Goal: Task Accomplishment & Management: Manage account settings

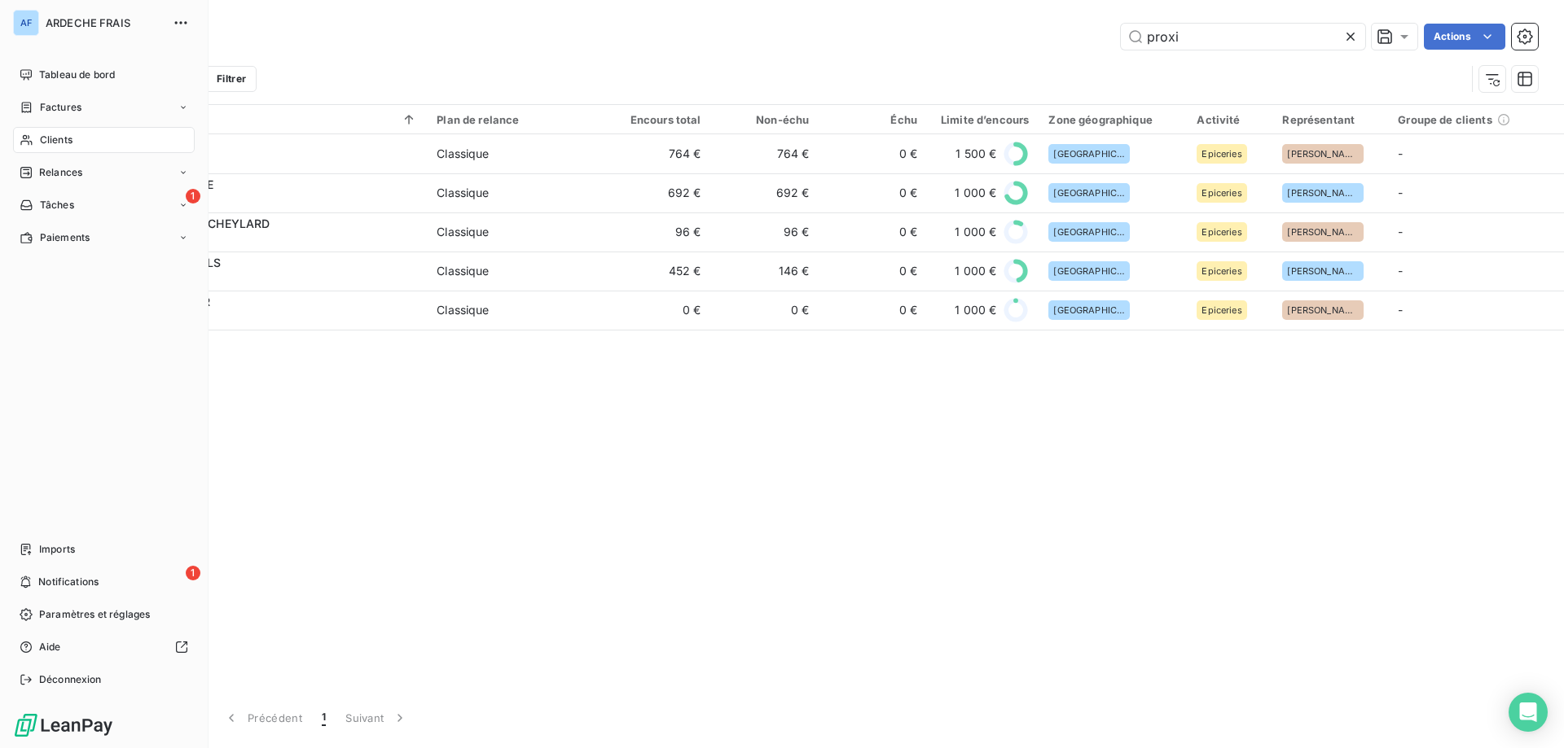
click at [45, 150] on div "Clients" at bounding box center [104, 140] width 182 height 26
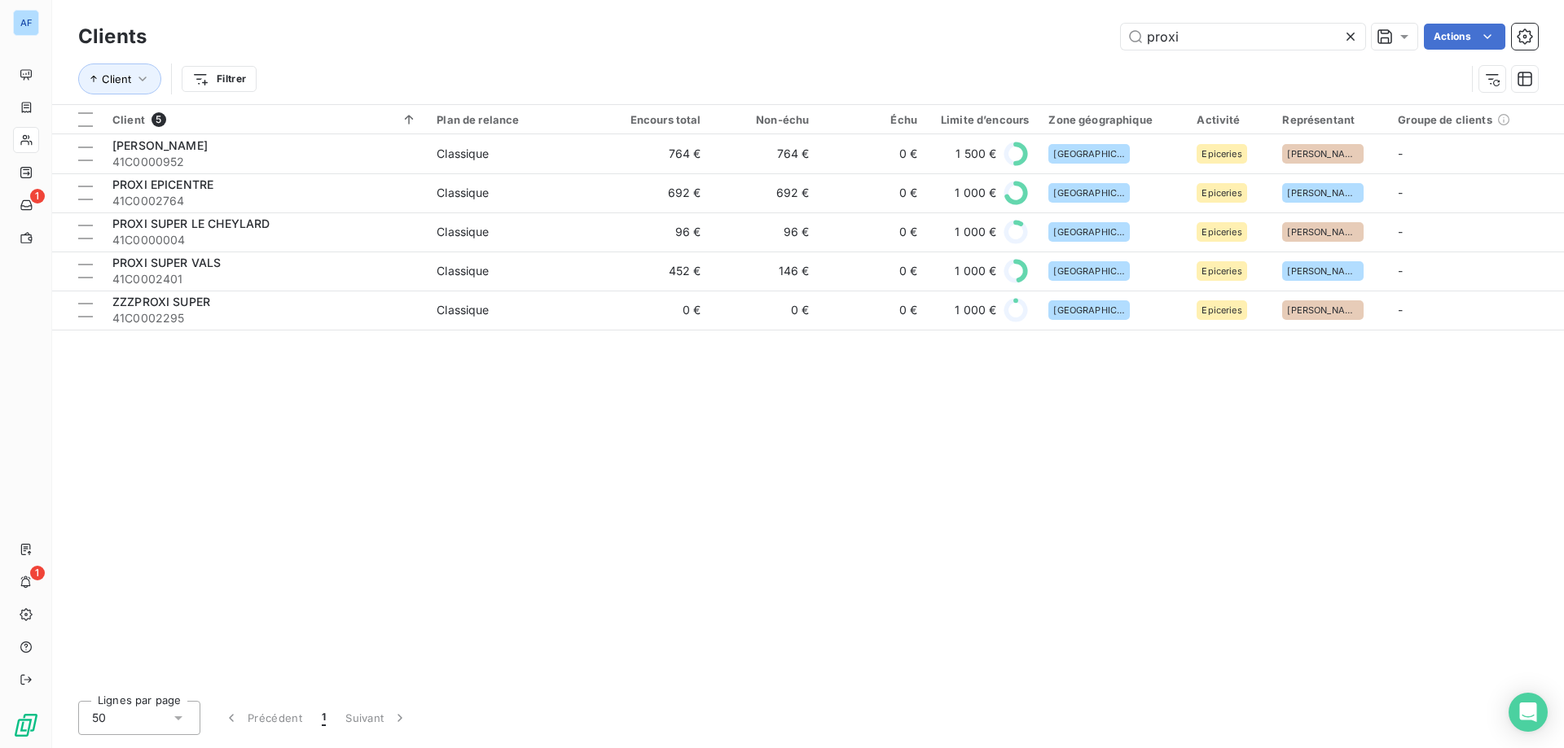
click at [1346, 37] on icon at bounding box center [1350, 37] width 16 height 16
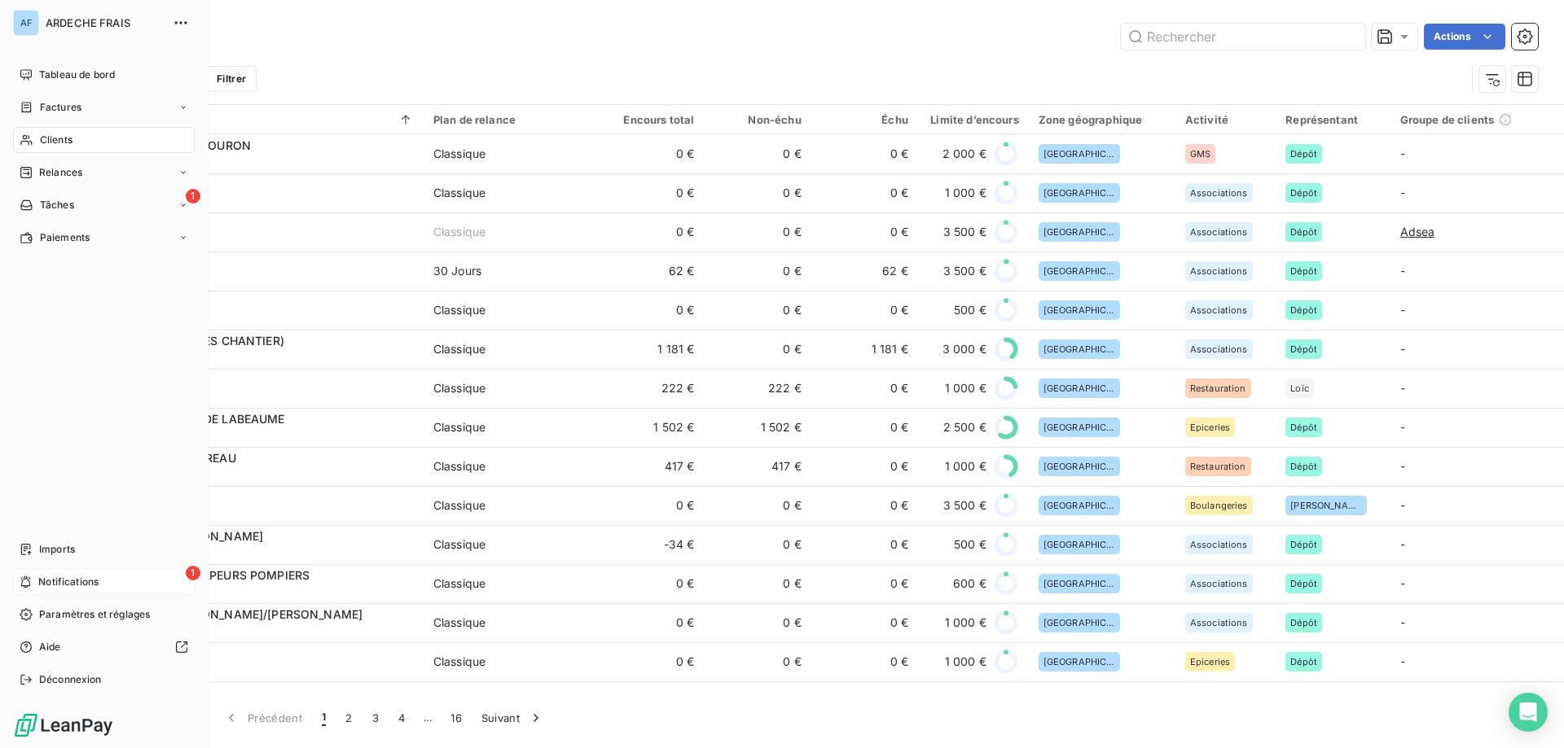
click at [32, 581] on icon at bounding box center [26, 582] width 12 height 13
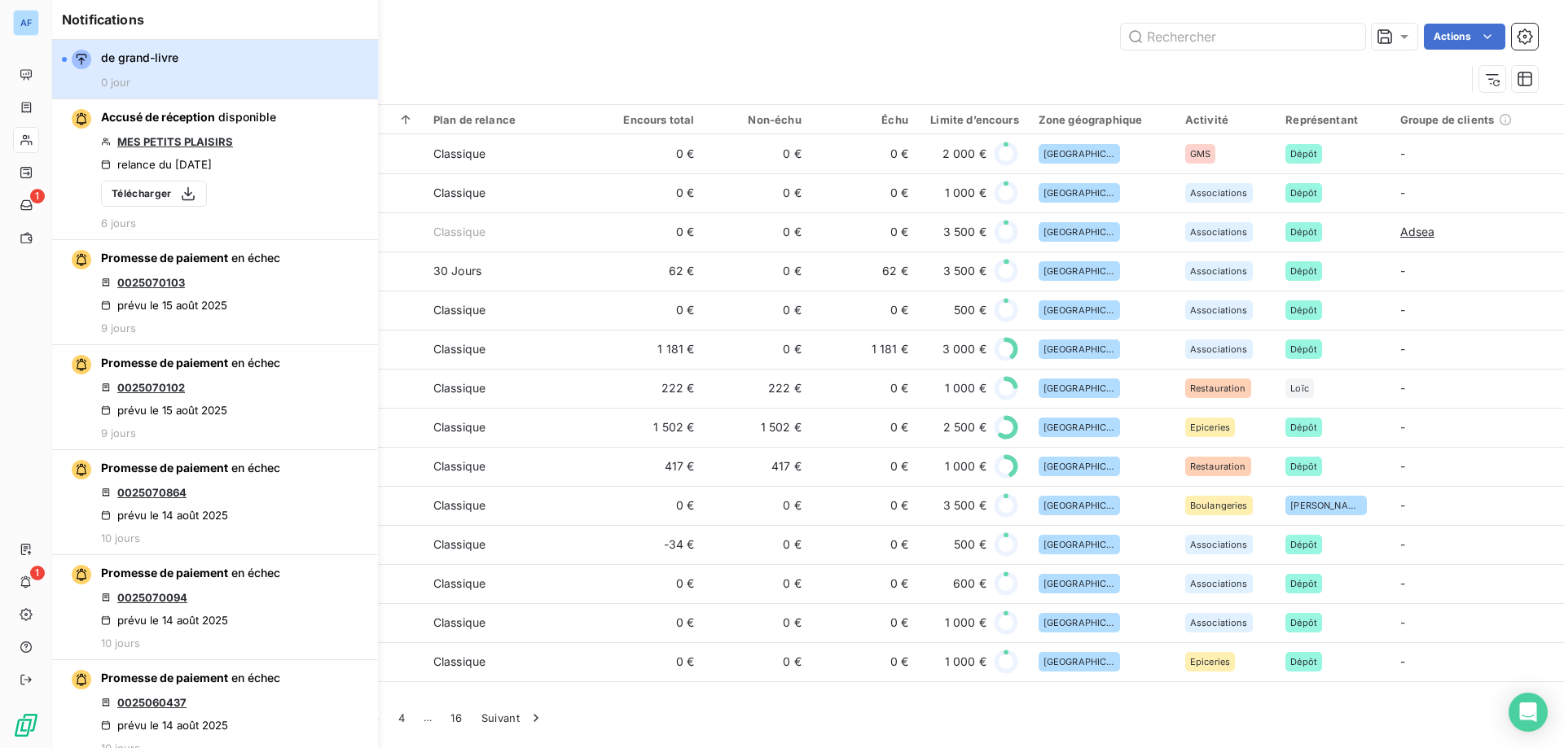
click at [63, 59] on div "button" at bounding box center [64, 59] width 5 height 5
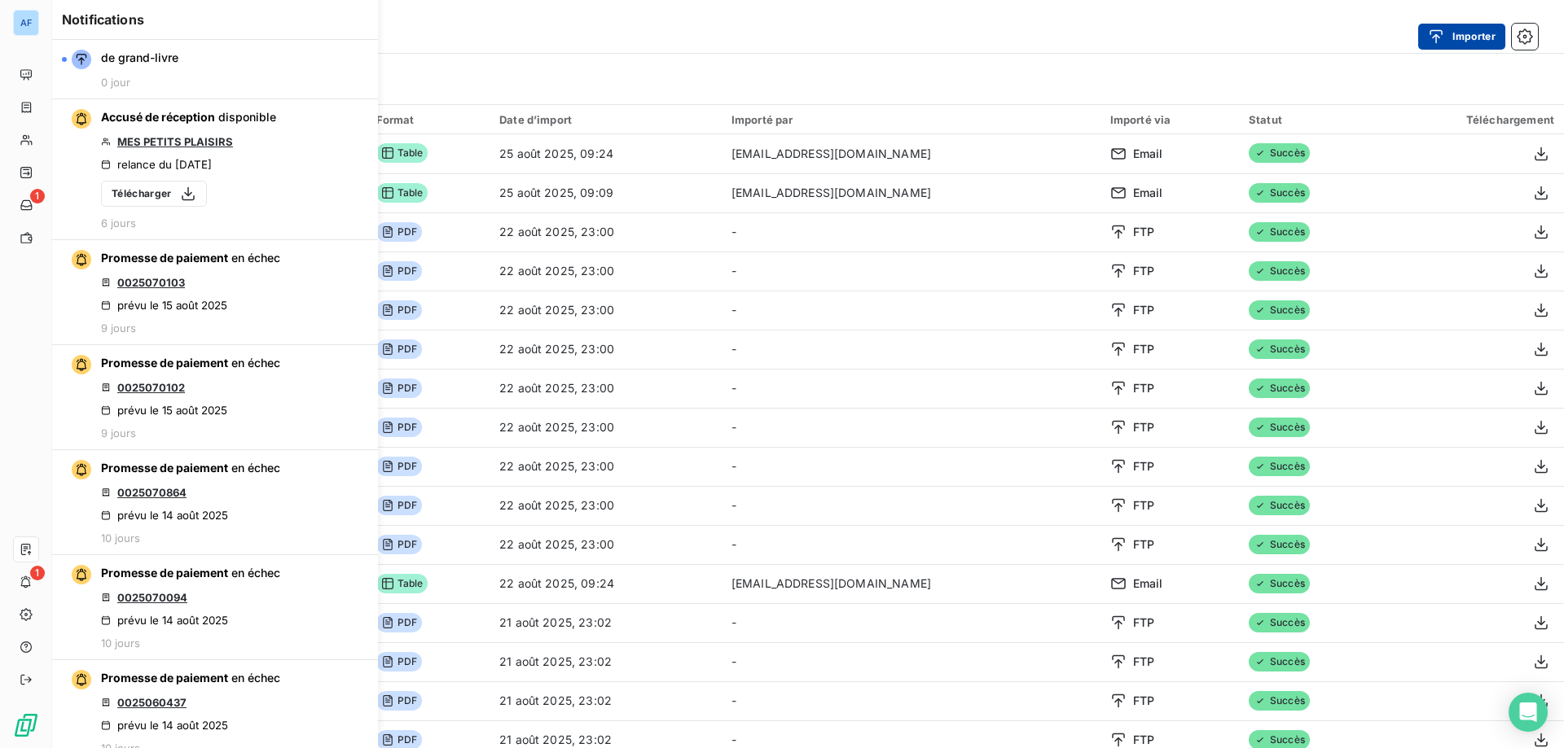
click at [1435, 38] on icon "button" at bounding box center [1436, 37] width 16 height 16
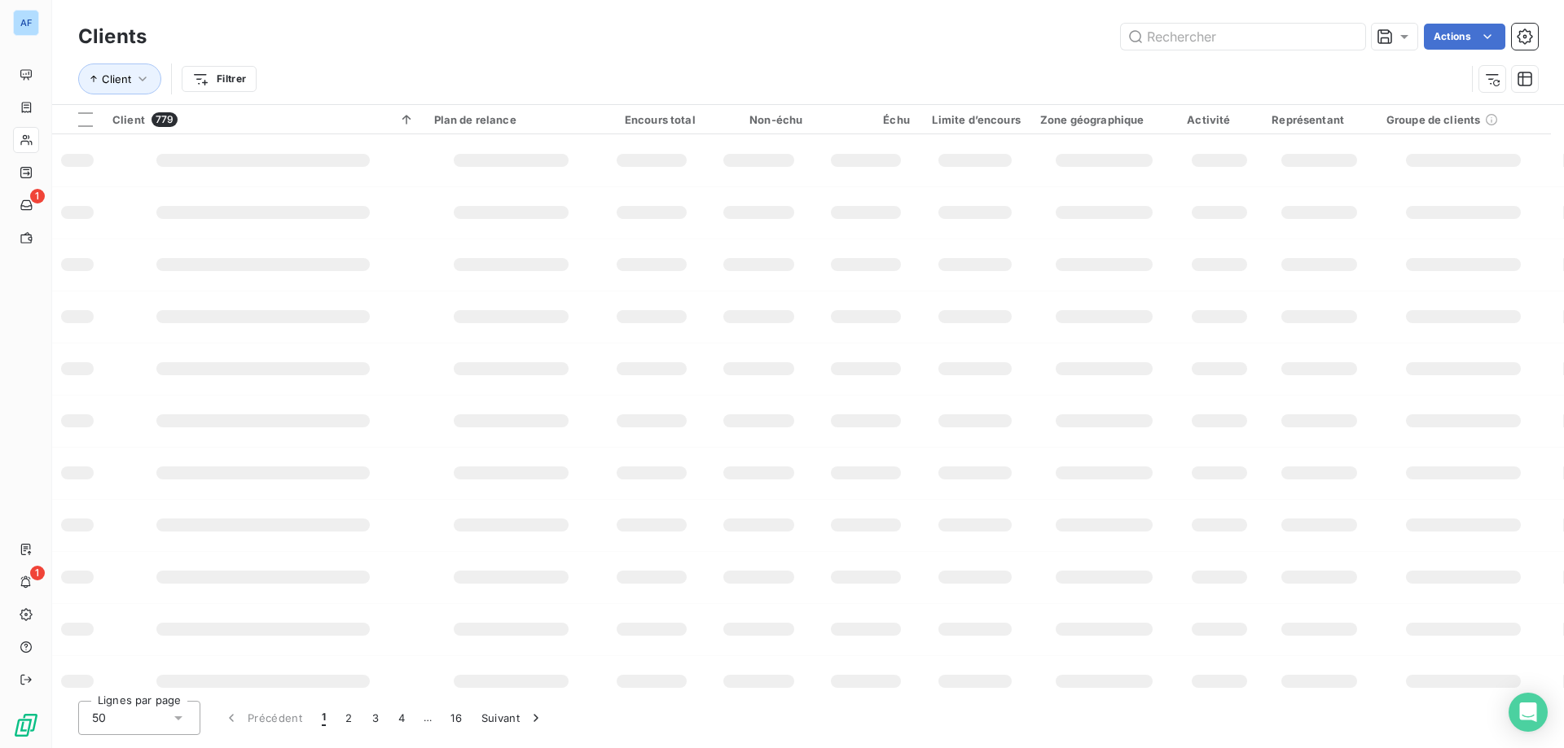
click at [1522, 34] on icon "button" at bounding box center [1524, 37] width 16 height 16
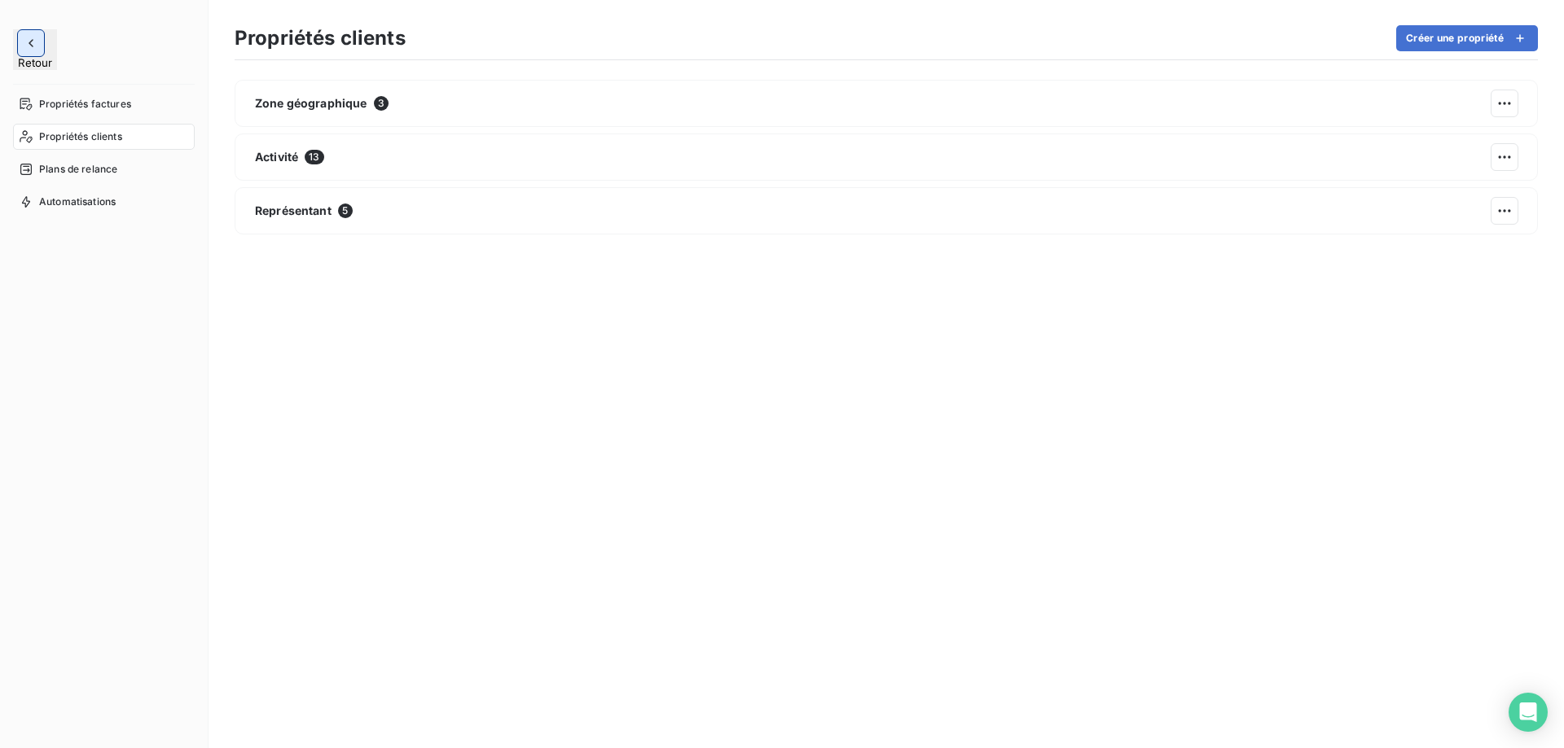
click at [30, 41] on icon "button" at bounding box center [31, 43] width 5 height 8
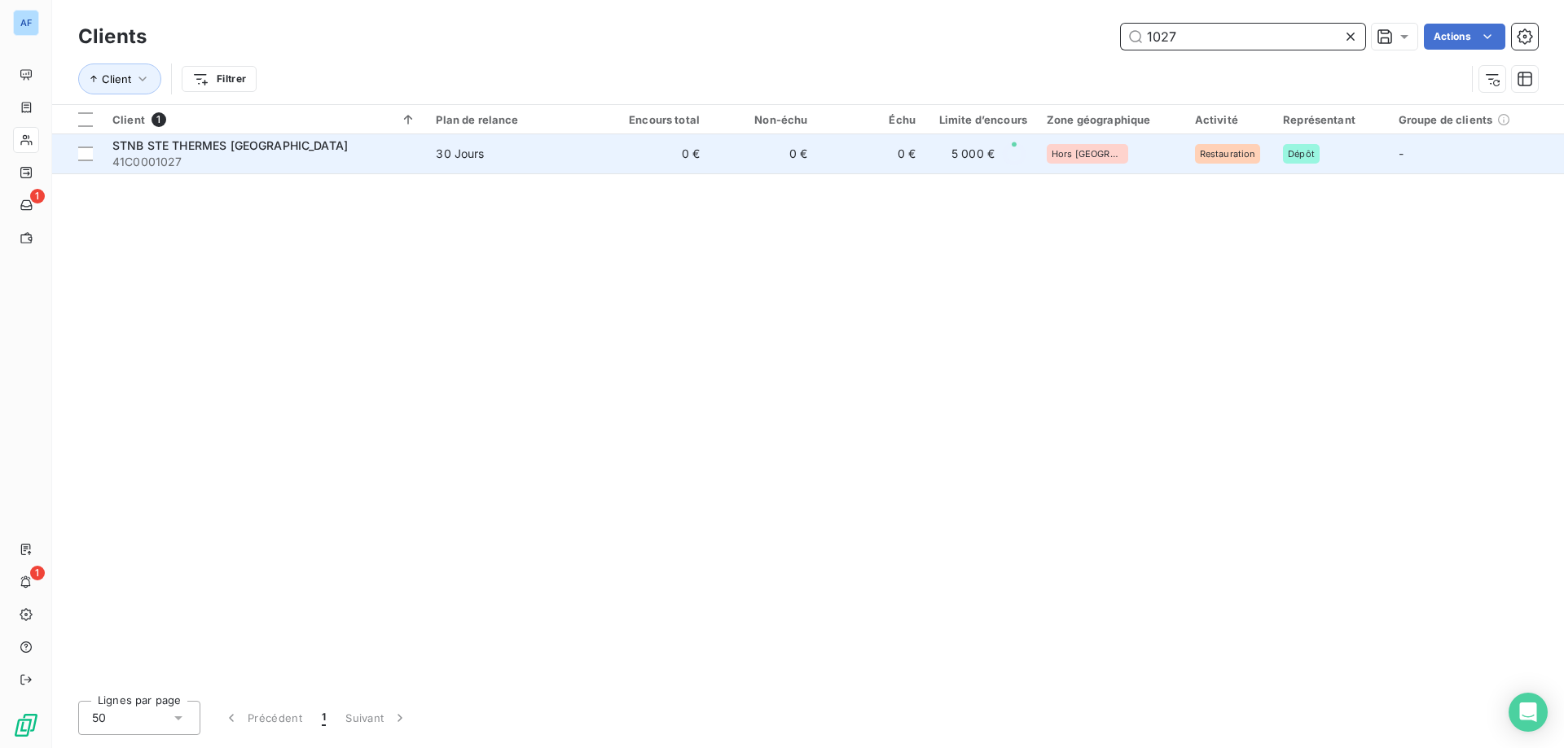
type input "1027"
click at [521, 172] on td "30 Jours" at bounding box center [513, 153] width 175 height 39
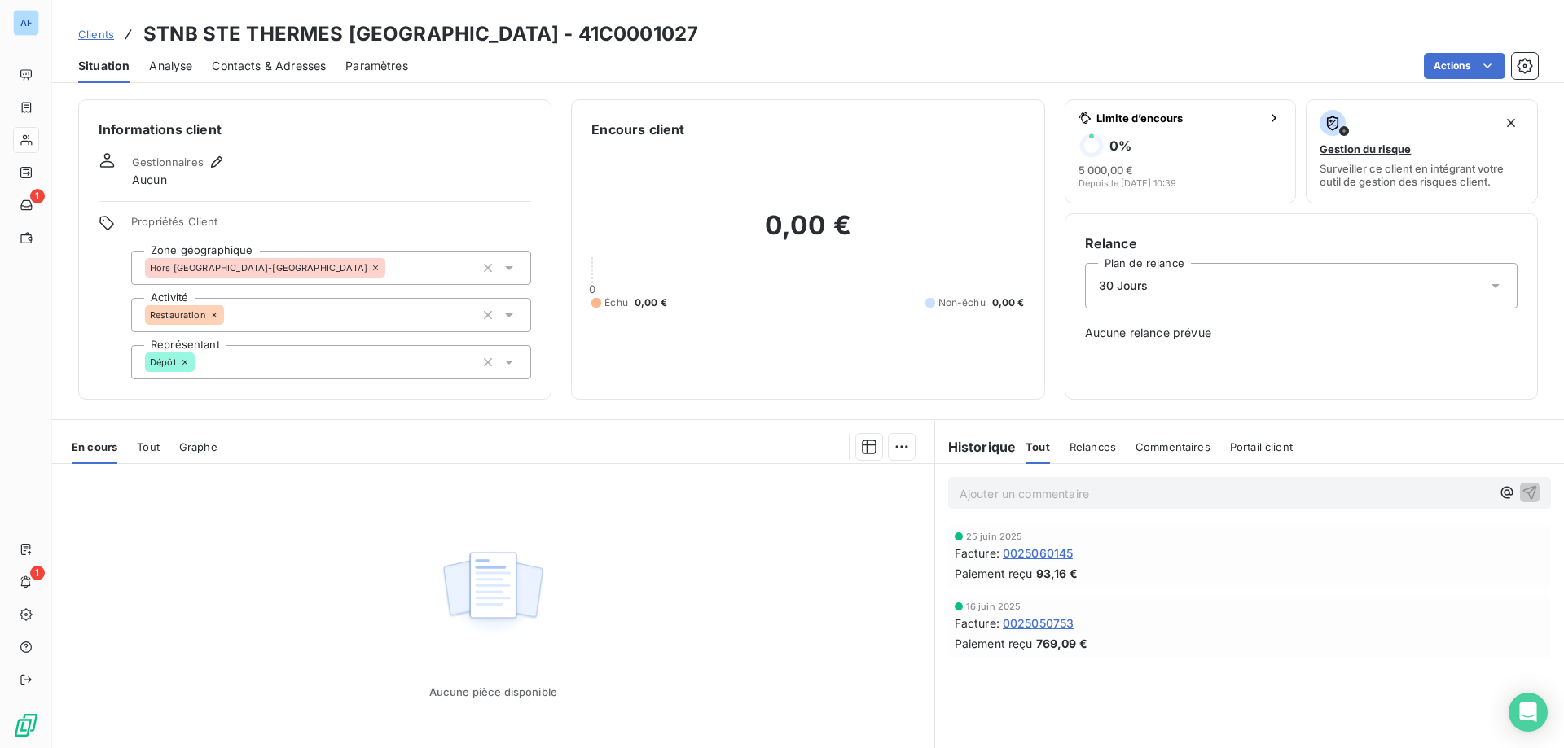
click at [255, 64] on span "Contacts & Adresses" at bounding box center [269, 66] width 114 height 16
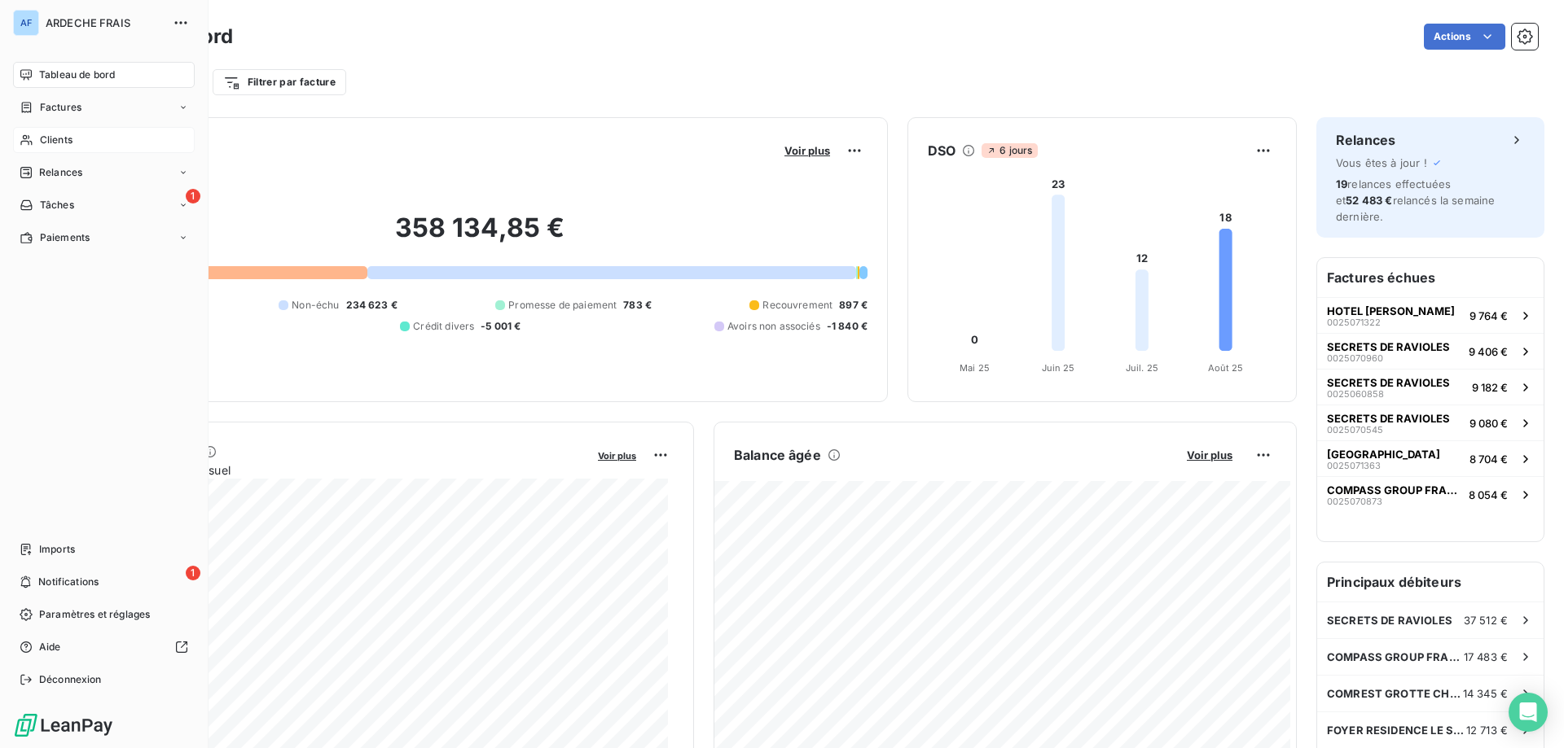
click at [54, 135] on span "Clients" at bounding box center [56, 140] width 33 height 15
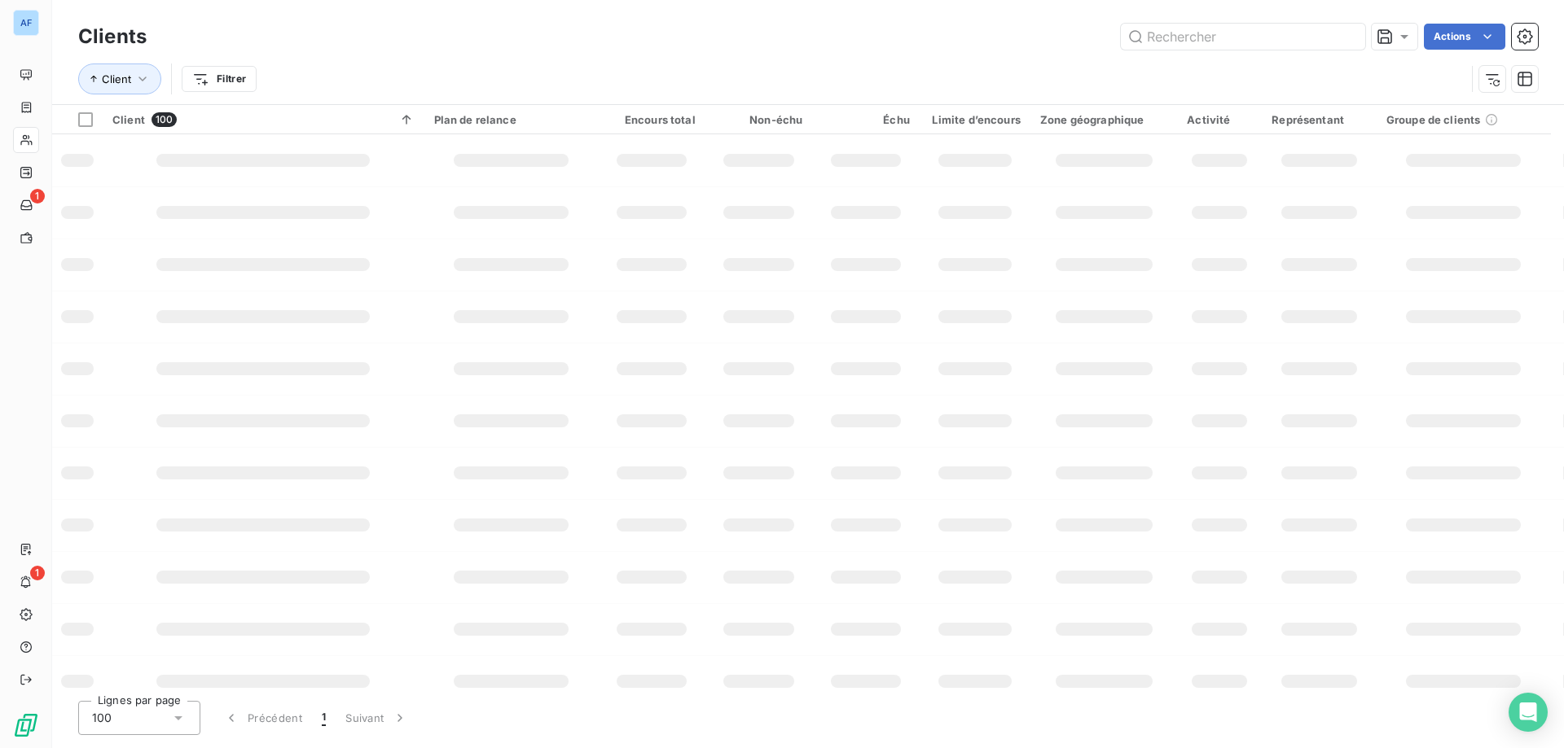
click at [152, 715] on div "100" at bounding box center [139, 718] width 122 height 34
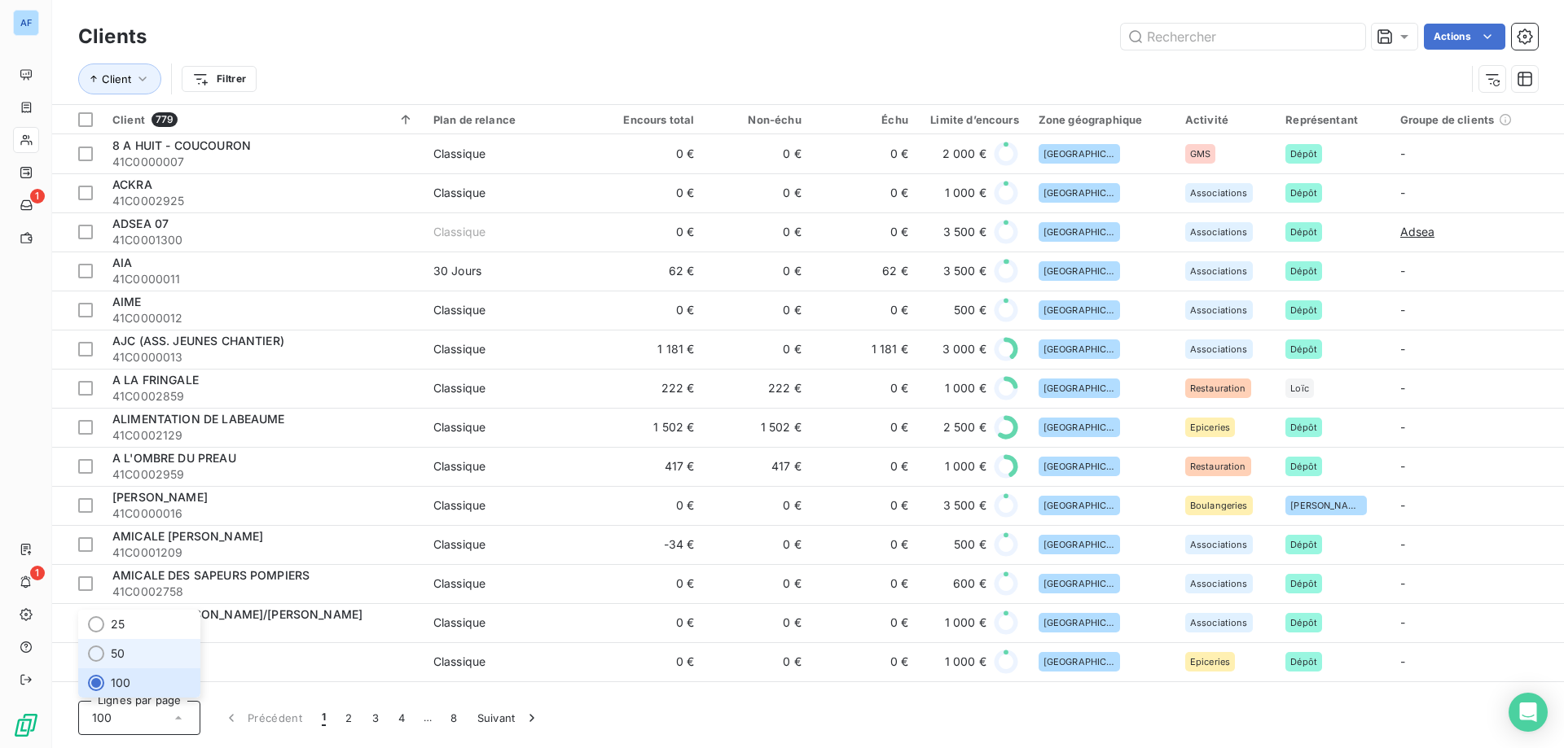
click at [144, 656] on li "50" at bounding box center [139, 653] width 122 height 29
click at [1279, 44] on input "text" at bounding box center [1243, 37] width 244 height 26
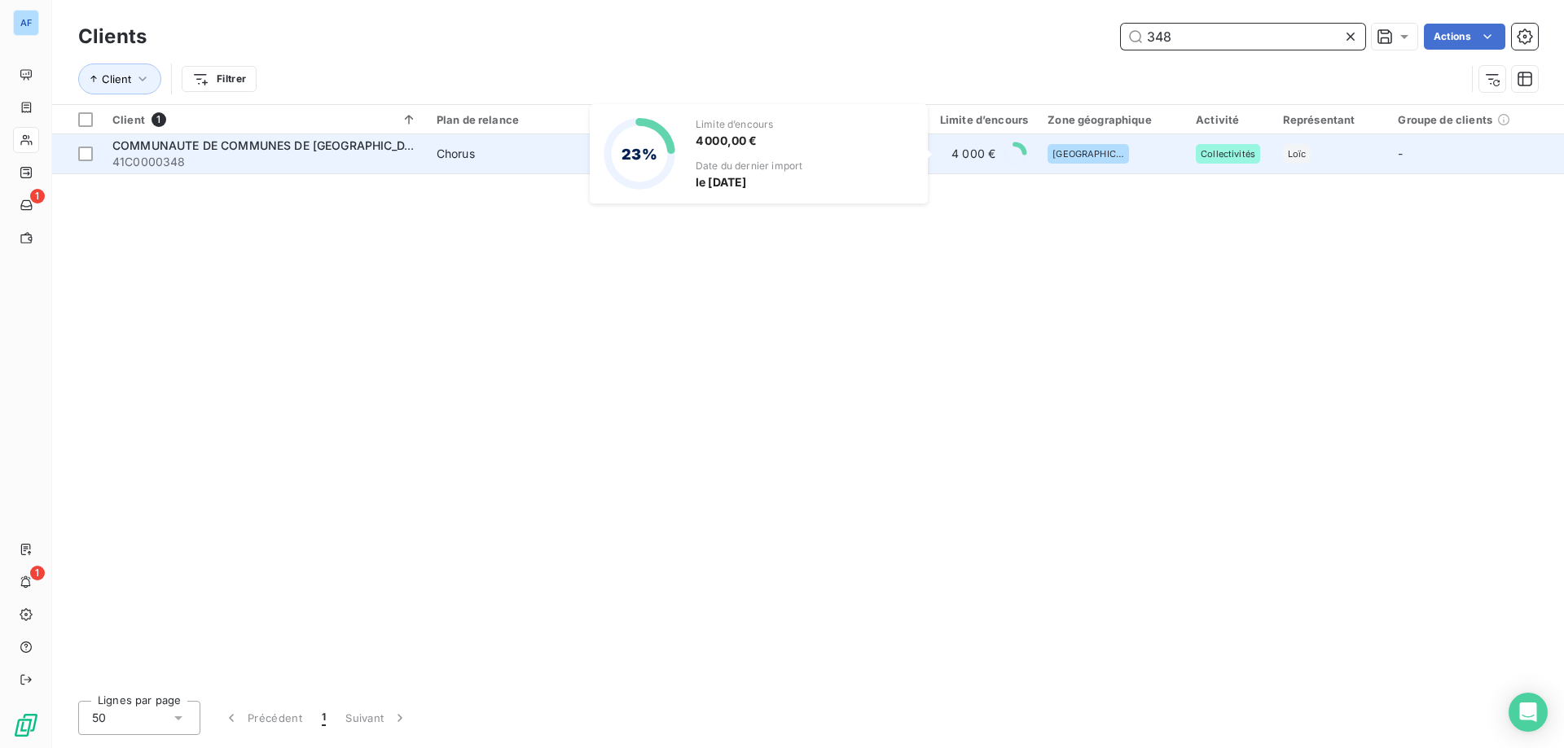
type input "348"
click at [950, 162] on div "4 000 €" at bounding box center [982, 154] width 92 height 26
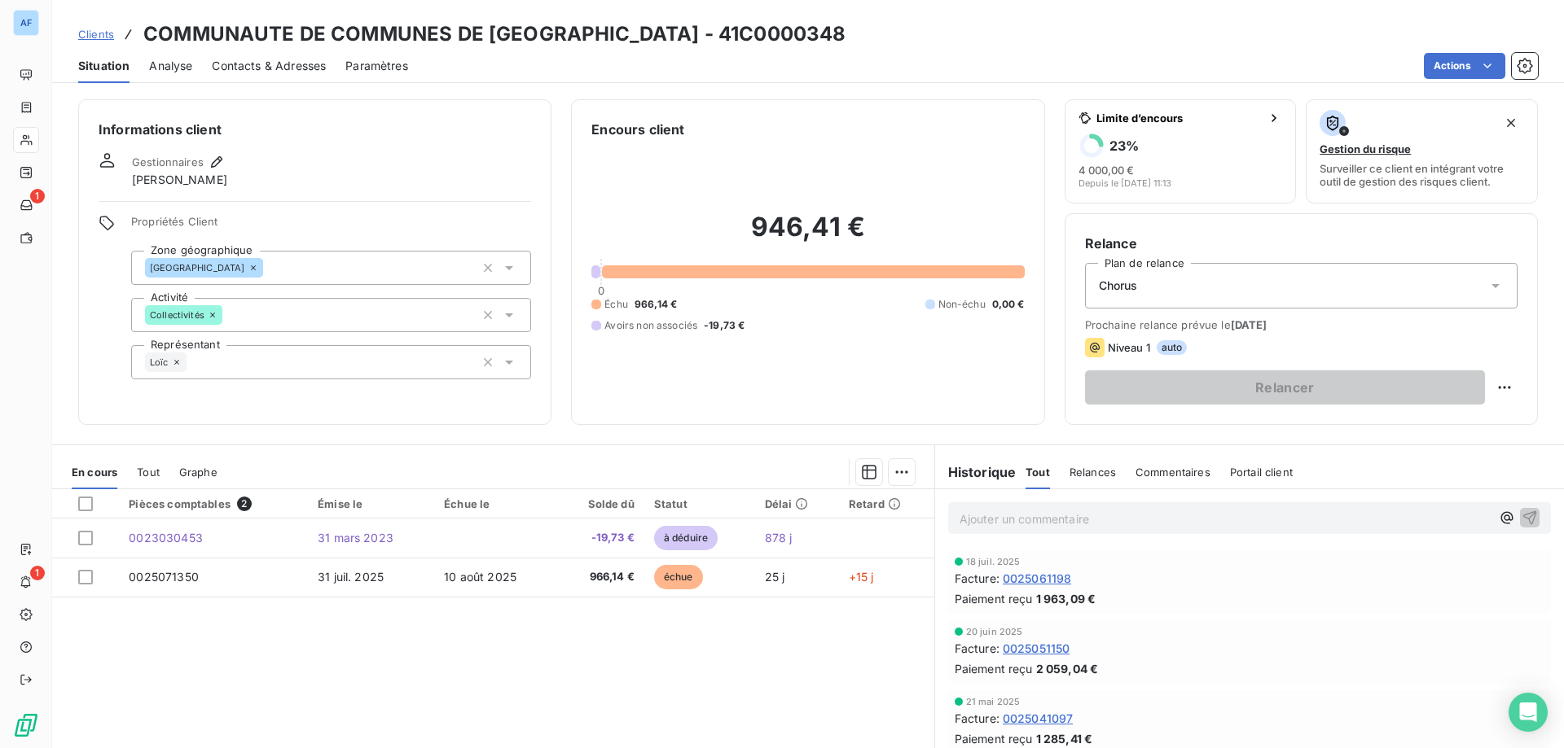
click at [86, 37] on span "Clients" at bounding box center [96, 34] width 36 height 13
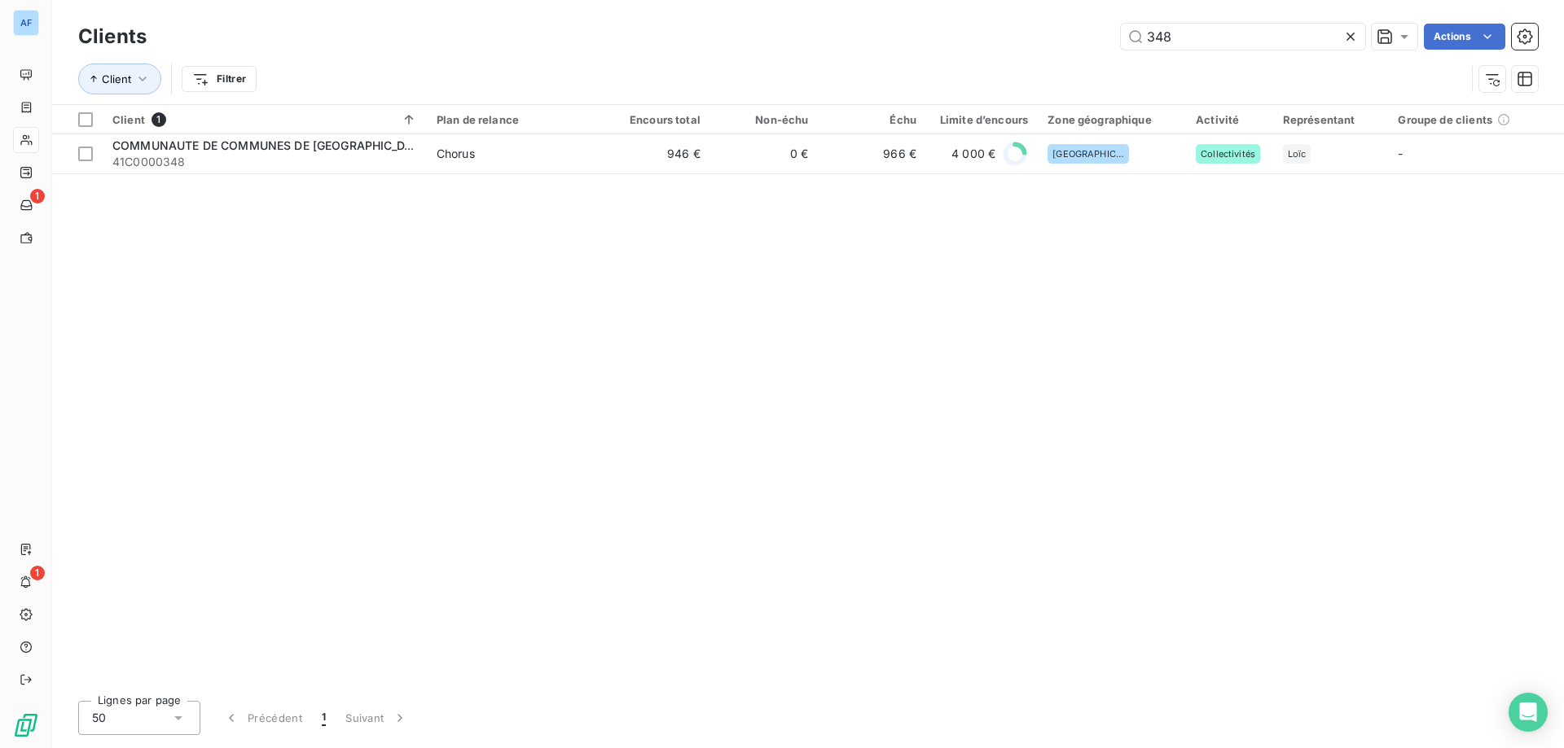
drag, startPoint x: 1221, startPoint y: 42, endPoint x: 539, endPoint y: 9, distance: 683.2
click at [539, 9] on div "Clients 348 Actions Client Filtrer" at bounding box center [807, 52] width 1511 height 104
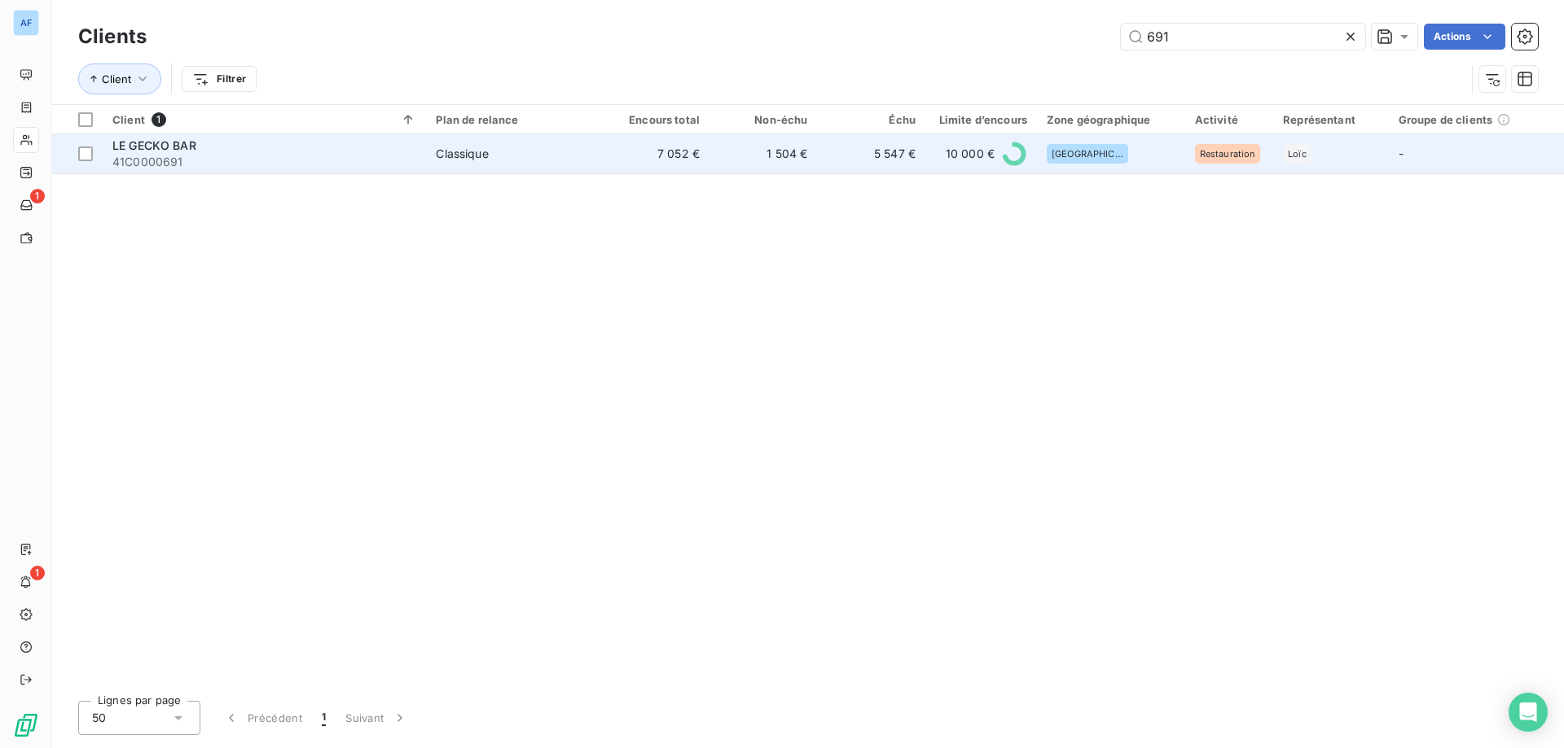
type input "691"
click at [678, 166] on td "7 052 €" at bounding box center [655, 153] width 107 height 39
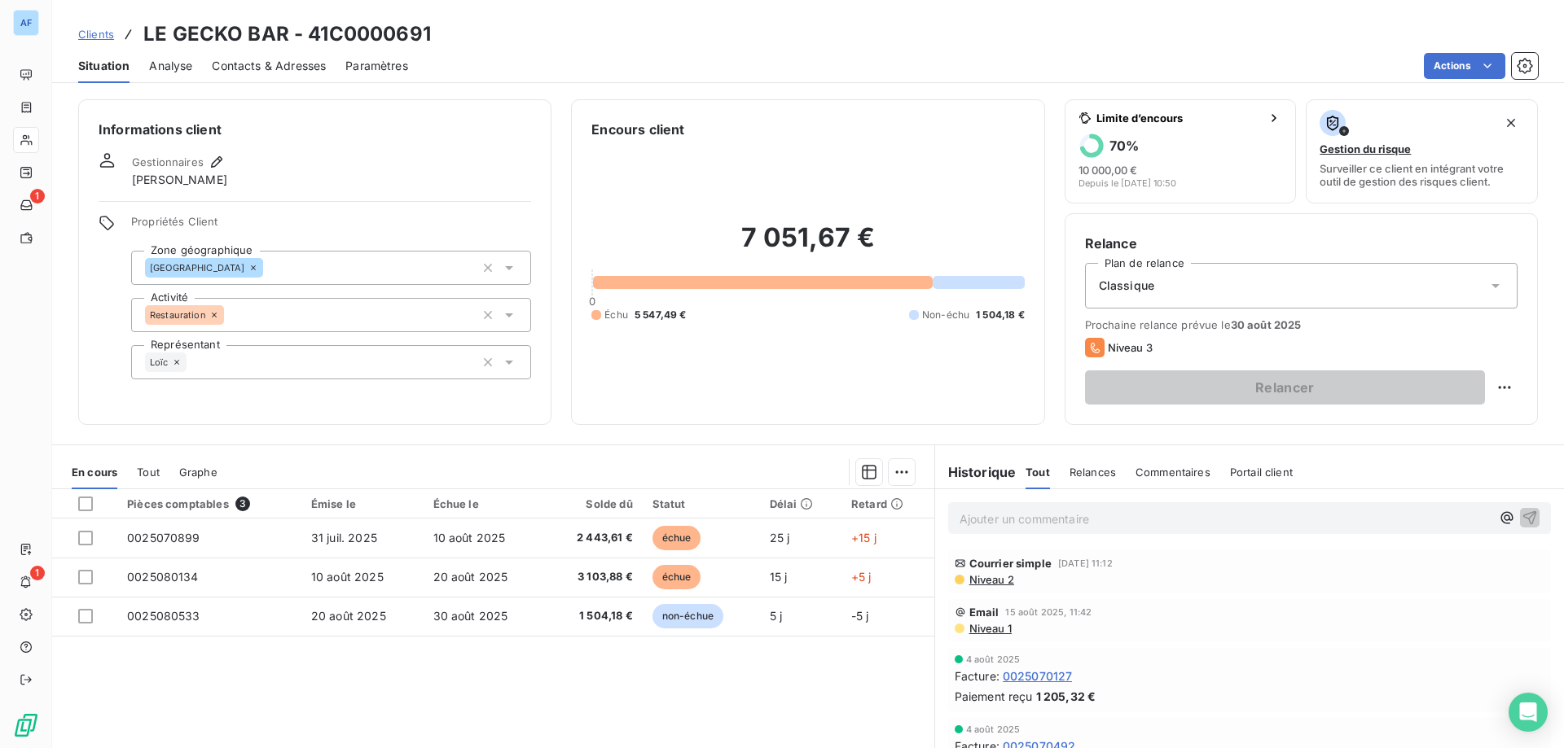
click at [111, 33] on span "Clients" at bounding box center [96, 34] width 36 height 13
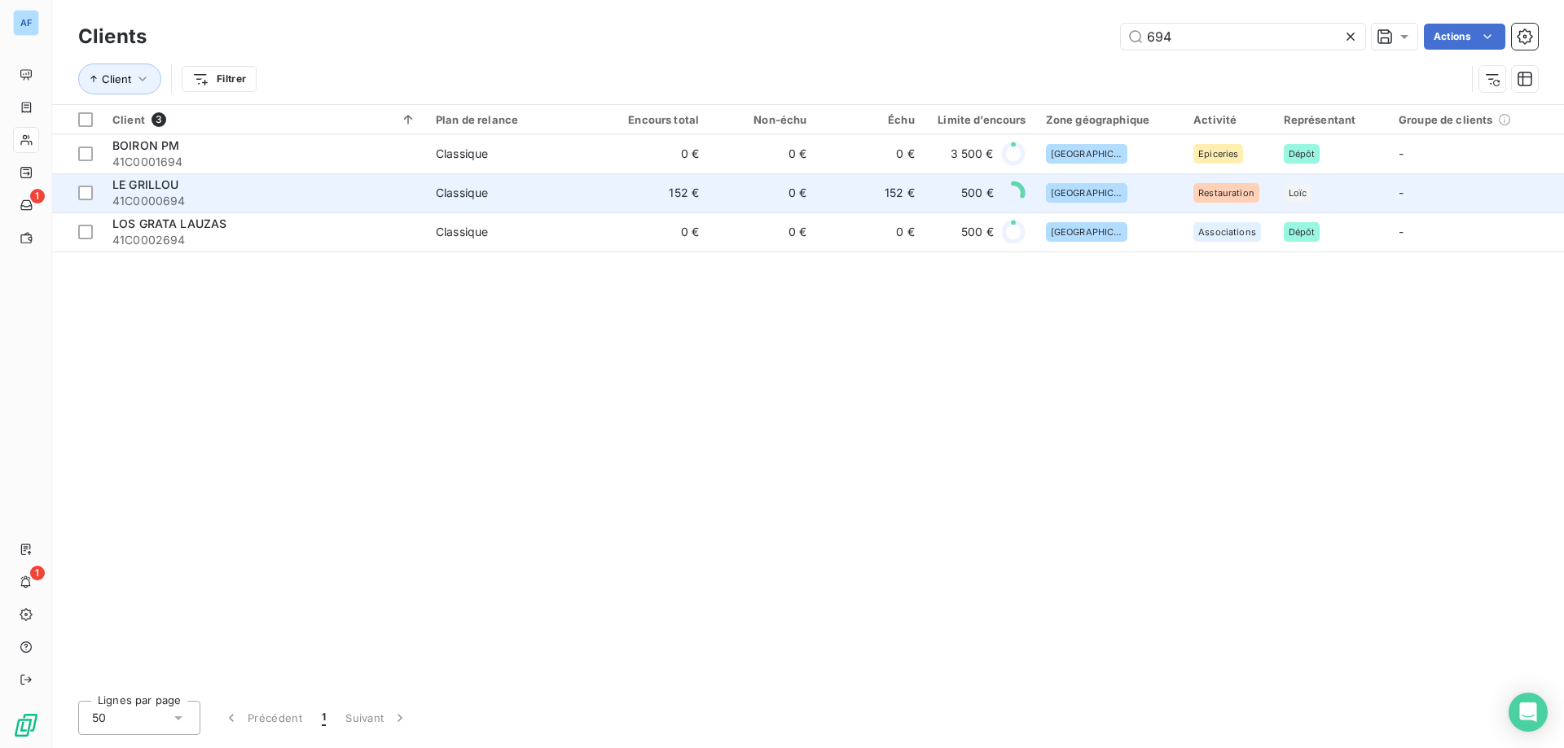
type input "694"
click at [483, 201] on td "Classique" at bounding box center [513, 192] width 175 height 39
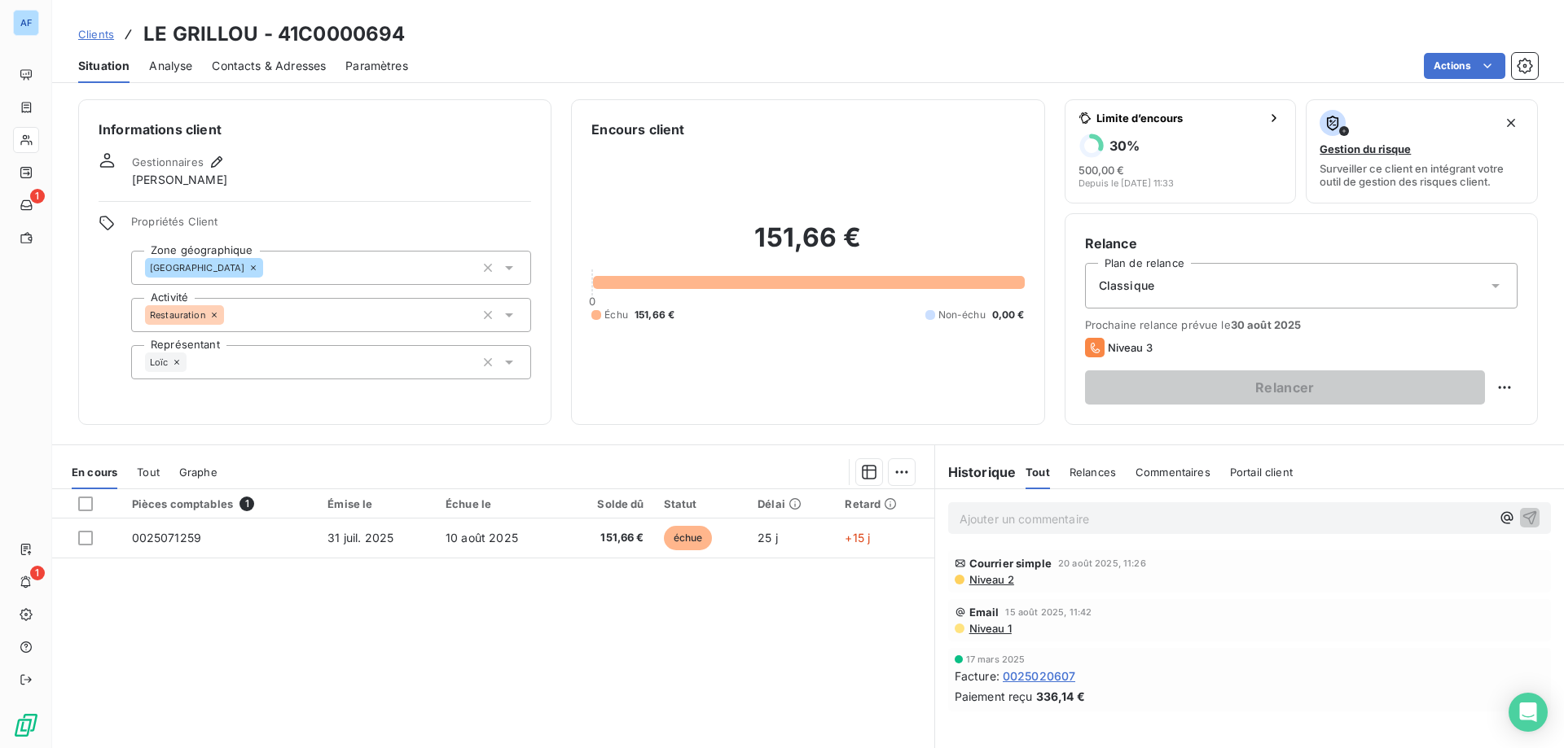
click at [96, 38] on span "Clients" at bounding box center [96, 34] width 36 height 13
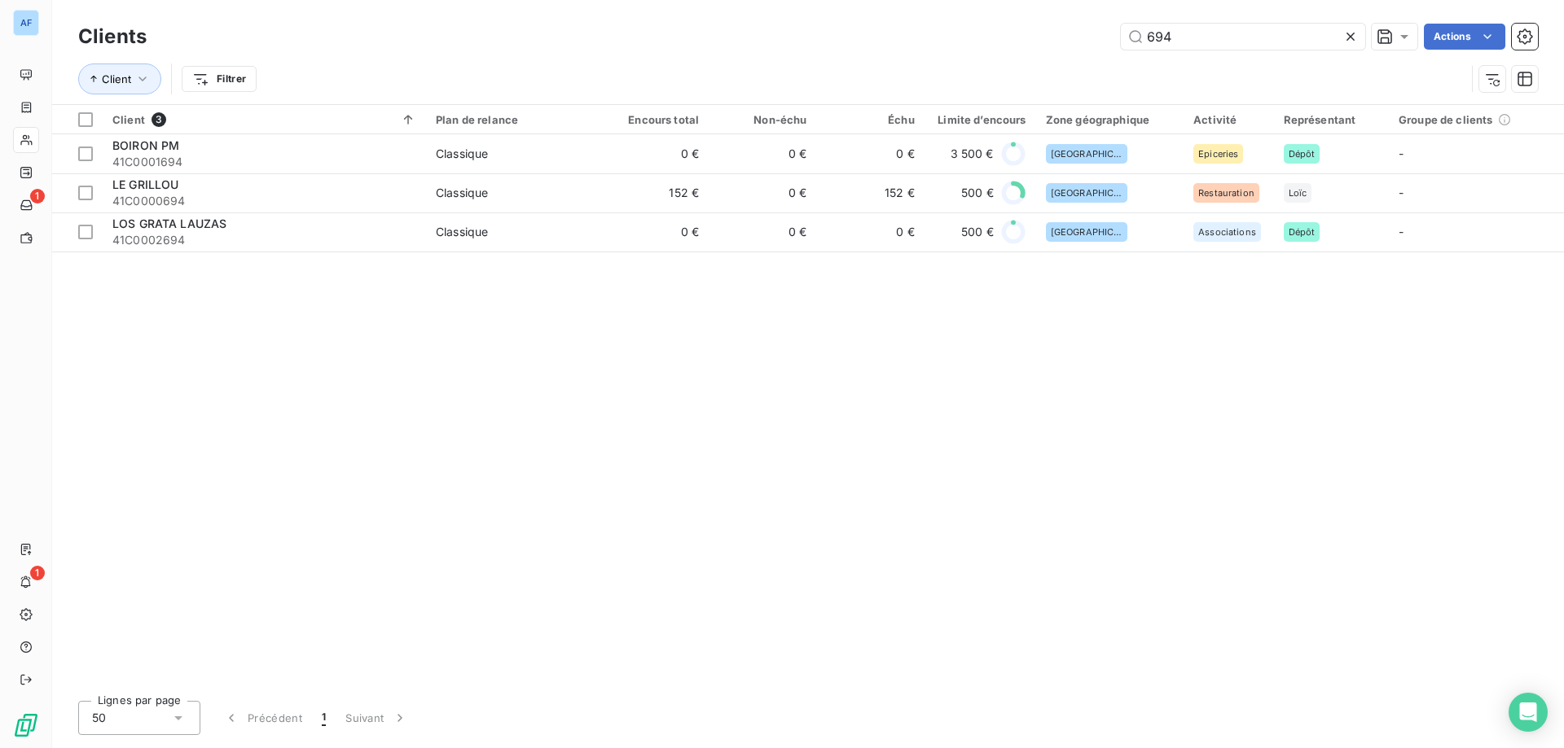
drag, startPoint x: 1192, startPoint y: 34, endPoint x: 780, endPoint y: 68, distance: 413.4
click at [847, 63] on div "Clients 694 Actions Client Filtrer" at bounding box center [807, 62] width 1459 height 85
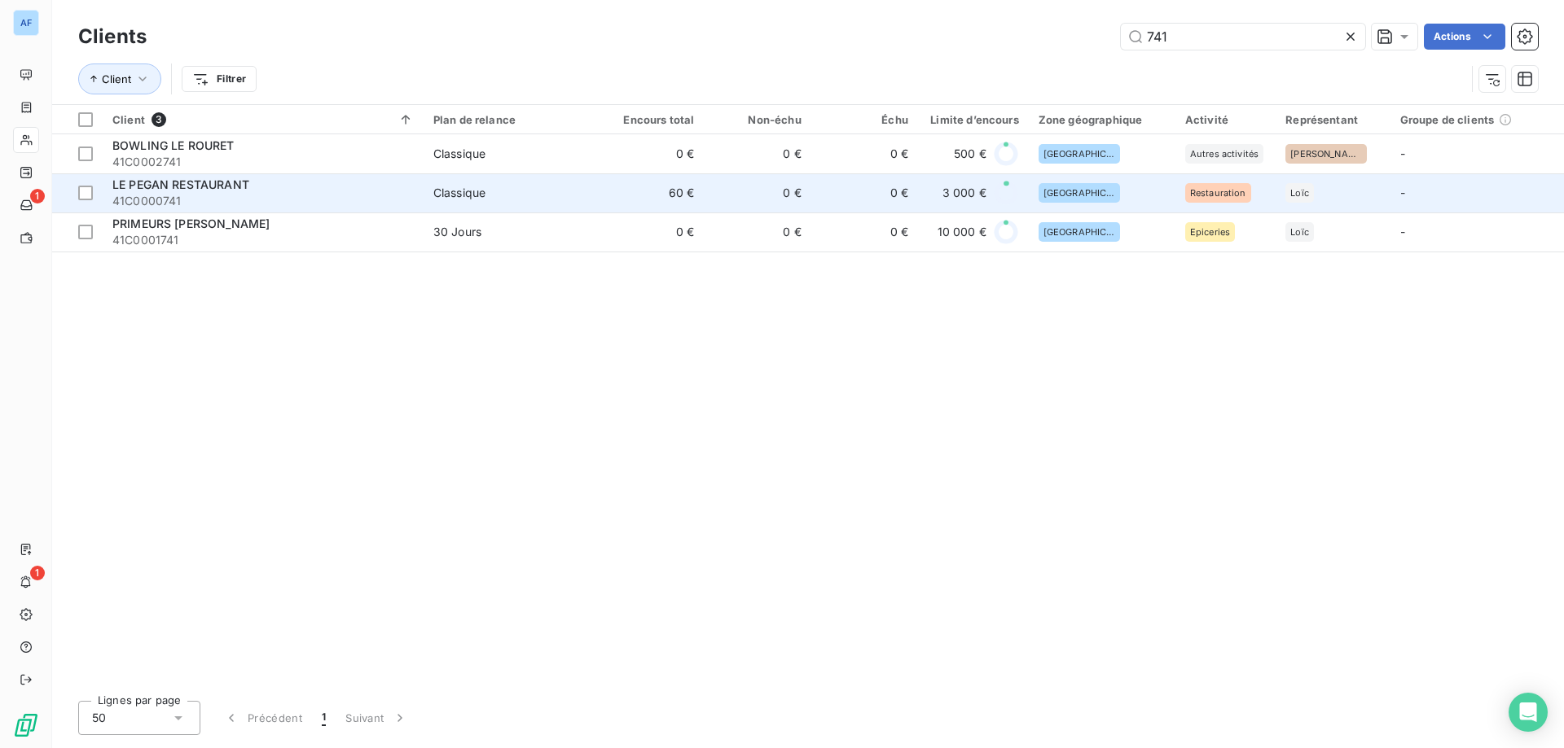
type input "741"
click at [565, 199] on span "Classique" at bounding box center [510, 193] width 154 height 16
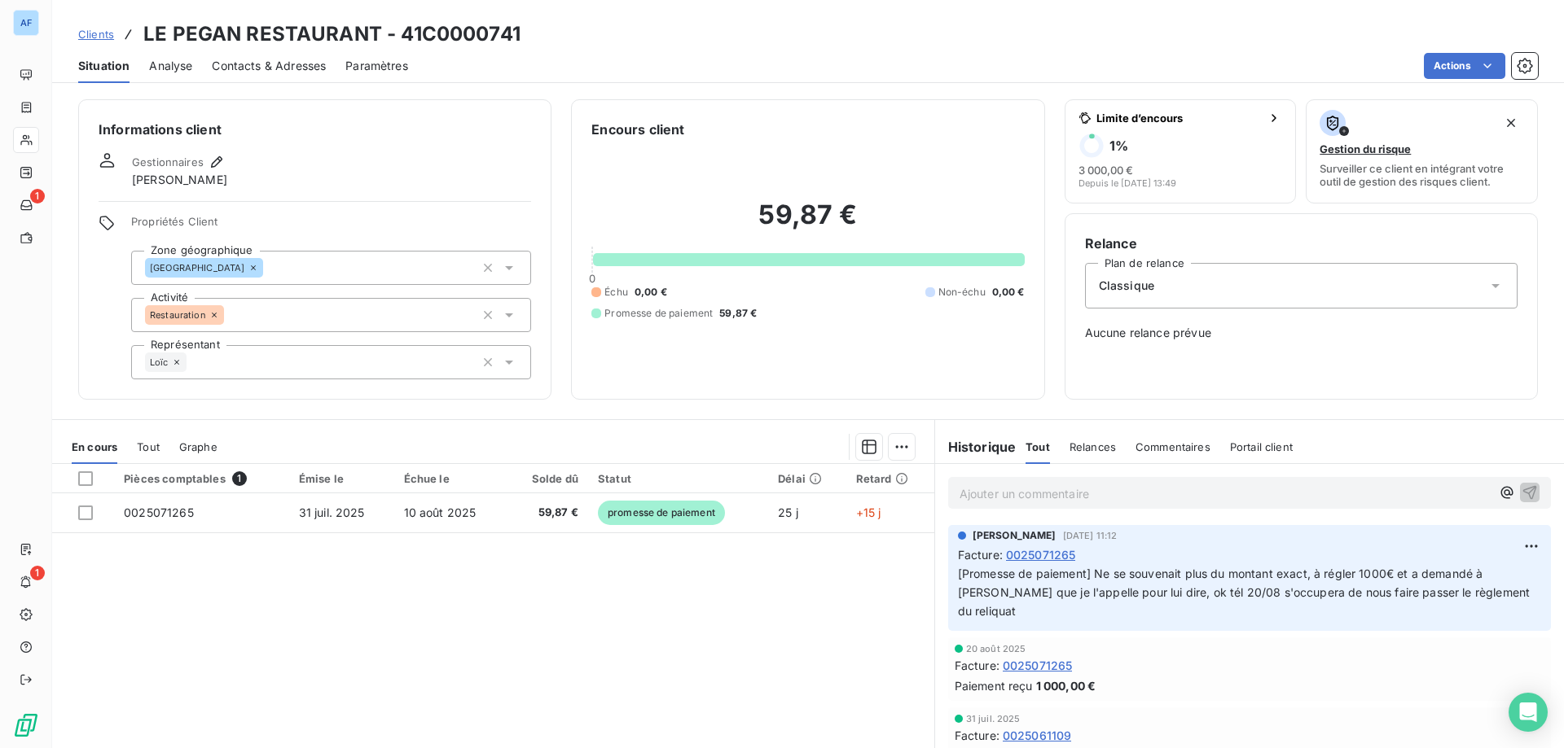
click at [101, 39] on span "Clients" at bounding box center [96, 34] width 36 height 13
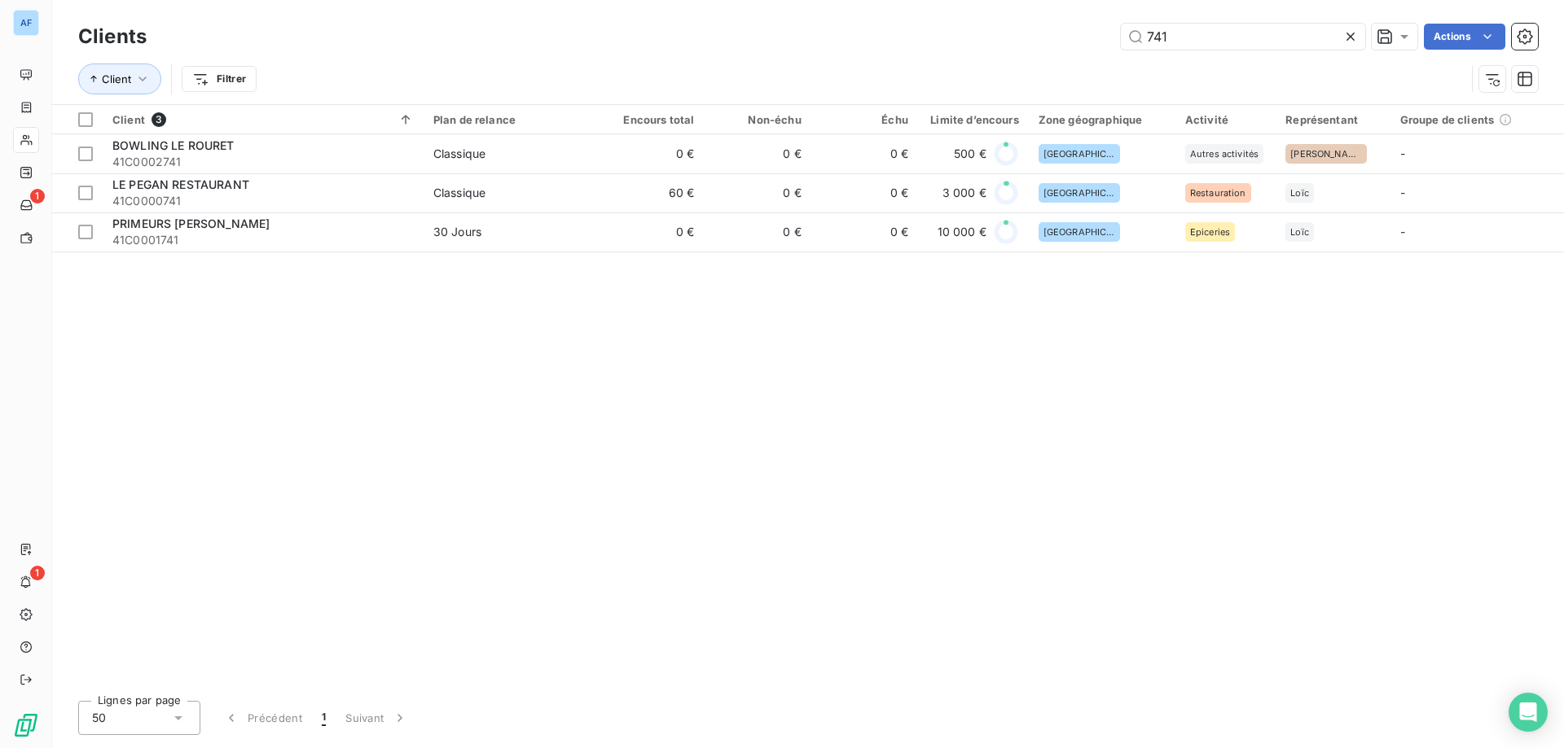
drag, startPoint x: 1239, startPoint y: 38, endPoint x: 607, endPoint y: 60, distance: 631.5
click at [620, 59] on div "Clients 741 Actions Client Filtrer" at bounding box center [807, 62] width 1459 height 85
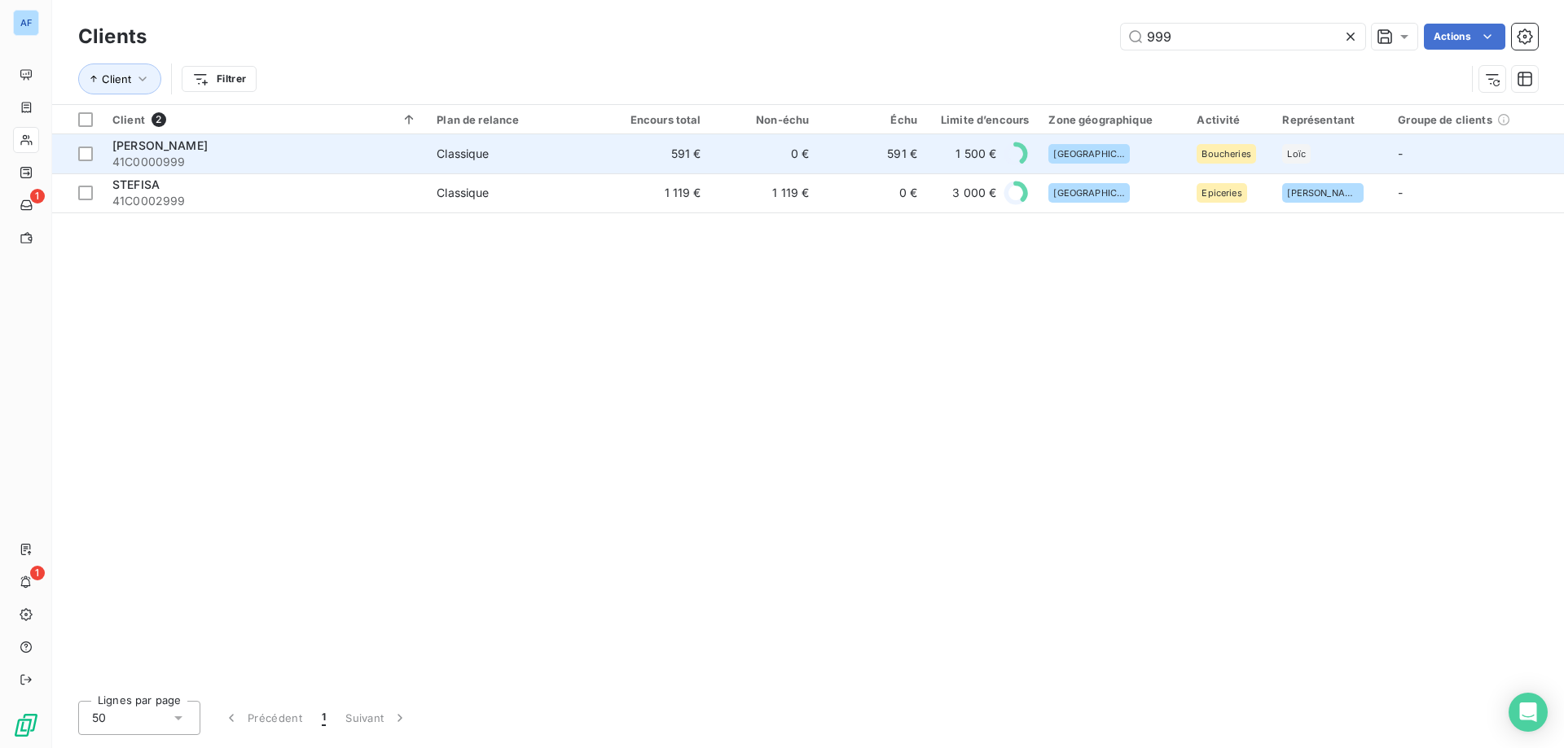
type input "999"
click at [422, 147] on td "ROUX CHRISTOPHE 41C0000999" at bounding box center [265, 153] width 324 height 39
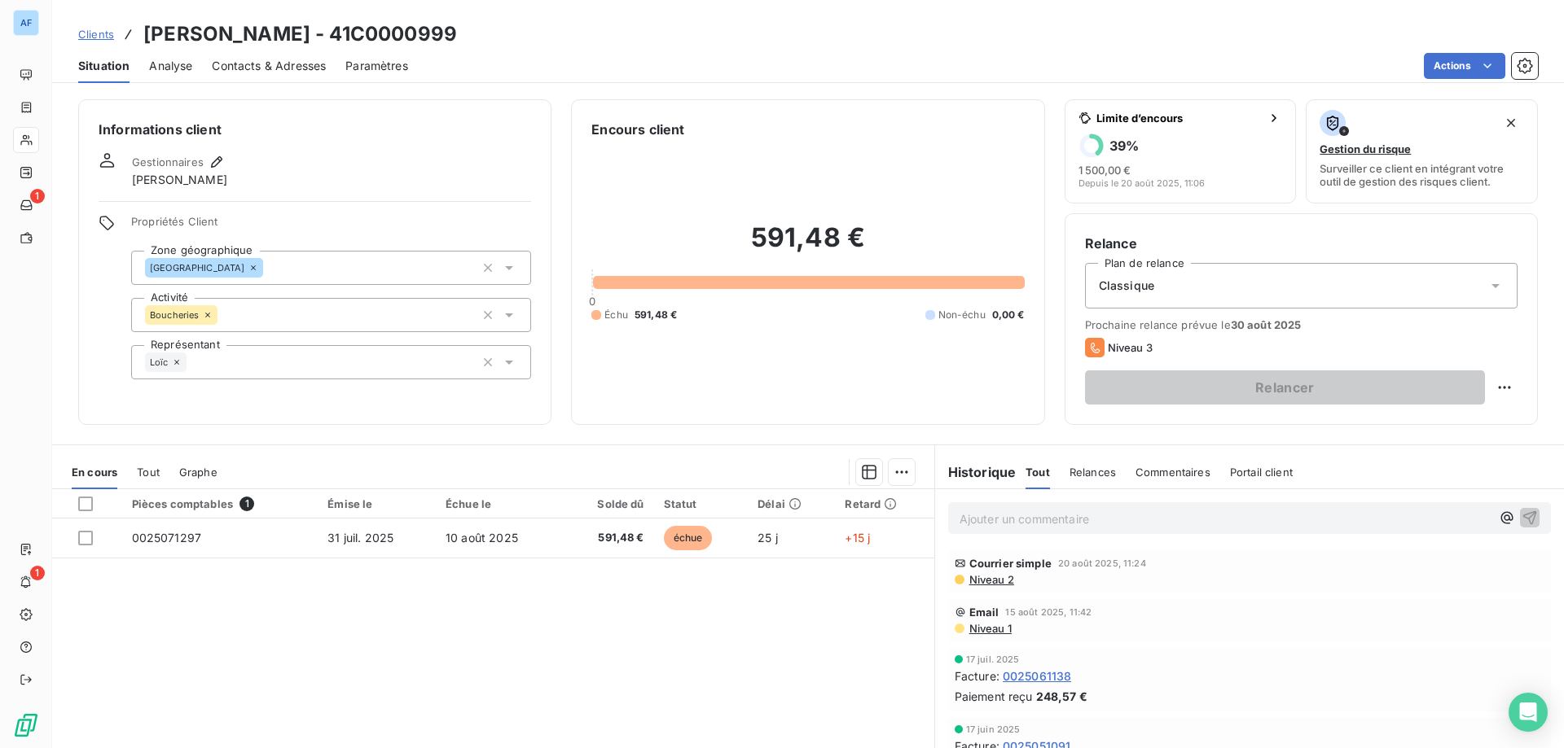
click at [89, 37] on span "Clients" at bounding box center [96, 34] width 36 height 13
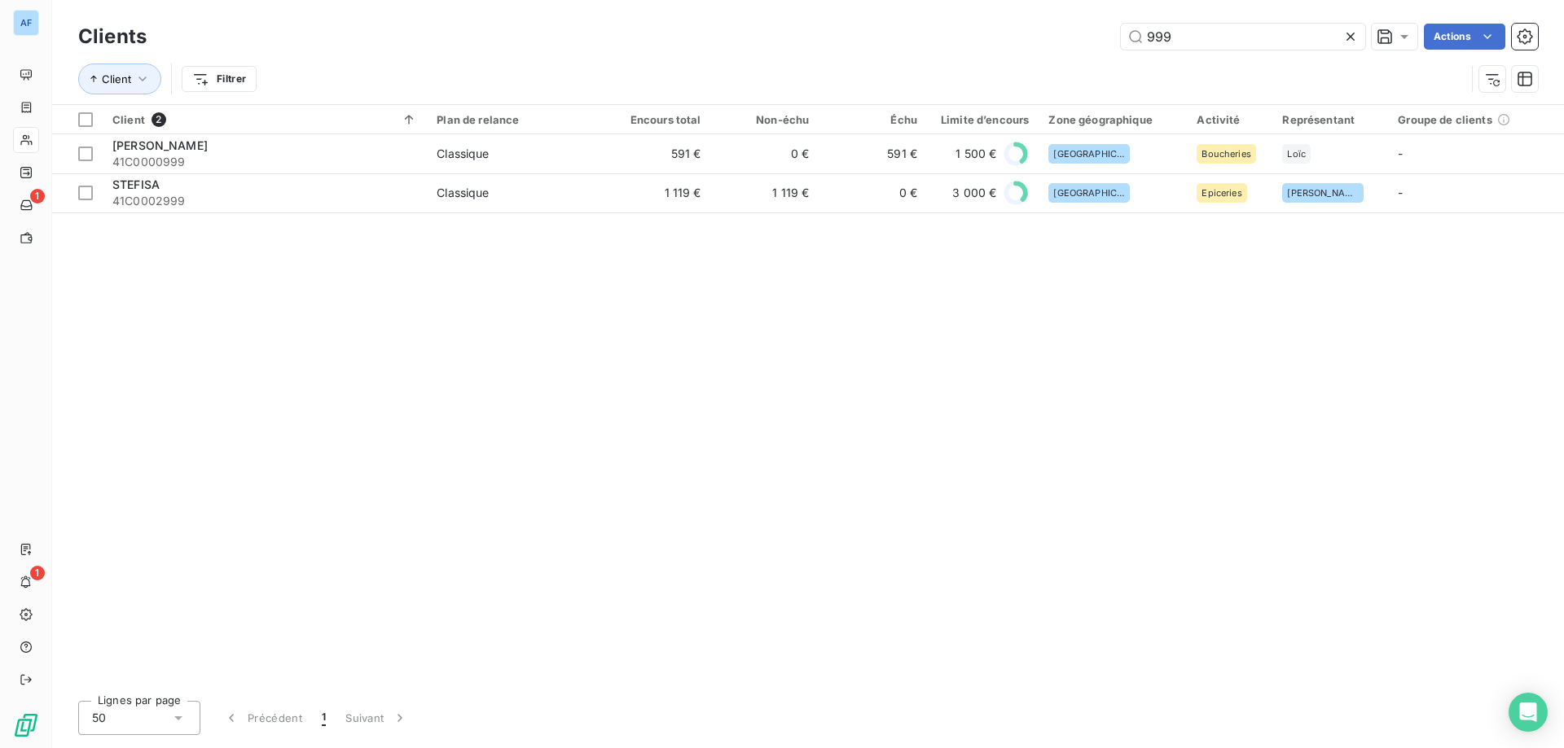
drag, startPoint x: 1193, startPoint y: 37, endPoint x: 679, endPoint y: 14, distance: 514.4
click at [679, 14] on div "Clients 999 Actions Client Filtrer" at bounding box center [807, 52] width 1511 height 104
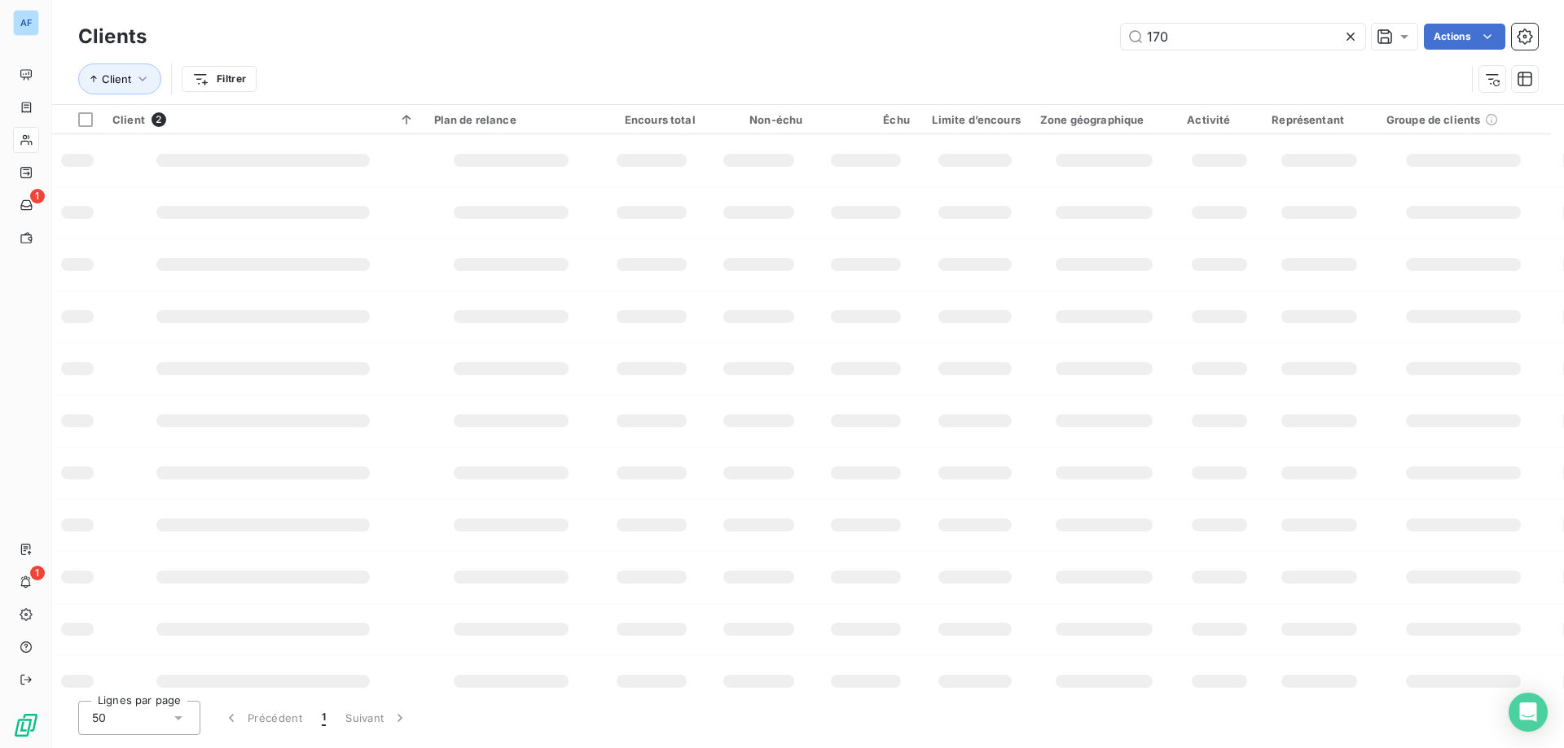
type input "1702"
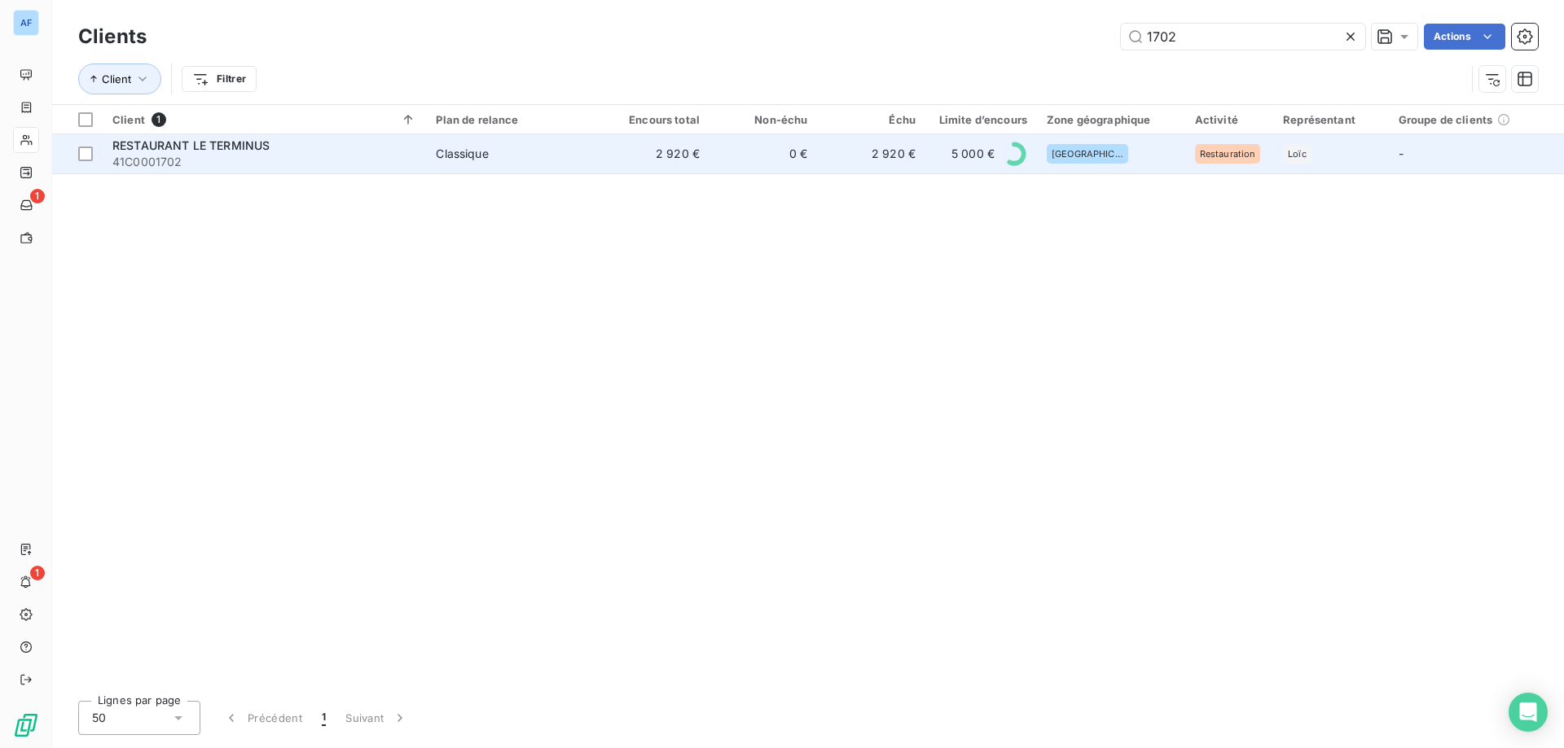
click at [589, 171] on td "Classique" at bounding box center [513, 153] width 175 height 39
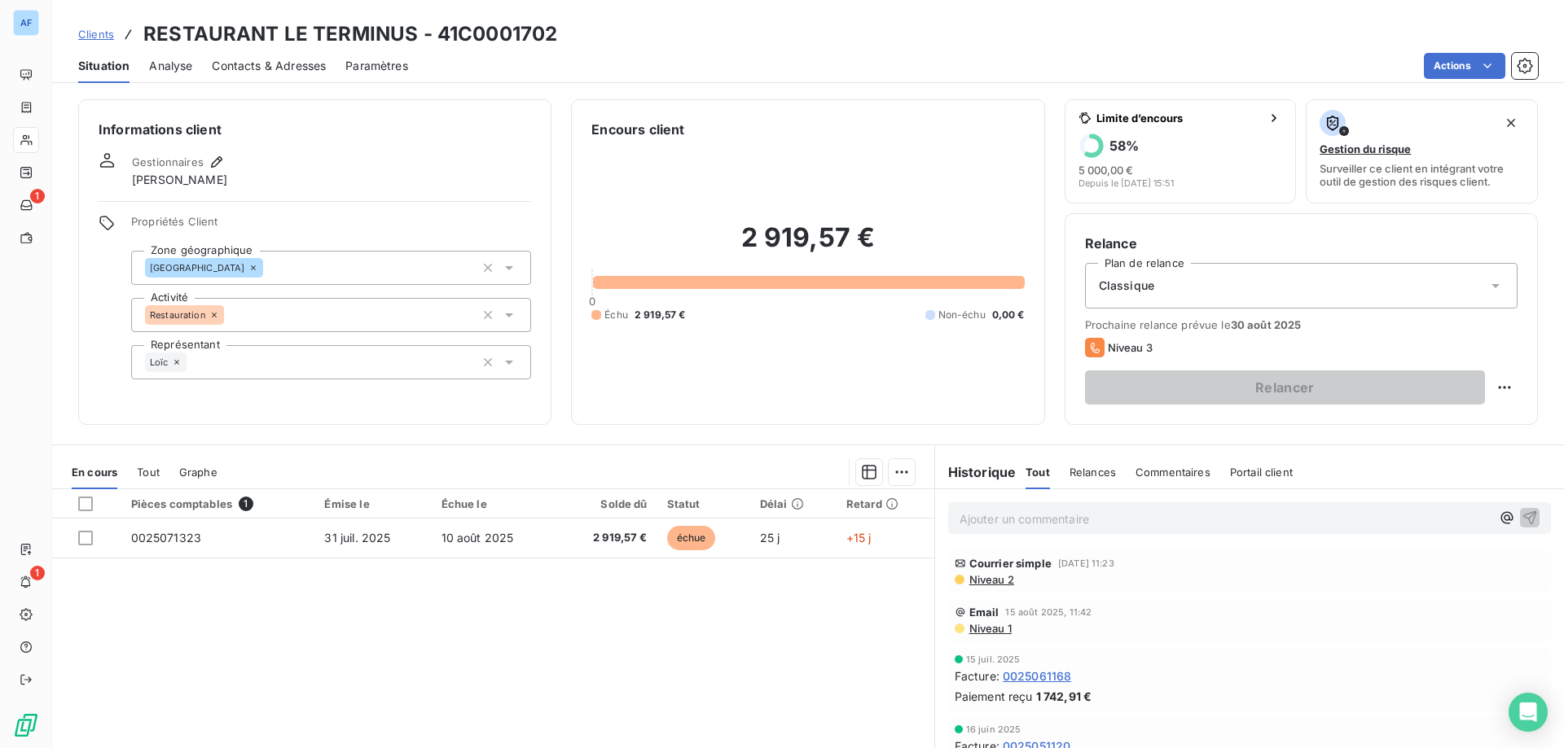
click at [108, 38] on span "Clients" at bounding box center [96, 34] width 36 height 13
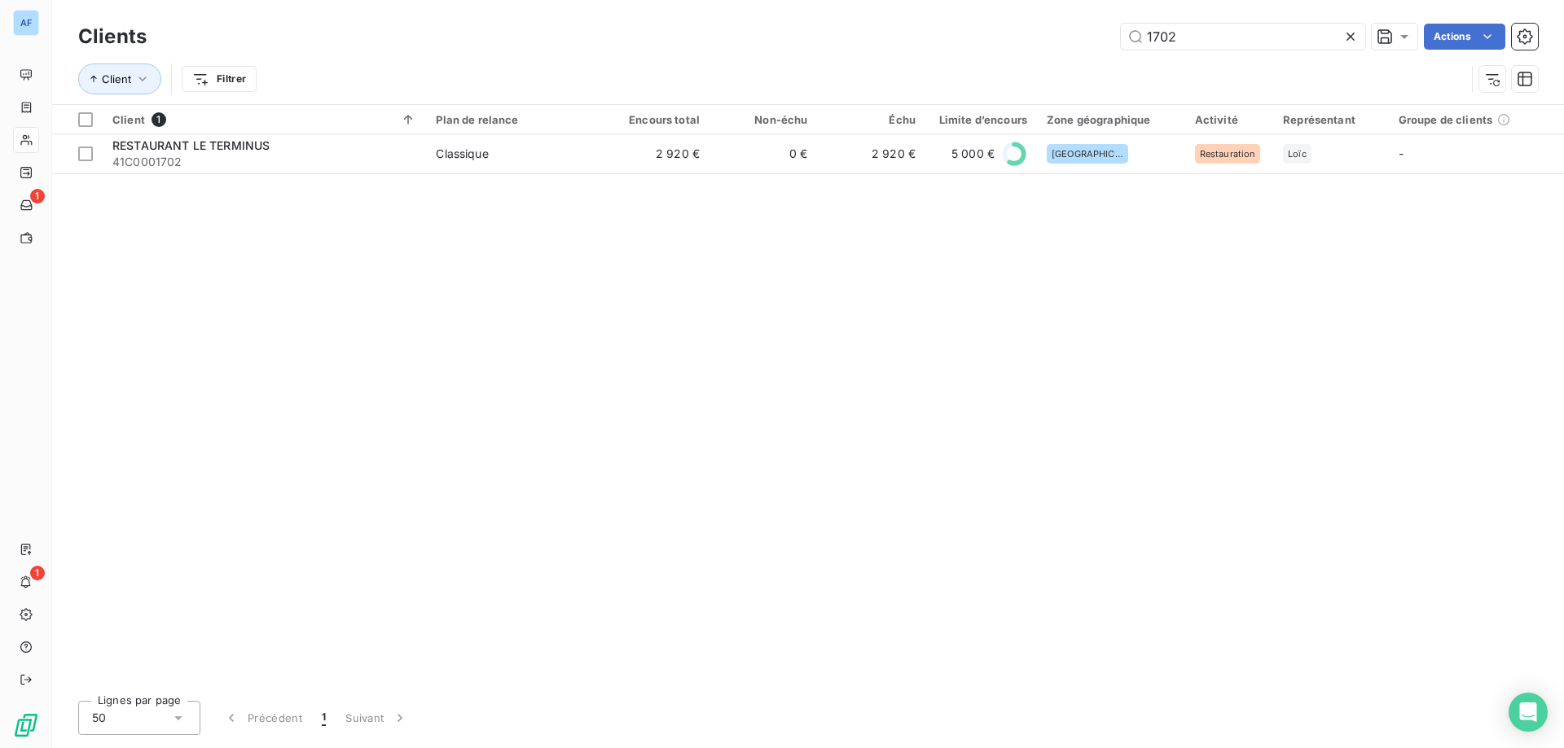
drag, startPoint x: 1194, startPoint y: 38, endPoint x: 691, endPoint y: 20, distance: 503.6
click at [740, 20] on div "Clients 1702 Actions" at bounding box center [807, 37] width 1459 height 34
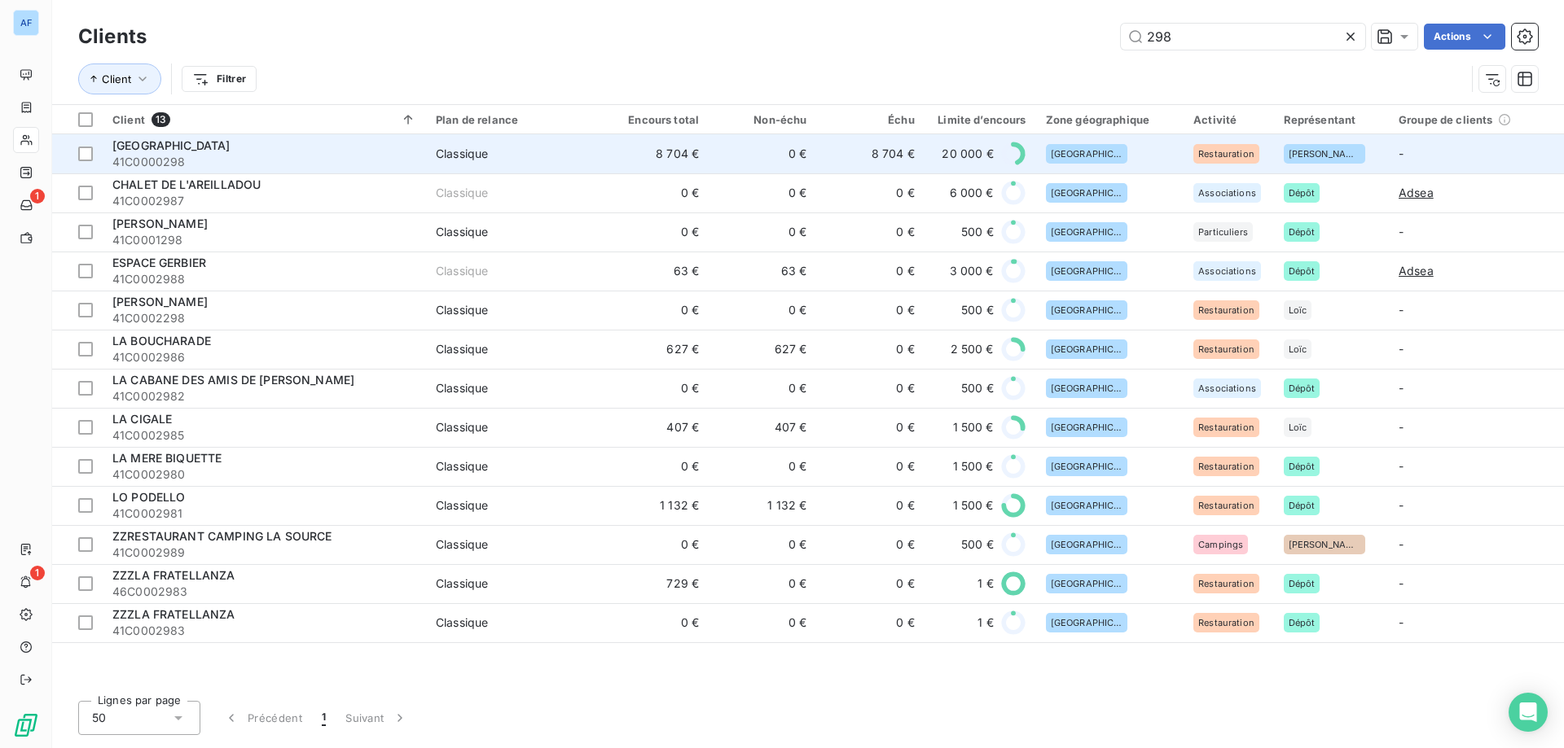
type input "298"
click at [553, 156] on span "Classique" at bounding box center [514, 154] width 156 height 16
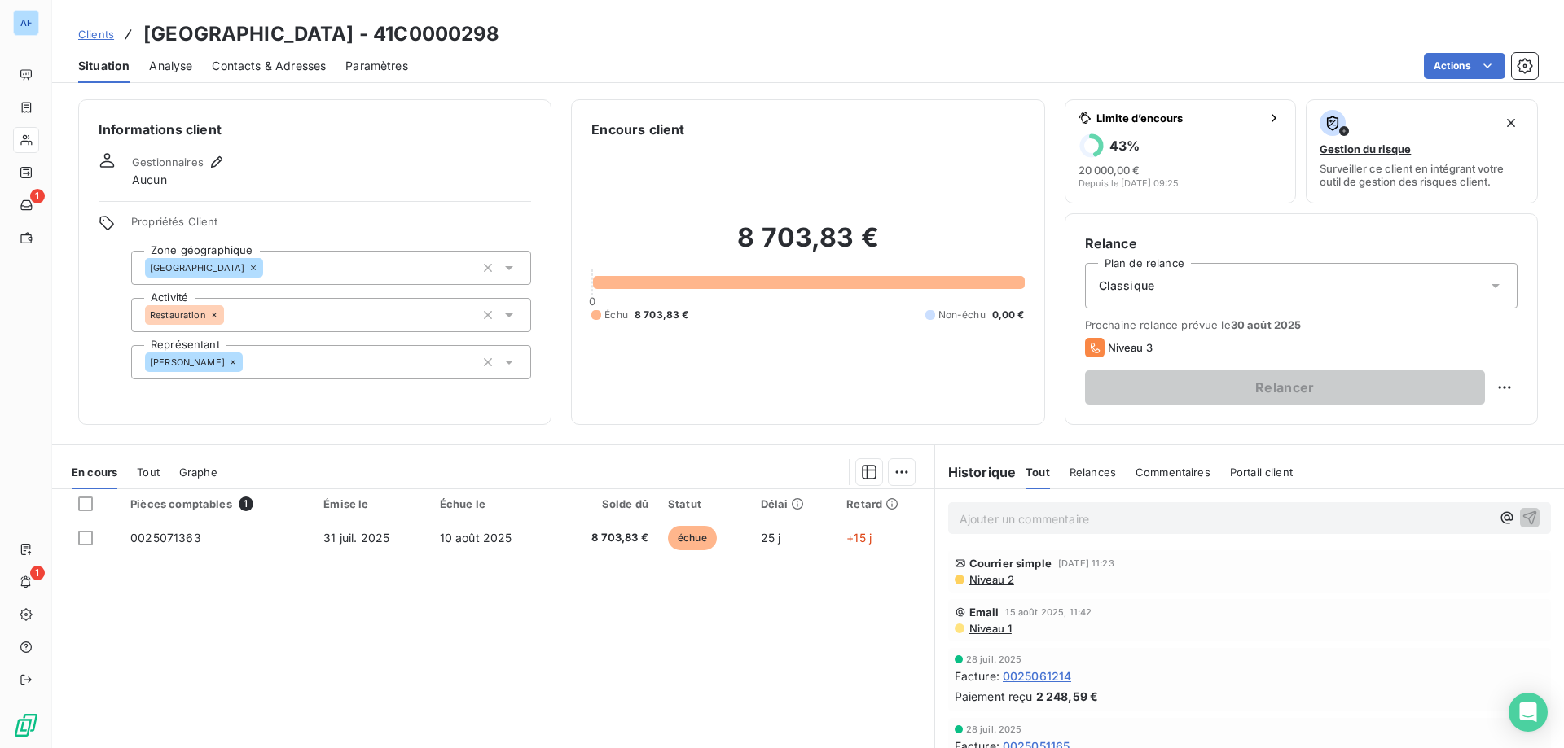
click at [109, 35] on span "Clients" at bounding box center [96, 34] width 36 height 13
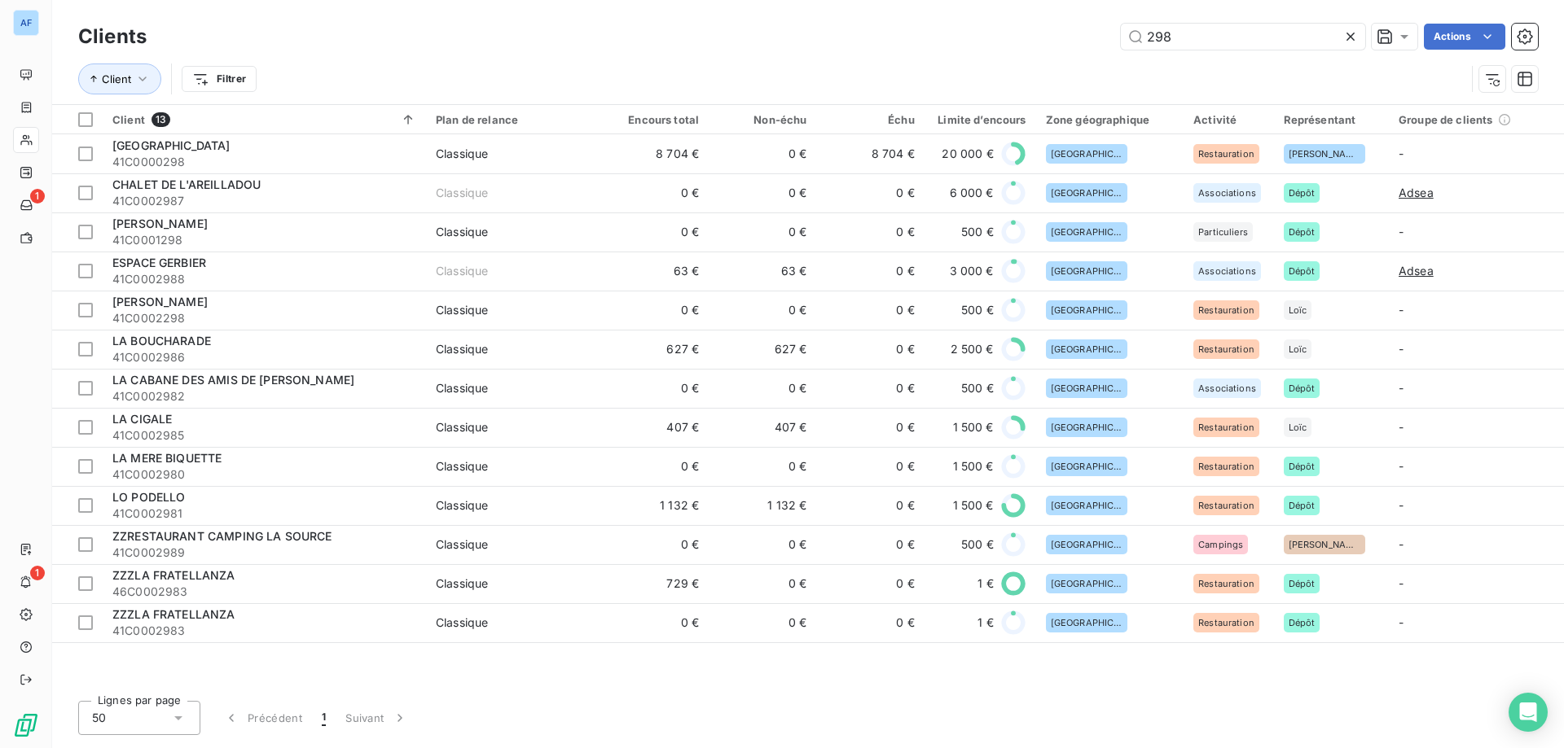
drag, startPoint x: 1169, startPoint y: 38, endPoint x: 802, endPoint y: 92, distance: 370.4
click at [804, 92] on div "Clients 298 Actions Client Filtrer" at bounding box center [807, 62] width 1459 height 85
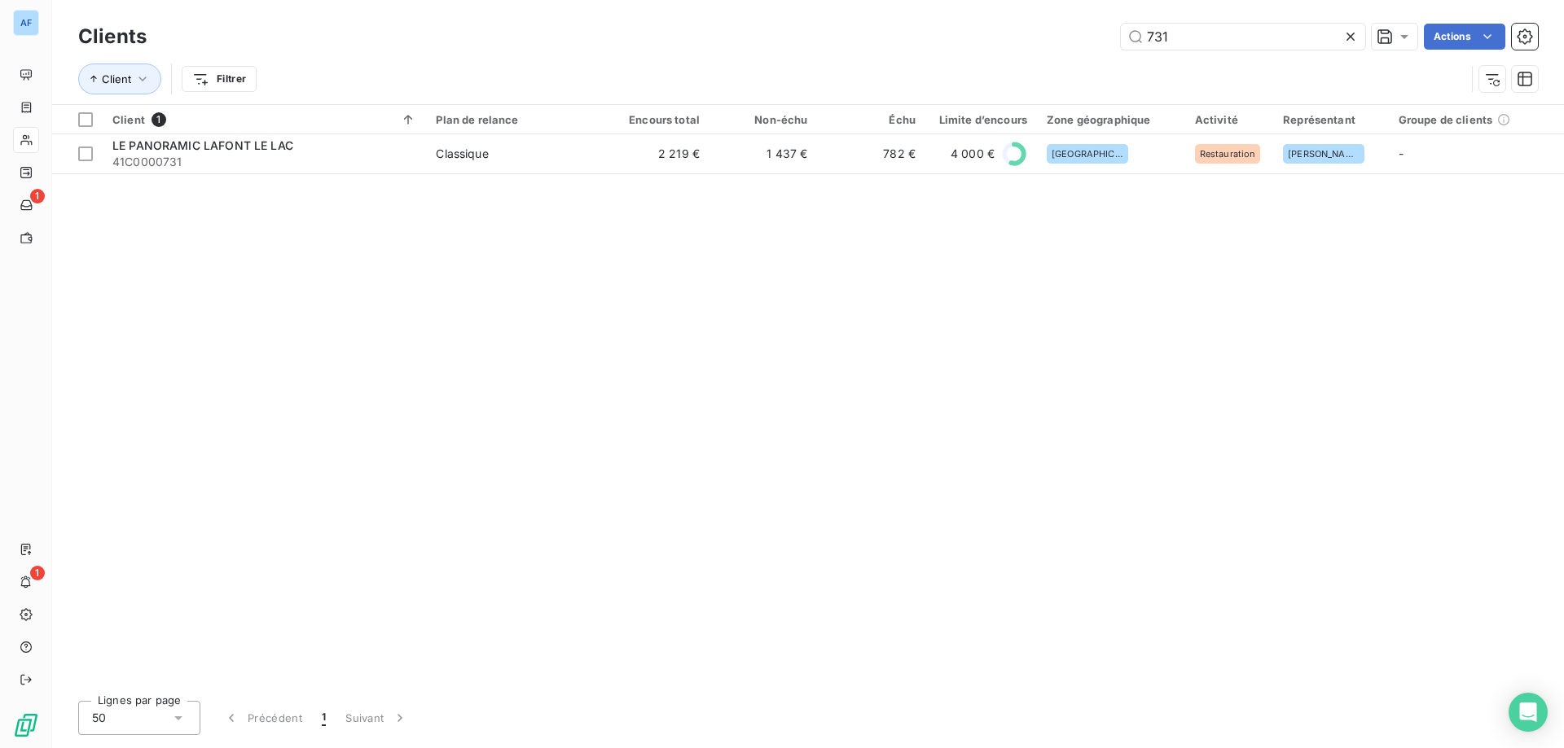
type input "731"
click at [737, 184] on div "Client 1 Plan de relance Encours total Non-échu Échu Limite d’encours Zone géog…" at bounding box center [807, 396] width 1511 height 583
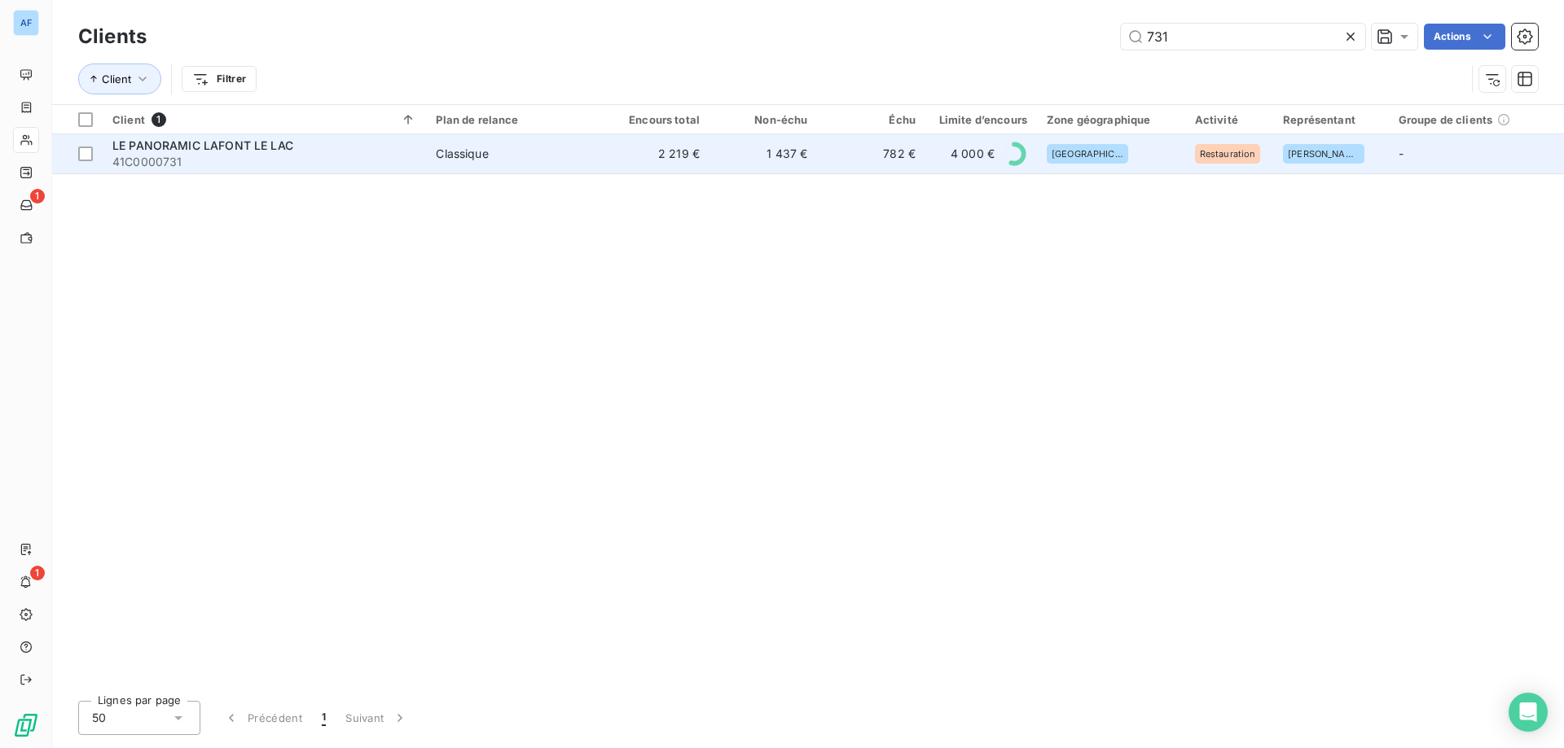
click at [735, 172] on td "1 437 €" at bounding box center [762, 153] width 107 height 39
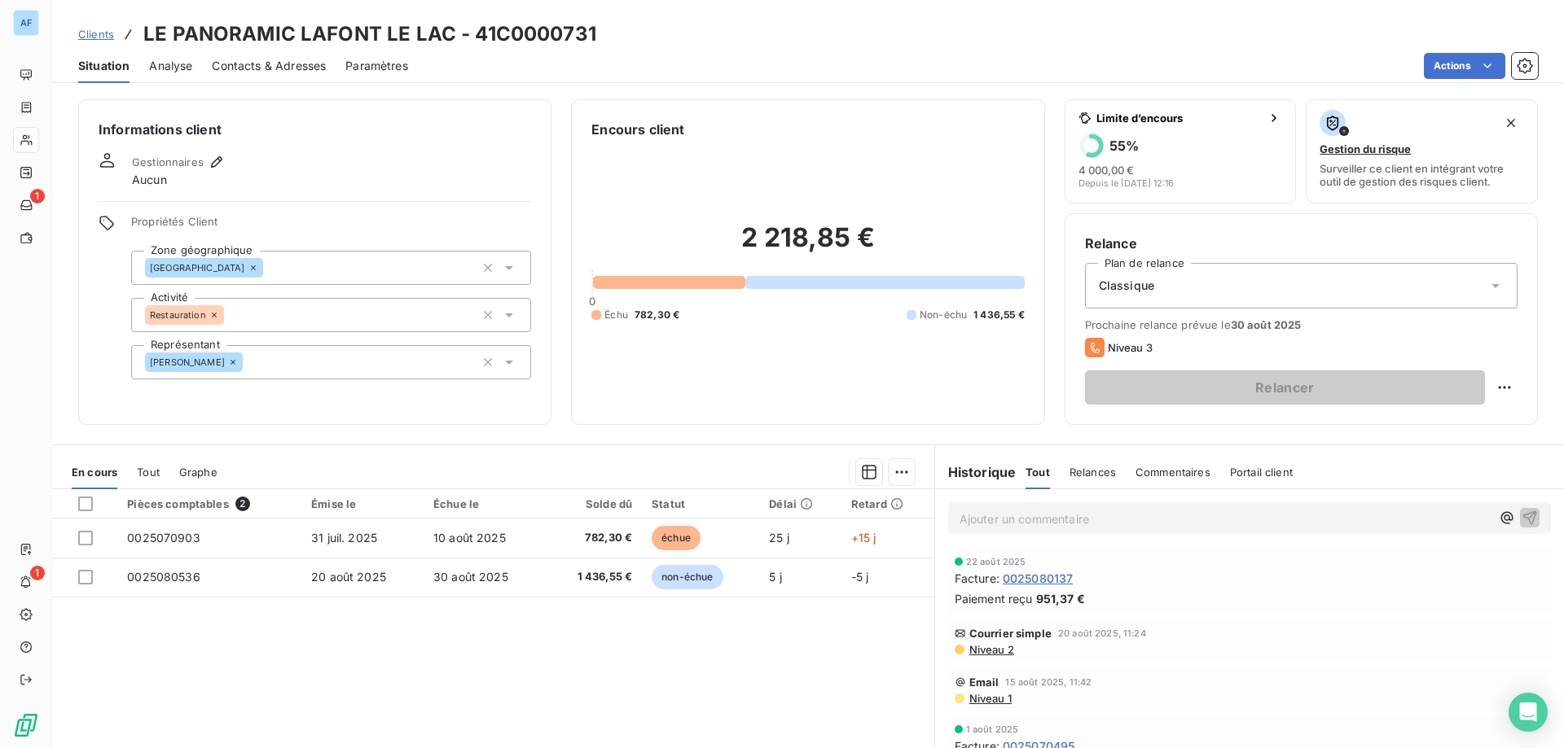
scroll to position [81, 0]
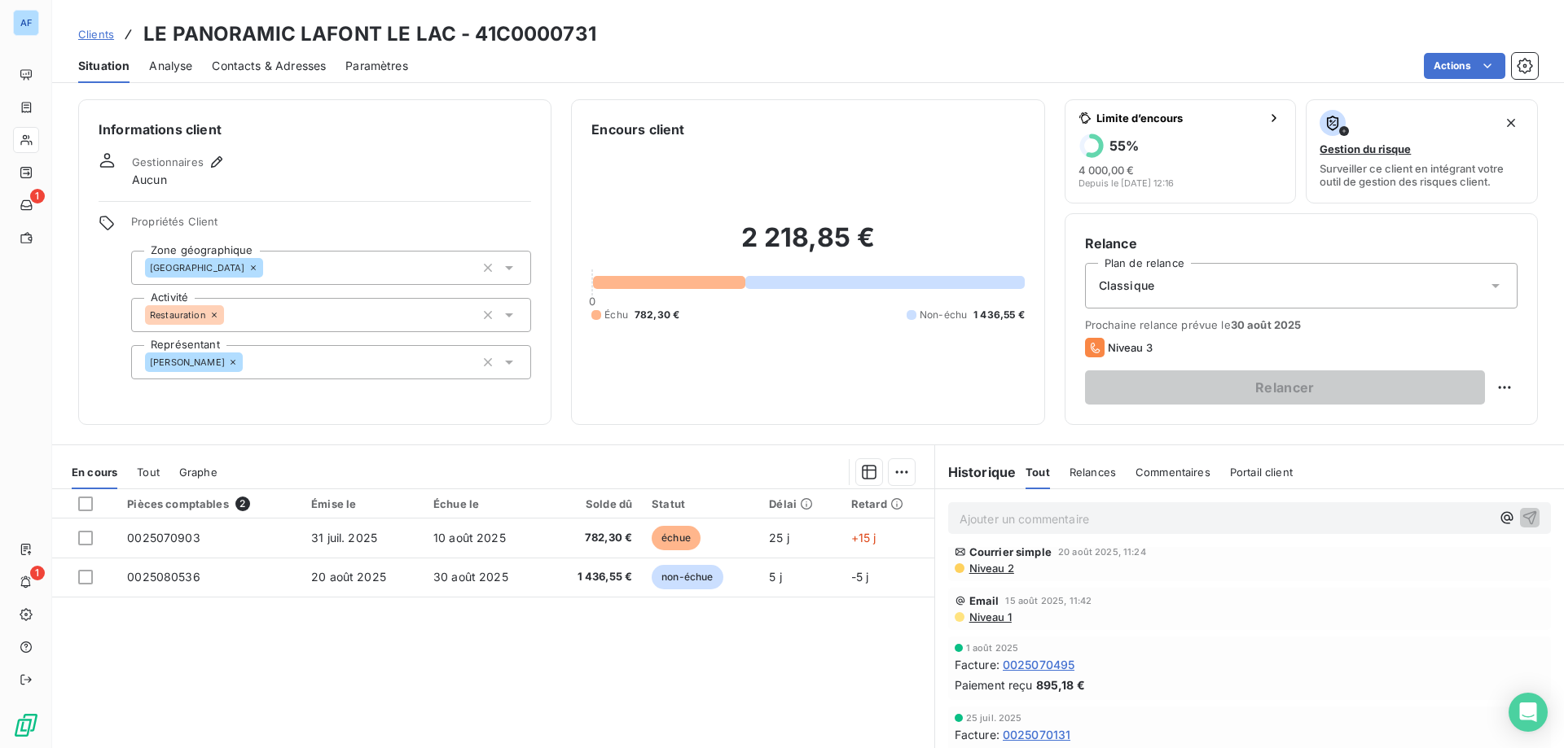
click at [292, 73] on span "Contacts & Adresses" at bounding box center [269, 66] width 114 height 16
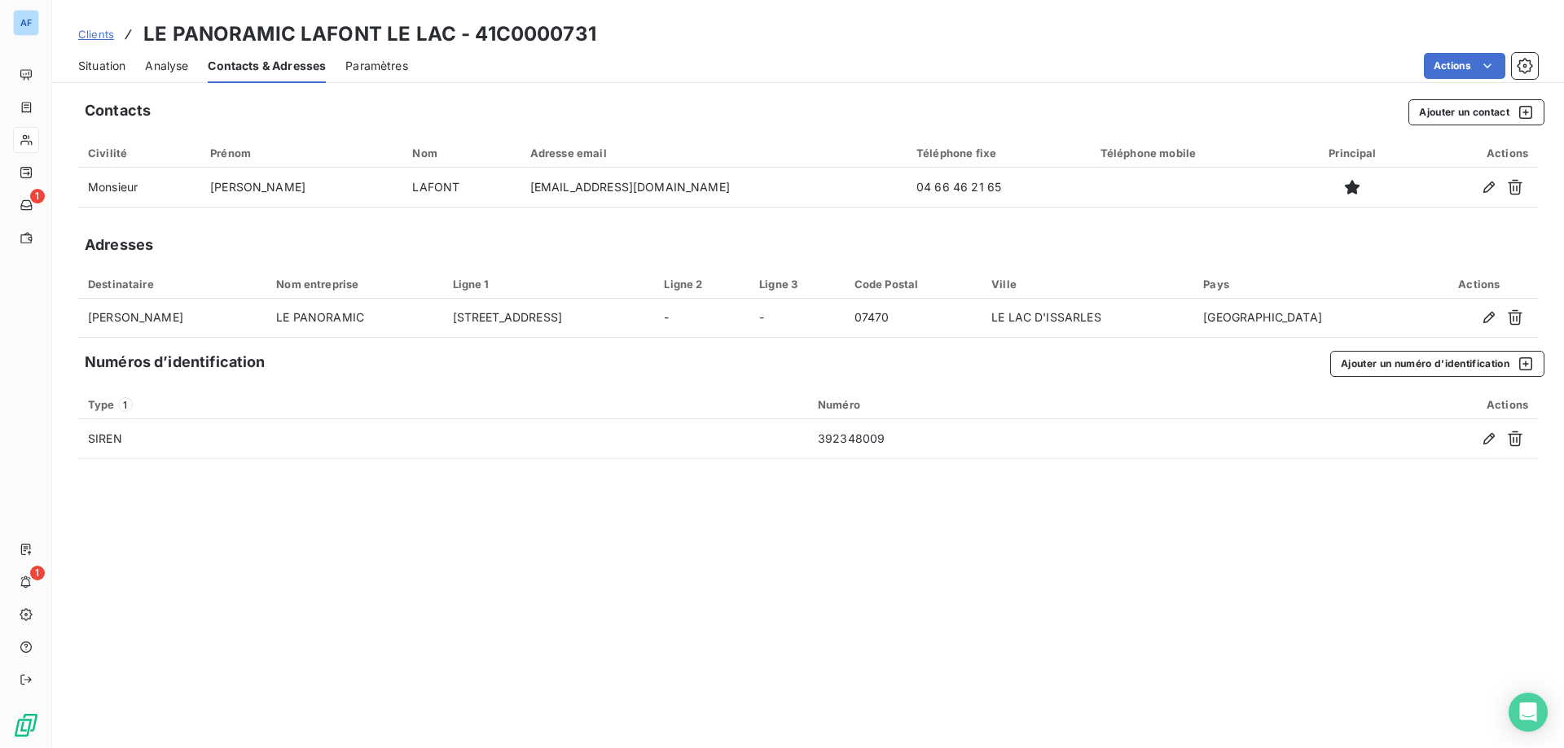
click at [107, 69] on span "Situation" at bounding box center [101, 66] width 47 height 16
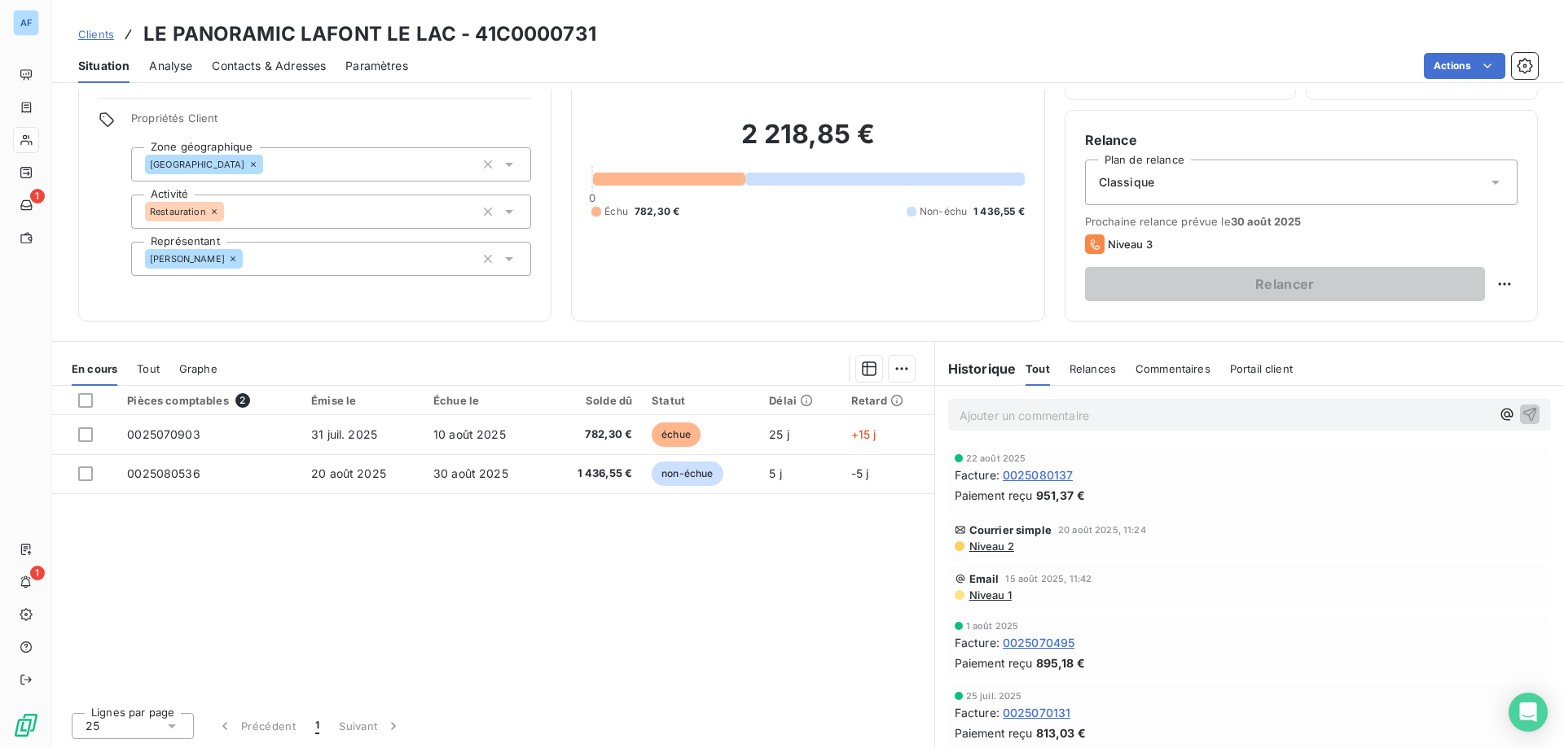
scroll to position [0, 0]
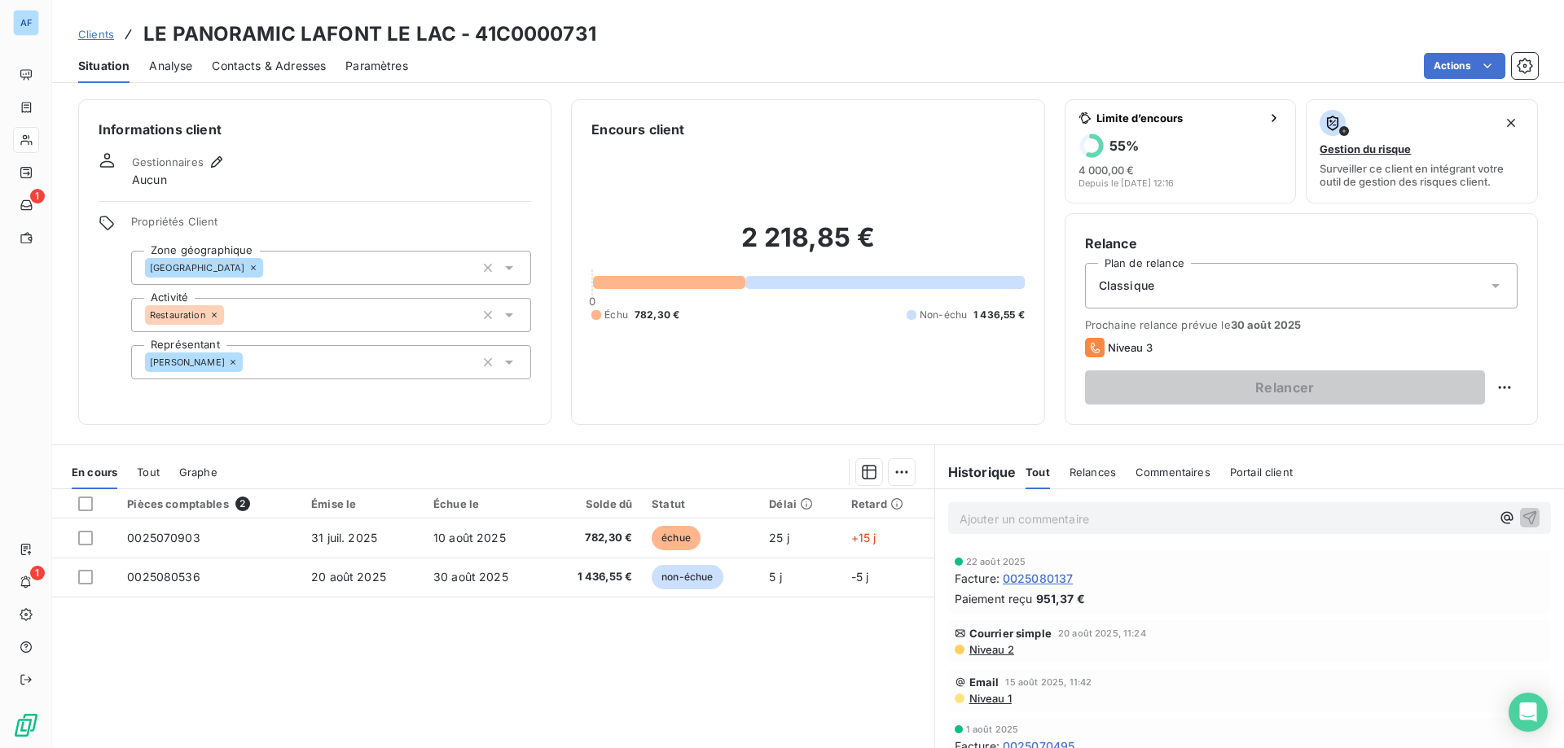
click at [996, 648] on span "Niveau 2" at bounding box center [990, 649] width 46 height 13
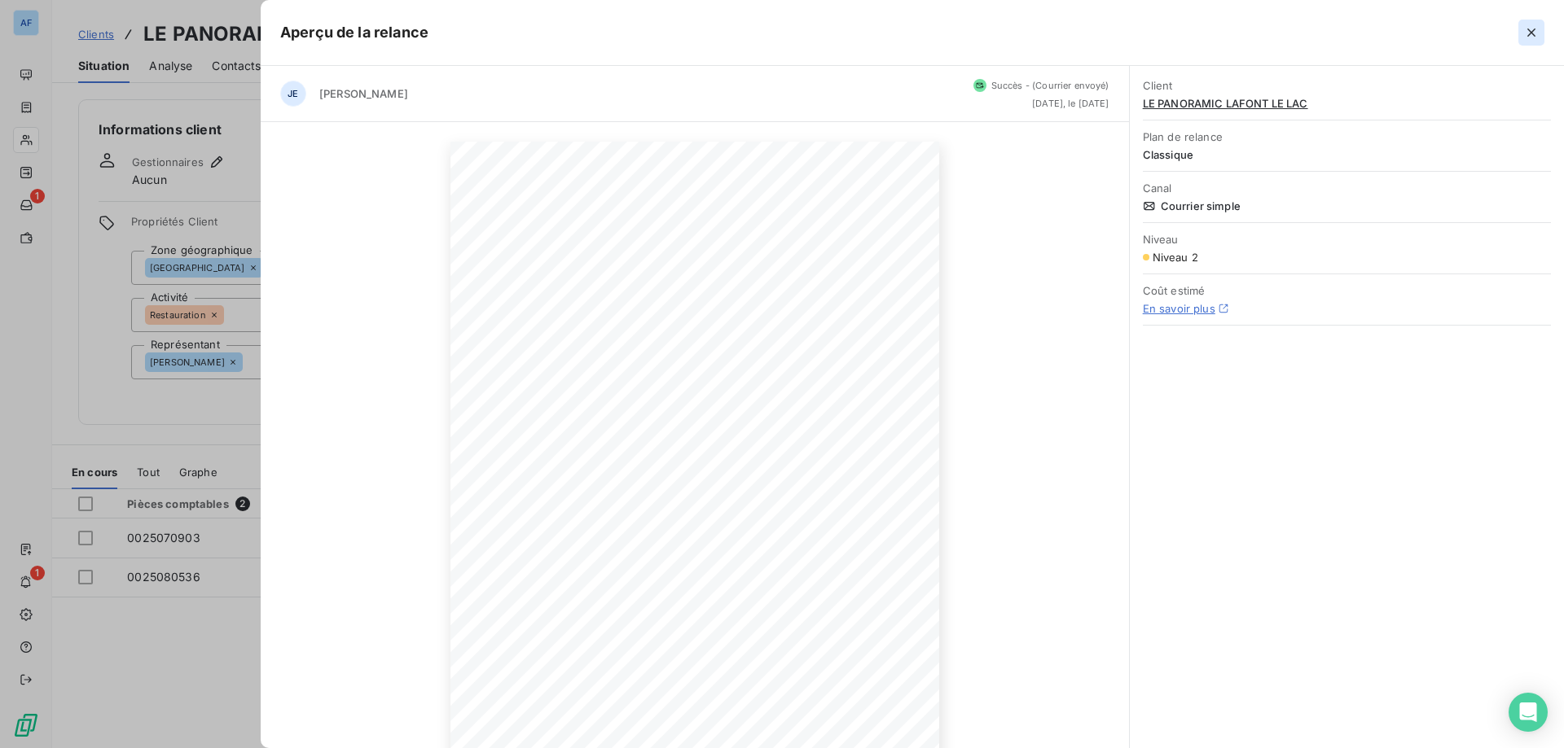
click at [1532, 38] on icon "button" at bounding box center [1531, 32] width 16 height 16
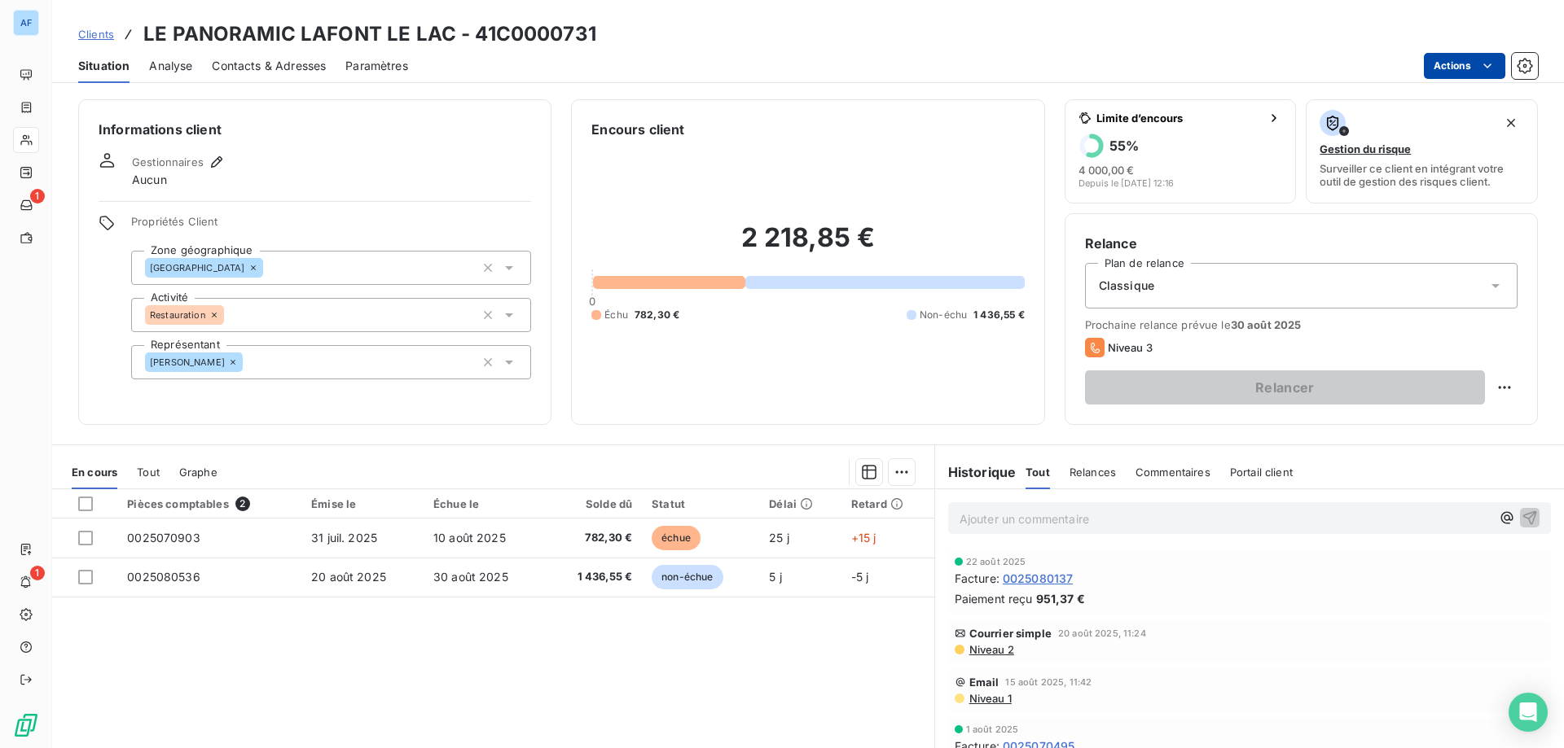
click at [1466, 60] on html "AF 1 1 Clients LE PANORAMIC LAFONT LE LAC - 41C0000731 Situation Analyse Contac…" at bounding box center [782, 374] width 1564 height 748
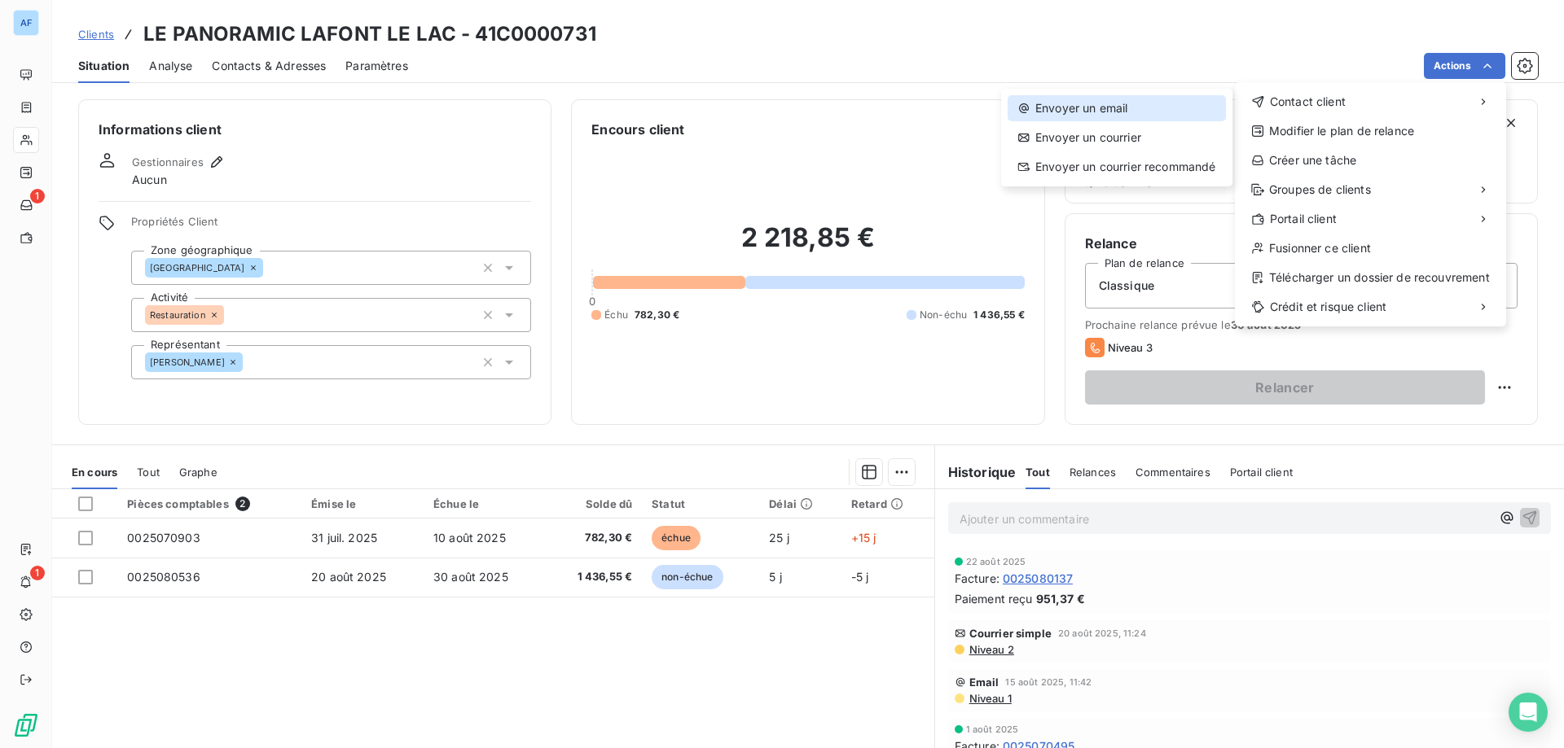
click at [1086, 106] on div "Envoyer un email" at bounding box center [1116, 108] width 218 height 26
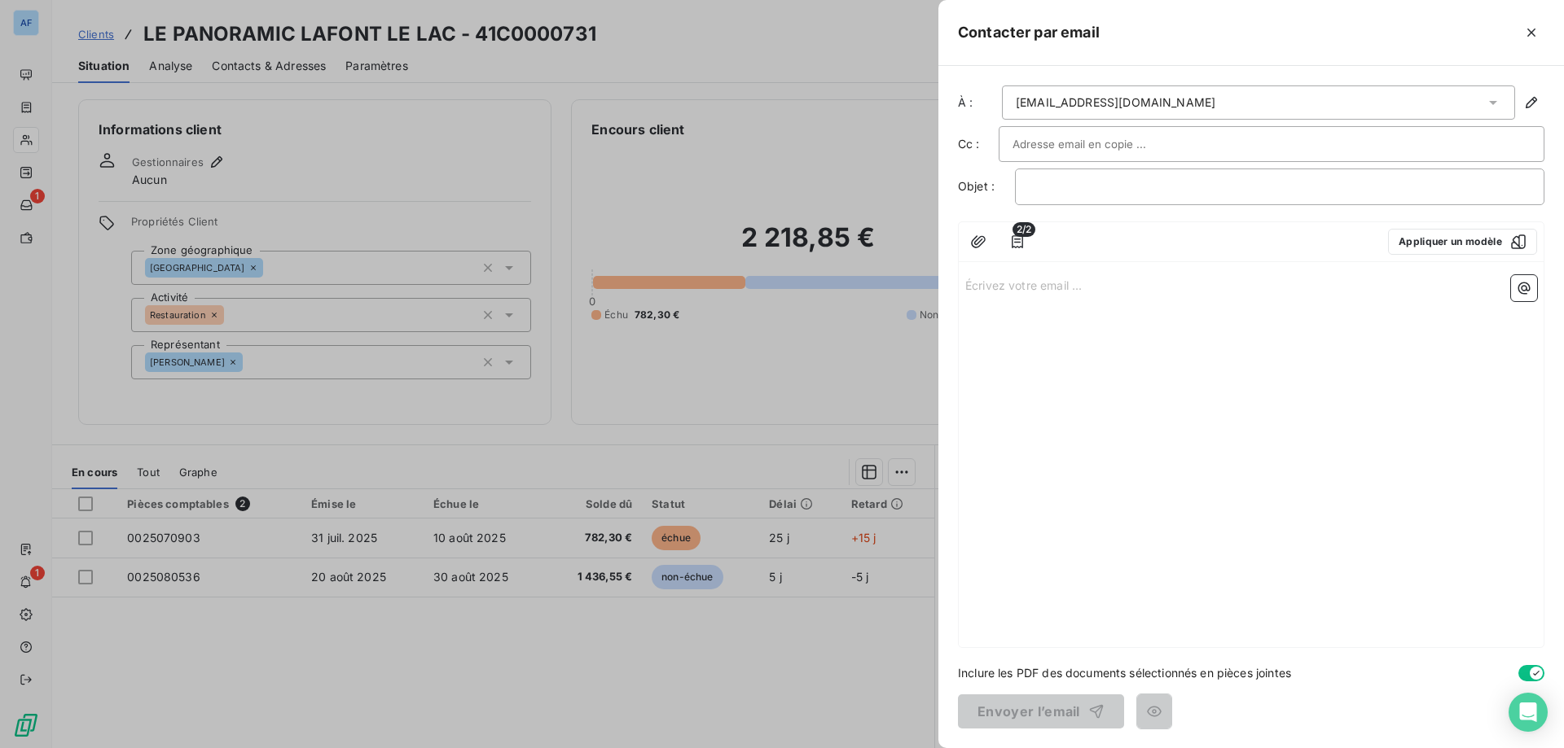
click at [1142, 116] on div "bienvenue@lepanoramicissarles.com" at bounding box center [1258, 103] width 513 height 34
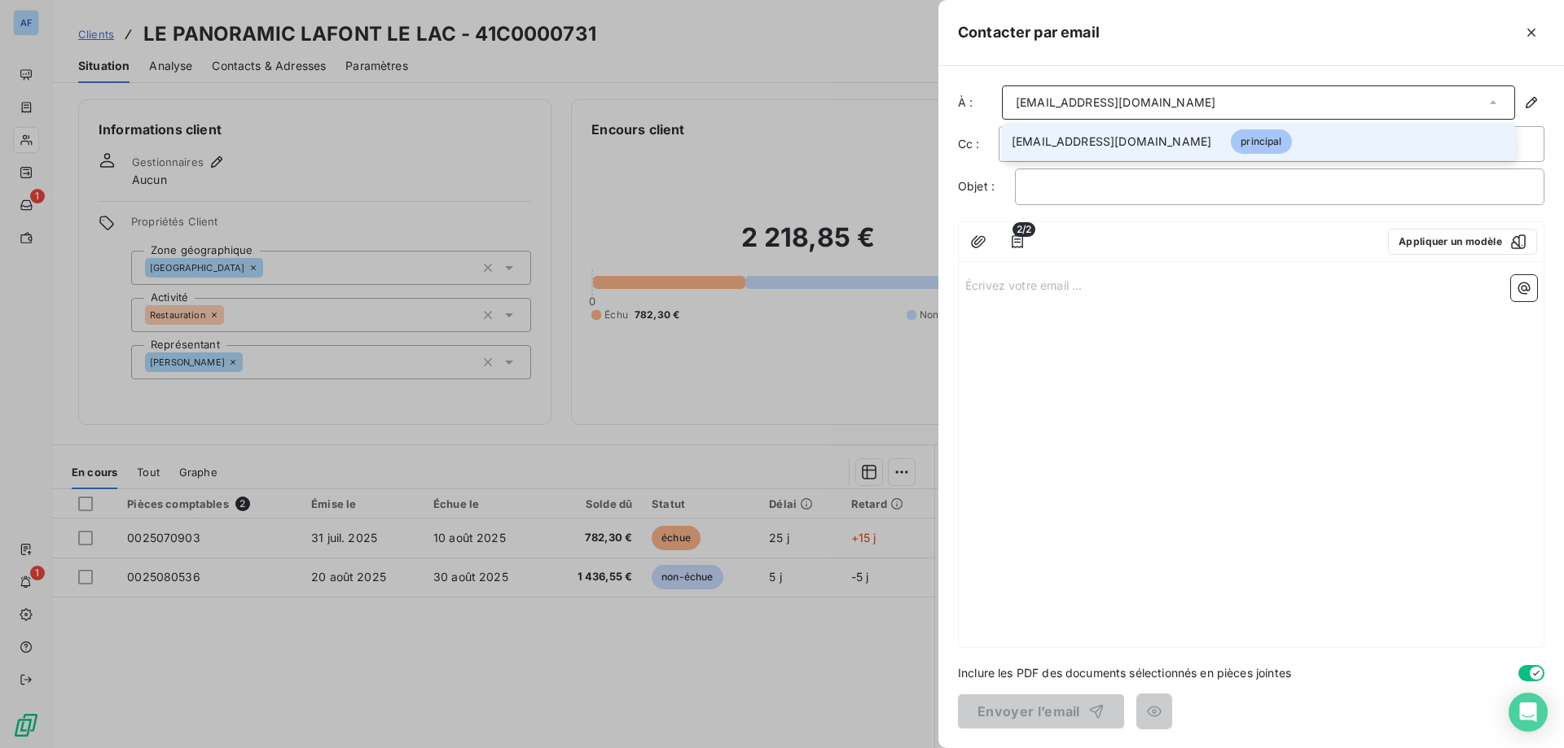
click at [1142, 116] on div "bienvenue@lepanoramicissarles.com" at bounding box center [1258, 103] width 513 height 34
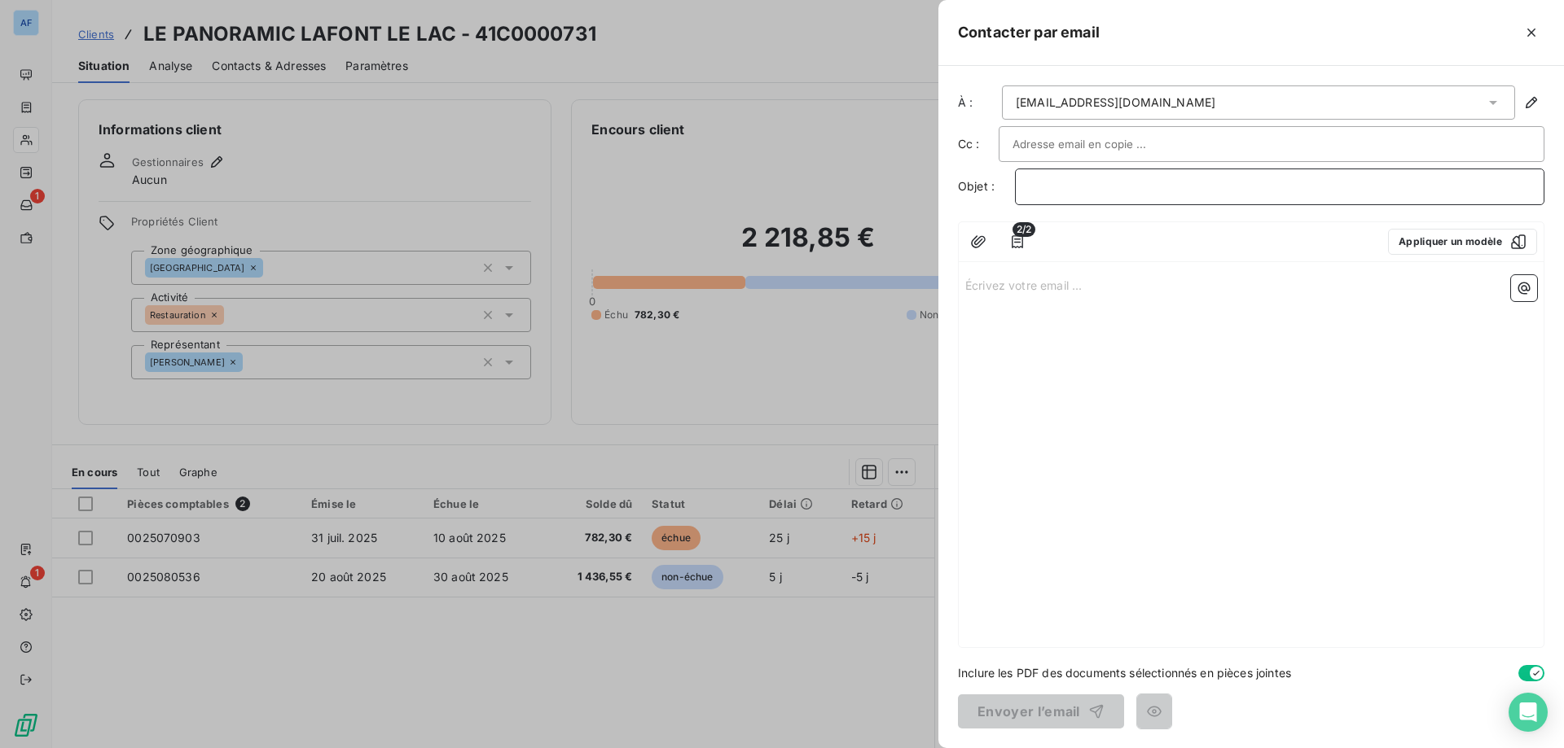
click at [1098, 186] on p "﻿" at bounding box center [1280, 187] width 502 height 19
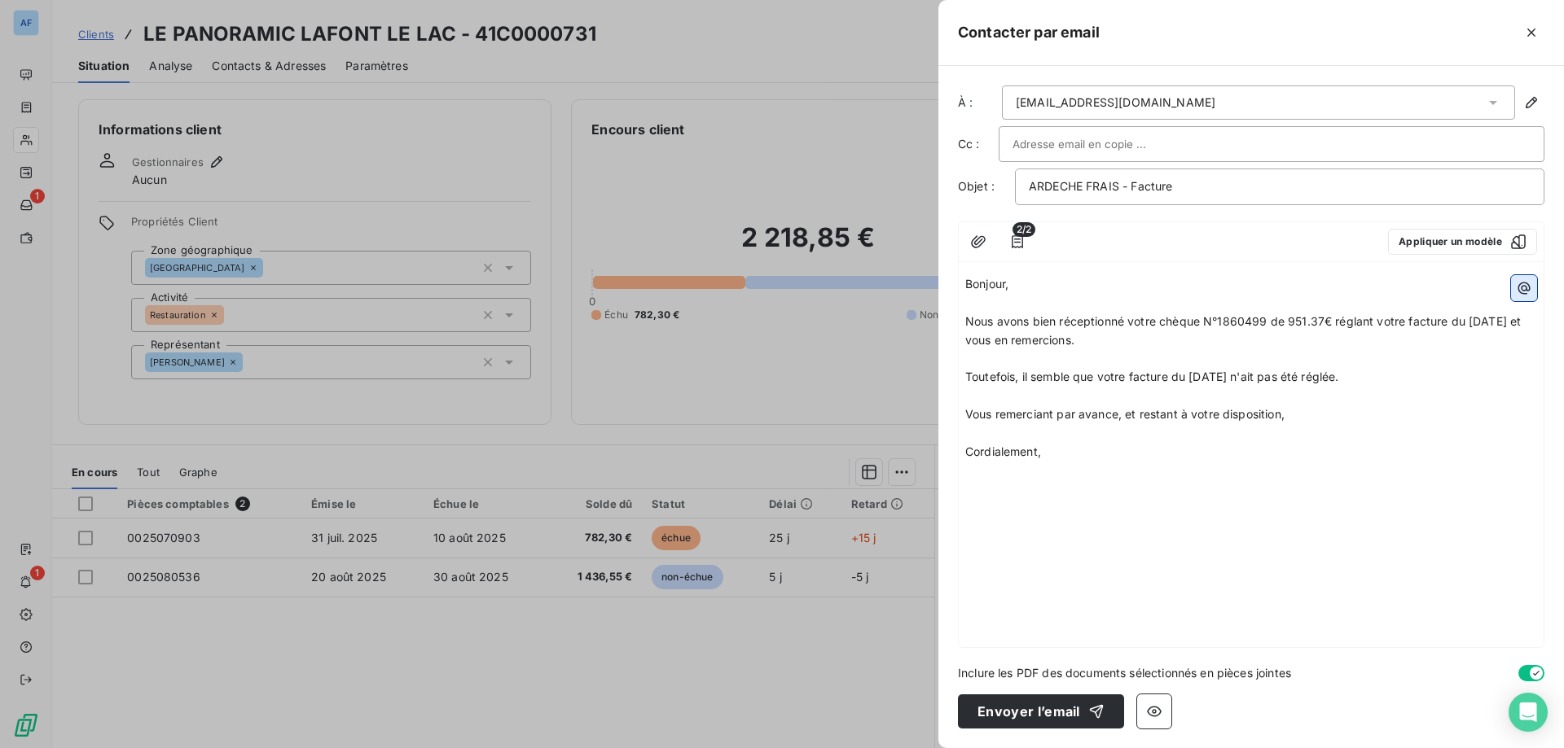
click at [1520, 288] on icon "button" at bounding box center [1523, 288] width 16 height 16
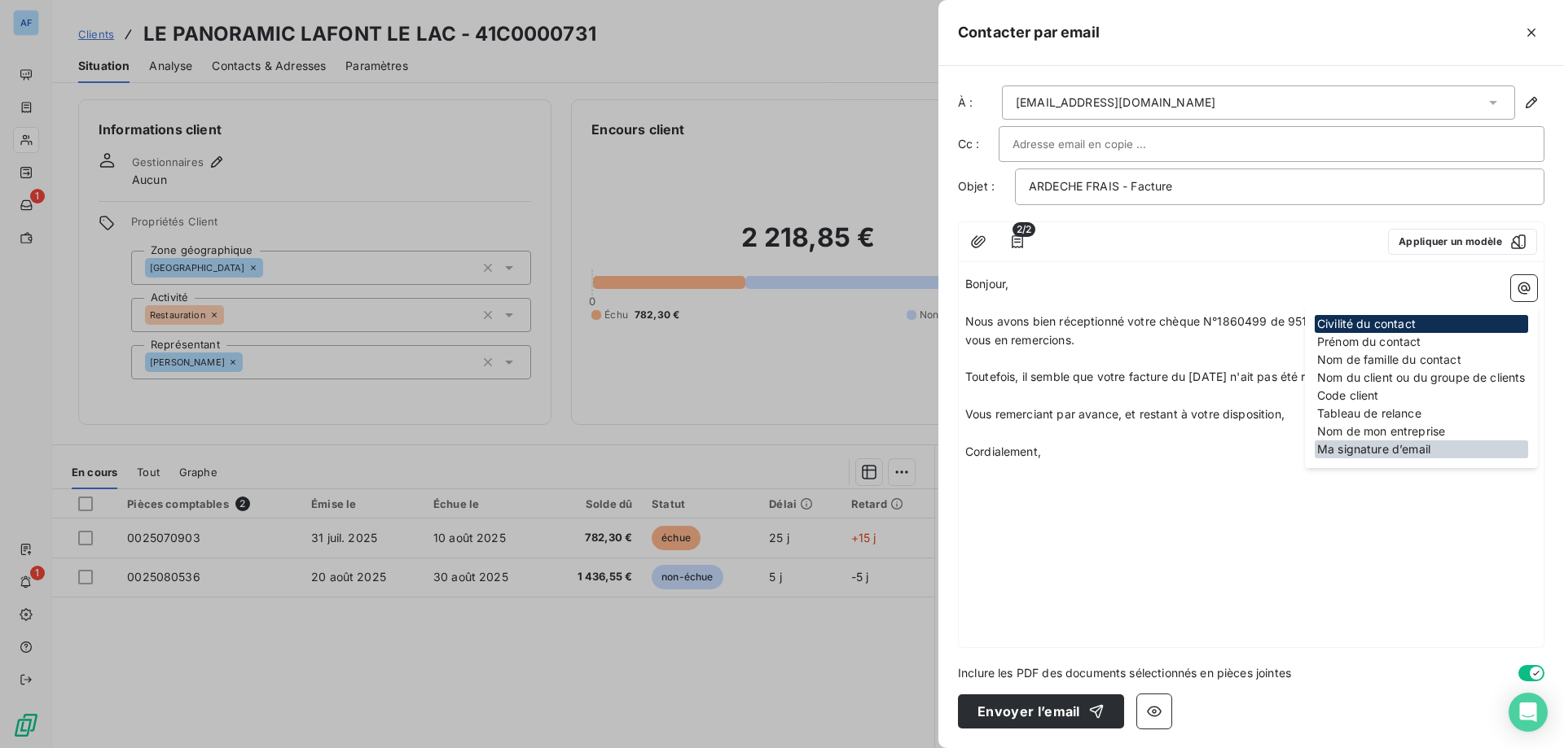
click at [1433, 450] on div "Ma signature d’email" at bounding box center [1420, 450] width 213 height 18
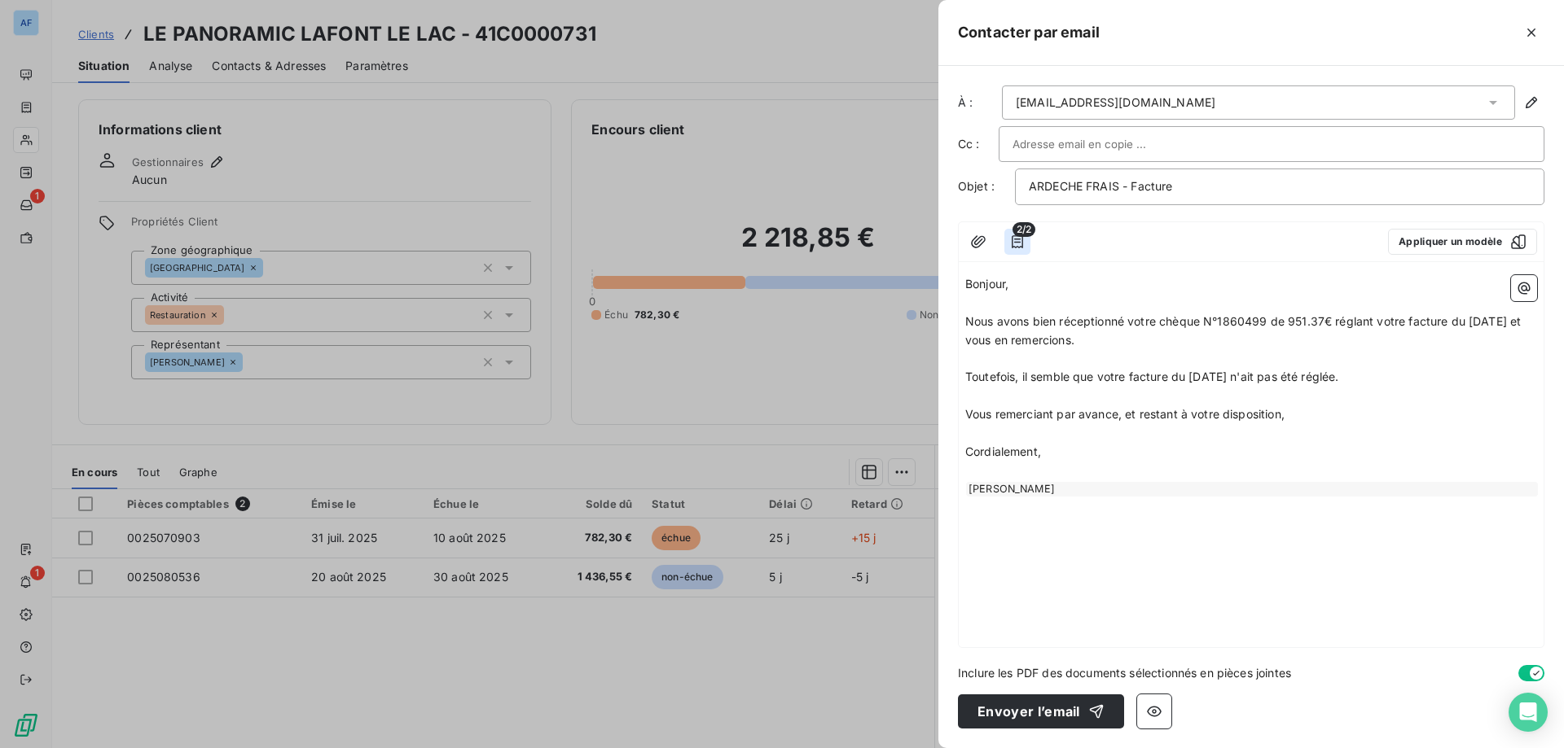
click at [1018, 246] on icon "button" at bounding box center [1017, 242] width 16 height 16
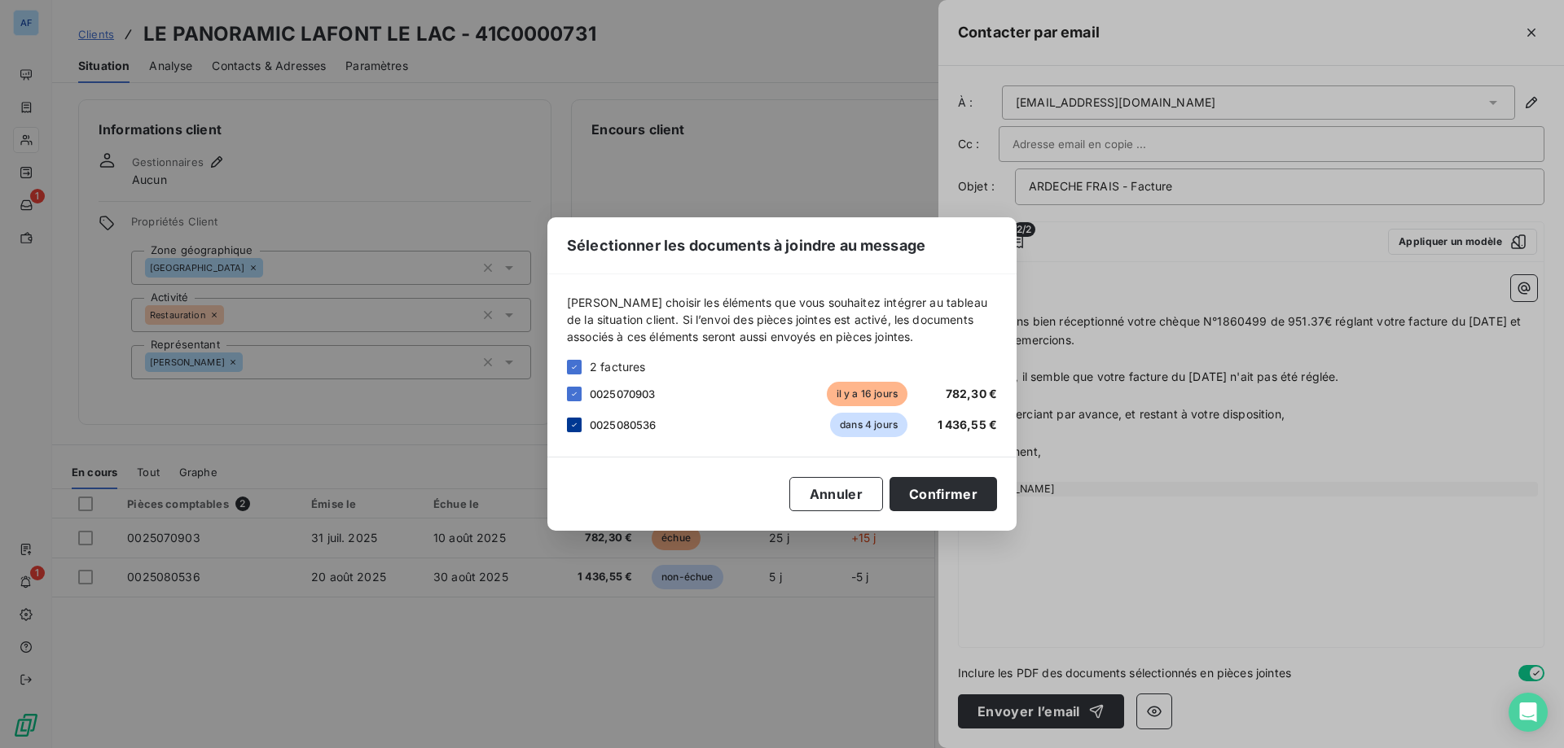
click at [579, 431] on div at bounding box center [574, 425] width 15 height 15
click at [969, 490] on button "Confirmer" at bounding box center [942, 494] width 107 height 34
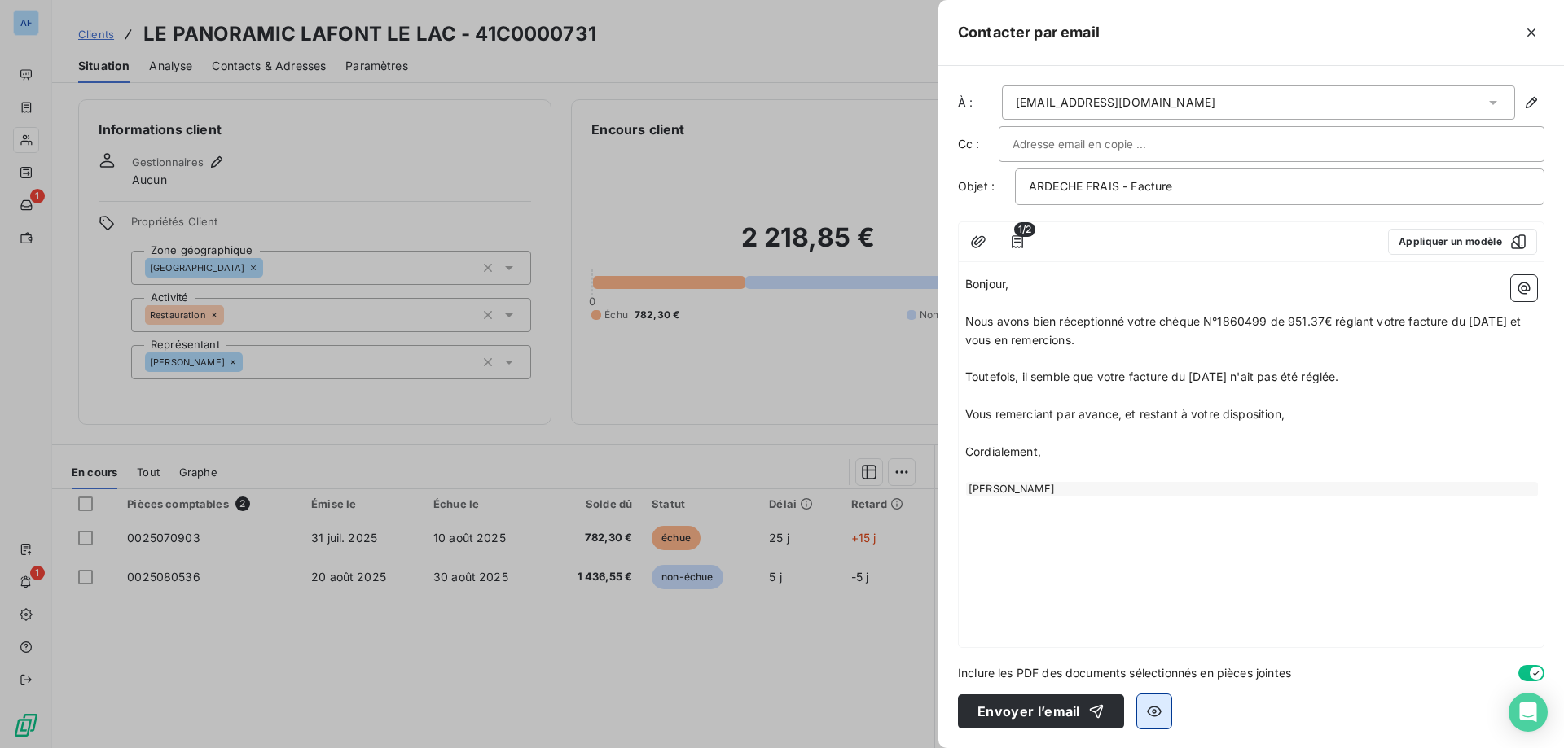
click at [1147, 721] on button "button" at bounding box center [1154, 712] width 34 height 34
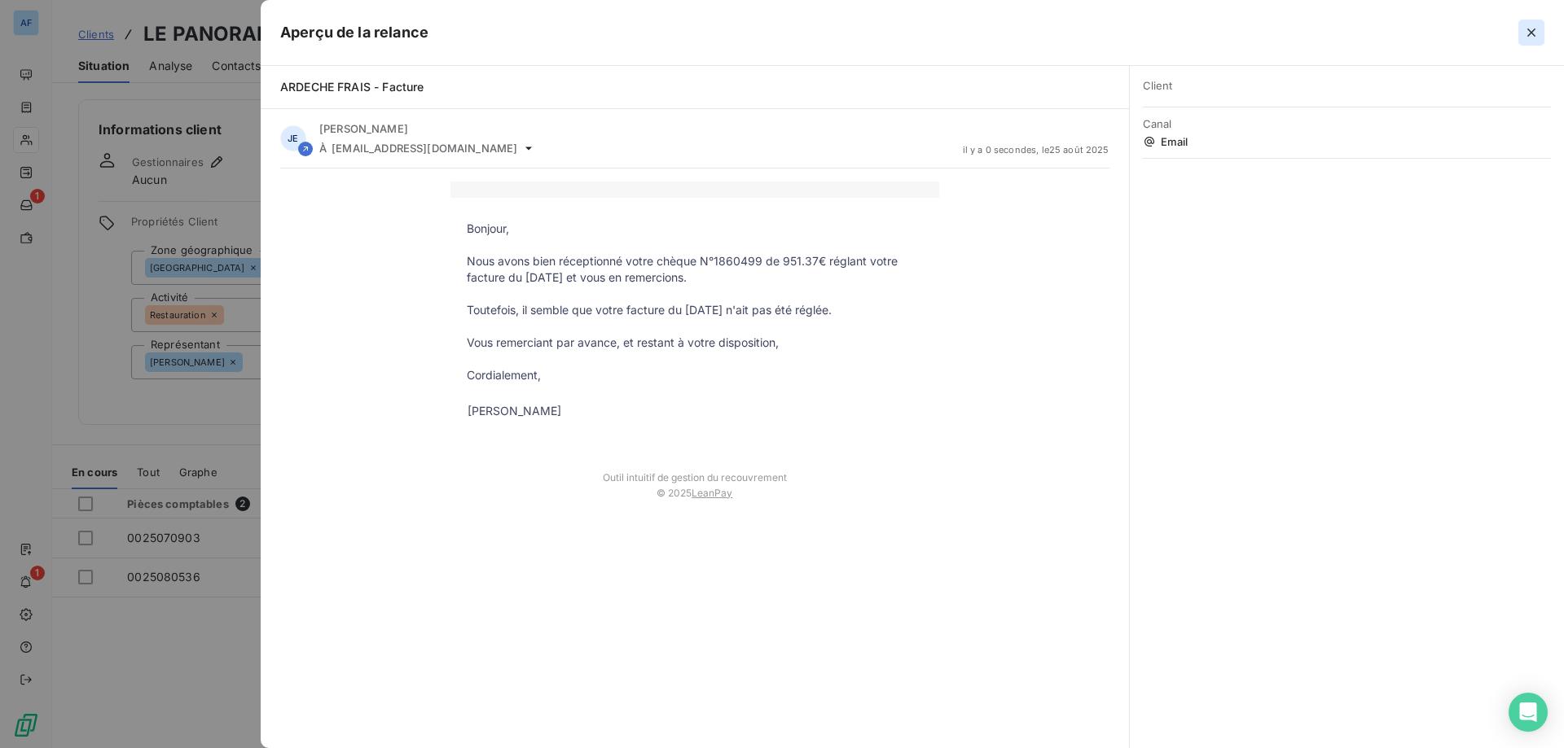
click at [1528, 35] on icon "button" at bounding box center [1531, 33] width 8 height 8
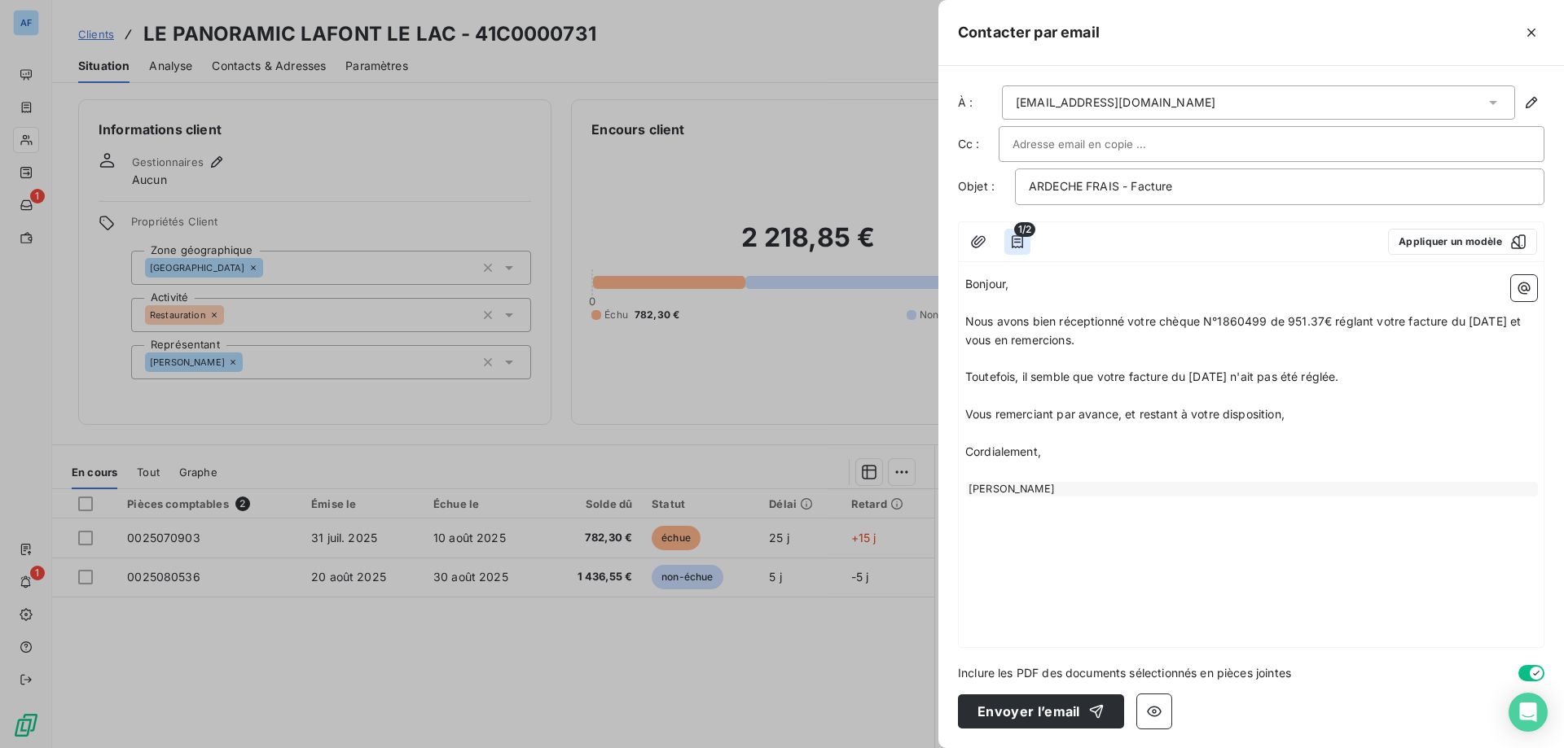
click at [1021, 242] on icon "button" at bounding box center [1017, 242] width 16 height 16
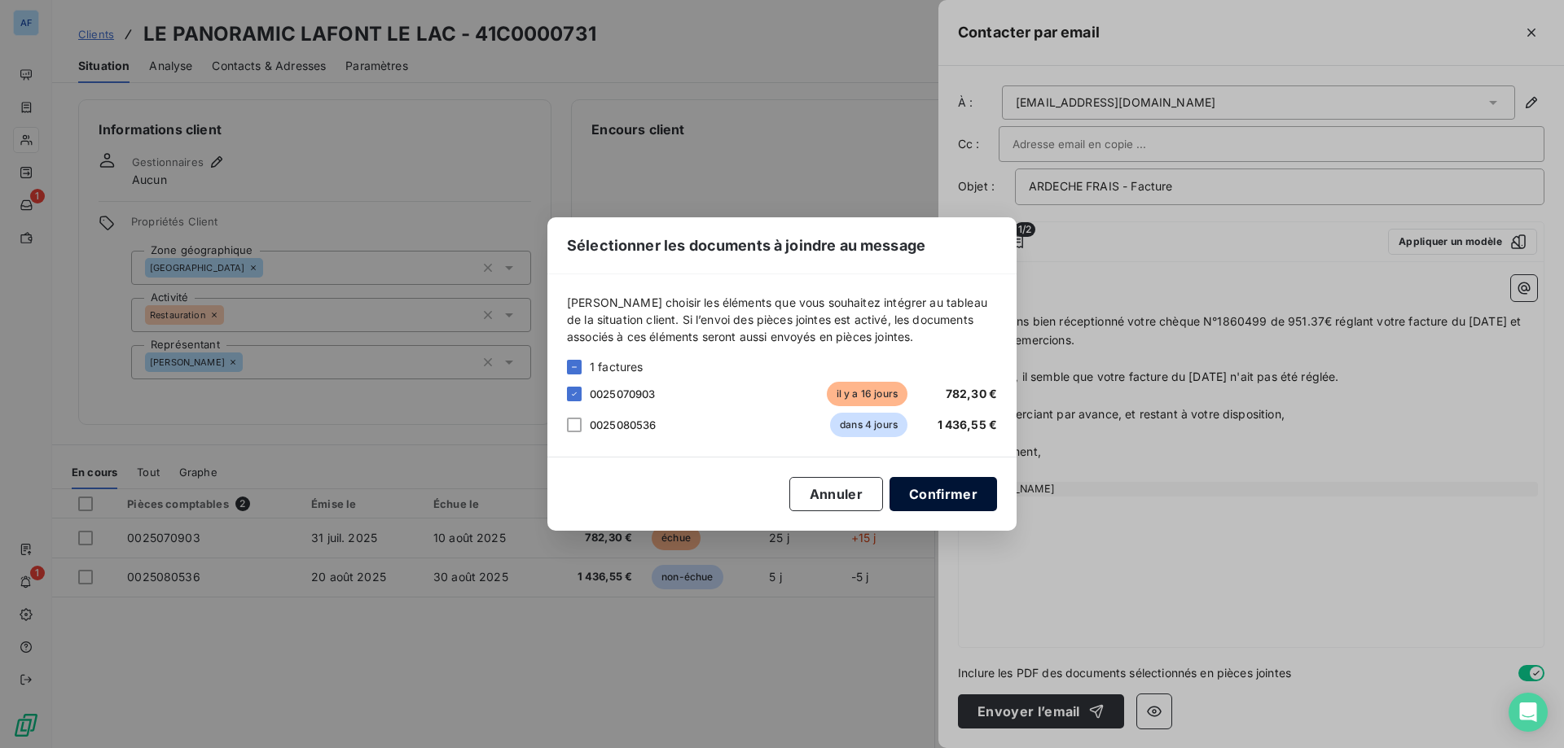
click at [961, 497] on button "Confirmer" at bounding box center [942, 494] width 107 height 34
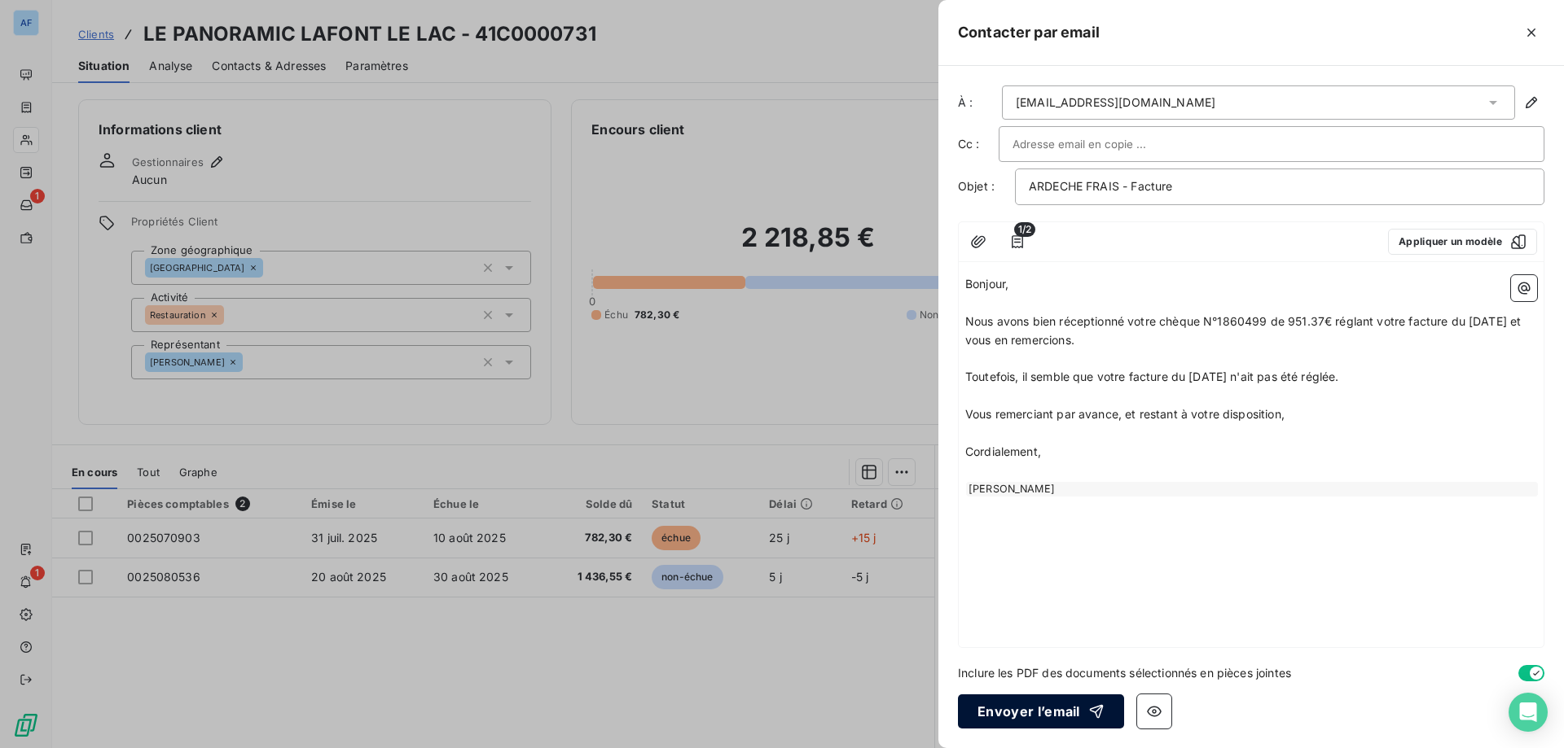
click at [1032, 717] on button "Envoyer l’email" at bounding box center [1041, 712] width 166 height 34
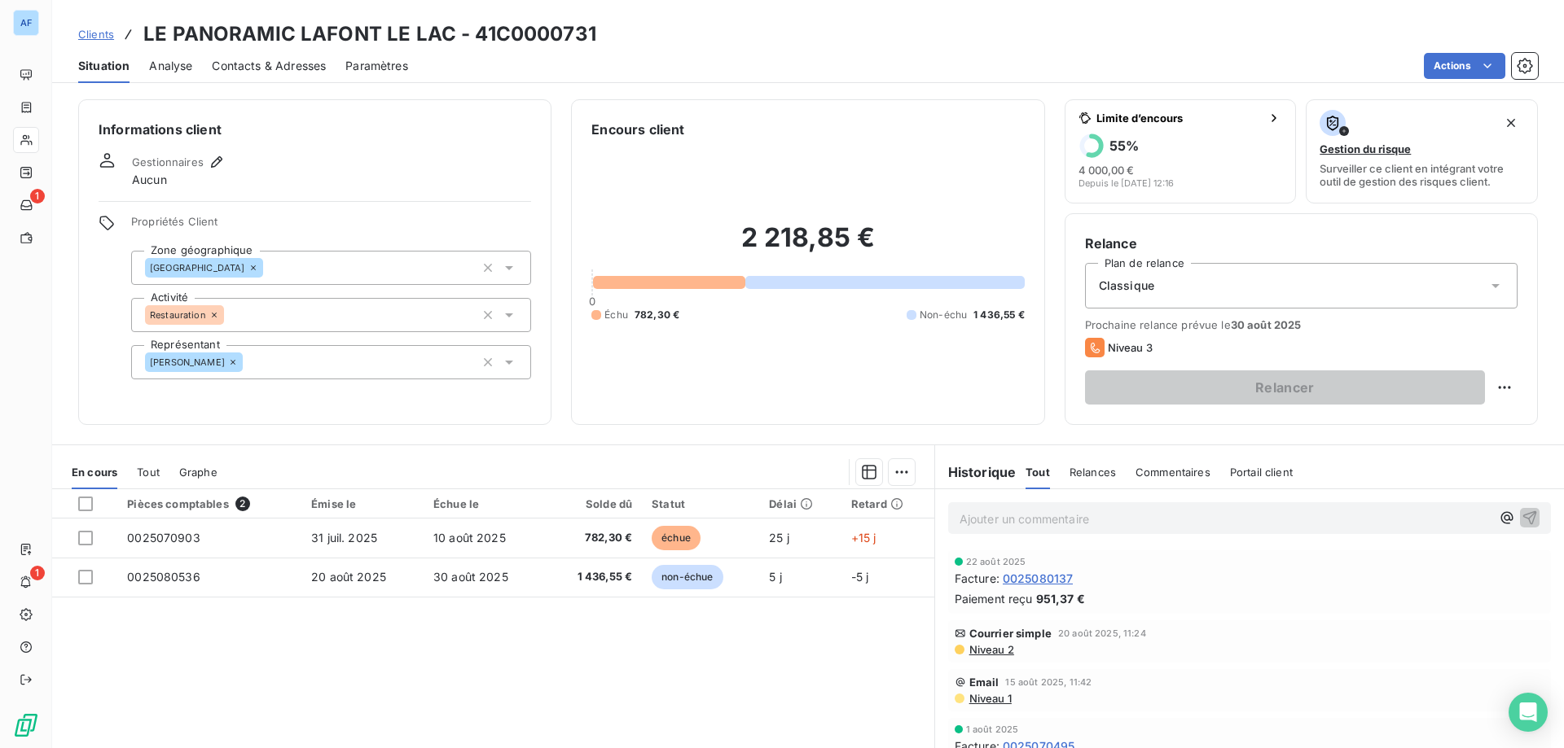
drag, startPoint x: 1082, startPoint y: 493, endPoint x: 1088, endPoint y: 482, distance: 12.7
click at [1085, 492] on div "Ajouter un commentaire ﻿" at bounding box center [1249, 518] width 629 height 58
click at [1087, 482] on div "Relances" at bounding box center [1092, 472] width 46 height 34
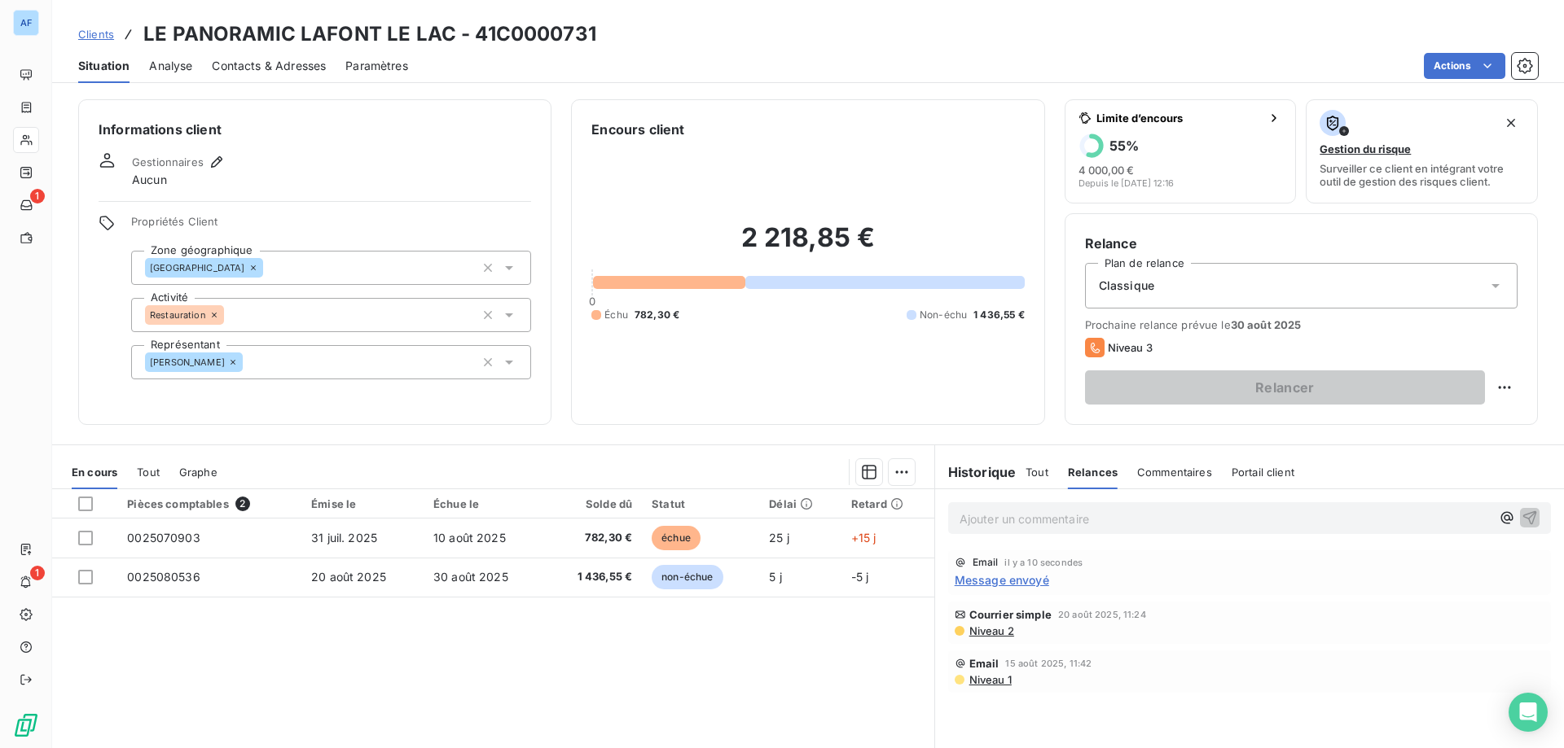
click at [1035, 484] on div "Tout" at bounding box center [1036, 472] width 23 height 34
click at [105, 39] on span "Clients" at bounding box center [96, 34] width 36 height 13
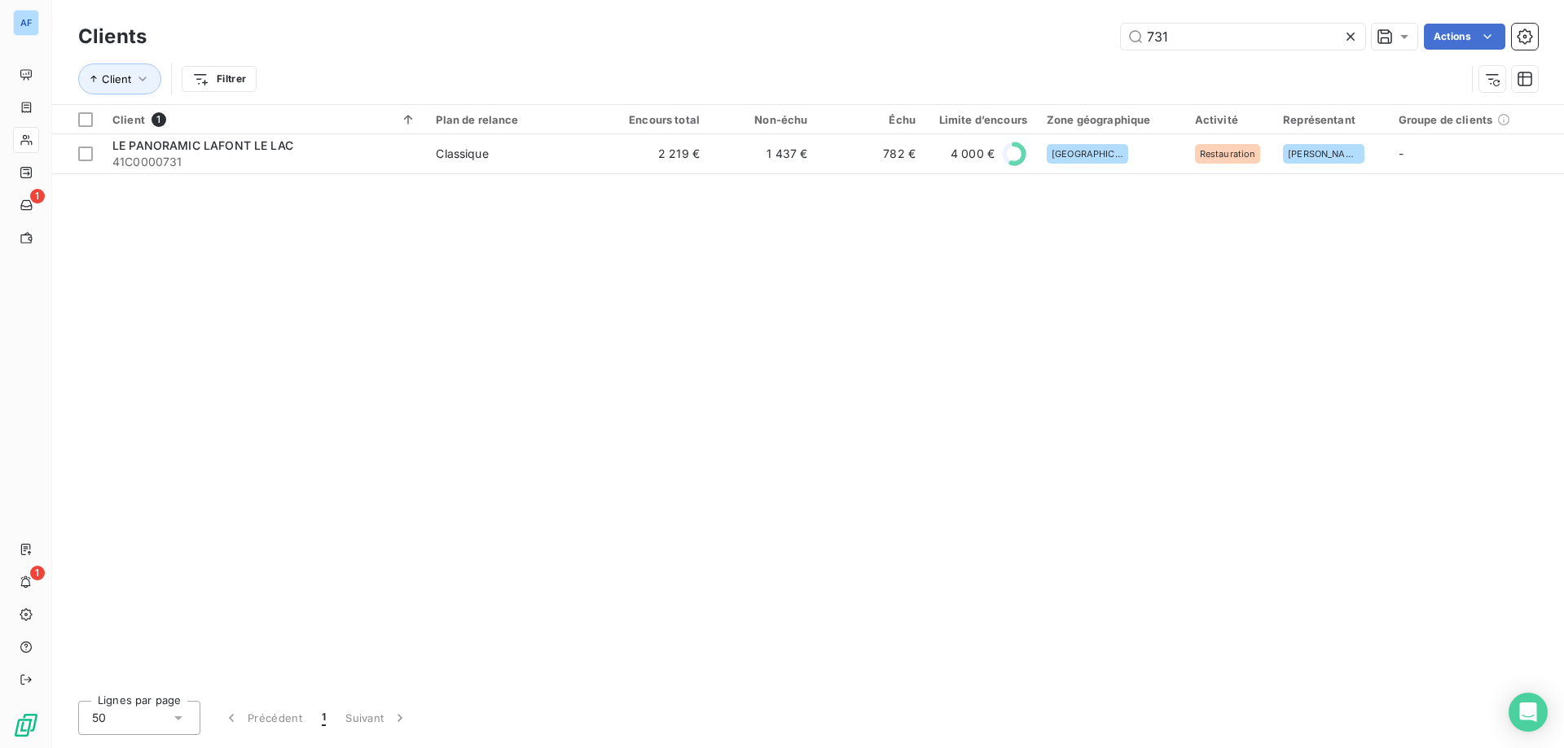
drag, startPoint x: 1202, startPoint y: 40, endPoint x: 428, endPoint y: 47, distance: 773.6
click at [498, 48] on div "731 Actions" at bounding box center [851, 37] width 1371 height 26
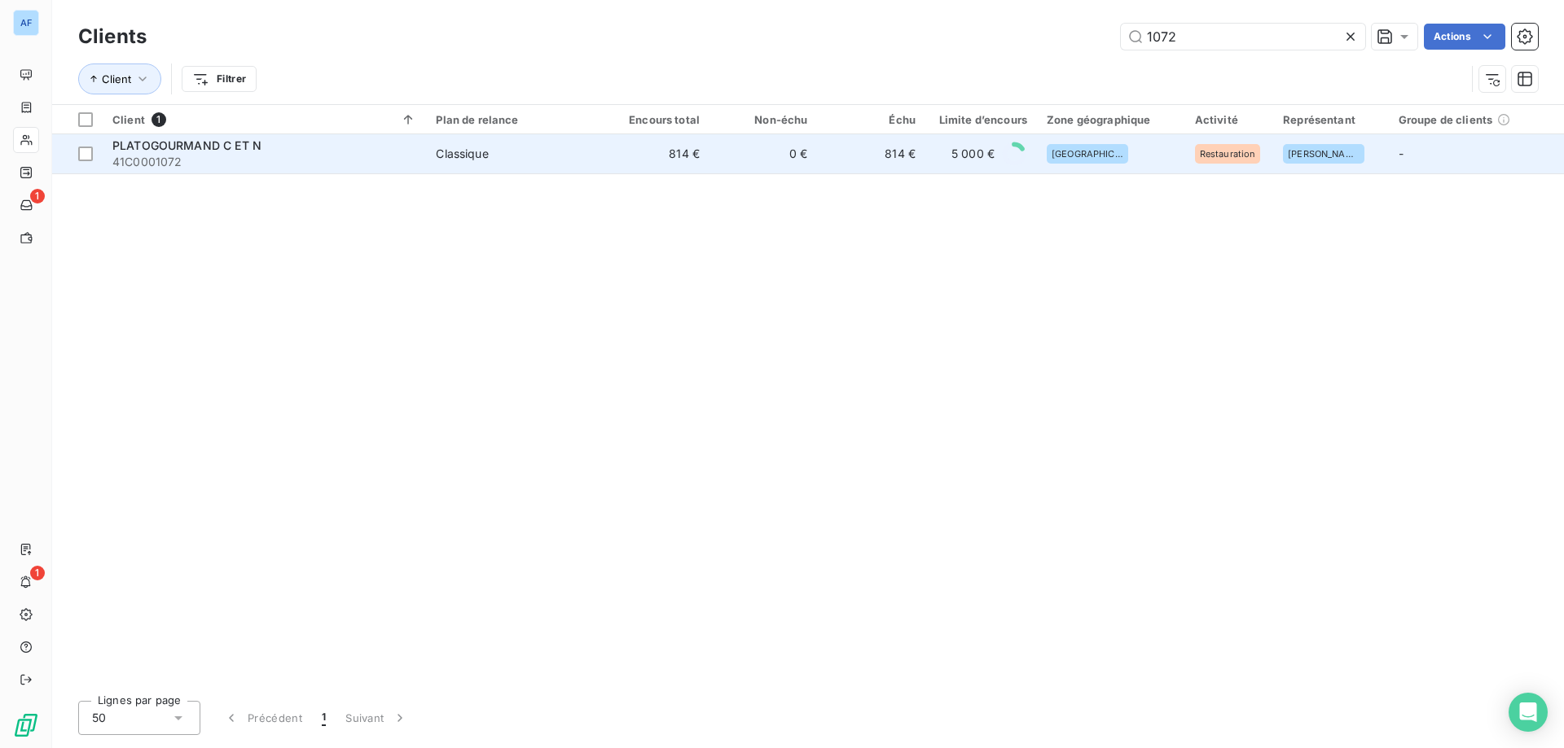
type input "1072"
click at [466, 156] on div "Classique" at bounding box center [462, 154] width 52 height 16
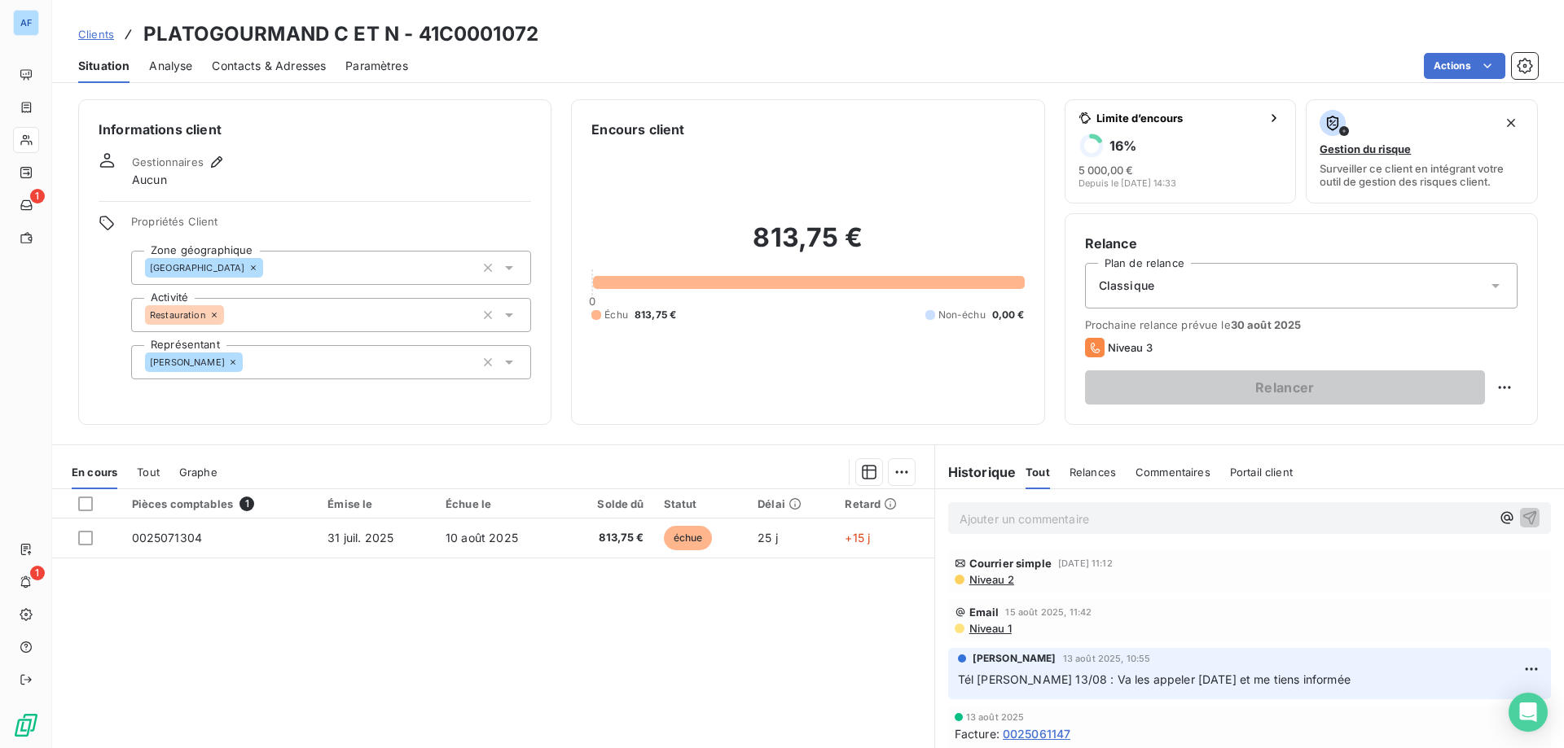
click at [111, 37] on span "Clients" at bounding box center [96, 34] width 36 height 13
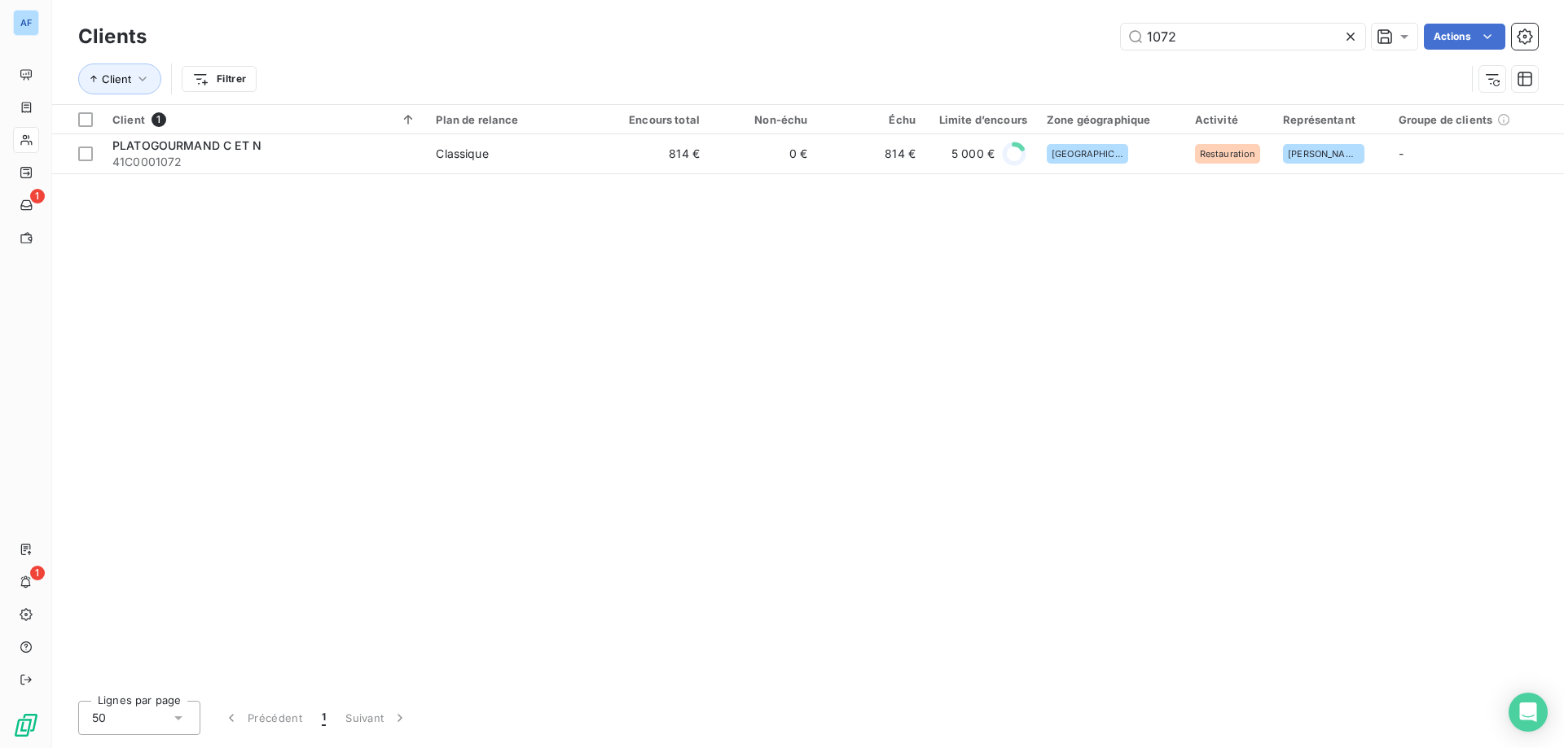
drag, startPoint x: 1186, startPoint y: 42, endPoint x: 761, endPoint y: 15, distance: 426.0
click at [761, 15] on div "Clients 1072 Actions Client Filtrer" at bounding box center [807, 52] width 1511 height 104
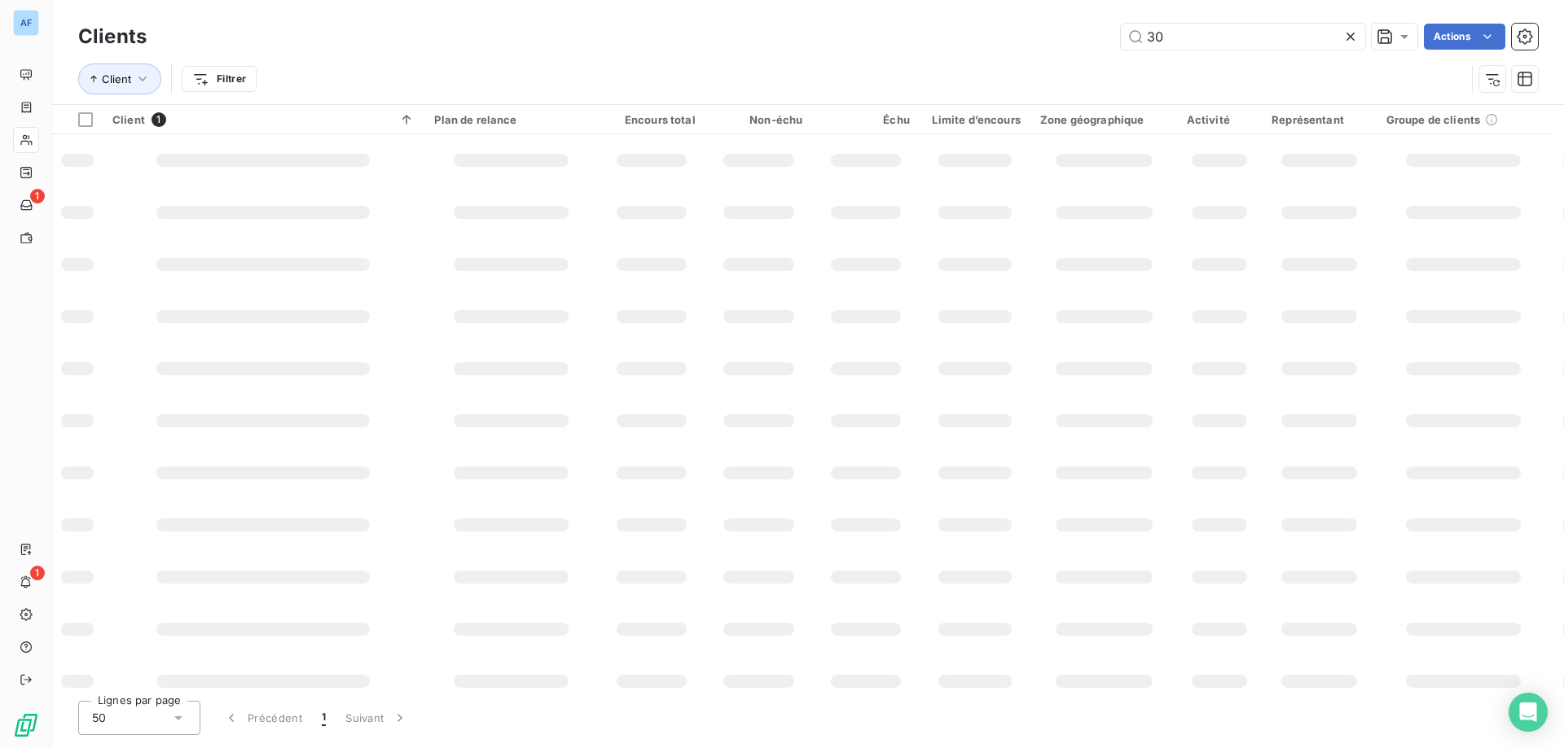
type input "309"
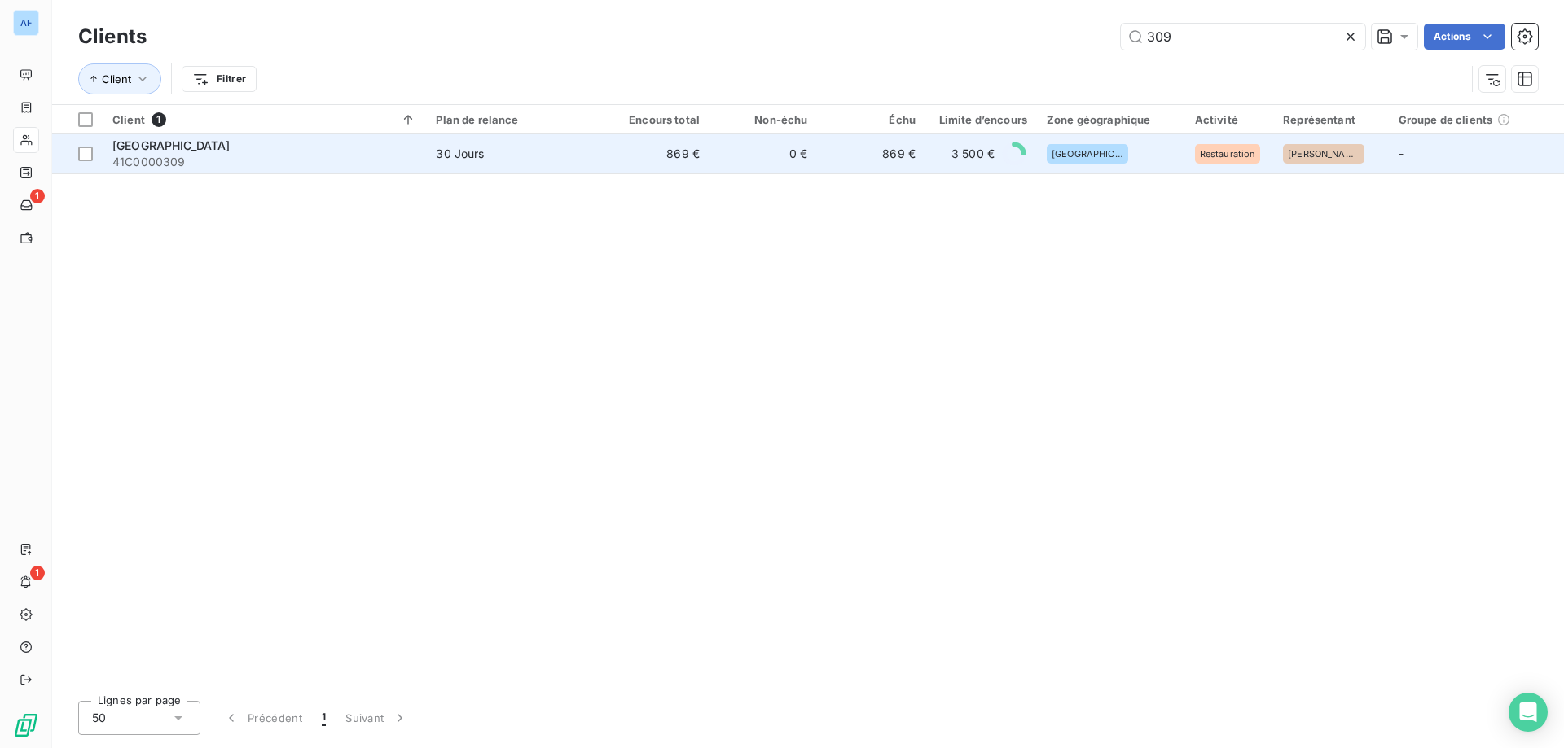
click at [685, 148] on td "869 €" at bounding box center [655, 153] width 107 height 39
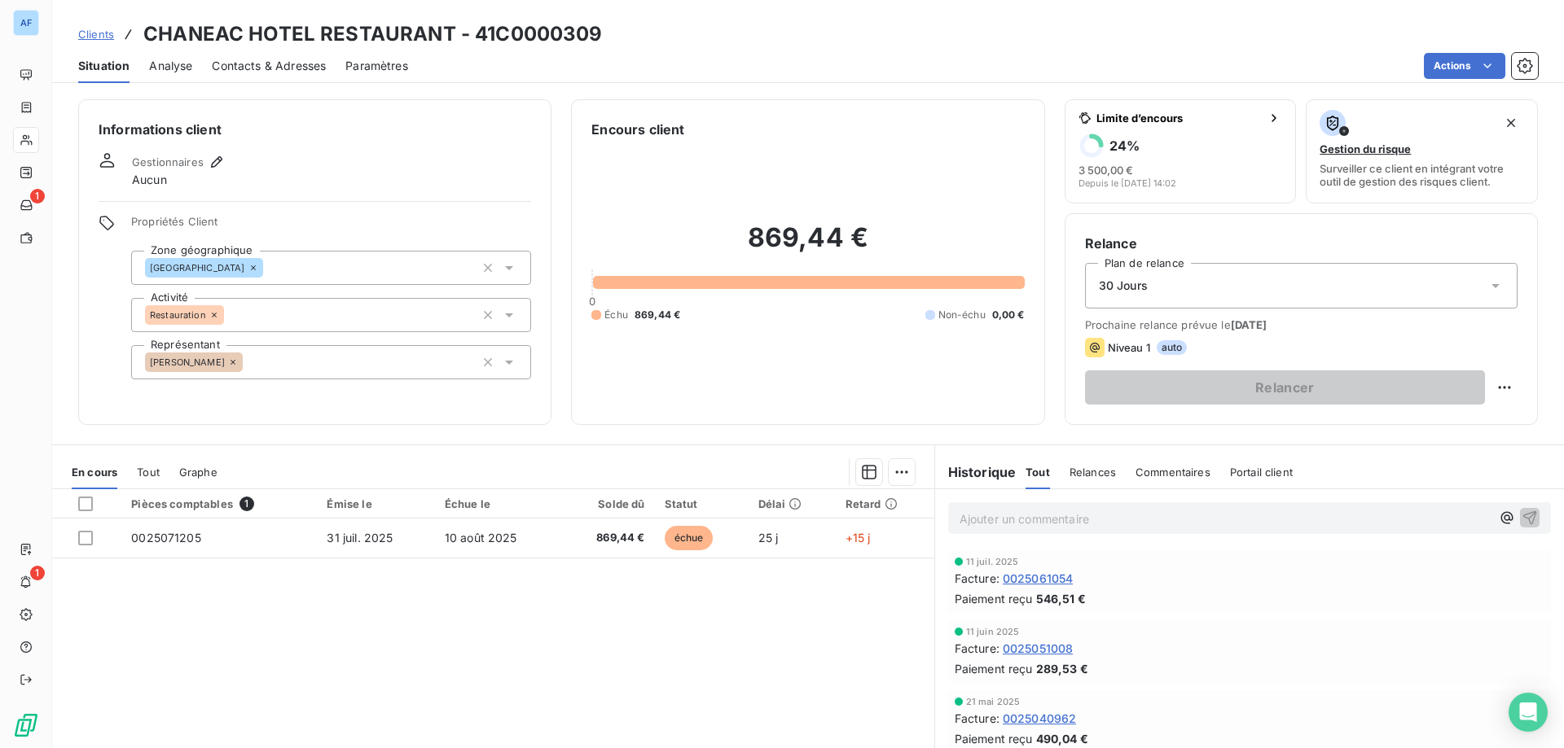
click at [108, 40] on span "Clients" at bounding box center [96, 34] width 36 height 13
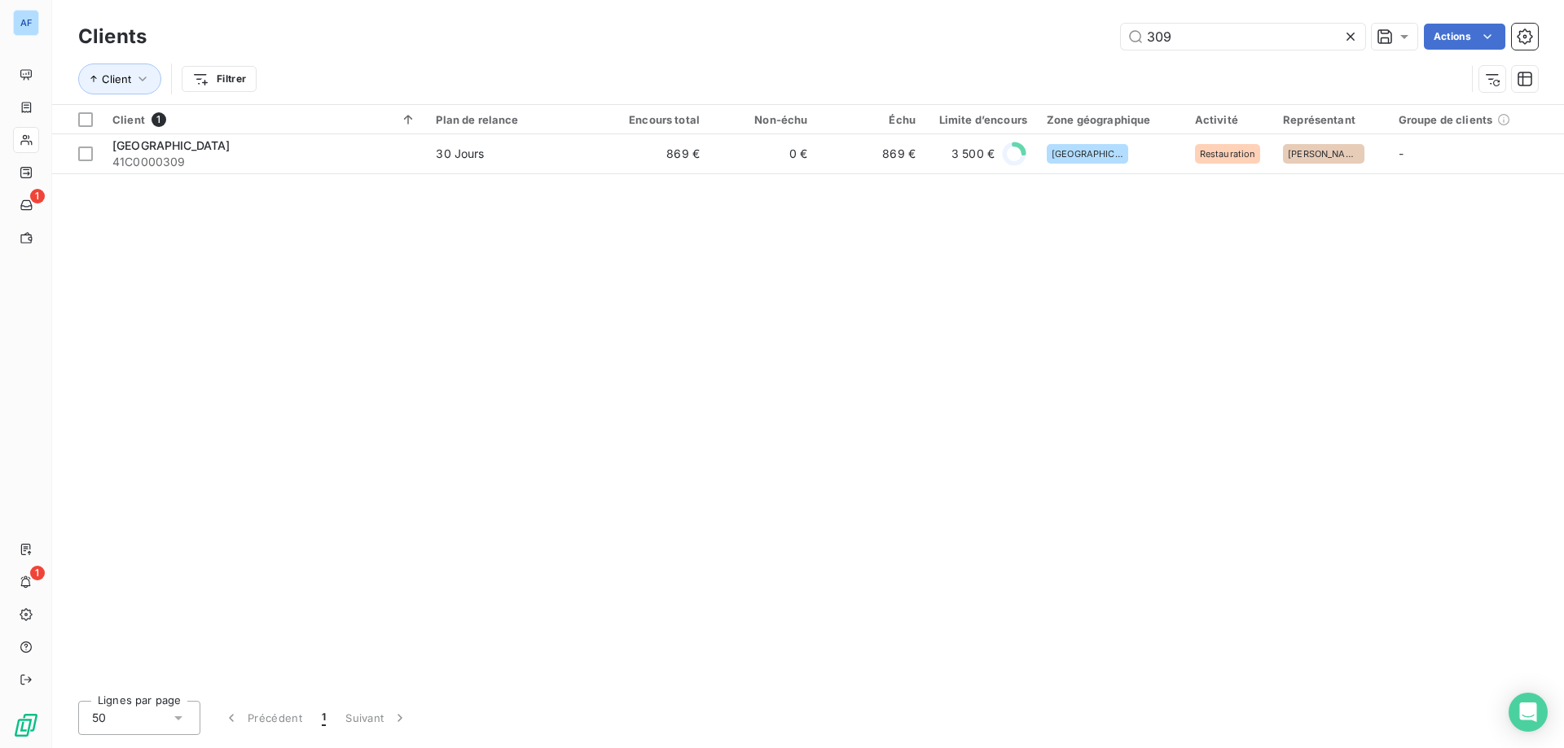
drag, startPoint x: 1208, startPoint y: 39, endPoint x: 713, endPoint y: 18, distance: 494.8
click at [724, 18] on div "Clients 309 Actions Client Filtrer" at bounding box center [807, 52] width 1511 height 104
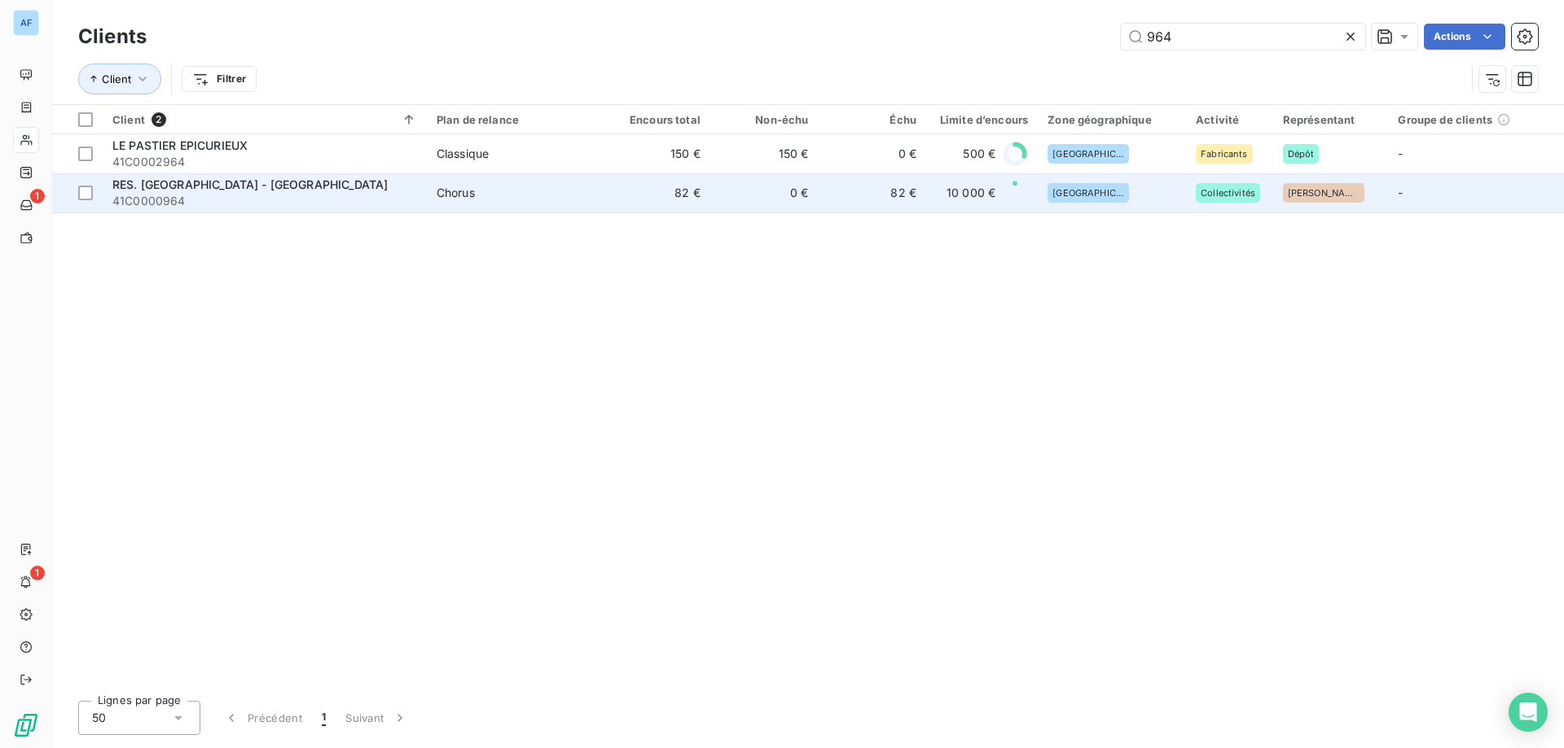
type input "964"
click at [866, 203] on td "82 €" at bounding box center [872, 192] width 108 height 39
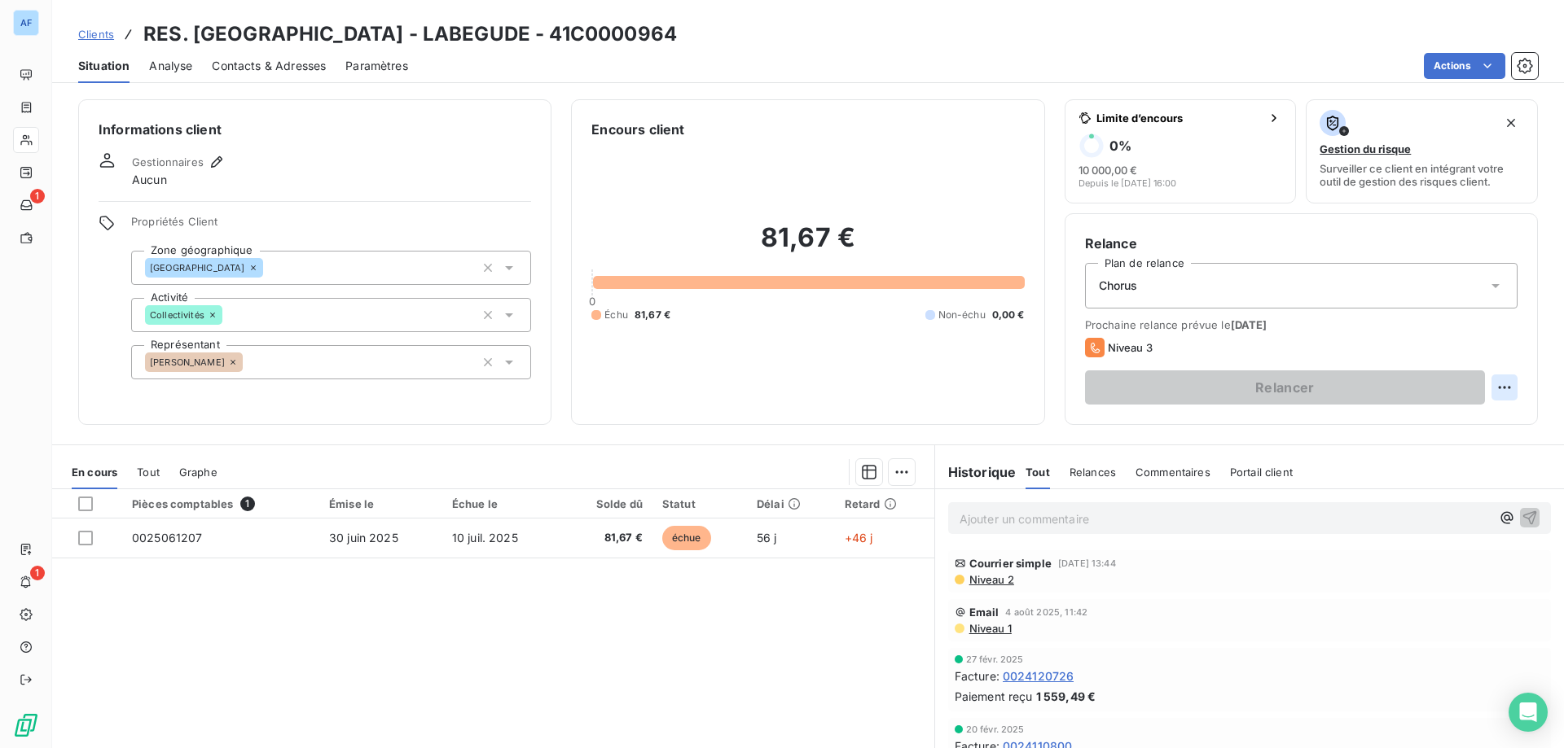
click at [1492, 384] on html "AF 1 1 Clients RES. VAL D'ARDECHE - LABEGUDE - 41C0000964 Situation Analyse Con…" at bounding box center [782, 374] width 1564 height 748
click at [1418, 424] on div "Replanifier cette action" at bounding box center [1426, 423] width 146 height 26
select select "7"
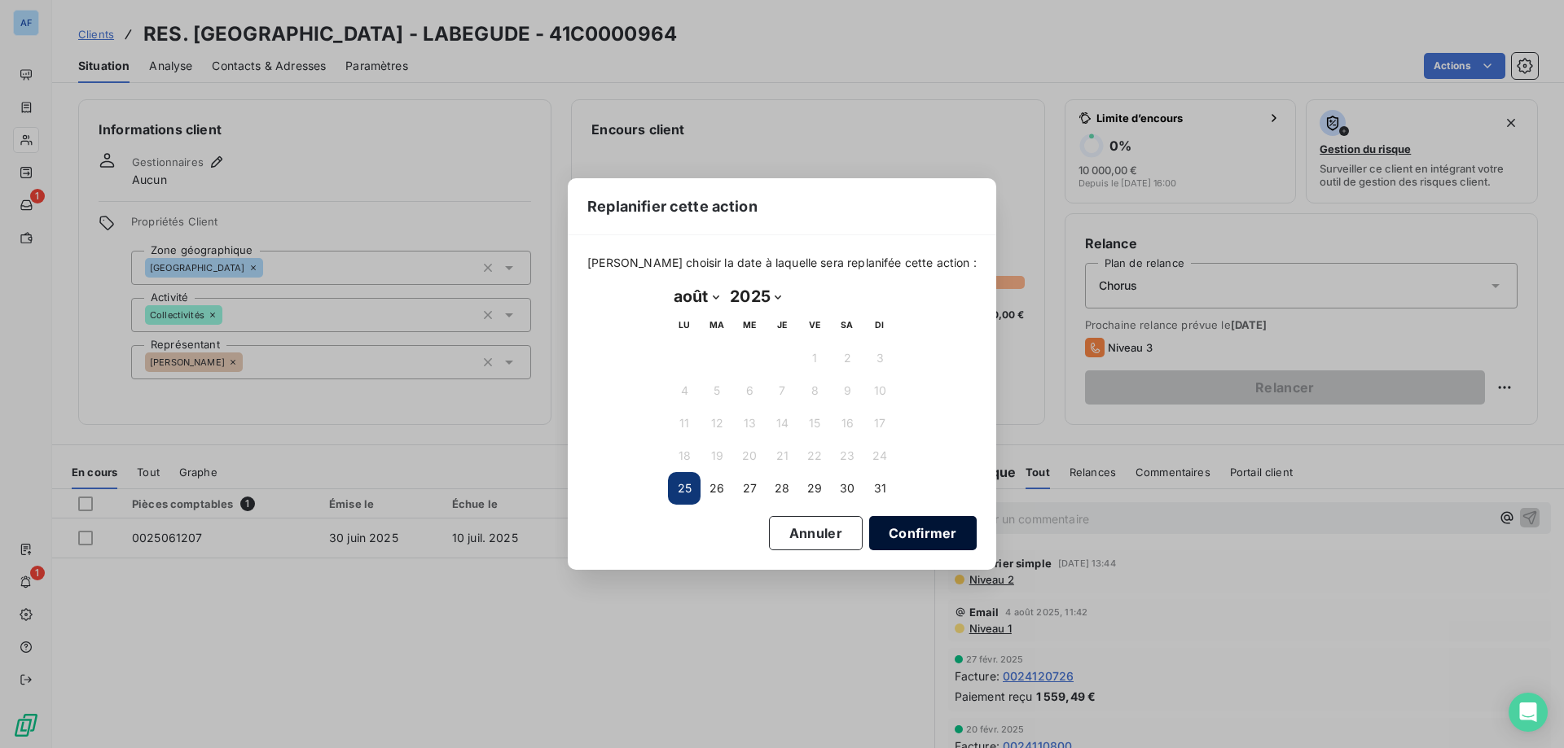
click at [912, 542] on button "Confirmer" at bounding box center [922, 533] width 107 height 34
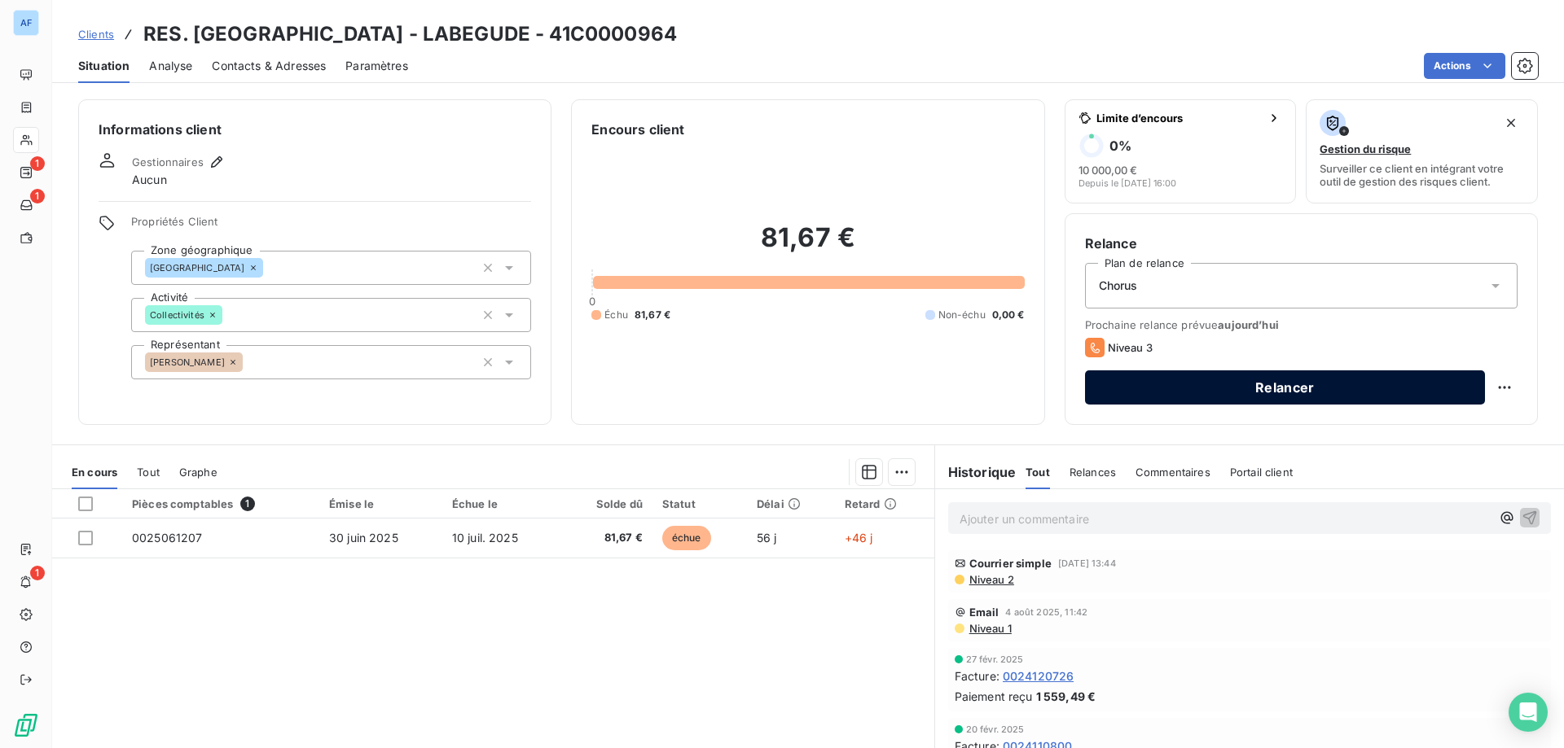
click at [1331, 386] on button "Relancer" at bounding box center [1285, 388] width 400 height 34
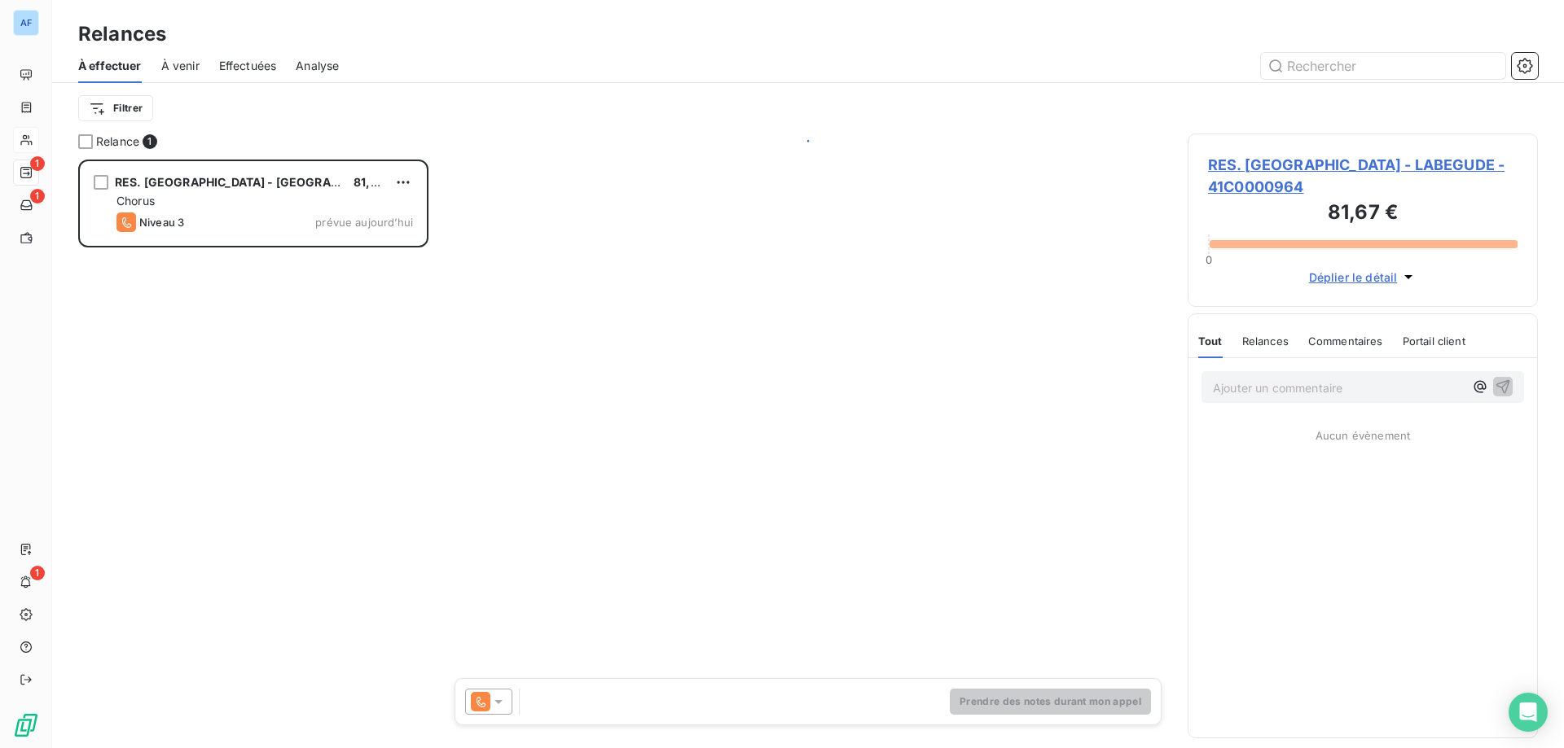
scroll to position [577, 338]
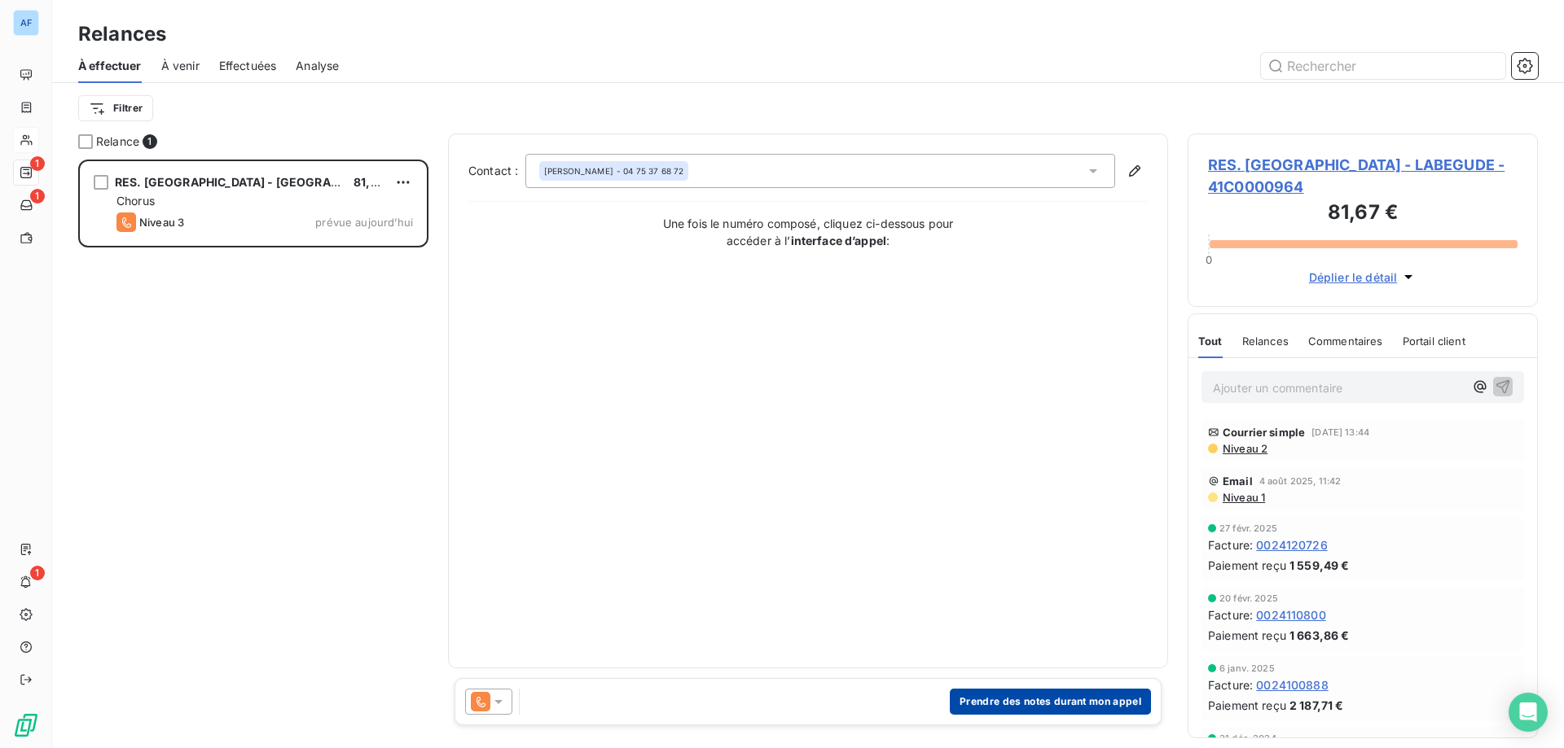
click at [1029, 702] on button "Prendre des notes durant mon appel" at bounding box center [1050, 702] width 201 height 26
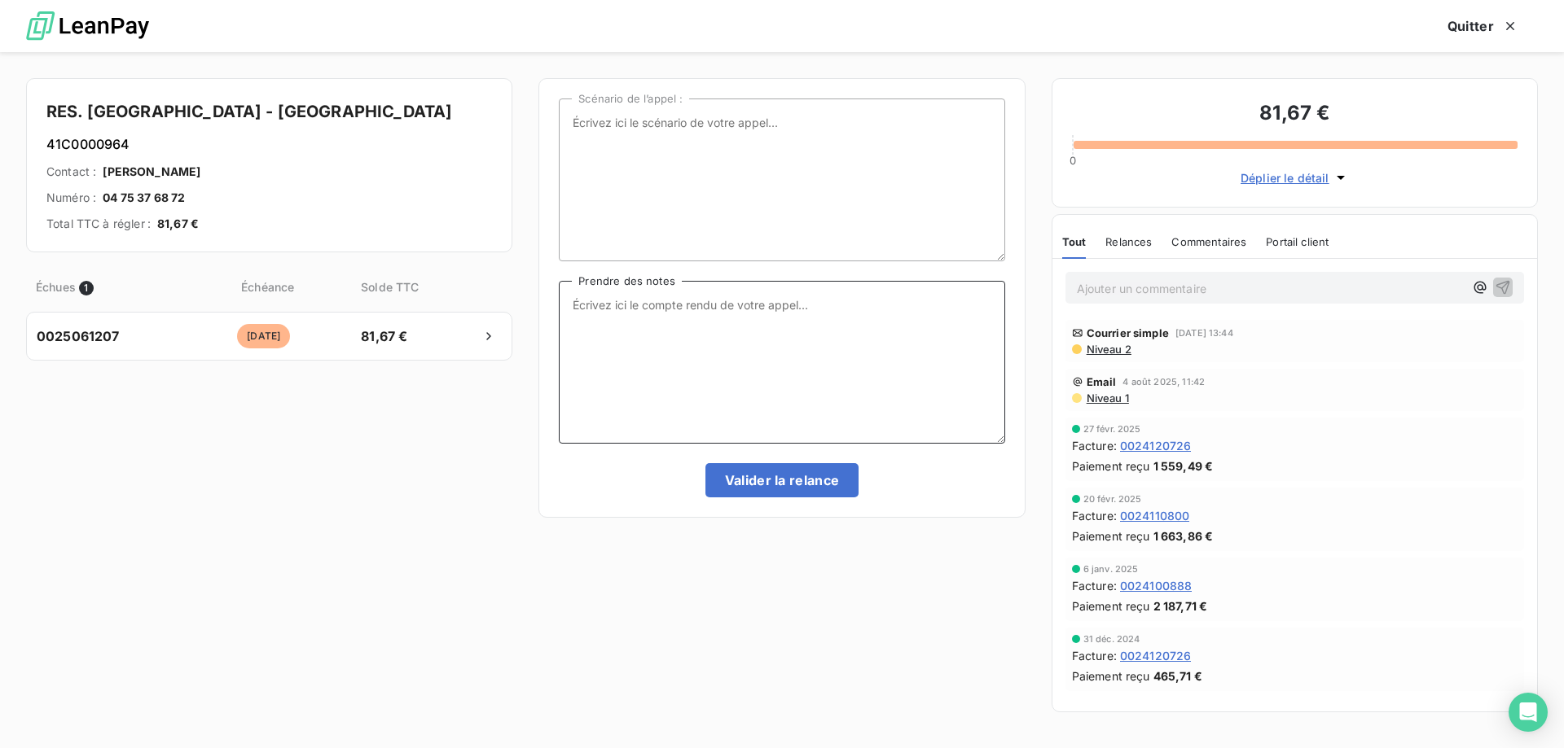
click at [862, 372] on textarea "Prendre des notes" at bounding box center [781, 362] width 445 height 163
click at [737, 362] on textarea "Tél" at bounding box center [781, 362] width 445 height 163
type textarea "T"
type textarea "J'ai appelé :"
click at [629, 199] on textarea "Scénario de l’appel :" at bounding box center [781, 180] width 445 height 163
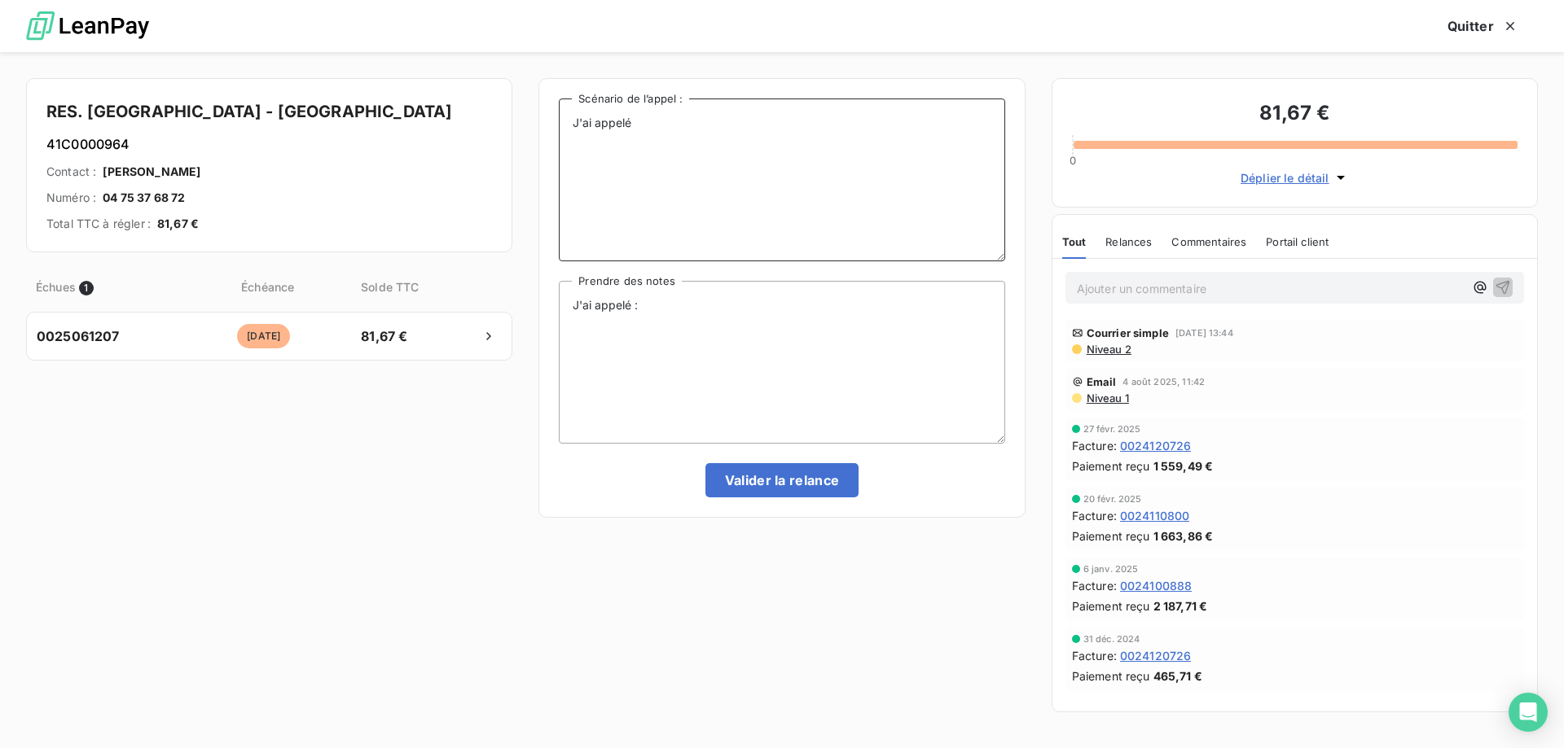
type textarea "J'ai appelé"
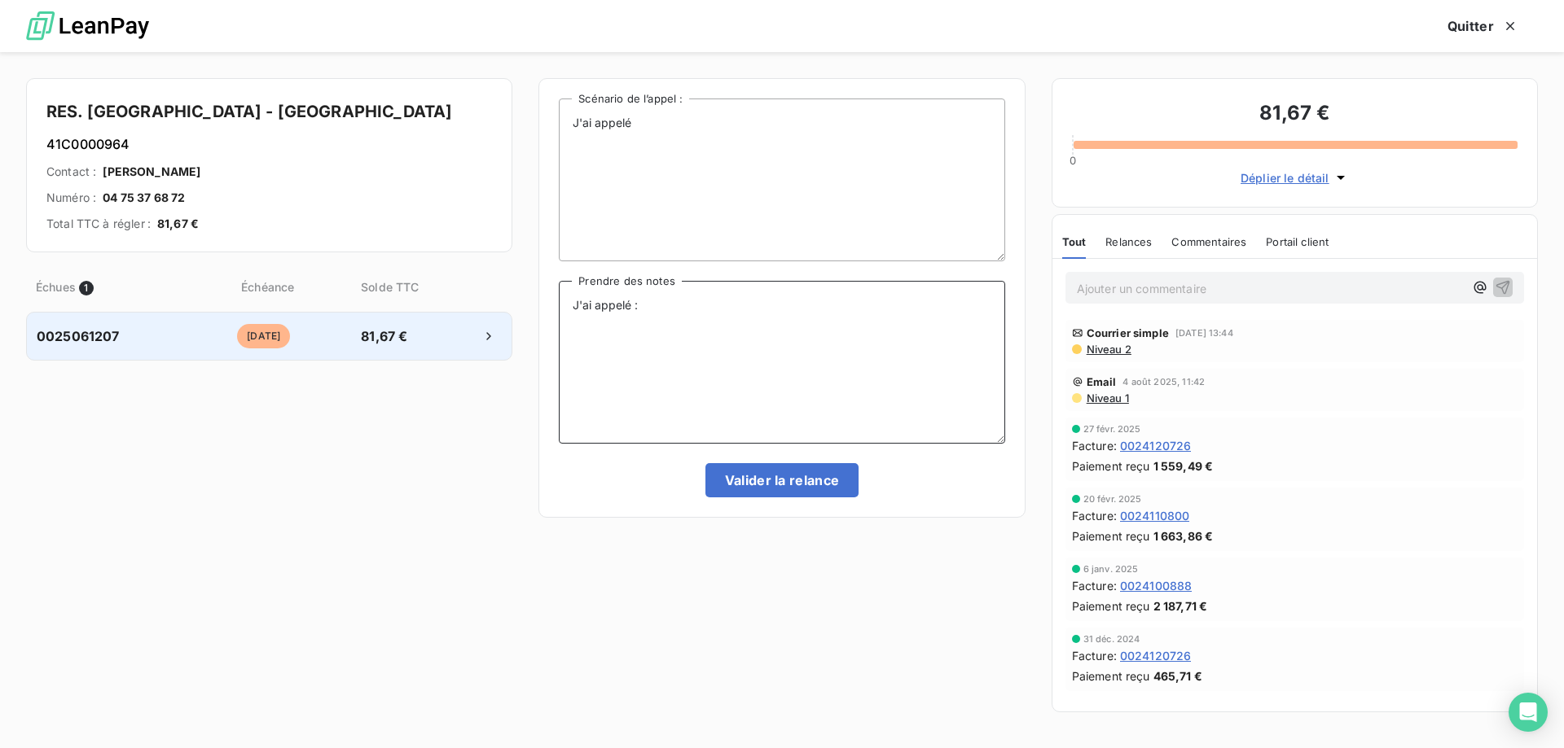
drag, startPoint x: 765, startPoint y: 327, endPoint x: 309, endPoint y: 312, distance: 455.4
click at [309, 312] on div "RES. VAL D'ARDECHE - LABEGUDE 41C0000964 Contact : Corinne CHABAL Numéro : 04 7…" at bounding box center [782, 400] width 1564 height 696
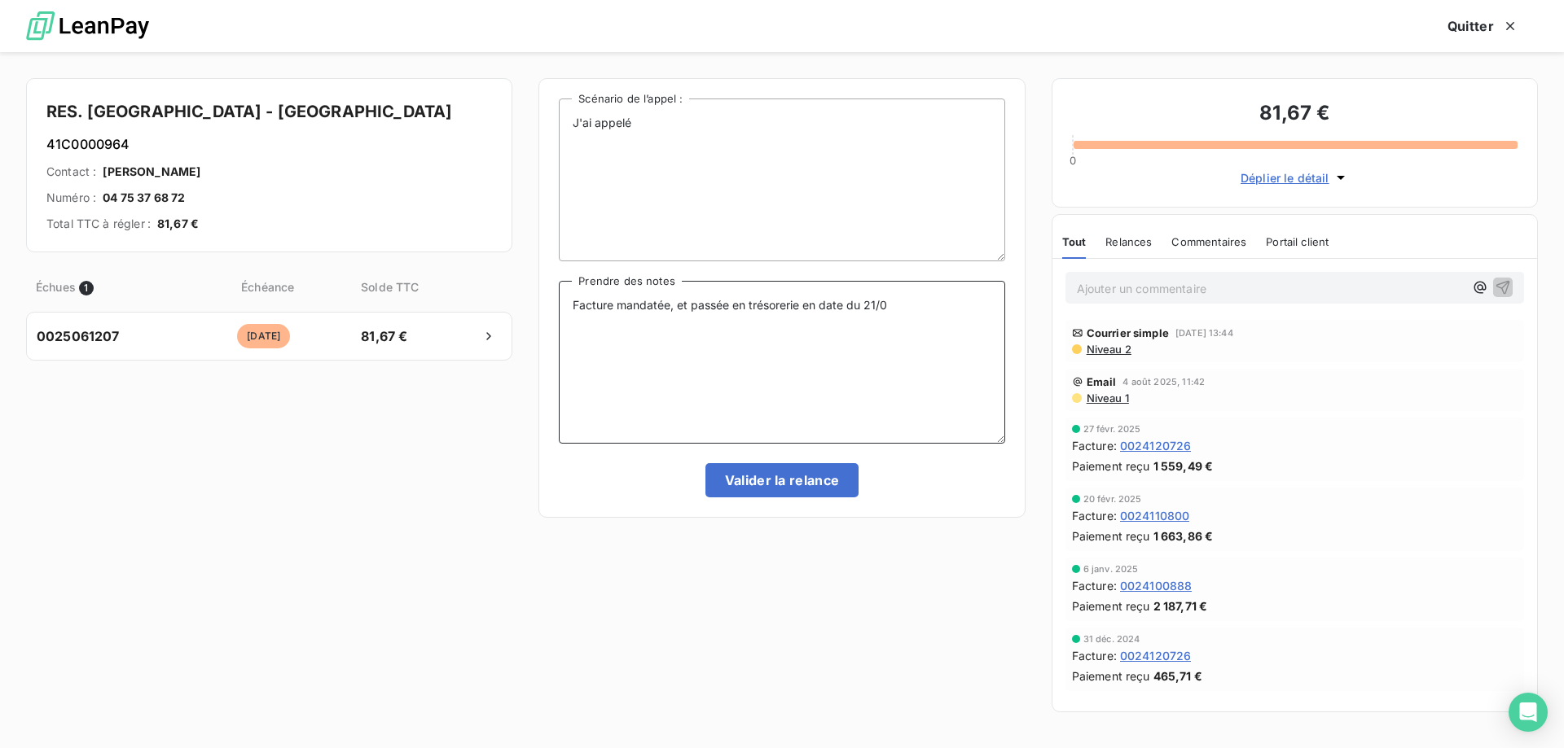
type textarea "Facture mandatée, et passée en trésorerie en date du 21/08"
click at [729, 473] on button "Valider la relance" at bounding box center [782, 480] width 154 height 34
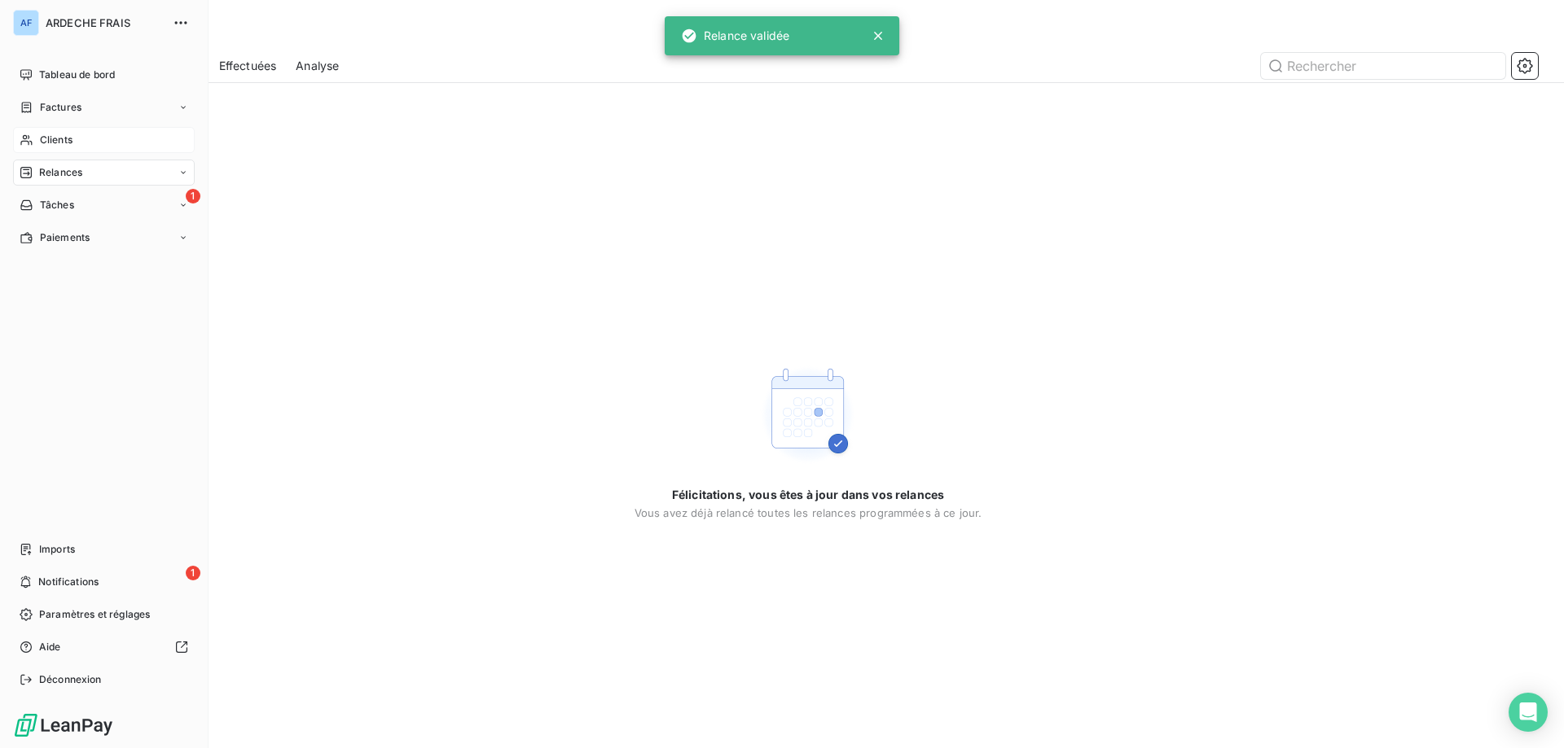
click at [61, 138] on span "Clients" at bounding box center [56, 140] width 33 height 15
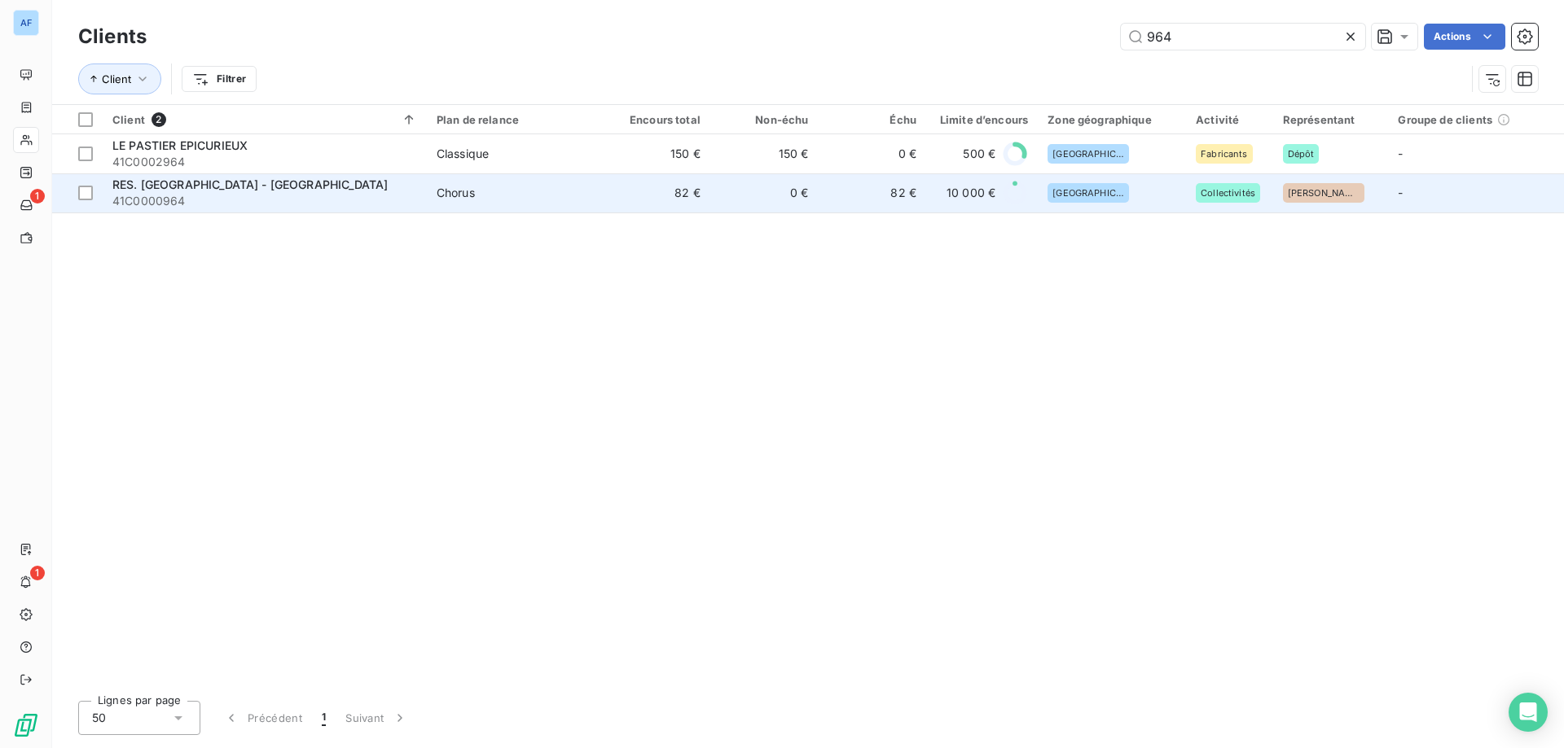
click at [336, 188] on div "RES. VAL D'ARDECHE - LABEGUDE" at bounding box center [264, 185] width 305 height 16
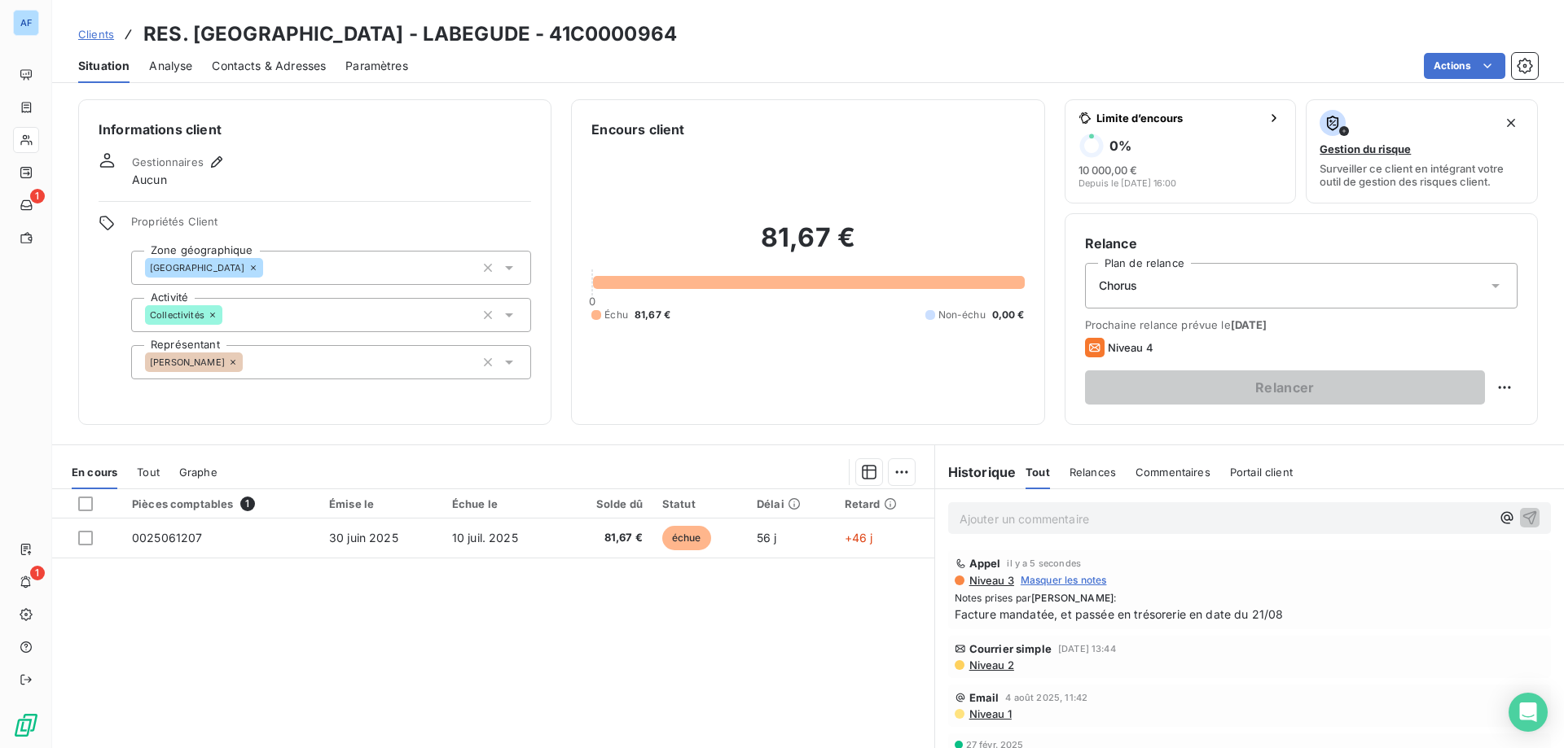
click at [104, 28] on span "Clients" at bounding box center [96, 34] width 36 height 13
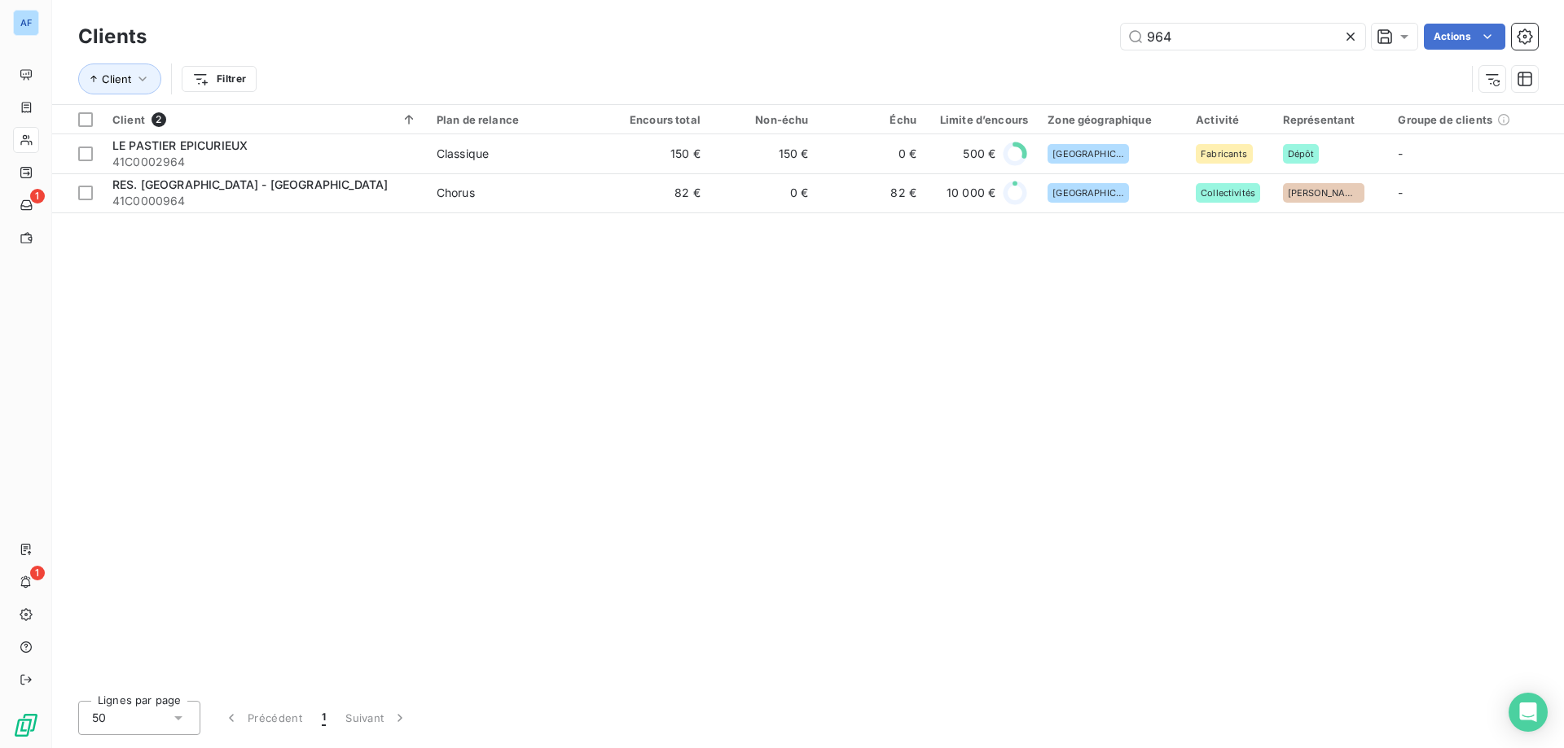
drag, startPoint x: 1213, startPoint y: 40, endPoint x: 781, endPoint y: 28, distance: 432.6
click at [797, 26] on div "964 Actions" at bounding box center [851, 37] width 1371 height 26
type input "11"
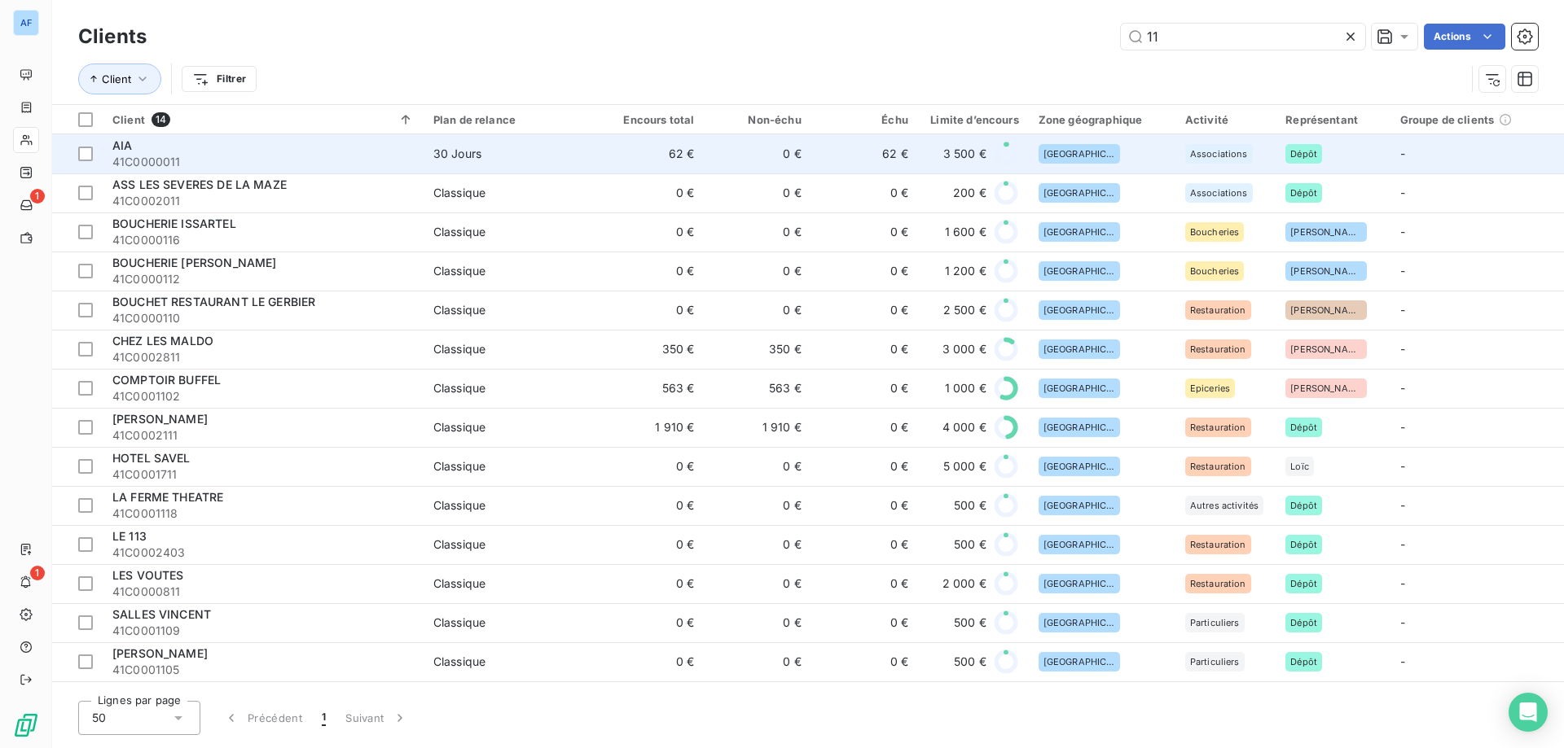
click at [361, 160] on span "41C0000011" at bounding box center [262, 162] width 301 height 16
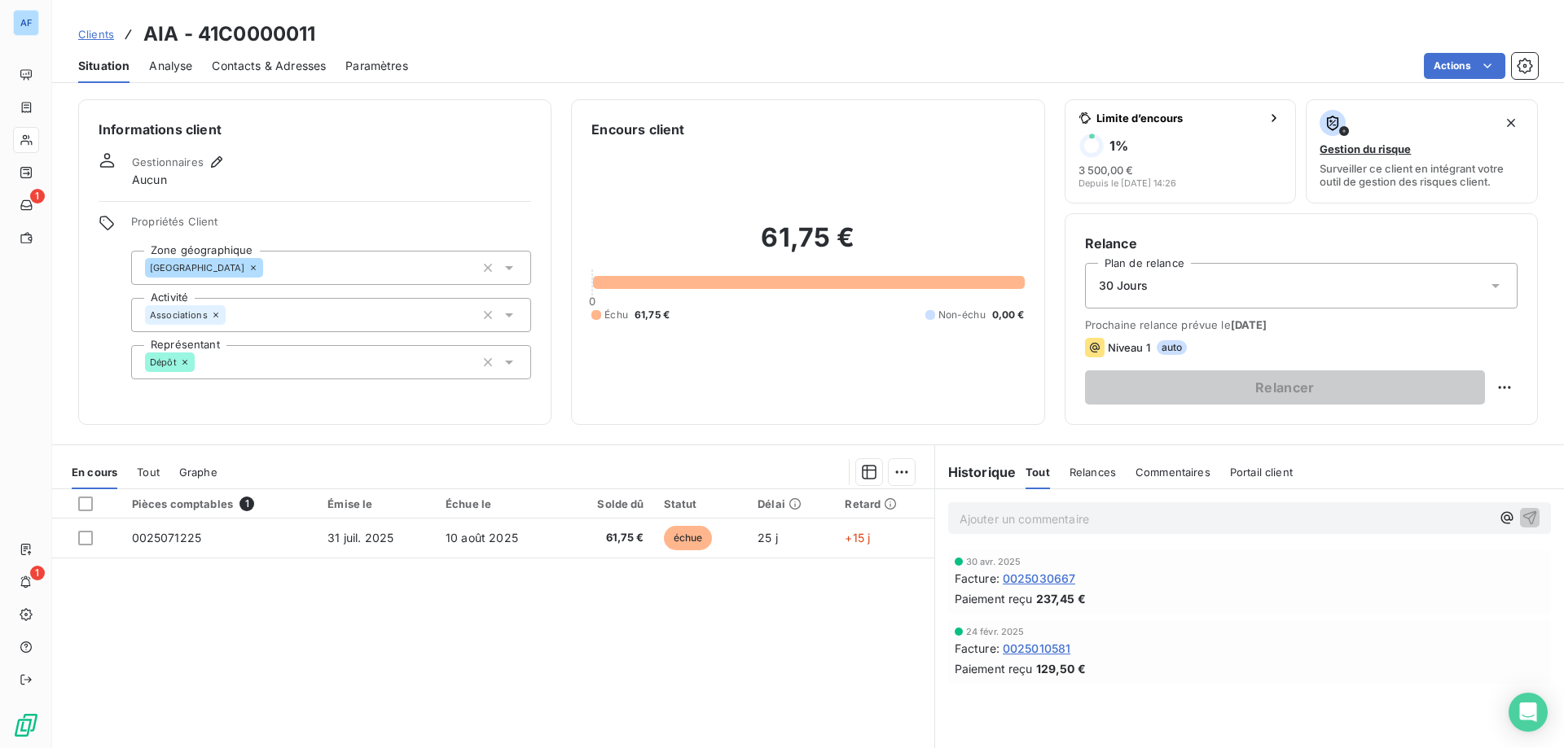
click at [111, 37] on span "Clients" at bounding box center [96, 34] width 36 height 13
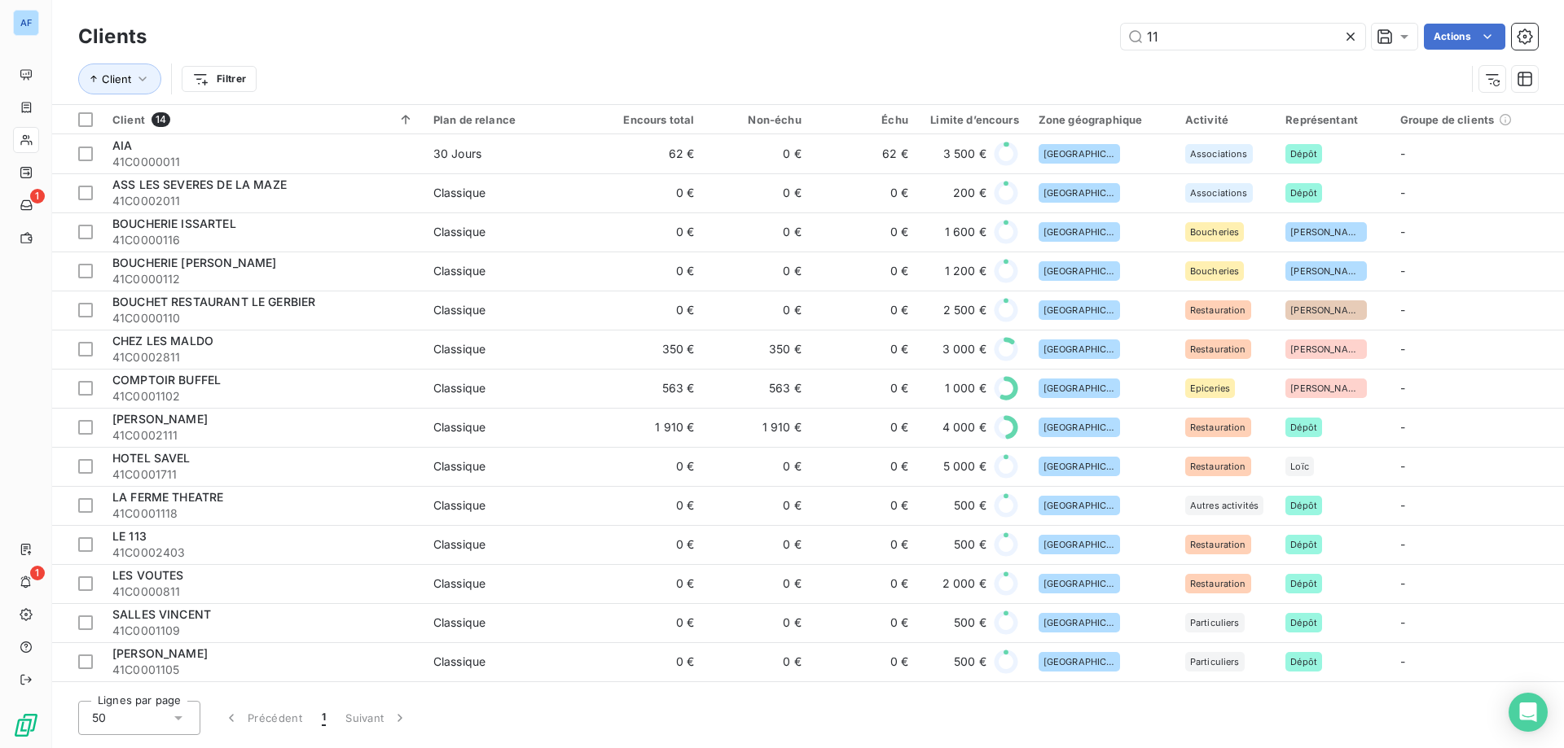
drag, startPoint x: 1139, startPoint y: 39, endPoint x: 809, endPoint y: 19, distance: 330.4
click at [822, 19] on div "Clients 11 Actions Client Filtrer" at bounding box center [807, 52] width 1511 height 104
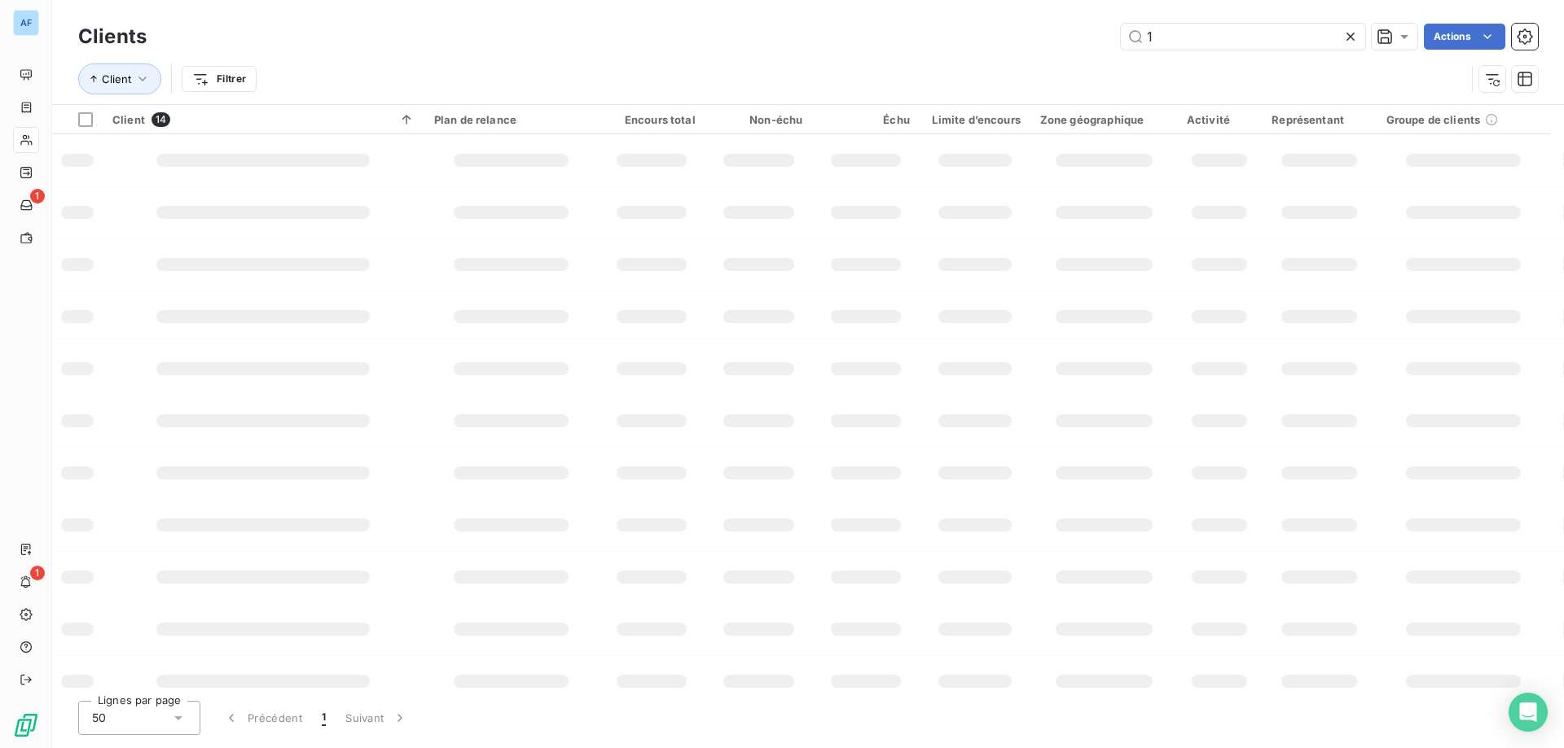
type input "13"
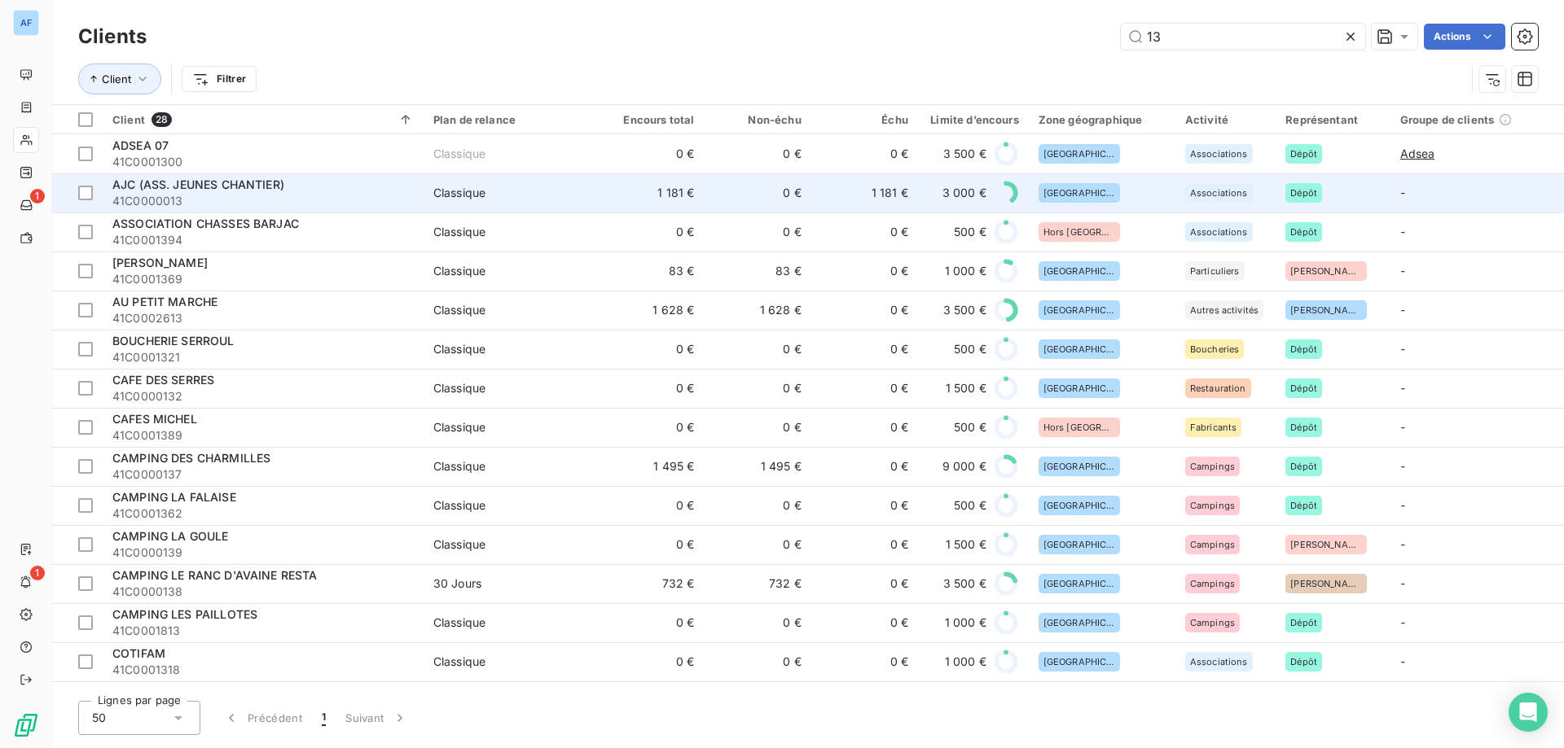
click at [404, 191] on div "AJC (ASS. JEUNES CHANTIER)" at bounding box center [262, 185] width 301 height 16
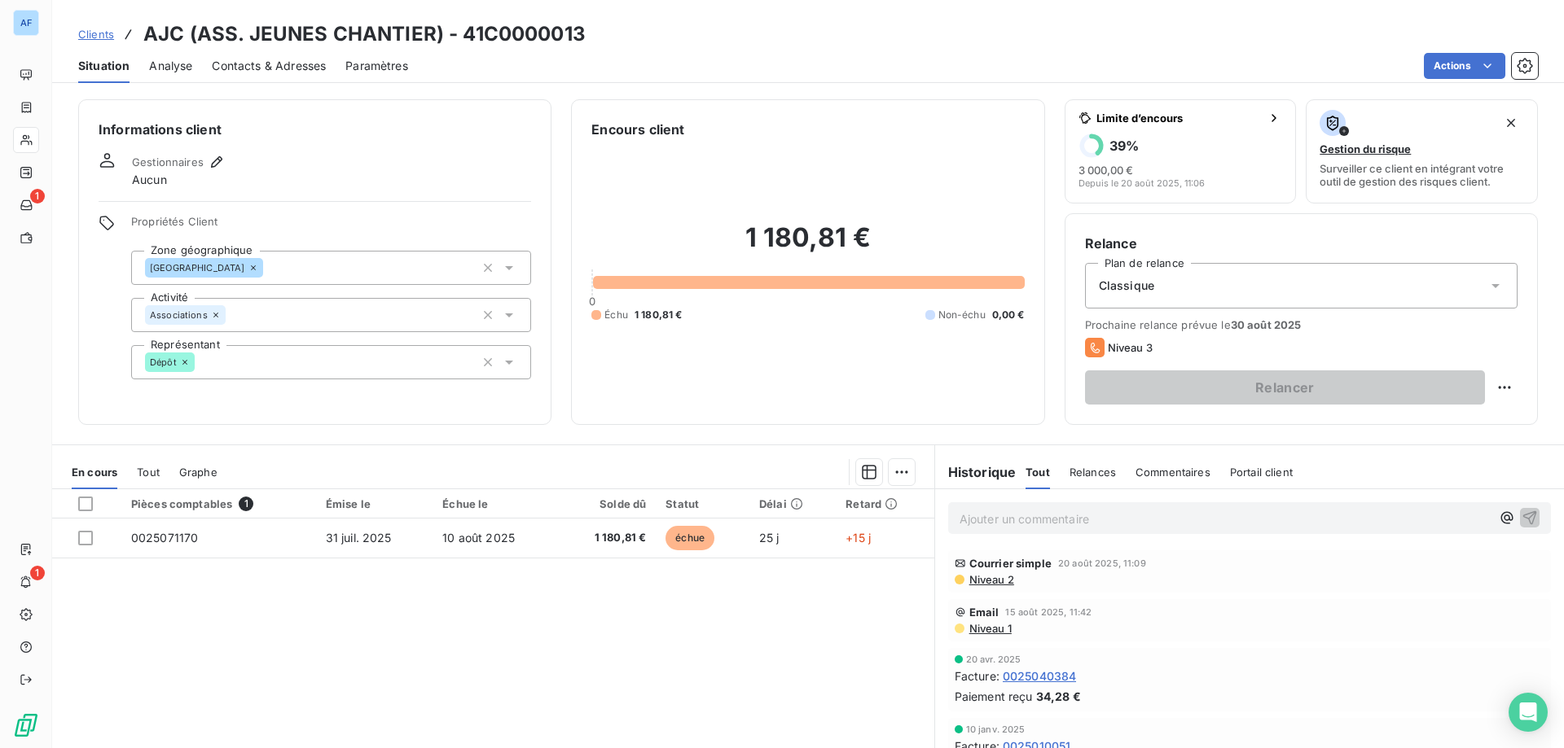
click at [109, 39] on span "Clients" at bounding box center [96, 34] width 36 height 13
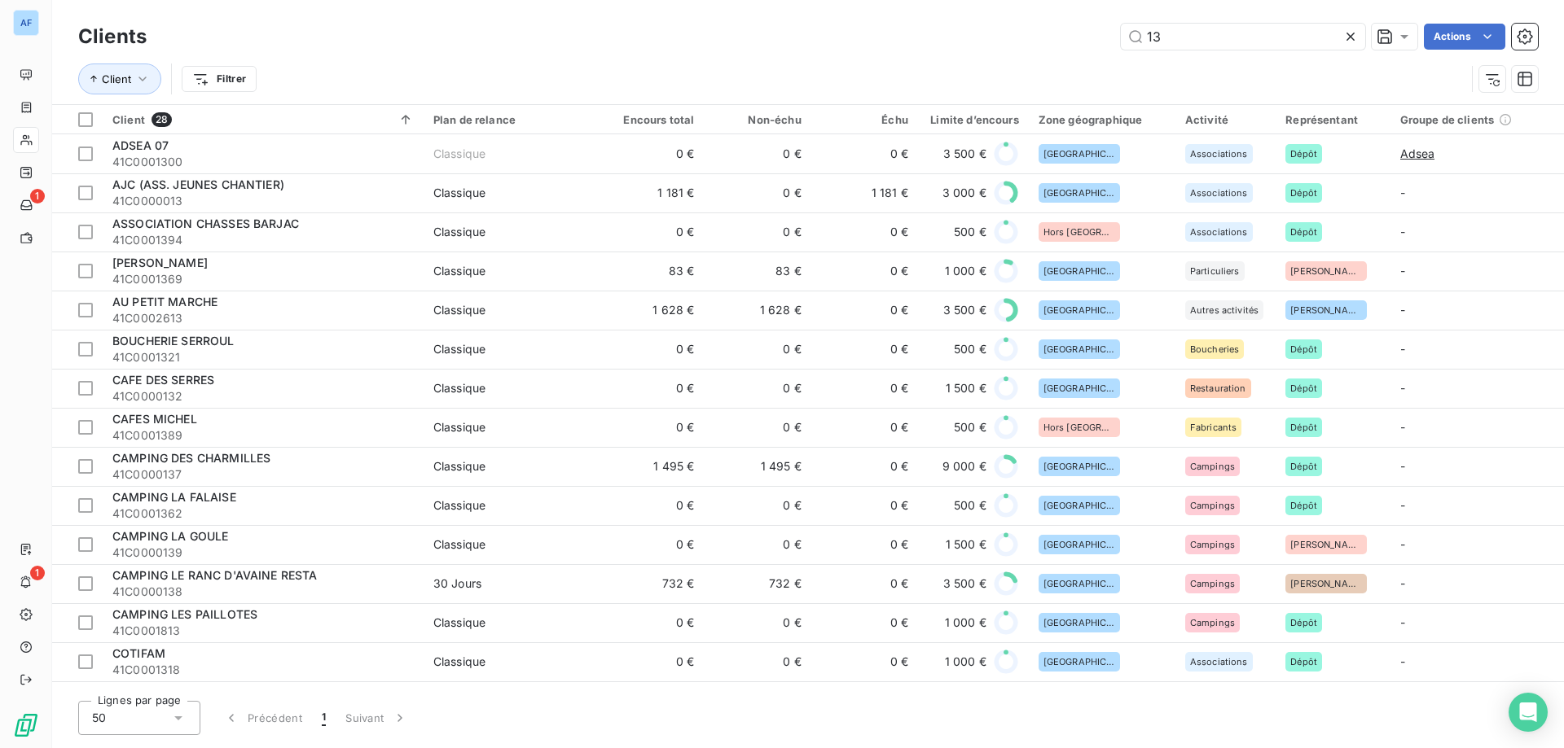
drag, startPoint x: 1169, startPoint y: 42, endPoint x: 651, endPoint y: 11, distance: 518.8
click at [651, 11] on div "Clients 13 Actions Client Filtrer" at bounding box center [807, 52] width 1511 height 104
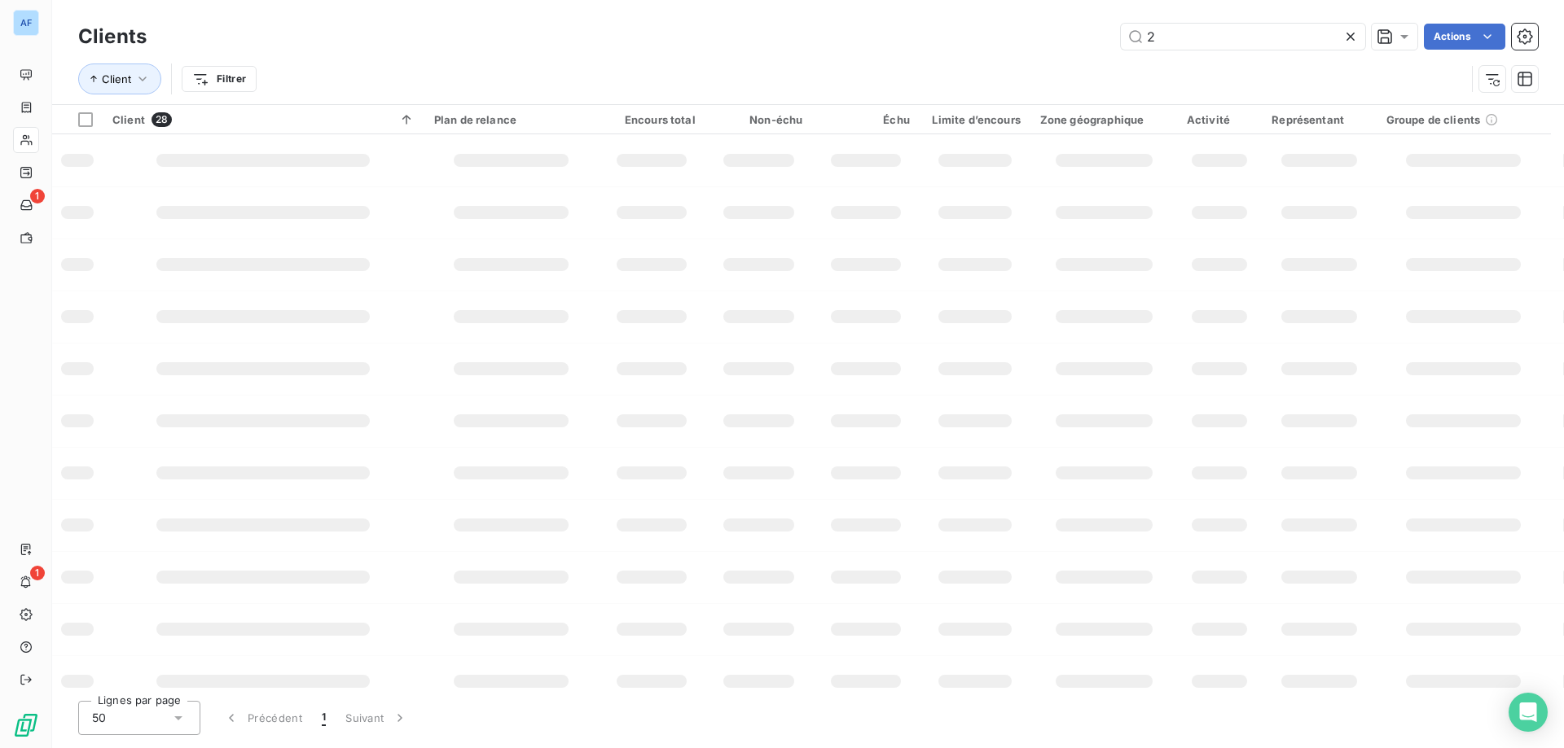
type input "22"
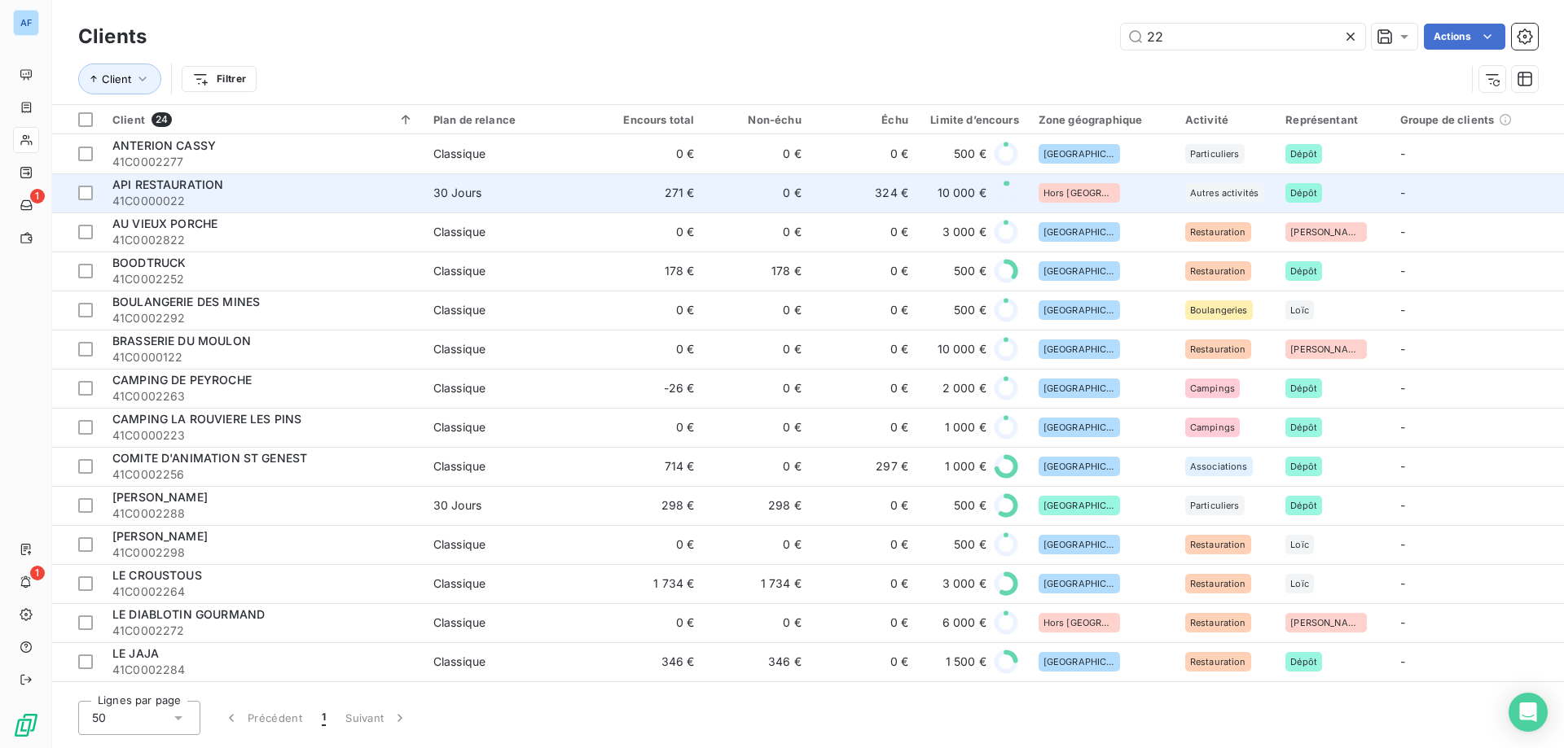
click at [323, 204] on span "41C0000022" at bounding box center [262, 201] width 301 height 16
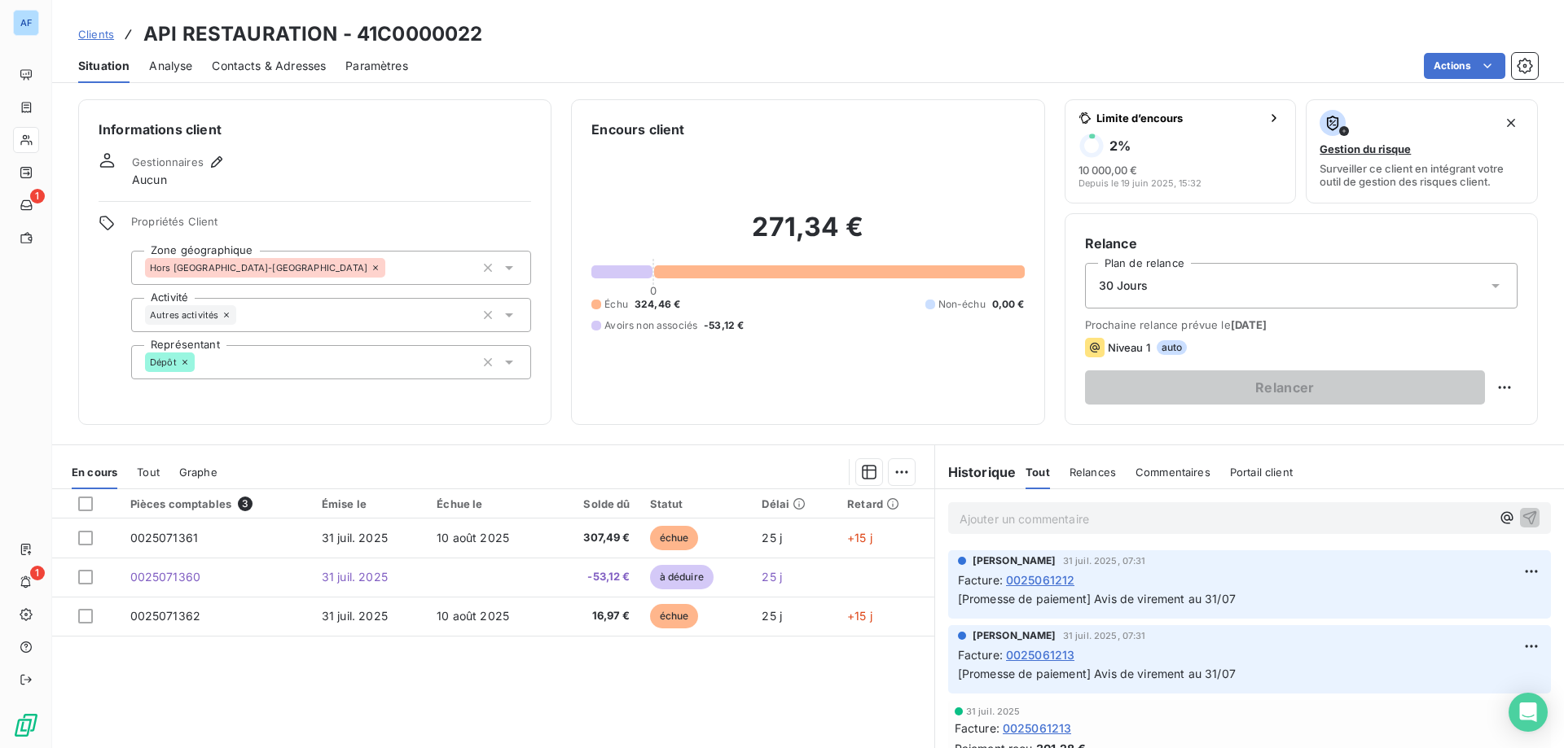
click at [100, 38] on span "Clients" at bounding box center [96, 34] width 36 height 13
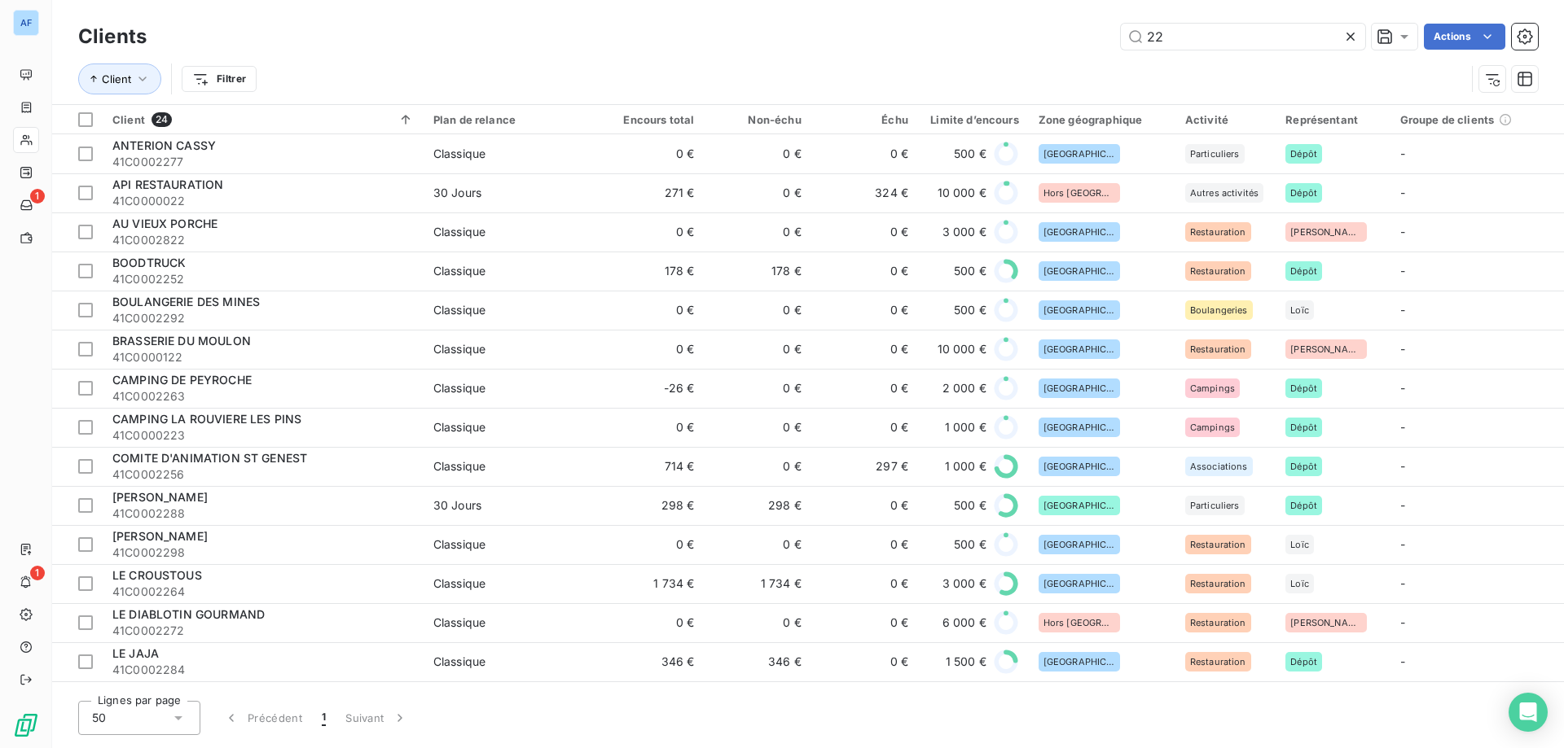
drag, startPoint x: 1193, startPoint y: 37, endPoint x: 759, endPoint y: 2, distance: 435.5
click at [770, 2] on div "Clients 22 Actions Client Filtrer" at bounding box center [807, 52] width 1511 height 104
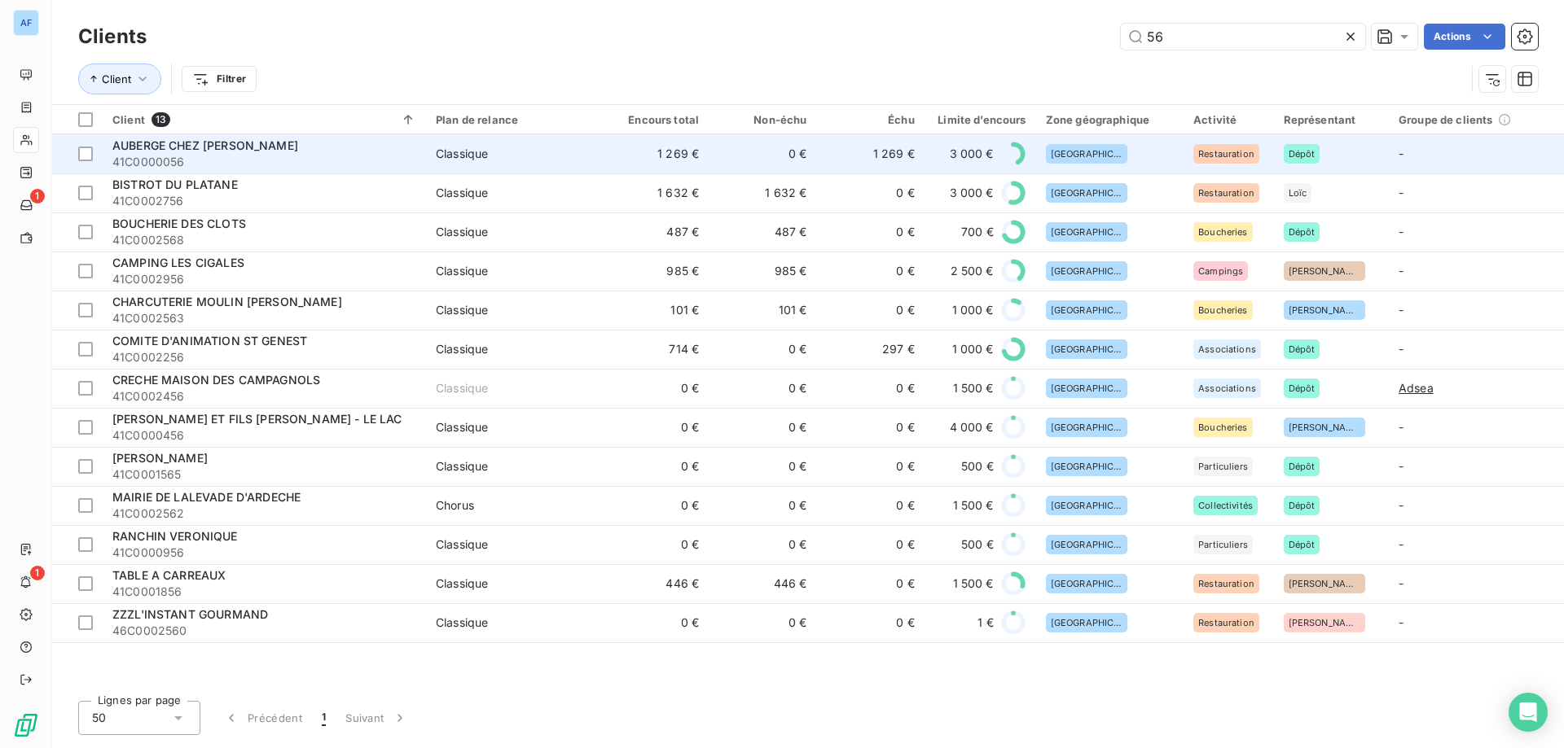
type input "56"
click at [606, 149] on td "1 269 €" at bounding box center [654, 153] width 107 height 39
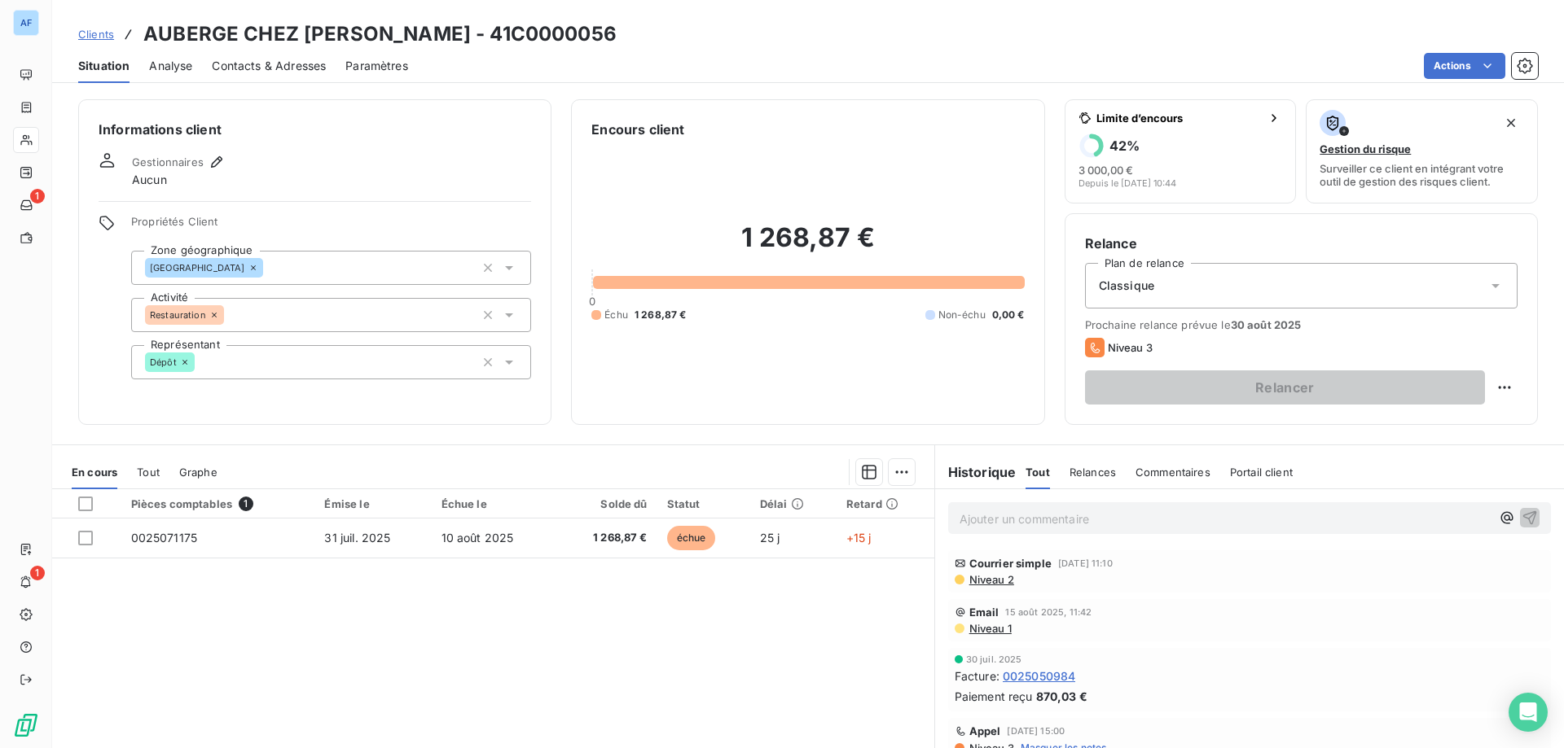
click at [99, 32] on span "Clients" at bounding box center [96, 34] width 36 height 13
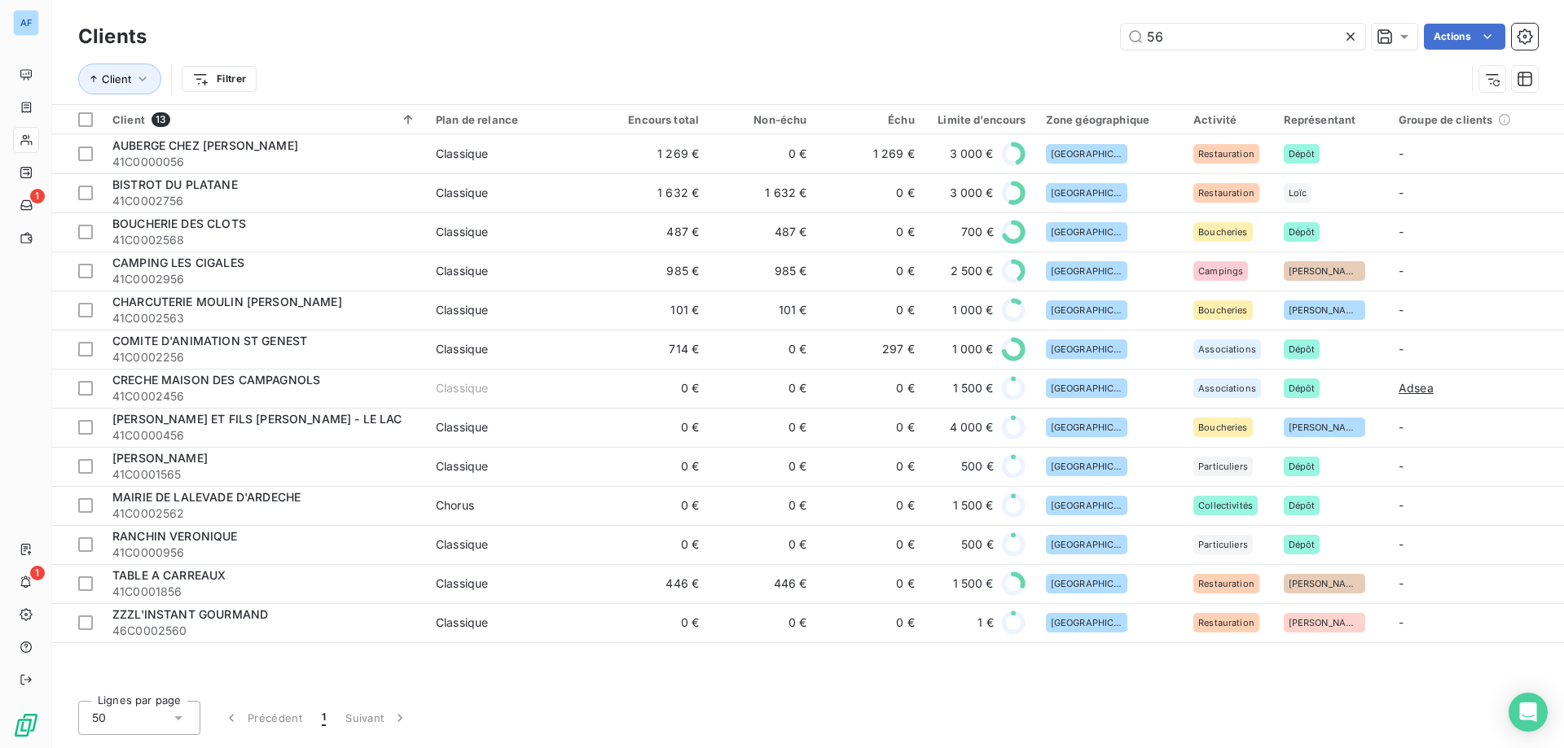
drag, startPoint x: 1196, startPoint y: 39, endPoint x: 915, endPoint y: 18, distance: 281.7
click at [915, 18] on div "Clients 56 Actions Client Filtrer" at bounding box center [807, 52] width 1511 height 104
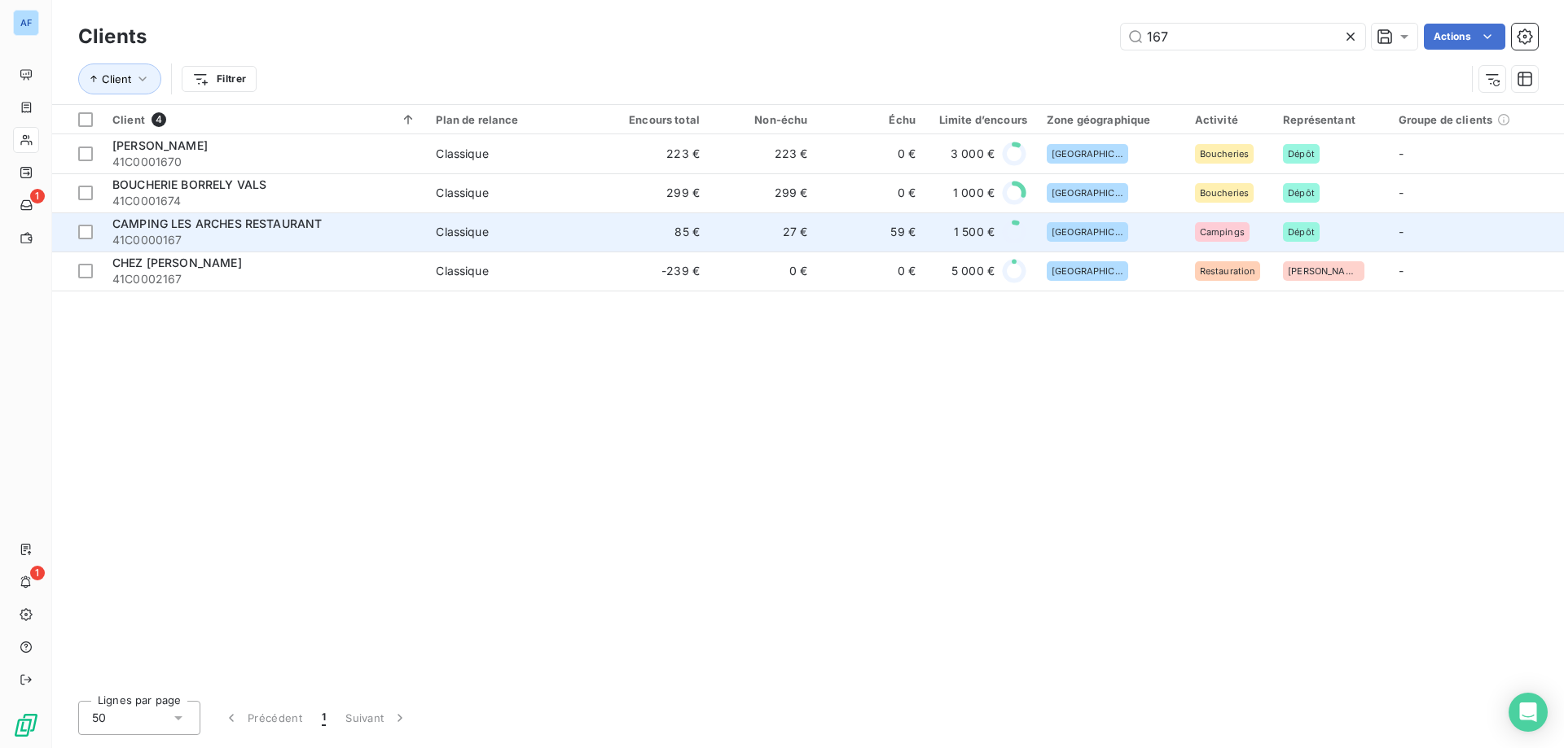
type input "167"
click at [632, 239] on td "85 €" at bounding box center [655, 232] width 107 height 39
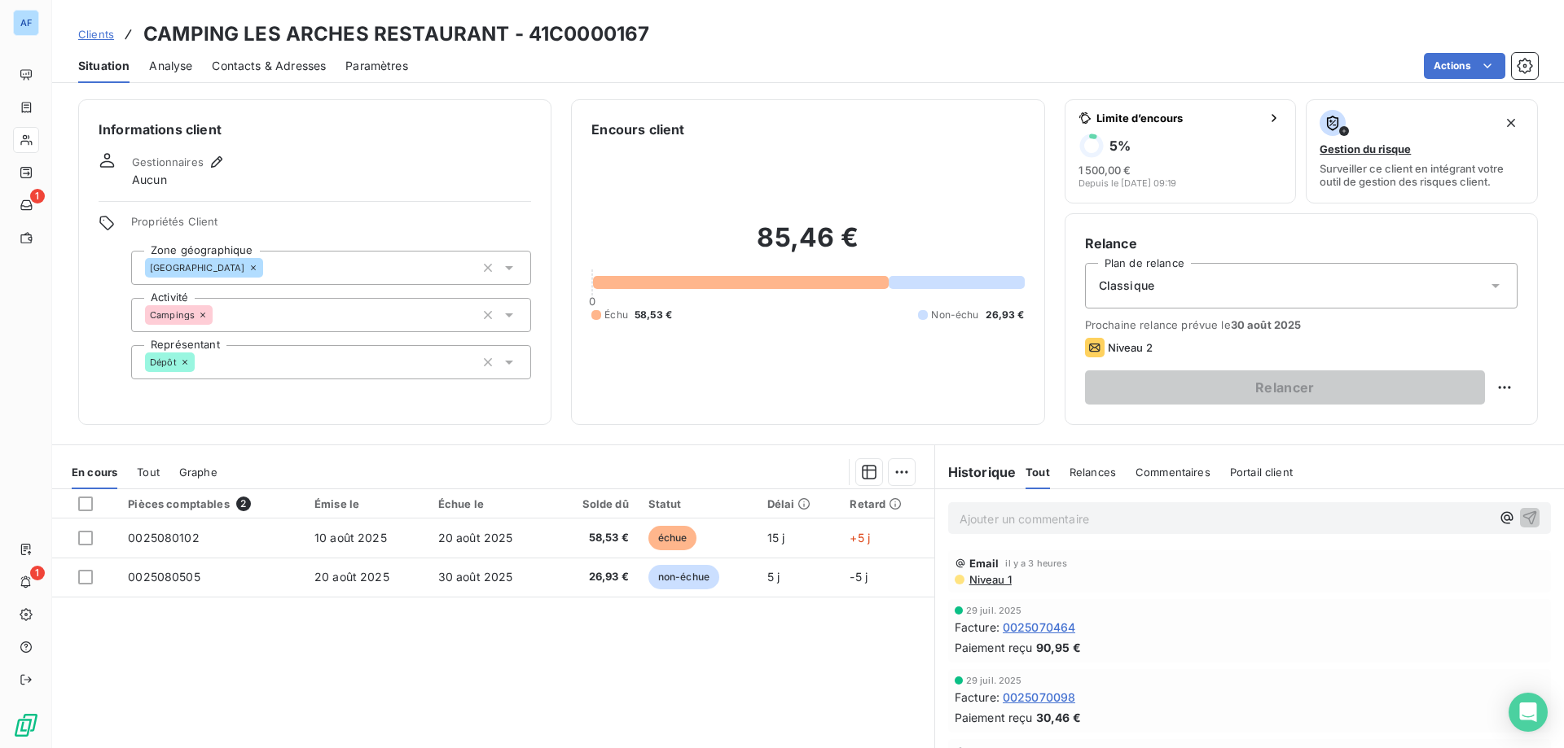
click at [105, 30] on span "Clients" at bounding box center [96, 34] width 36 height 13
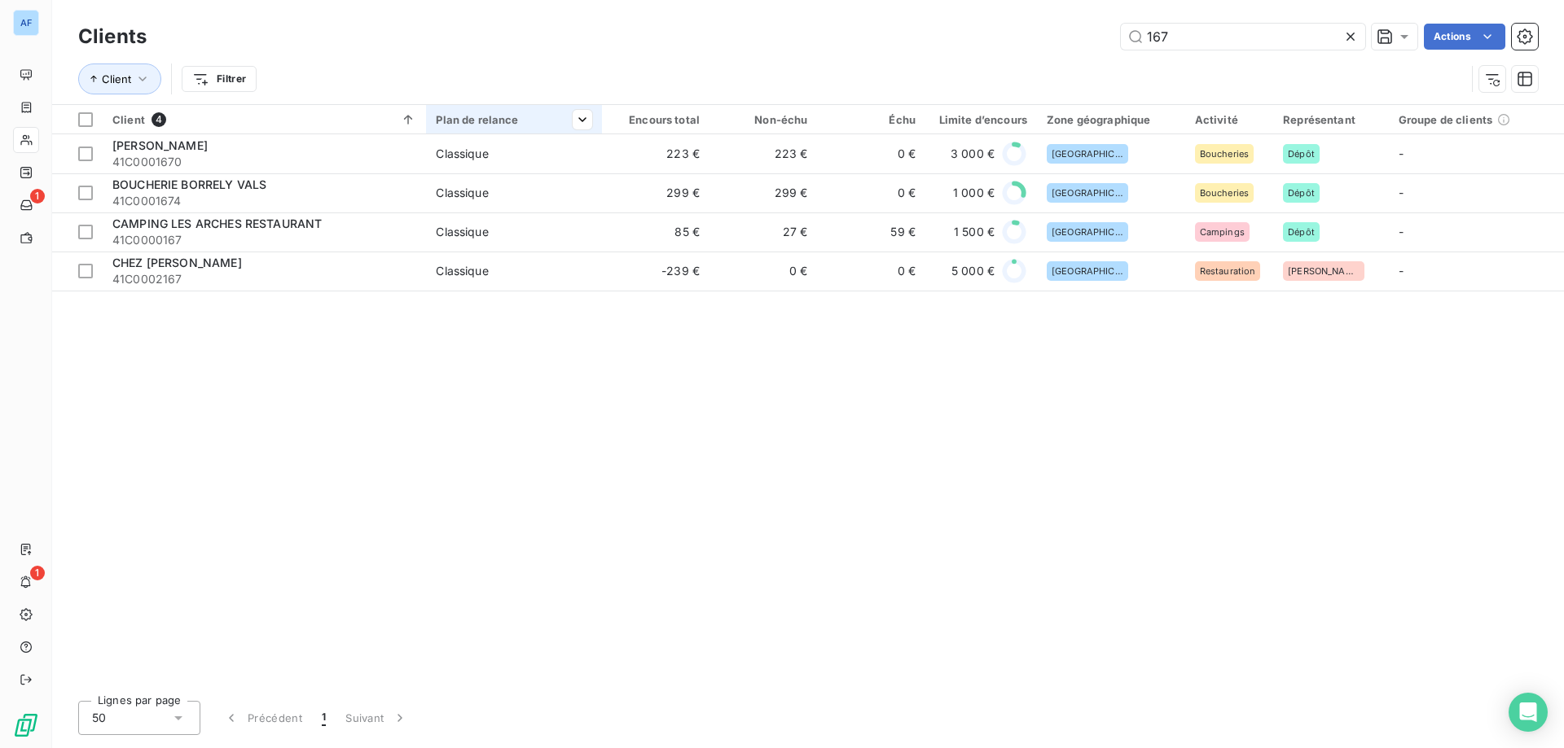
drag, startPoint x: 1151, startPoint y: 36, endPoint x: 458, endPoint y: 119, distance: 698.0
click at [523, 105] on div "Clients 167 Actions Client Filtrer Client 4 Plan de relance Encours total Non-é…" at bounding box center [807, 374] width 1511 height 748
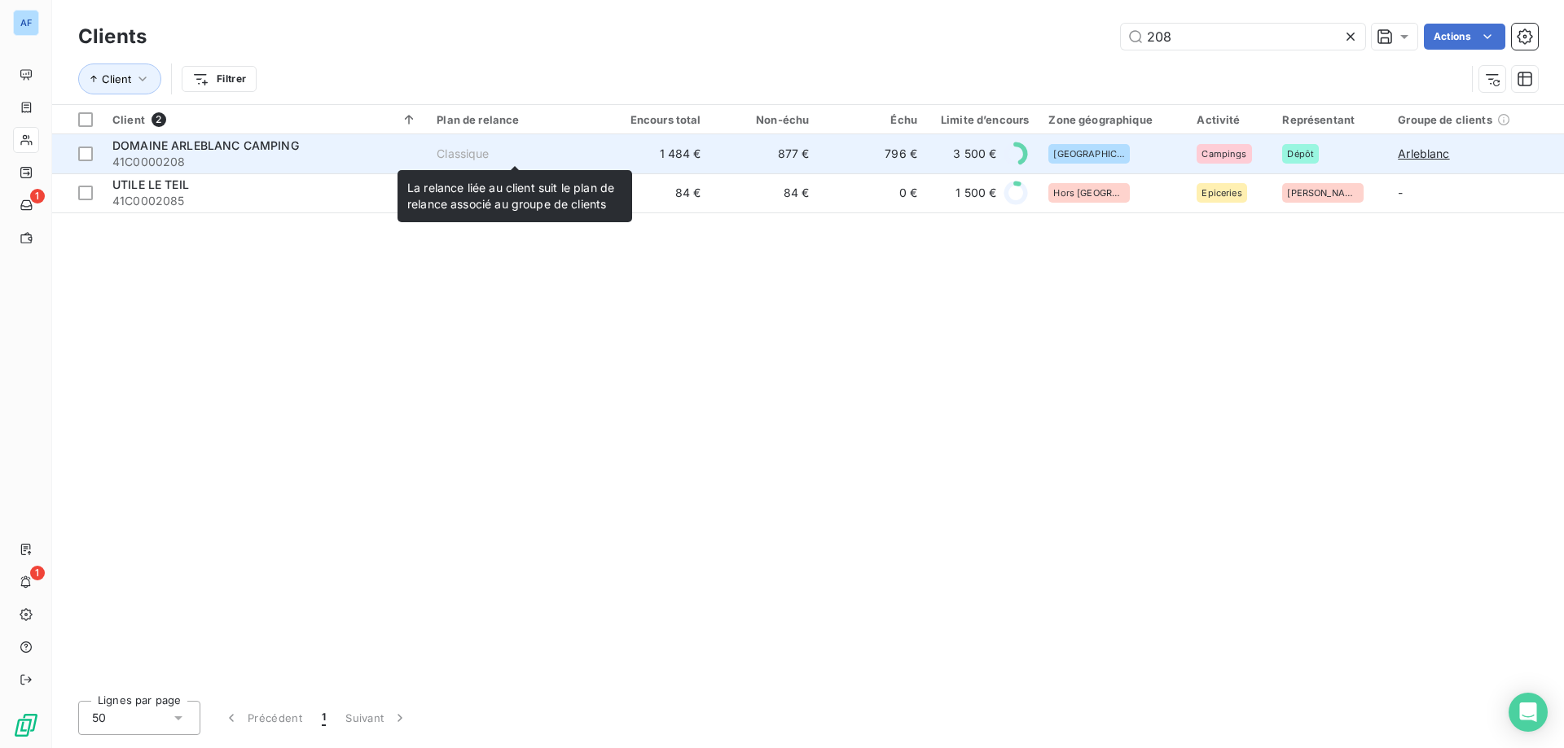
type input "208"
click at [455, 146] on div "Classique" at bounding box center [462, 154] width 52 height 16
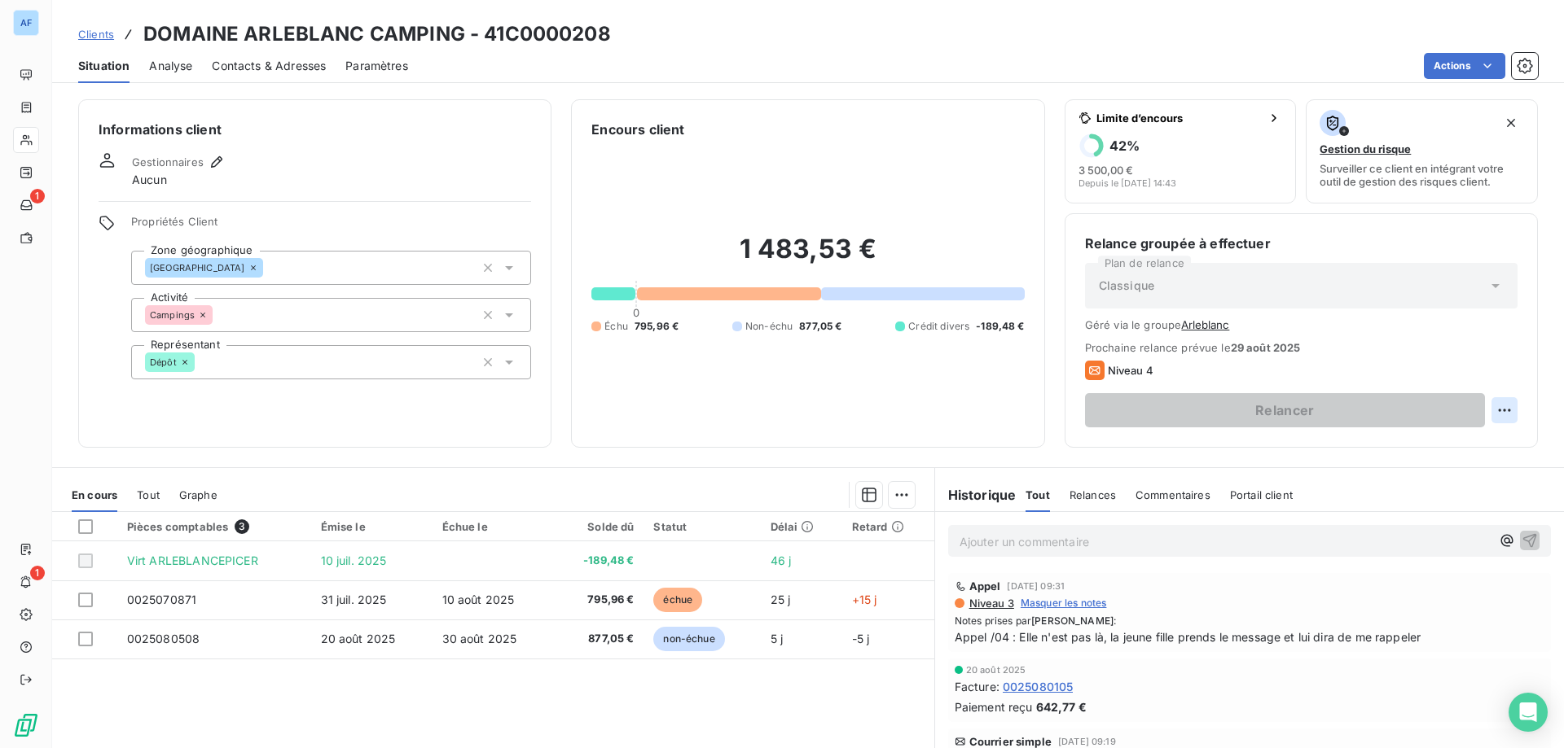
click at [1489, 405] on html "AF 1 1 Clients DOMAINE ARLEBLANC CAMPING - 41C0000208 Situation Analyse Contact…" at bounding box center [782, 374] width 1564 height 748
click at [1152, 416] on html "AF 1 1 Clients DOMAINE ARLEBLANC CAMPING - 41C0000208 Situation Analyse Contact…" at bounding box center [782, 374] width 1564 height 748
click at [1492, 404] on html "AF 1 1 Clients DOMAINE ARLEBLANC CAMPING - 41C0000208 Situation Analyse Contact…" at bounding box center [782, 374] width 1564 height 748
click at [1415, 448] on div "Replanifier cette action" at bounding box center [1426, 446] width 146 height 26
select select "7"
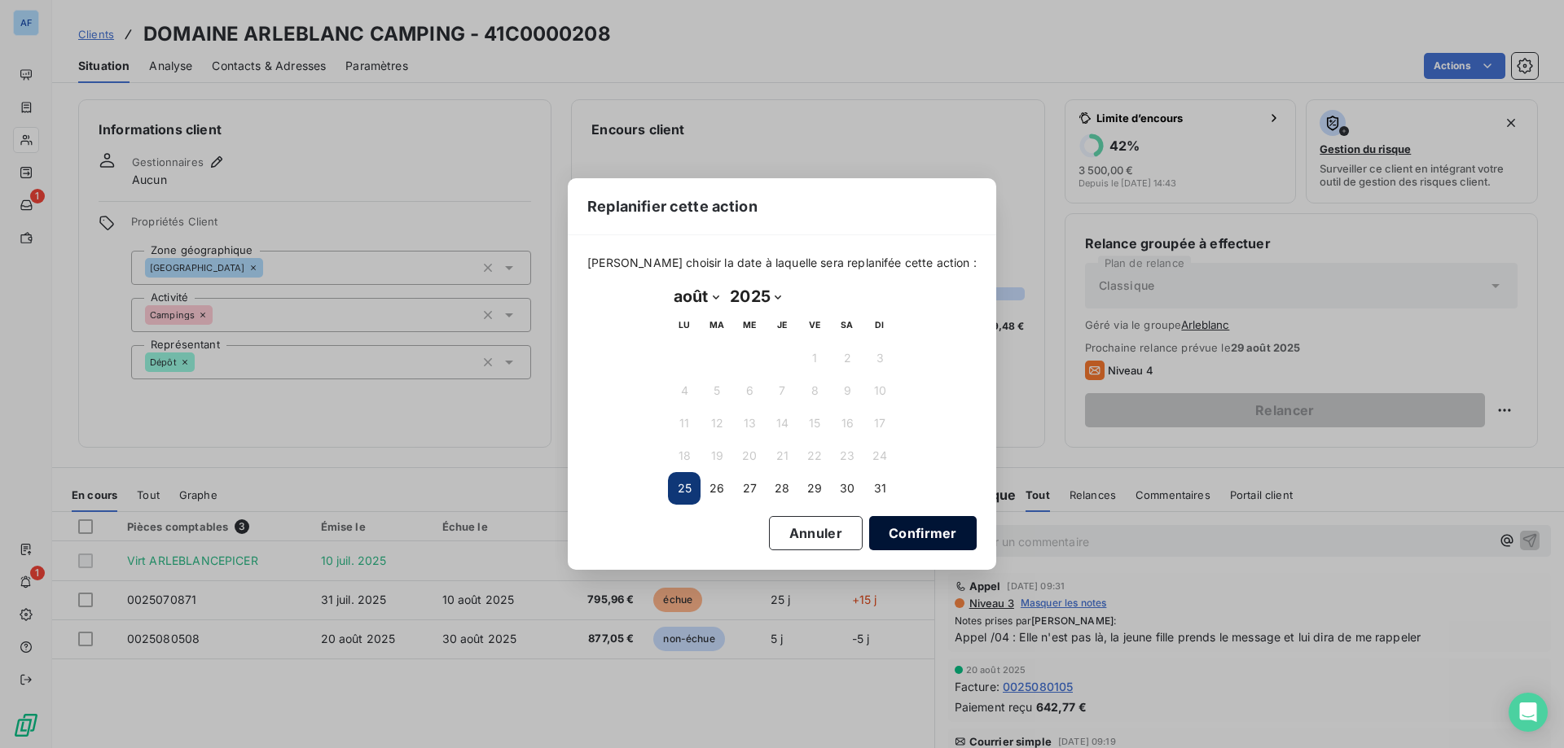
click at [911, 528] on button "Confirmer" at bounding box center [922, 533] width 107 height 34
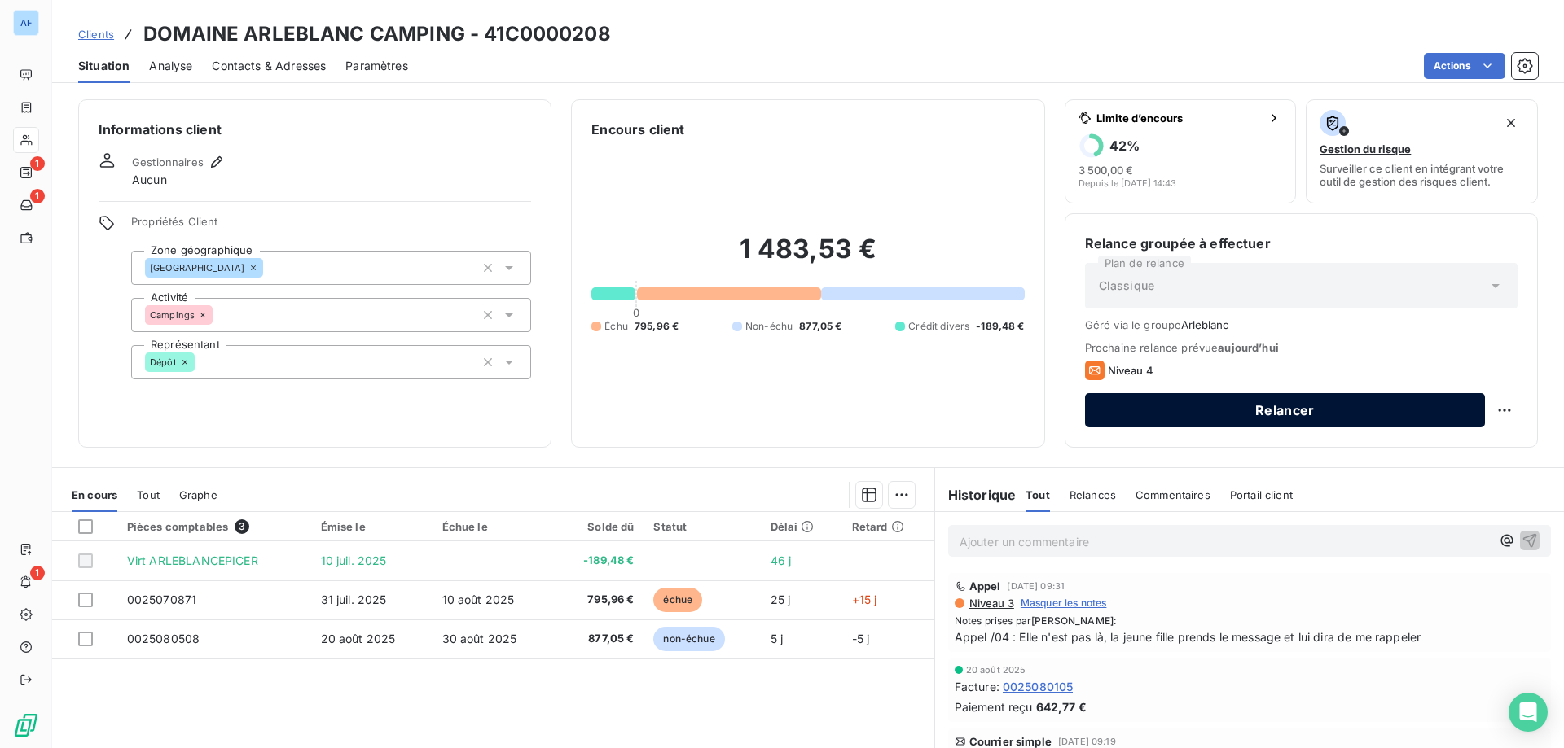
click at [1308, 414] on button "Relancer" at bounding box center [1285, 410] width 400 height 34
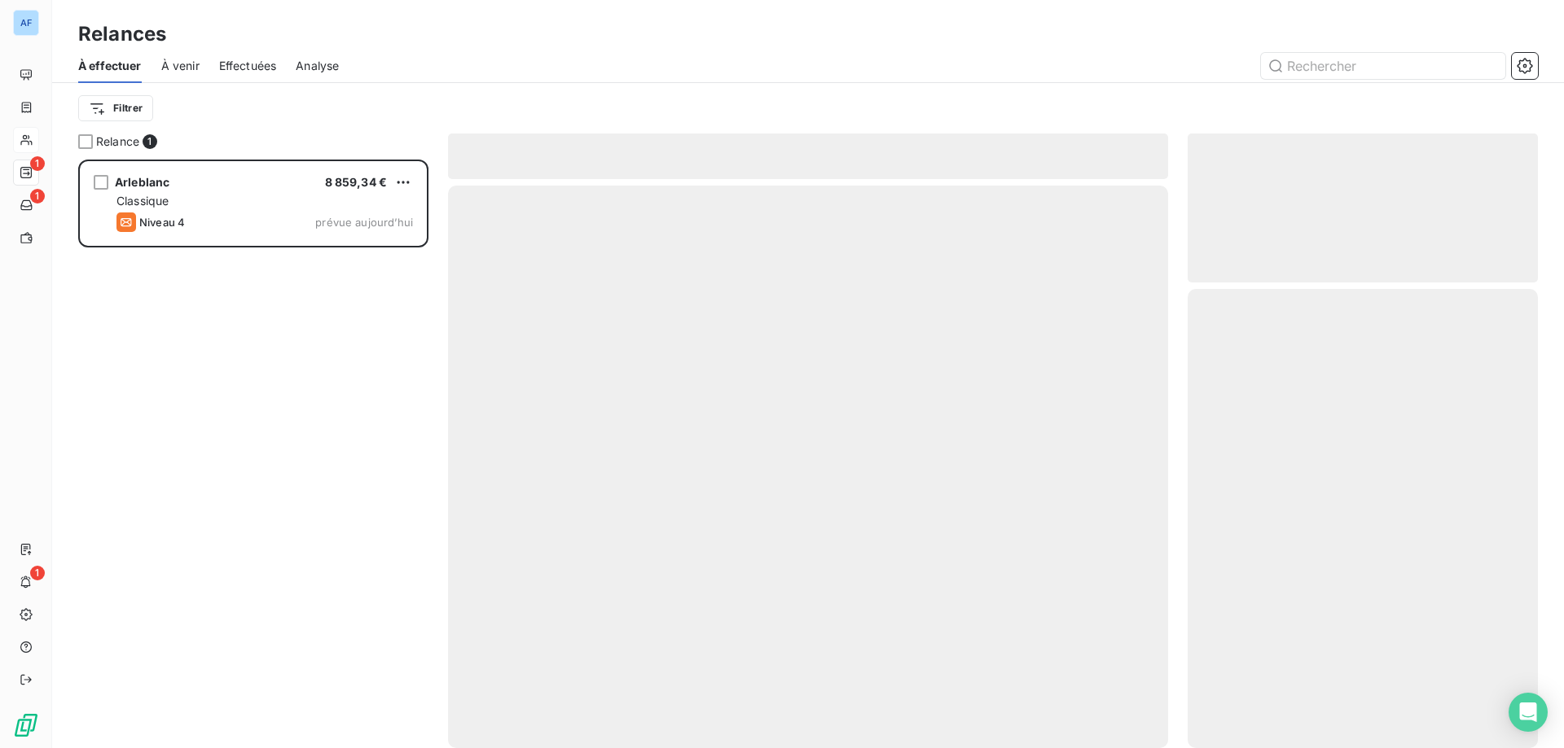
scroll to position [577, 338]
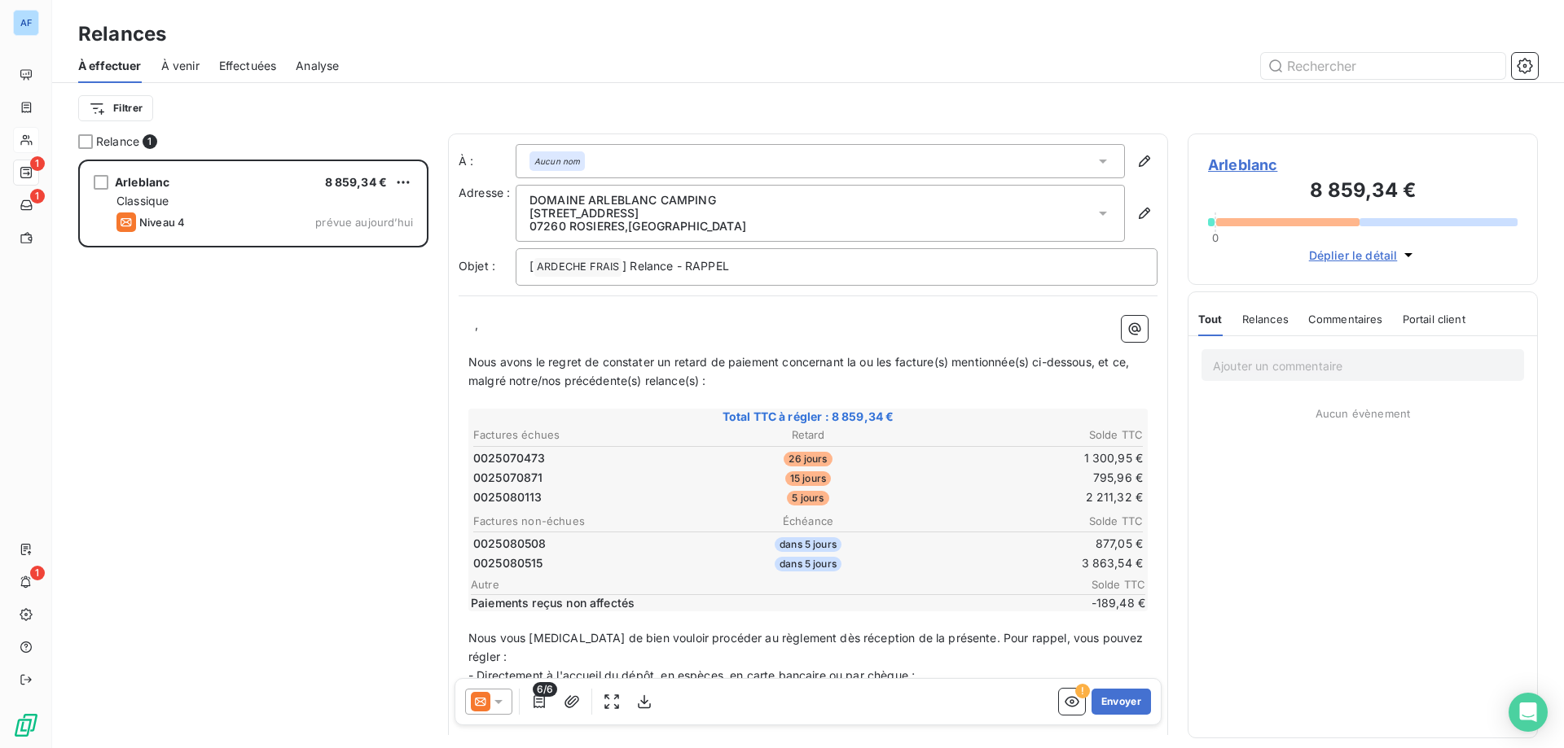
click at [485, 704] on icon at bounding box center [480, 702] width 11 height 8
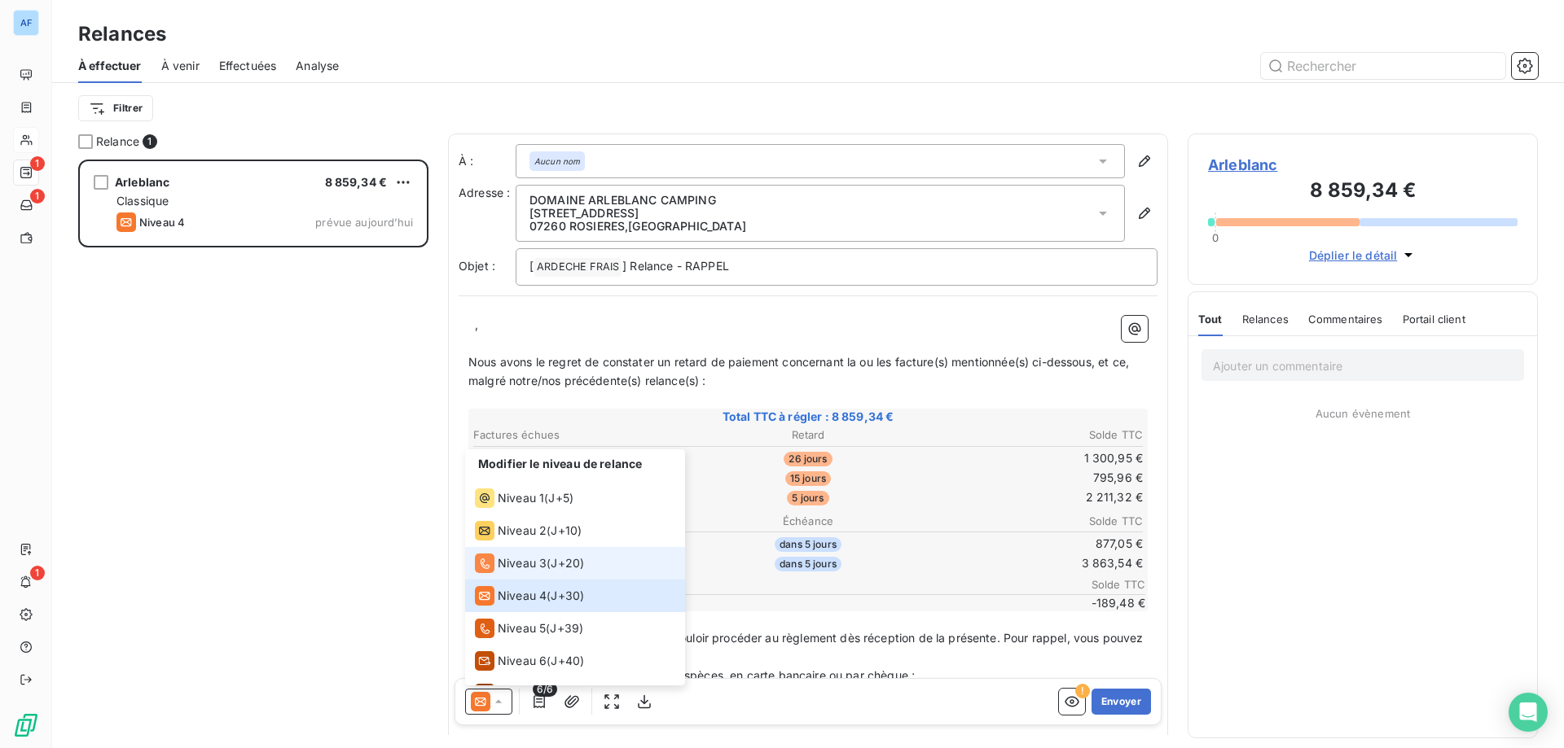
click at [524, 564] on span "Niveau 3" at bounding box center [522, 563] width 49 height 16
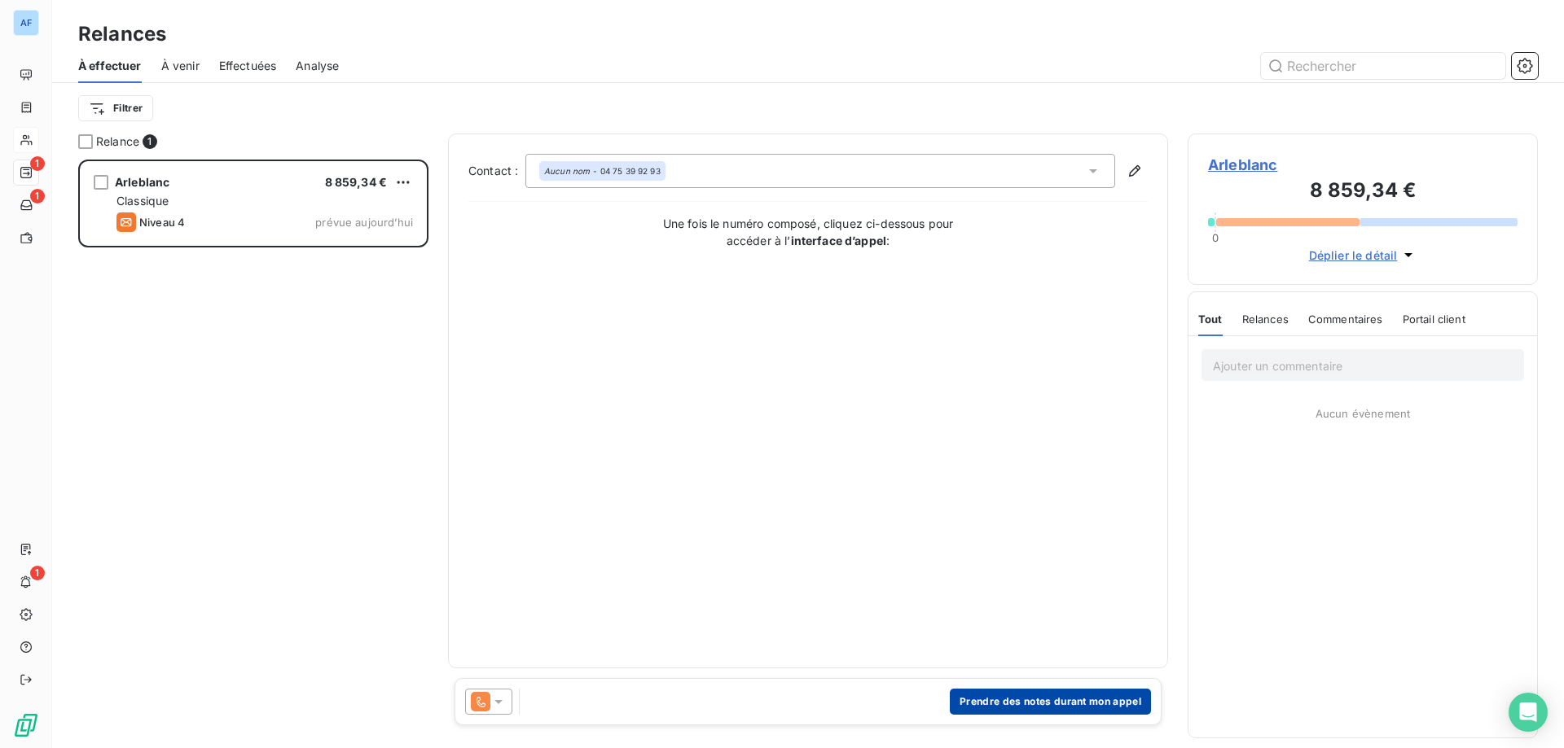
click at [994, 699] on button "Prendre des notes durant mon appel" at bounding box center [1050, 702] width 201 height 26
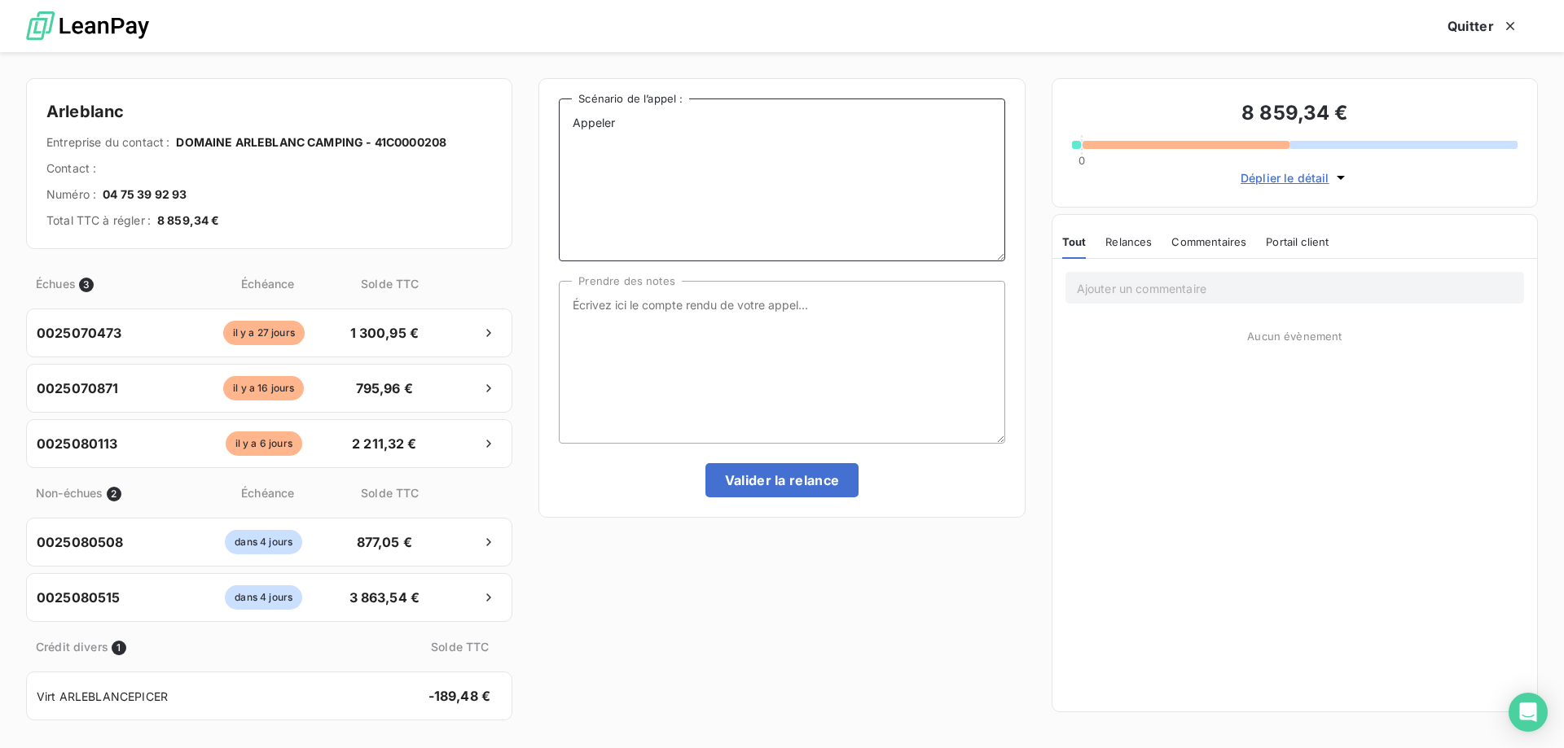
click at [765, 143] on textarea "Appeler" at bounding box center [781, 180] width 445 height 163
drag, startPoint x: 809, startPoint y: 146, endPoint x: 437, endPoint y: 90, distance: 376.4
click at [437, 90] on div "Arleblanc Entreprise du contact : DOMAINE ARLEBLANC CAMPING - 41C0000208 Contac…" at bounding box center [782, 400] width 1564 height 696
paste textarea "04 75 39 92 93"
paste textarea "0475395311"
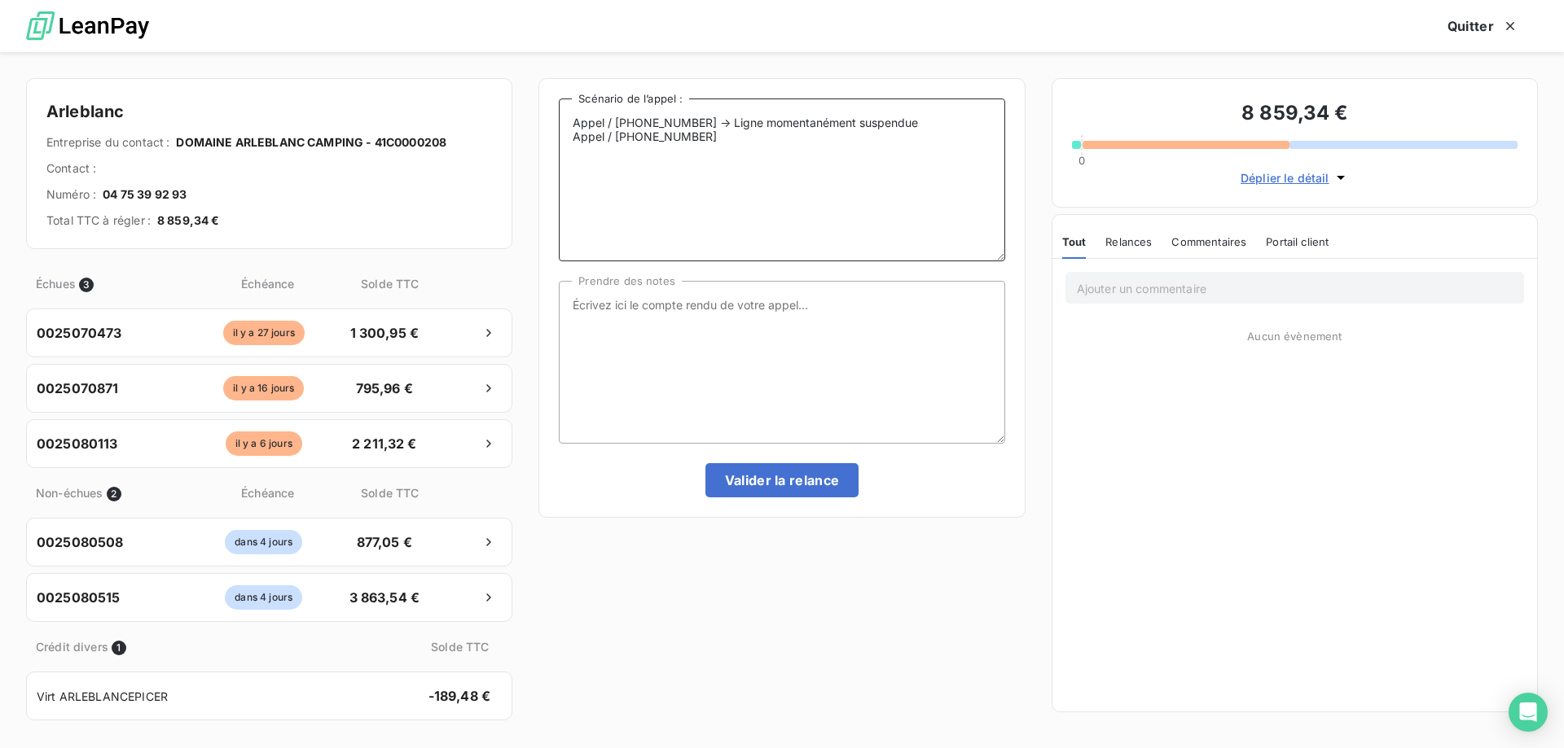
click at [627, 138] on textarea "Appel / 04 75 39 92 93 -> Ligne momentanément suspendue Appel / 0475395311" at bounding box center [781, 180] width 445 height 163
click at [647, 134] on textarea "Appel / 04 75 39 92 93 -> Ligne momentanément suspendue Appel / 04 75395311" at bounding box center [781, 180] width 445 height 163
click at [664, 136] on textarea "Appel / 04 75 39 92 93 -> Ligne momentanément suspendue Appel / 04 75 395311" at bounding box center [781, 180] width 445 height 163
click at [680, 135] on textarea "Appel / 04 75 39 92 93 -> Ligne momentanément suspendue Appel / 04 75 39 5311" at bounding box center [781, 180] width 445 height 163
click at [729, 134] on textarea "Appel / 04 75 39 92 93 -> Ligne momentanément suspendue Appel / 04 75 39 53 11" at bounding box center [781, 180] width 445 height 163
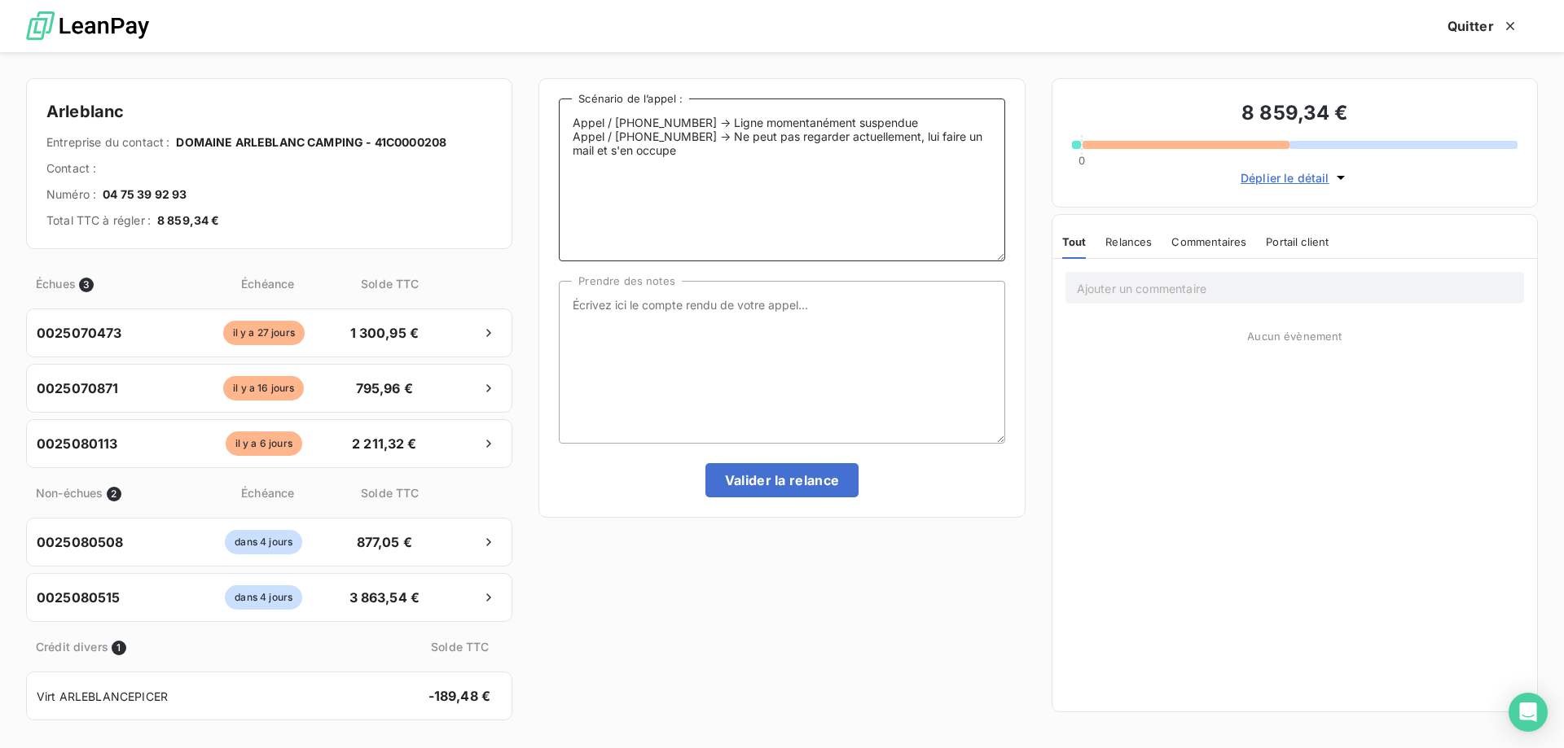
type textarea "Appel / 04 75 39 92 93 -> Ligne momentanément suspendue Appel / 04 75 39 53 11 …"
click at [755, 392] on textarea "Prendre des notes" at bounding box center [781, 362] width 445 height 163
click at [736, 182] on textarea "Appel / 04 75 39 92 93 -> Ligne momentanément suspendue Appel / 04 75 39 53 11 …" at bounding box center [781, 180] width 445 height 163
drag, startPoint x: 764, startPoint y: 187, endPoint x: 341, endPoint y: -1, distance: 462.6
click at [341, 0] on html "AF 1 1 1 Relances À effectuer À venir Effectuées Analyse Filtrer Relance 1 Arle…" at bounding box center [782, 374] width 1564 height 748
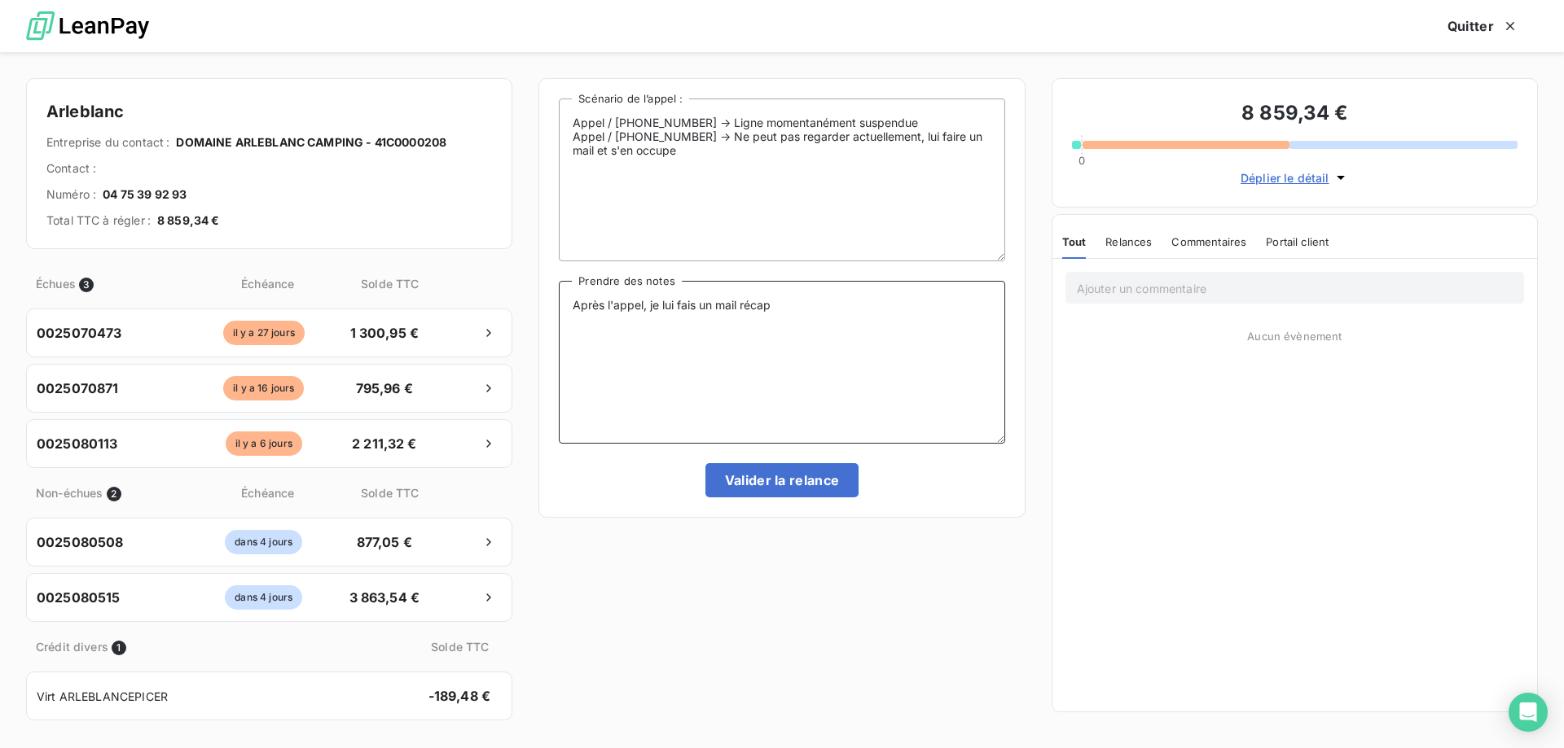
click at [818, 319] on textarea "Après l'appel, je lui fais un mail récap" at bounding box center [781, 362] width 445 height 163
drag, startPoint x: 733, startPoint y: 194, endPoint x: 497, endPoint y: 46, distance: 278.8
click at [497, 46] on div "Quitter Arleblanc Entreprise du contact : DOMAINE ARLEBLANC CAMPING - 41C000020…" at bounding box center [782, 374] width 1564 height 748
drag, startPoint x: 805, startPoint y: 322, endPoint x: 317, endPoint y: 295, distance: 488.6
click at [317, 295] on div "Arleblanc Entreprise du contact : DOMAINE ARLEBLANC CAMPING - 41C0000208 Contac…" at bounding box center [782, 400] width 1564 height 696
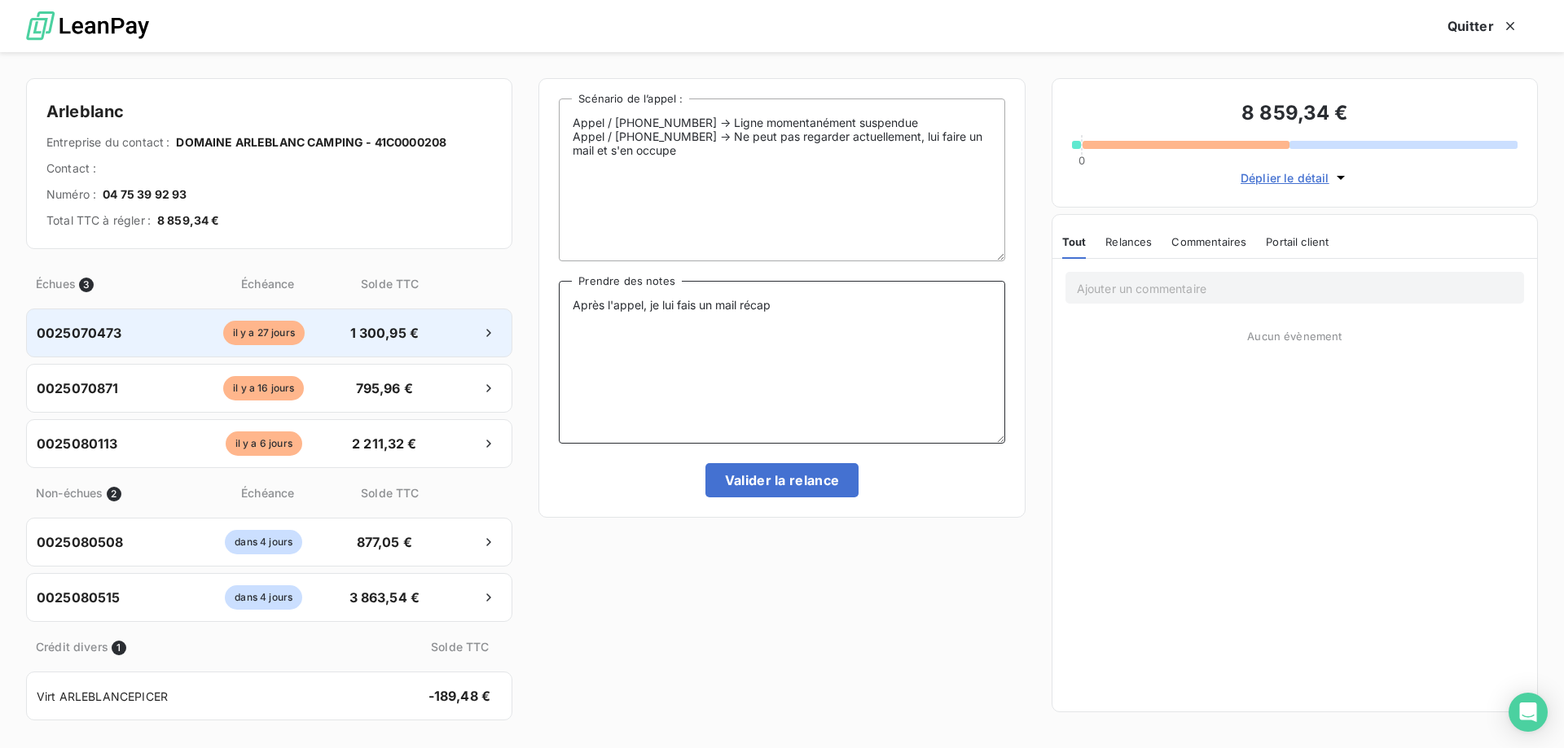
paste textarea "pel / 04 75 39 92 93 -> Ligne momentanément suspendue Appel / 04 75 39 53 11 ->…"
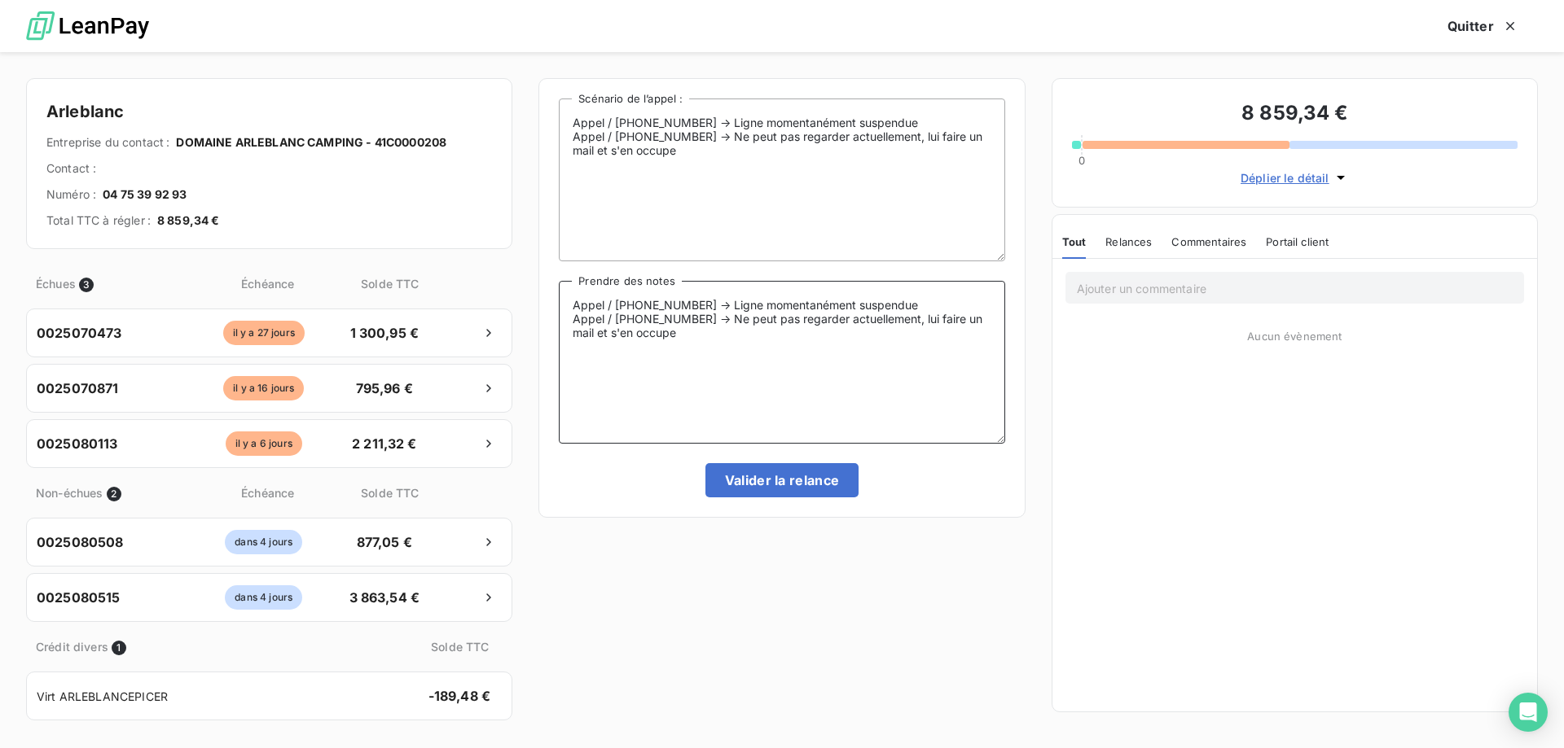
type textarea "Appel / 04 75 39 92 93 -> Ligne momentanément suspendue Appel / 04 75 39 53 11 …"
drag, startPoint x: 728, startPoint y: 173, endPoint x: 413, endPoint y: 38, distance: 342.6
click at [413, 38] on div "Quitter Arleblanc Entreprise du contact : DOMAINE ARLEBLANC CAMPING - 41C000020…" at bounding box center [782, 374] width 1564 height 748
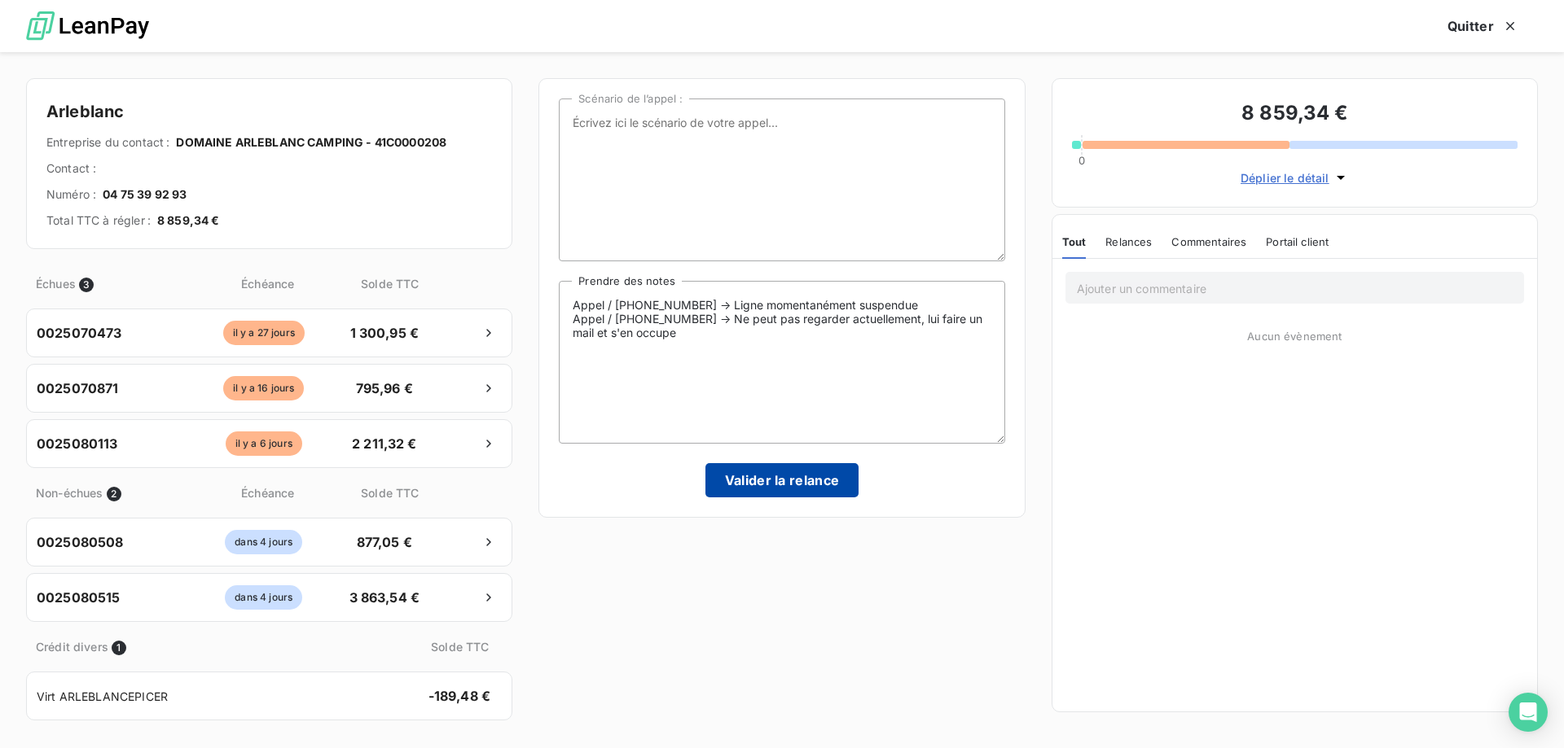
click at [792, 489] on button "Valider la relance" at bounding box center [782, 480] width 154 height 34
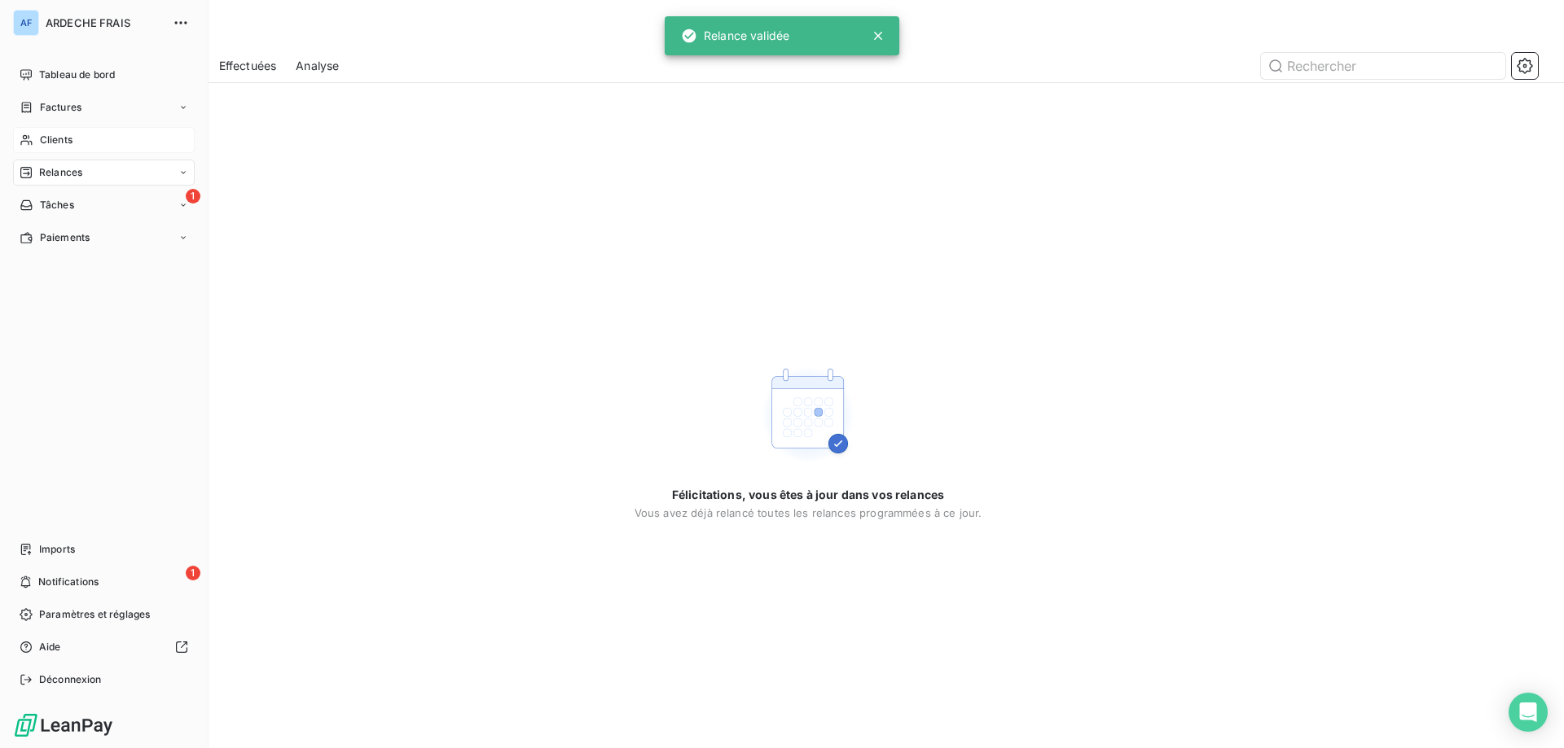
click at [167, 173] on div "Relances" at bounding box center [104, 173] width 182 height 26
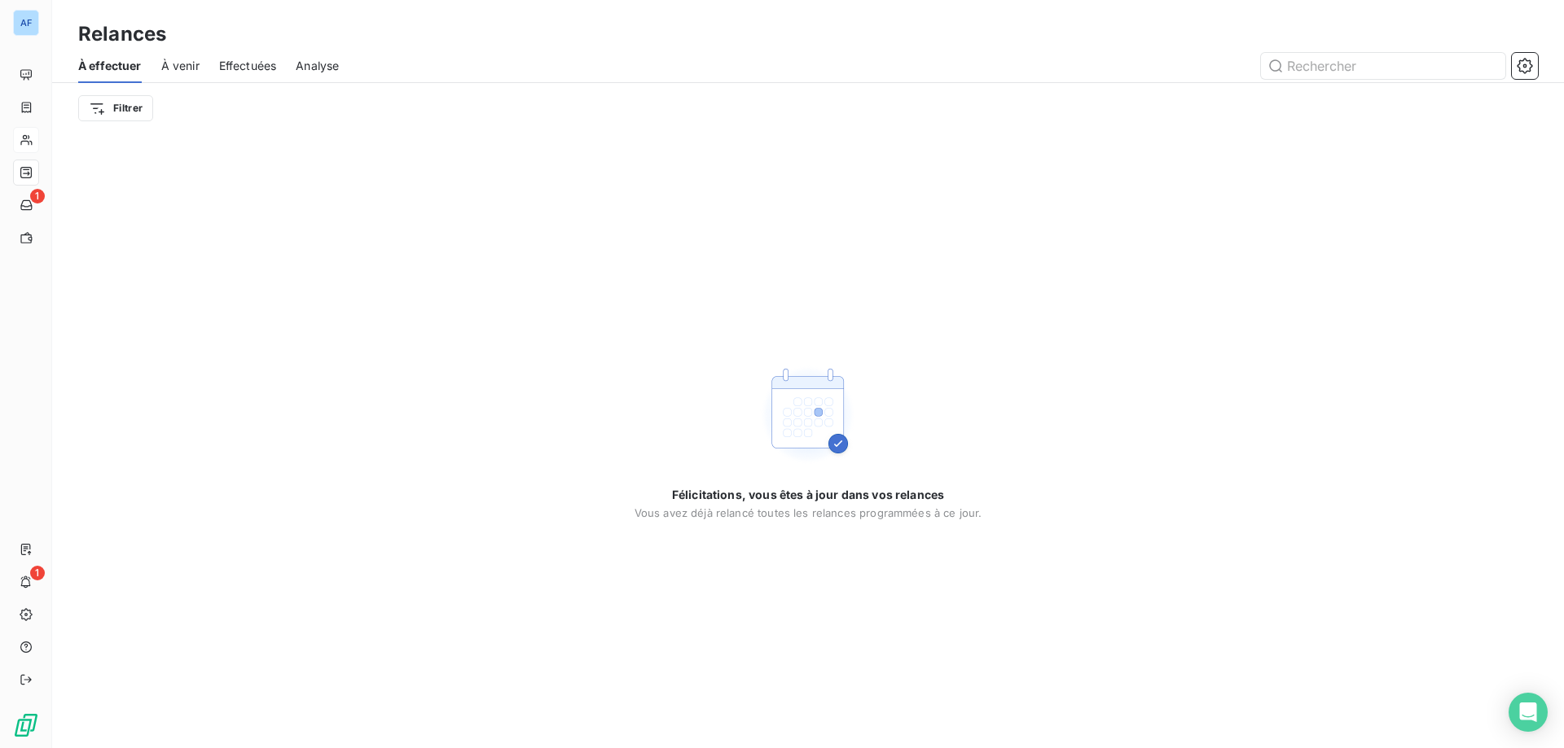
click at [230, 73] on span "Effectuées" at bounding box center [248, 66] width 58 height 16
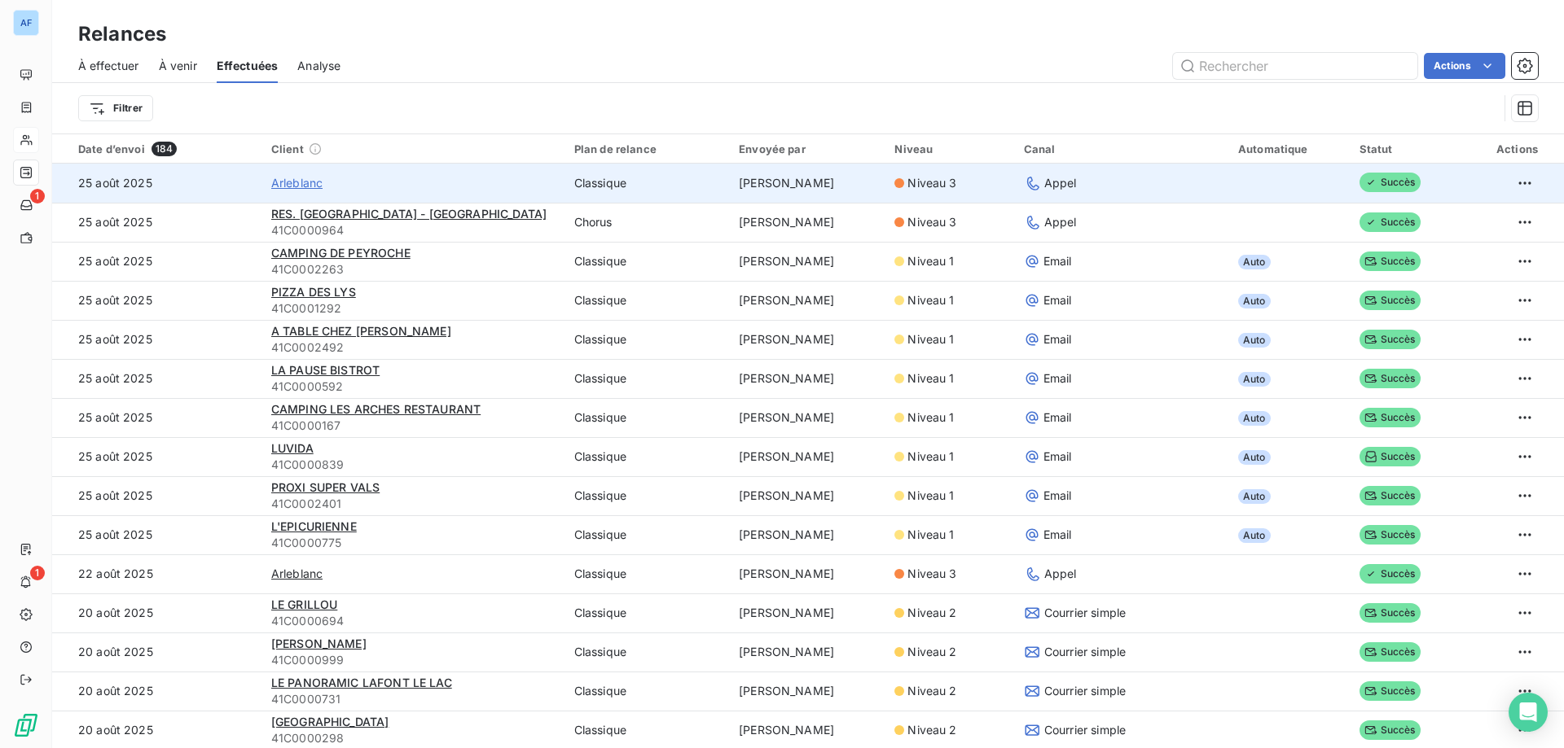
click at [302, 186] on span "Arleblanc" at bounding box center [296, 183] width 51 height 16
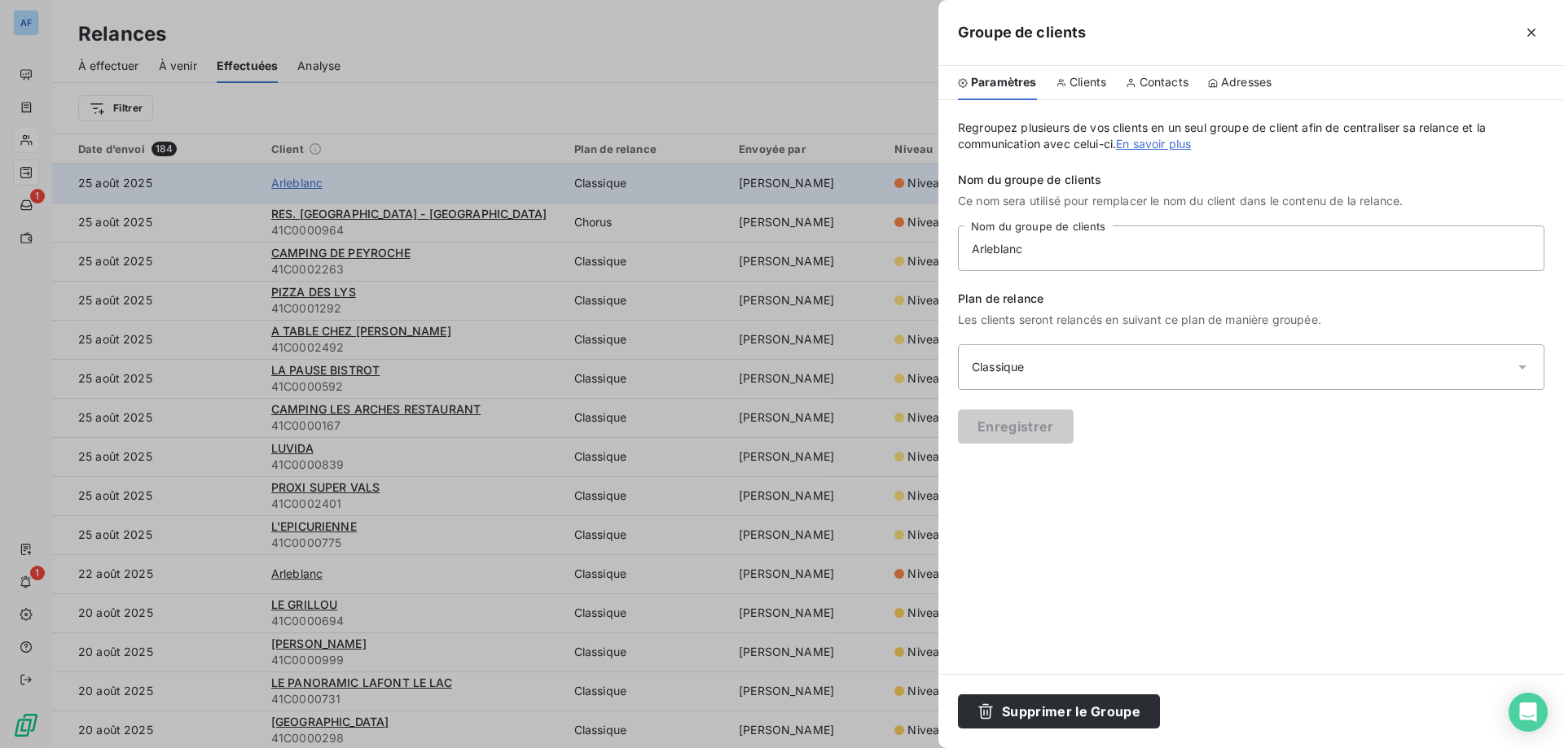
click at [302, 186] on div at bounding box center [782, 374] width 1564 height 748
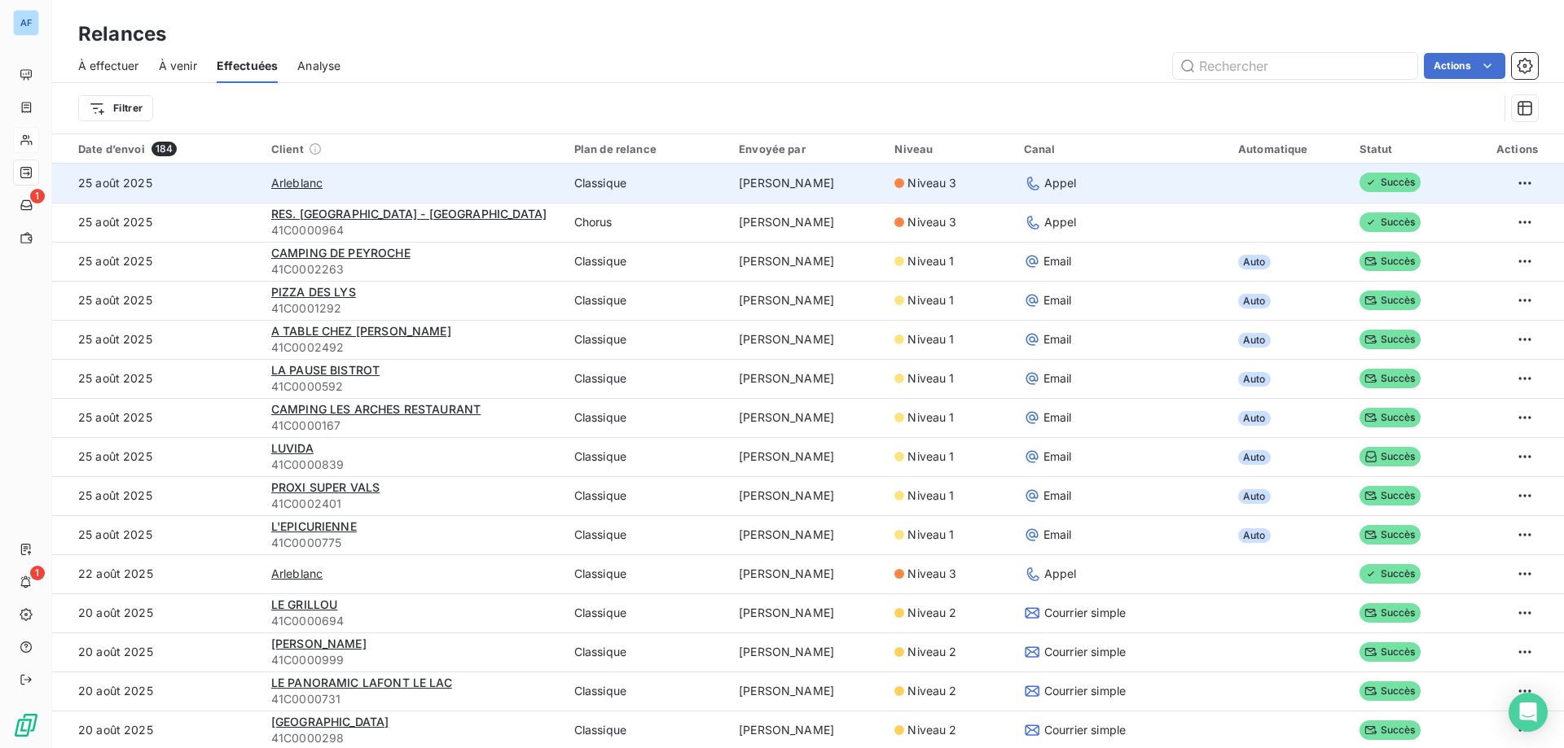
click at [395, 185] on div "Arleblanc" at bounding box center [412, 183] width 283 height 16
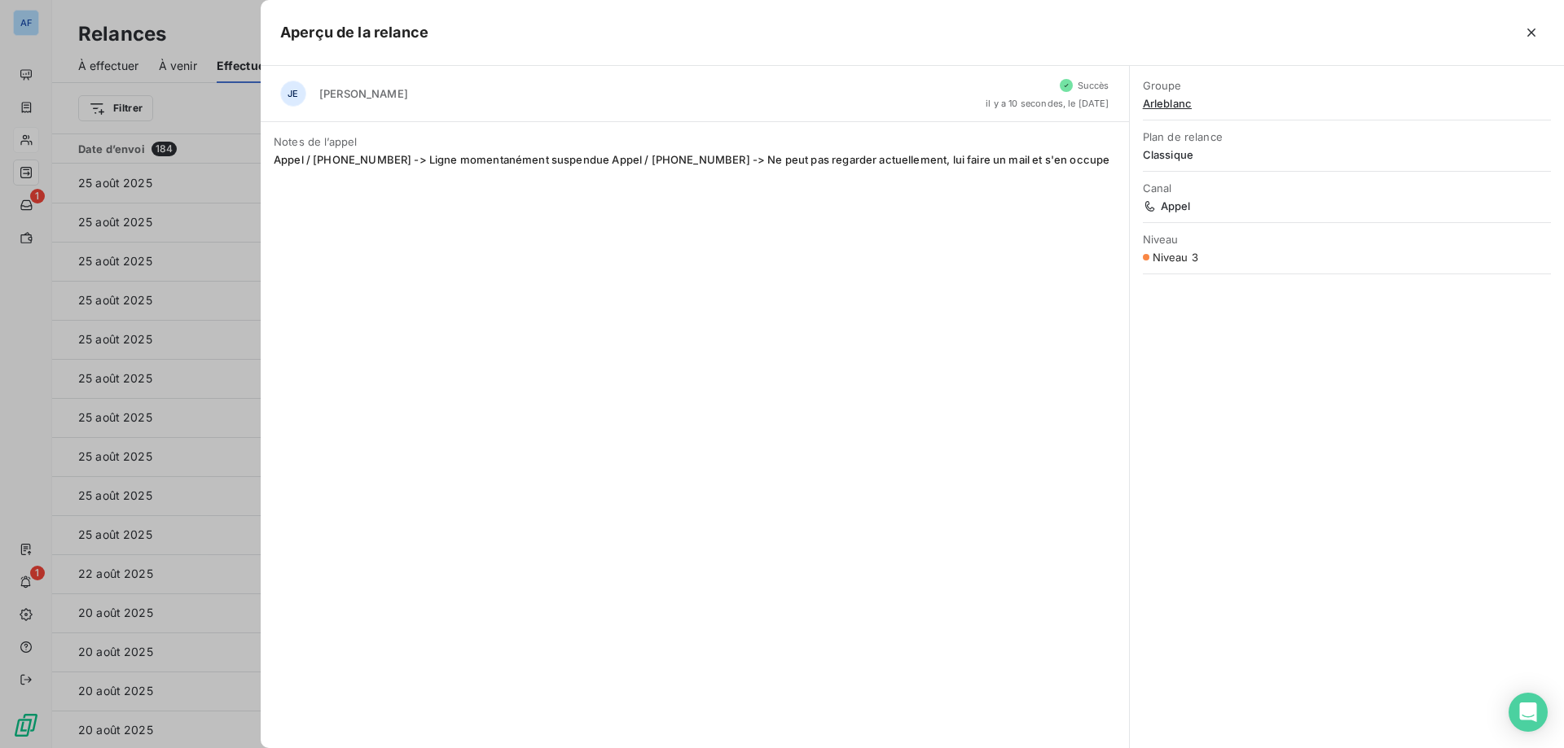
click at [1170, 107] on span "Arleblanc" at bounding box center [1347, 103] width 408 height 13
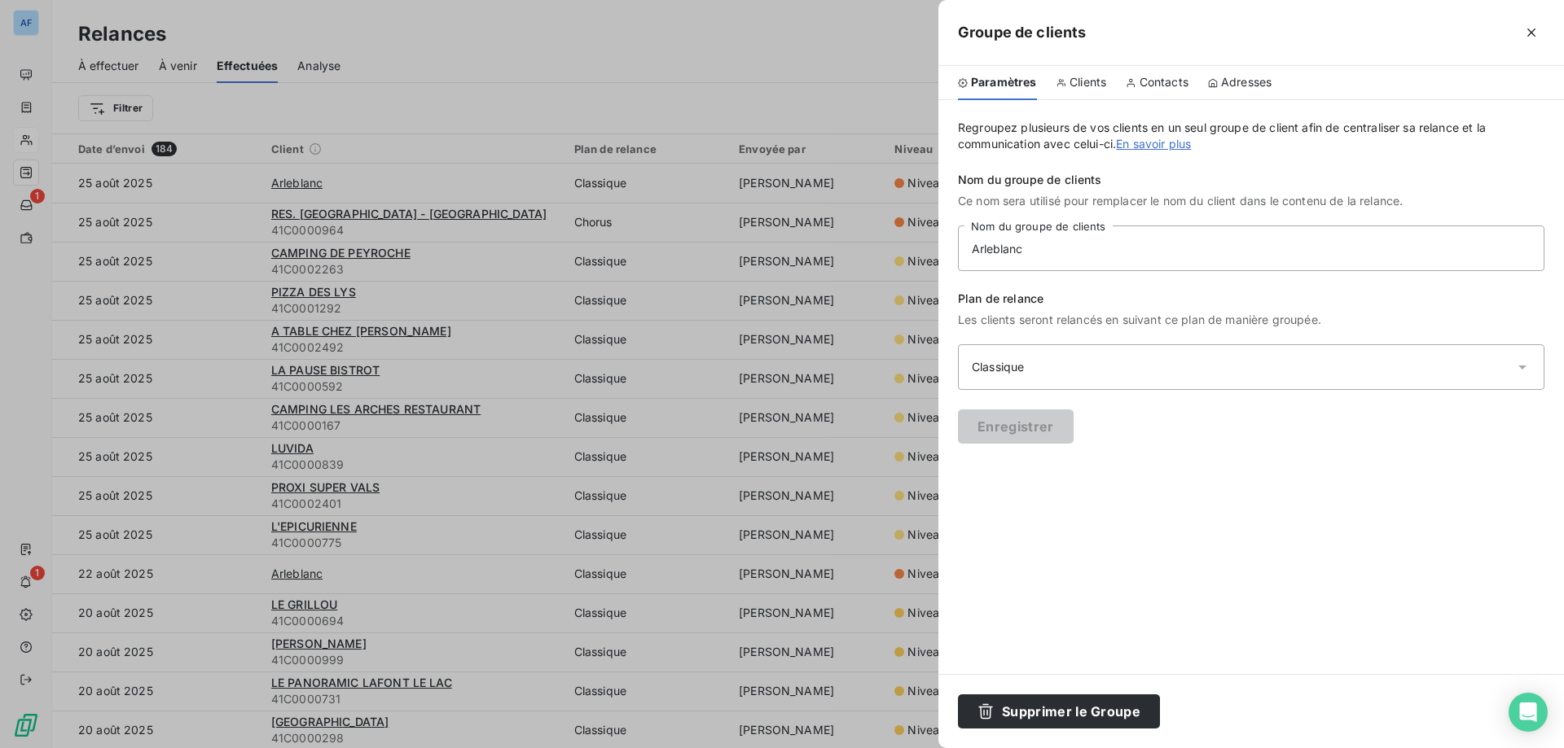
drag, startPoint x: 1098, startPoint y: 81, endPoint x: 1175, endPoint y: 82, distance: 77.4
click at [1099, 81] on span "Clients" at bounding box center [1087, 82] width 37 height 16
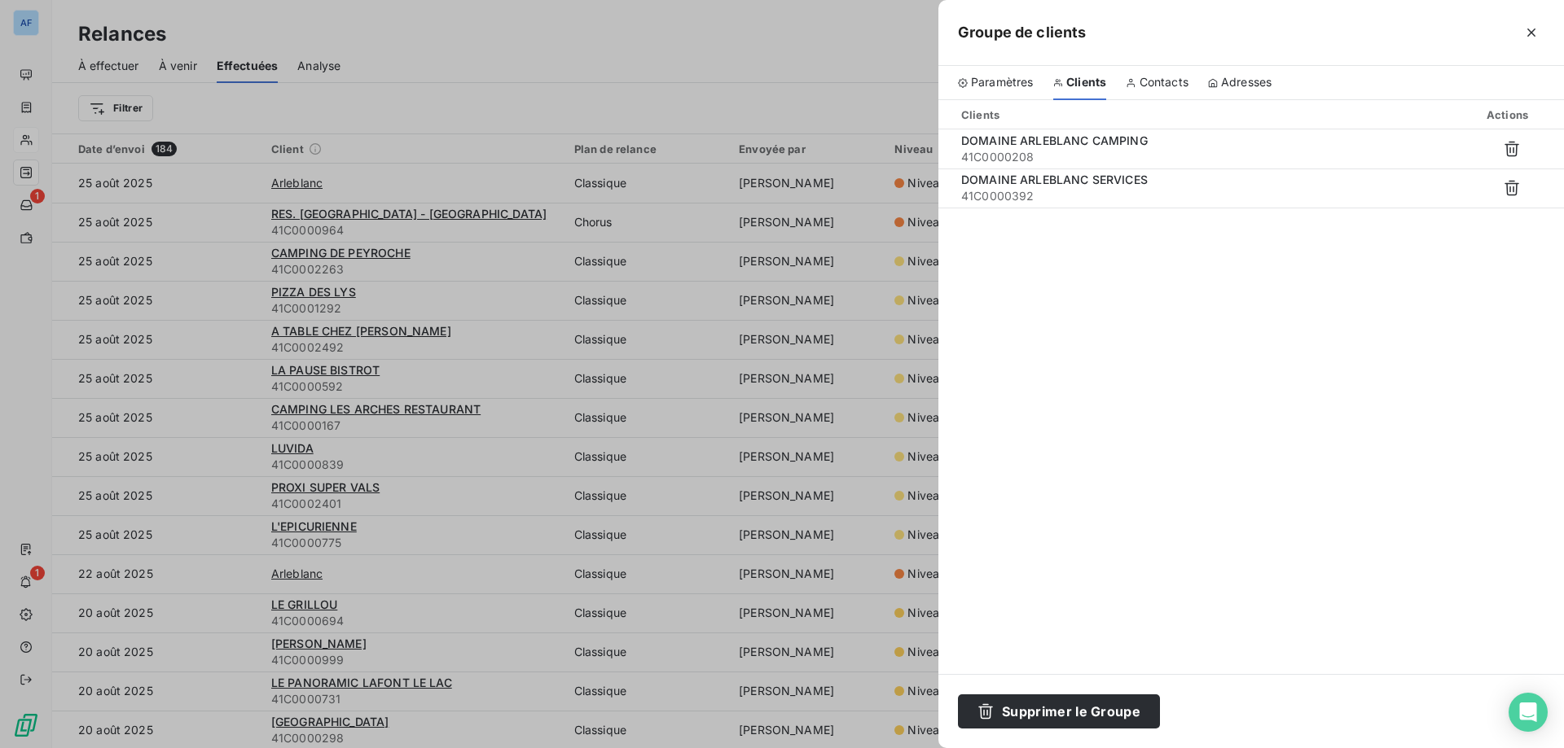
click at [1186, 83] on span "Contacts" at bounding box center [1163, 82] width 49 height 16
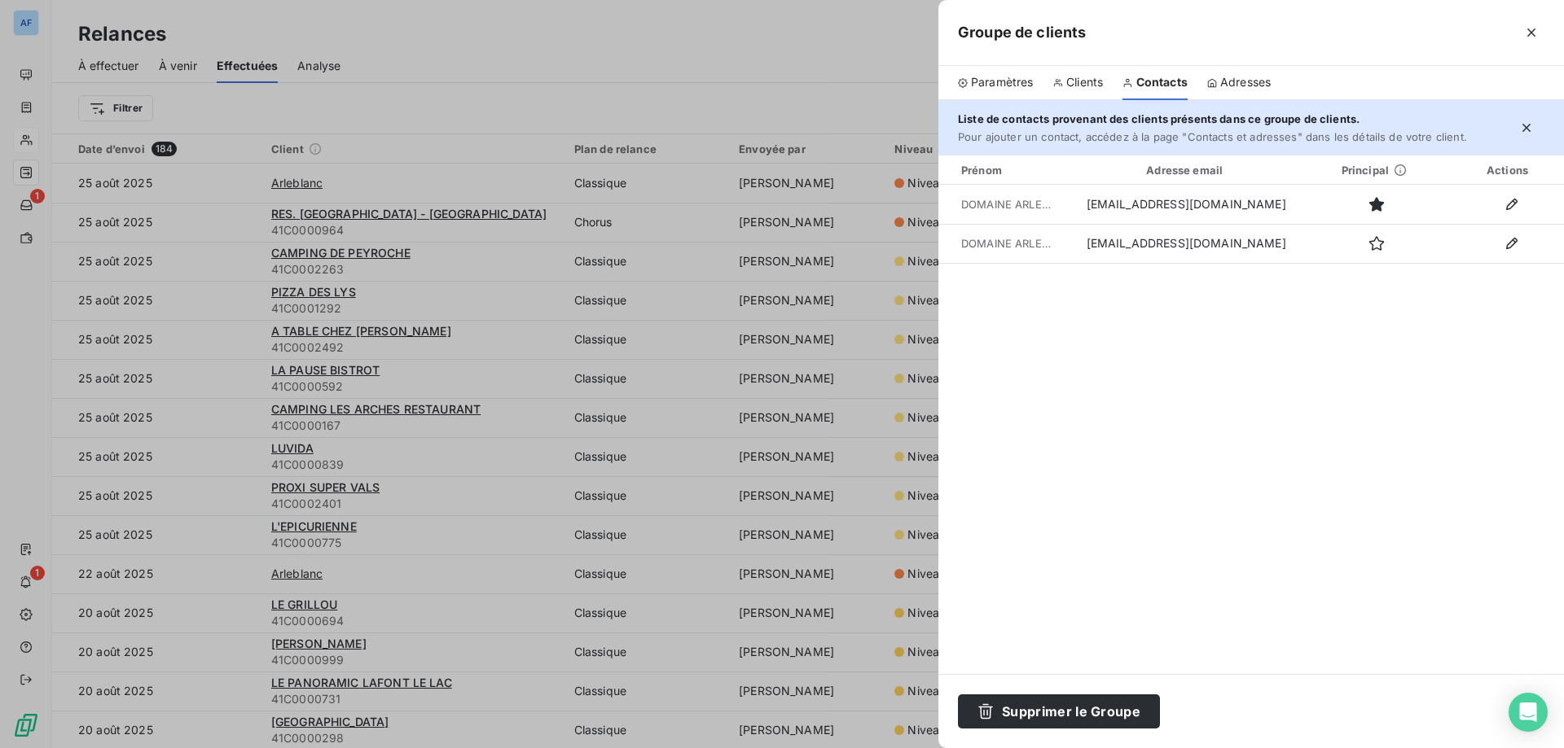
click at [1257, 89] on span "Adresses" at bounding box center [1245, 82] width 50 height 16
click at [1526, 33] on icon "button" at bounding box center [1531, 32] width 16 height 16
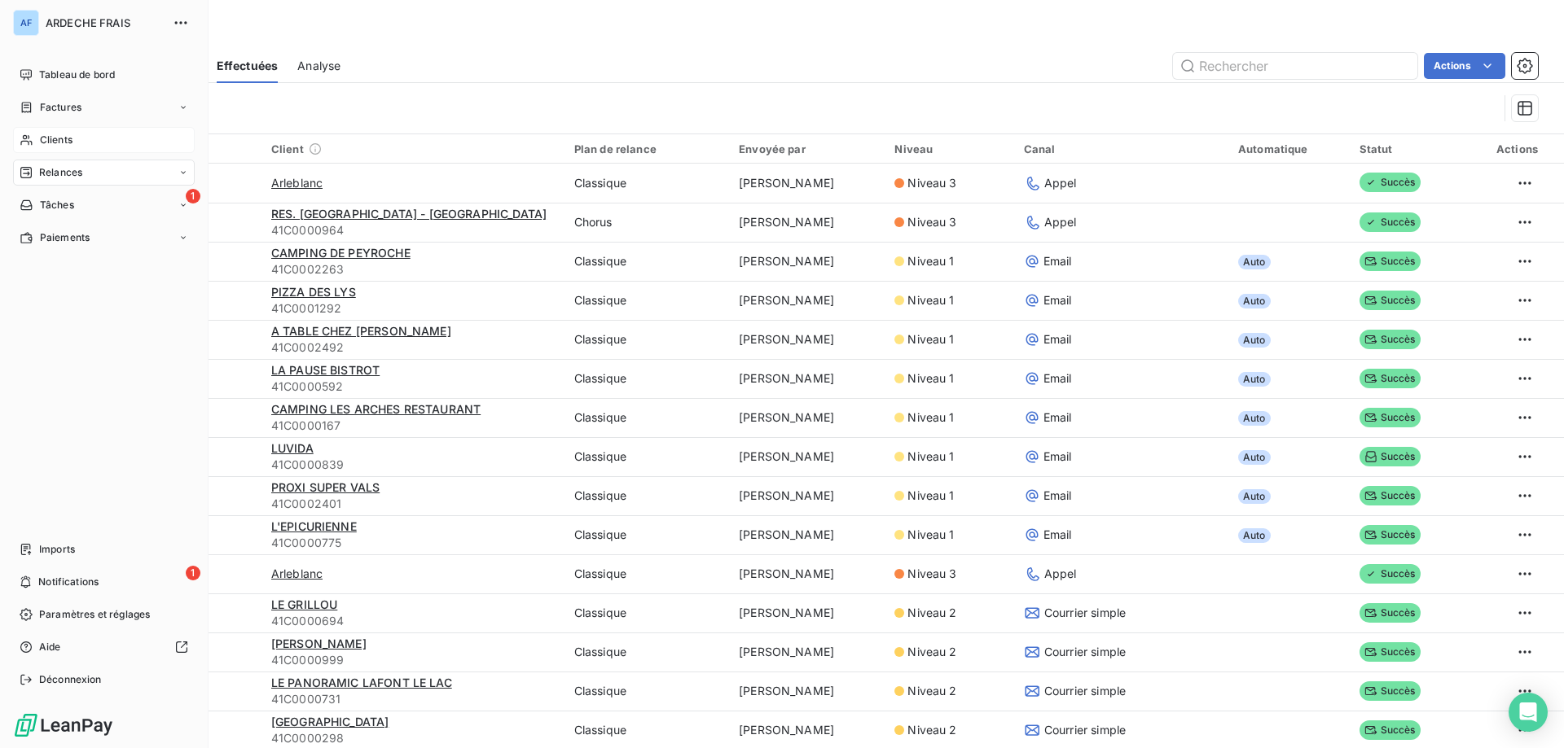
click at [50, 144] on span "Clients" at bounding box center [56, 140] width 33 height 15
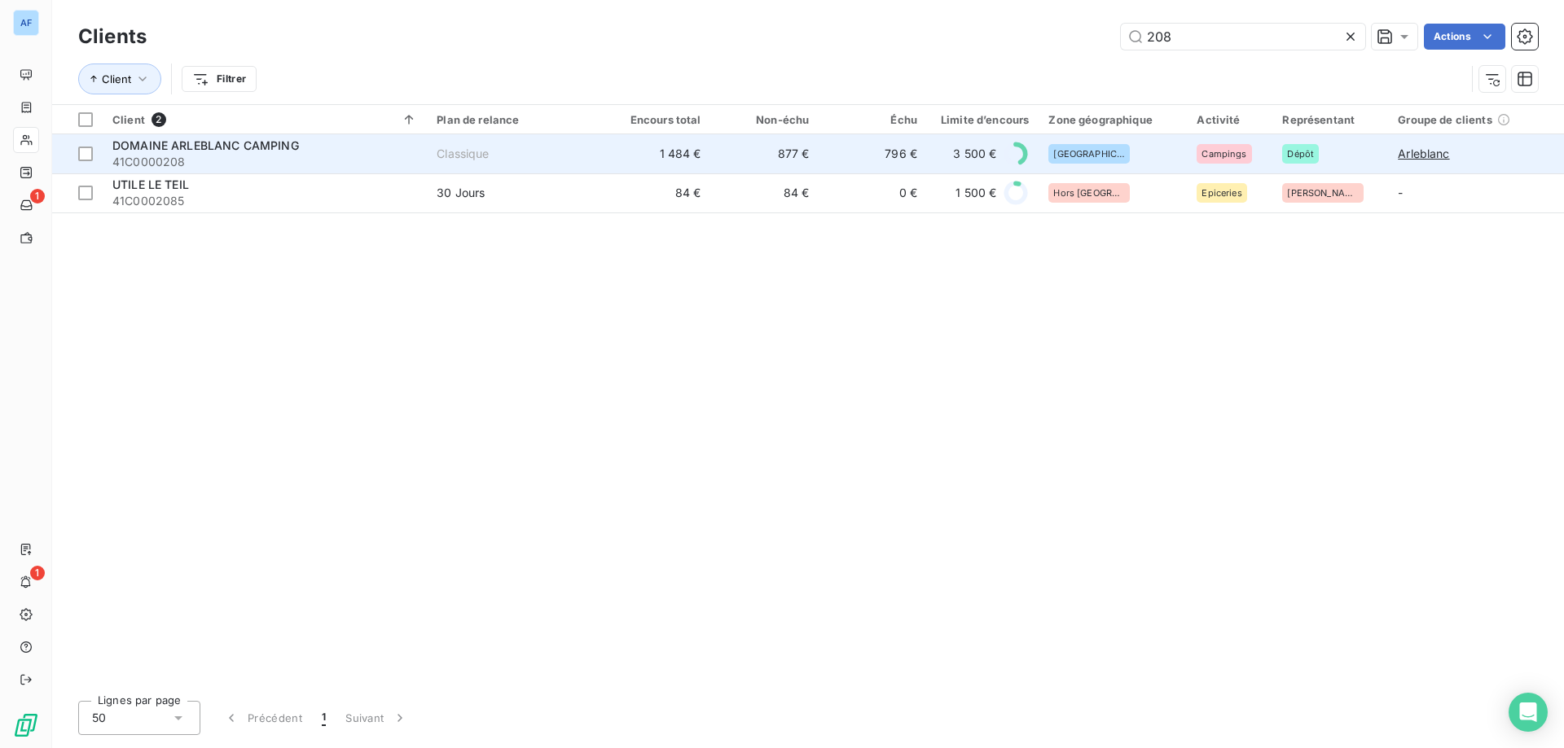
click at [245, 166] on span "41C0000208" at bounding box center [264, 162] width 305 height 16
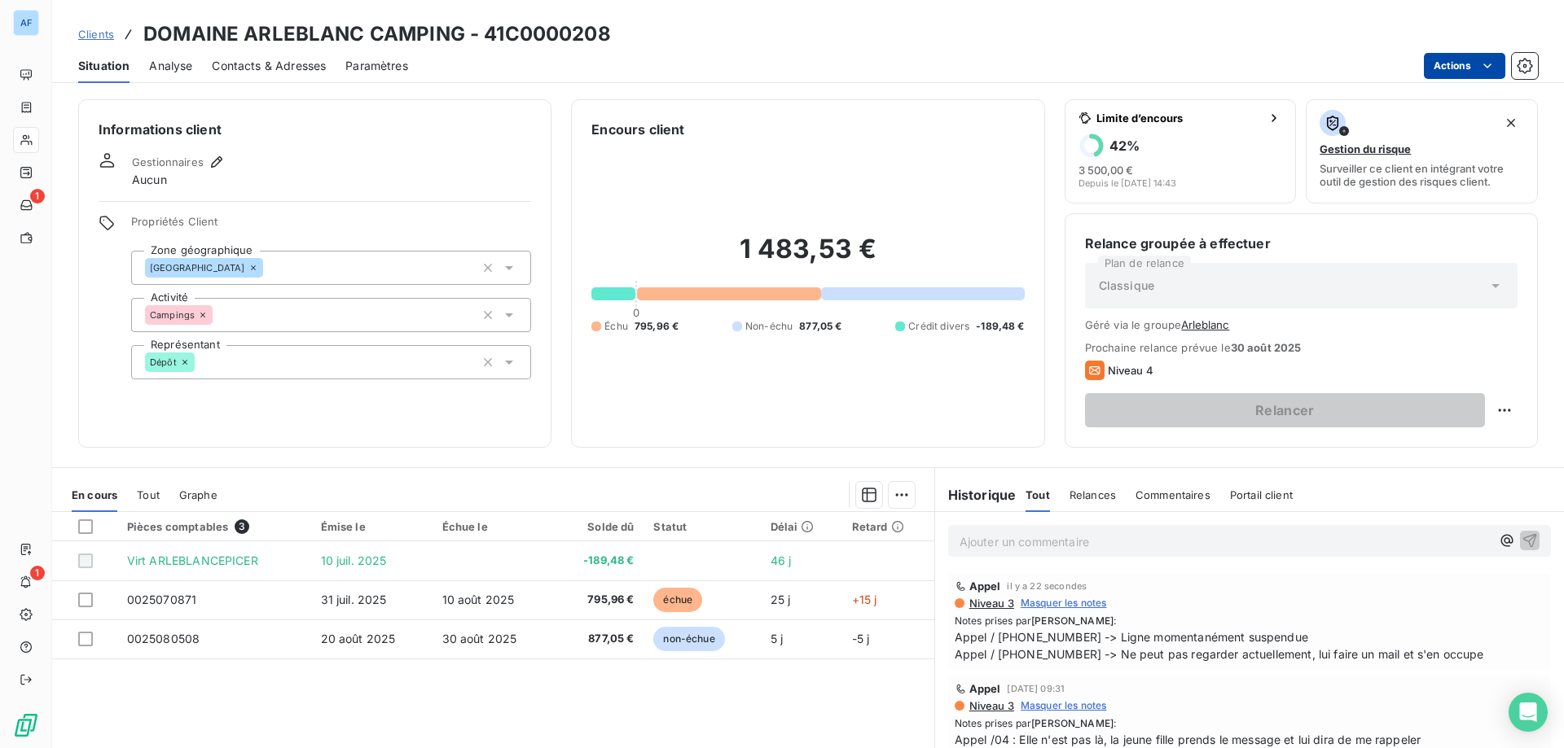
click at [1448, 65] on html "AF 1 1 Clients DOMAINE ARLEBLANC CAMPING - 41C0000208 Situation Analyse Contact…" at bounding box center [782, 374] width 1564 height 748
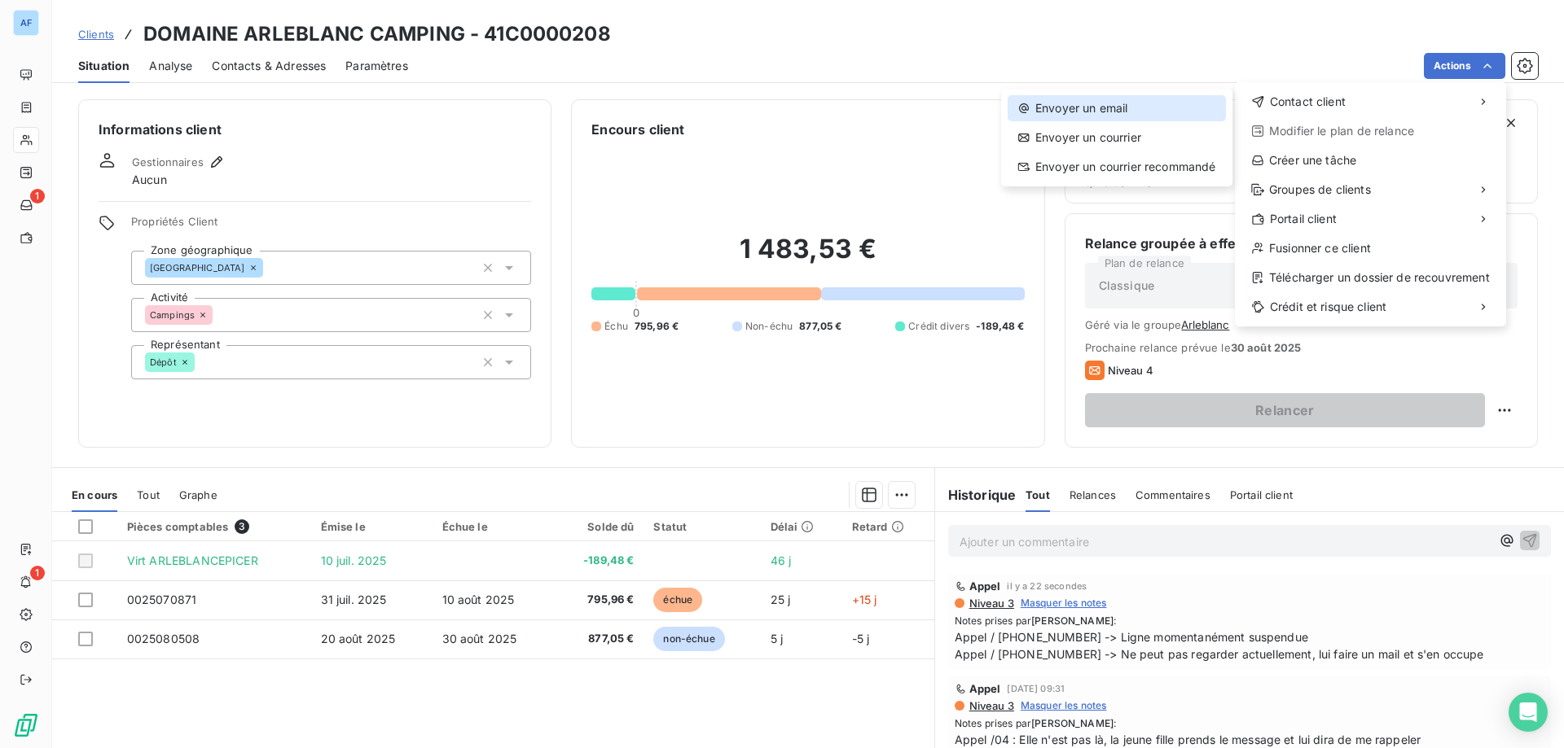
click at [1141, 110] on div "Envoyer un email" at bounding box center [1116, 108] width 218 height 26
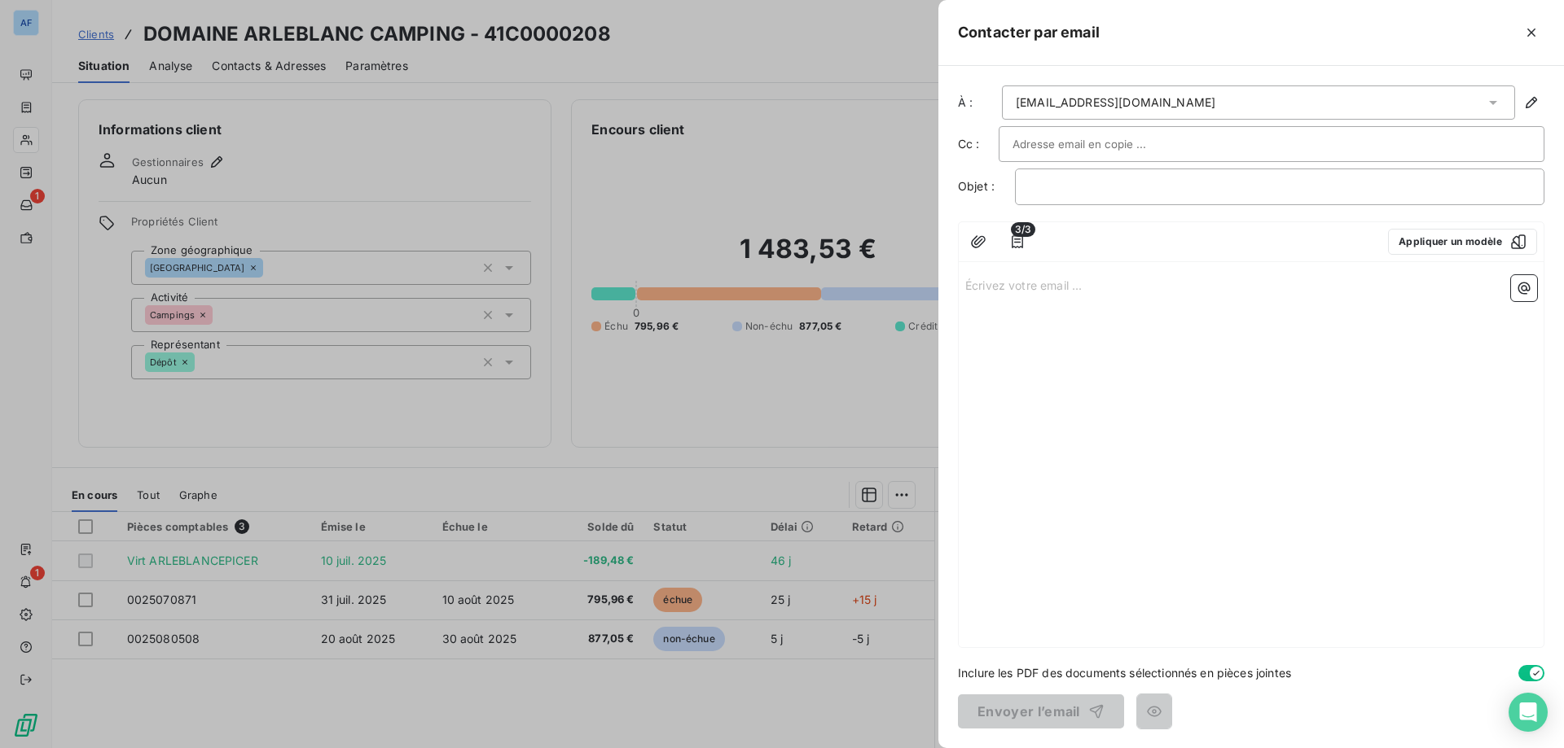
click at [1140, 103] on div "info@arleblanc.com" at bounding box center [1258, 103] width 513 height 34
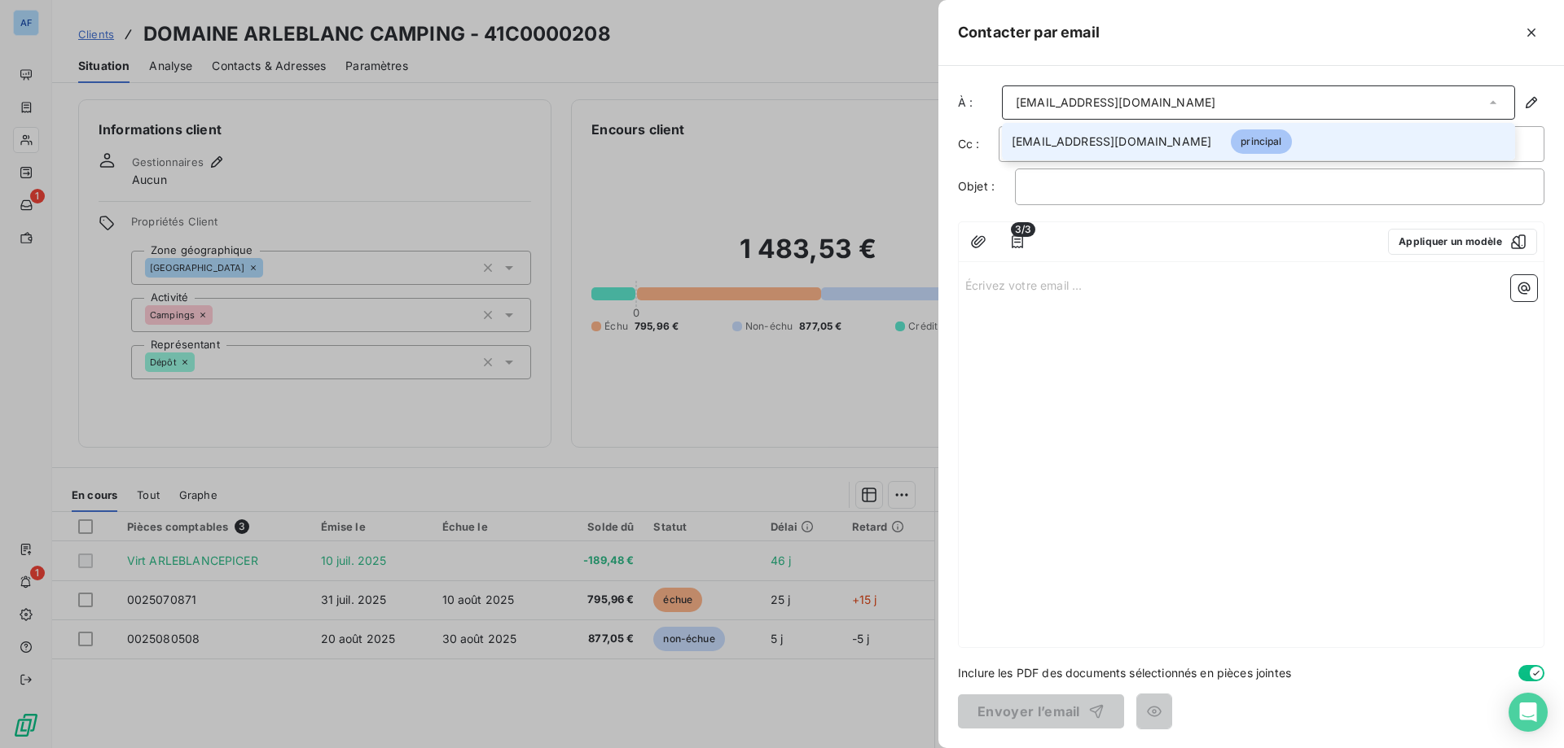
click at [1140, 103] on div "info@arleblanc.com" at bounding box center [1258, 103] width 513 height 34
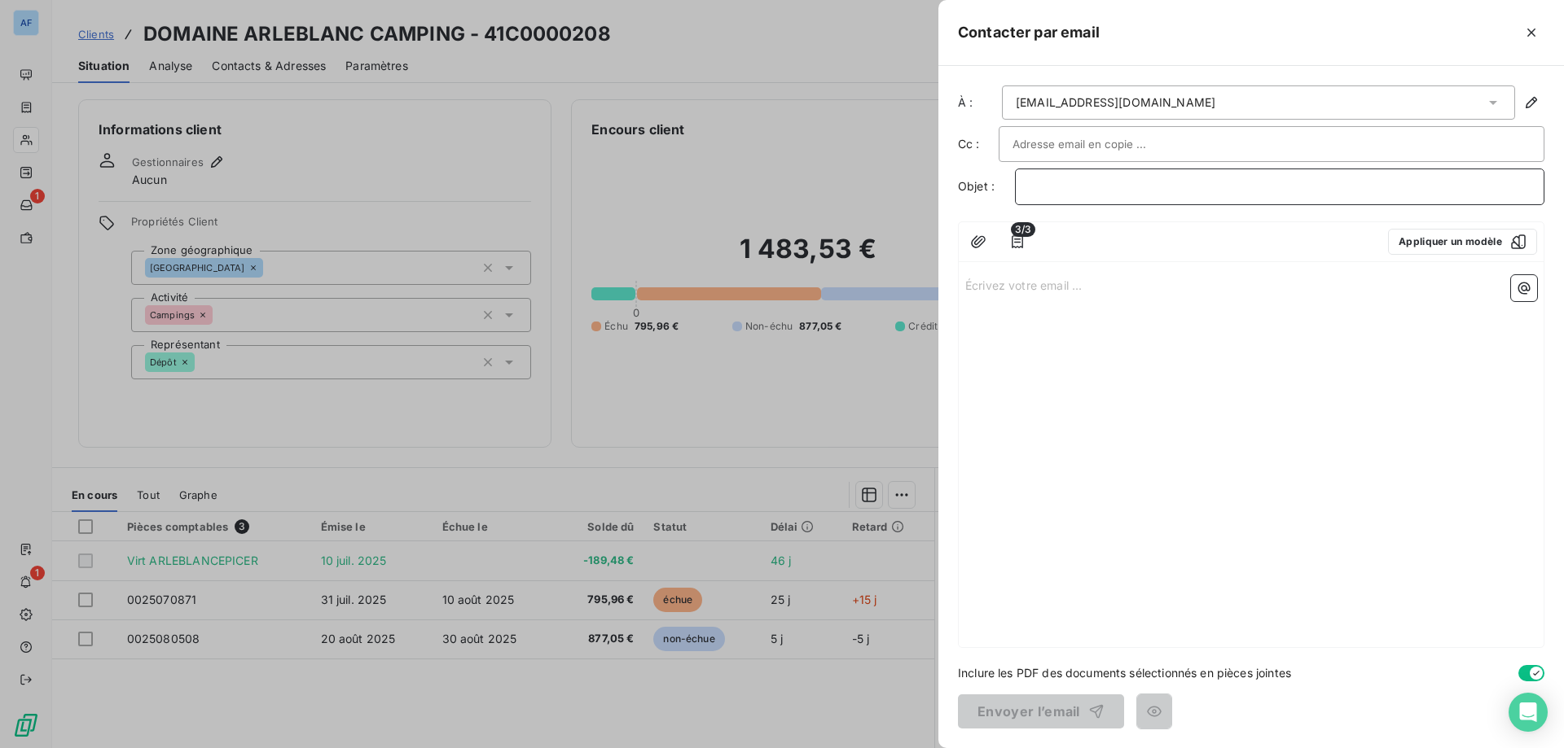
click at [1134, 186] on p "﻿" at bounding box center [1280, 187] width 502 height 19
click at [1015, 243] on icon "button" at bounding box center [1016, 241] width 11 height 13
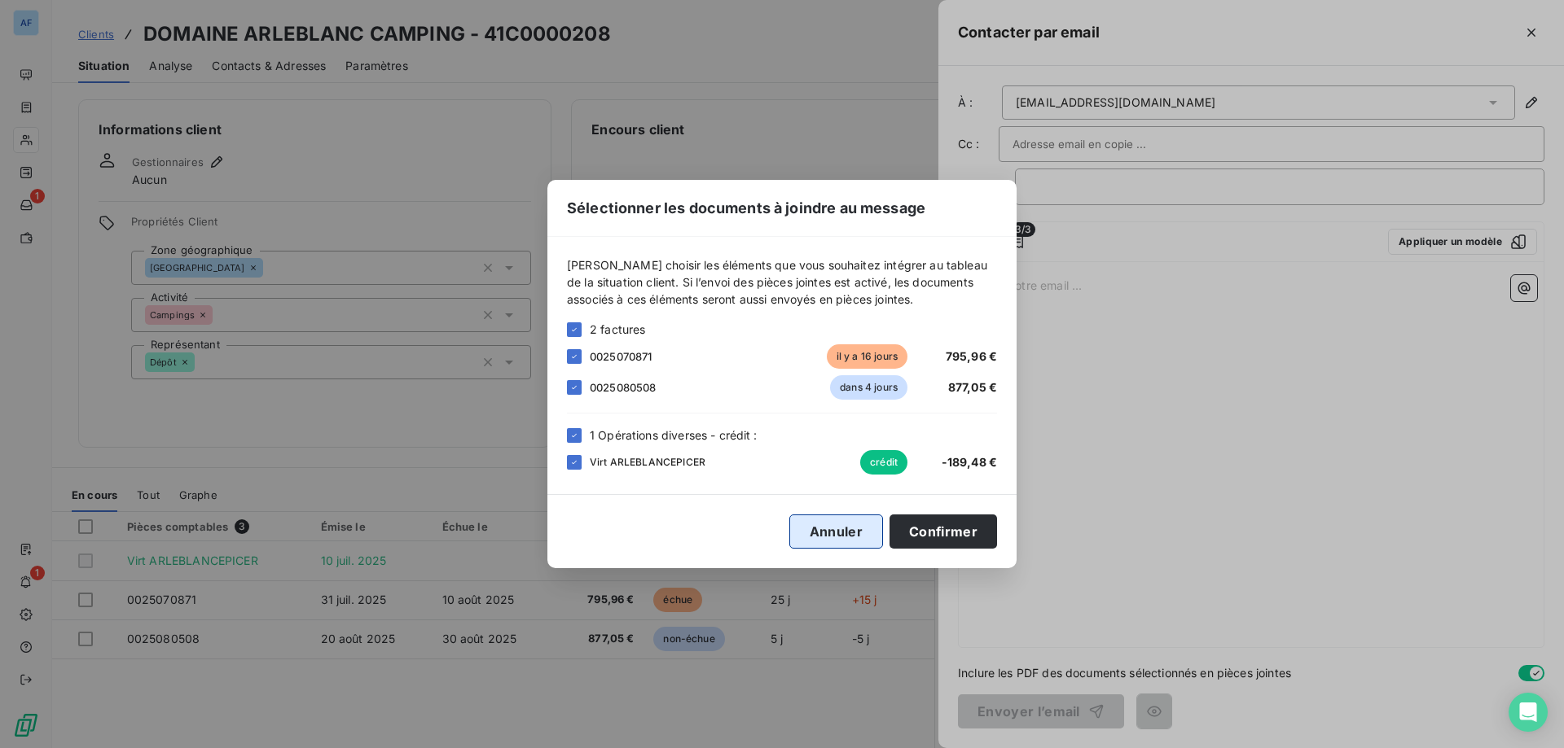
click at [833, 530] on button "Annuler" at bounding box center [836, 532] width 94 height 34
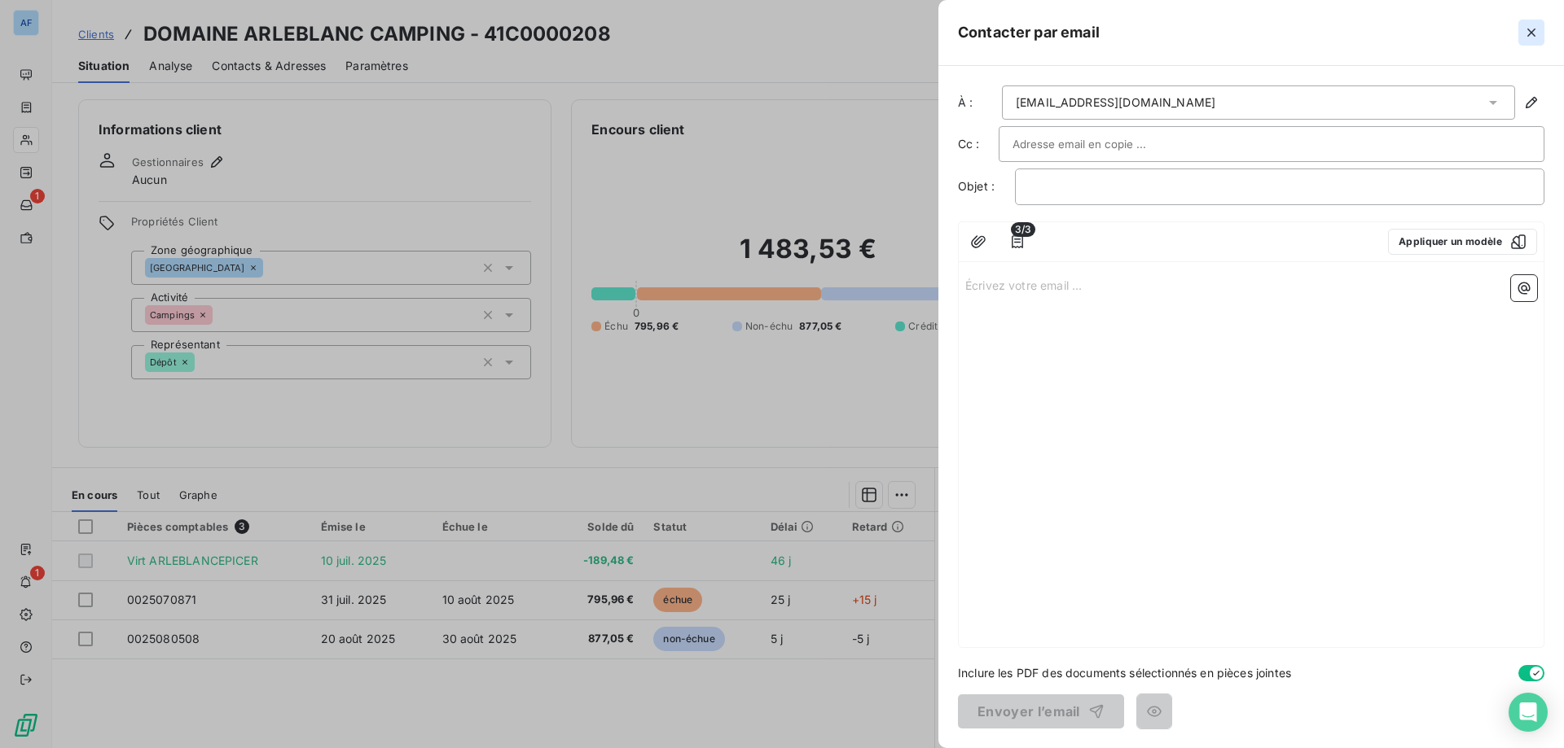
click at [1532, 33] on icon "button" at bounding box center [1531, 33] width 8 height 8
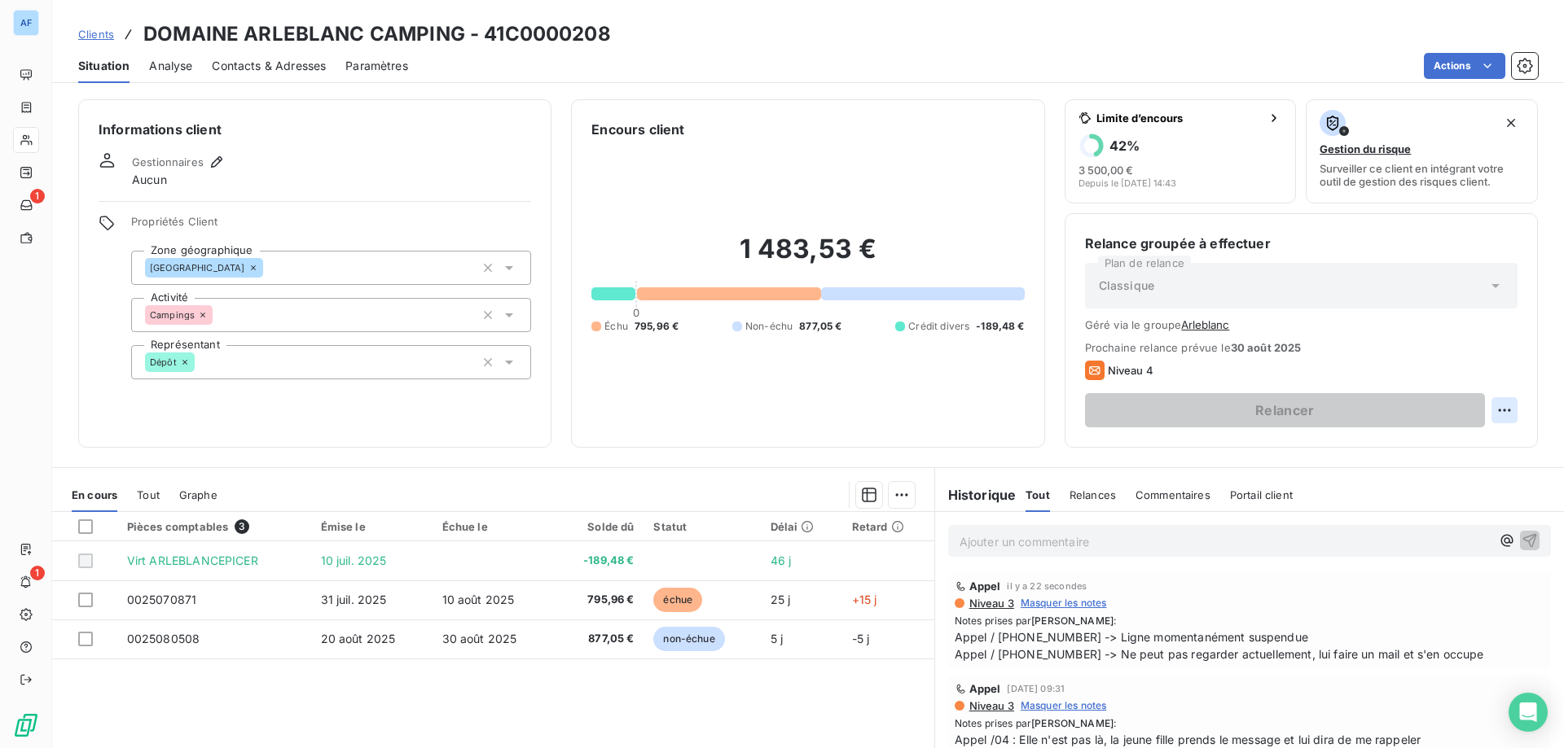
click at [1500, 414] on html "AF 1 1 Clients DOMAINE ARLEBLANC CAMPING - 41C0000208 Situation Analyse Contact…" at bounding box center [782, 374] width 1564 height 748
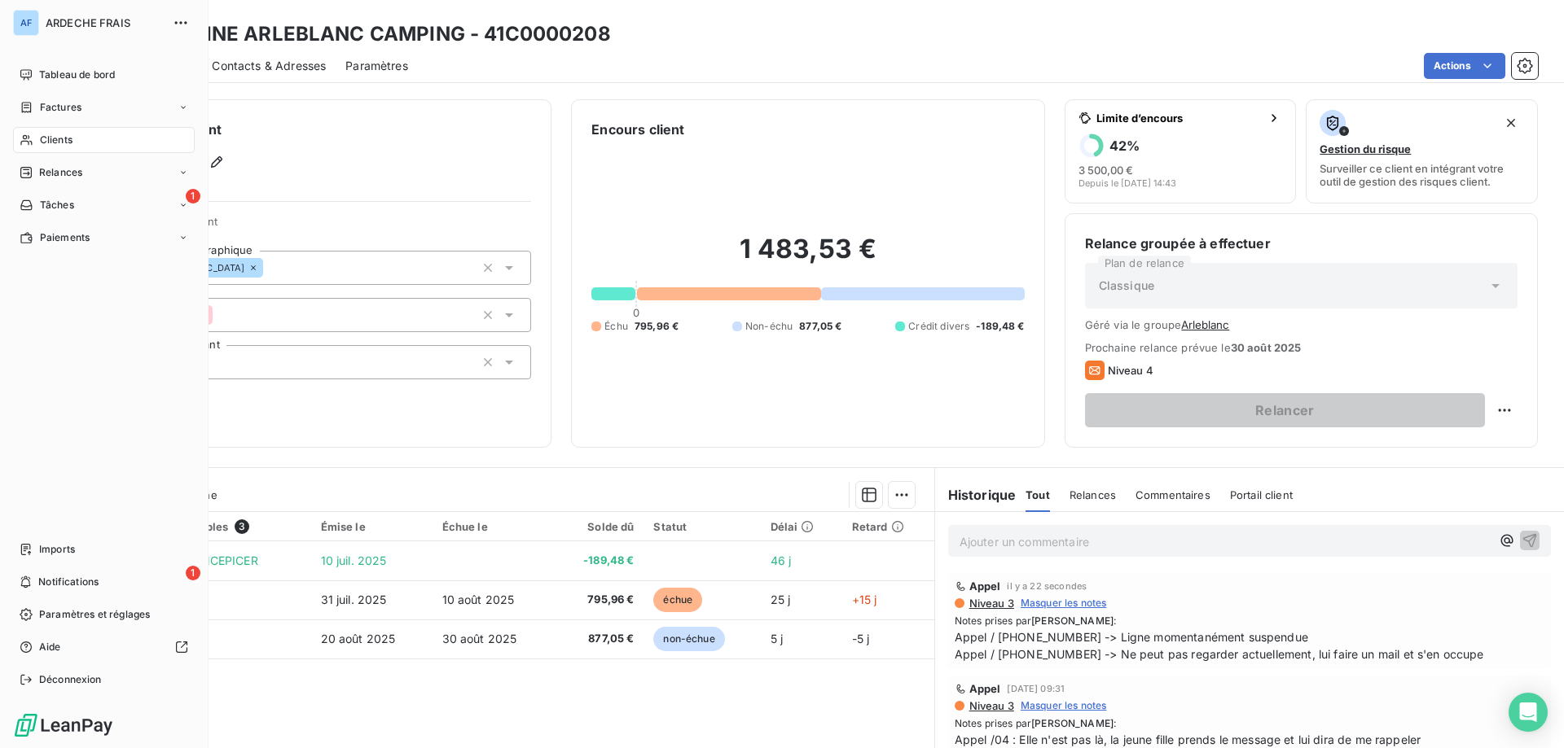
click at [70, 145] on span "Clients" at bounding box center [56, 140] width 33 height 15
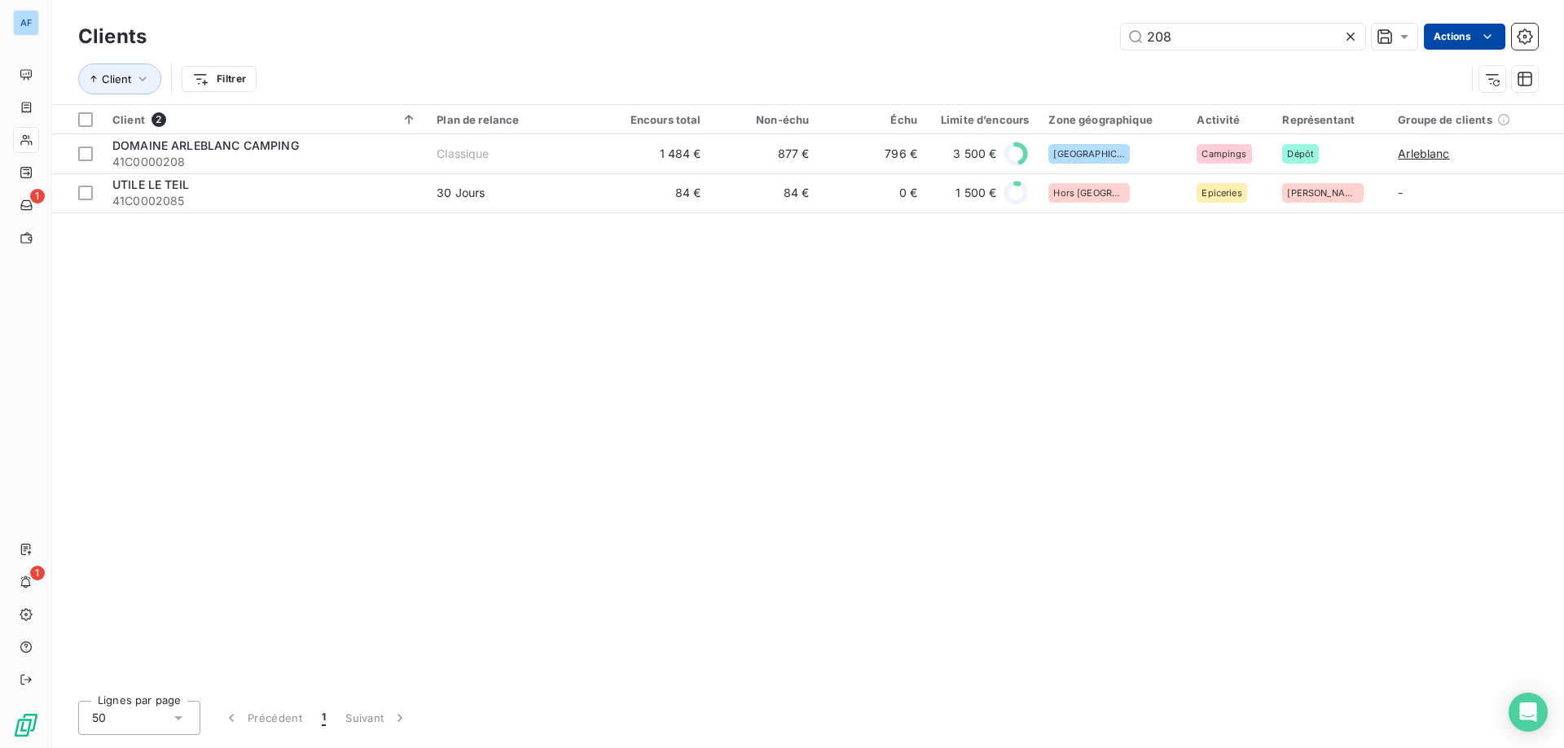
click at [1474, 37] on html "AF 1 1 Clients 208 Actions Client Filtrer Client 2 Plan de relance Encours tota…" at bounding box center [782, 374] width 1564 height 748
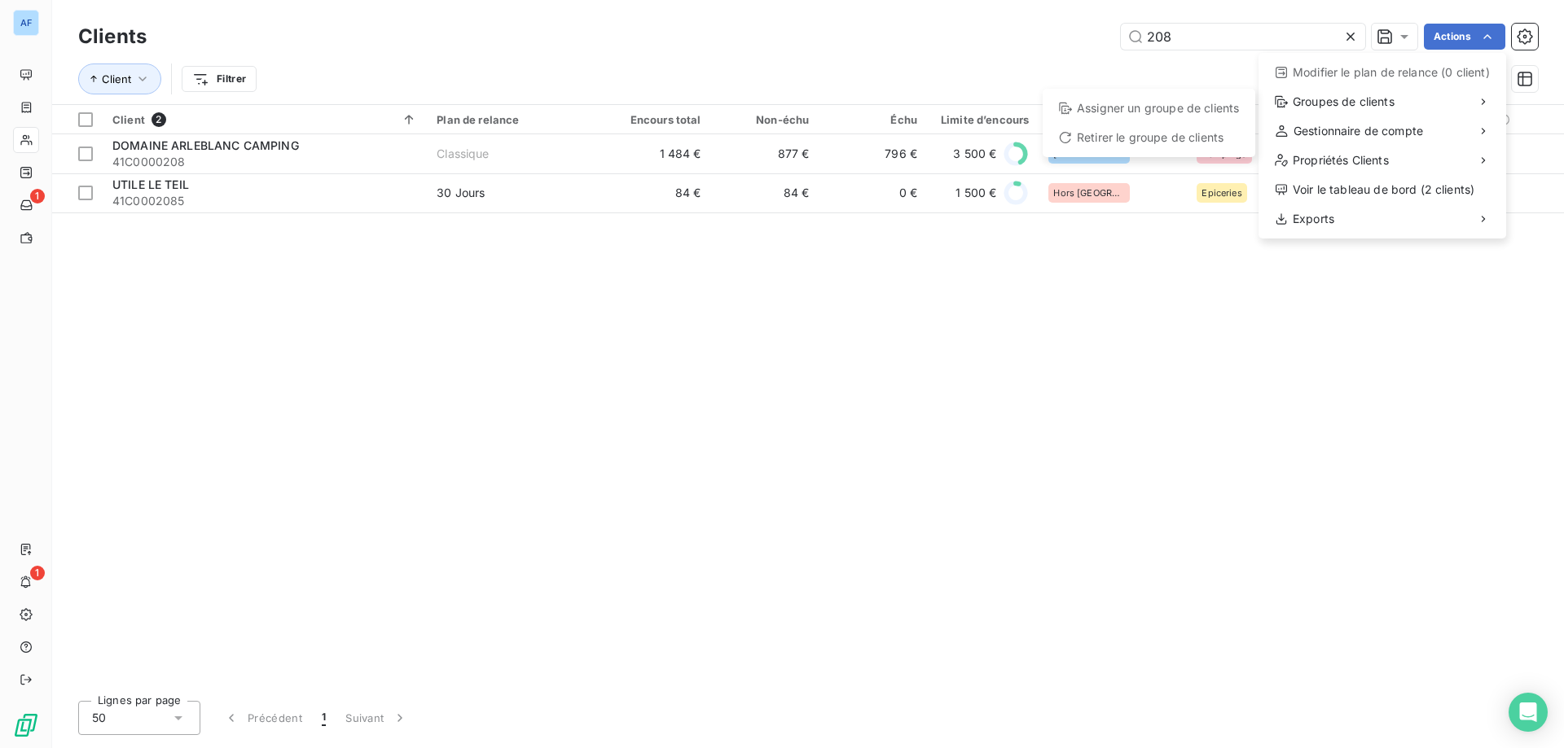
click at [1227, 315] on html "AF 1 1 Clients 208 Actions Modifier le plan de relance (0 client) Groupes de cl…" at bounding box center [782, 374] width 1564 height 748
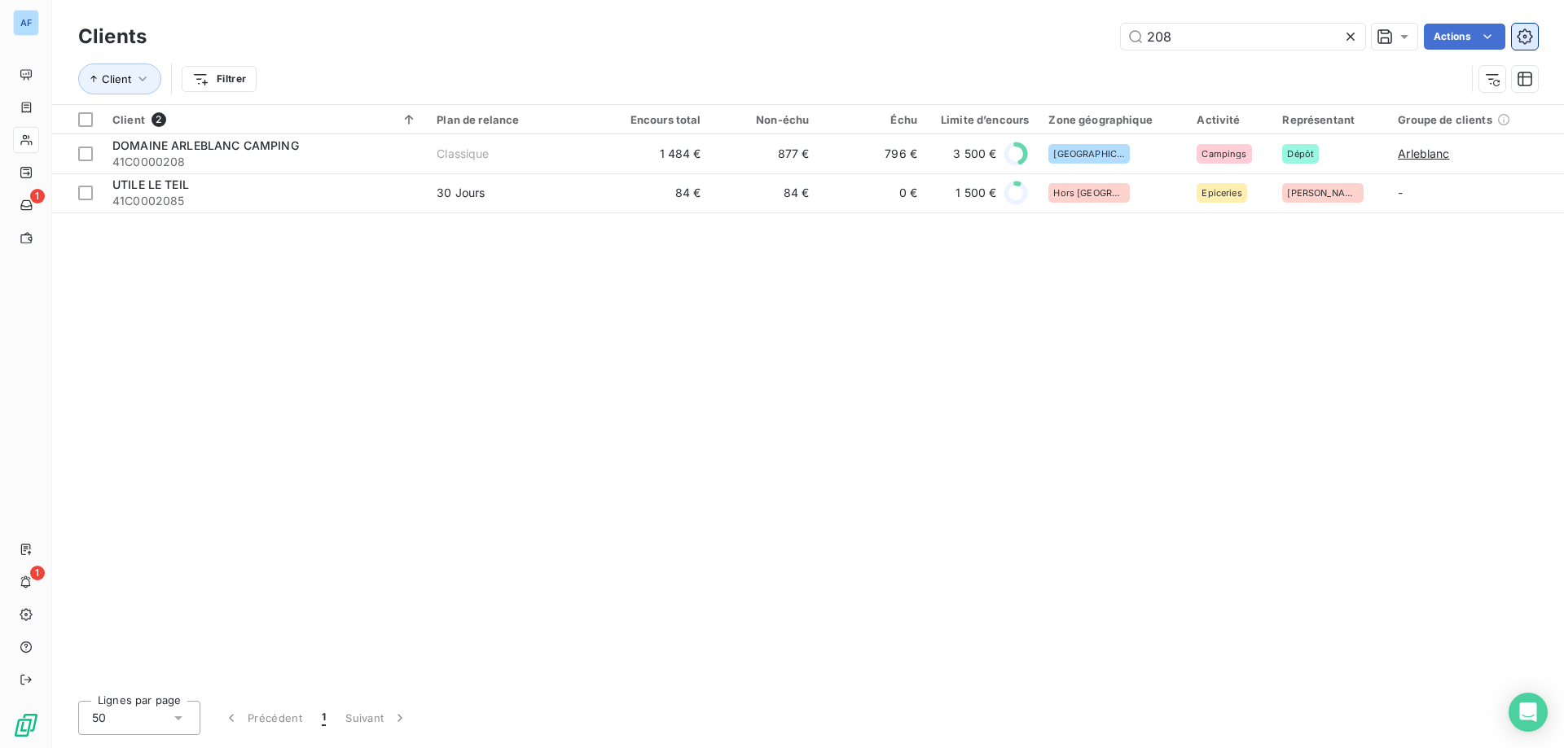
click at [1534, 39] on button "button" at bounding box center [1524, 37] width 26 height 26
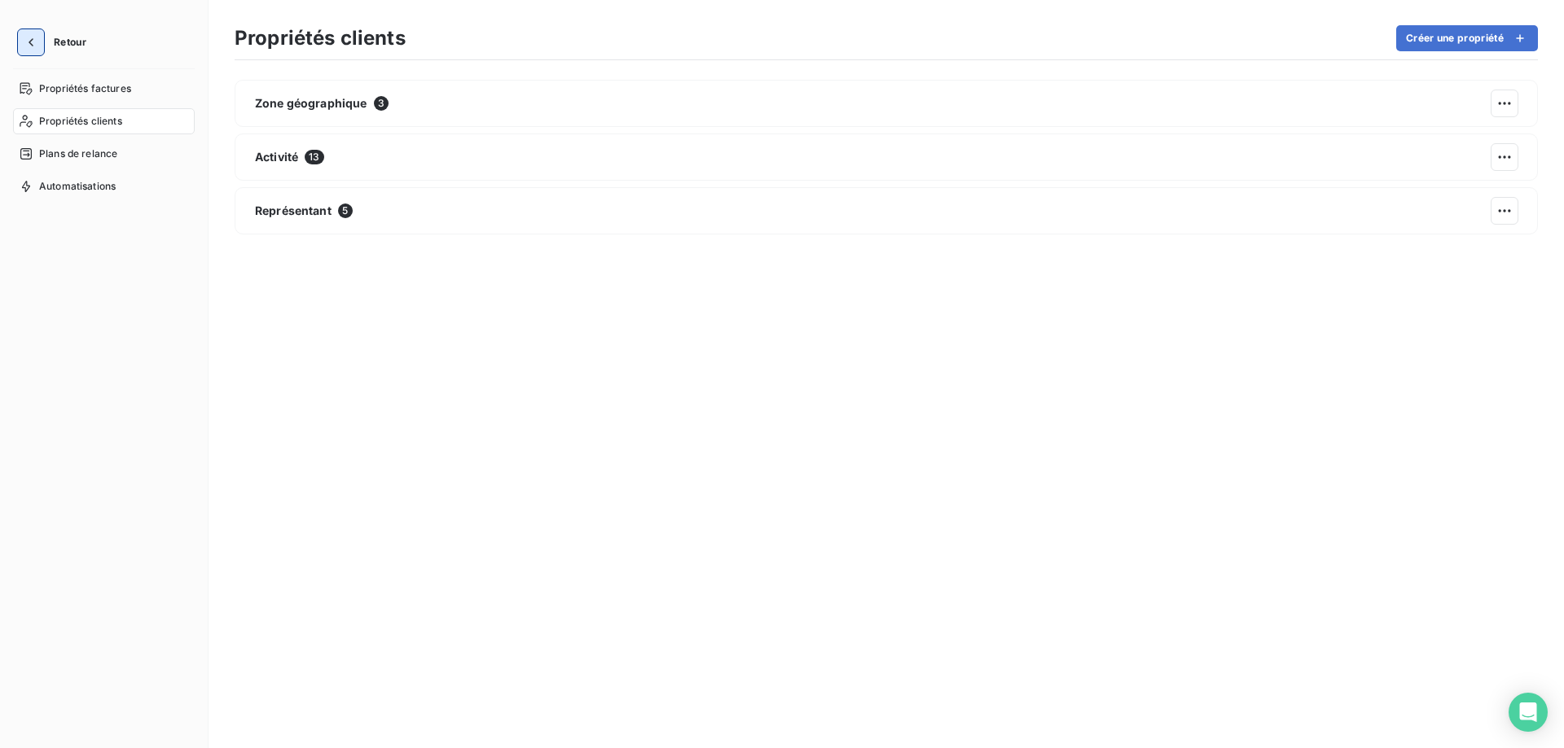
click at [37, 43] on icon "button" at bounding box center [31, 42] width 16 height 16
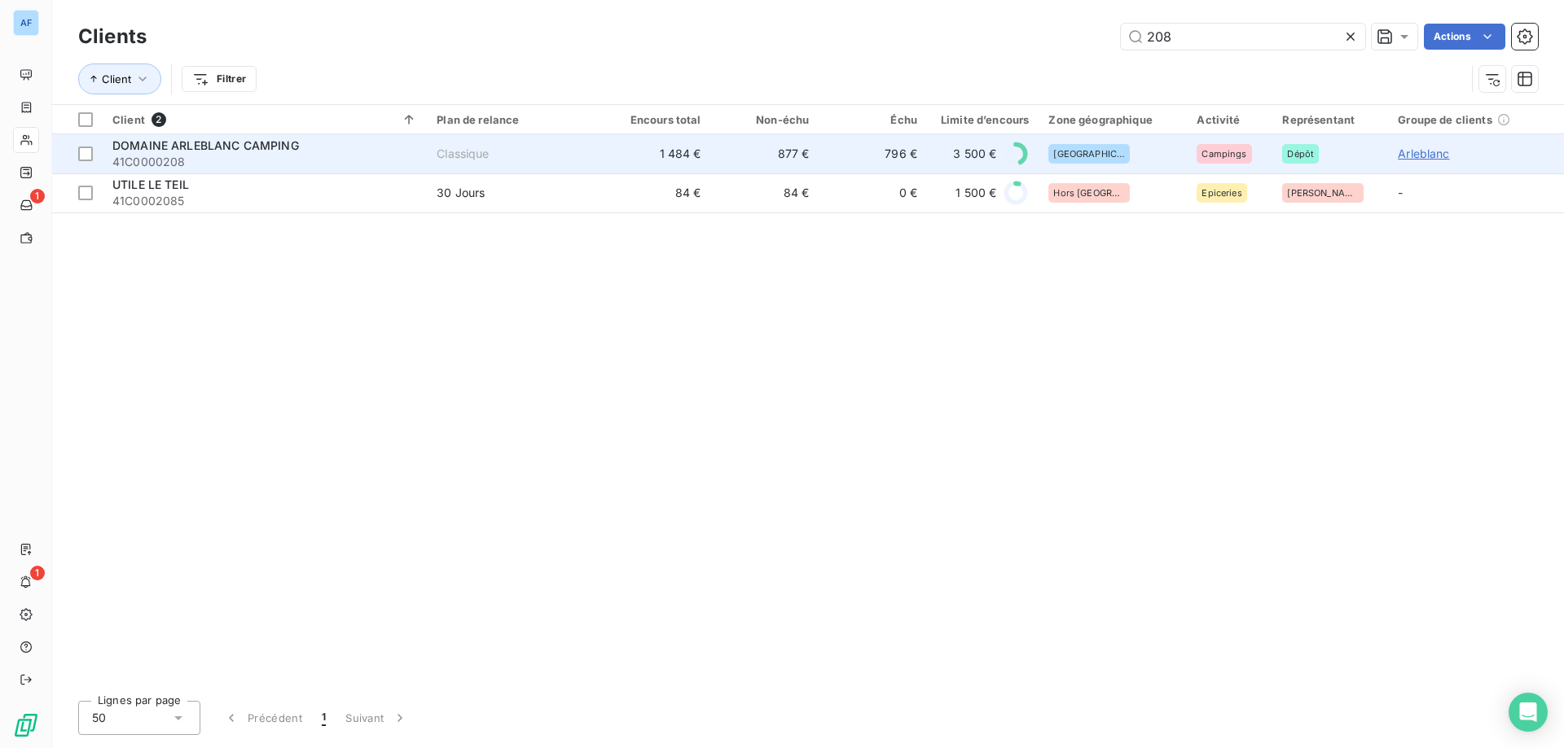
click at [1427, 151] on span "Arleblanc" at bounding box center [1422, 154] width 51 height 16
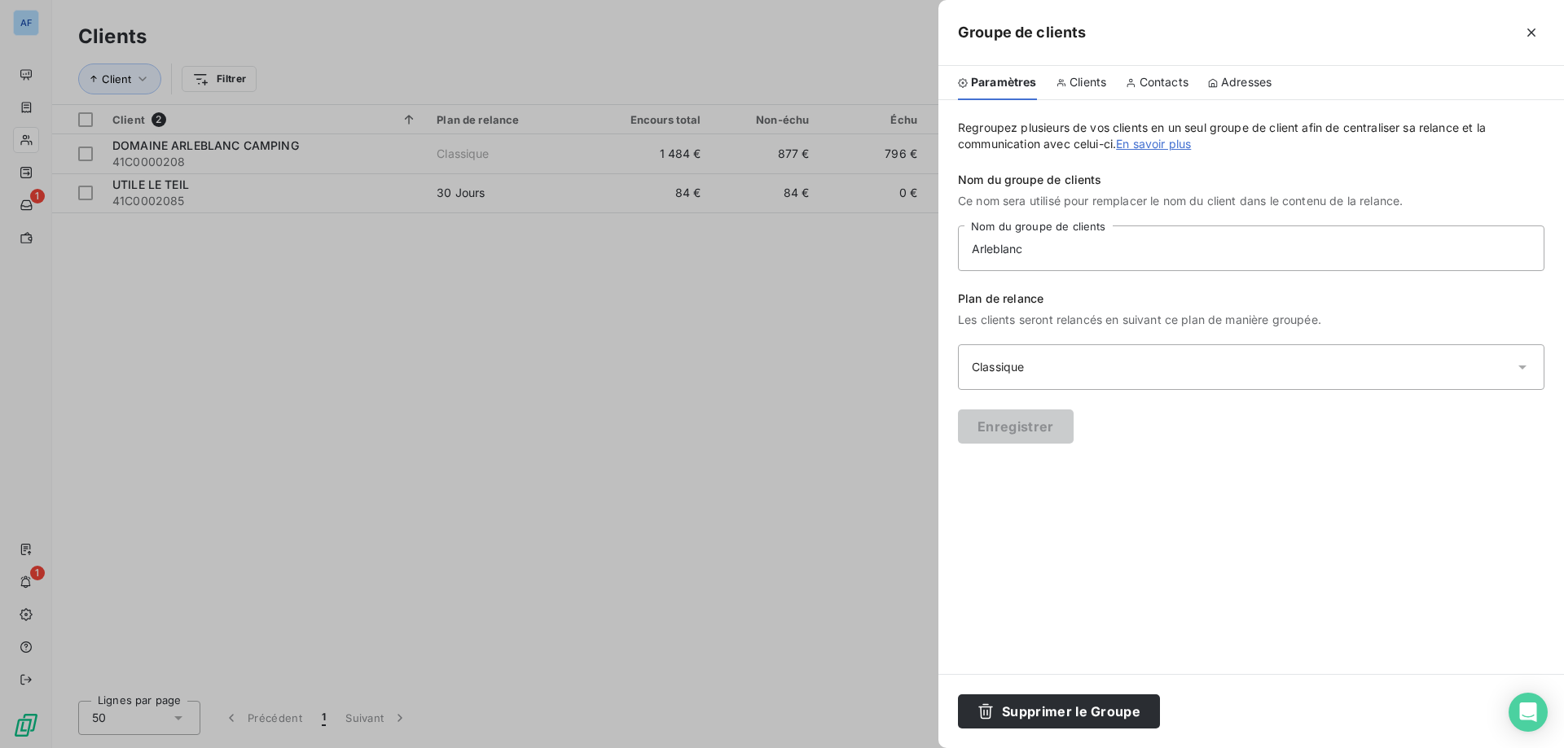
click at [1092, 85] on span "Clients" at bounding box center [1087, 82] width 37 height 16
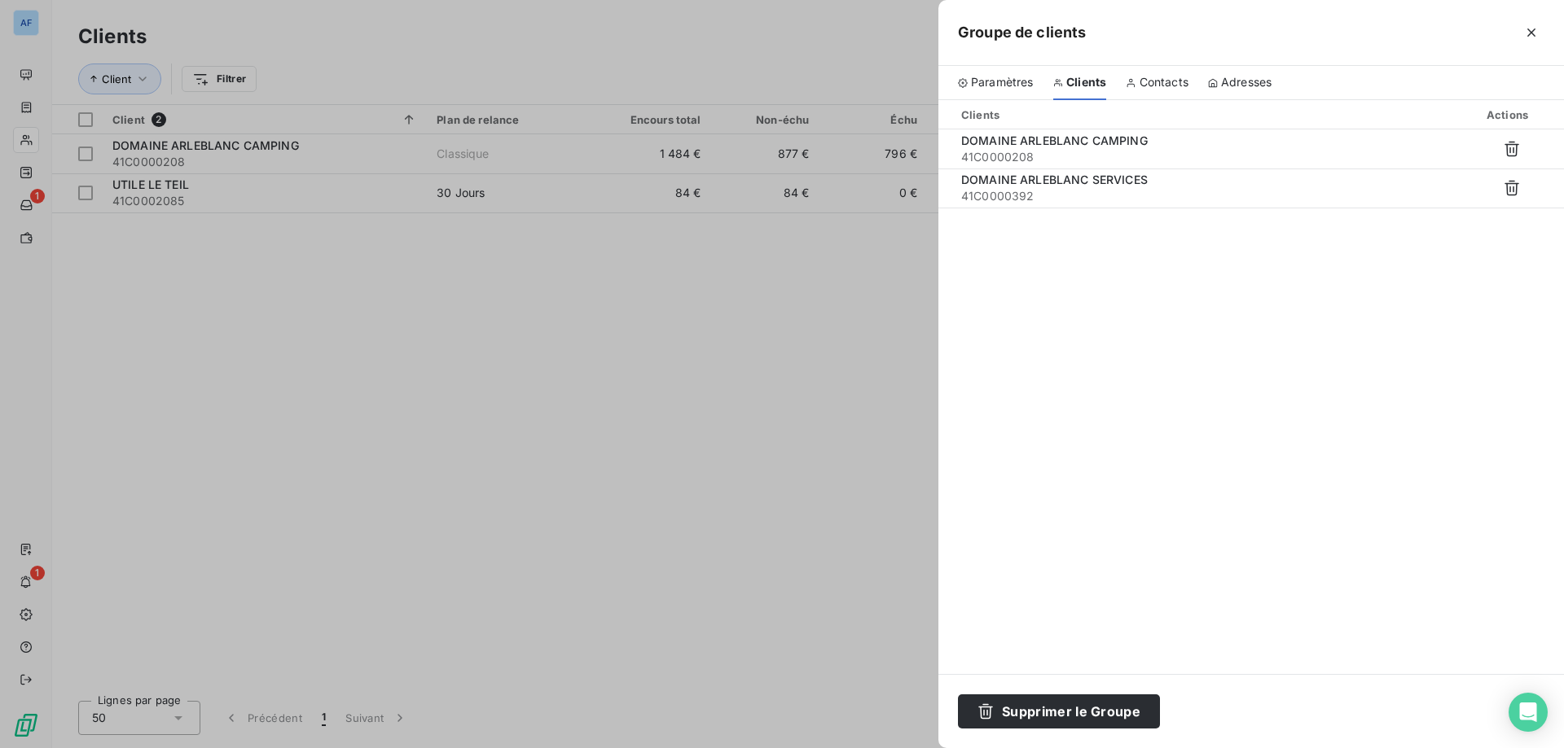
click at [1160, 90] on span "Contacts" at bounding box center [1163, 82] width 49 height 16
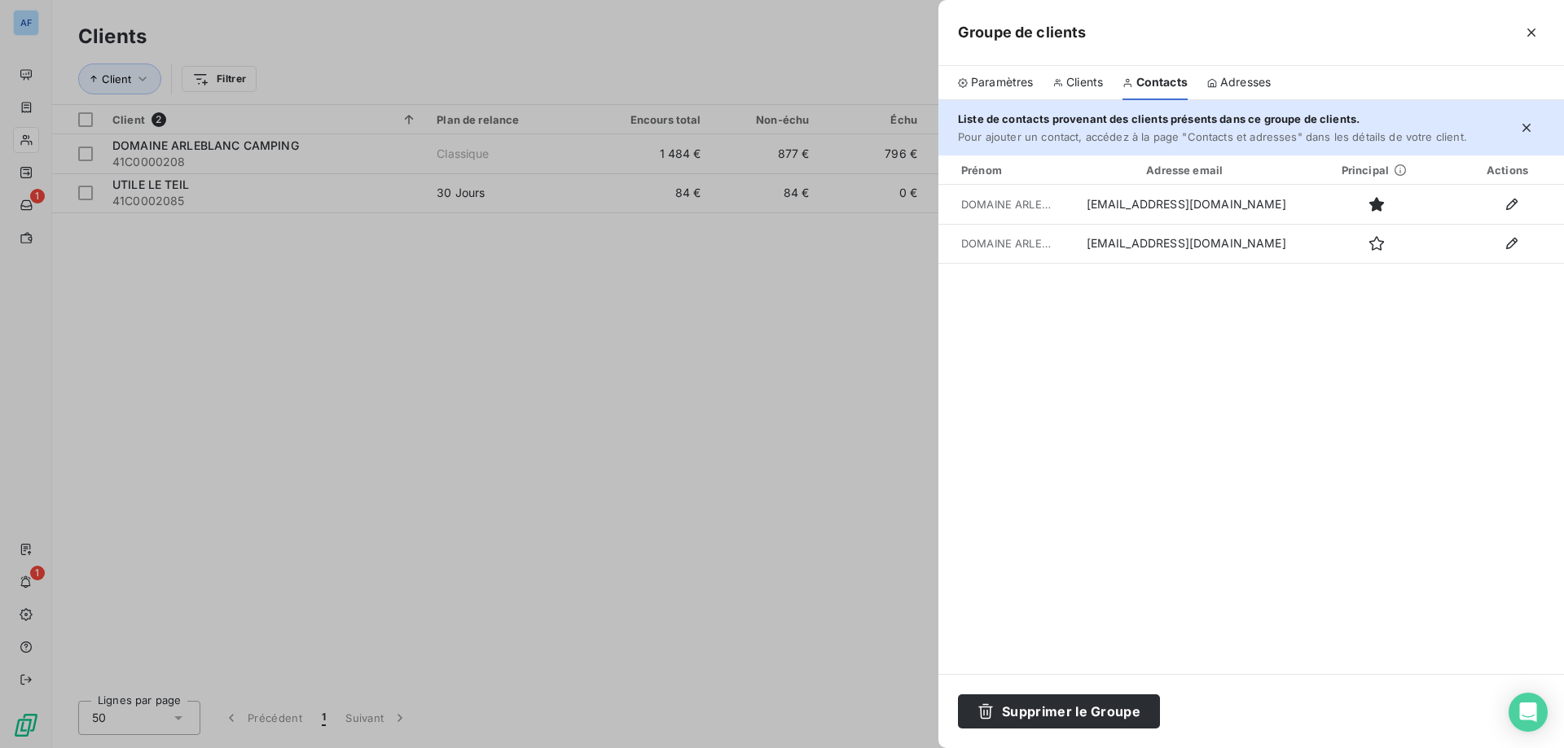
click at [1228, 90] on span "Adresses" at bounding box center [1245, 82] width 50 height 16
click at [993, 85] on span "Paramètres" at bounding box center [1002, 82] width 63 height 16
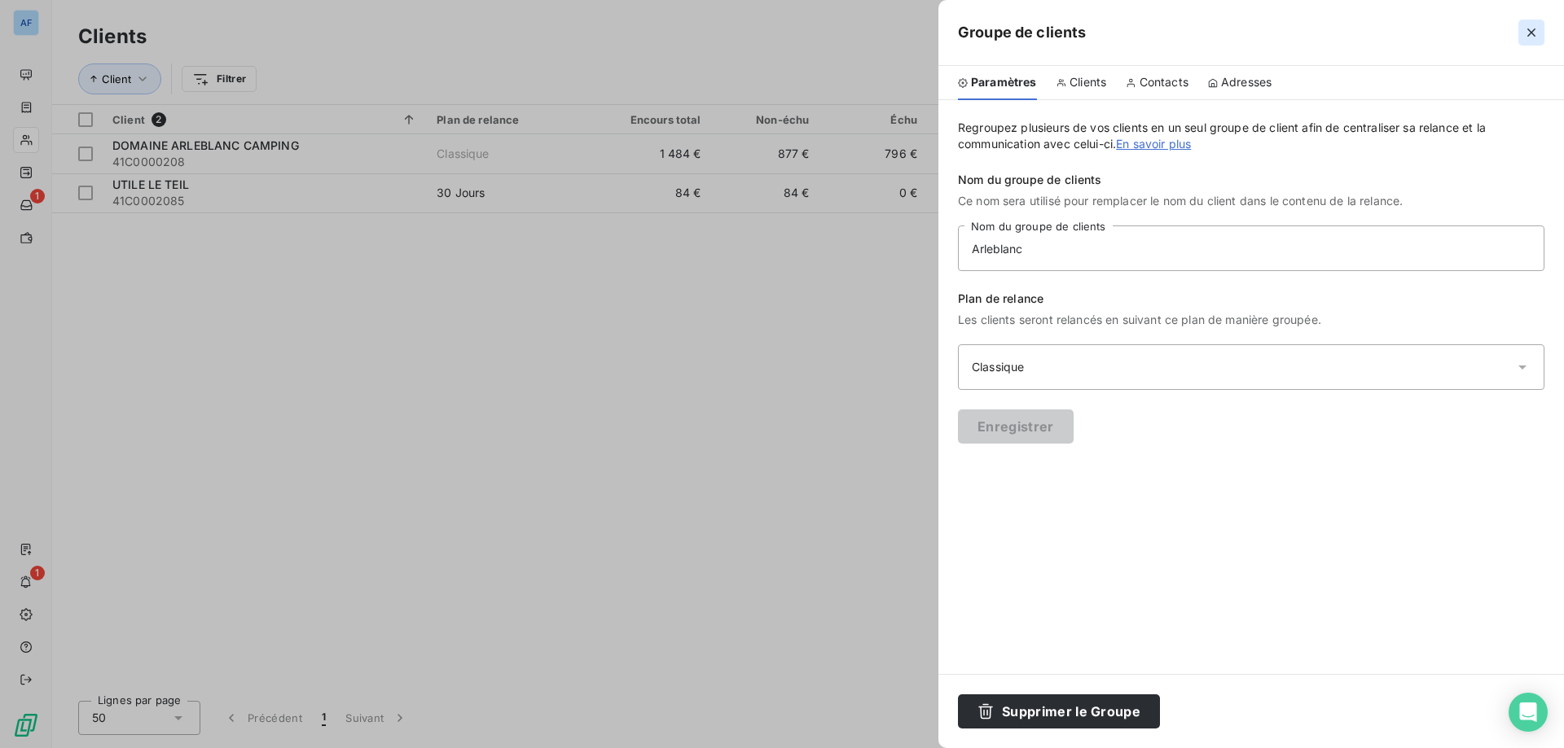
click at [1530, 37] on icon "button" at bounding box center [1531, 32] width 16 height 16
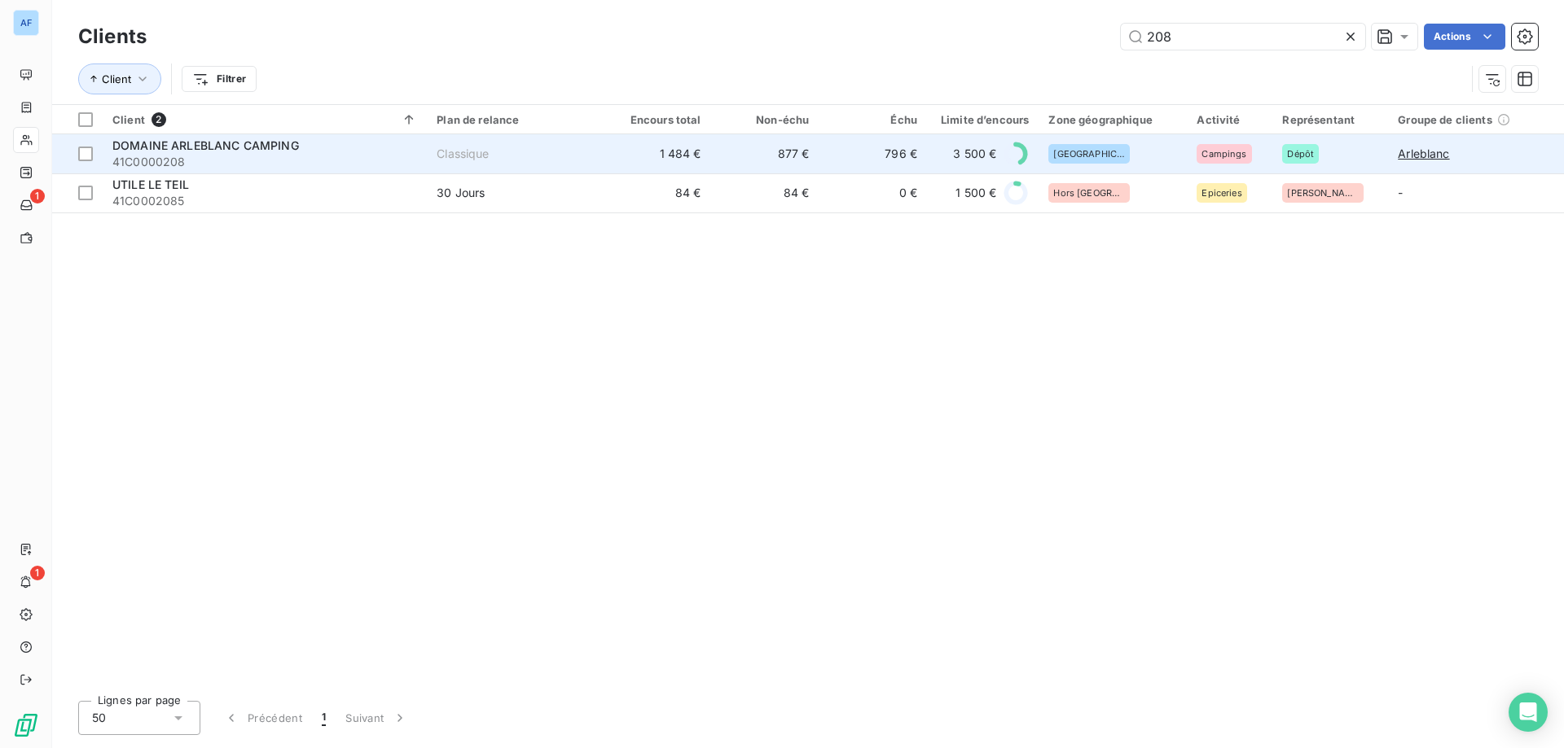
click at [220, 145] on span "DOMAINE ARLEBLANC CAMPING" at bounding box center [205, 145] width 186 height 14
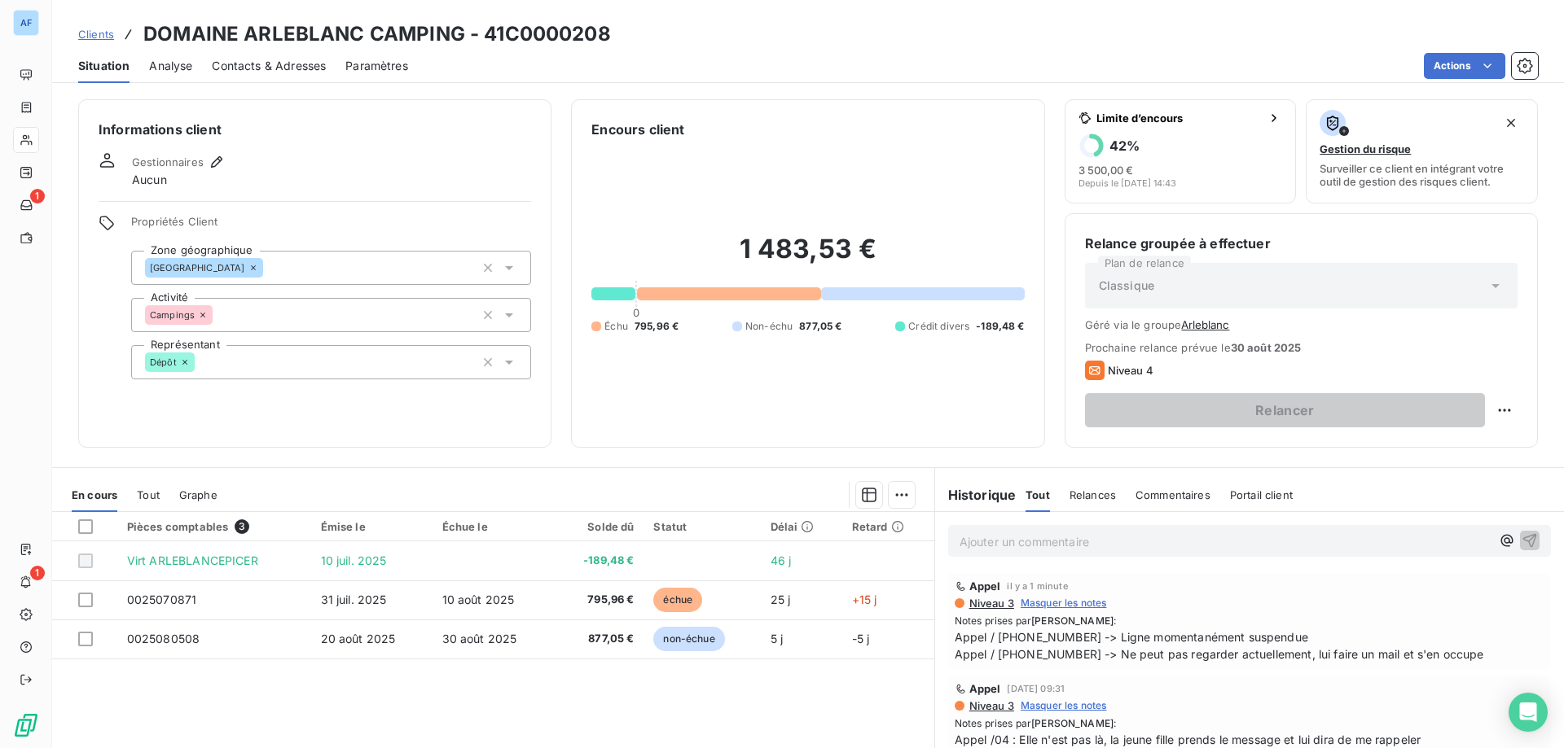
click at [1486, 55] on html "AF 1 1 Clients DOMAINE ARLEBLANC CAMPING - 41C0000208 Situation Analyse Contact…" at bounding box center [782, 374] width 1564 height 748
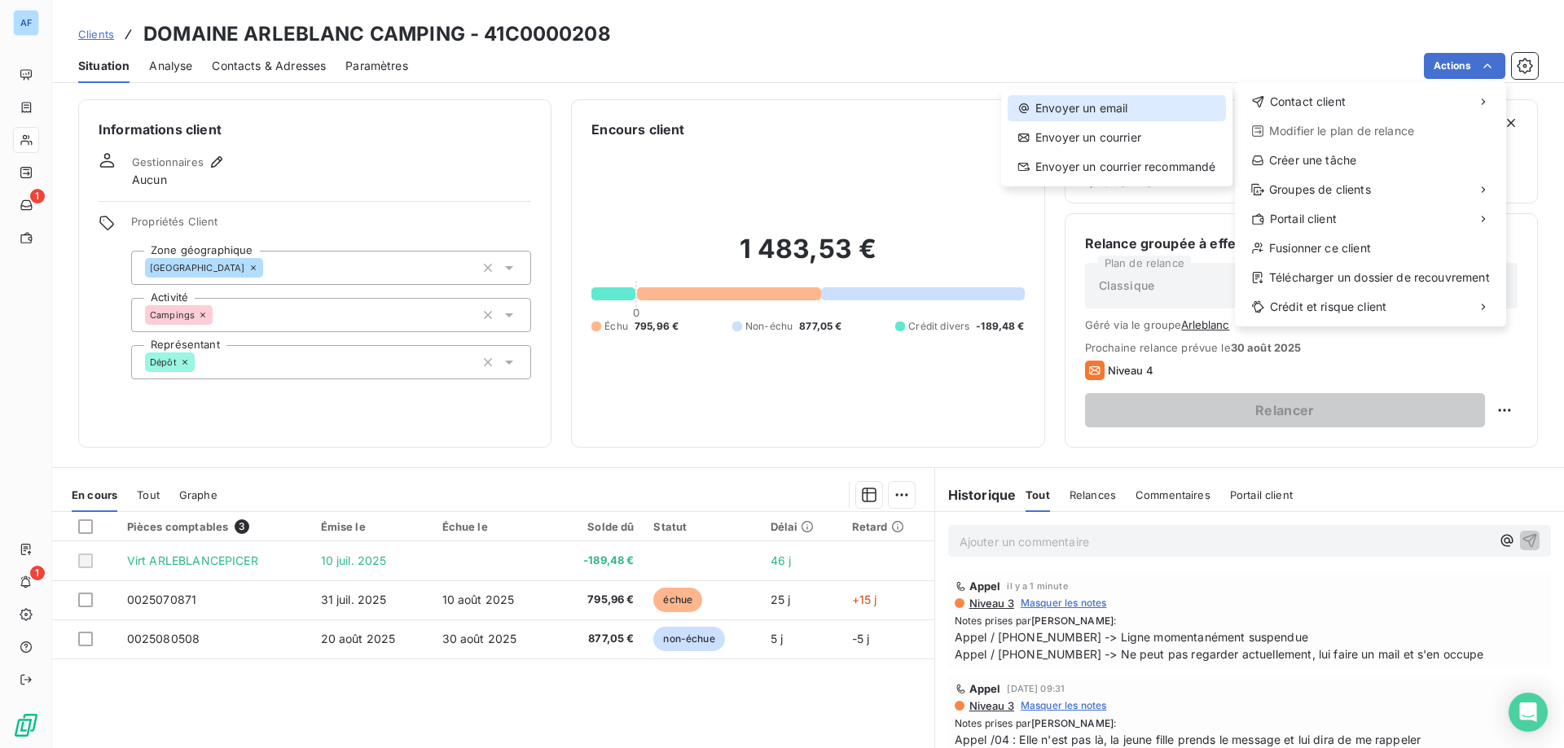
click at [1110, 115] on div "Envoyer un email" at bounding box center [1116, 108] width 218 height 26
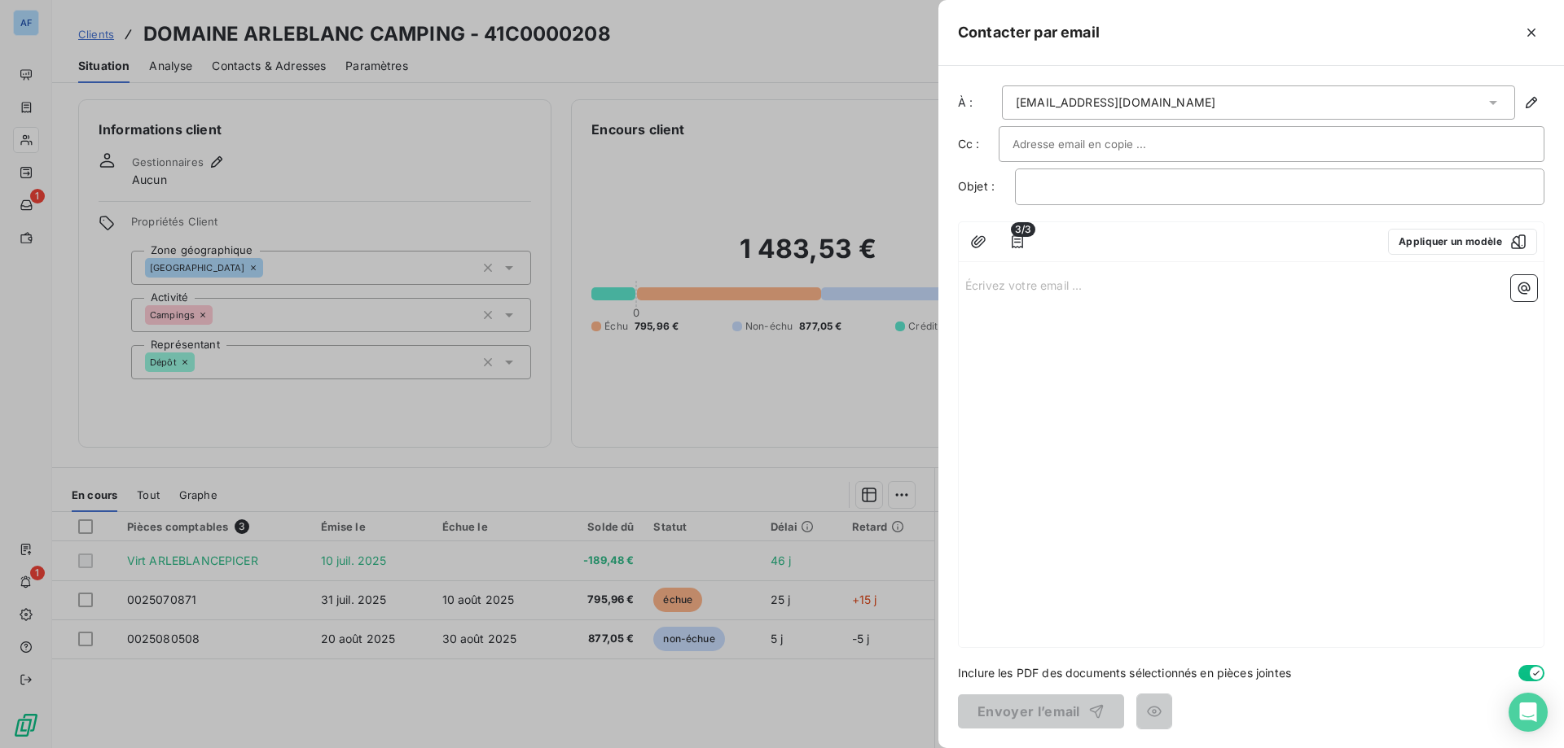
click at [1109, 151] on input "text" at bounding box center [1099, 144] width 175 height 24
click at [1109, 151] on input "text" at bounding box center [1271, 144] width 518 height 24
click at [1050, 192] on p "﻿" at bounding box center [1280, 187] width 502 height 19
click at [1080, 299] on div "Écrivez votre email ... ﻿" at bounding box center [1250, 458] width 585 height 379
click at [980, 265] on div "3/3 Appliquer un modèle Écrivez votre email ... ﻿" at bounding box center [1251, 434] width 586 height 427
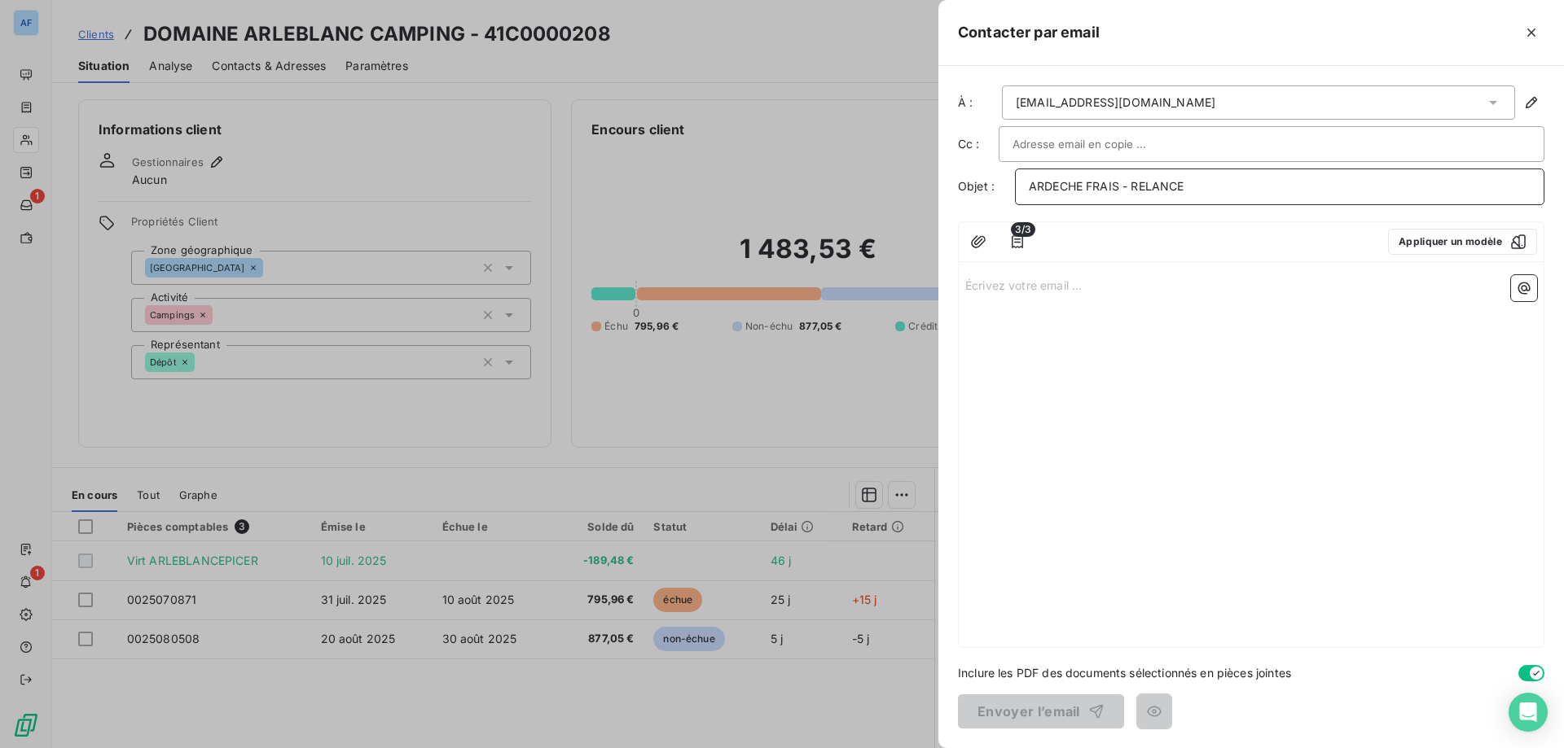
click at [1133, 186] on span "ARDECHE FRAIS - RELANCE" at bounding box center [1106, 186] width 155 height 14
click at [1124, 261] on div "3/3 Appliquer un modèle" at bounding box center [1250, 242] width 585 height 40
click at [1101, 297] on div "Écrivez votre email ... ﻿" at bounding box center [1250, 458] width 585 height 379
click at [997, 300] on div "Écrivez votre email ... ﻿" at bounding box center [1250, 458] width 585 height 379
click at [1001, 283] on p "Écrivez votre email ... ﻿" at bounding box center [1251, 284] width 572 height 19
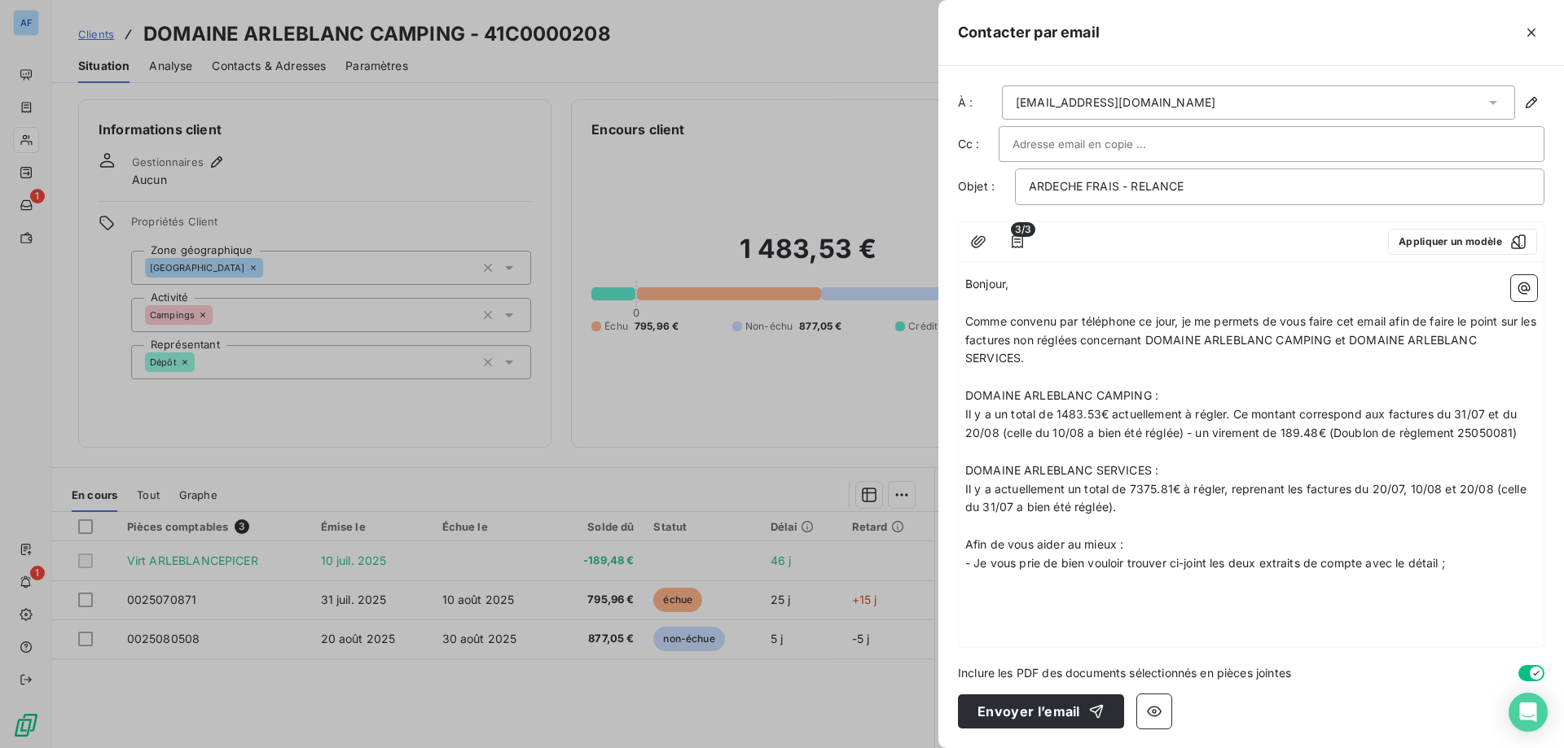
click at [1186, 556] on span "- Je vous prie de bien vouloir trouver ci-joint les deux extraits de compte ave…" at bounding box center [1205, 563] width 480 height 14
click at [976, 242] on icon "button" at bounding box center [978, 242] width 16 height 16
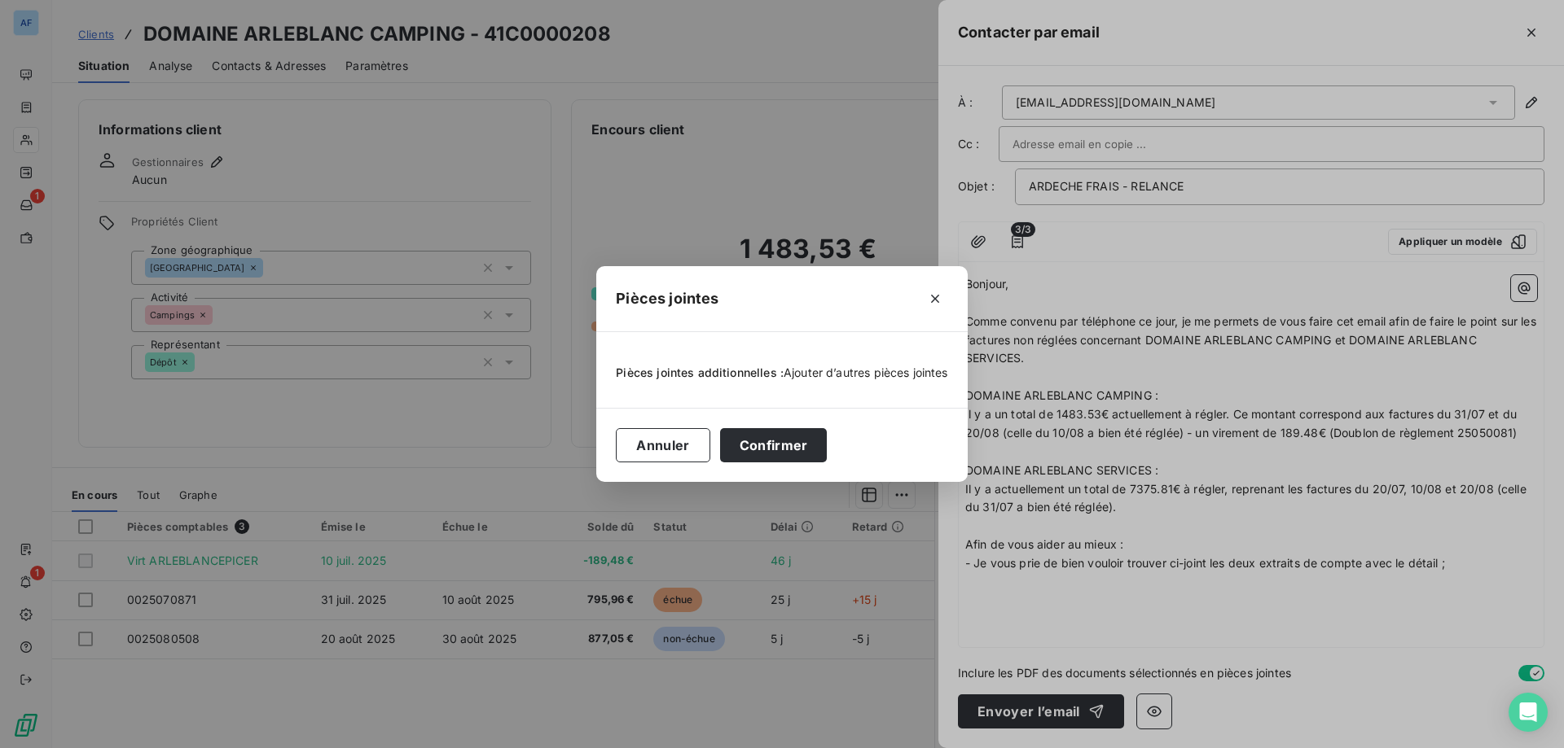
click at [853, 370] on span "Ajouter d’autres pièces jointes" at bounding box center [865, 373] width 164 height 14
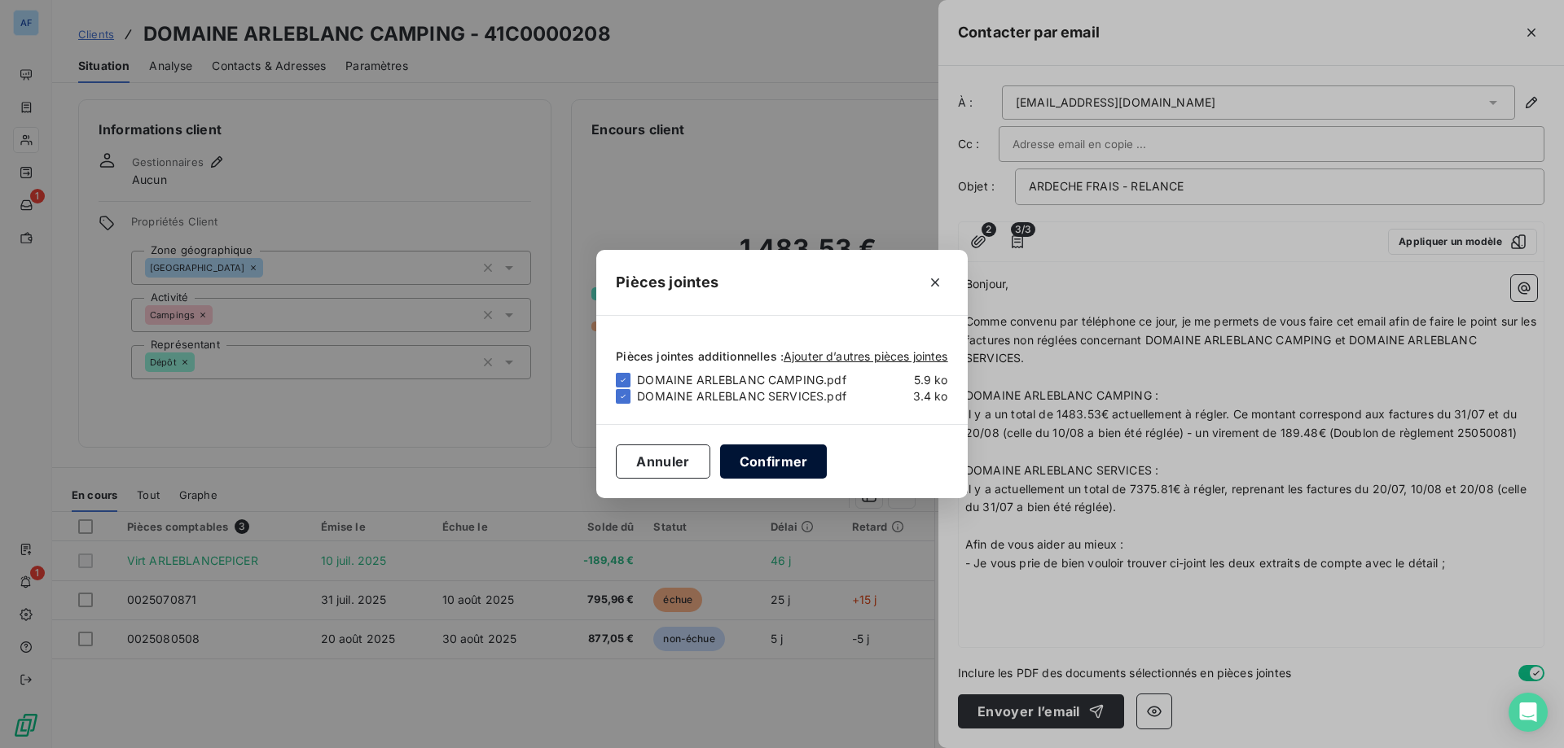
click at [786, 464] on button "Confirmer" at bounding box center [773, 462] width 107 height 34
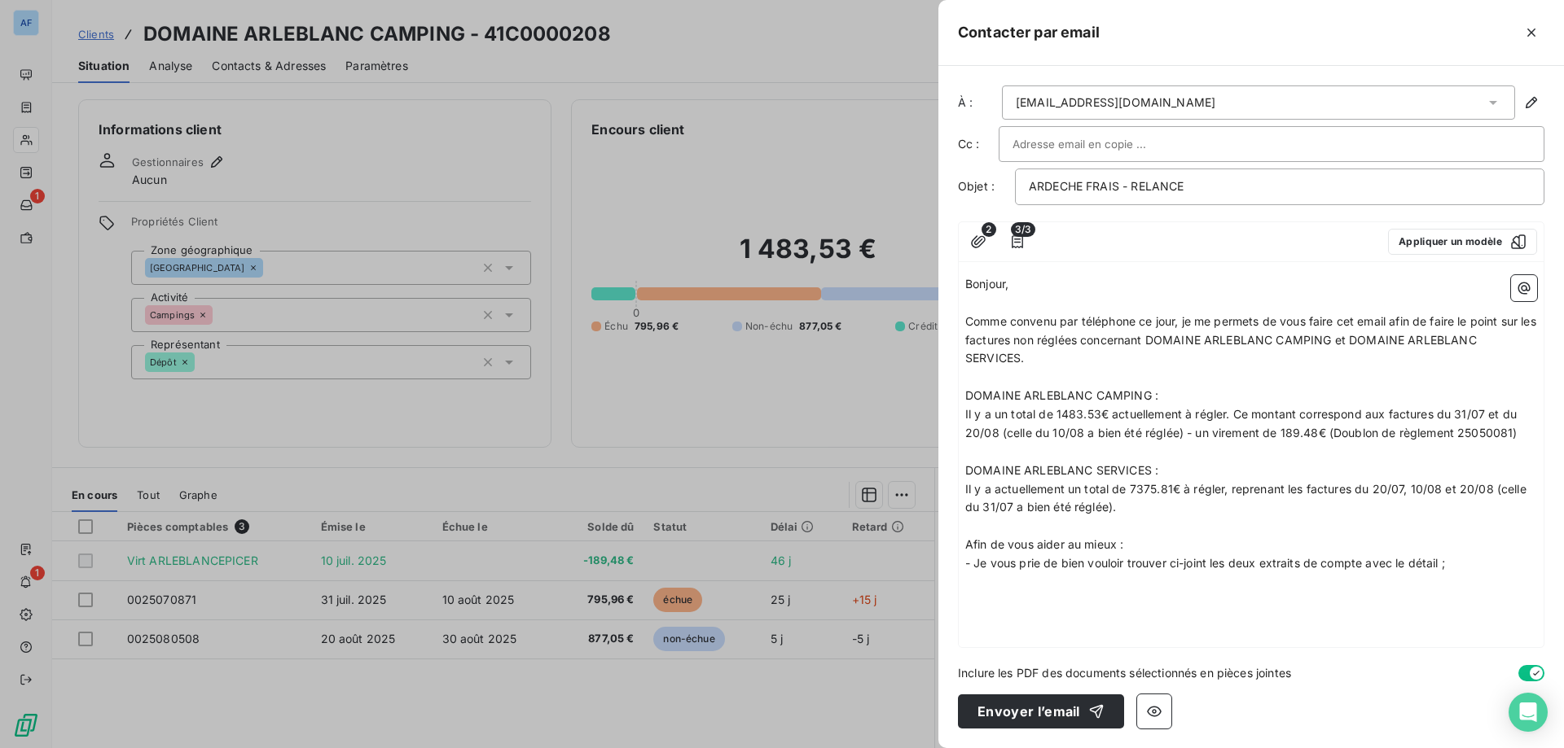
click at [1108, 597] on div "Bonjour, ﻿ Comme convenu par téléphone ce jour, je me permets de vous faire cet…" at bounding box center [1250, 458] width 585 height 379
click at [1445, 564] on p "- Je vous prie de bien vouloir trouver ci-joint les deux extraits de compte ave…" at bounding box center [1251, 564] width 572 height 19
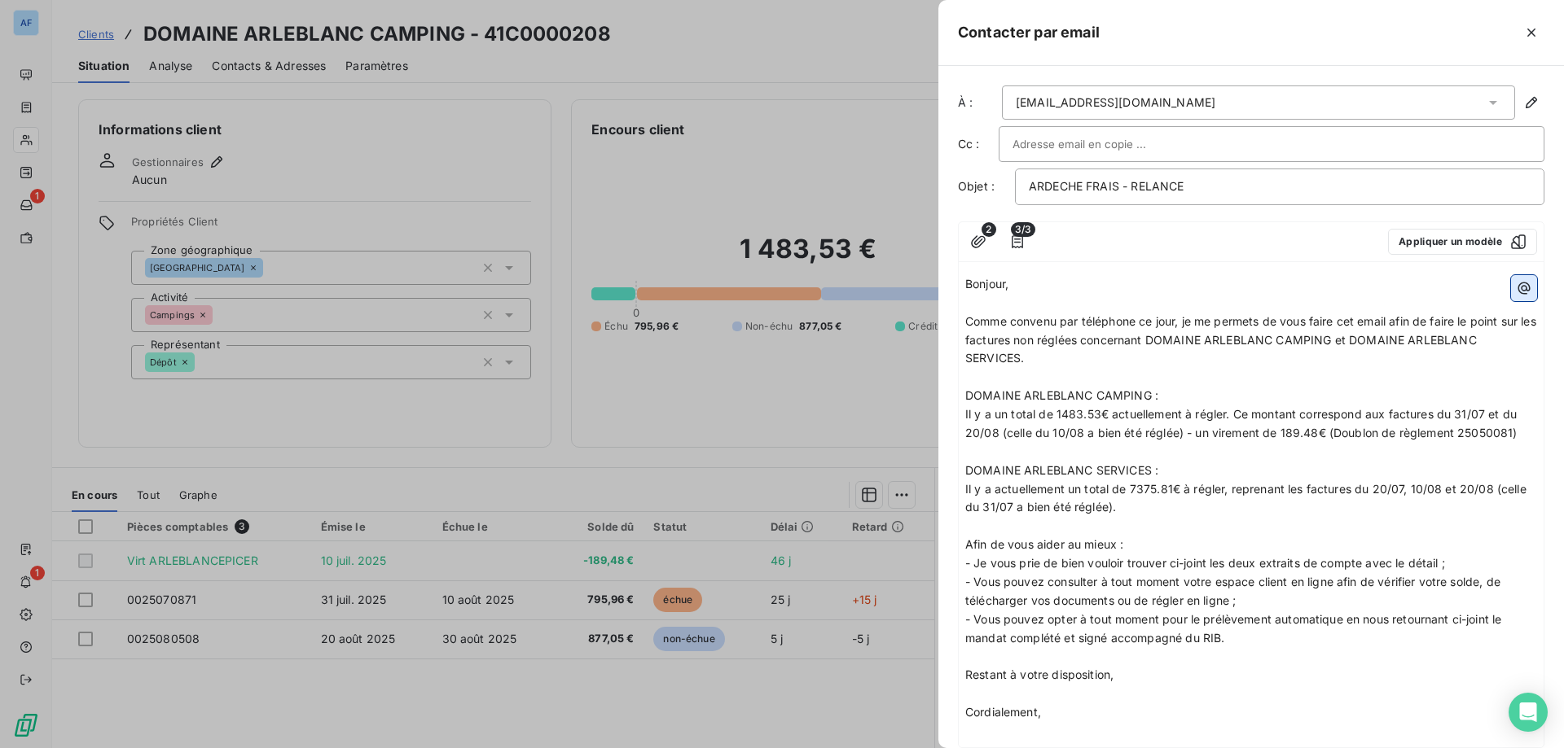
click at [1515, 287] on icon "button" at bounding box center [1523, 288] width 16 height 16
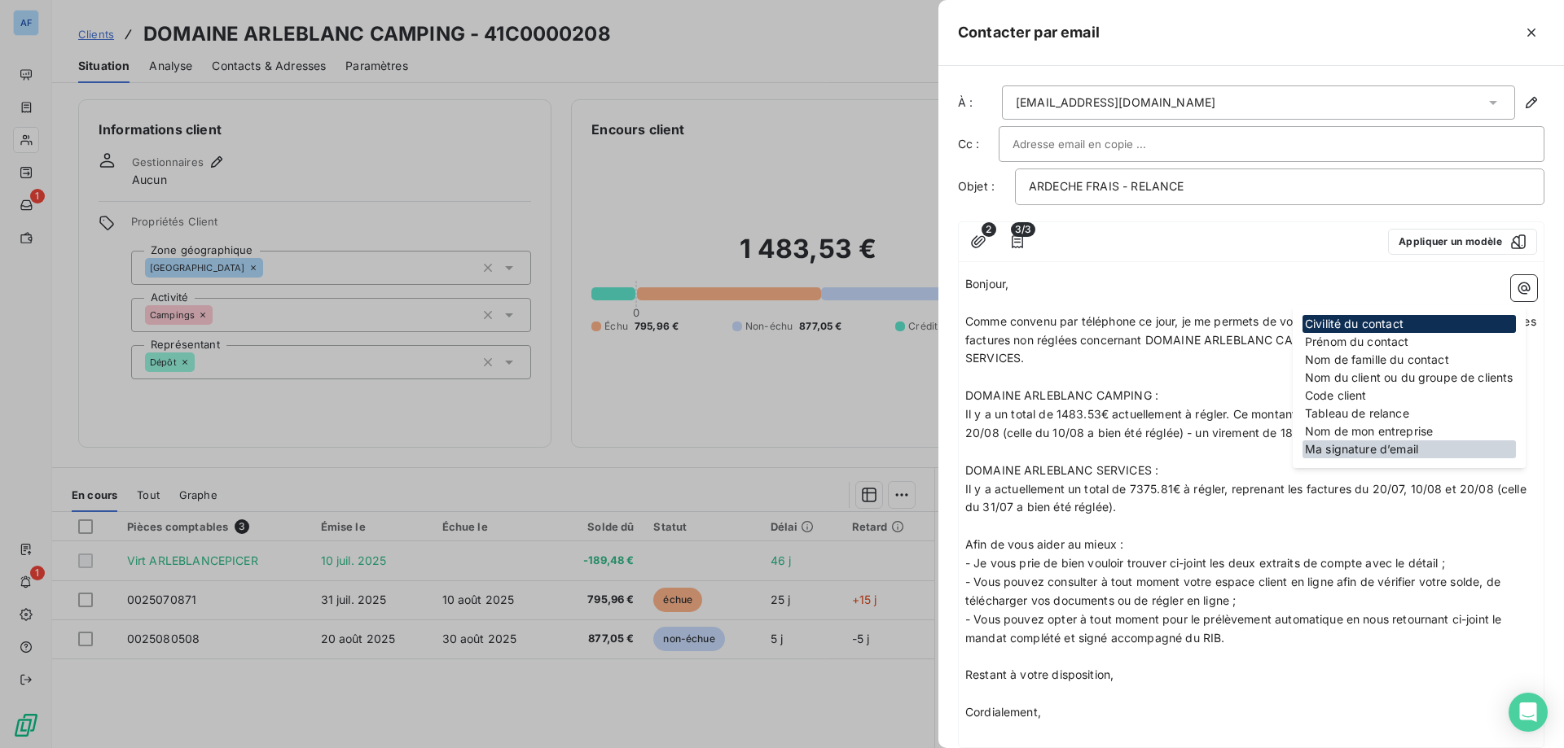
click at [1359, 452] on div "Ma signature d’email" at bounding box center [1408, 450] width 213 height 18
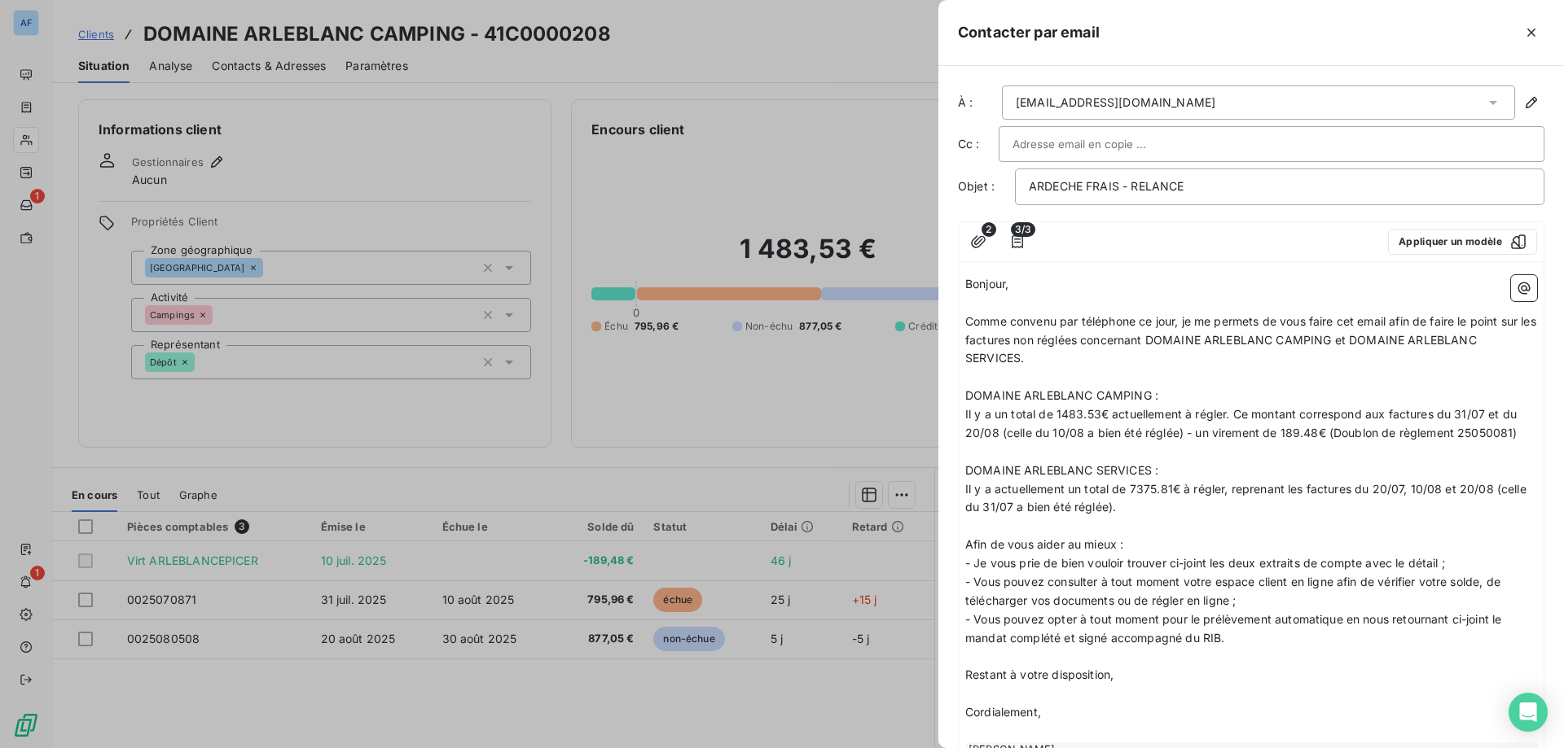
scroll to position [135, 0]
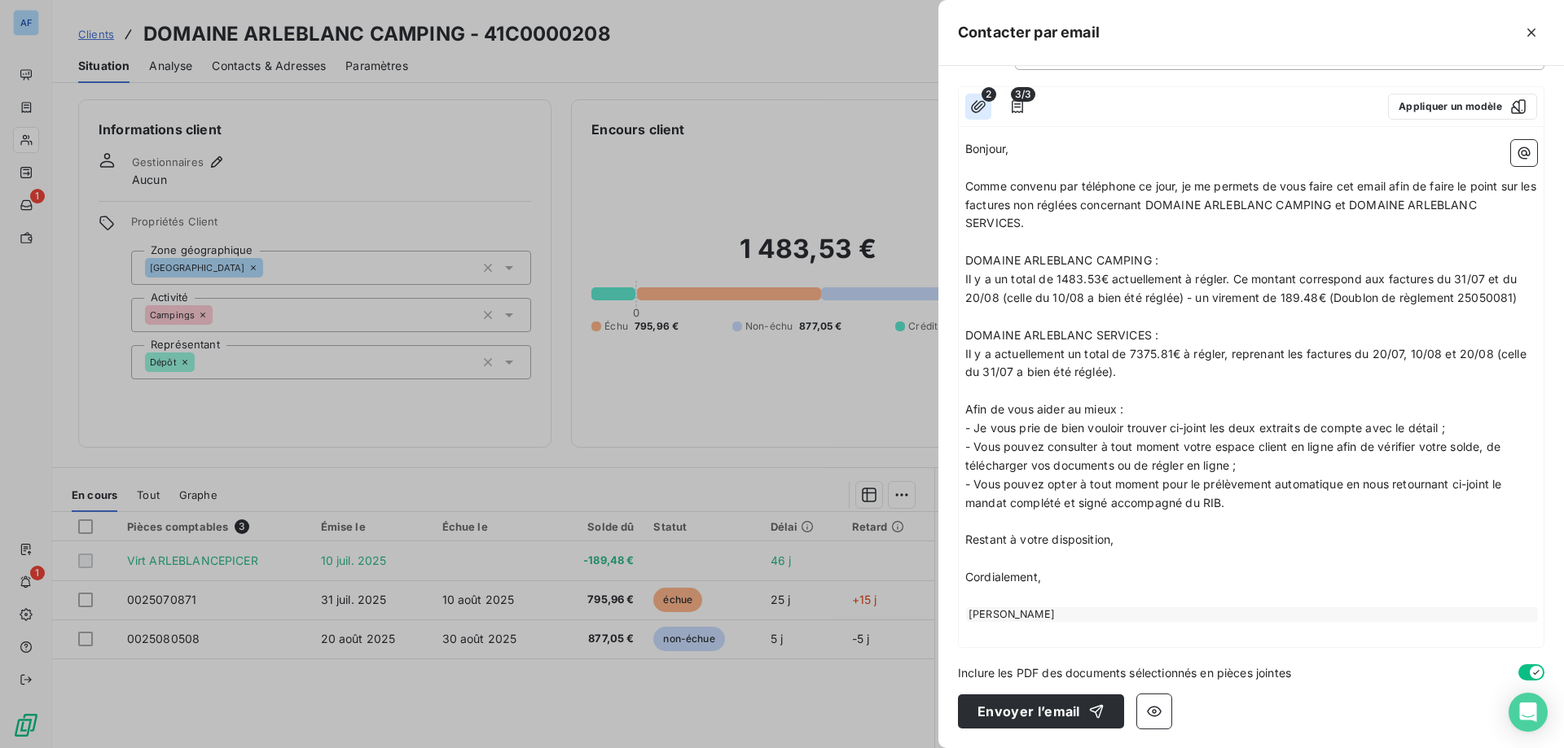
click at [980, 101] on icon "button" at bounding box center [978, 106] width 15 height 12
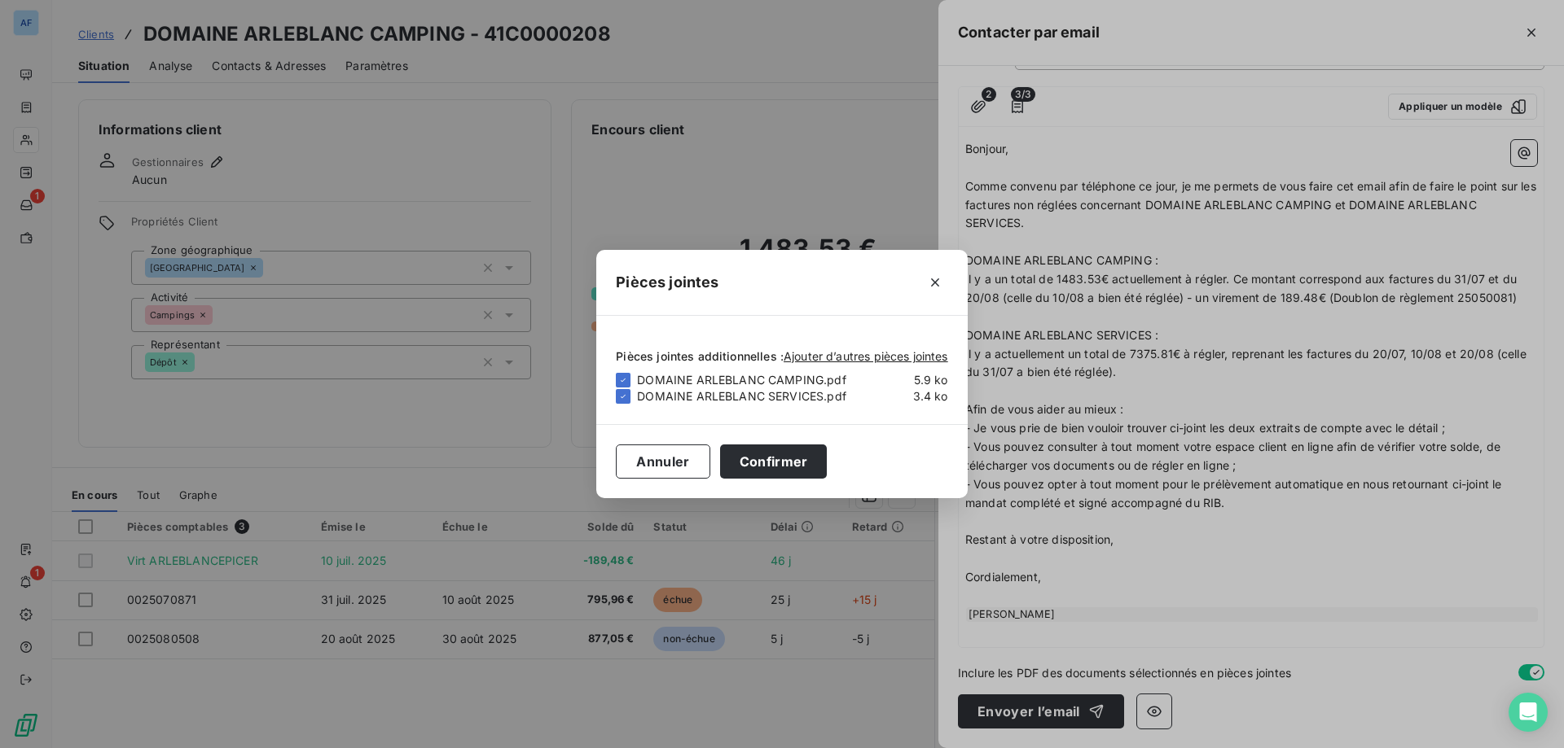
click at [869, 348] on div "Pièces jointes additionnelles : Ajouter d’autres pièces jointes" at bounding box center [781, 354] width 331 height 36
click at [871, 350] on span "Ajouter d’autres pièces jointes" at bounding box center [865, 356] width 164 height 14
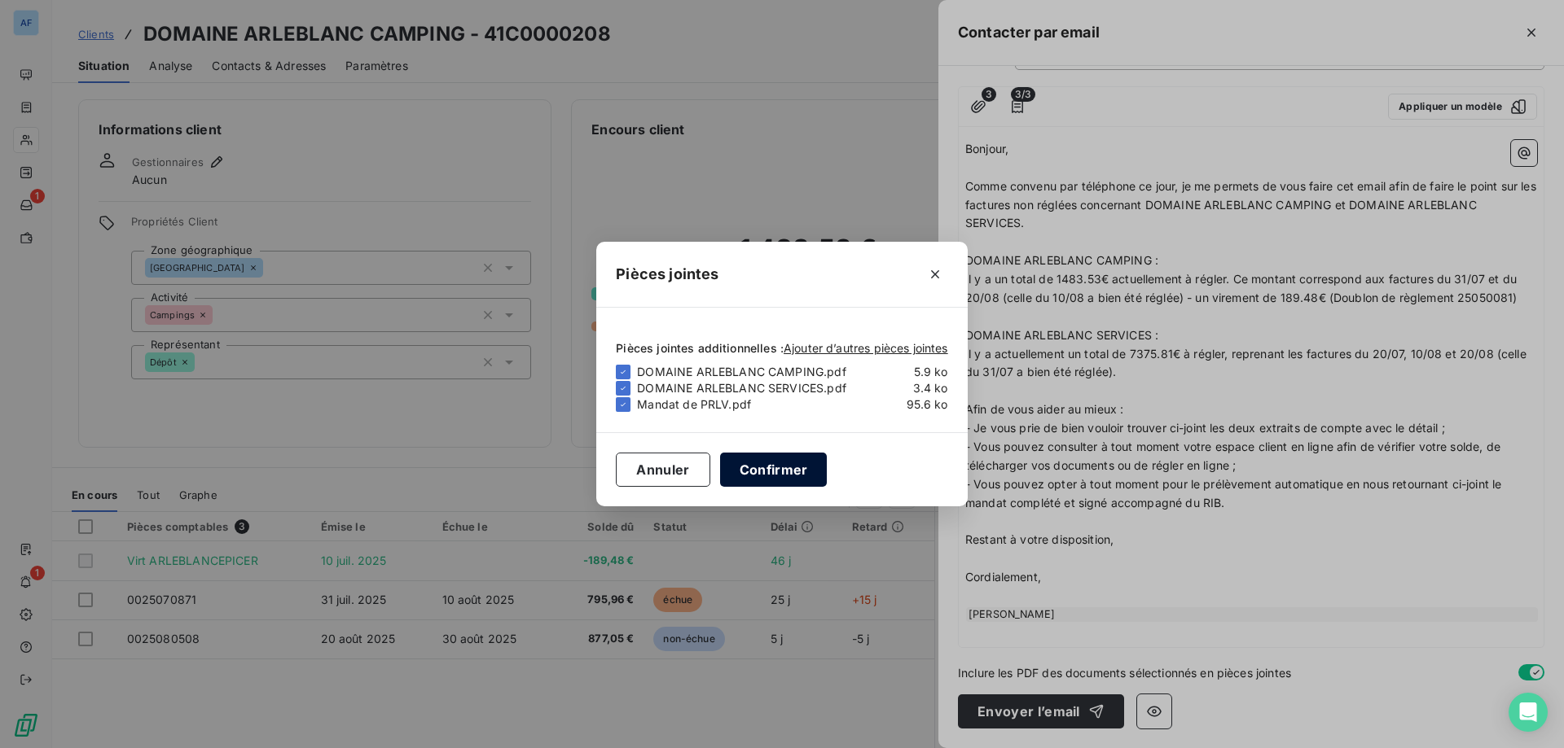
click at [796, 472] on button "Confirmer" at bounding box center [773, 470] width 107 height 34
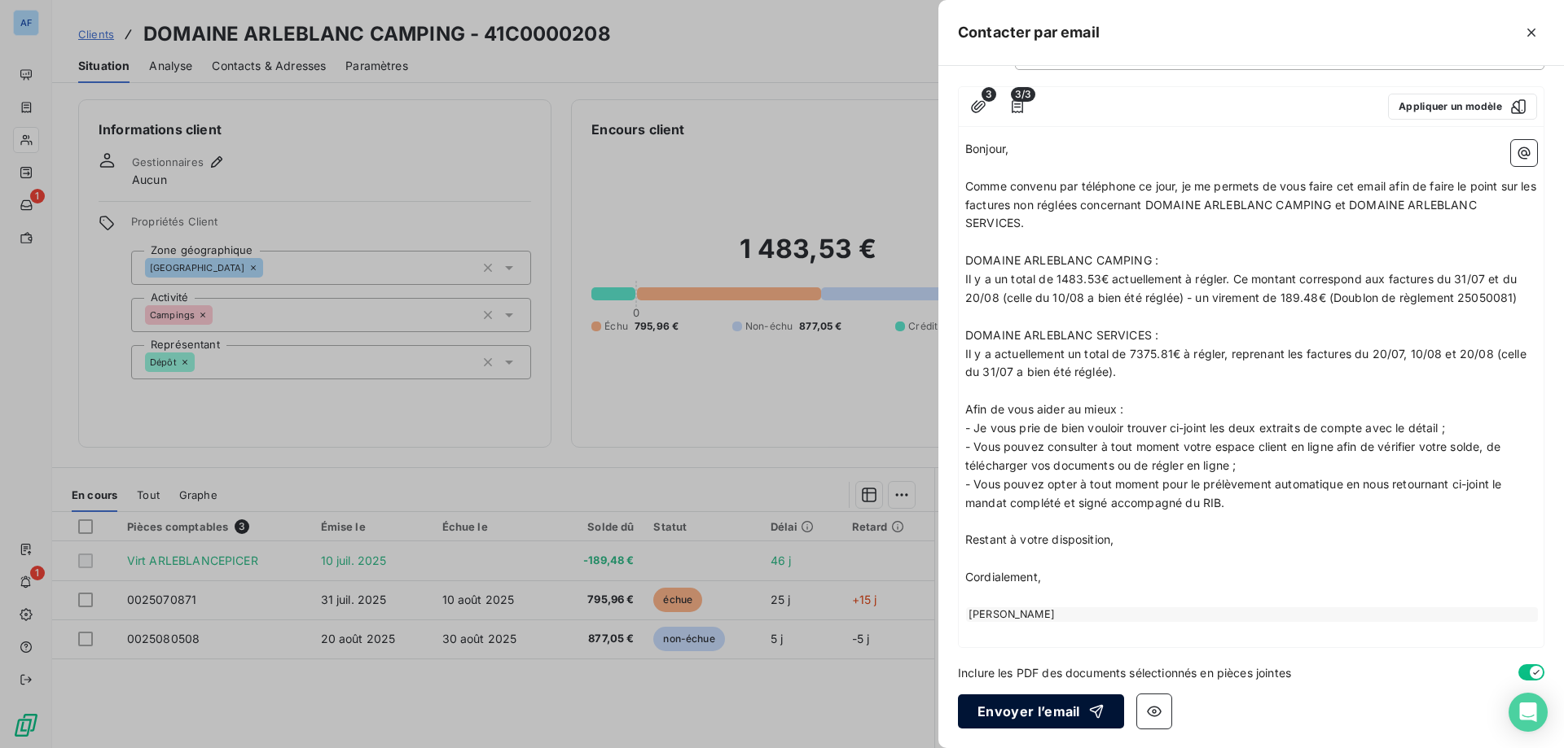
click at [1090, 713] on icon "button" at bounding box center [1096, 712] width 16 height 16
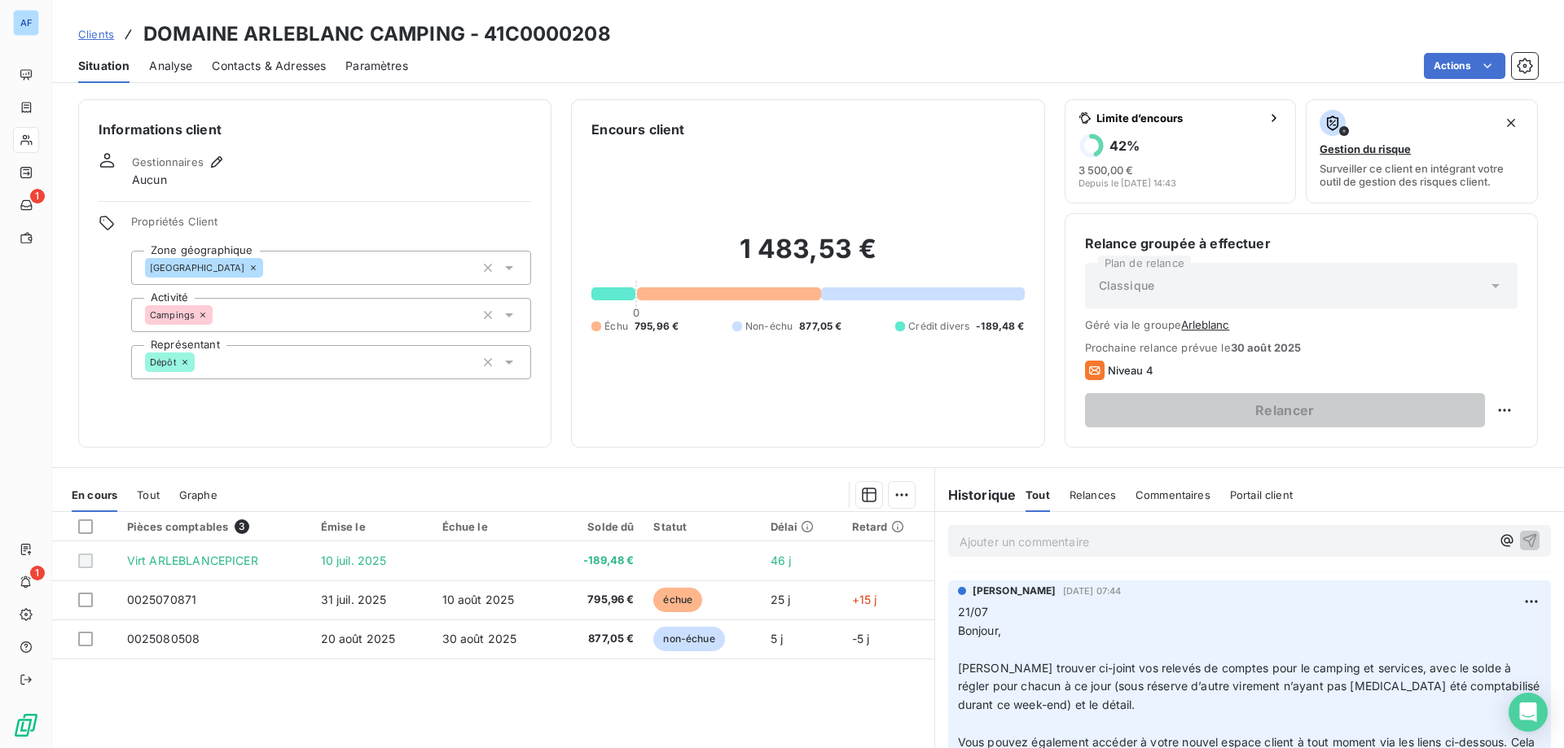
scroll to position [0, 0]
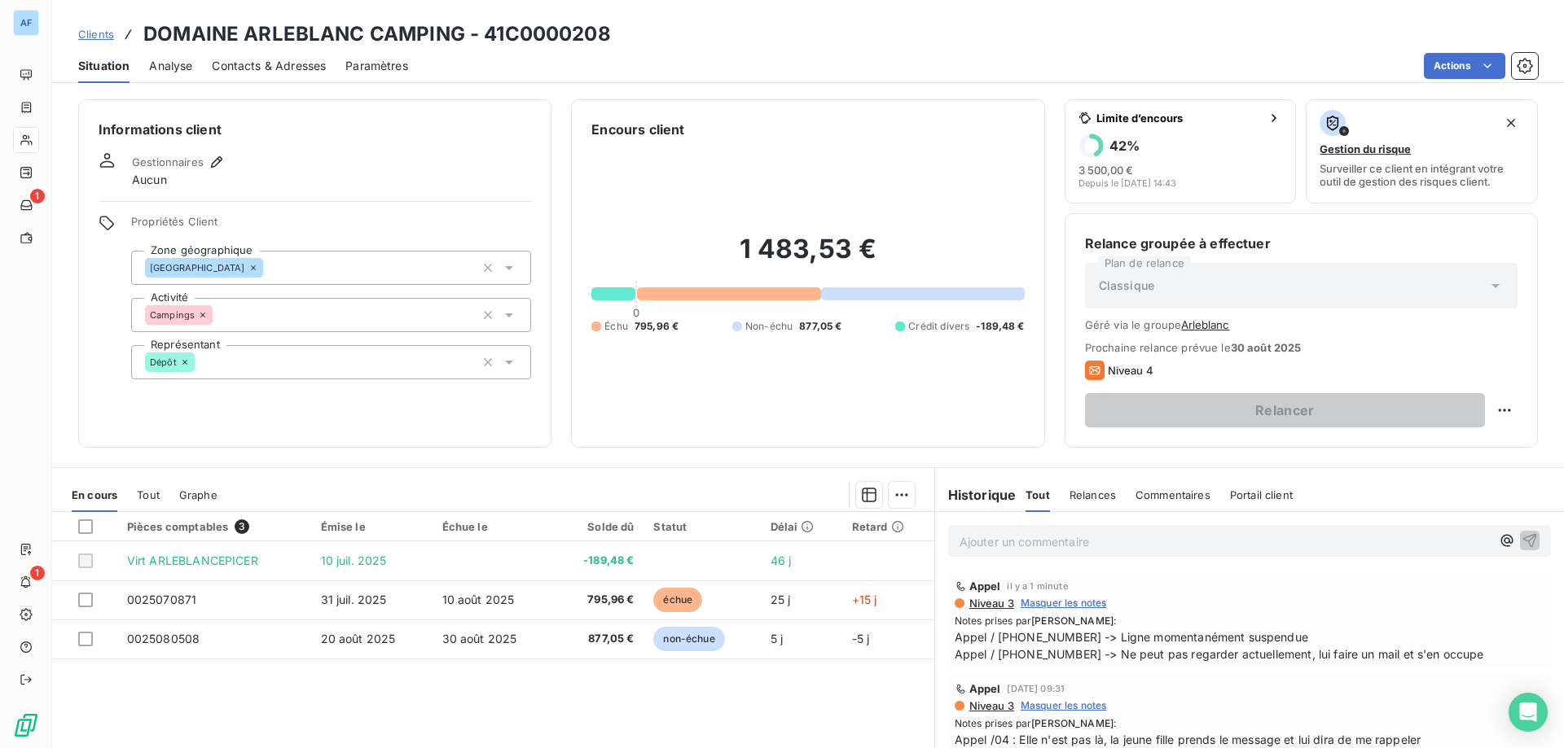
click at [1086, 497] on span "Relances" at bounding box center [1092, 495] width 46 height 13
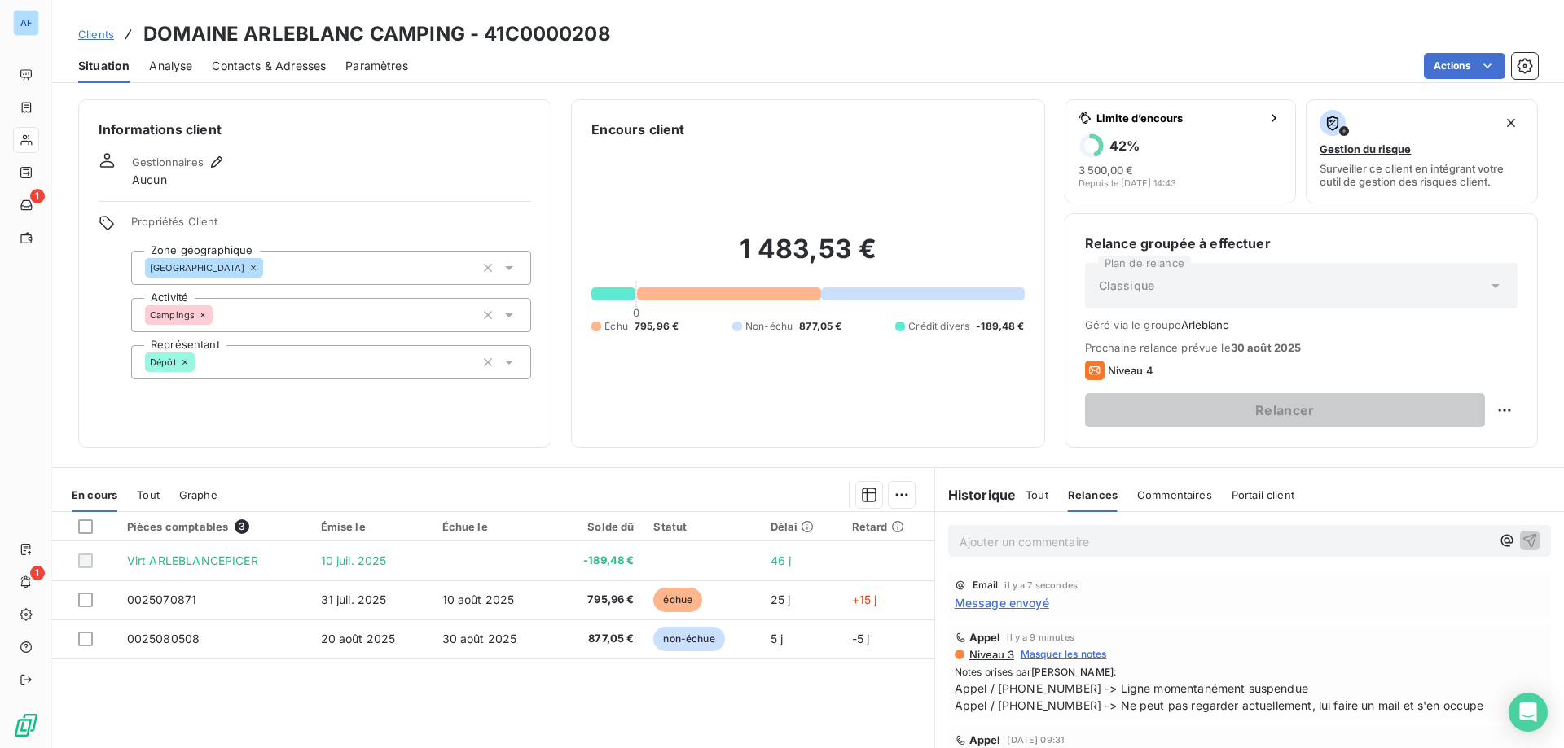
click at [1037, 493] on span "Tout" at bounding box center [1036, 495] width 23 height 13
click at [93, 41] on link "Clients" at bounding box center [96, 34] width 36 height 16
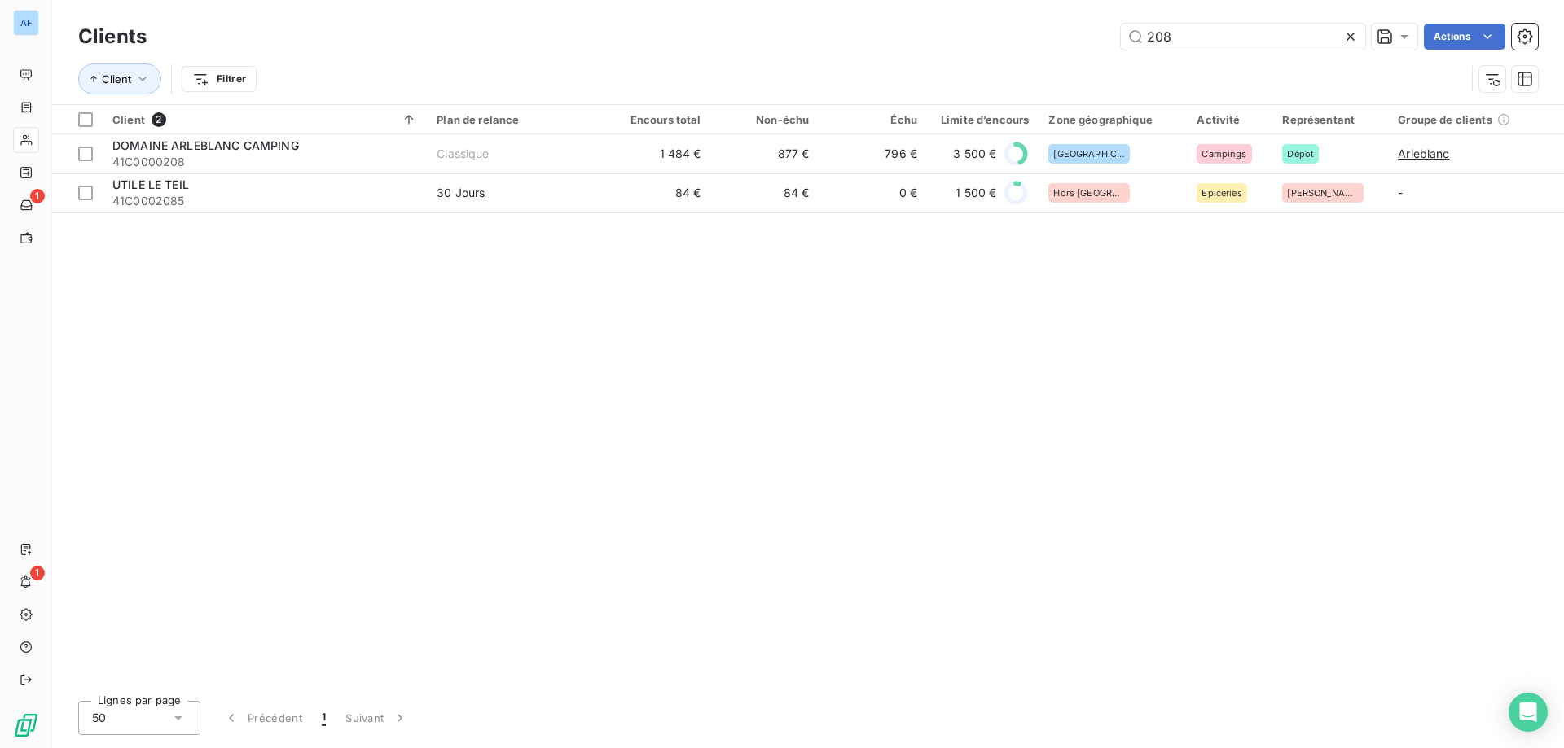
drag, startPoint x: 980, startPoint y: 20, endPoint x: 537, endPoint y: 42, distance: 444.3
click at [537, 42] on div "208 Actions" at bounding box center [851, 37] width 1371 height 26
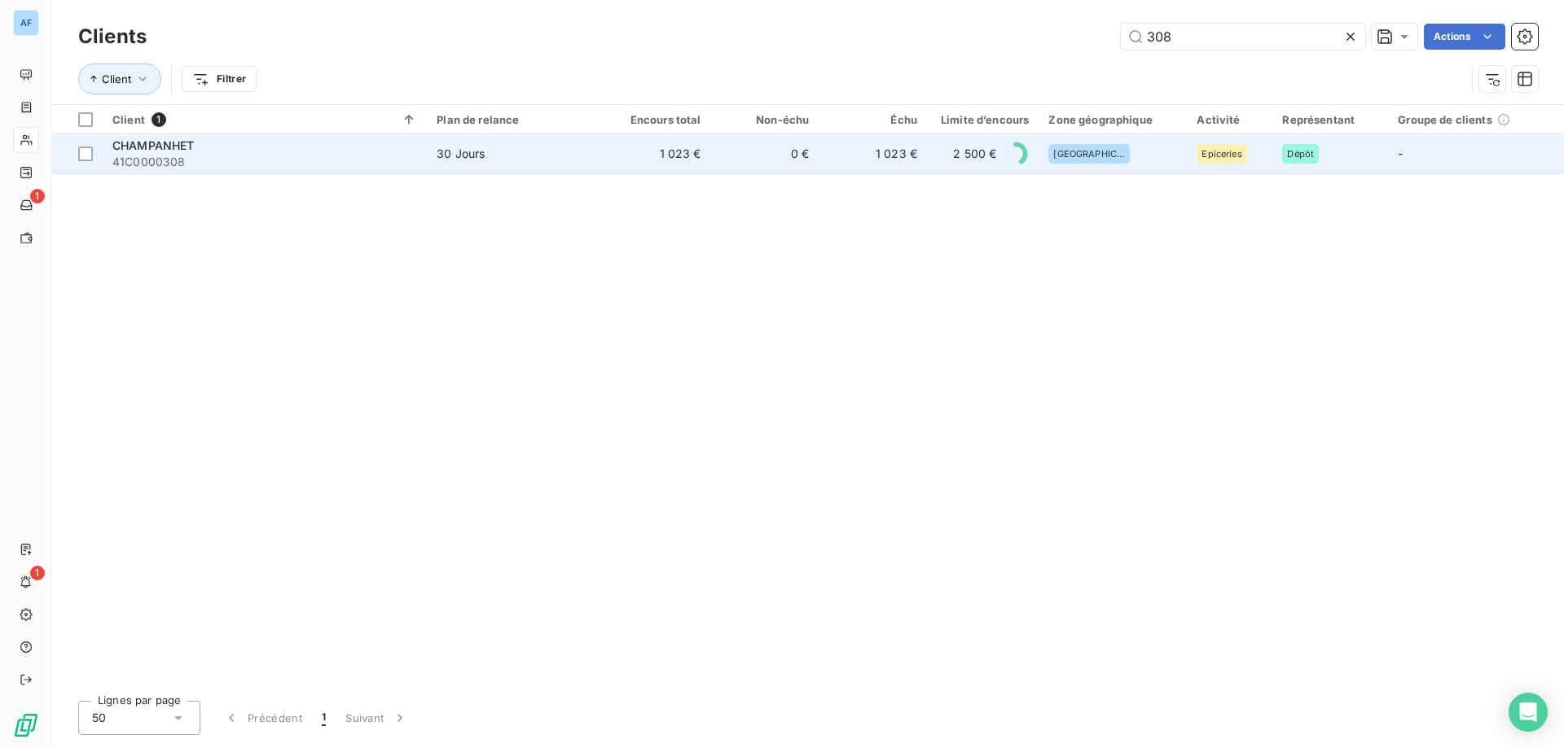
type input "308"
click at [586, 158] on span "30 Jours" at bounding box center [514, 154] width 156 height 16
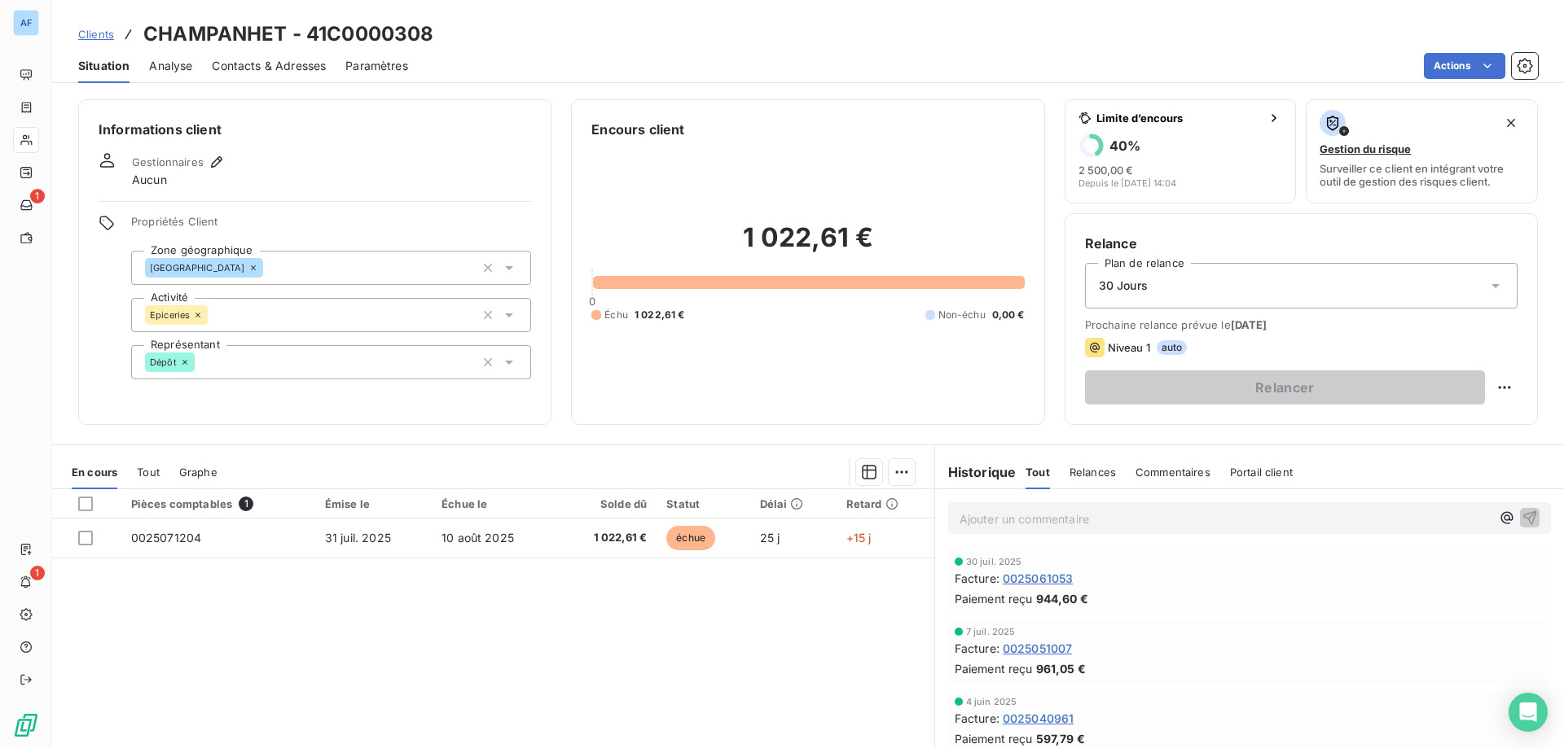
click at [99, 35] on span "Clients" at bounding box center [96, 34] width 36 height 13
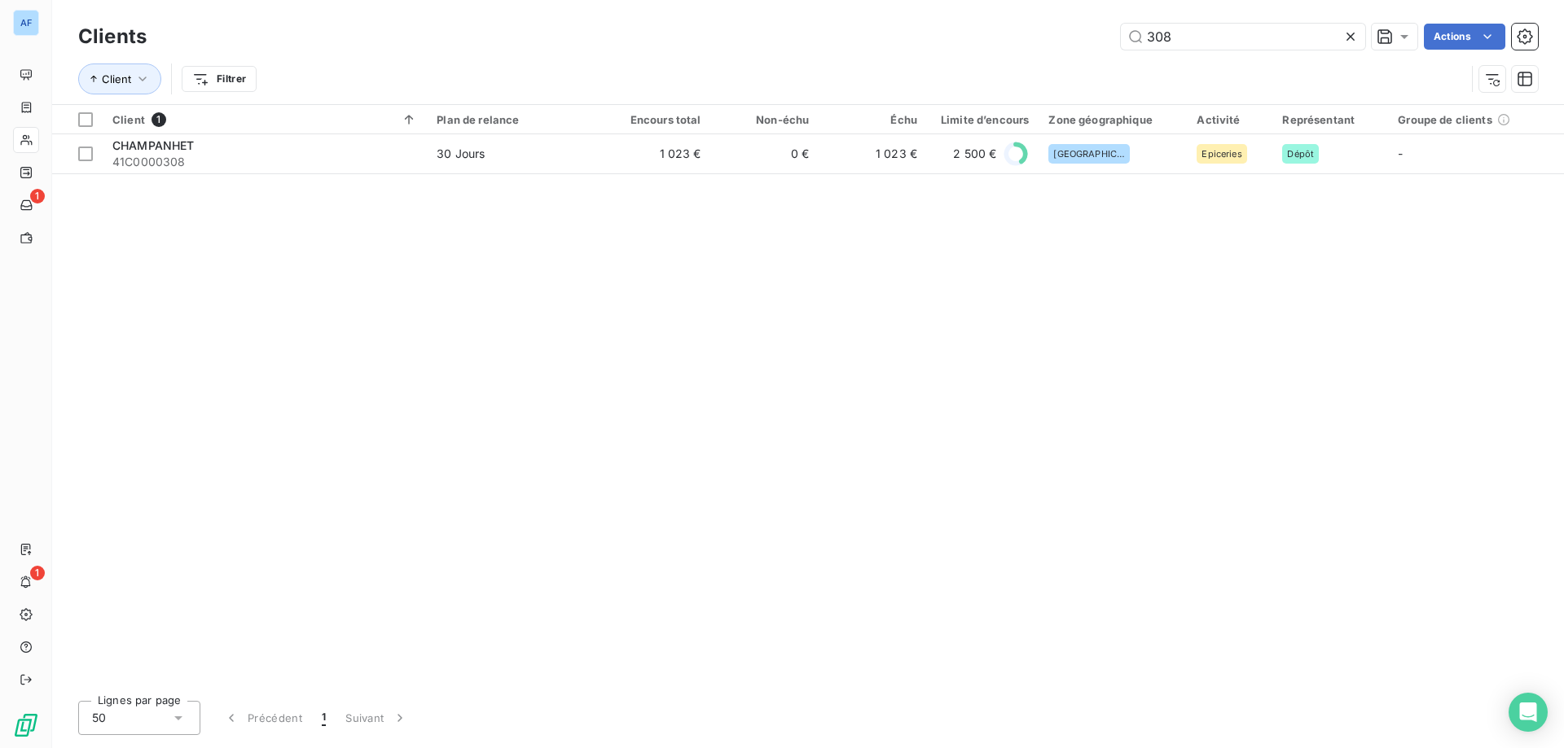
drag, startPoint x: 1337, startPoint y: 49, endPoint x: 661, endPoint y: 53, distance: 675.9
click at [661, 53] on div "Clients 308 Actions" at bounding box center [807, 37] width 1459 height 34
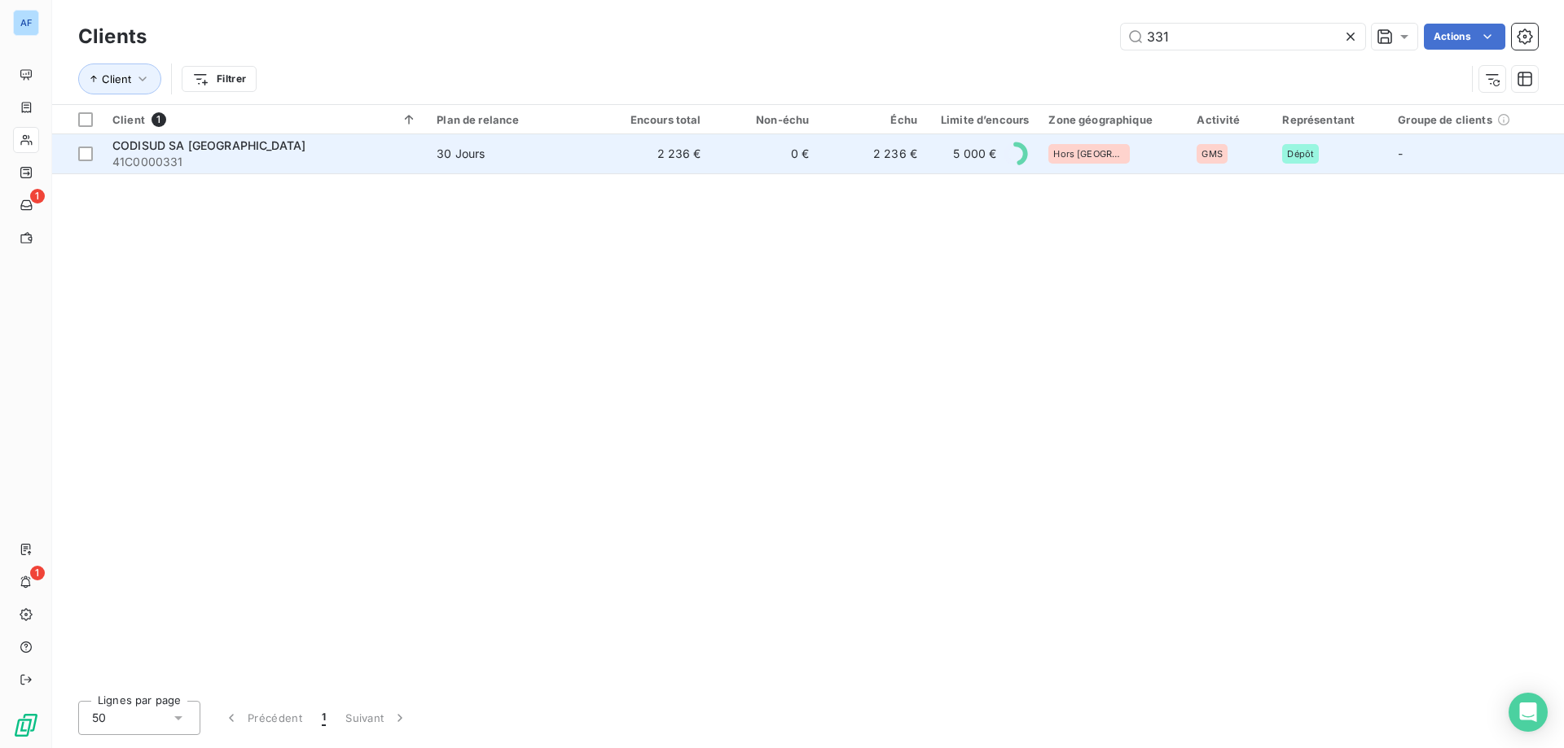
type input "331"
click at [669, 152] on td "2 236 €" at bounding box center [657, 153] width 108 height 39
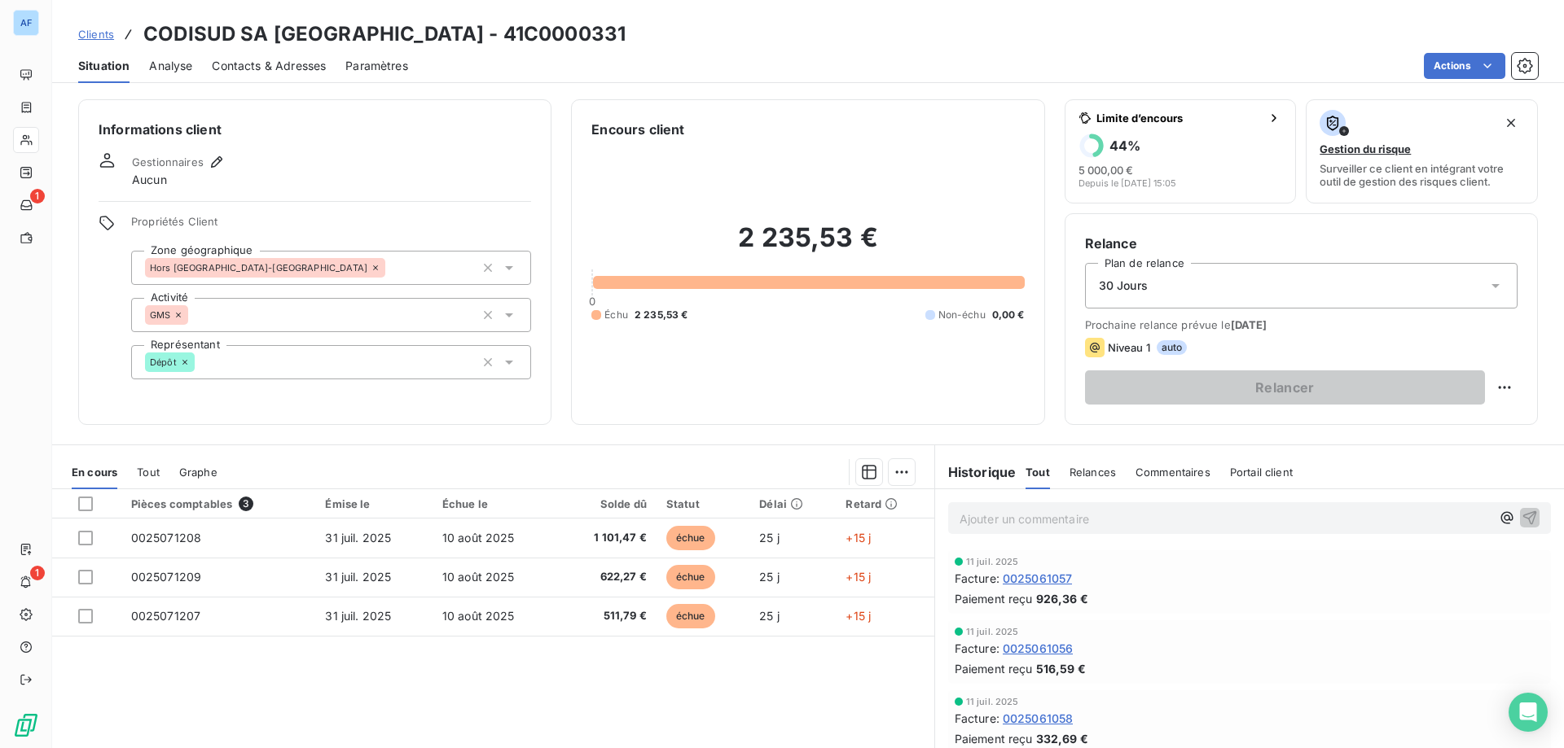
click at [107, 33] on span "Clients" at bounding box center [96, 34] width 36 height 13
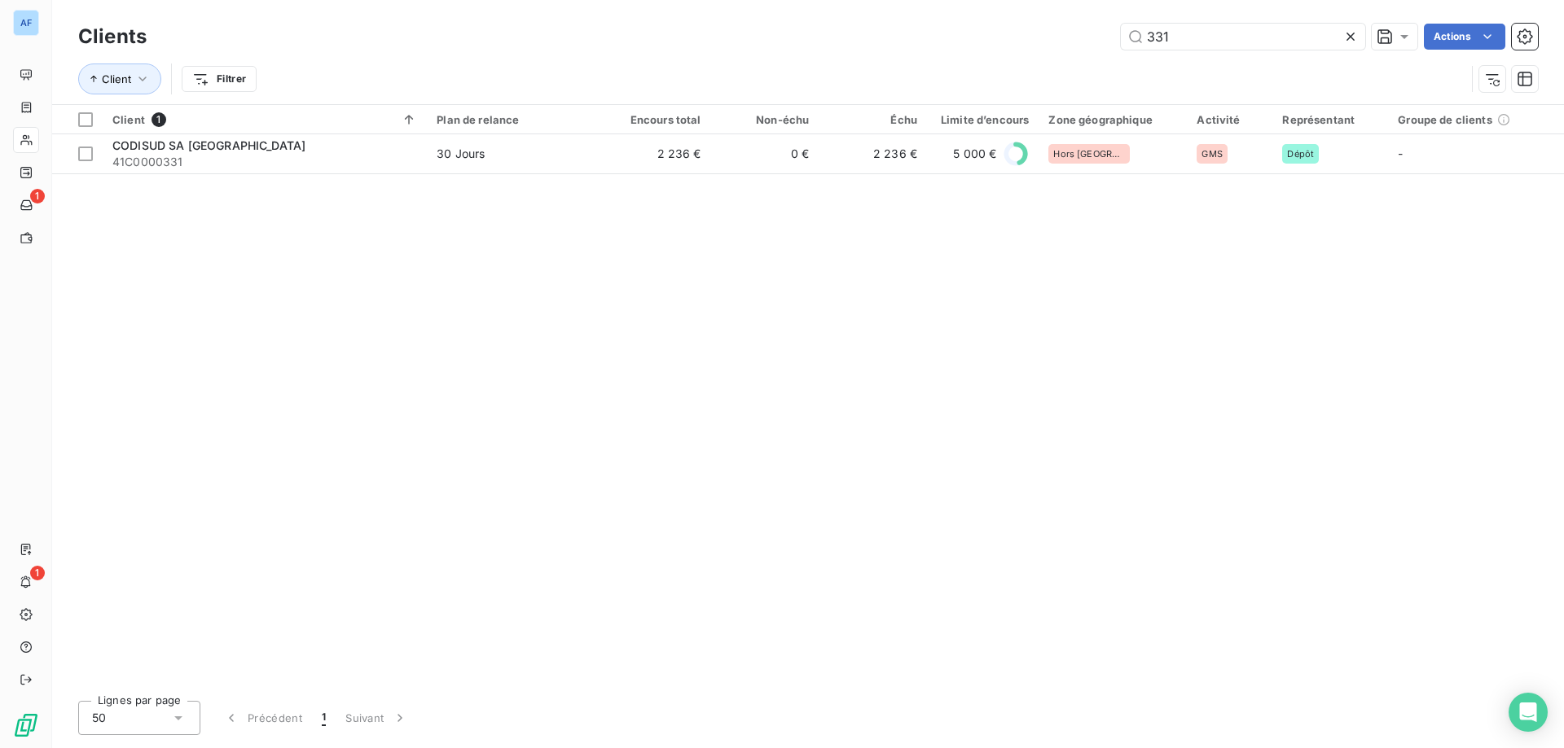
drag, startPoint x: 960, startPoint y: 20, endPoint x: 772, endPoint y: 17, distance: 188.1
click at [772, 17] on div "Clients 331 Actions Client Filtrer" at bounding box center [807, 52] width 1511 height 104
type input "350"
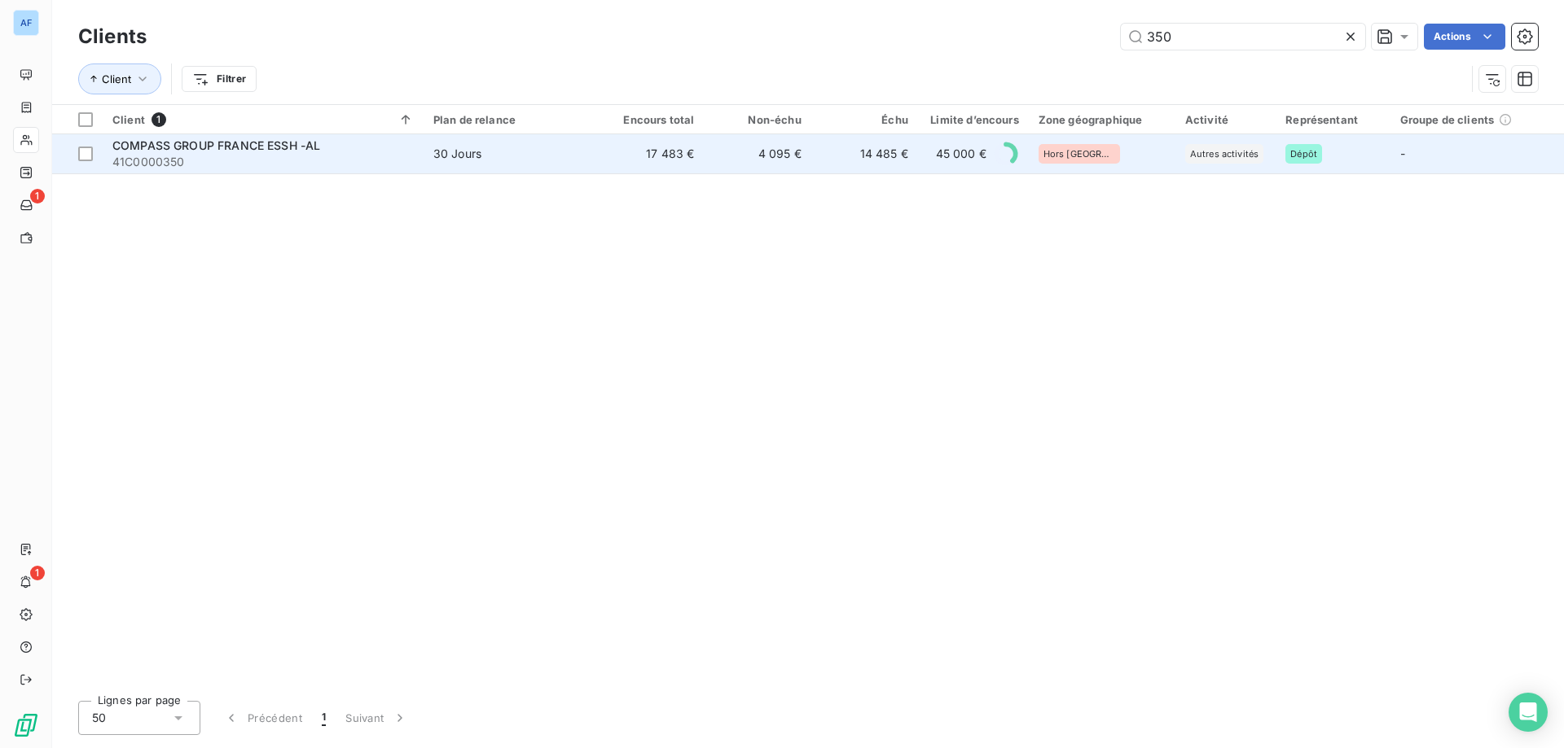
click at [664, 162] on td "17 483 €" at bounding box center [650, 153] width 107 height 39
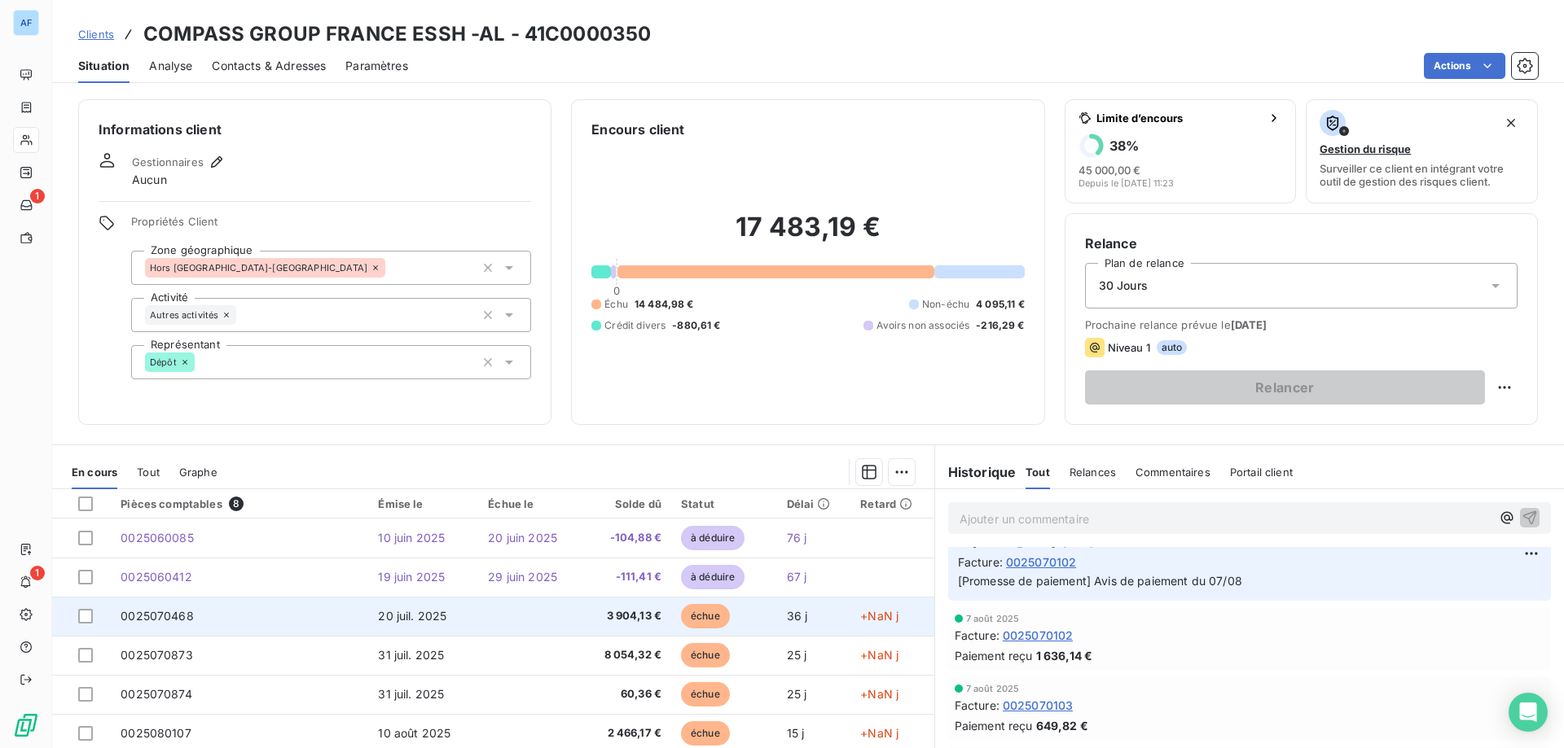
scroll to position [29, 0]
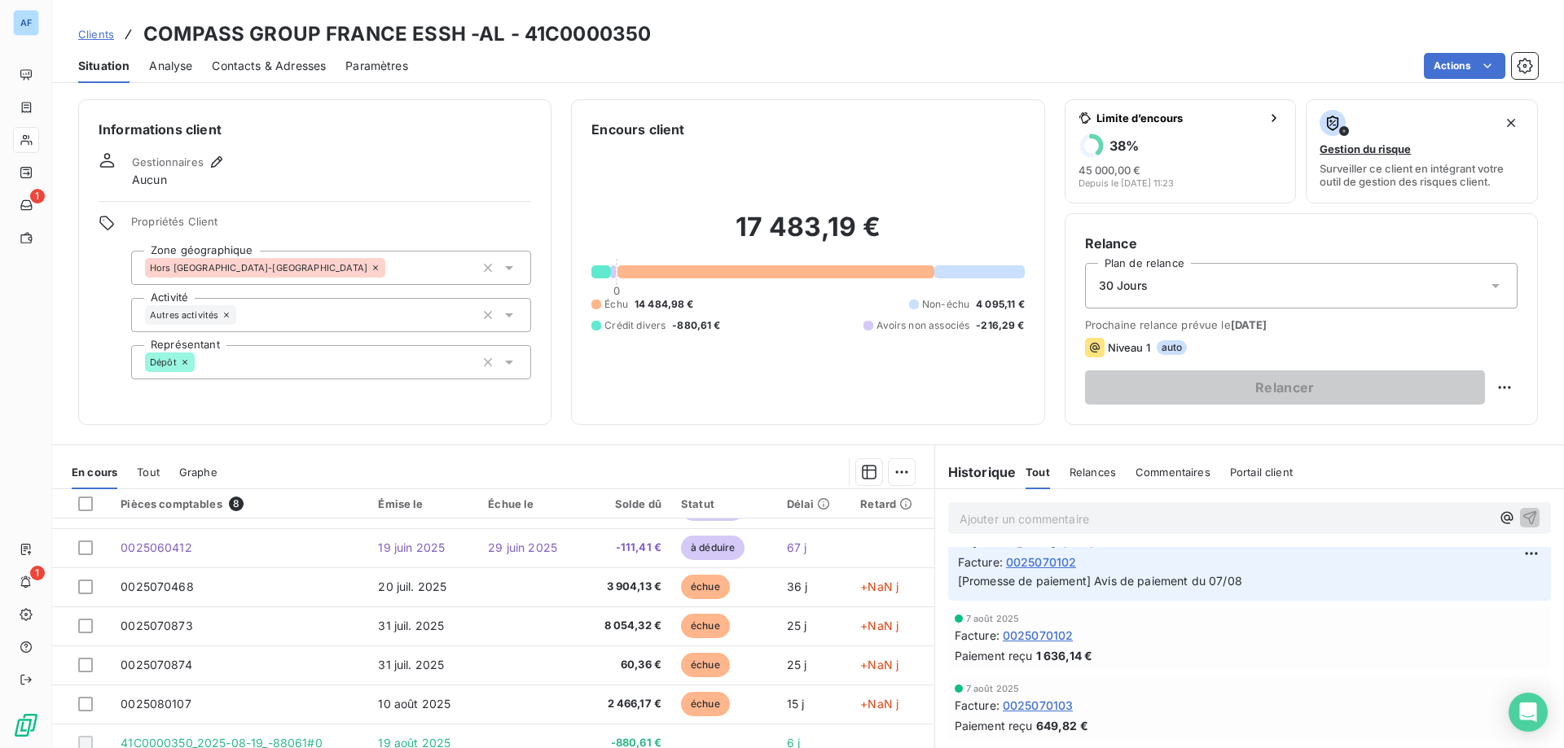
click at [104, 29] on span "Clients" at bounding box center [96, 34] width 36 height 13
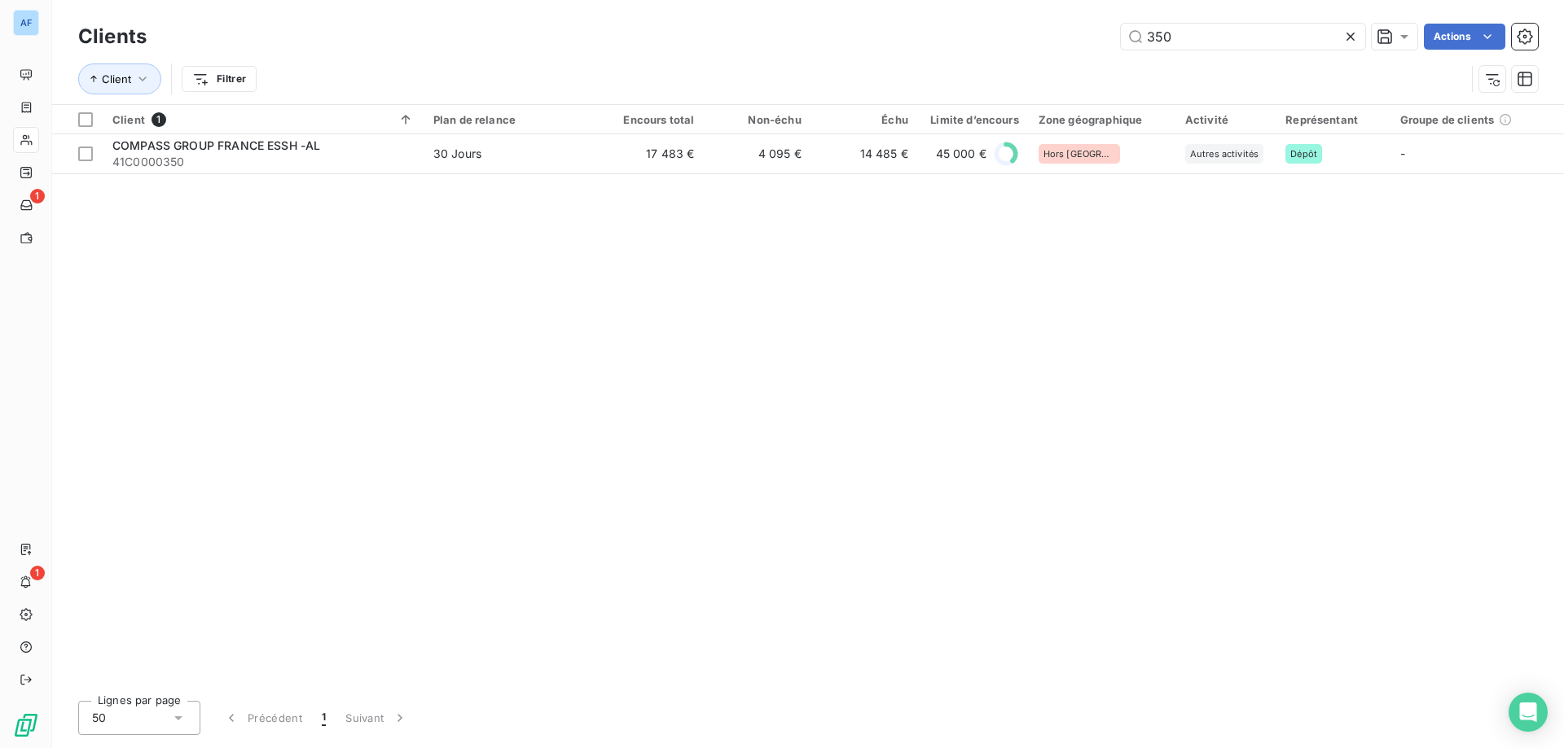
drag, startPoint x: 1218, startPoint y: 31, endPoint x: 350, endPoint y: 86, distance: 869.8
click at [366, 87] on div "Clients 350 Actions Client Filtrer" at bounding box center [807, 62] width 1459 height 85
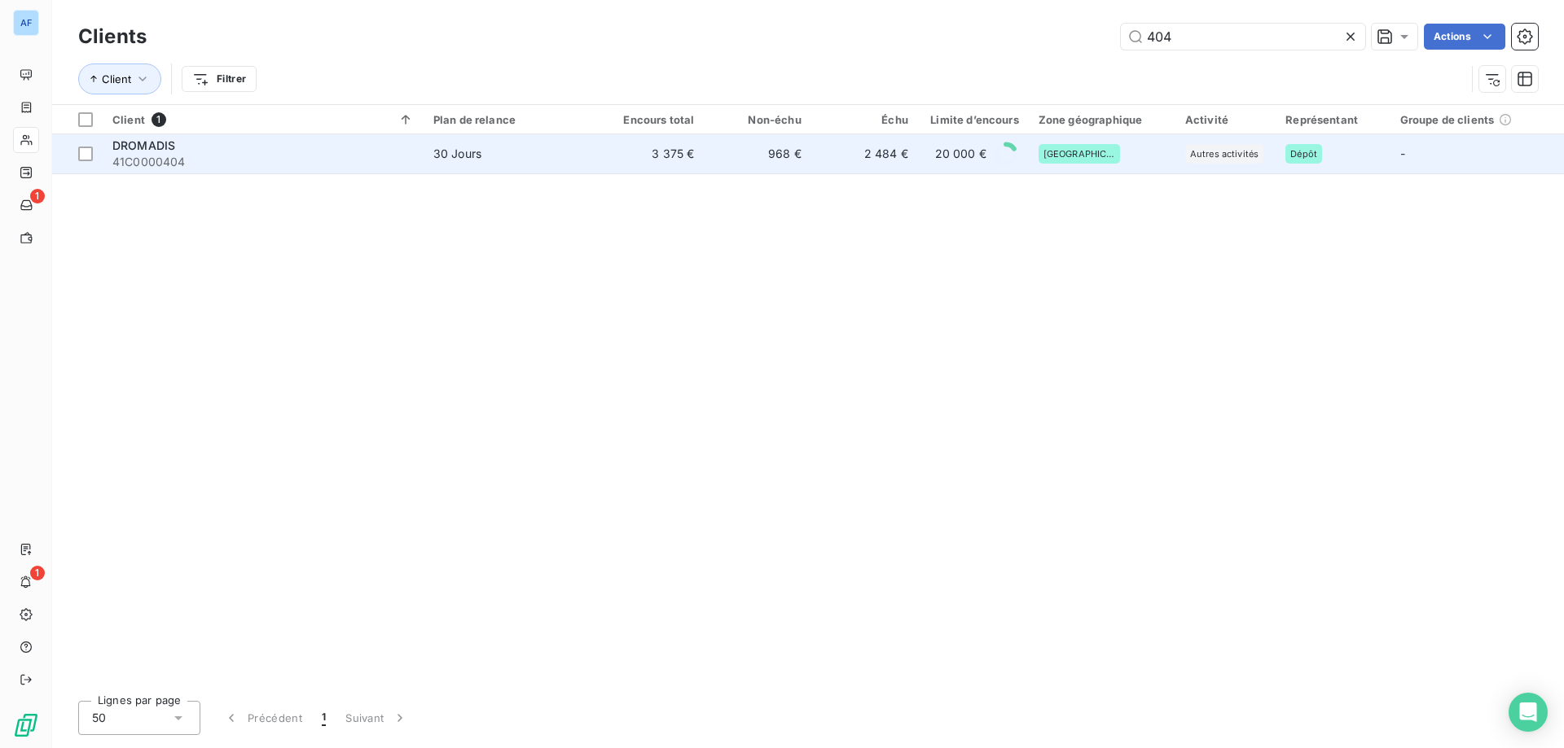
type input "404"
click at [450, 172] on td "30 Jours" at bounding box center [509, 153] width 173 height 39
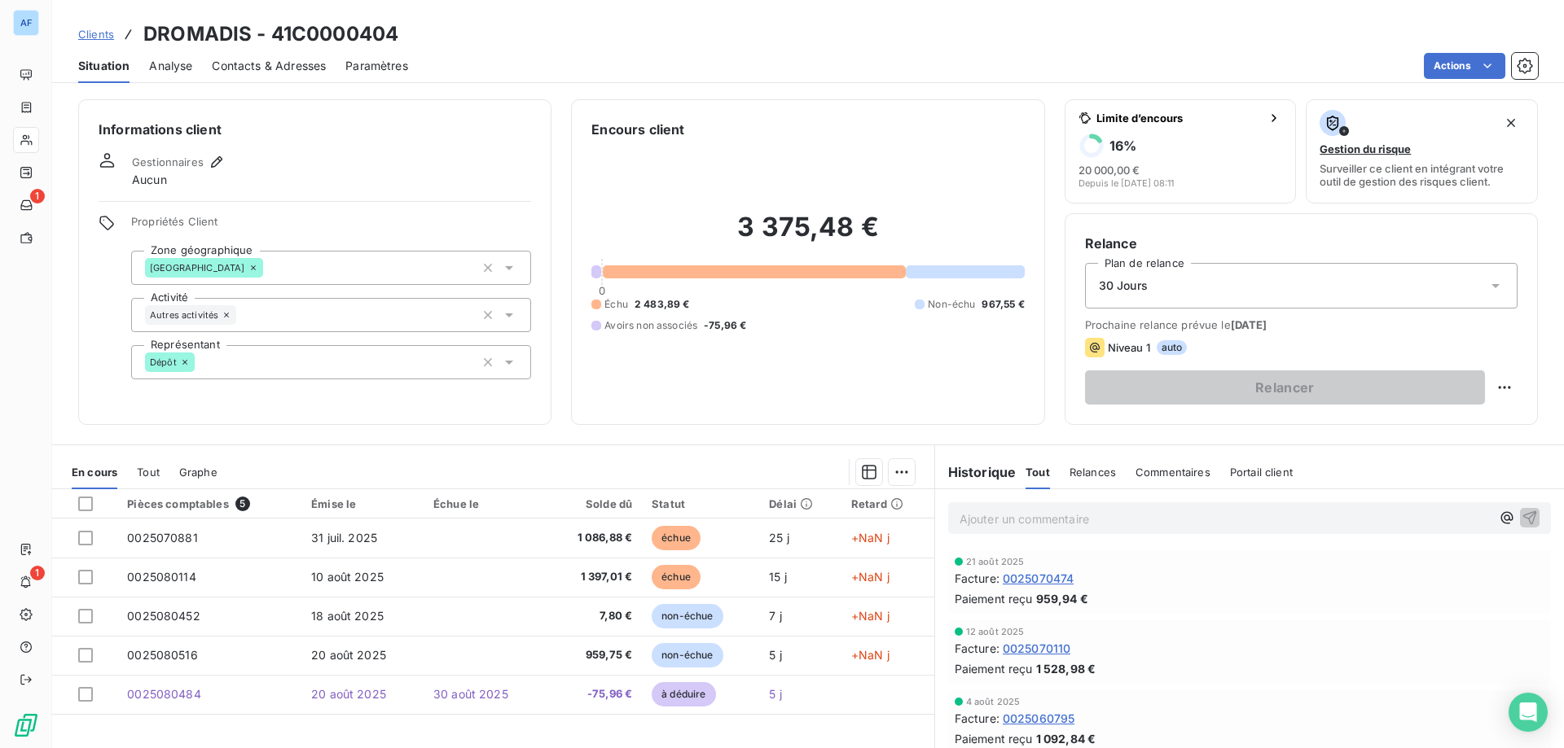
click at [90, 35] on span "Clients" at bounding box center [96, 34] width 36 height 13
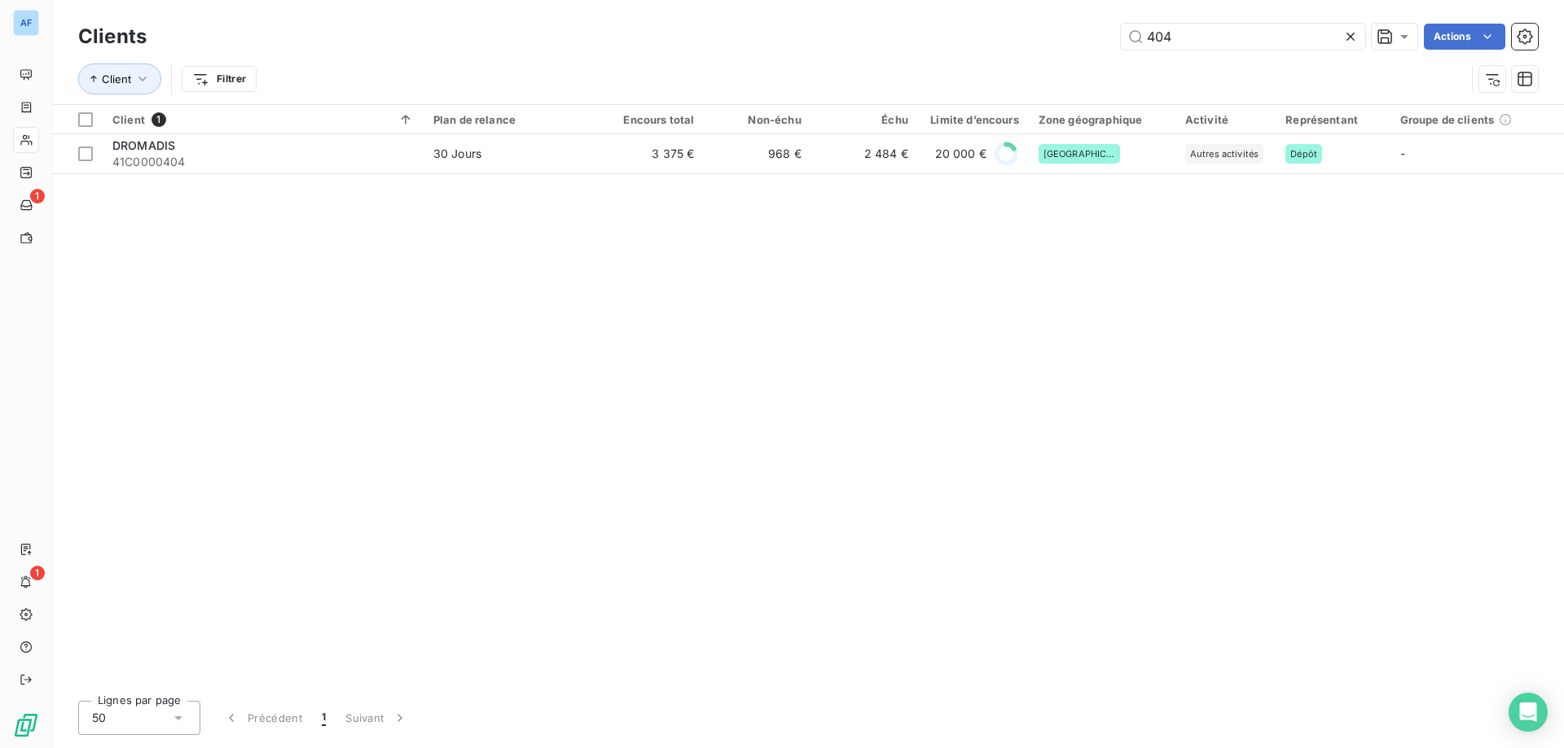
drag, startPoint x: 1204, startPoint y: 32, endPoint x: 656, endPoint y: 39, distance: 548.9
click at [775, 25] on div "404 Actions" at bounding box center [851, 37] width 1371 height 26
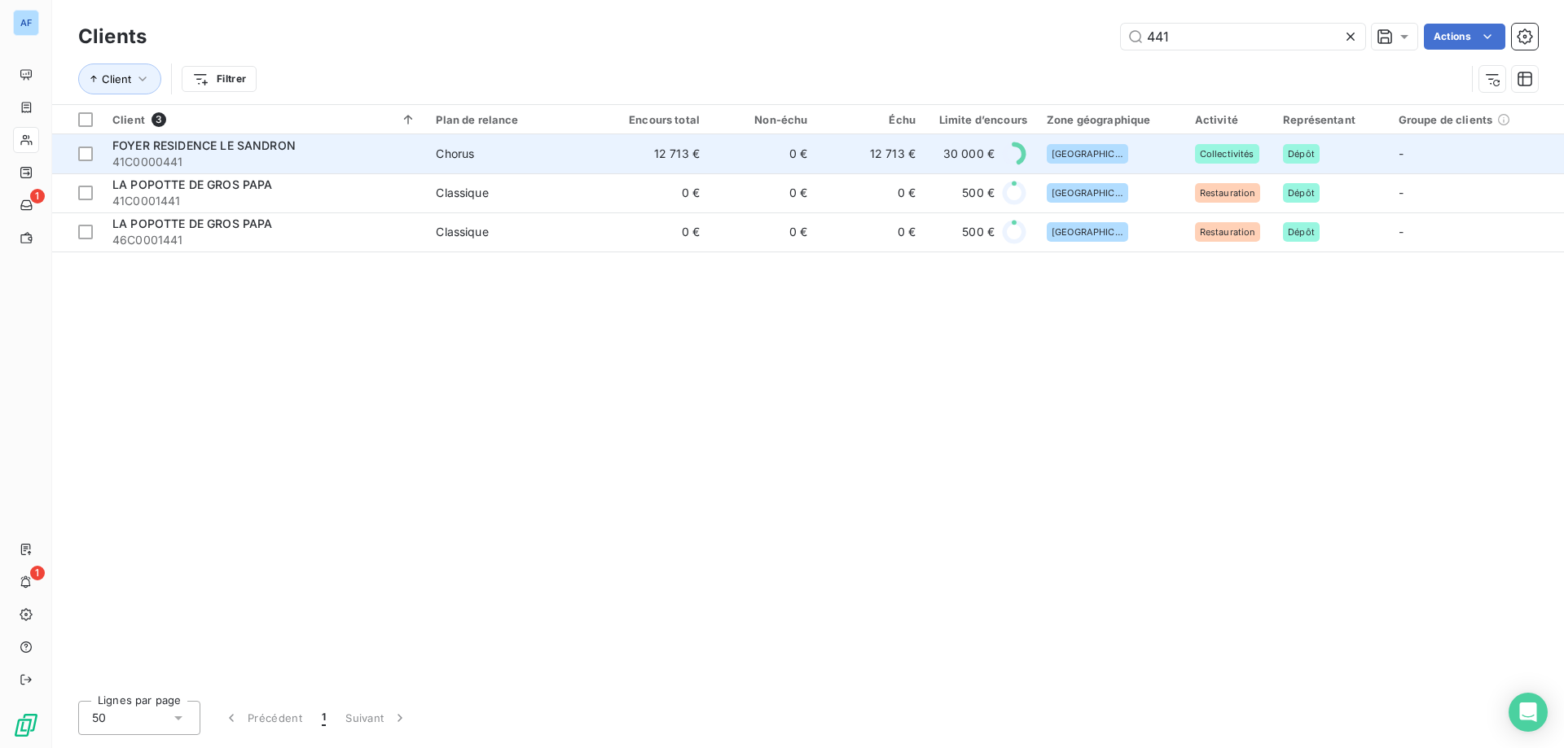
type input "441"
click at [618, 147] on td "12 713 €" at bounding box center [655, 153] width 107 height 39
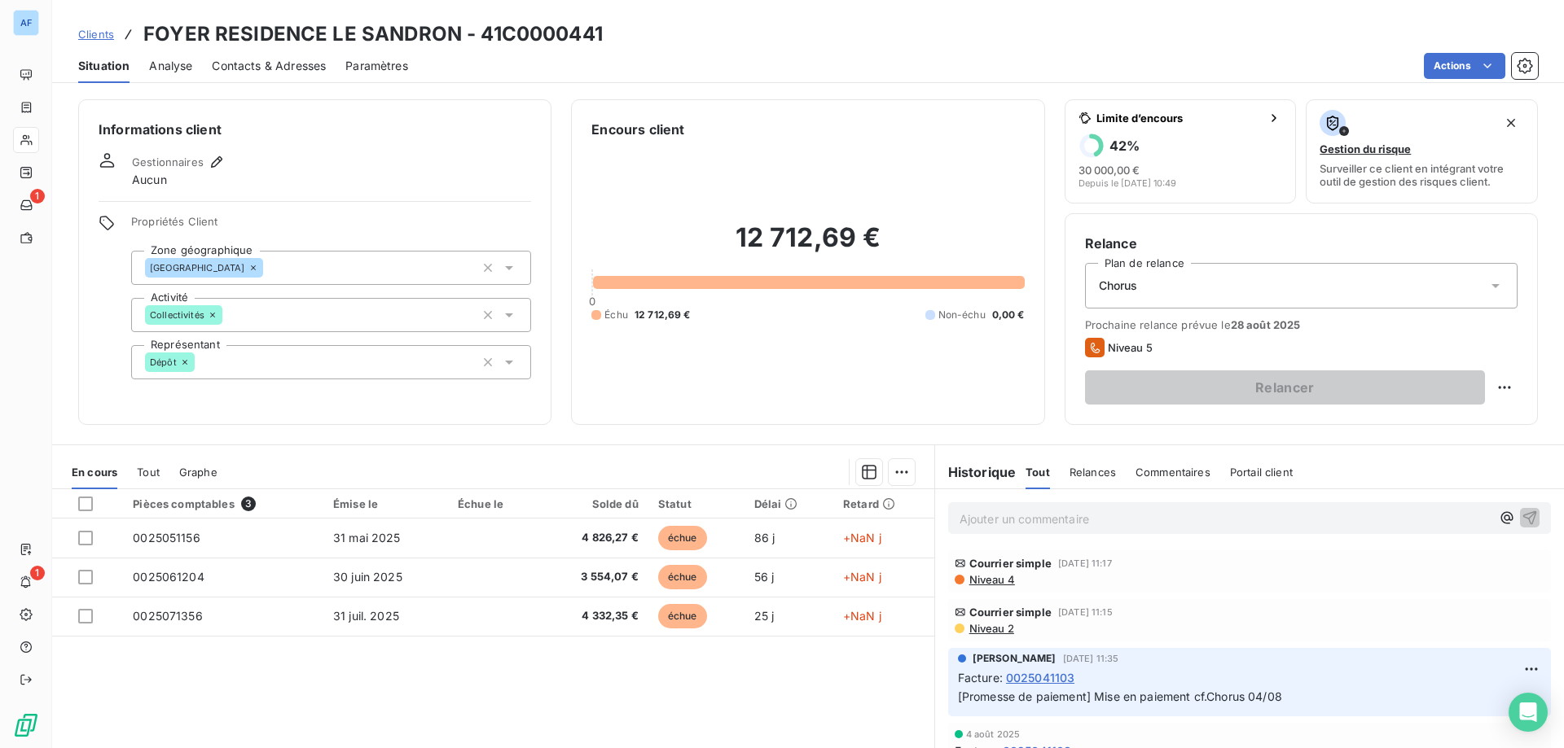
click at [994, 577] on span "Niveau 4" at bounding box center [990, 579] width 47 height 13
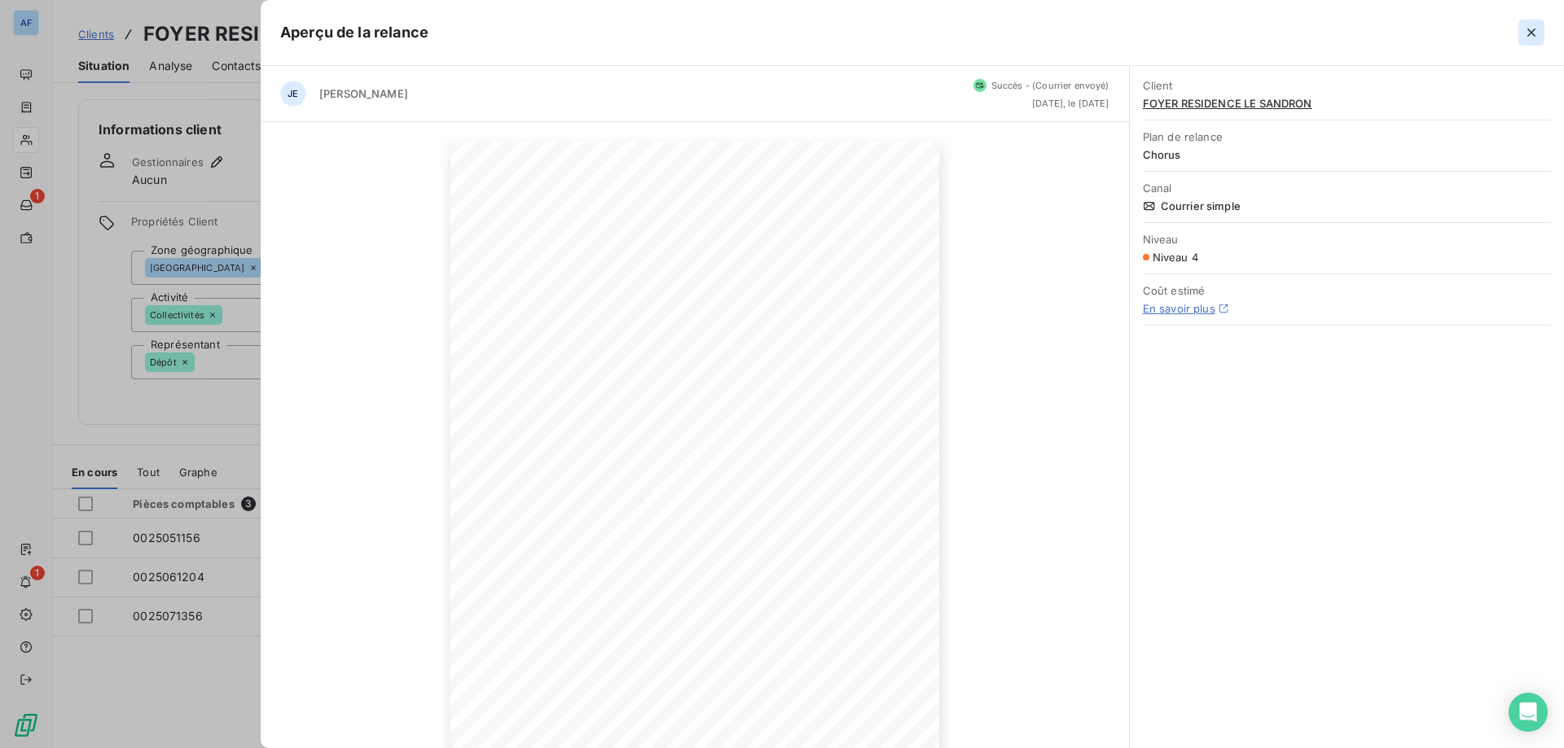
click at [1535, 35] on icon "button" at bounding box center [1531, 32] width 16 height 16
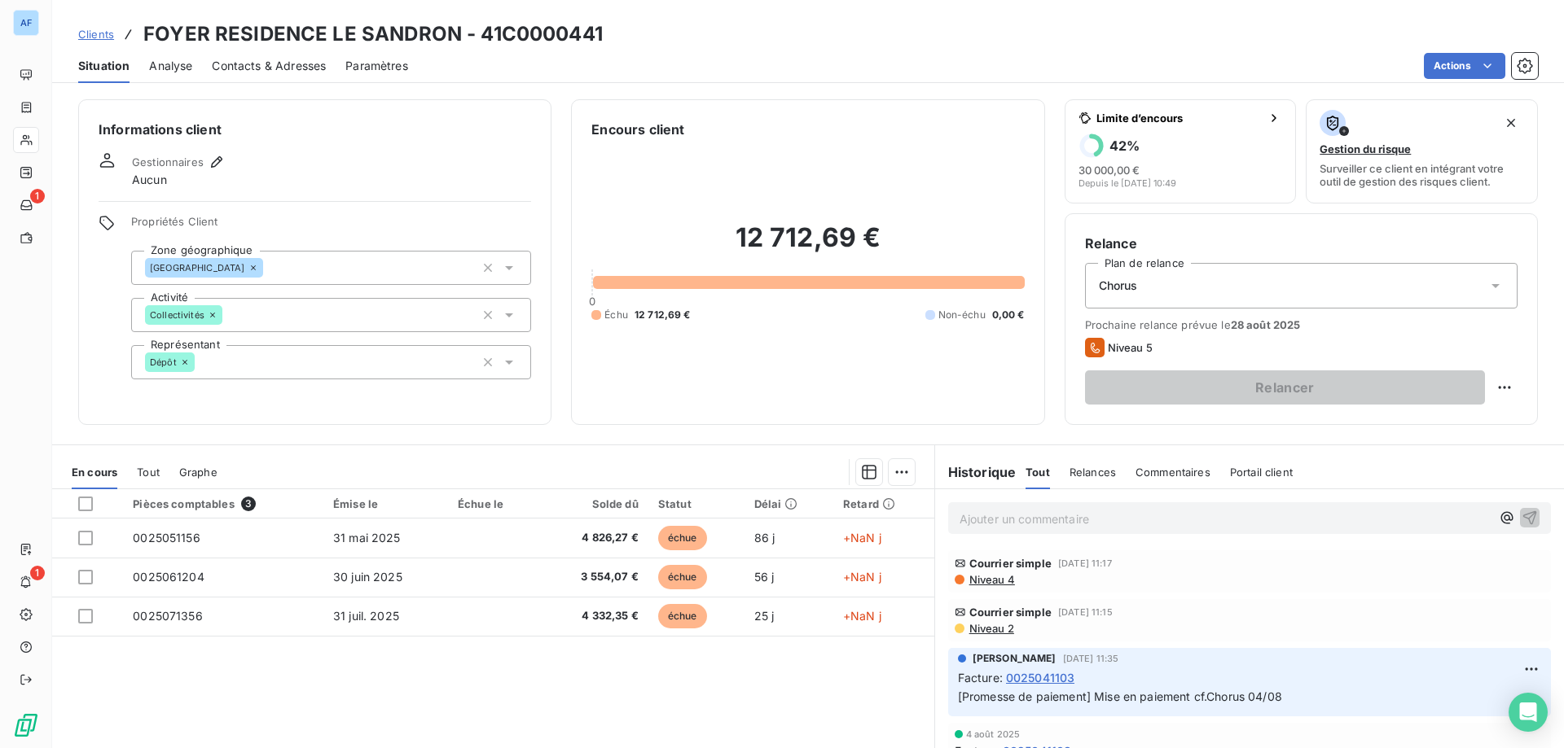
click at [975, 583] on span "Niveau 4" at bounding box center [990, 579] width 47 height 13
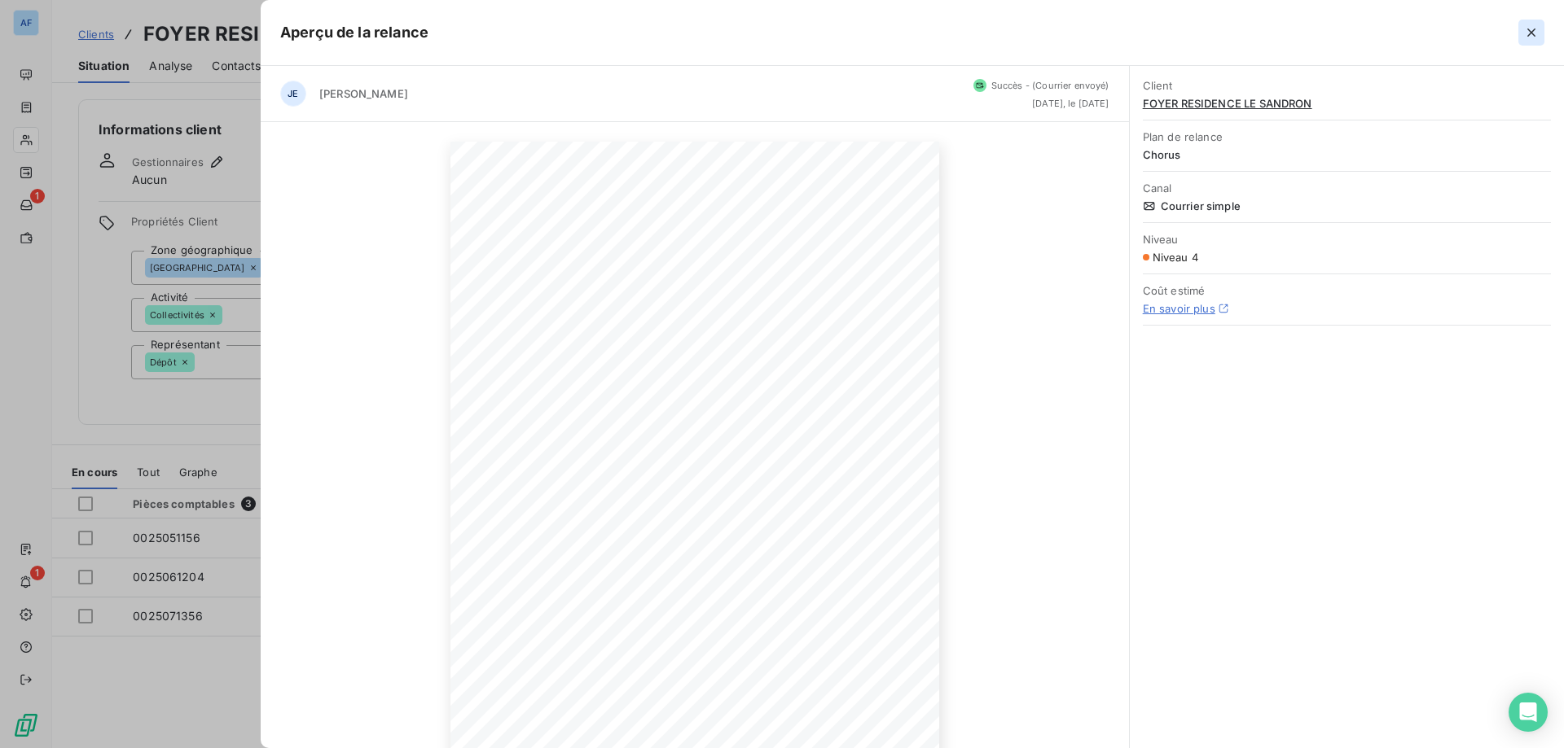
click at [1533, 35] on icon "button" at bounding box center [1531, 33] width 8 height 8
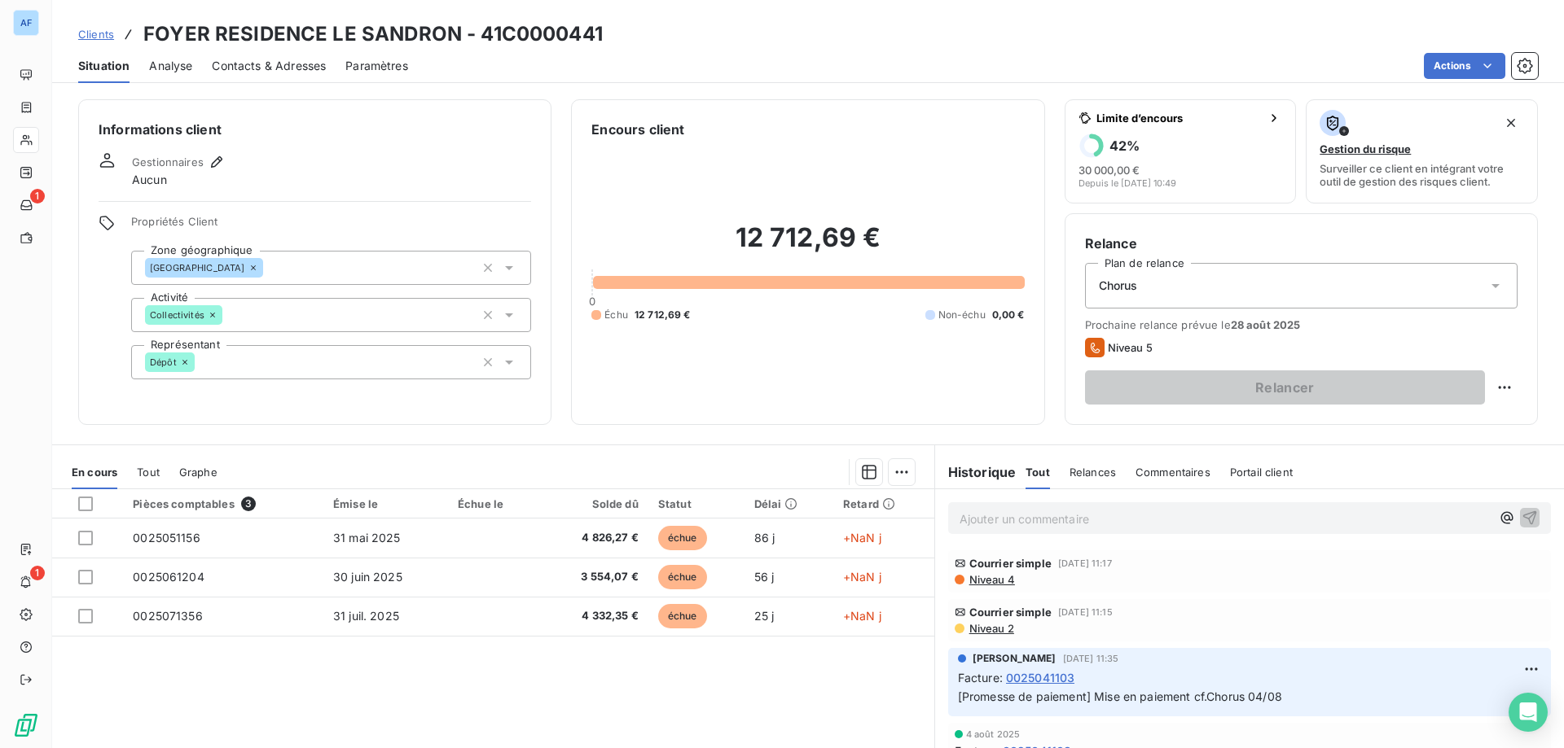
click at [1001, 574] on span "Niveau 4" at bounding box center [990, 579] width 47 height 13
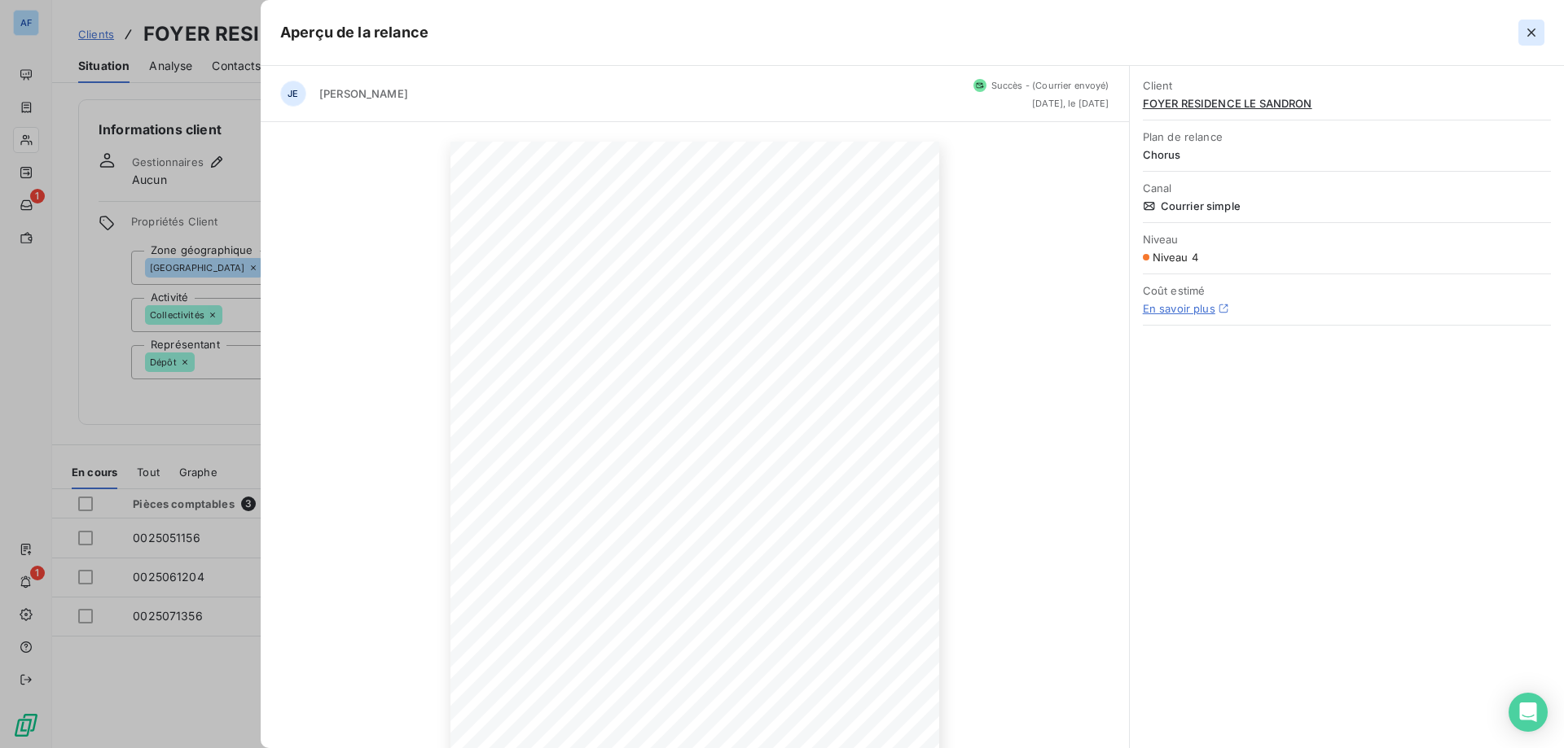
click at [1529, 37] on icon "button" at bounding box center [1531, 32] width 16 height 16
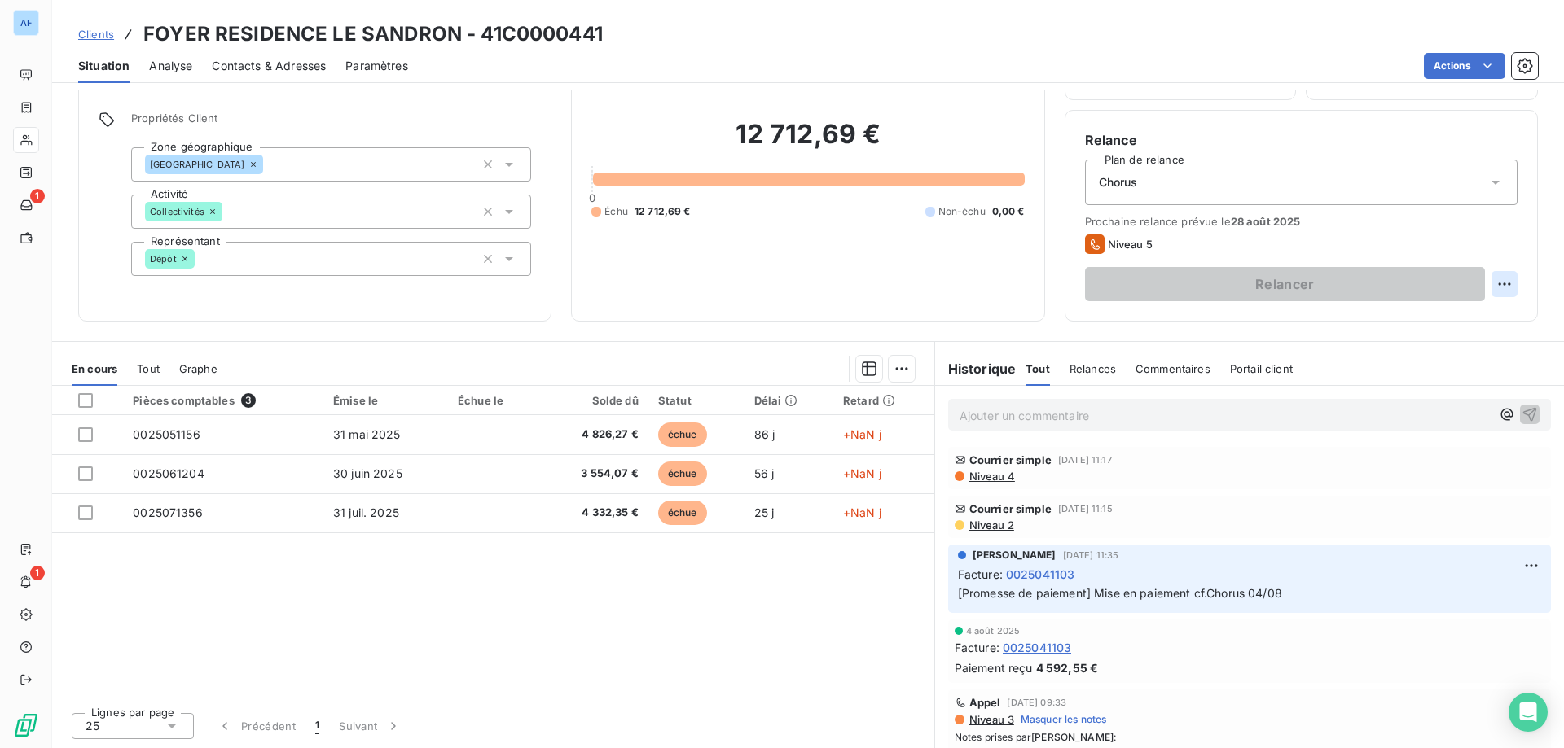
click at [1480, 286] on html "AF 1 1 Clients FOYER RESIDENCE LE SANDRON - 41C0000441 Situation Analyse Contac…" at bounding box center [782, 374] width 1564 height 748
click at [1392, 321] on div "Replanifier cette action" at bounding box center [1426, 320] width 146 height 26
select select "7"
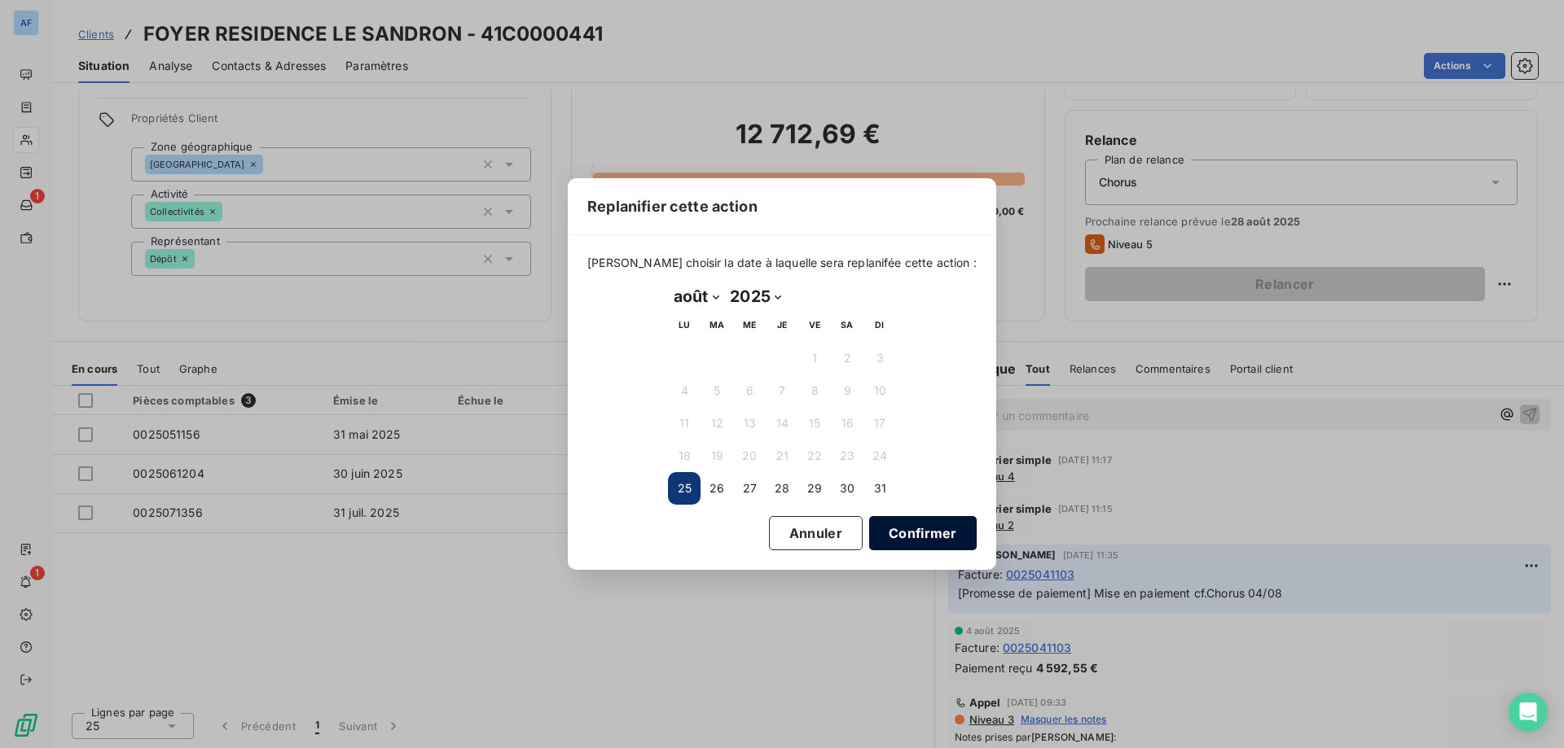
click at [906, 528] on button "Confirmer" at bounding box center [922, 533] width 107 height 34
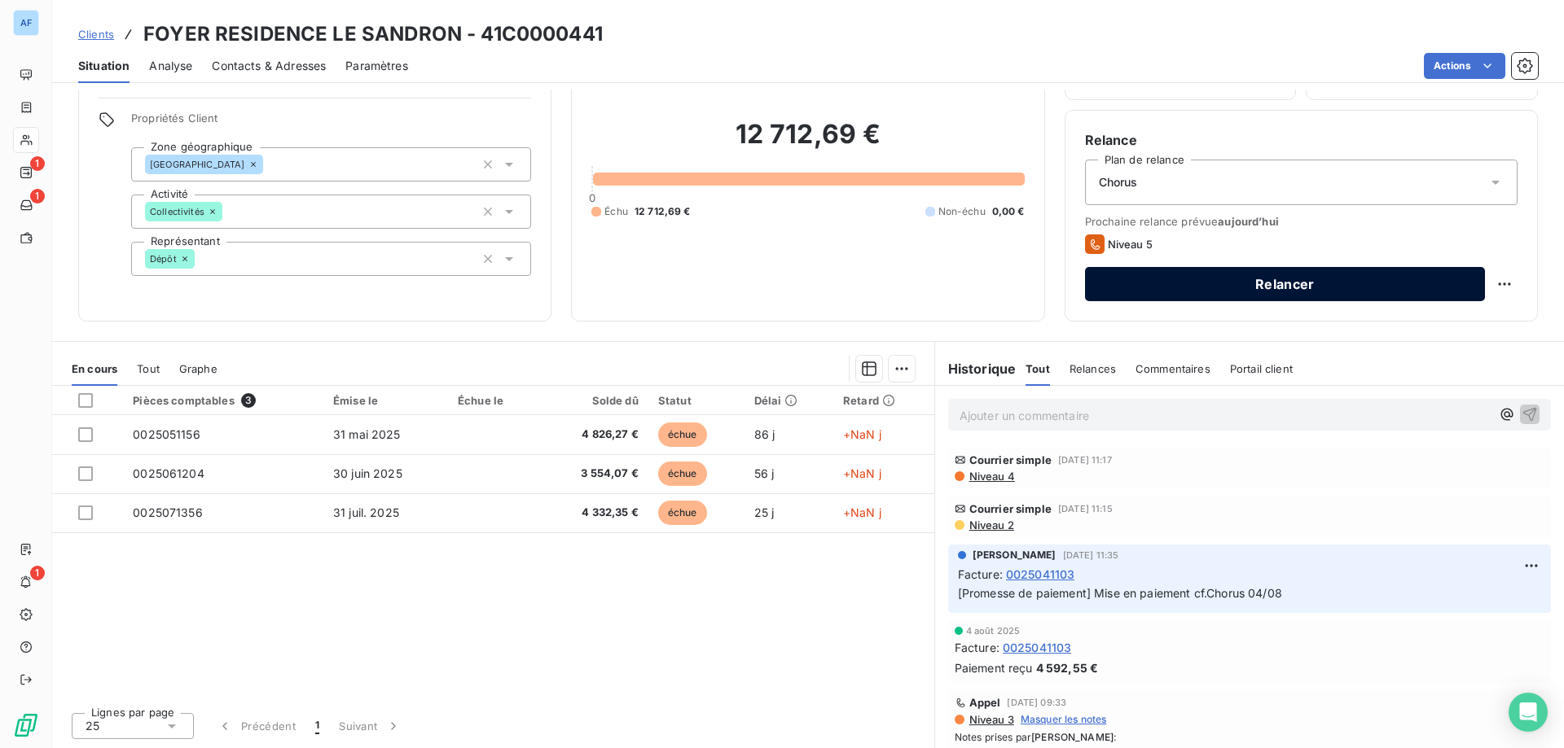
click at [1263, 291] on button "Relancer" at bounding box center [1285, 284] width 400 height 34
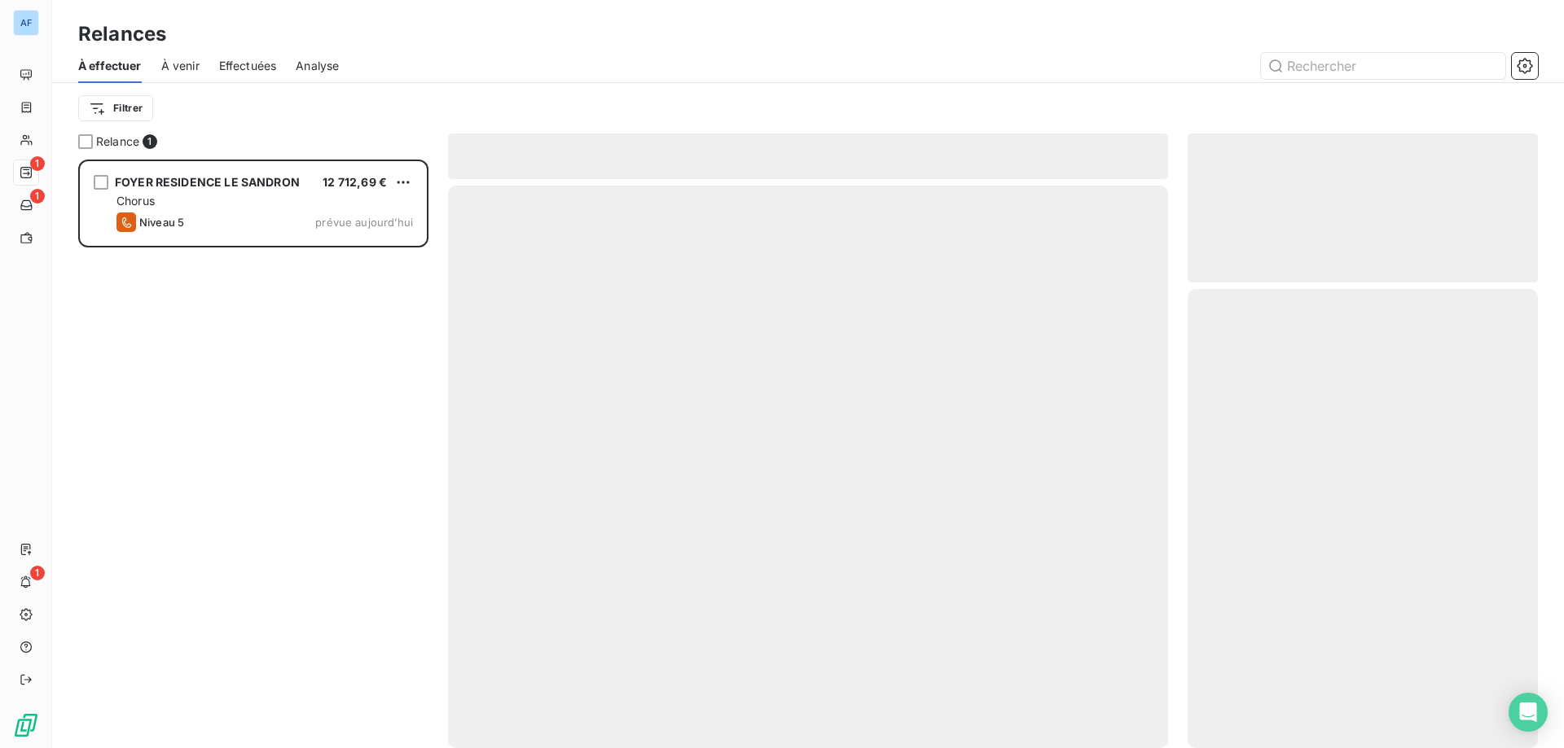
scroll to position [577, 338]
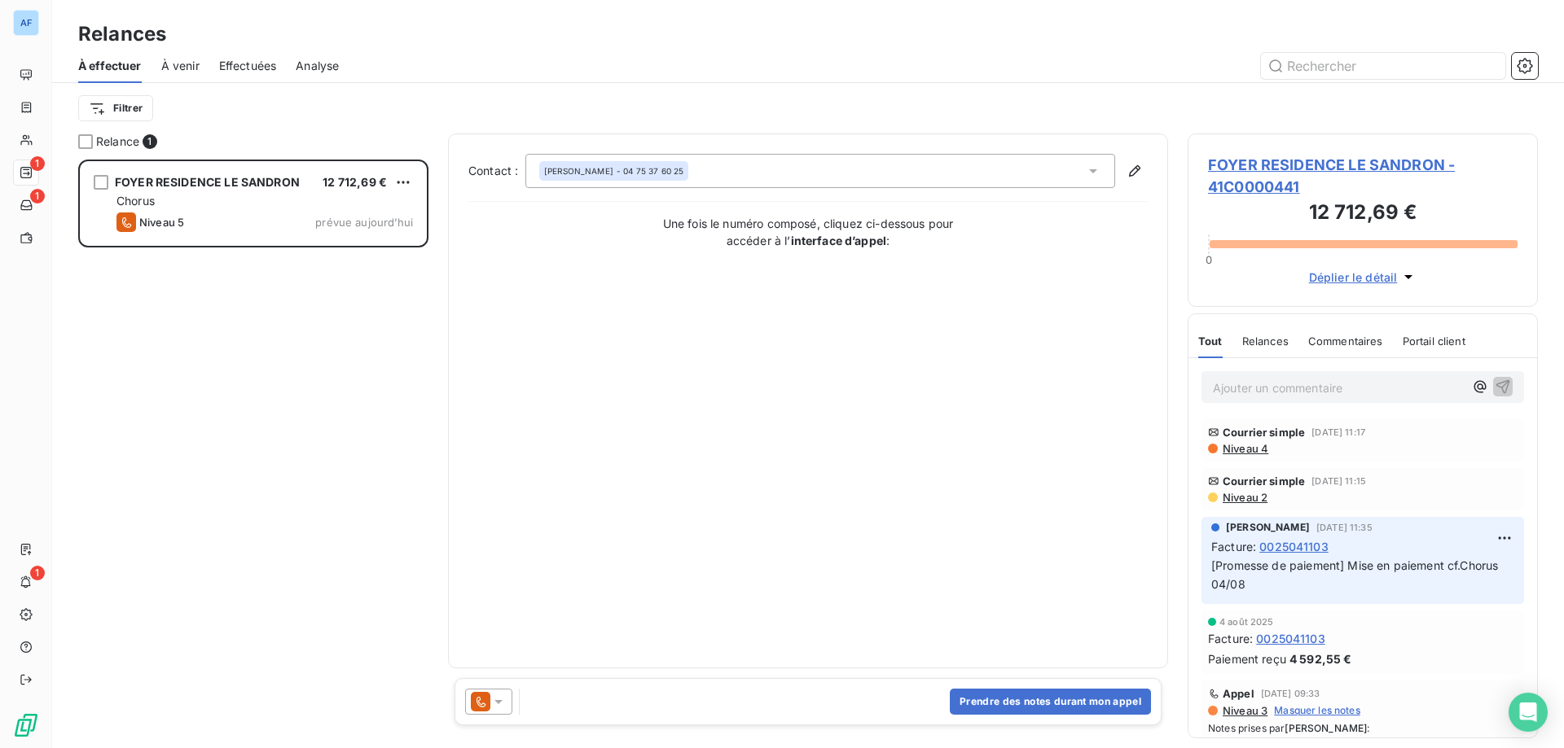
click at [480, 706] on icon at bounding box center [481, 702] width 20 height 20
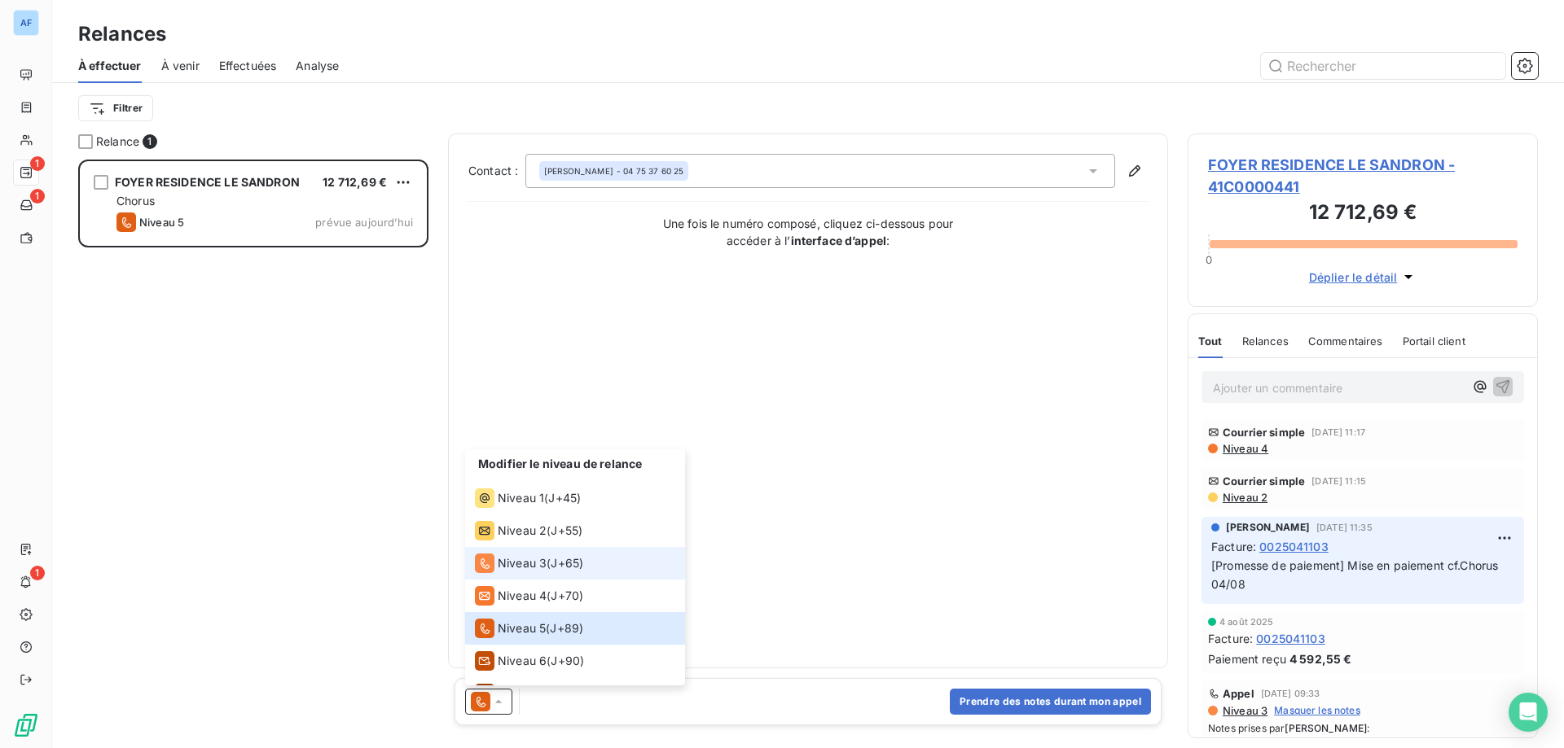
click at [559, 565] on span "J+65 )" at bounding box center [566, 563] width 33 height 16
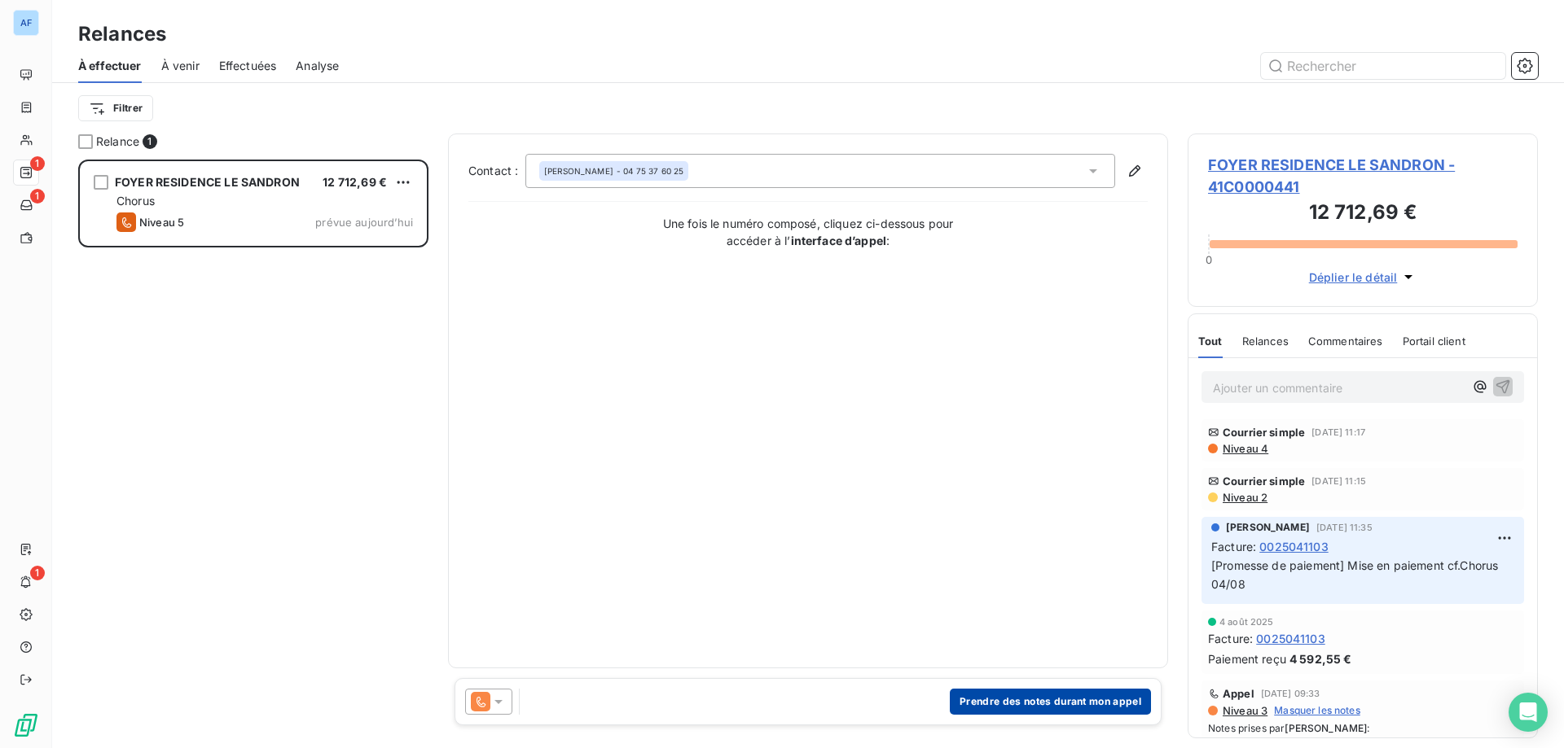
click at [985, 700] on button "Prendre des notes durant mon appel" at bounding box center [1050, 702] width 201 height 26
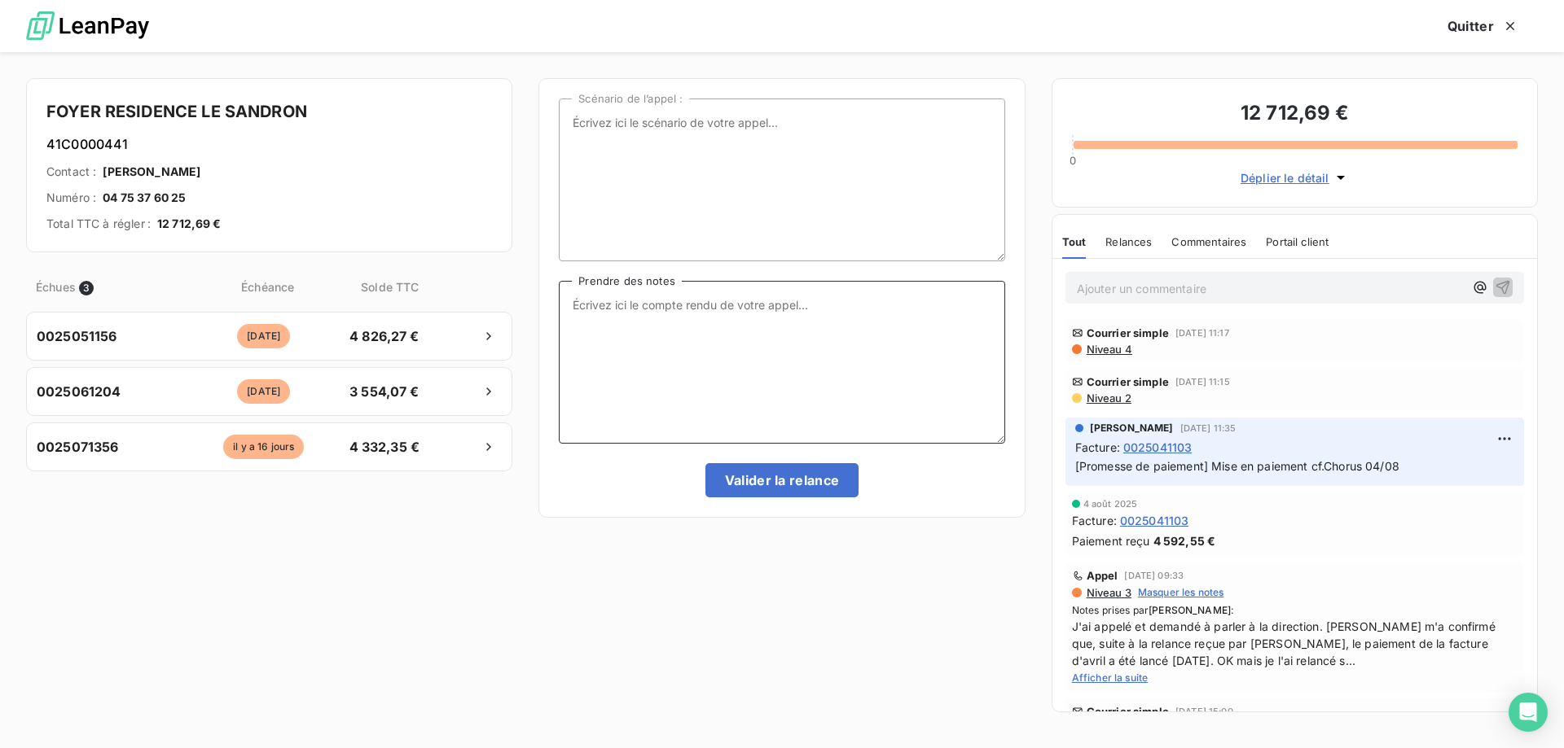
click at [771, 391] on textarea "Prendre des notes" at bounding box center [781, 362] width 445 height 163
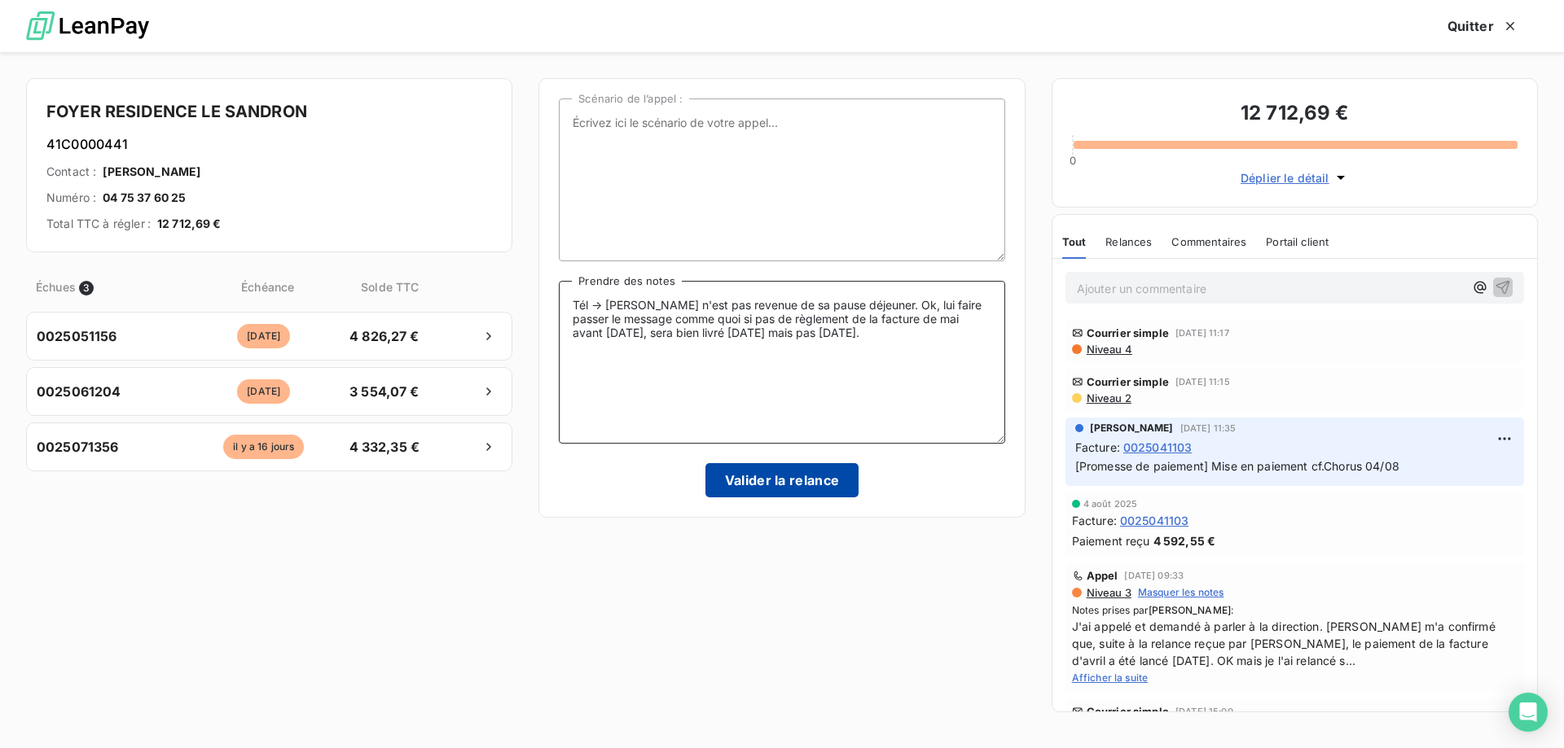
type textarea "Tél -> Mme VIANES n'est pas revenue de sa pause déjeuner. Ok, lui faire passer …"
click at [748, 480] on button "Valider la relance" at bounding box center [782, 480] width 154 height 34
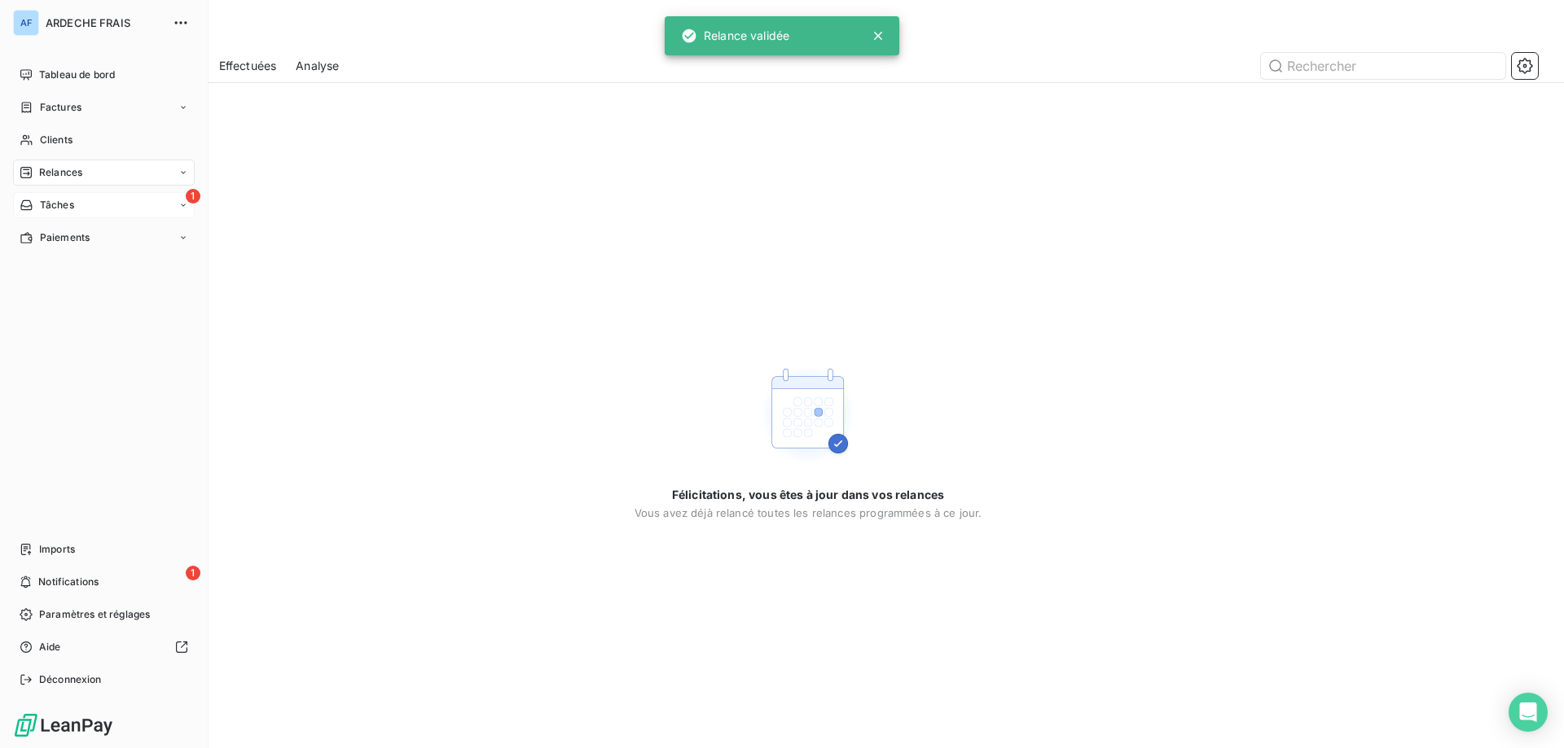
click at [68, 206] on span "Tâches" at bounding box center [57, 205] width 34 height 15
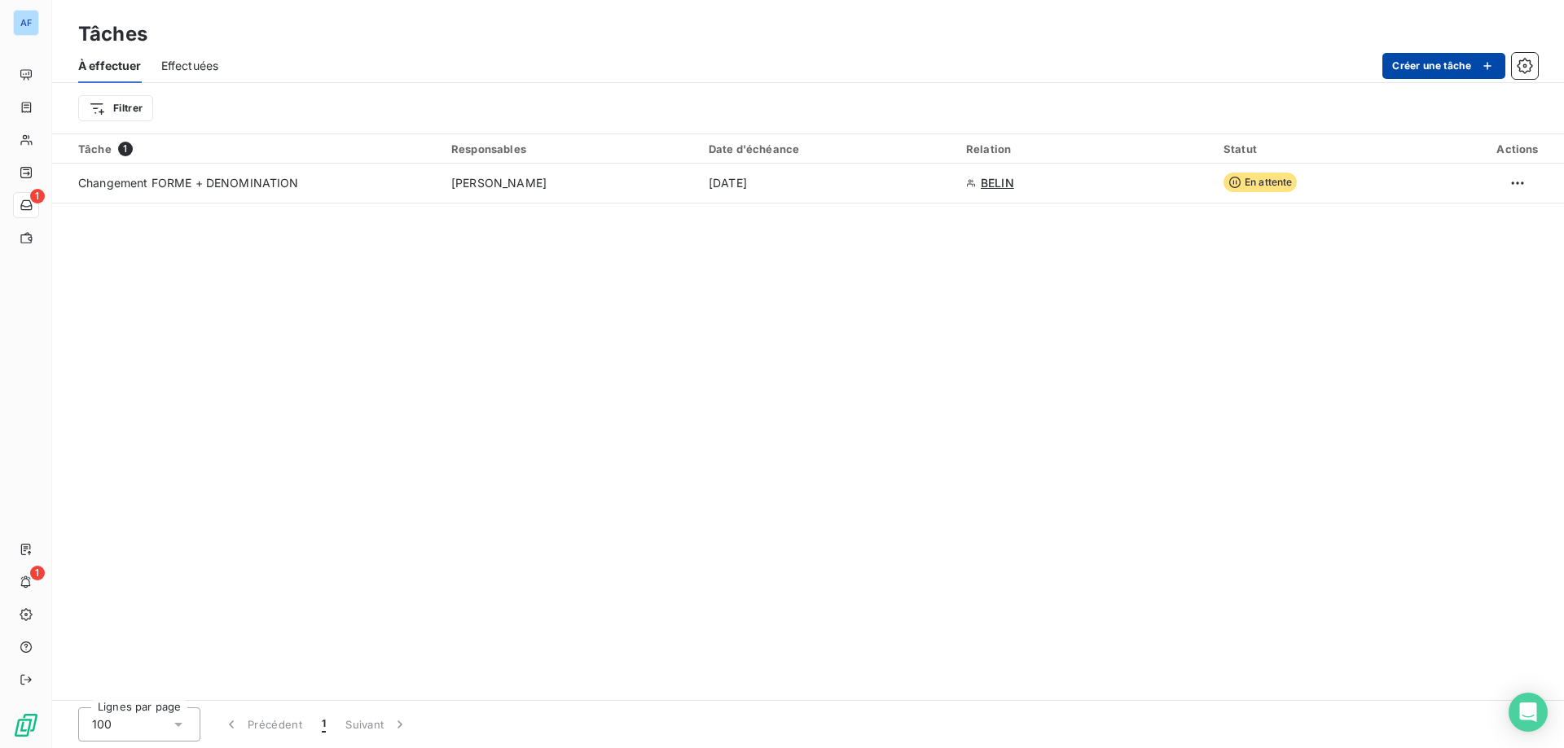
click at [1401, 68] on button "Créer une tâche" at bounding box center [1443, 66] width 123 height 26
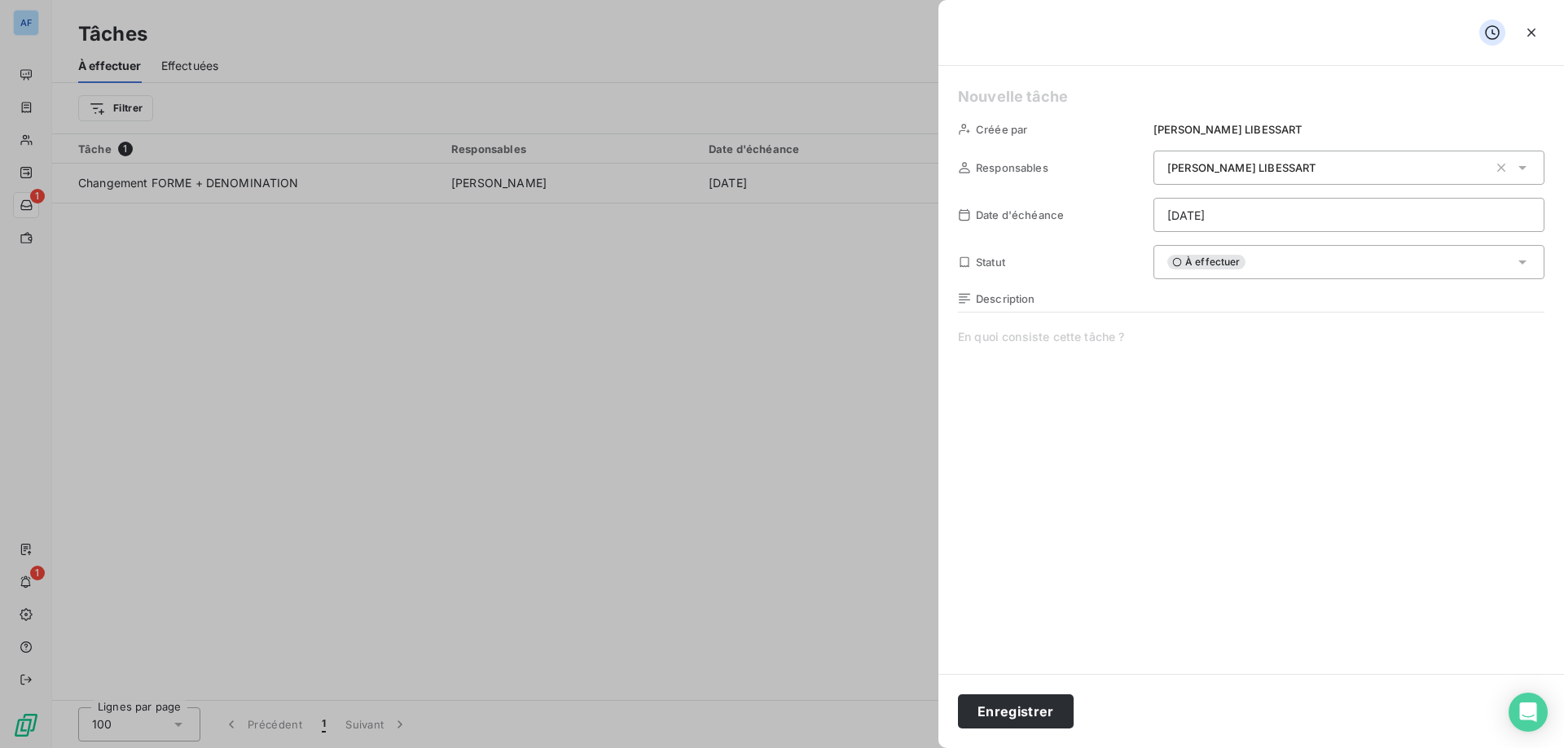
click at [1227, 268] on span "À effectuer" at bounding box center [1206, 262] width 78 height 15
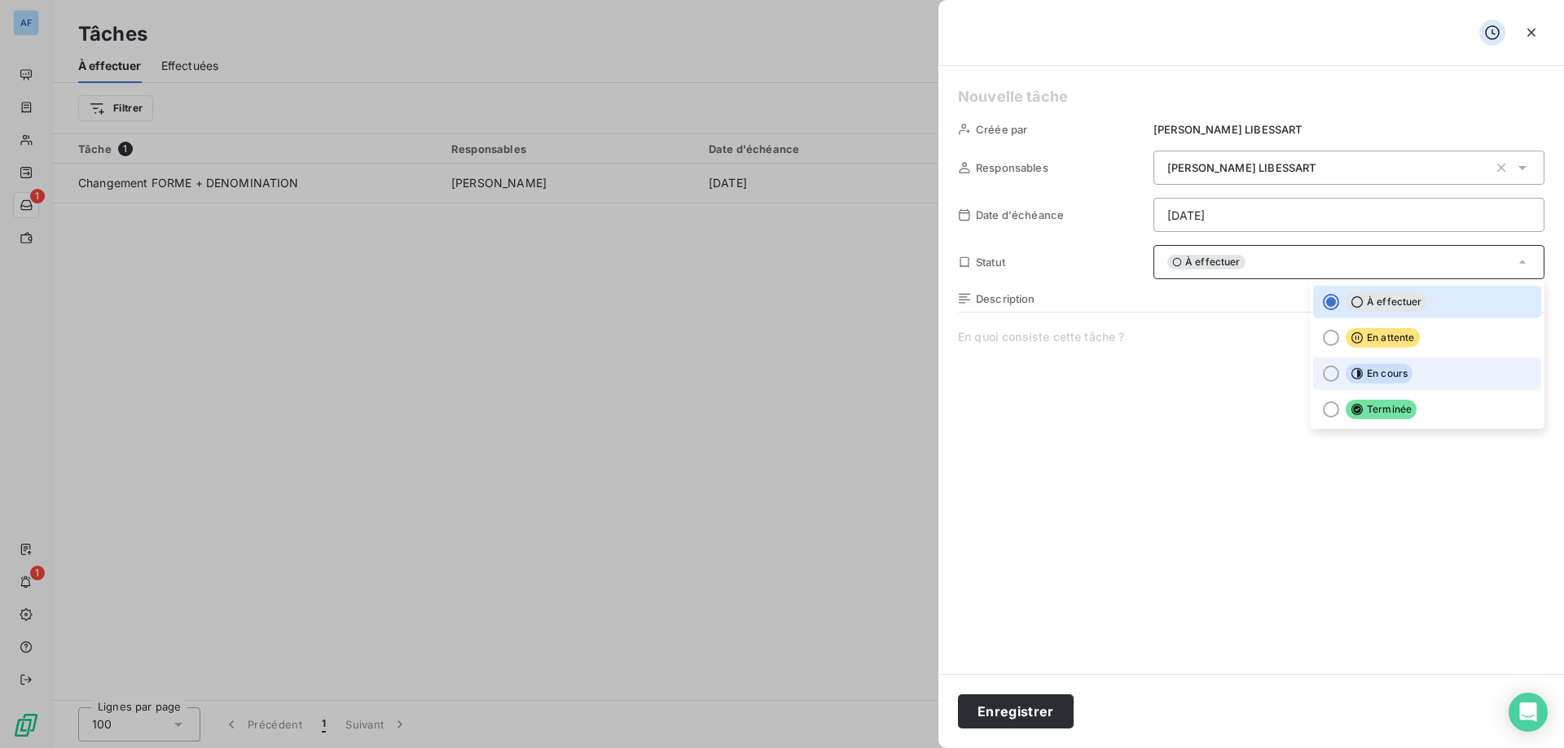
click at [1393, 370] on span "En cours" at bounding box center [1378, 374] width 67 height 20
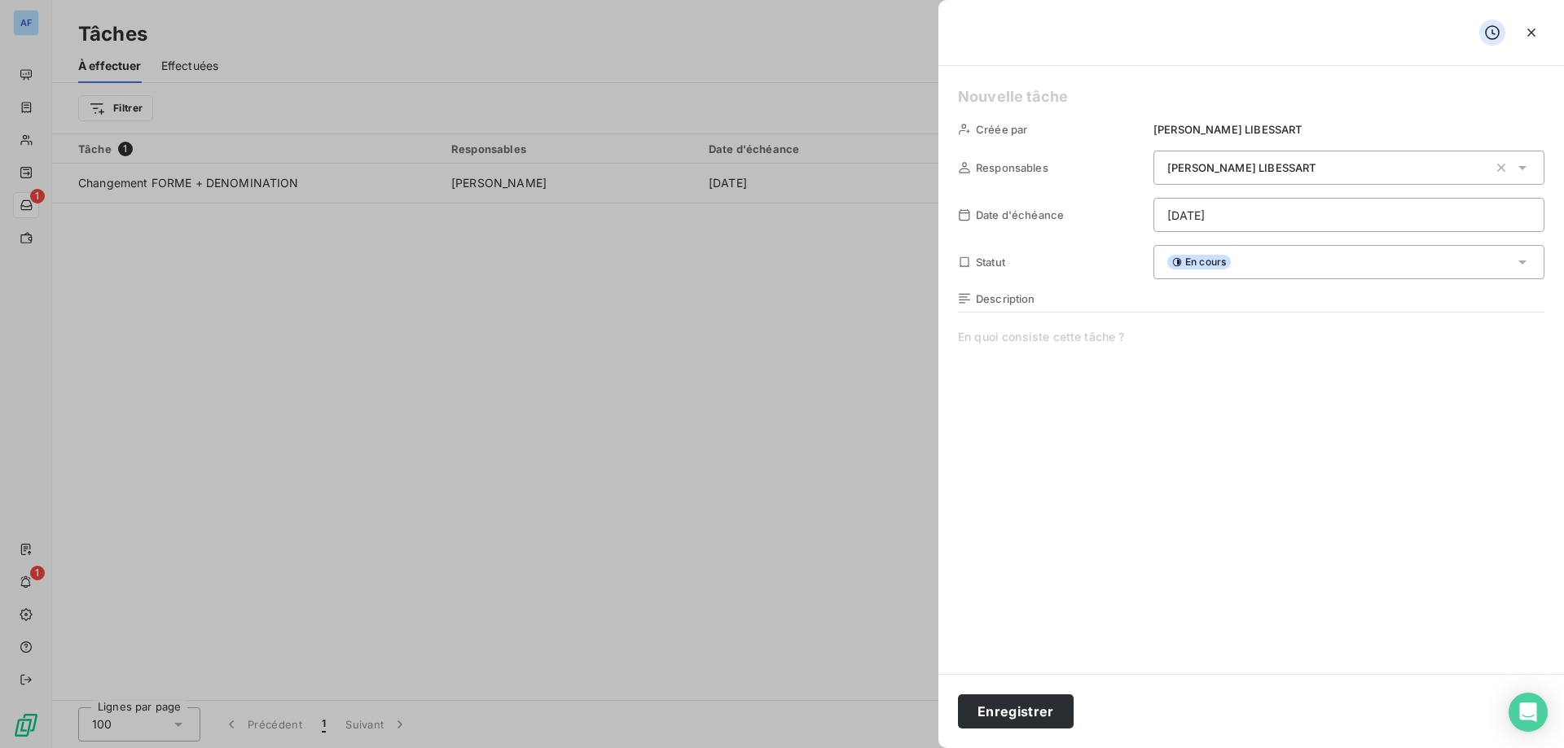
click at [1164, 367] on span at bounding box center [1251, 485] width 586 height 313
click at [1530, 33] on icon "button" at bounding box center [1531, 33] width 8 height 8
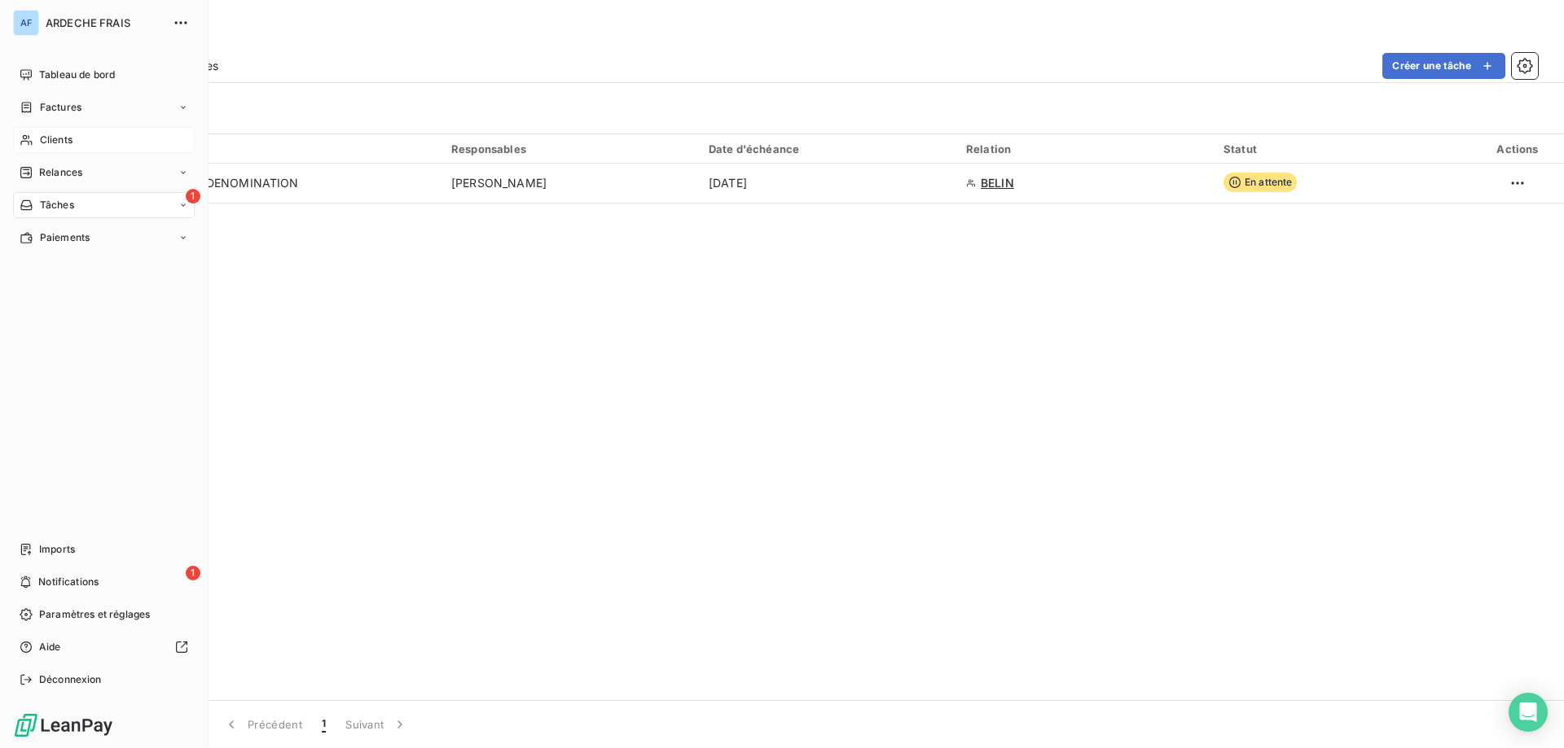
click at [43, 141] on span "Clients" at bounding box center [56, 140] width 33 height 15
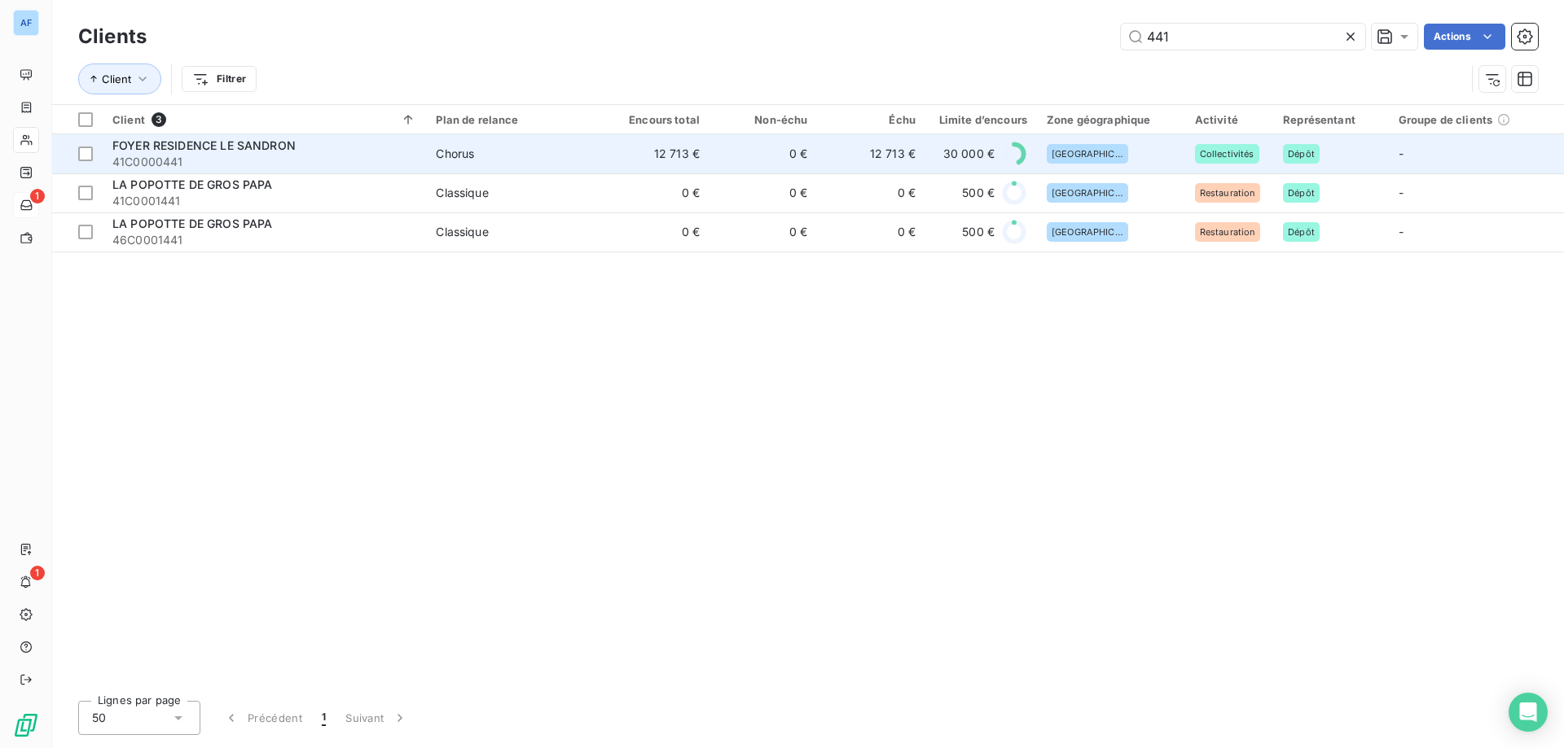
click at [229, 167] on span "41C0000441" at bounding box center [264, 162] width 304 height 16
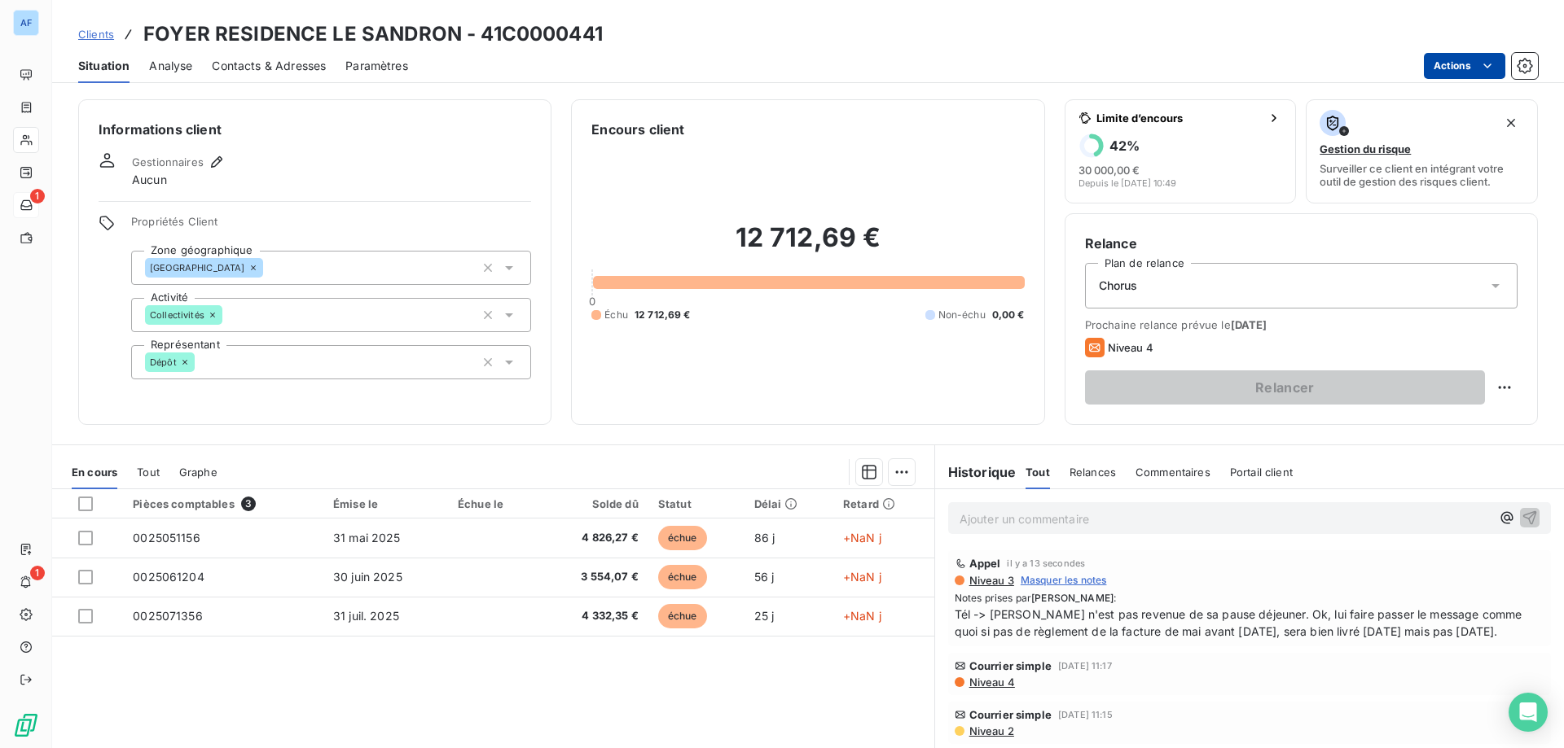
click at [1452, 59] on html "AF 1 1 Clients FOYER RESIDENCE LE SANDRON - 41C0000441 Situation Analyse Contac…" at bounding box center [782, 374] width 1564 height 748
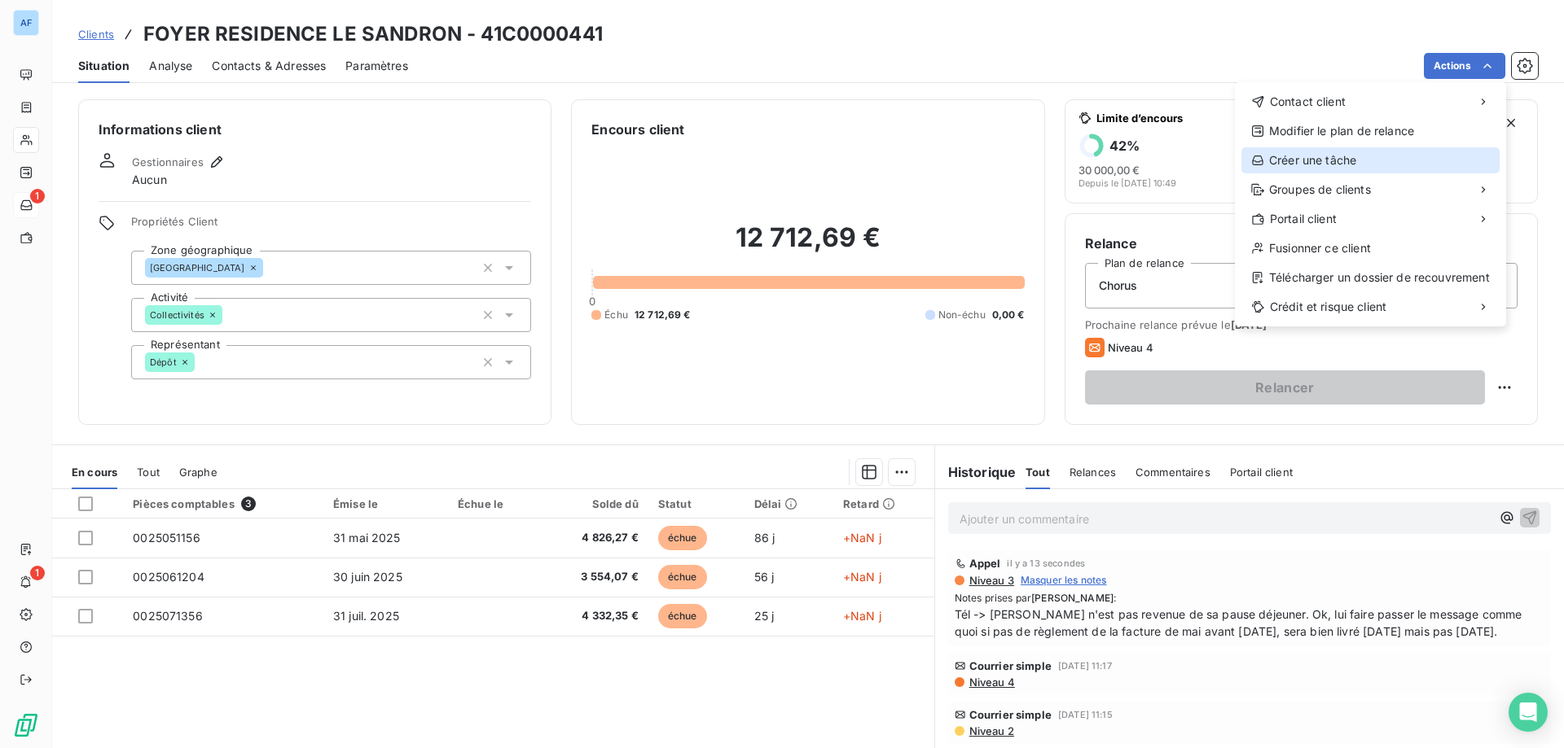
click at [1344, 164] on div "Créer une tâche" at bounding box center [1370, 160] width 258 height 26
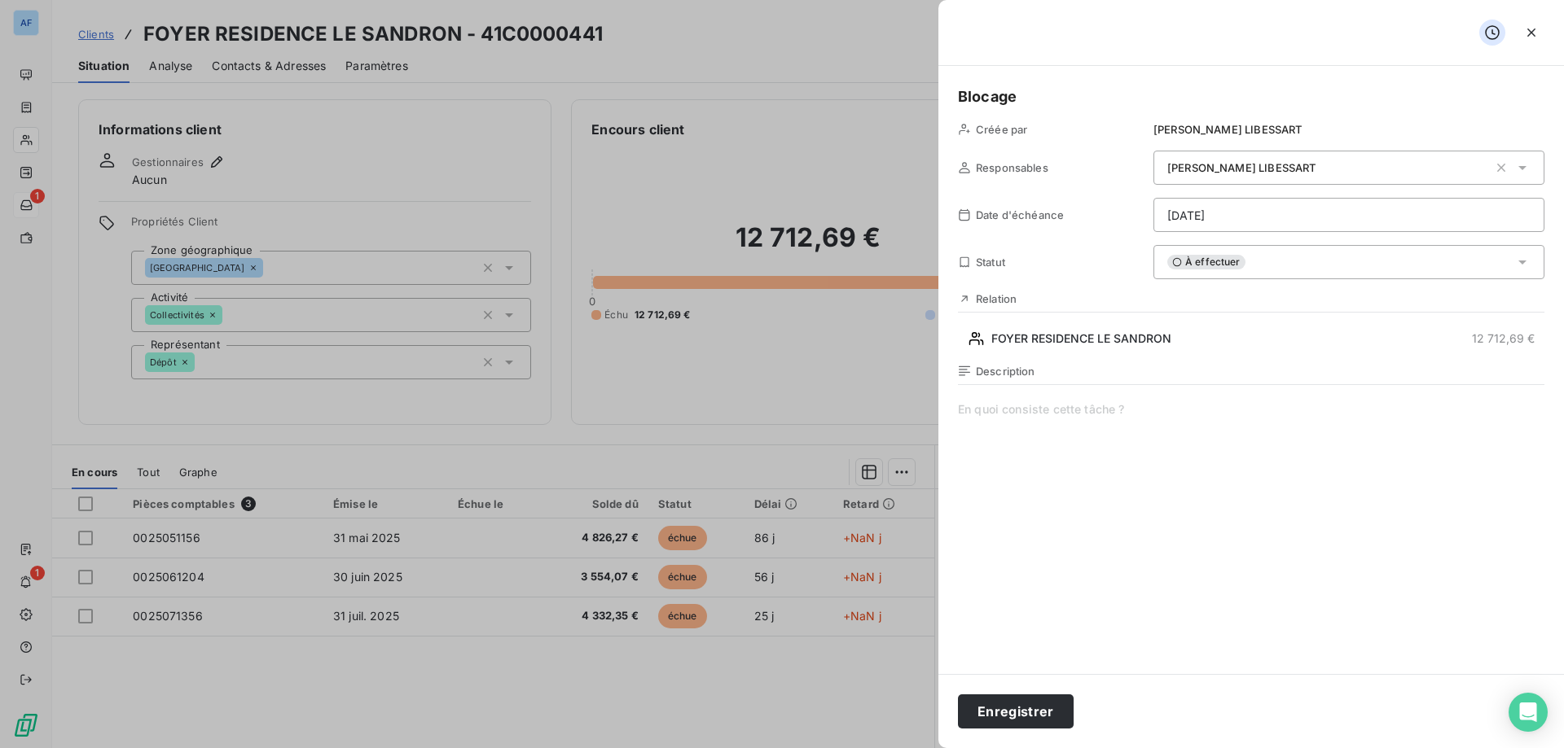
click at [1136, 436] on span at bounding box center [1251, 557] width 586 height 313
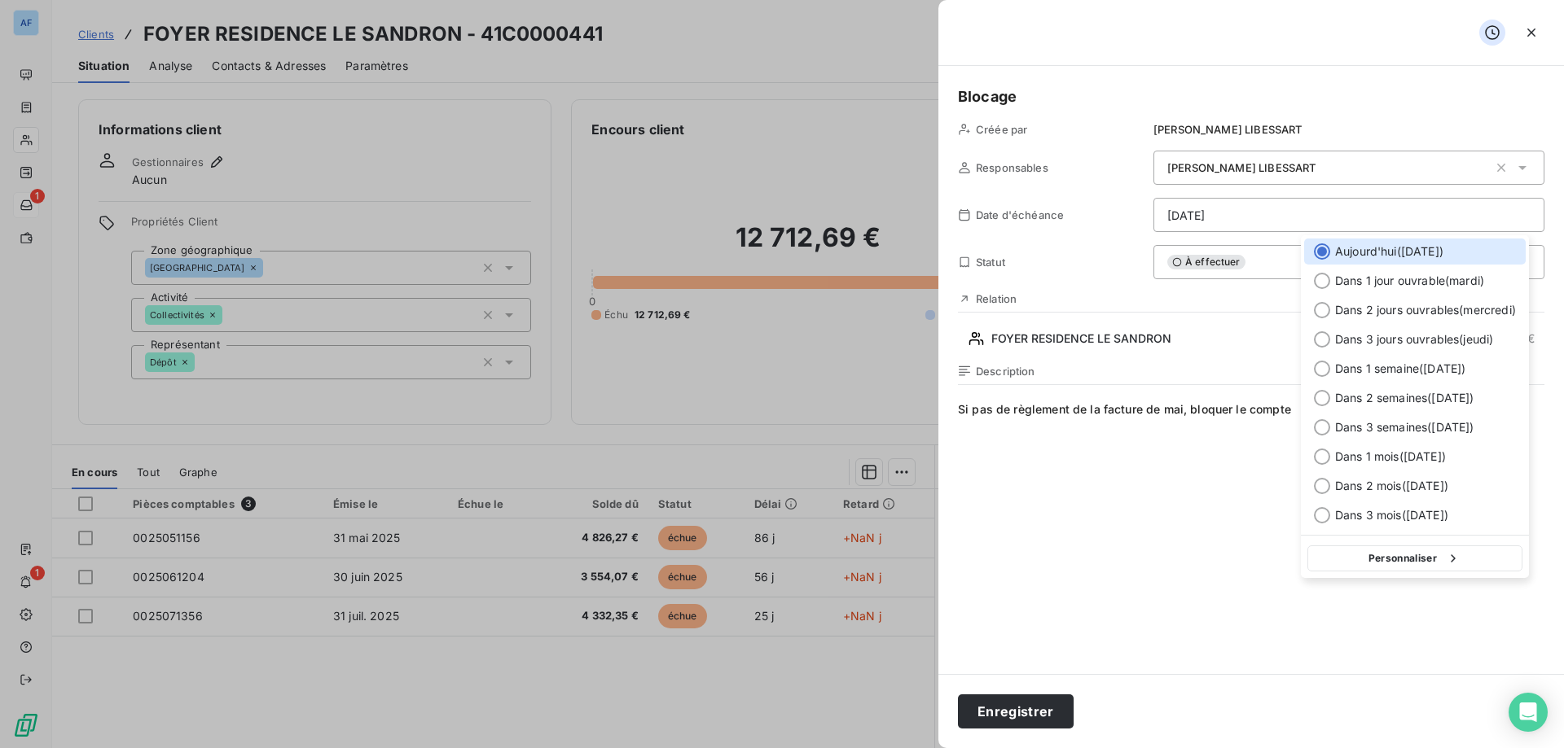
click at [1235, 206] on html "AF 1 1 Clients FOYER RESIDENCE LE SANDRON - 41C0000441 Situation Analyse Contac…" at bounding box center [782, 374] width 1564 height 748
click at [1445, 315] on span "Dans 2 jours ouvrables ( mercredi )" at bounding box center [1425, 310] width 181 height 16
type input "27/08/2025"
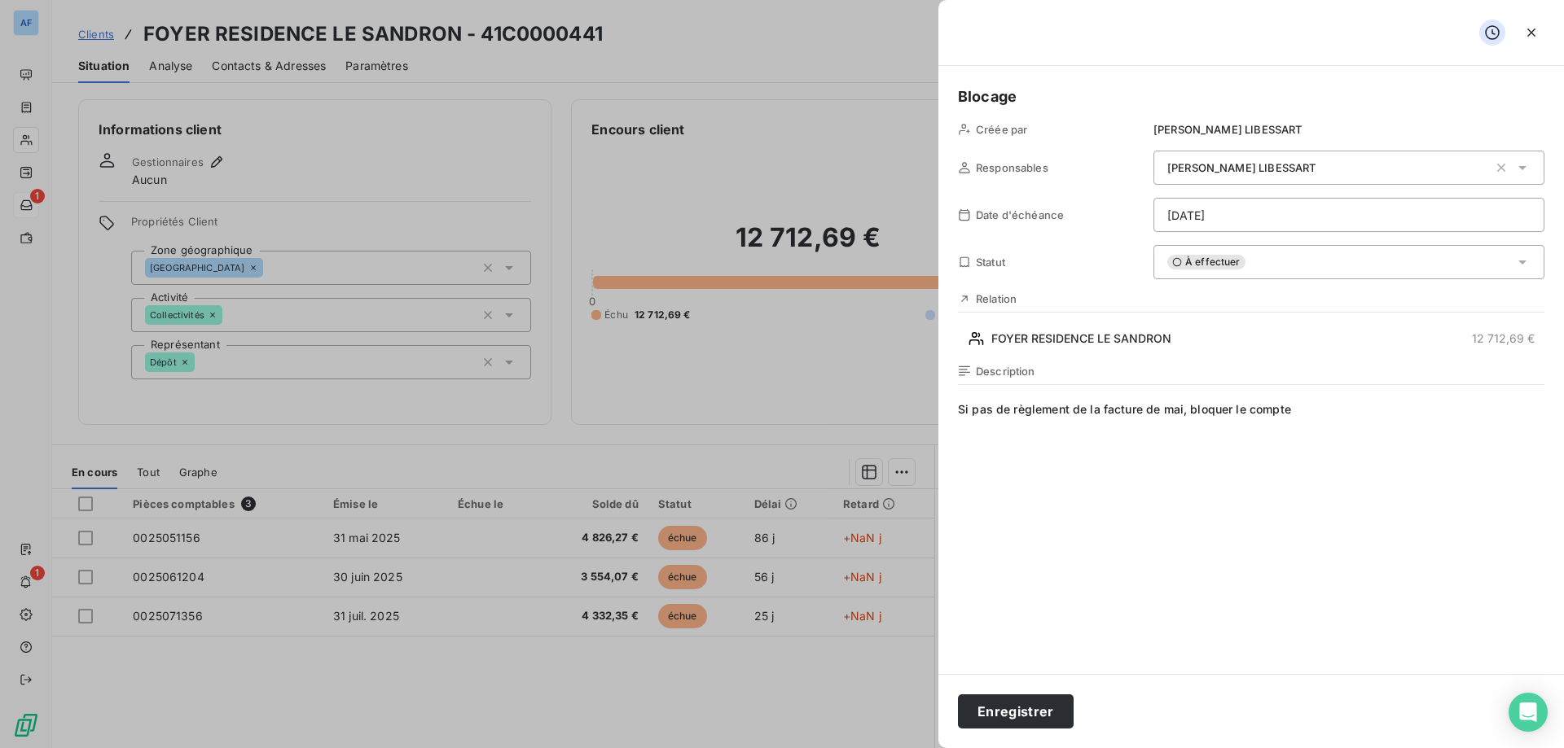
click at [1347, 428] on span "Si pas de règlement de la facture de mai, bloquer le compte" at bounding box center [1251, 557] width 586 height 313
drag, startPoint x: 1357, startPoint y: 432, endPoint x: 555, endPoint y: 365, distance: 804.9
click at [555, 748] on div "Blocage Créée par Jennifer LIBESSART Responsables Jennifer LIBESSART Date d'éch…" at bounding box center [782, 748] width 1564 height 0
click at [1034, 704] on button "Enregistrer" at bounding box center [1016, 712] width 116 height 34
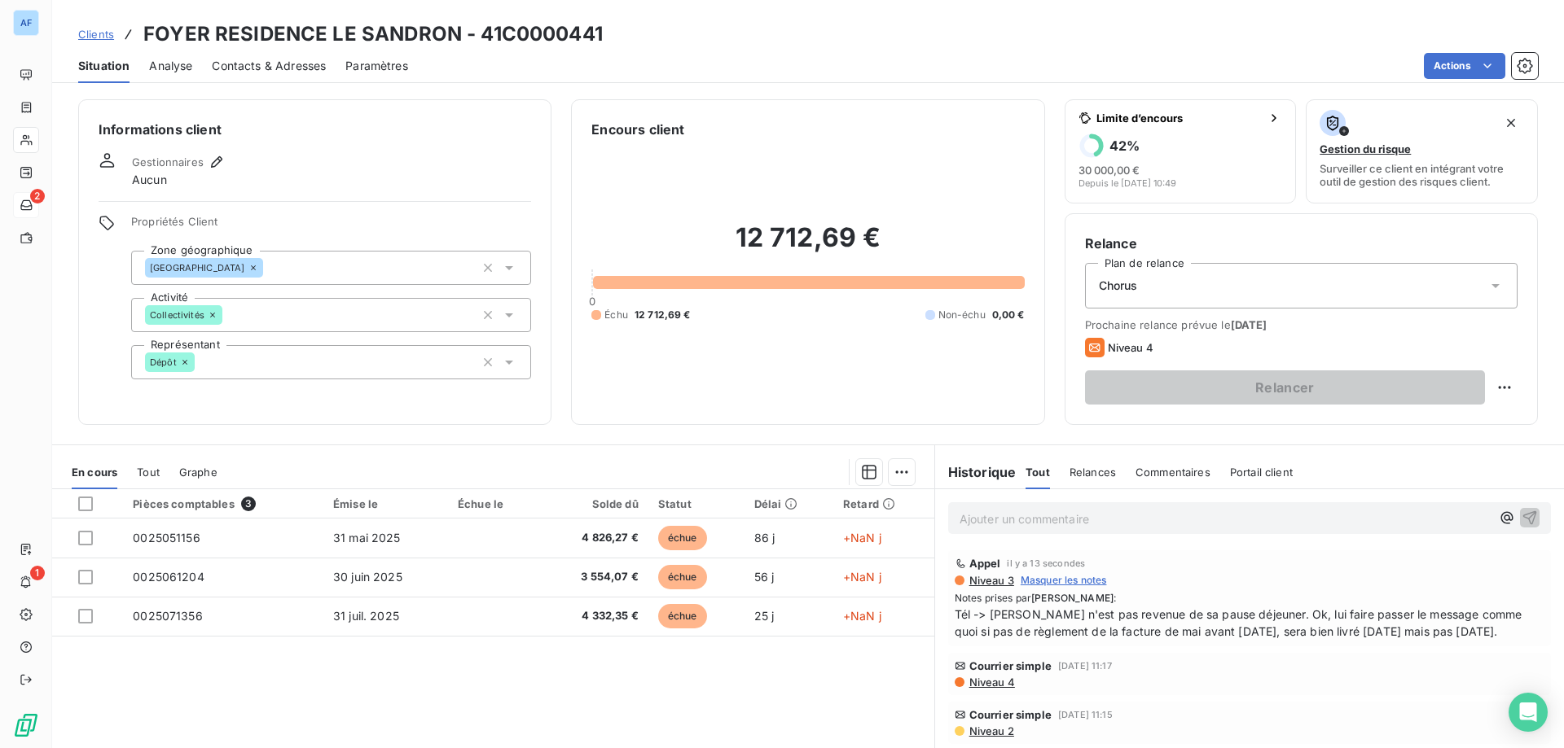
click at [91, 33] on span "Clients" at bounding box center [96, 34] width 36 height 13
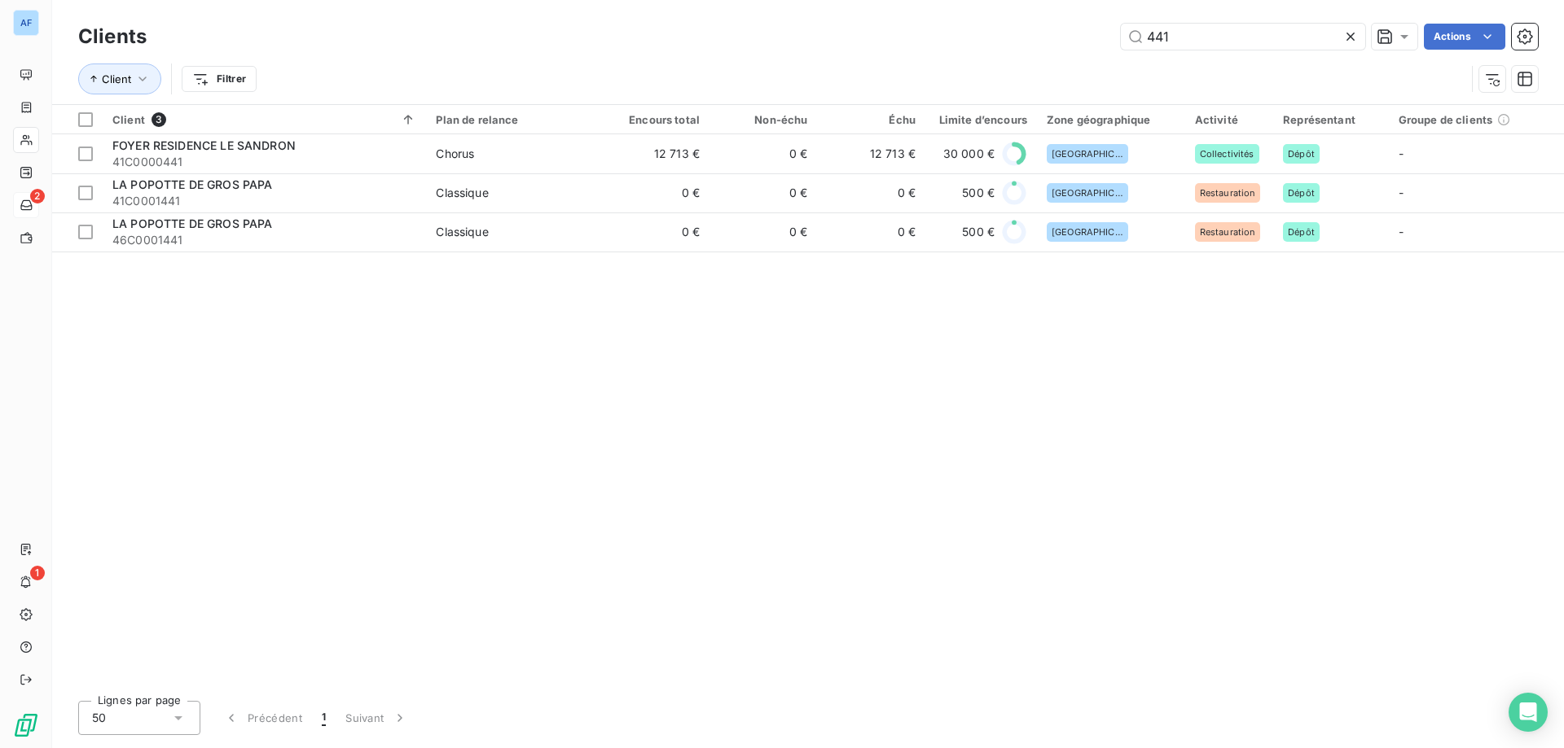
drag, startPoint x: 1243, startPoint y: 41, endPoint x: 473, endPoint y: 55, distance: 769.7
click at [473, 55] on div "Clients 441 Actions Client Filtrer" at bounding box center [807, 62] width 1459 height 85
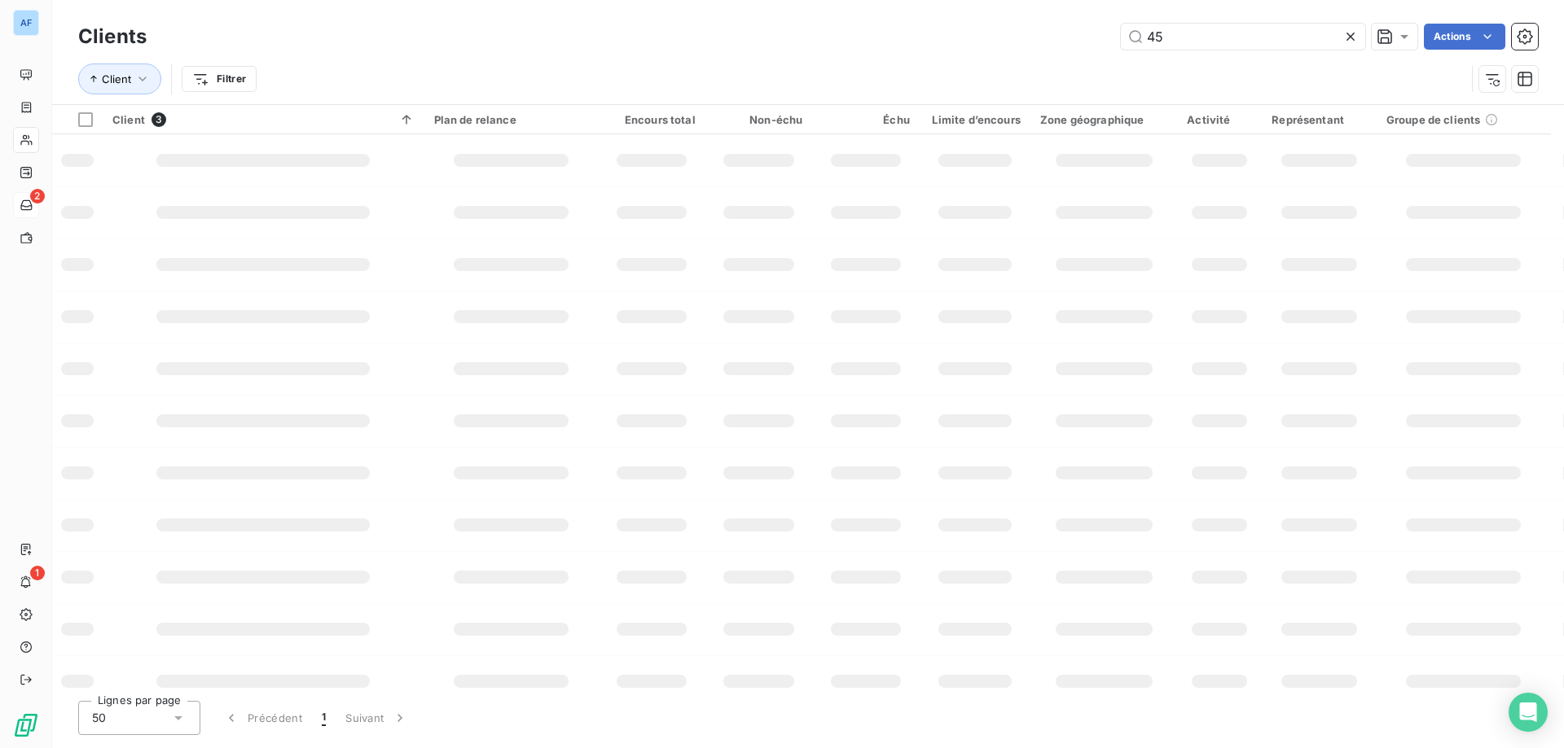
type input "458"
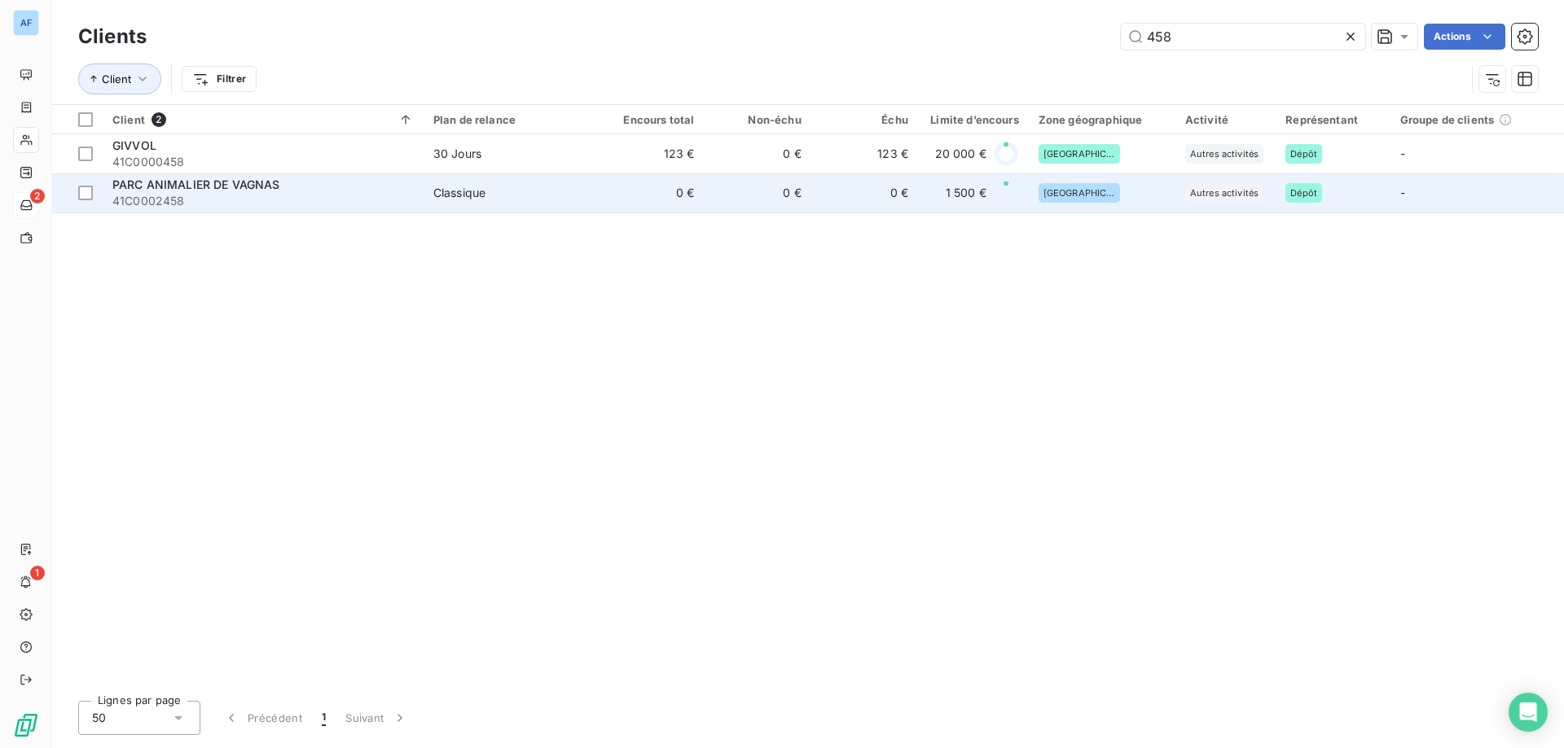
click at [439, 204] on td "Classique" at bounding box center [509, 192] width 173 height 39
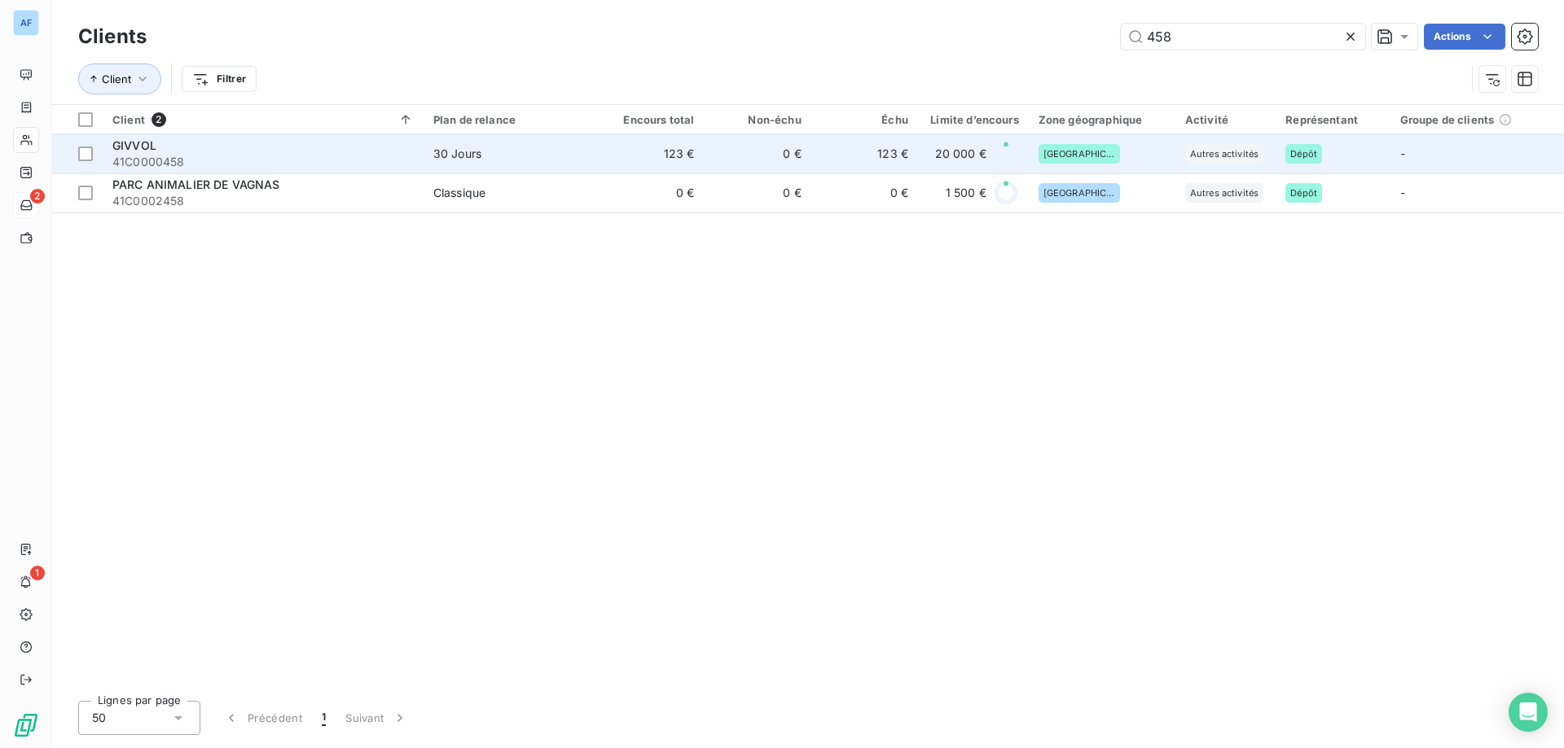
click at [213, 143] on div "GIVVOL" at bounding box center [262, 146] width 301 height 16
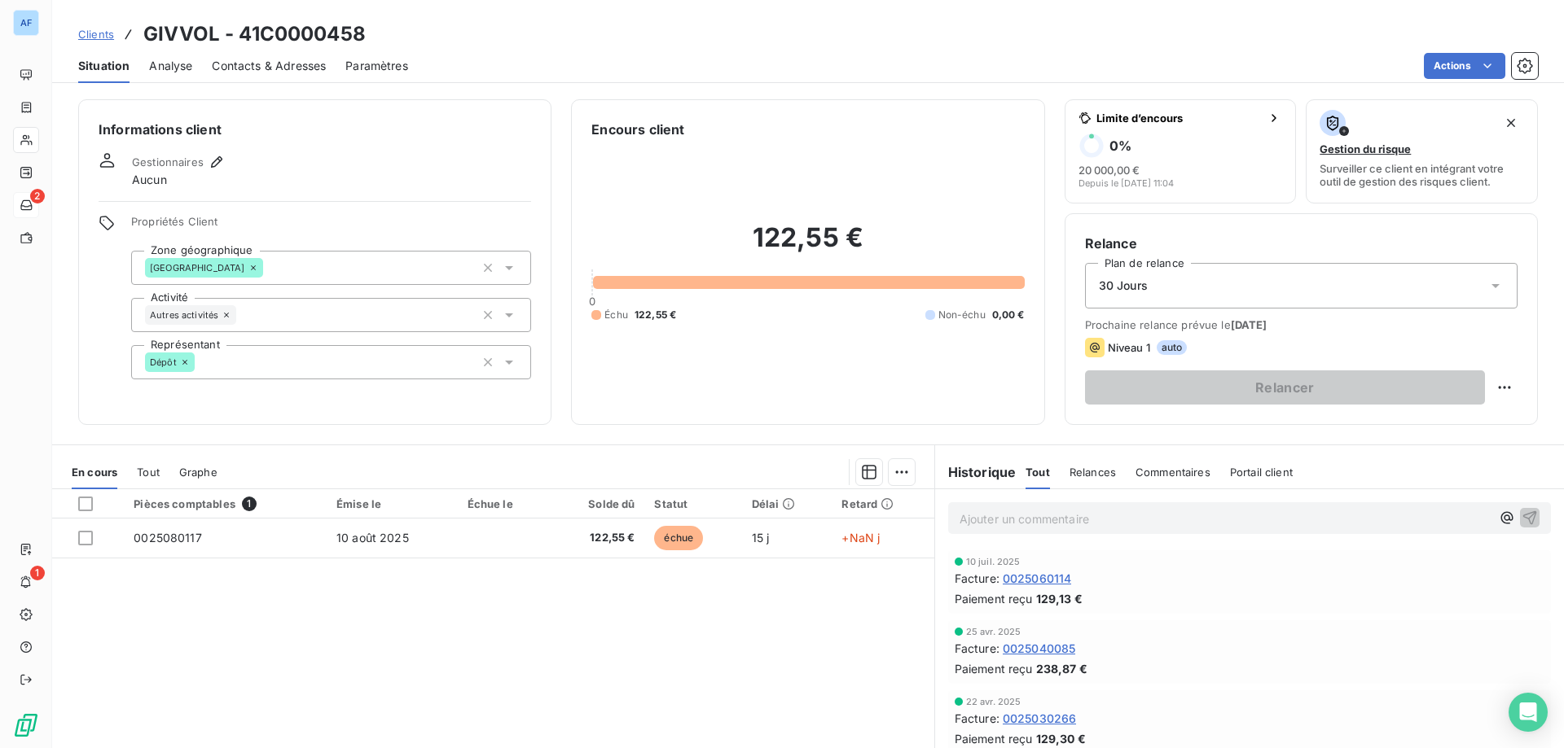
click at [93, 33] on span "Clients" at bounding box center [96, 34] width 36 height 13
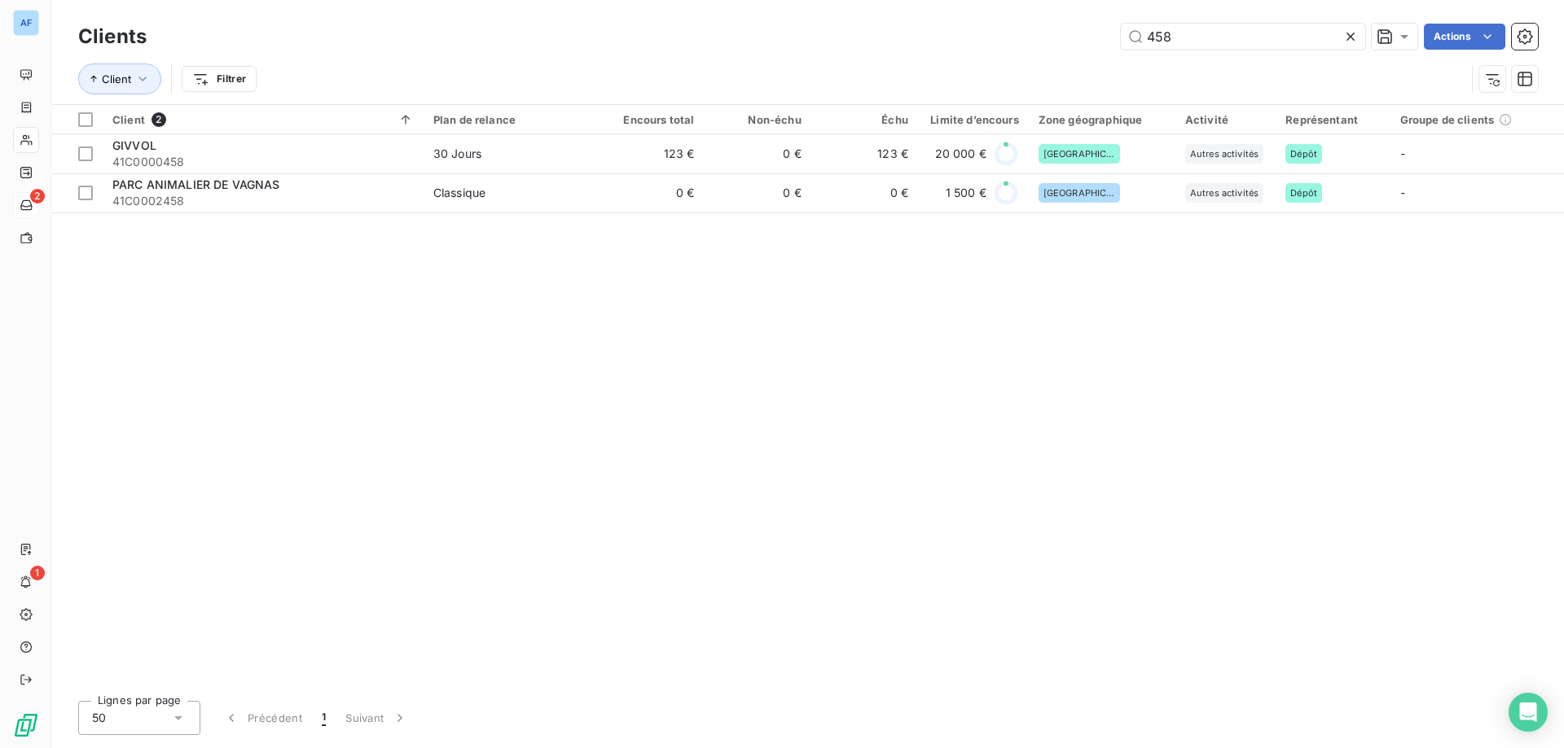
drag, startPoint x: 1195, startPoint y: 42, endPoint x: 700, endPoint y: 16, distance: 495.0
click at [875, 36] on div "458 Actions" at bounding box center [851, 37] width 1371 height 26
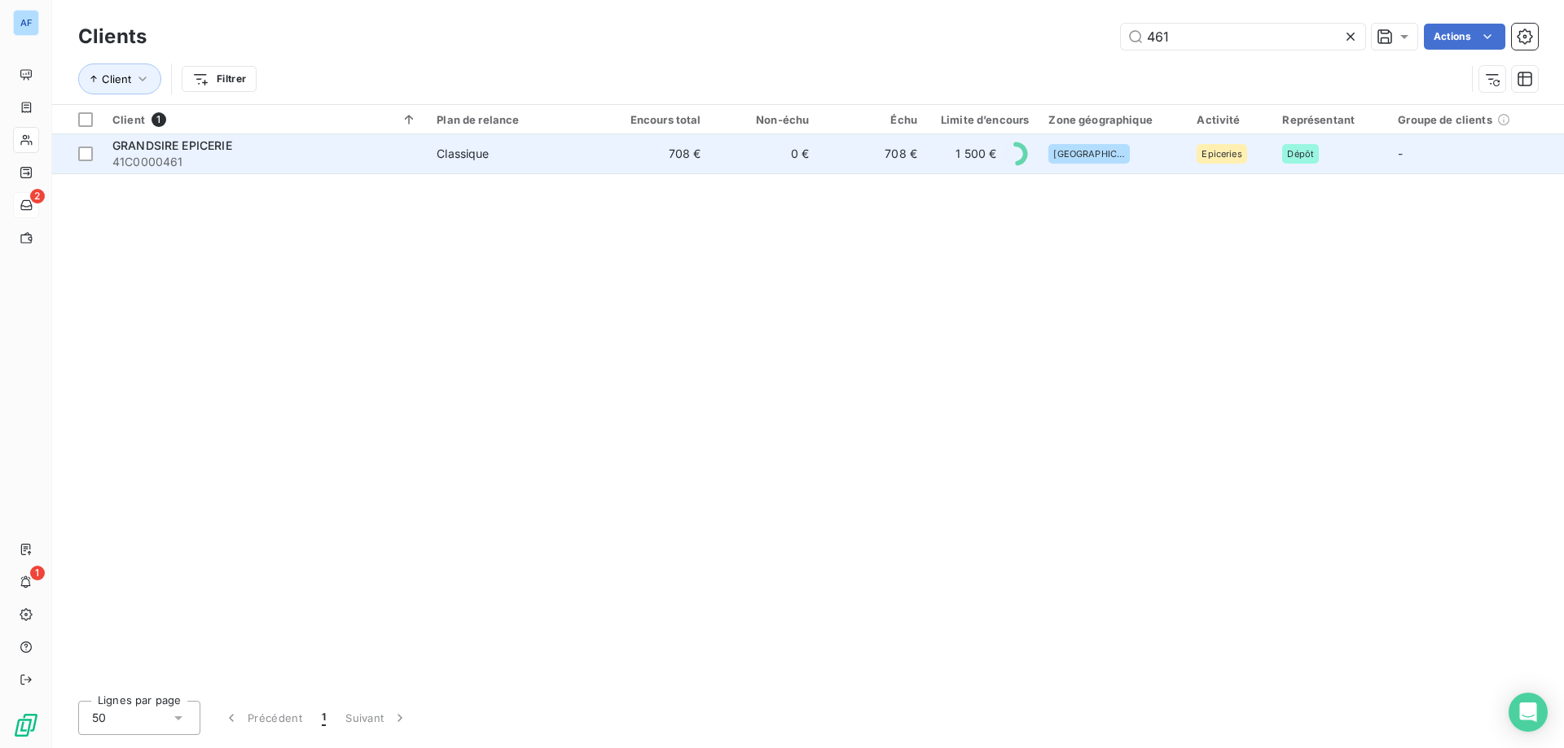
type input "461"
click at [573, 157] on span "Classique" at bounding box center [514, 154] width 156 height 16
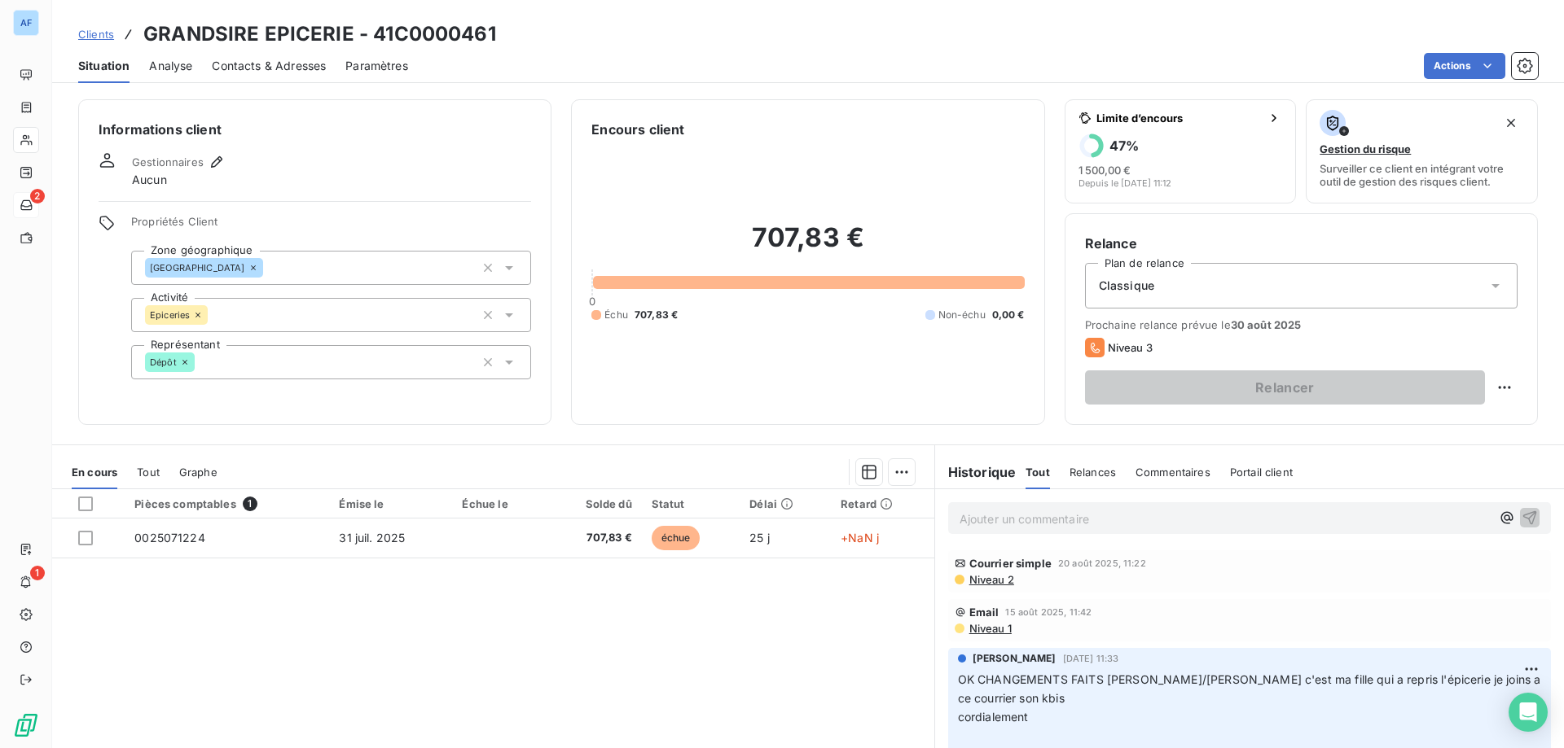
click at [92, 33] on span "Clients" at bounding box center [96, 34] width 36 height 13
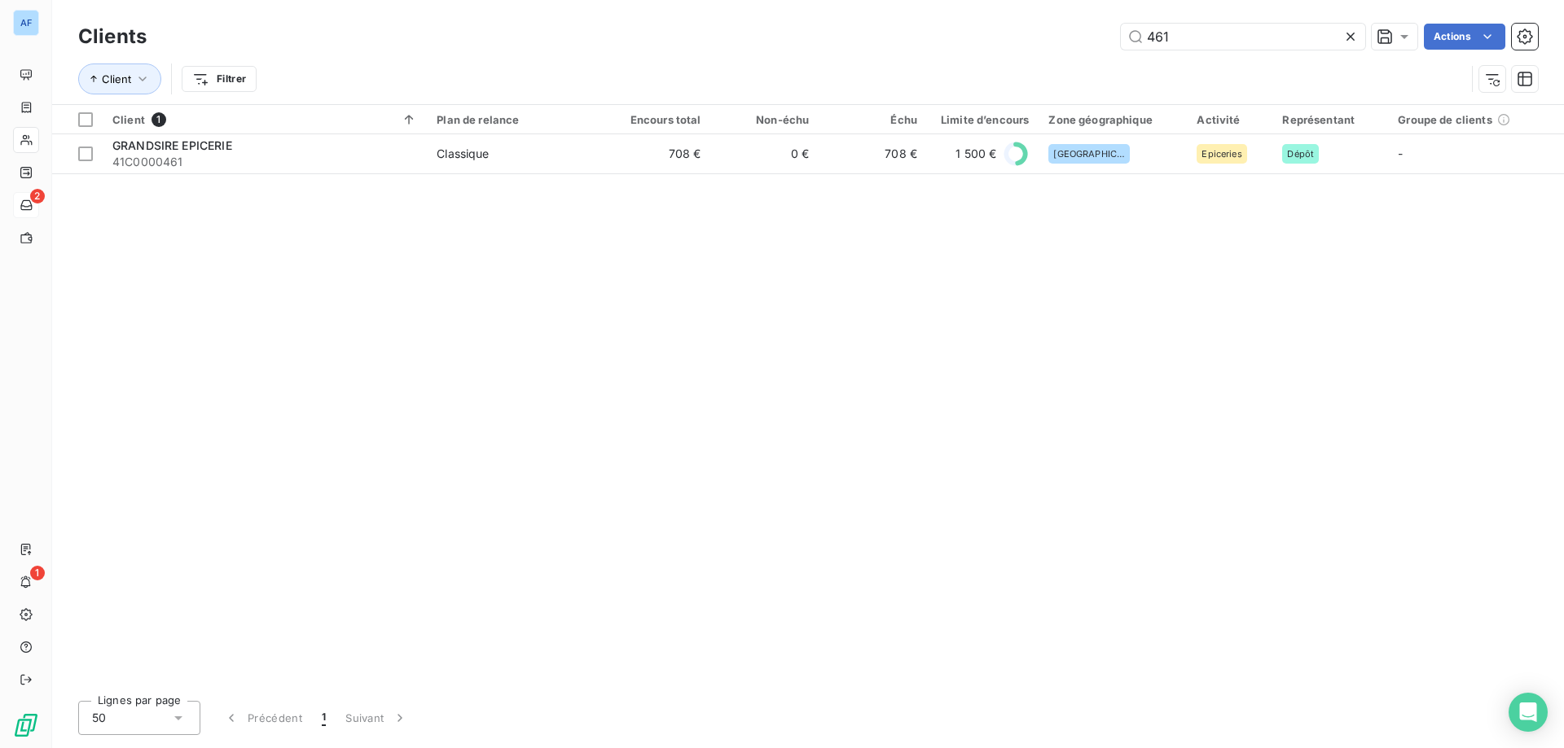
drag, startPoint x: 1120, startPoint y: 17, endPoint x: 739, endPoint y: 40, distance: 381.0
click at [827, 30] on div "461 Actions" at bounding box center [851, 37] width 1371 height 26
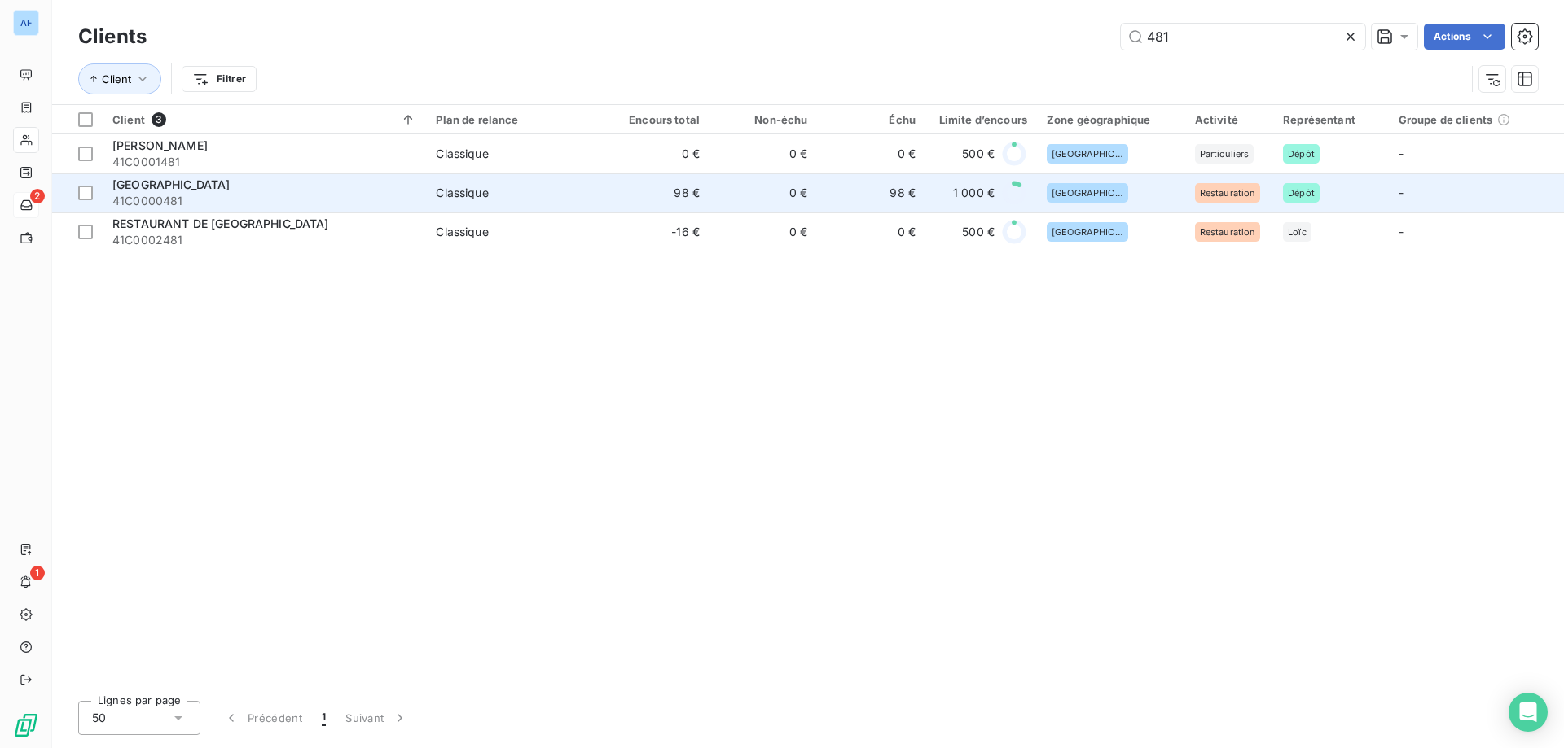
type input "481"
click at [441, 197] on div "Classique" at bounding box center [462, 193] width 52 height 16
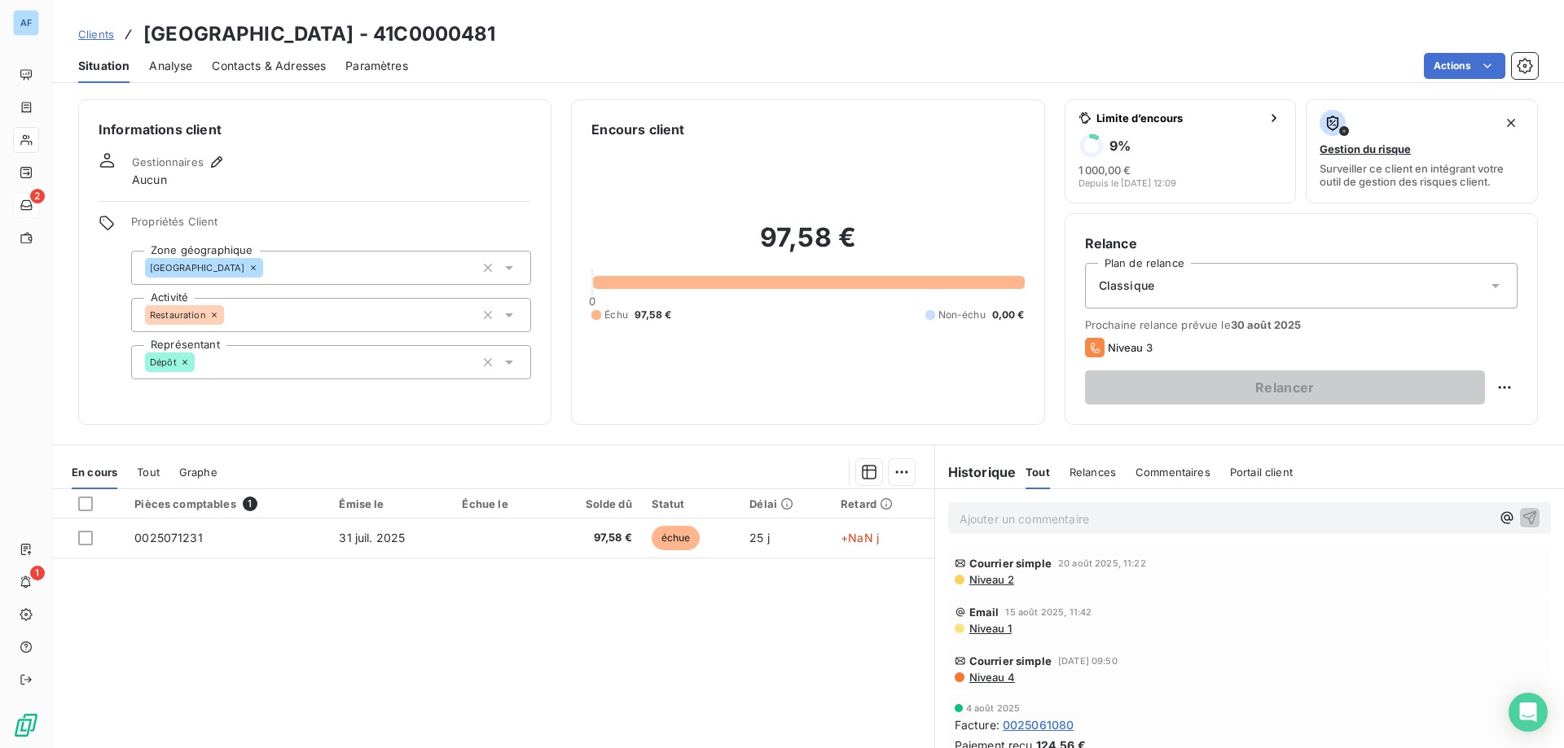
click at [113, 37] on span "Clients" at bounding box center [96, 34] width 36 height 13
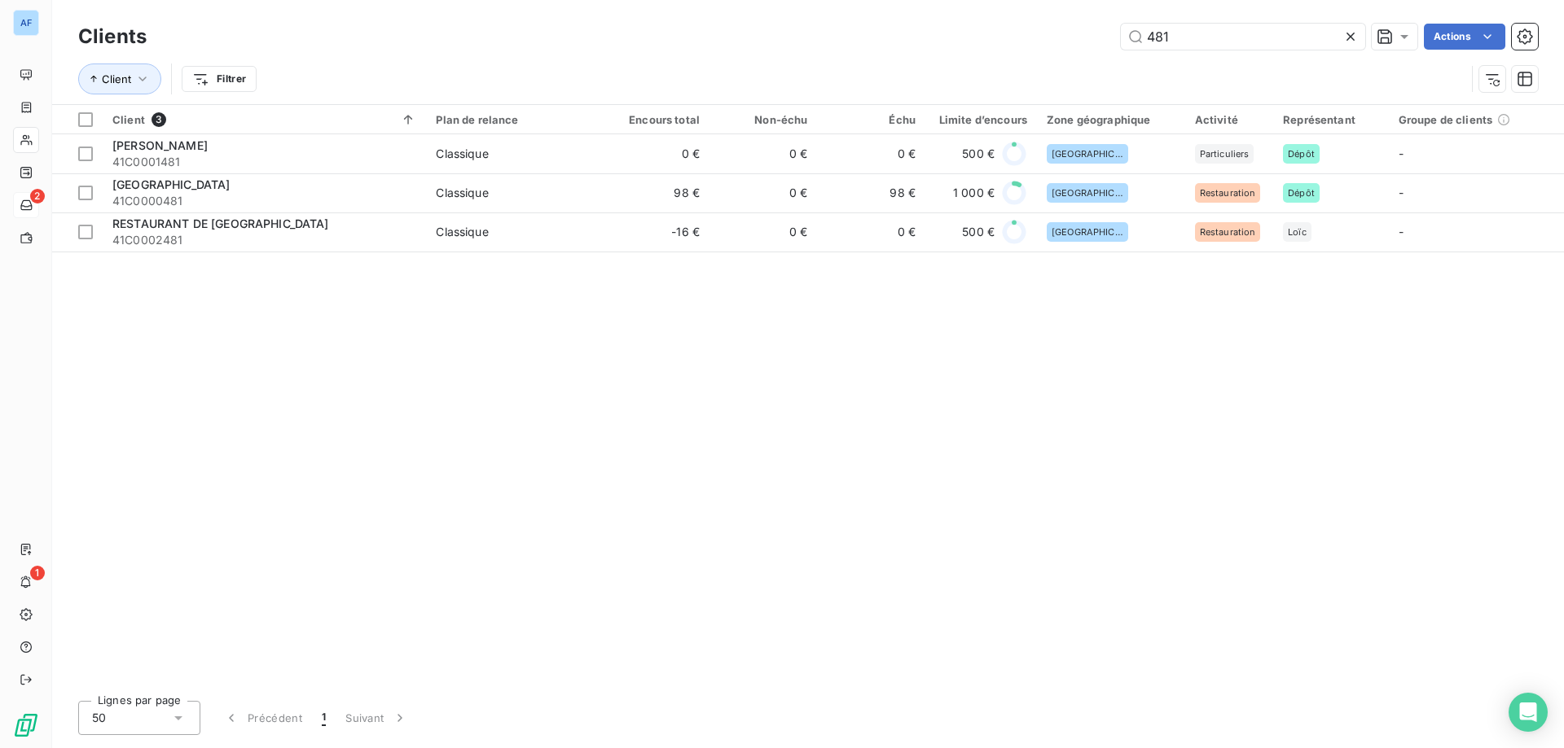
drag, startPoint x: 1125, startPoint y: 33, endPoint x: 757, endPoint y: 48, distance: 368.4
click at [761, 46] on div "481 Actions" at bounding box center [851, 37] width 1371 height 26
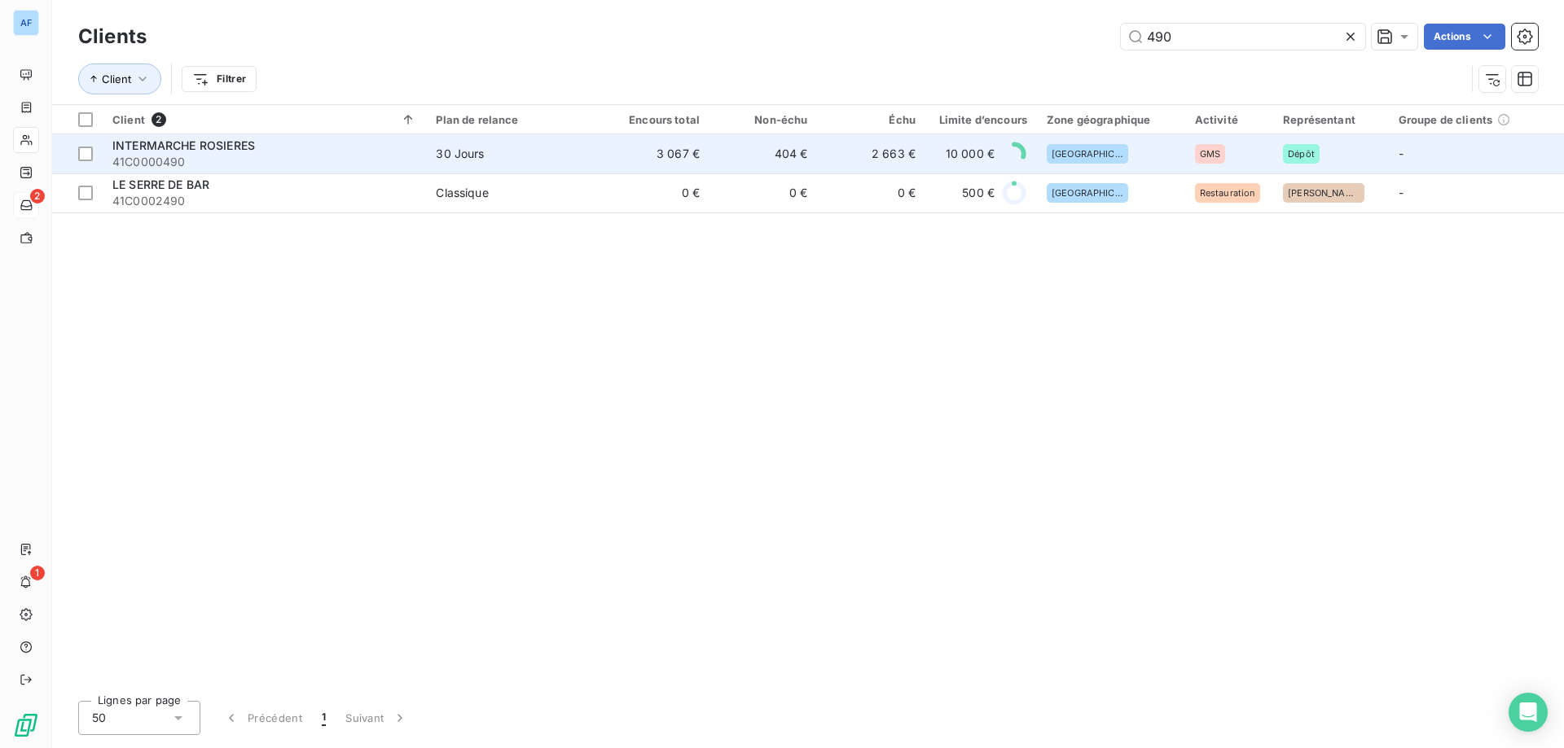
type input "490"
click at [755, 157] on td "404 €" at bounding box center [762, 153] width 107 height 39
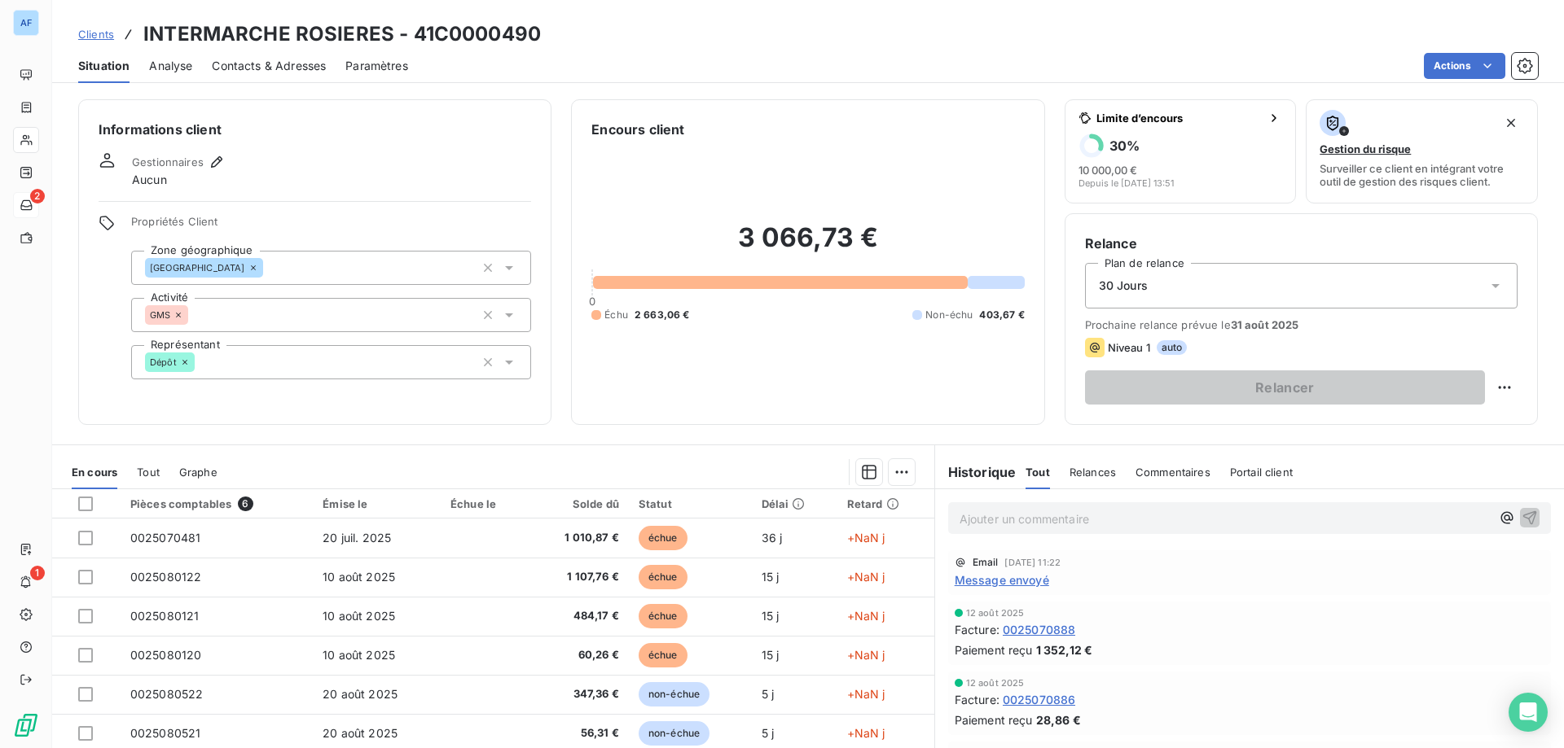
click at [1010, 587] on span "Message envoyé" at bounding box center [1001, 580] width 94 height 17
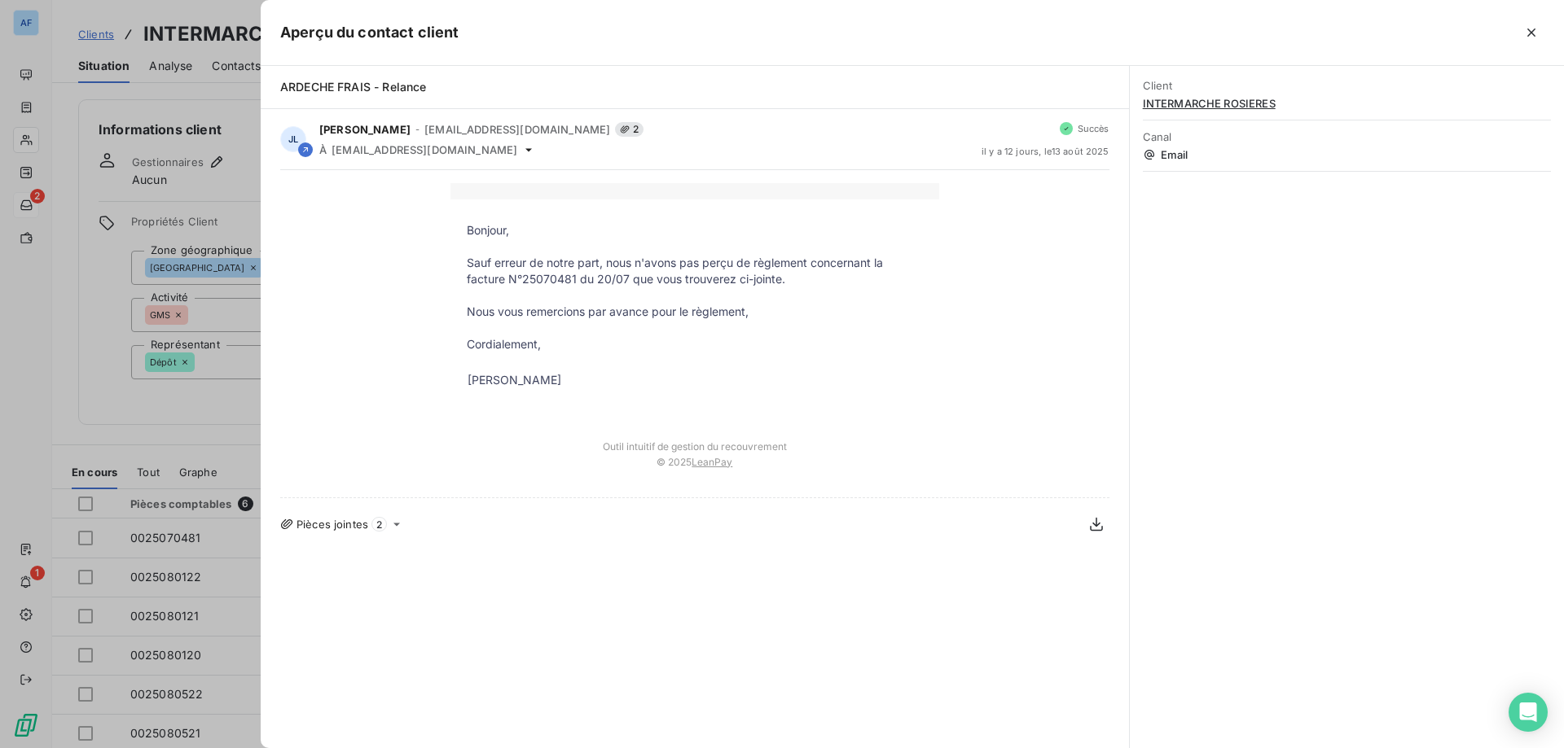
click at [384, 529] on span "2" at bounding box center [378, 524] width 15 height 15
click at [393, 524] on icon at bounding box center [396, 524] width 13 height 13
click at [1530, 31] on icon "button" at bounding box center [1531, 33] width 8 height 8
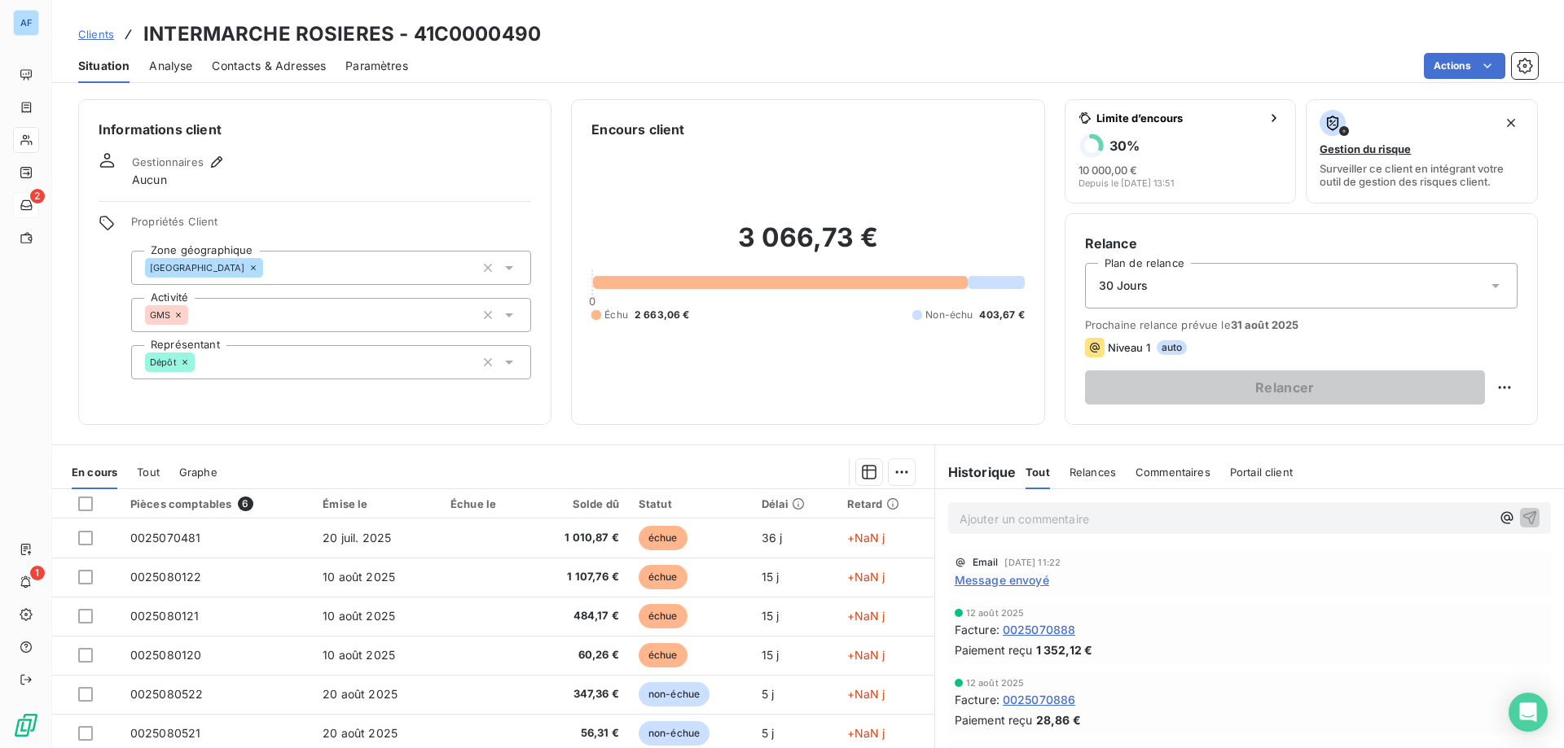
click at [1025, 581] on span "Message envoyé" at bounding box center [1001, 580] width 94 height 17
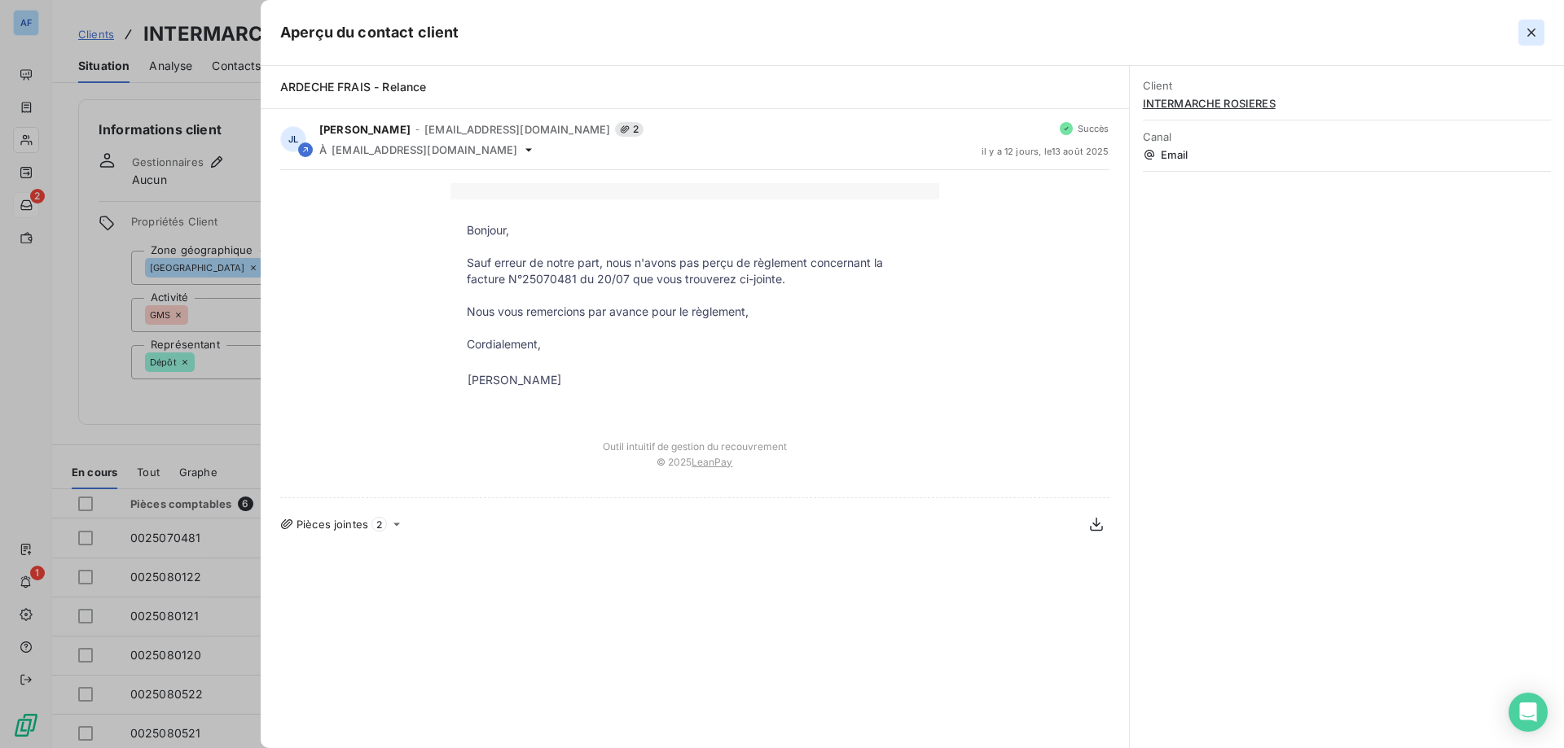
click at [1529, 29] on icon "button" at bounding box center [1531, 32] width 16 height 16
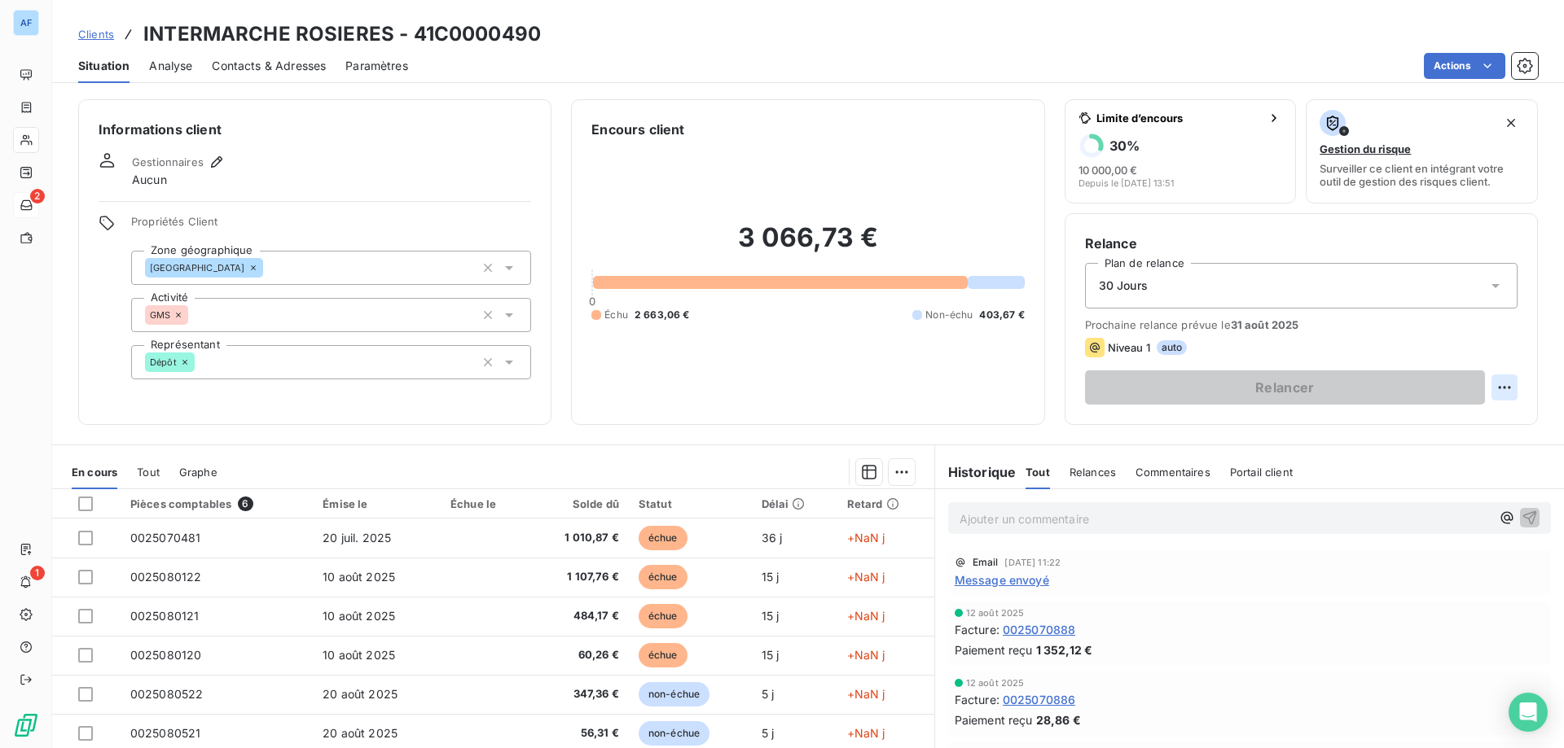
click at [1495, 382] on html "AF 2 1 Clients INTERMARCHE ROSIERES - 41C0000490 Situation Analyse Contacts & A…" at bounding box center [782, 374] width 1564 height 748
click at [1393, 431] on div "Replanifier cette action" at bounding box center [1426, 423] width 146 height 26
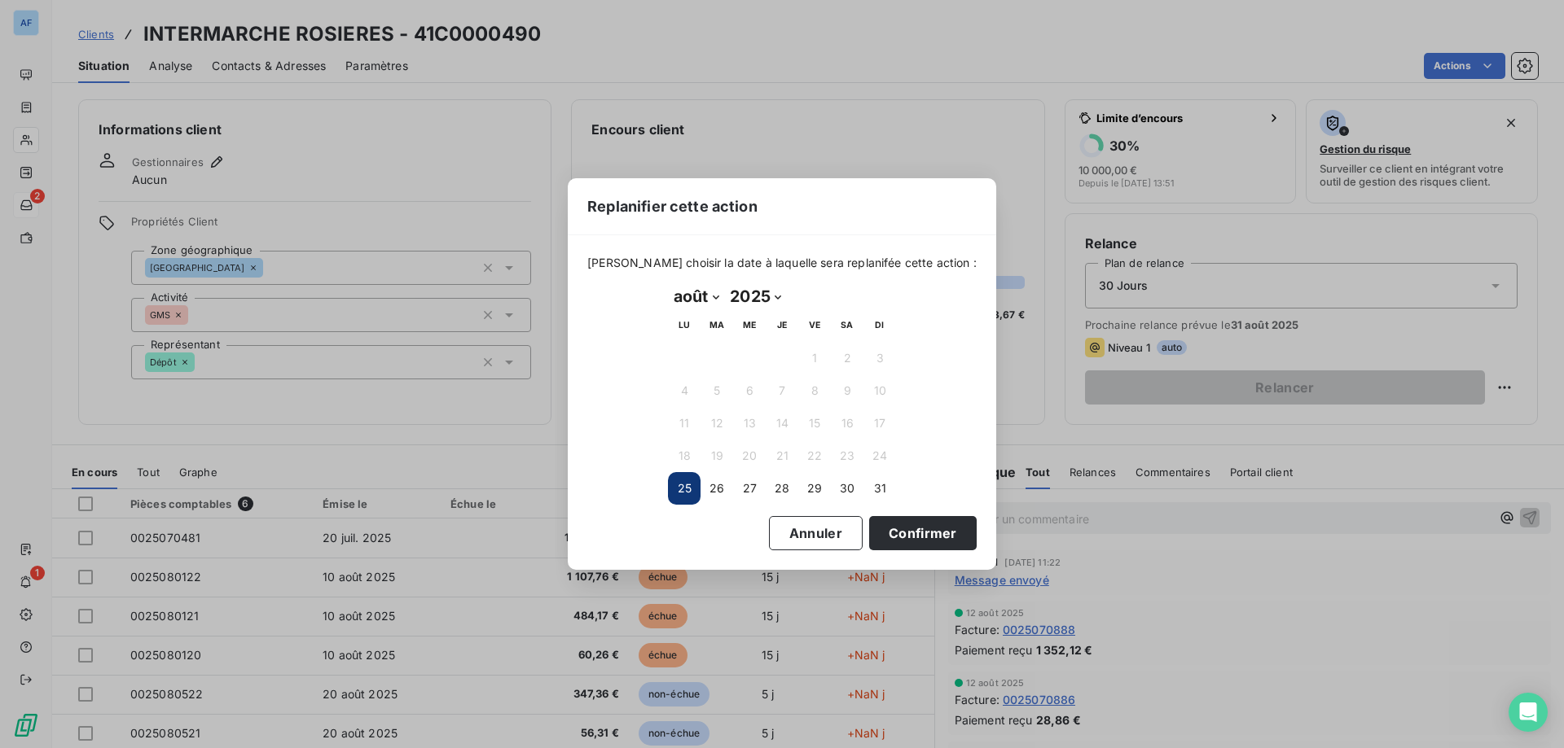
click at [705, 304] on select "janvier février mars avril mai juin juillet août septembre octobre novembre déc…" at bounding box center [696, 296] width 56 height 26
select select "8"
click at [668, 283] on select "janvier février mars avril mai juin juillet août septembre octobre novembre déc…" at bounding box center [696, 296] width 56 height 26
click at [814, 362] on button "5" at bounding box center [814, 358] width 33 height 33
click at [887, 528] on button "Confirmer" at bounding box center [922, 533] width 107 height 34
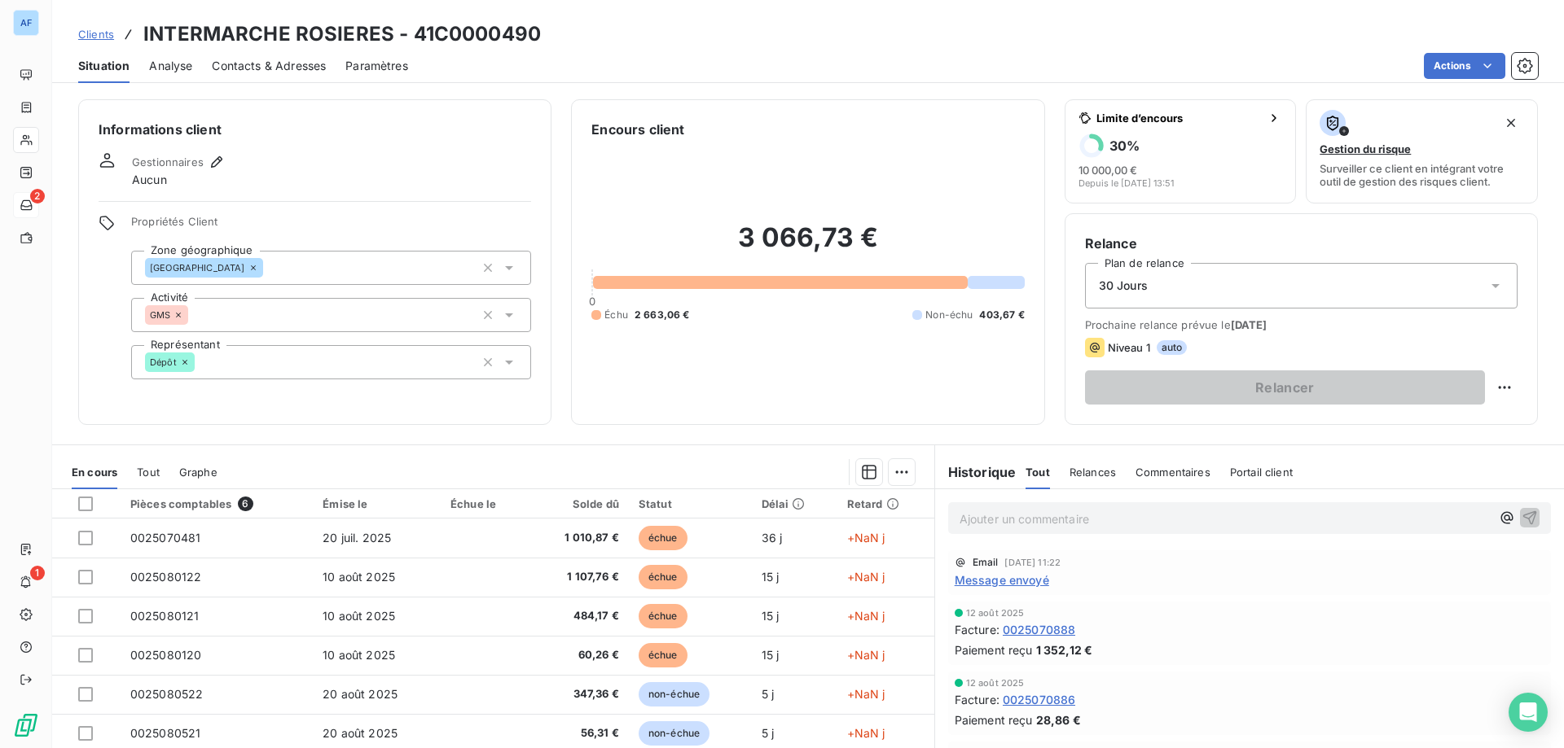
click at [108, 32] on span "Clients" at bounding box center [96, 34] width 36 height 13
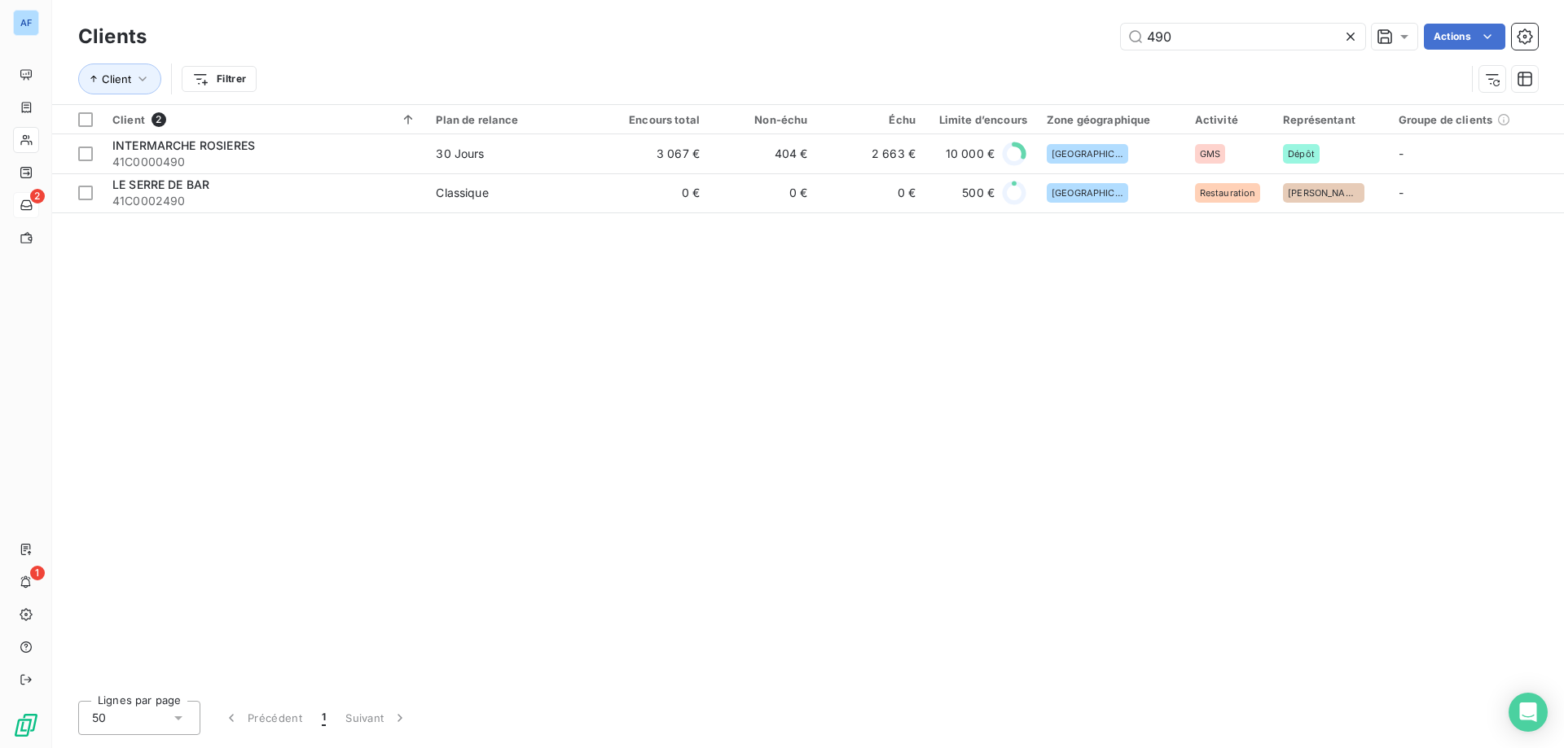
drag, startPoint x: 1185, startPoint y: 37, endPoint x: 719, endPoint y: -23, distance: 469.7
click at [719, 0] on html "AF 2 1 Clients 490 Actions Client Filtrer Client 2 Plan de relance Encours tota…" at bounding box center [782, 374] width 1564 height 748
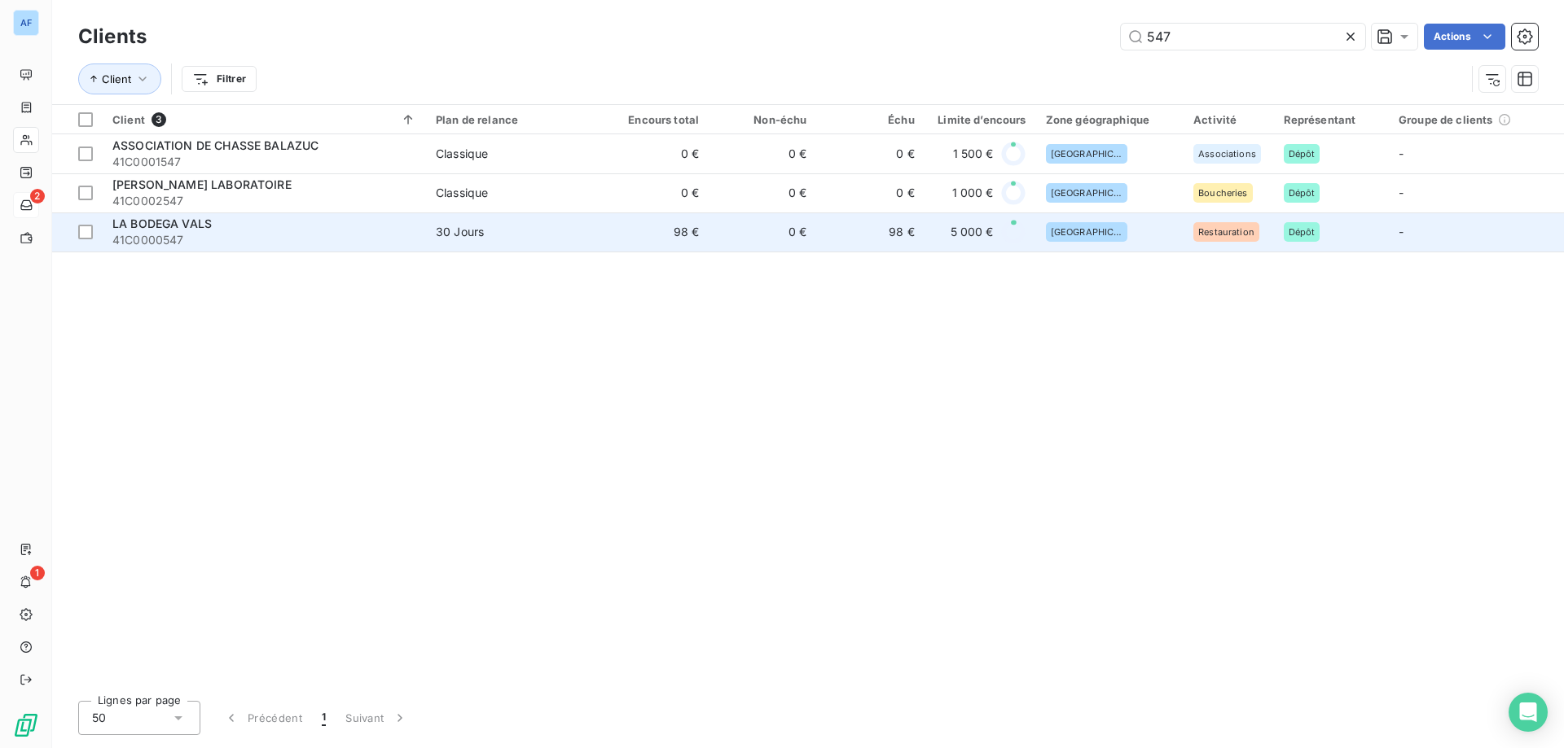
type input "547"
click at [529, 231] on span "30 Jours" at bounding box center [514, 232] width 156 height 16
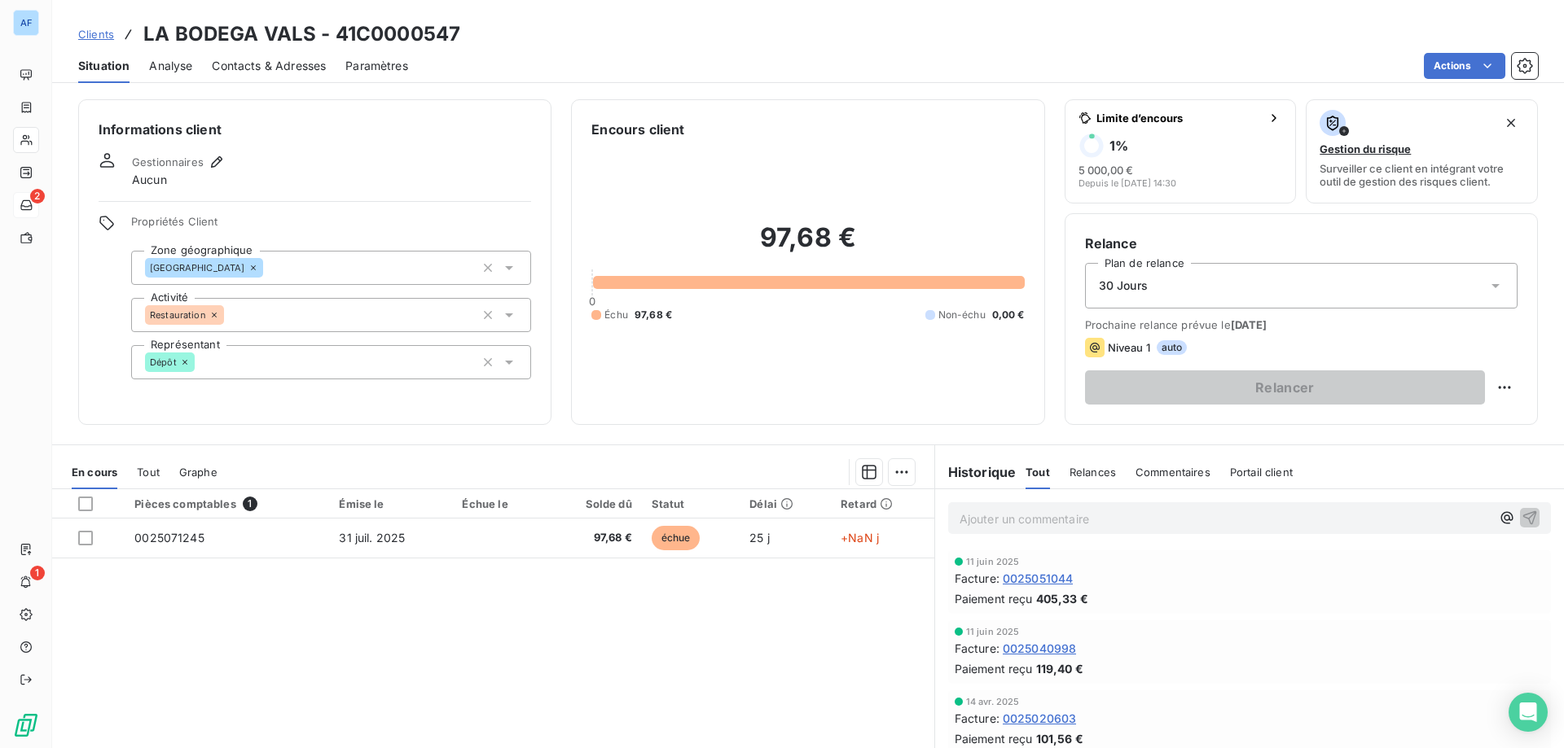
click at [103, 37] on span "Clients" at bounding box center [96, 34] width 36 height 13
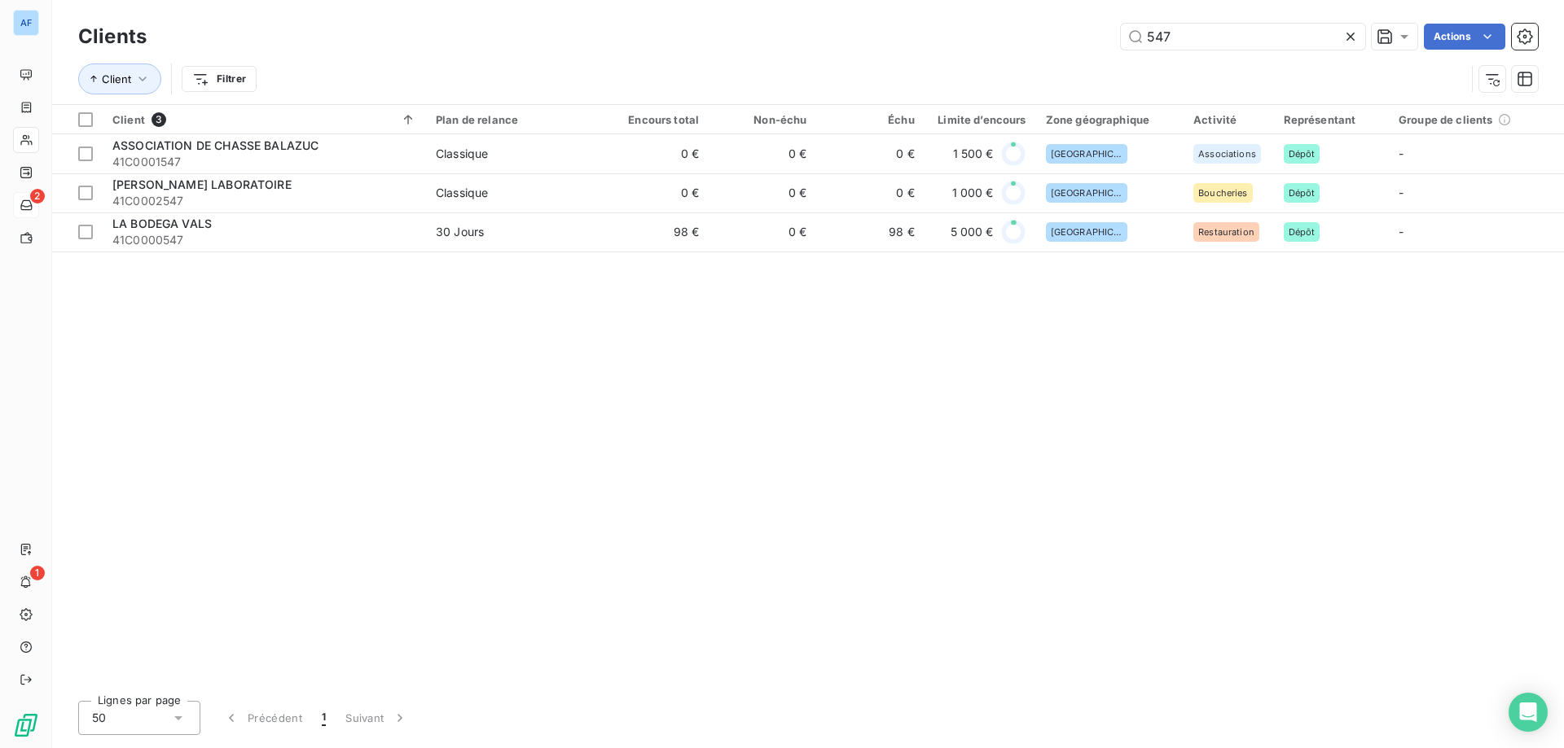
drag, startPoint x: 1185, startPoint y: 43, endPoint x: 858, endPoint y: 35, distance: 326.6
click at [869, 35] on div "547 Actions" at bounding box center [851, 37] width 1371 height 26
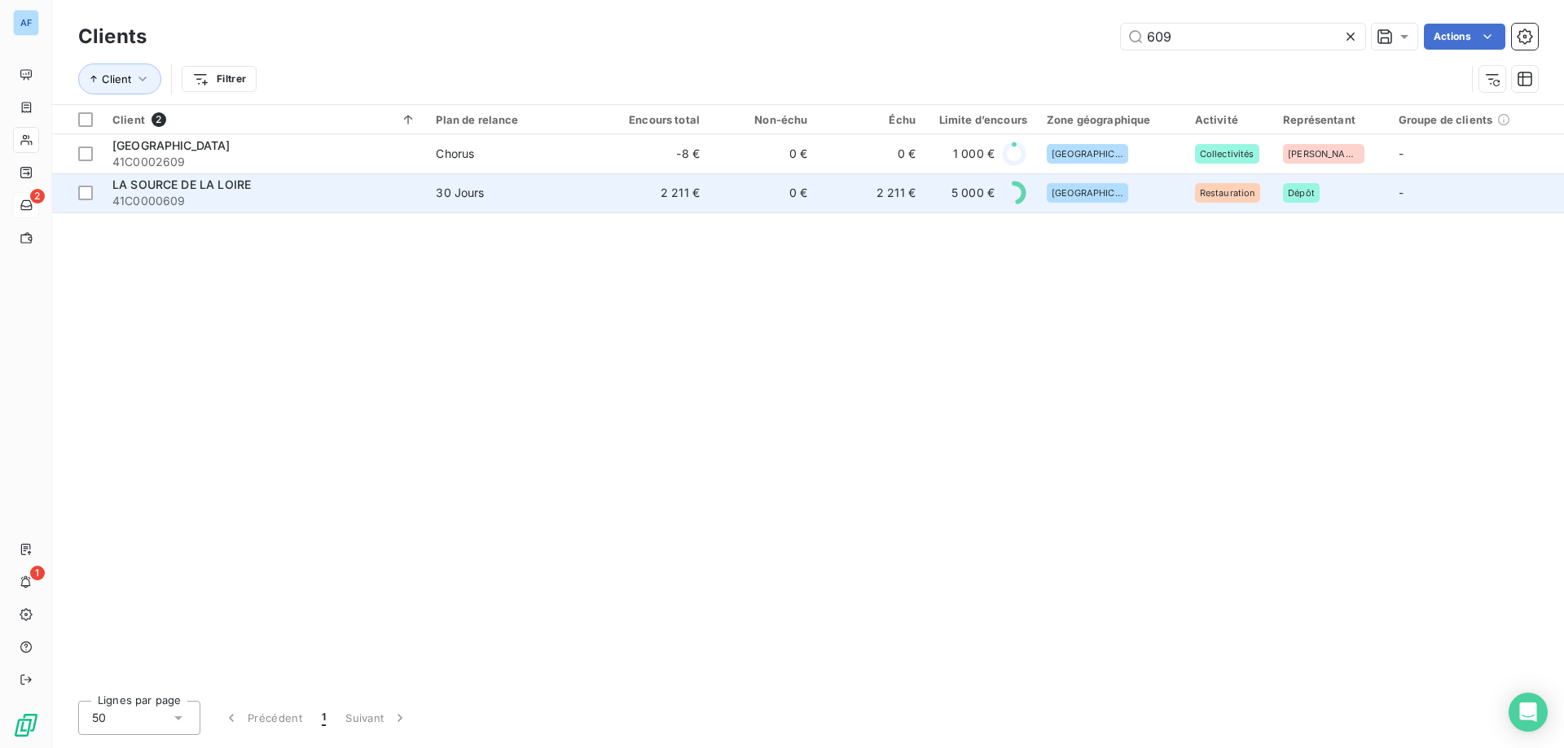
type input "609"
click at [776, 195] on td "0 €" at bounding box center [762, 192] width 107 height 39
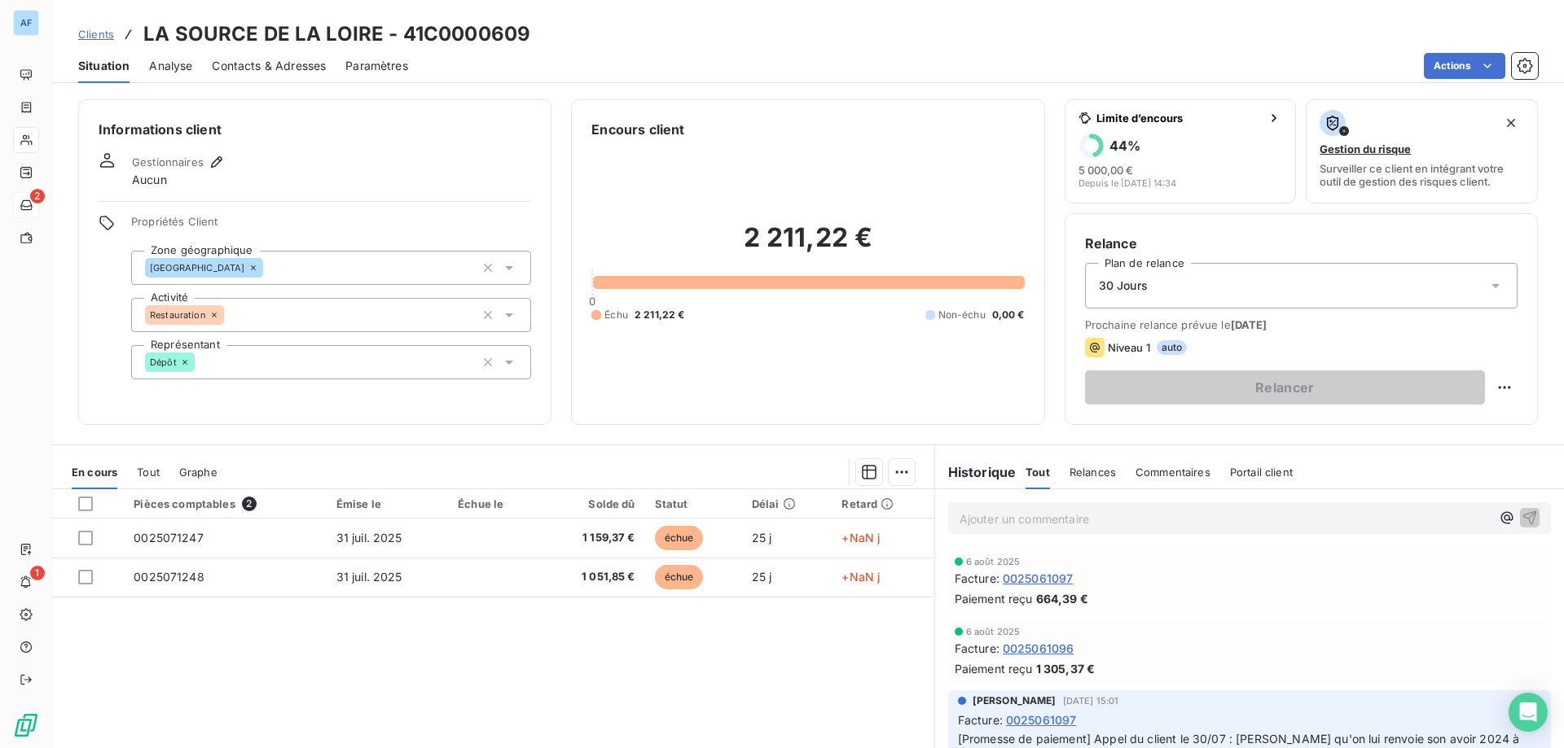
click at [103, 32] on span "Clients" at bounding box center [96, 34] width 36 height 13
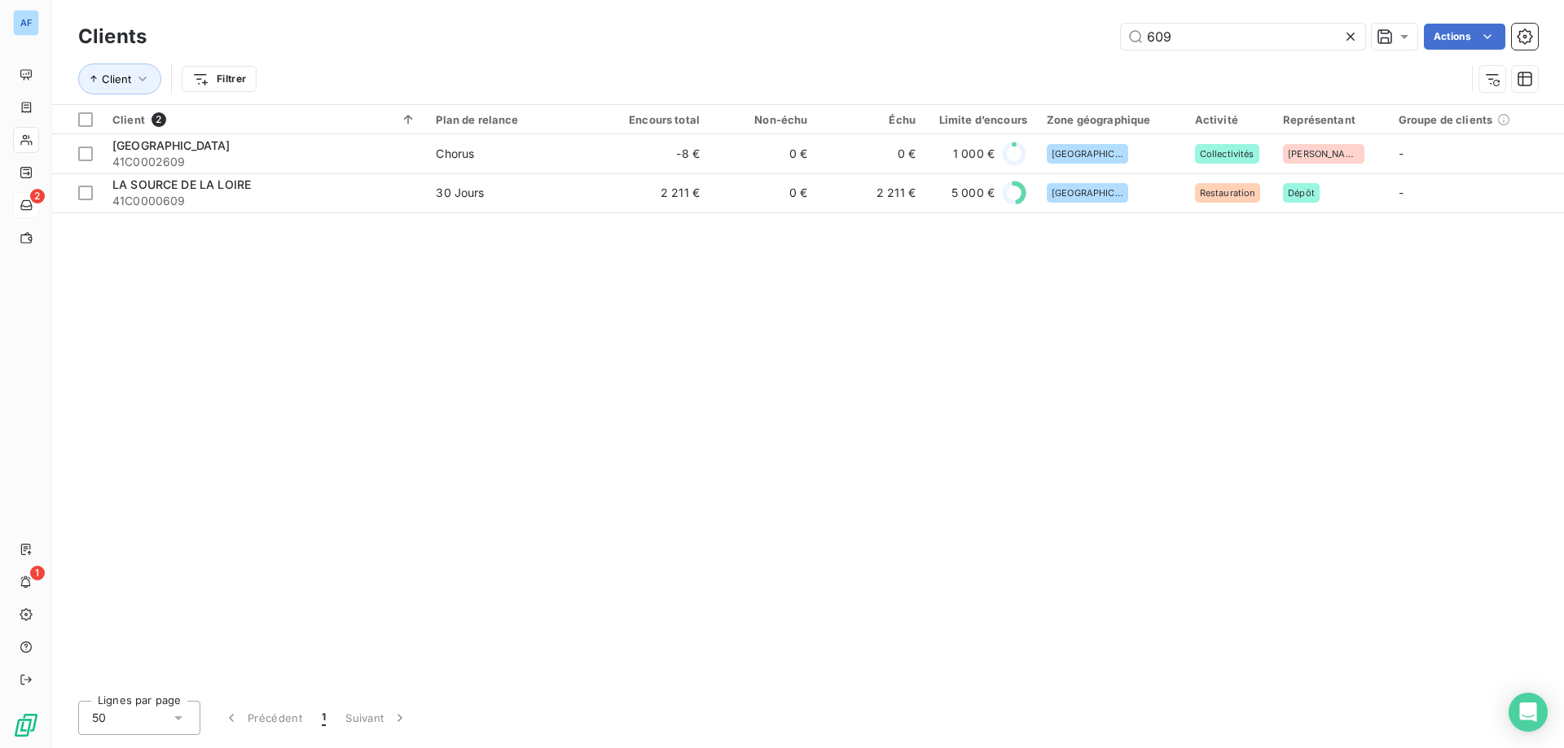
drag, startPoint x: 1267, startPoint y: 33, endPoint x: 343, endPoint y: 53, distance: 924.5
click at [369, 53] on div "Clients 609 Actions" at bounding box center [807, 37] width 1459 height 34
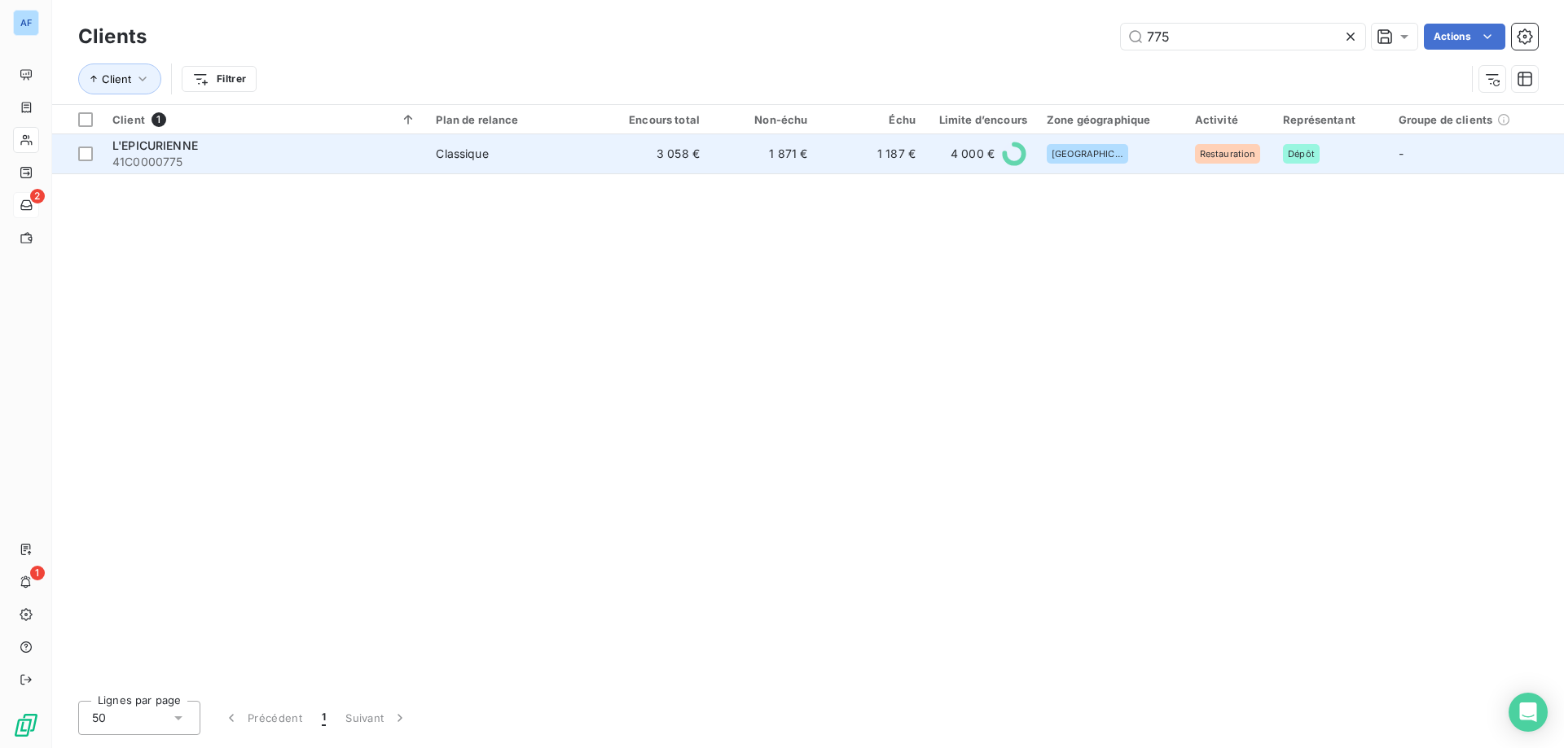
type input "775"
click at [453, 168] on td "Classique" at bounding box center [513, 153] width 175 height 39
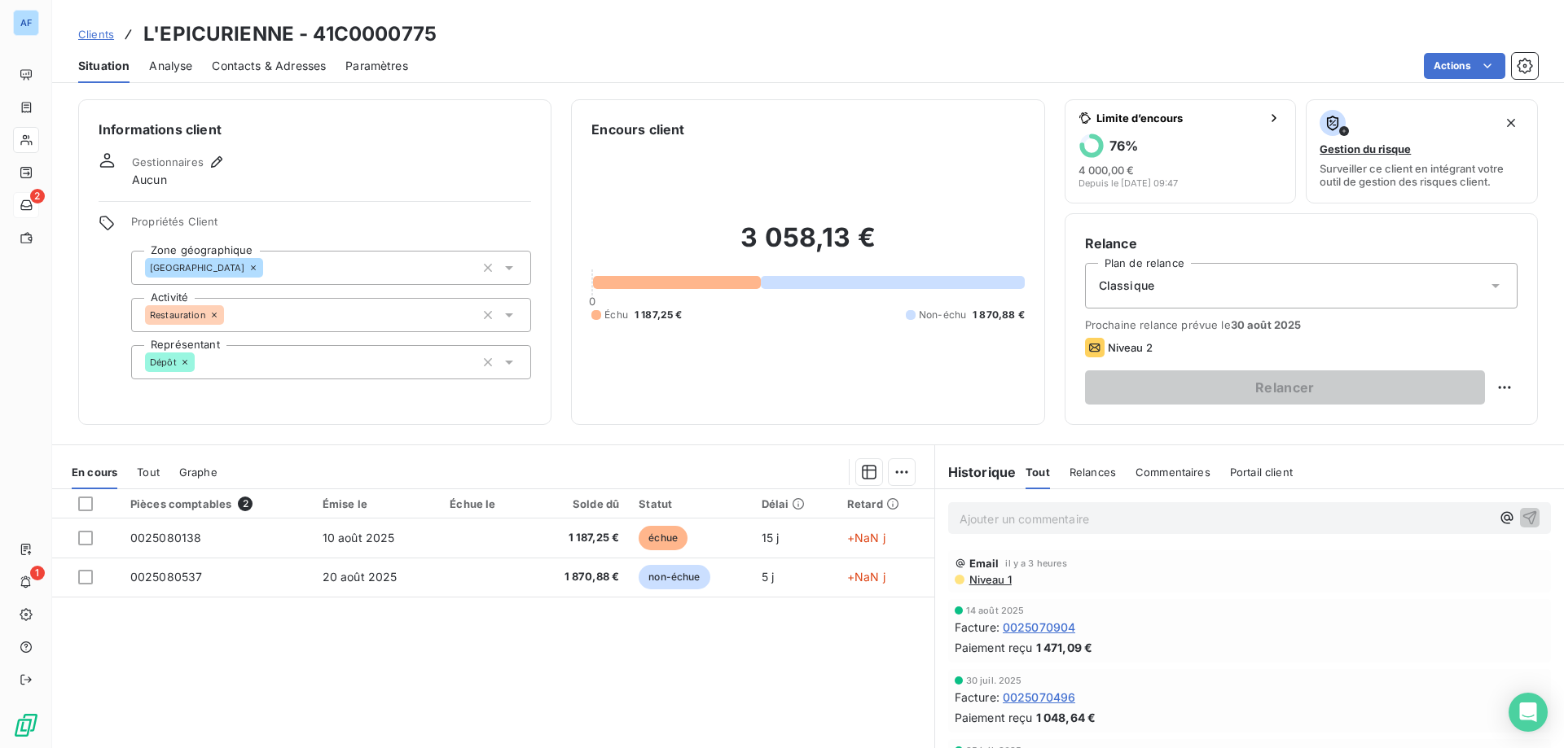
click at [108, 31] on span "Clients" at bounding box center [96, 34] width 36 height 13
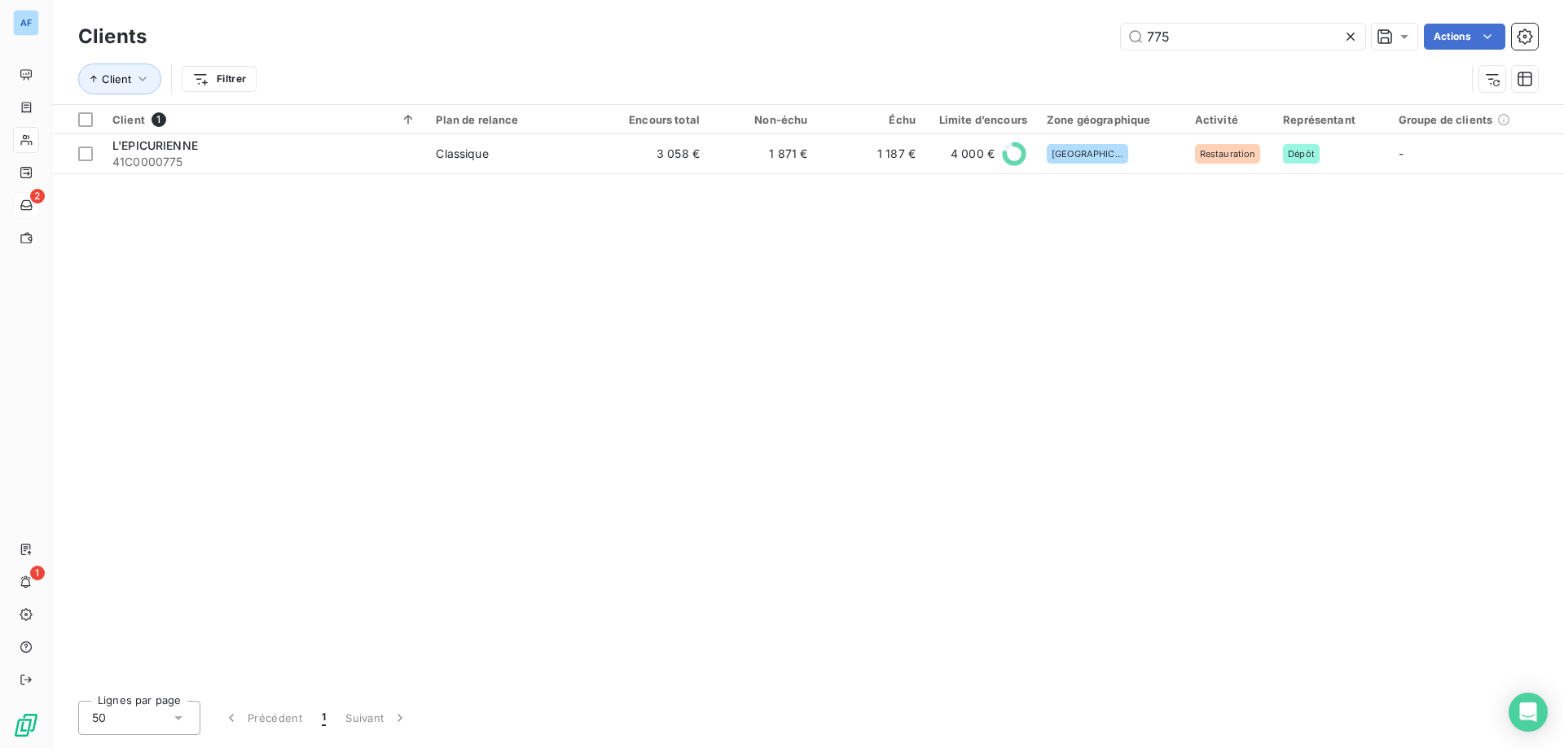
drag, startPoint x: 1177, startPoint y: 41, endPoint x: 880, endPoint y: 12, distance: 297.8
click at [904, 13] on div "Clients 775 Actions Client Filtrer" at bounding box center [807, 52] width 1511 height 104
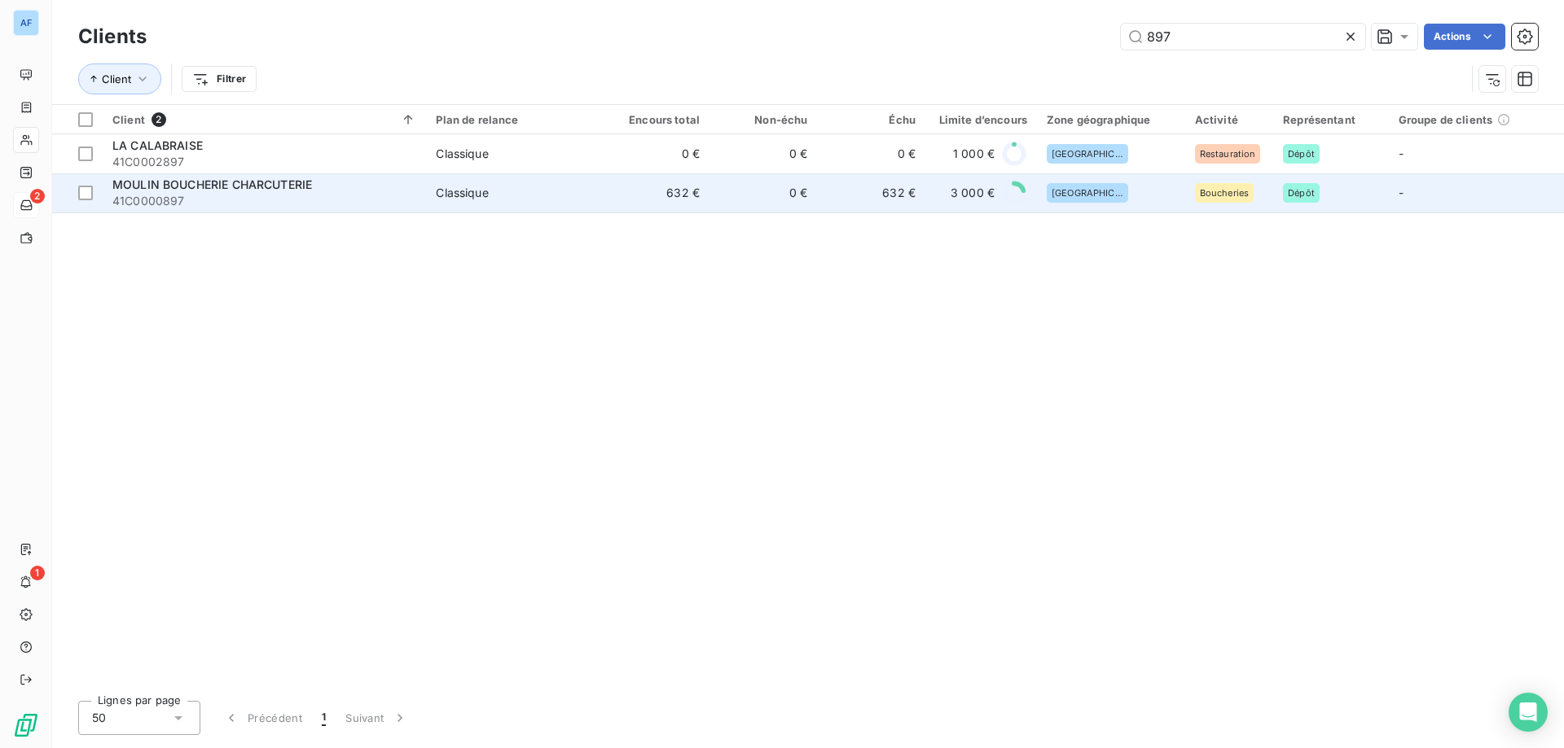
type input "897"
click at [592, 207] on td "Classique" at bounding box center [513, 192] width 175 height 39
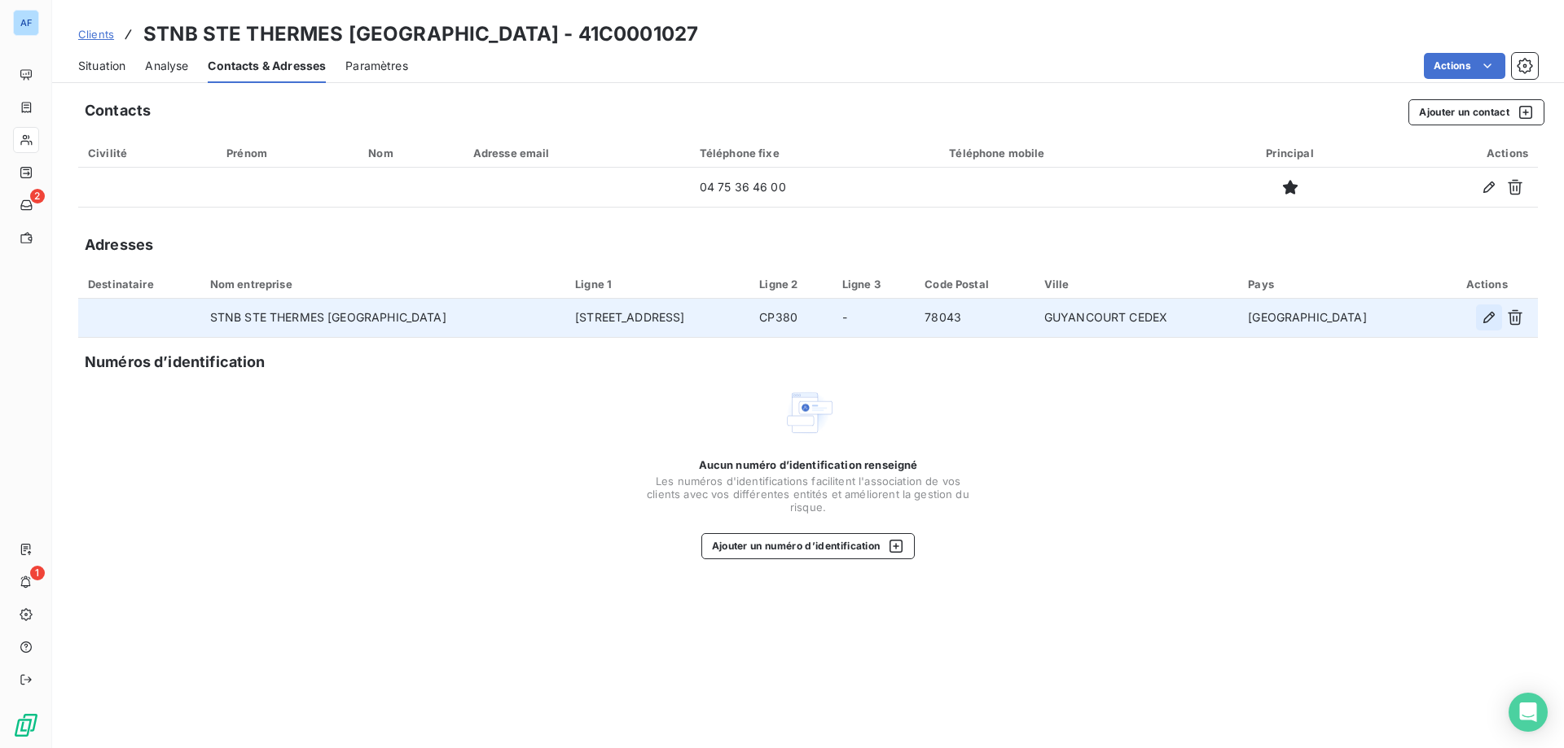
click at [1483, 319] on icon "button" at bounding box center [1488, 317] width 16 height 16
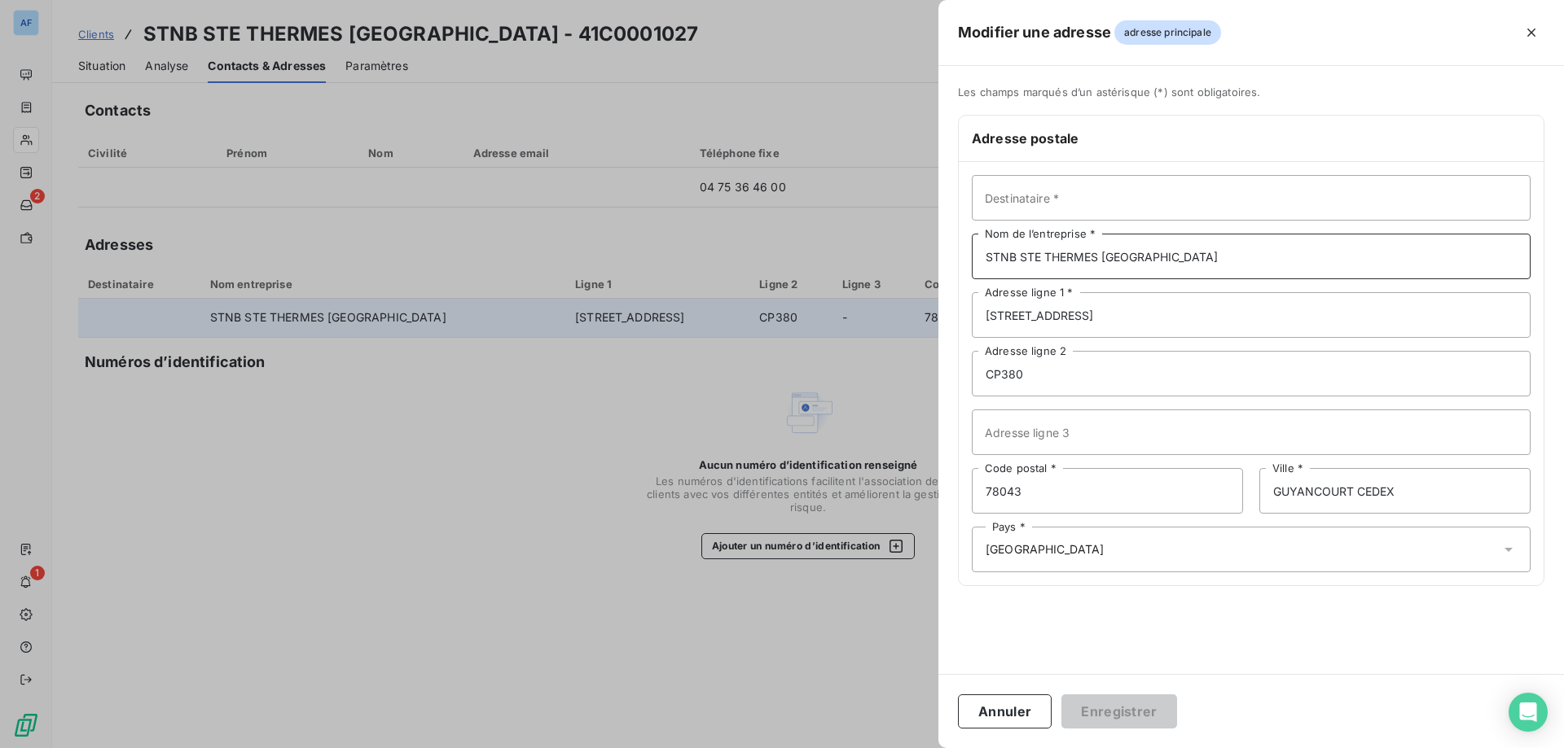
drag, startPoint x: 1231, startPoint y: 269, endPoint x: 910, endPoint y: 265, distance: 320.9
click at [910, 748] on div "Modifier une adresse adresse principale Les champs marqués d’un [DEMOGRAPHIC_DA…" at bounding box center [782, 748] width 1564 height 0
drag, startPoint x: 1116, startPoint y: 314, endPoint x: 805, endPoint y: 309, distance: 310.3
click at [805, 748] on div "Modifier une adresse adresse principale Les champs marqués d’un [DEMOGRAPHIC_DA…" at bounding box center [782, 748] width 1564 height 0
paste input "SEGMENT SEMINAIRES & LOISIRS"
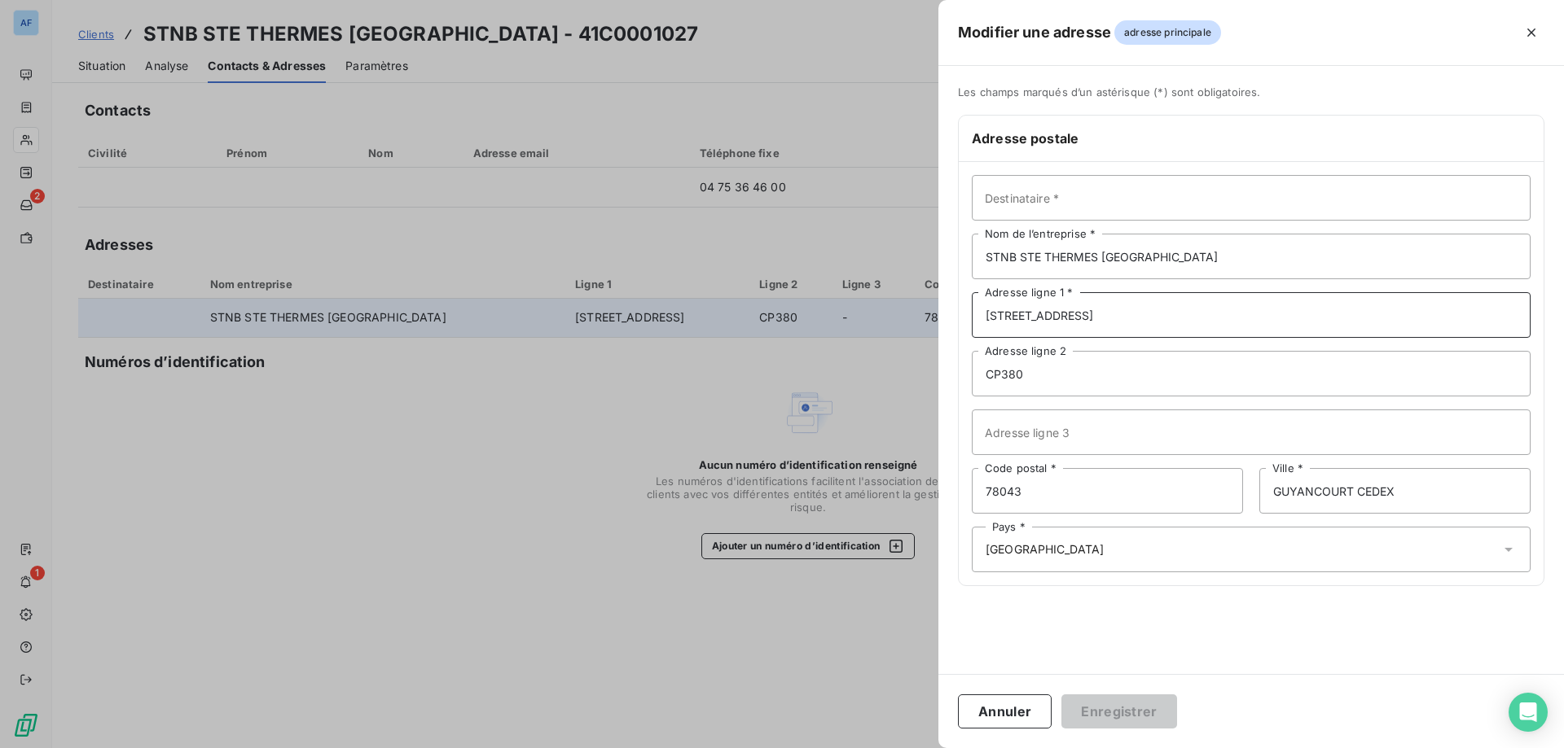
type input "SEGMENT SEMINAIRES & LOISIRS"
drag, startPoint x: 945, startPoint y: 319, endPoint x: 431, endPoint y: 328, distance: 513.9
click at [491, 748] on div "Modifier une adresse adresse principale Les champs marqués d’un [DEMOGRAPHIC_DA…" at bounding box center [782, 748] width 1564 height 0
click at [1112, 197] on input "Destinataire *" at bounding box center [1250, 198] width 559 height 46
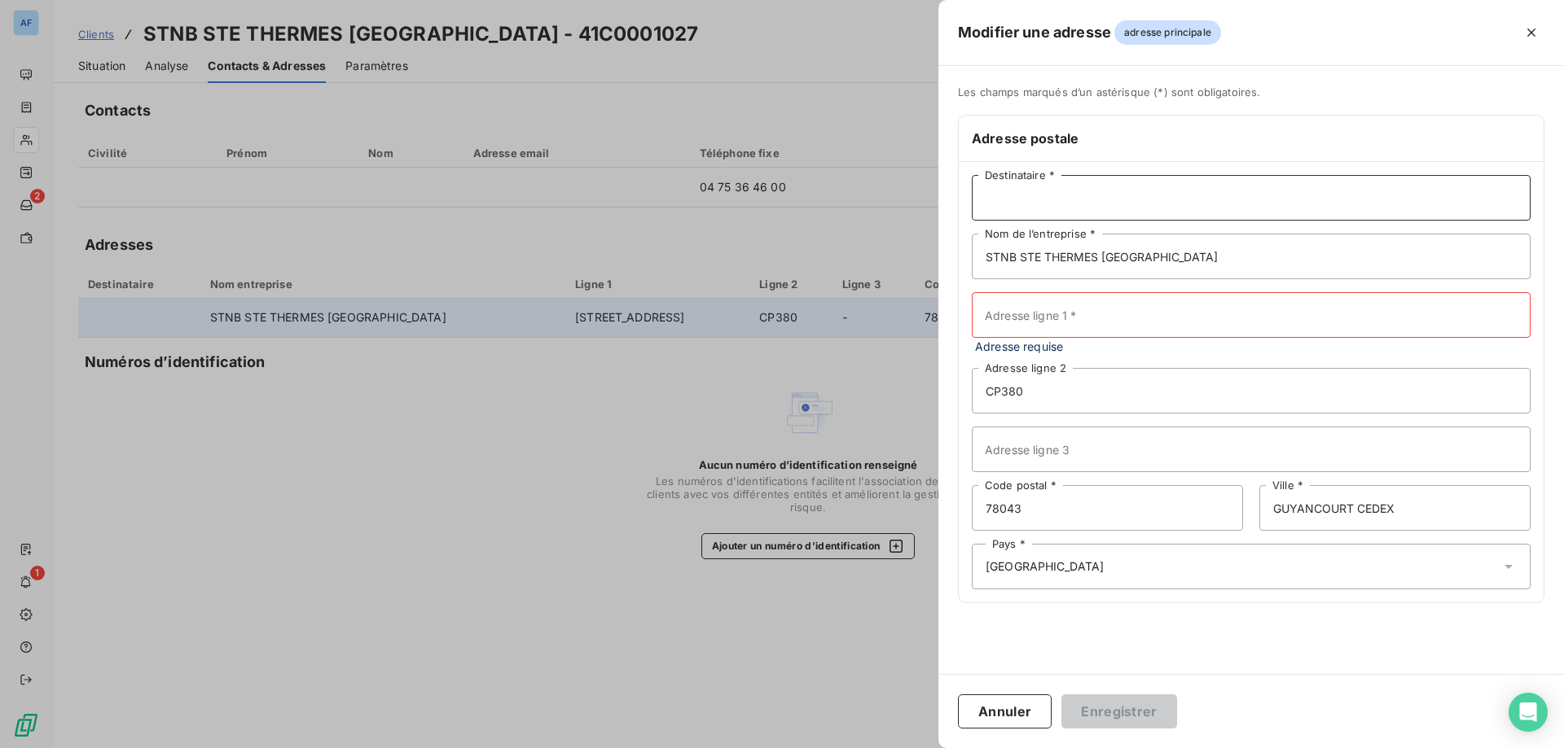
paste input "SEGMENT SEMINAIRES & LOISIRS"
type input "SEGMENT SEMINAIRES & LOISIRS"
click at [1058, 332] on input "Adresse ligne 1 *" at bounding box center [1250, 315] width 559 height 46
type input "t"
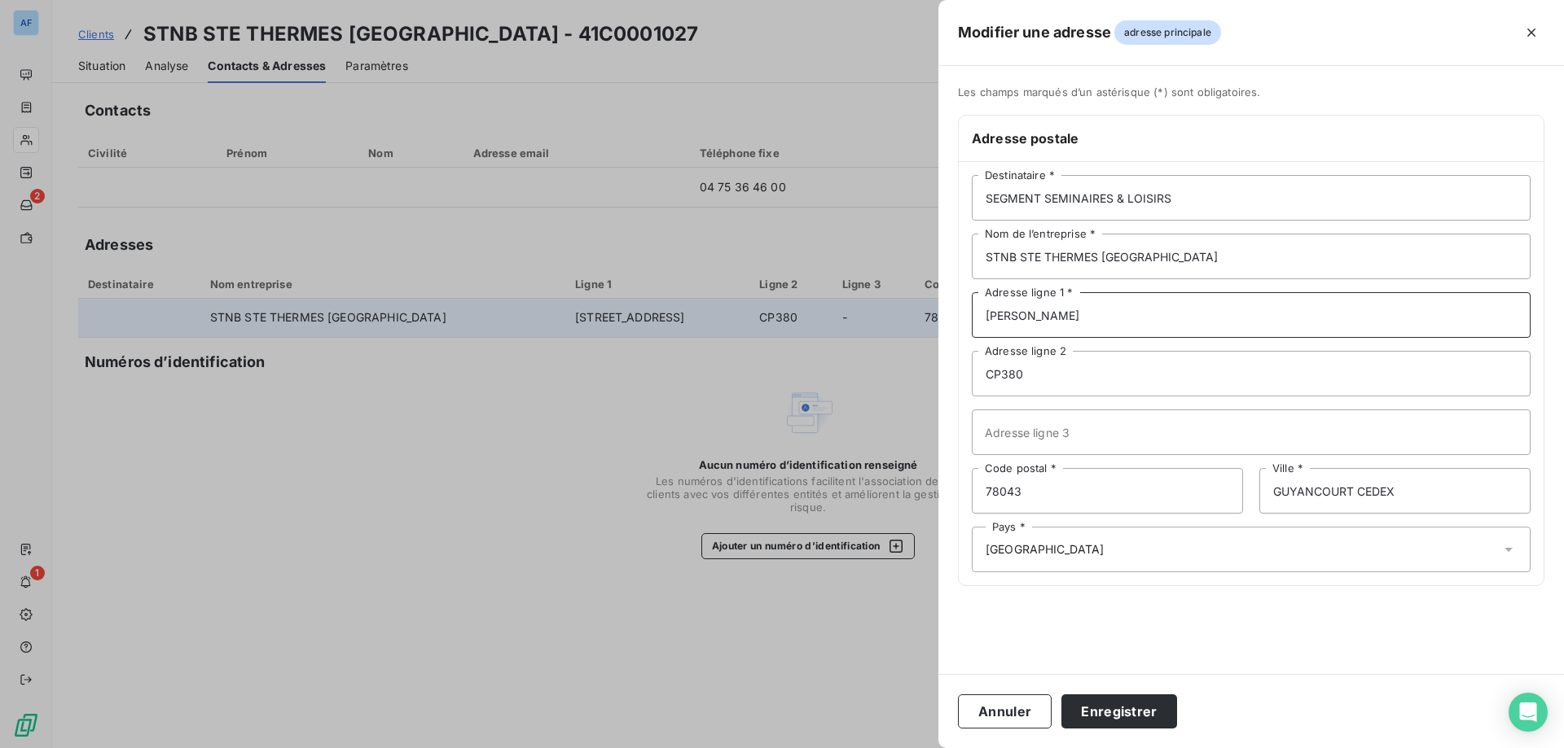
type input "[PERSON_NAME]"
drag, startPoint x: 977, startPoint y: 373, endPoint x: 821, endPoint y: 371, distance: 156.4
click at [821, 748] on div "Modifier une adresse adresse principale Les champs marqués d’un [DEMOGRAPHIC_DA…" at bounding box center [782, 748] width 1564 height 0
drag, startPoint x: 1070, startPoint y: 488, endPoint x: 700, endPoint y: 439, distance: 373.7
click at [700, 748] on div "Modifier une adresse adresse principale Les champs marqués d’un [DEMOGRAPHIC_DA…" at bounding box center [782, 748] width 1564 height 0
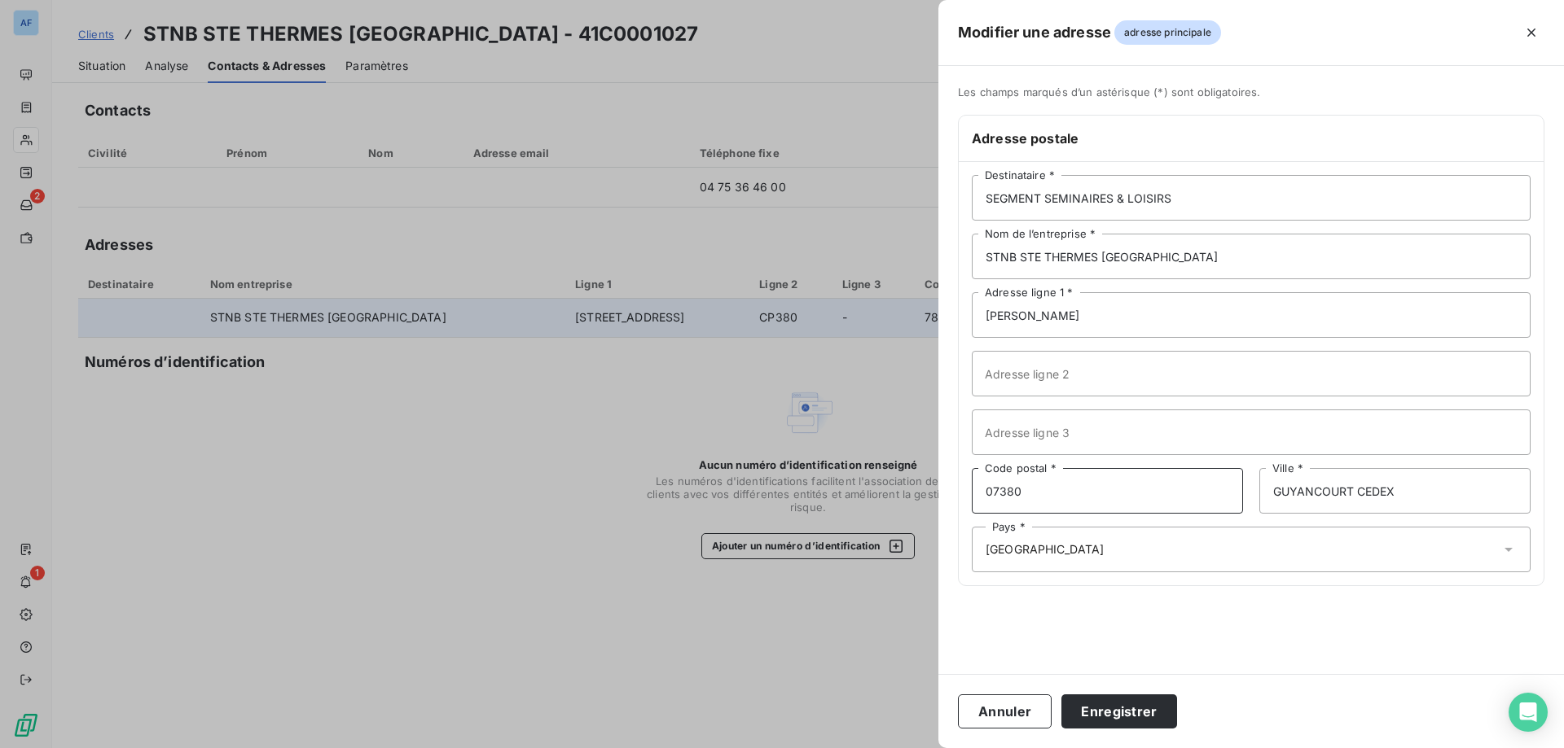
type input "07380"
type input "MEYRAS"
click at [1130, 710] on button "Enregistrer" at bounding box center [1119, 712] width 116 height 34
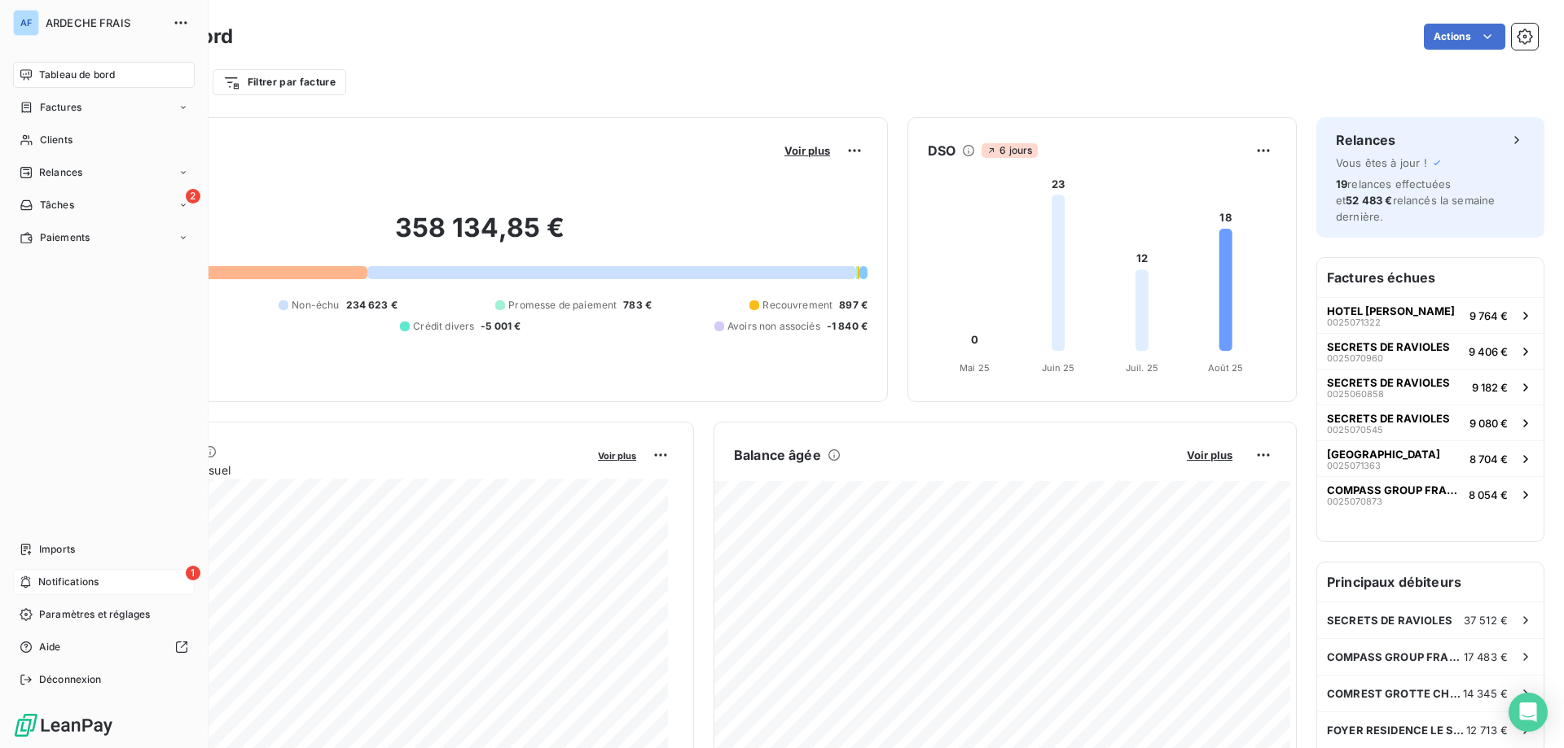
click at [61, 579] on span "Notifications" at bounding box center [68, 582] width 60 height 15
click at [76, 546] on div "Imports" at bounding box center [104, 550] width 182 height 26
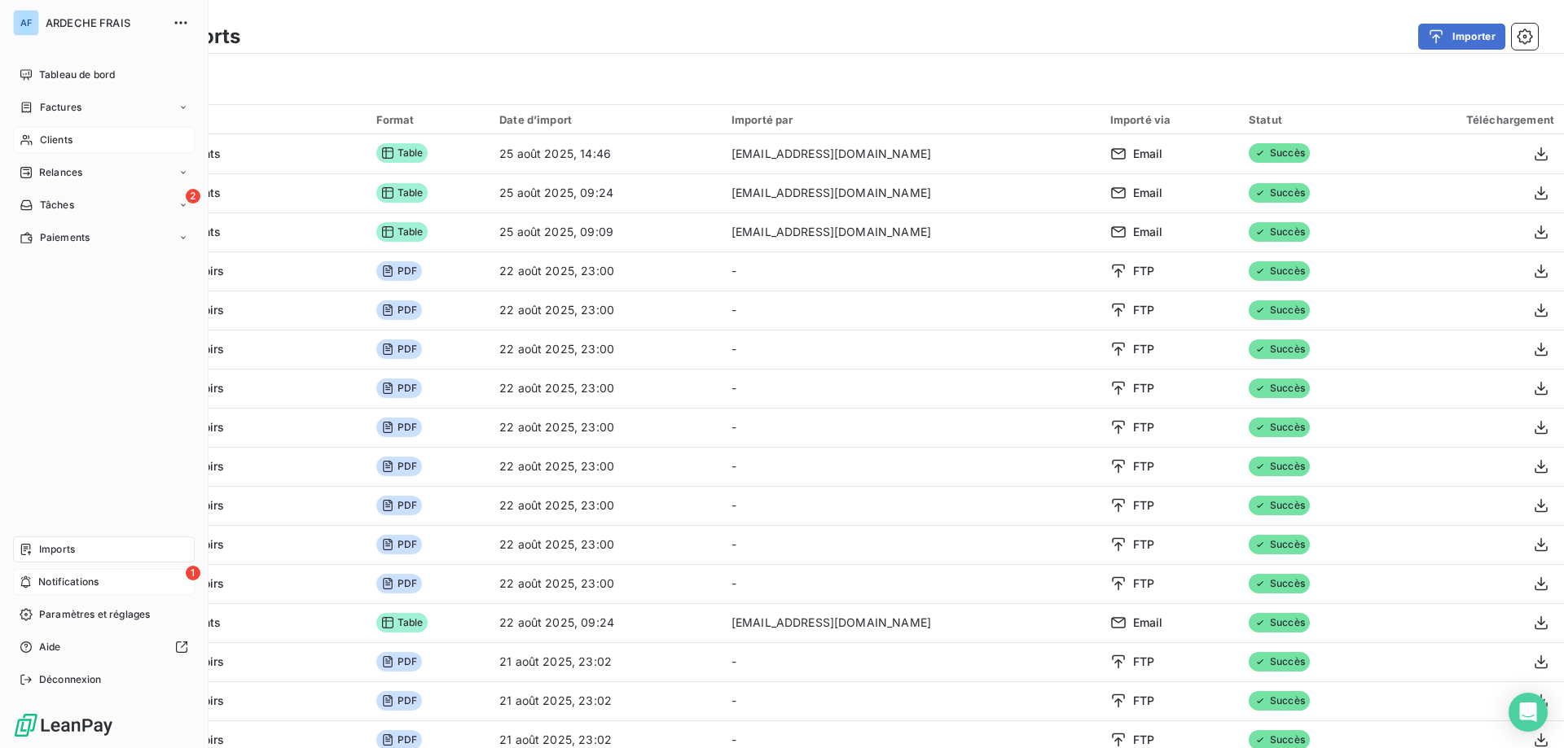
click at [62, 145] on span "Clients" at bounding box center [56, 140] width 33 height 15
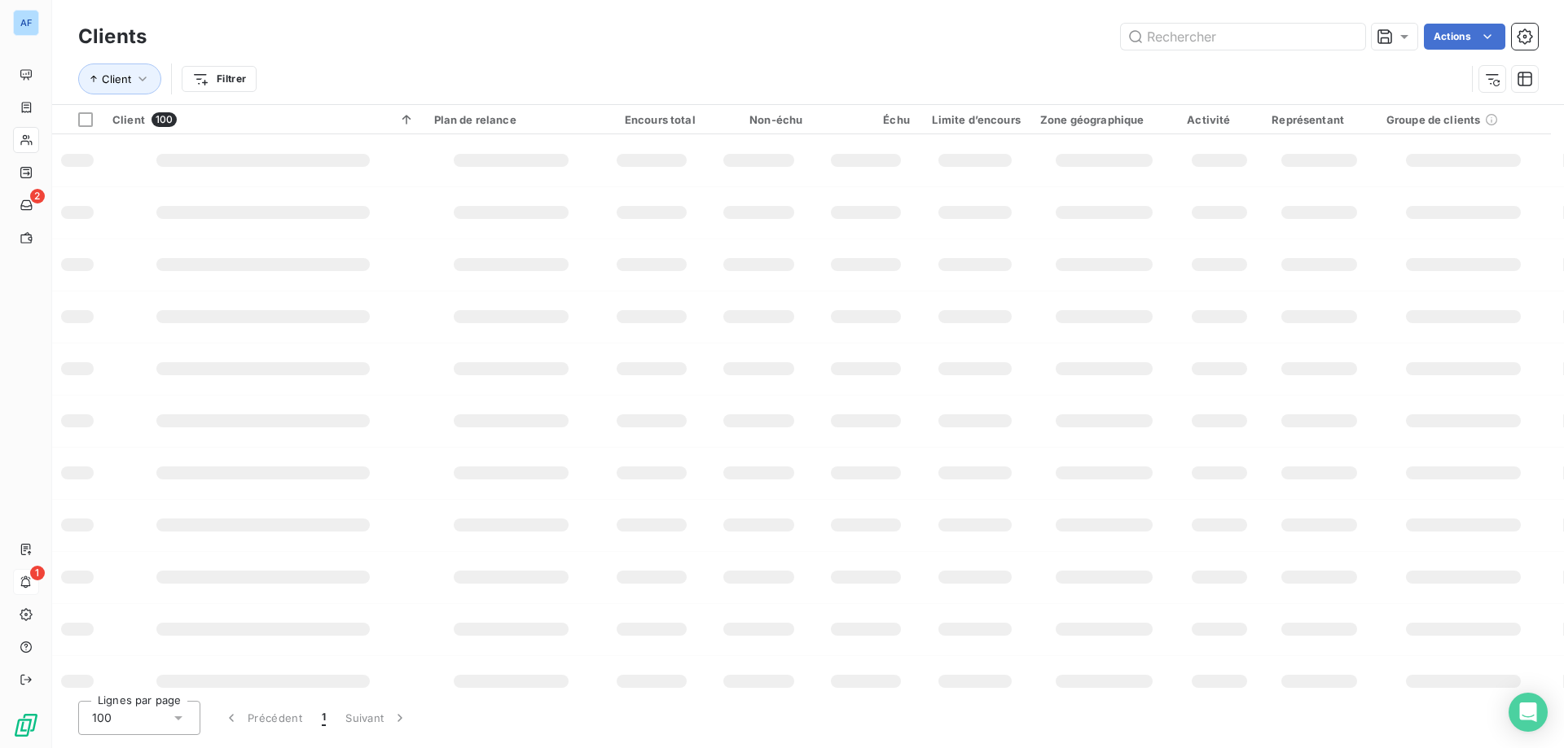
click at [139, 720] on div "100" at bounding box center [139, 718] width 122 height 34
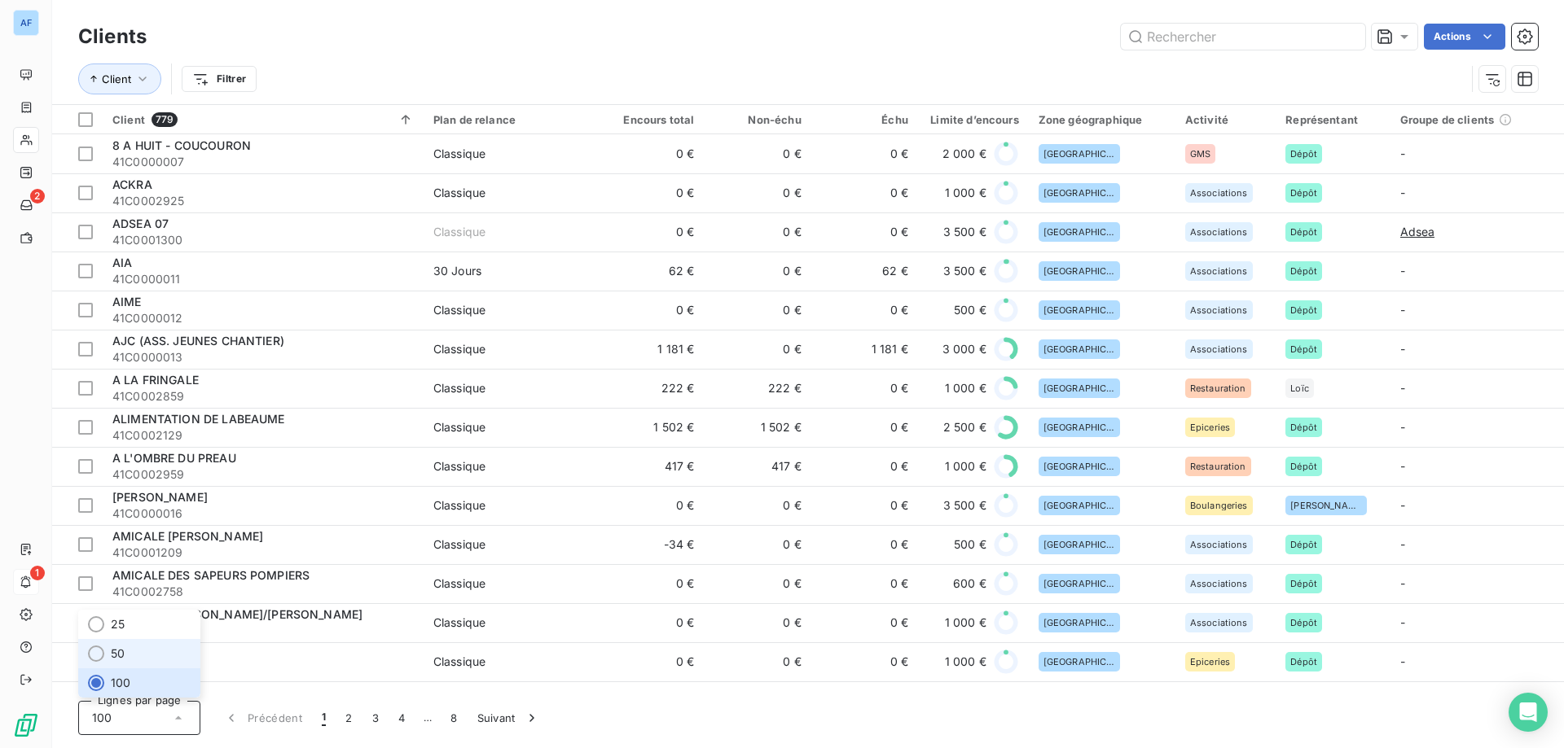
click at [160, 650] on li "50" at bounding box center [139, 653] width 122 height 29
click at [1226, 42] on input "text" at bounding box center [1243, 37] width 244 height 26
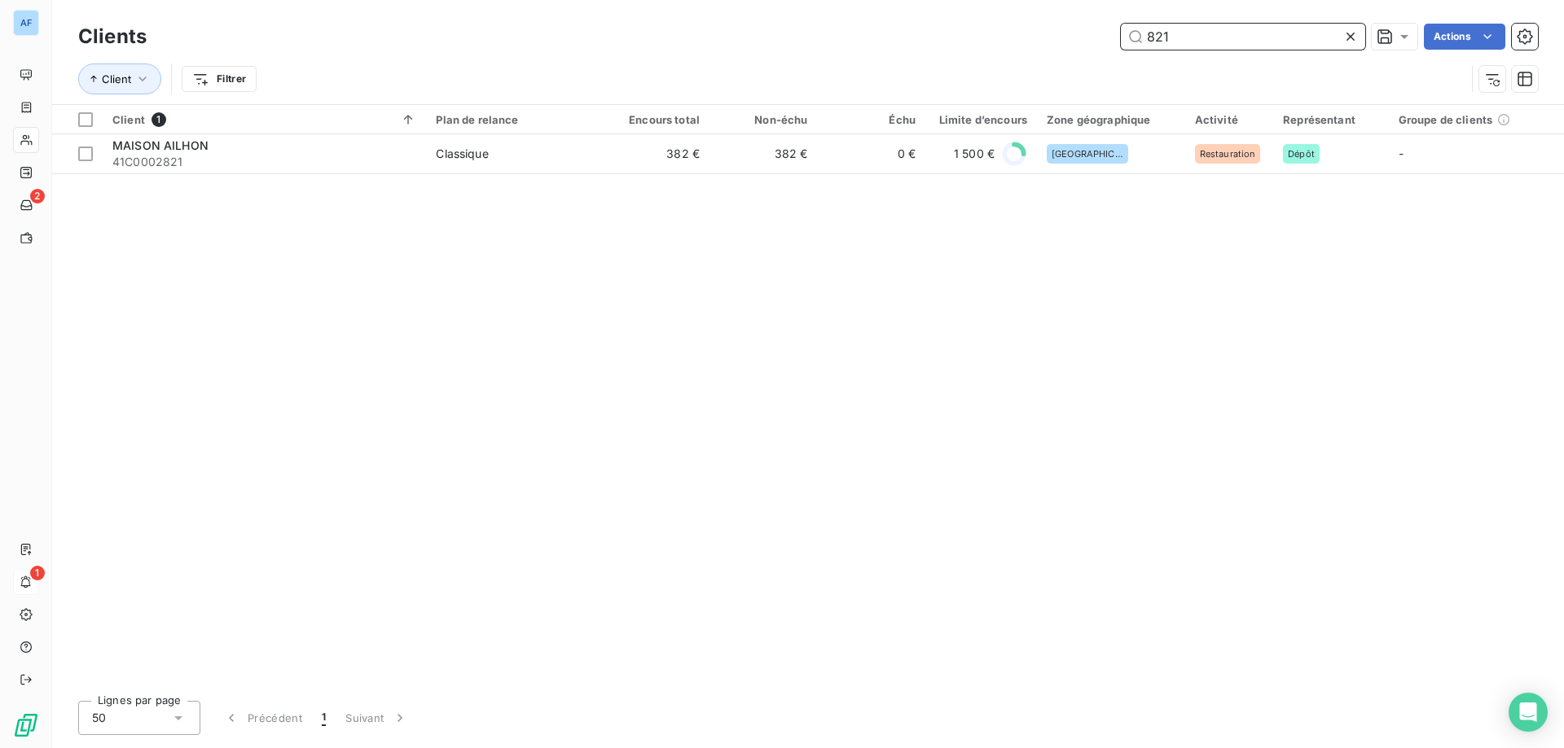
drag, startPoint x: 1226, startPoint y: 42, endPoint x: 727, endPoint y: 47, distance: 499.2
click at [728, 47] on div "821 Actions" at bounding box center [851, 37] width 1371 height 26
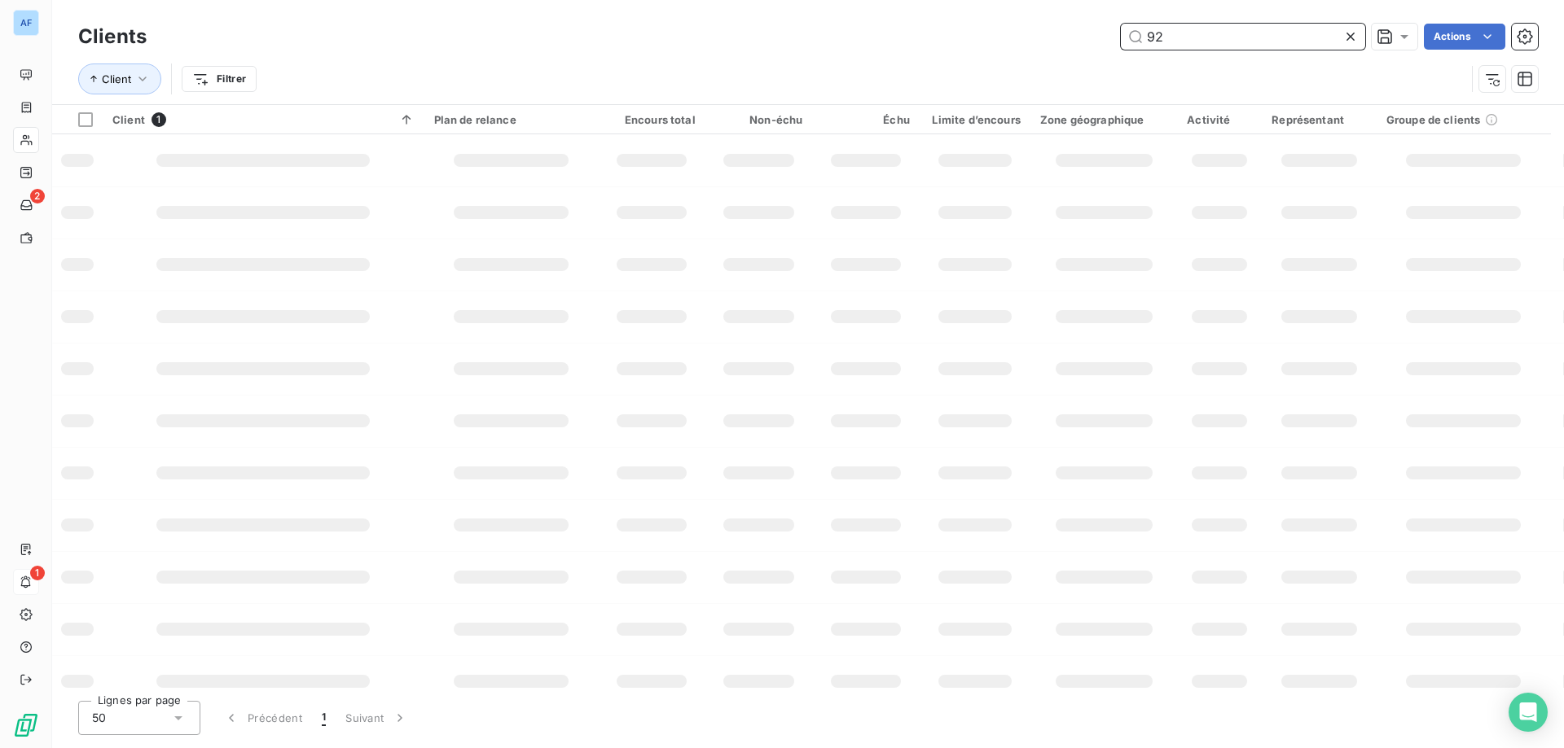
type input "921"
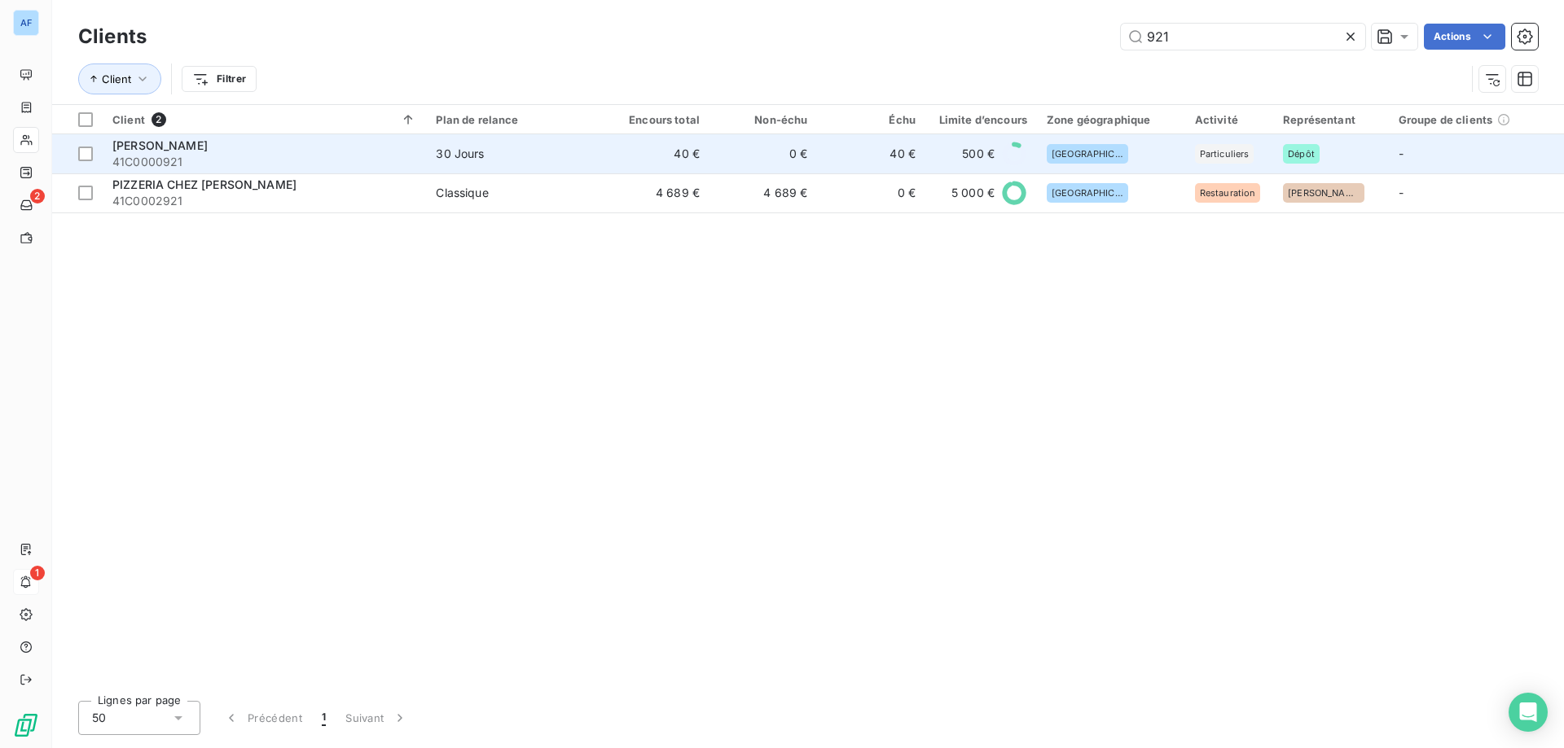
click at [332, 164] on span "41C0000921" at bounding box center [264, 162] width 304 height 16
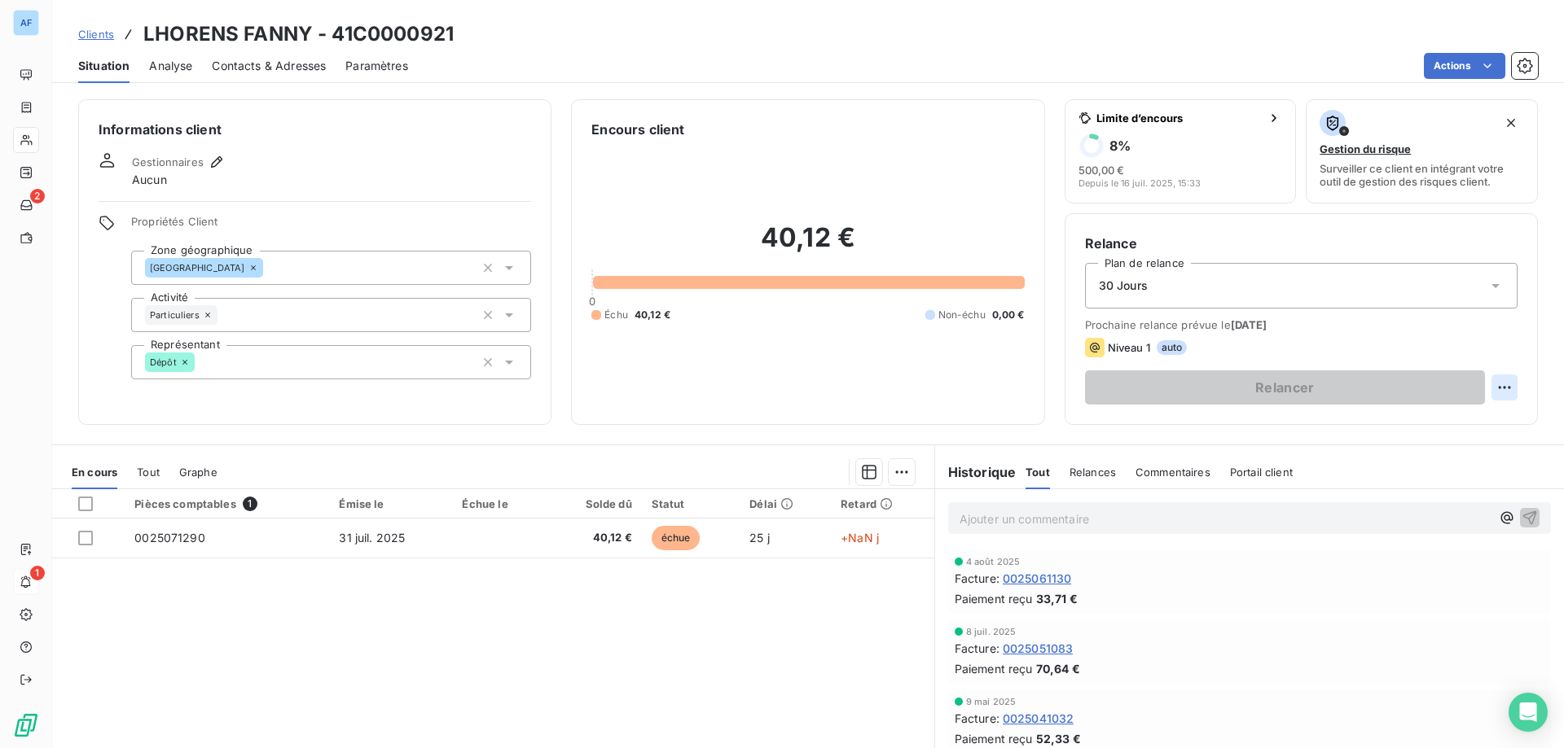
click at [1497, 386] on html "AF 2 1 Clients LHORENS FANNY - 41C0000921 Situation Analyse Contacts & Adresses…" at bounding box center [782, 374] width 1564 height 748
click at [1455, 419] on div "Replanifier cette action" at bounding box center [1426, 423] width 146 height 26
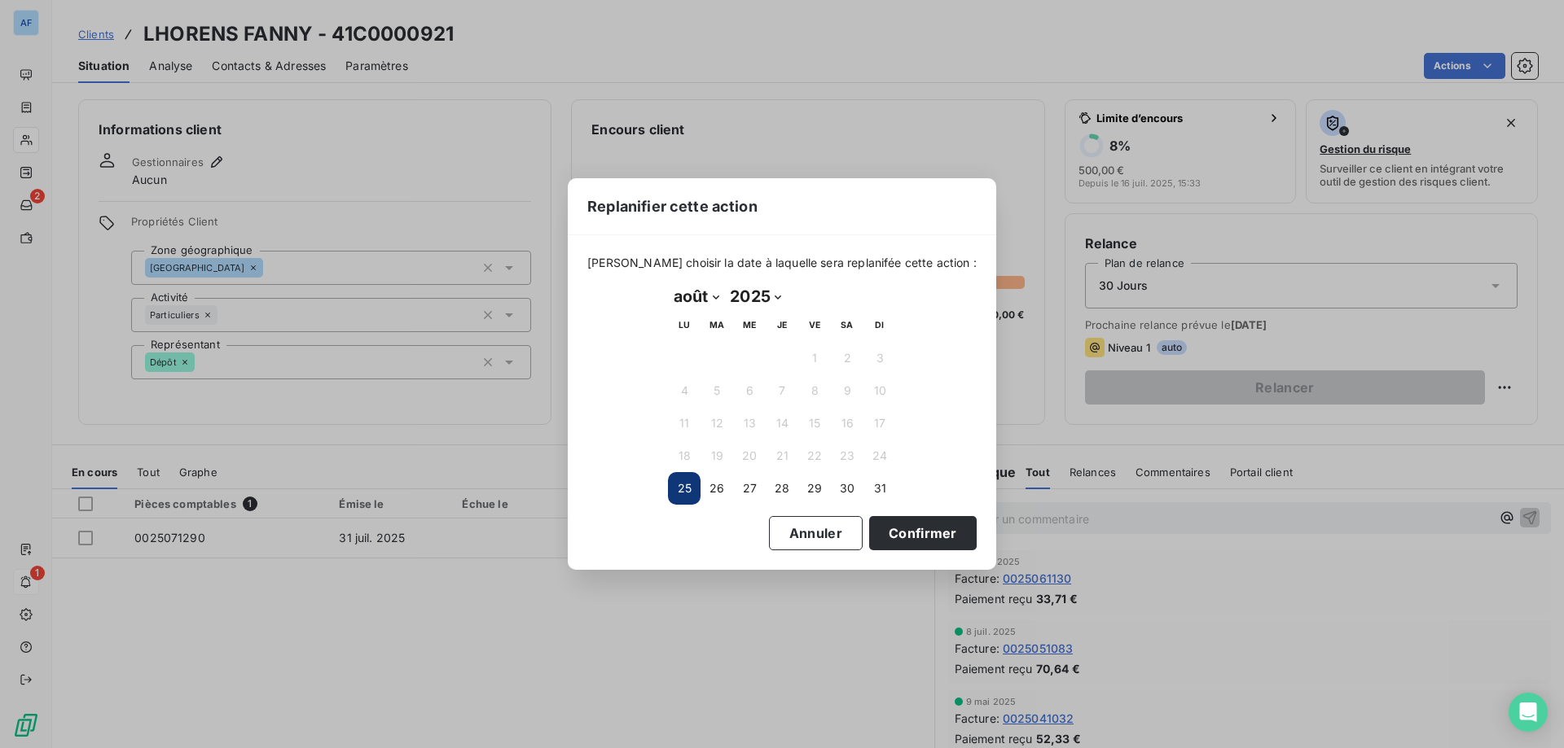
click at [704, 297] on select "janvier février mars avril mai juin juillet août septembre octobre novembre déc…" at bounding box center [696, 296] width 56 height 26
select select "8"
click at [668, 283] on select "janvier février mars avril mai juin juillet août septembre octobre novembre déc…" at bounding box center [696, 296] width 56 height 26
click at [683, 425] on button "15" at bounding box center [684, 423] width 33 height 33
click at [890, 529] on button "Confirmer" at bounding box center [922, 533] width 107 height 34
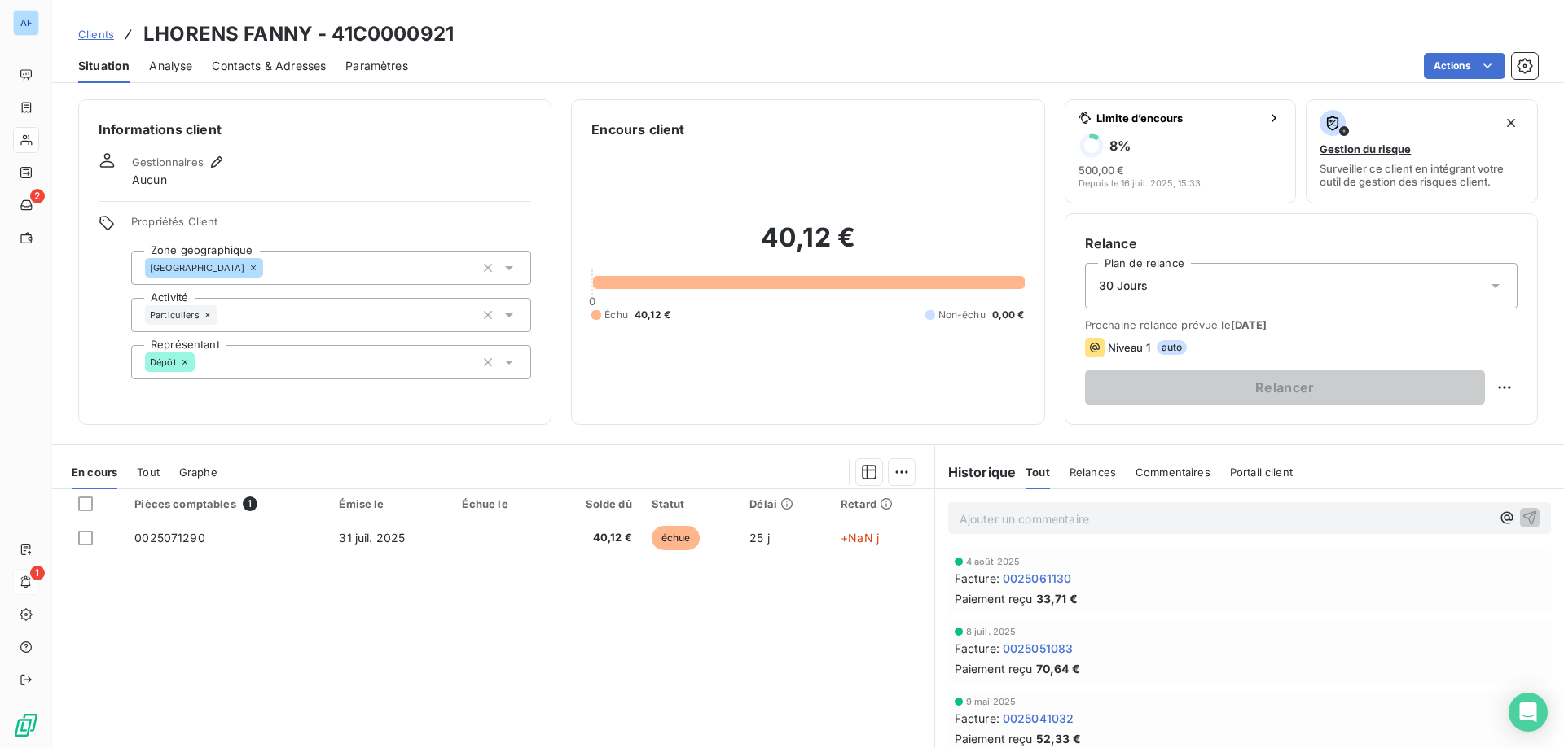
click at [103, 34] on span "Clients" at bounding box center [96, 34] width 36 height 13
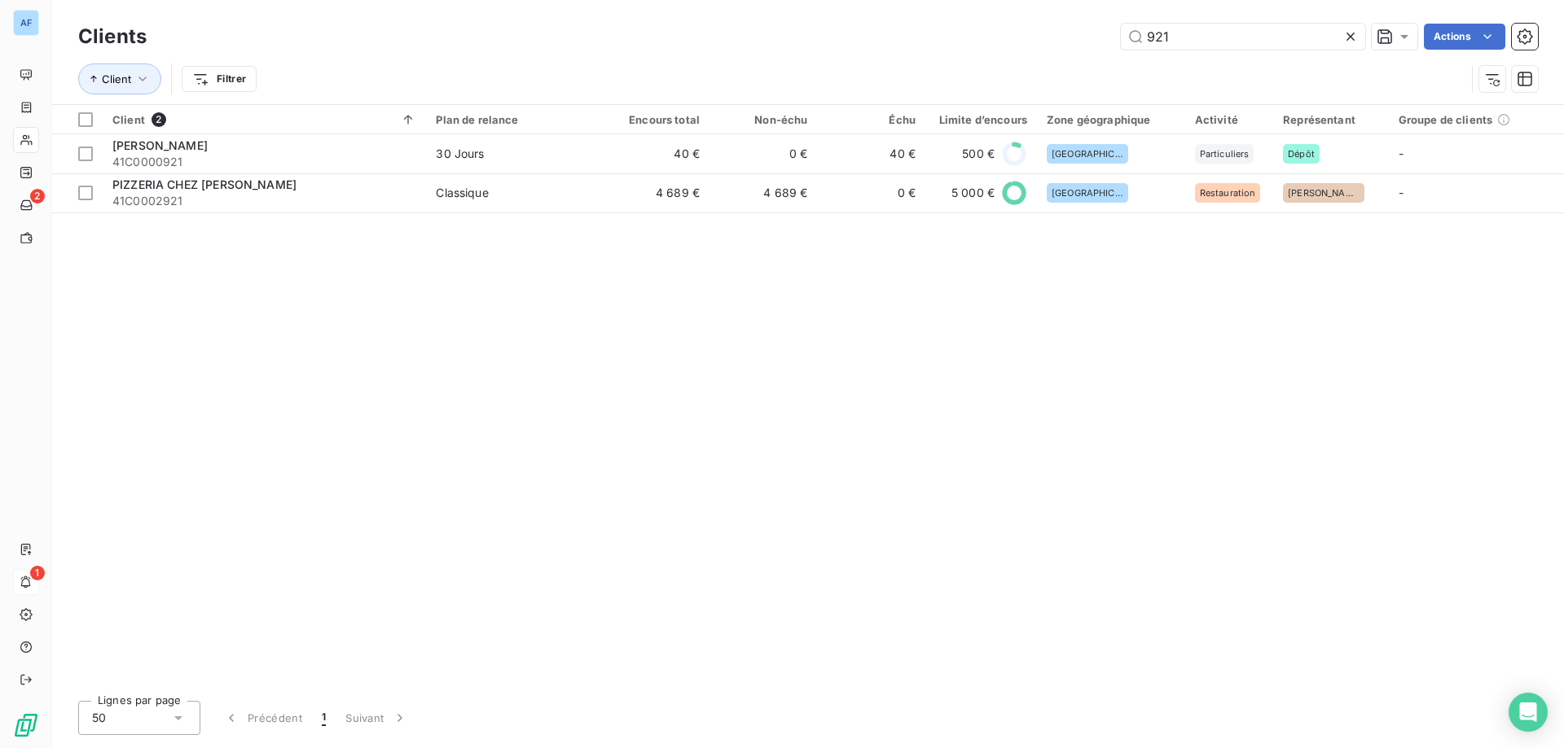
drag, startPoint x: 1042, startPoint y: 55, endPoint x: 901, endPoint y: 29, distance: 144.1
click at [911, 29] on div "921 Actions" at bounding box center [851, 37] width 1371 height 26
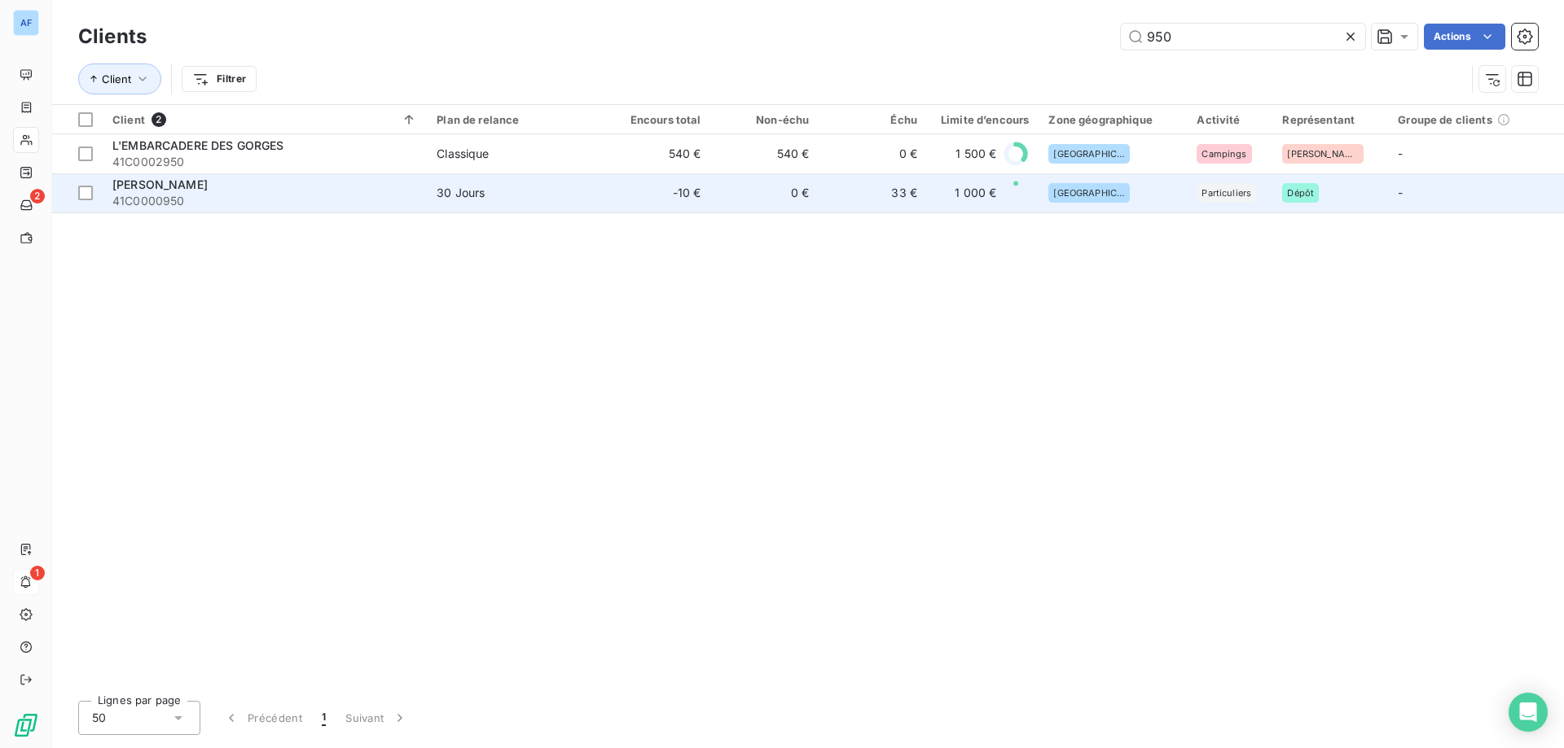
type input "950"
click at [521, 203] on td "30 Jours" at bounding box center [515, 192] width 176 height 39
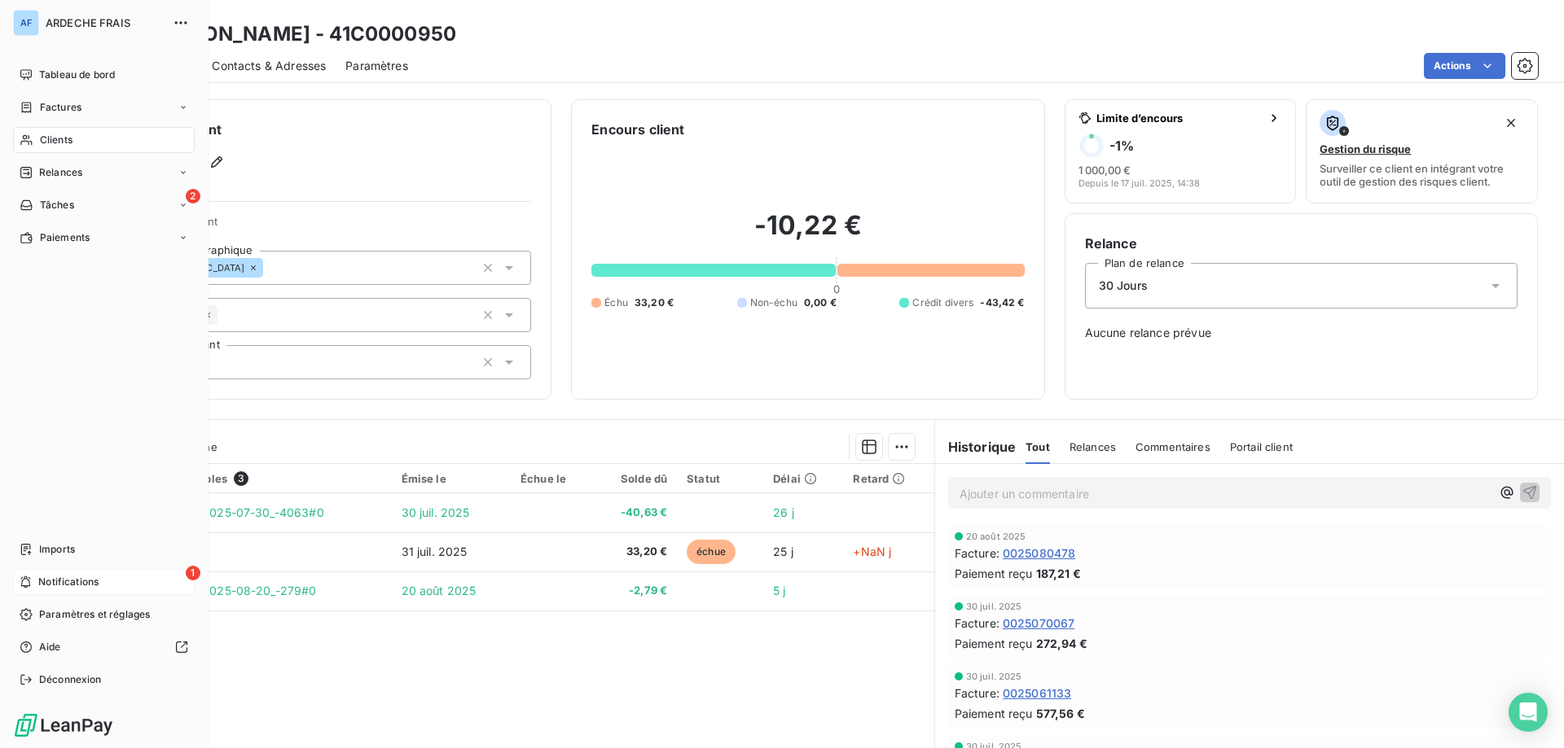
click at [46, 145] on span "Clients" at bounding box center [56, 140] width 33 height 15
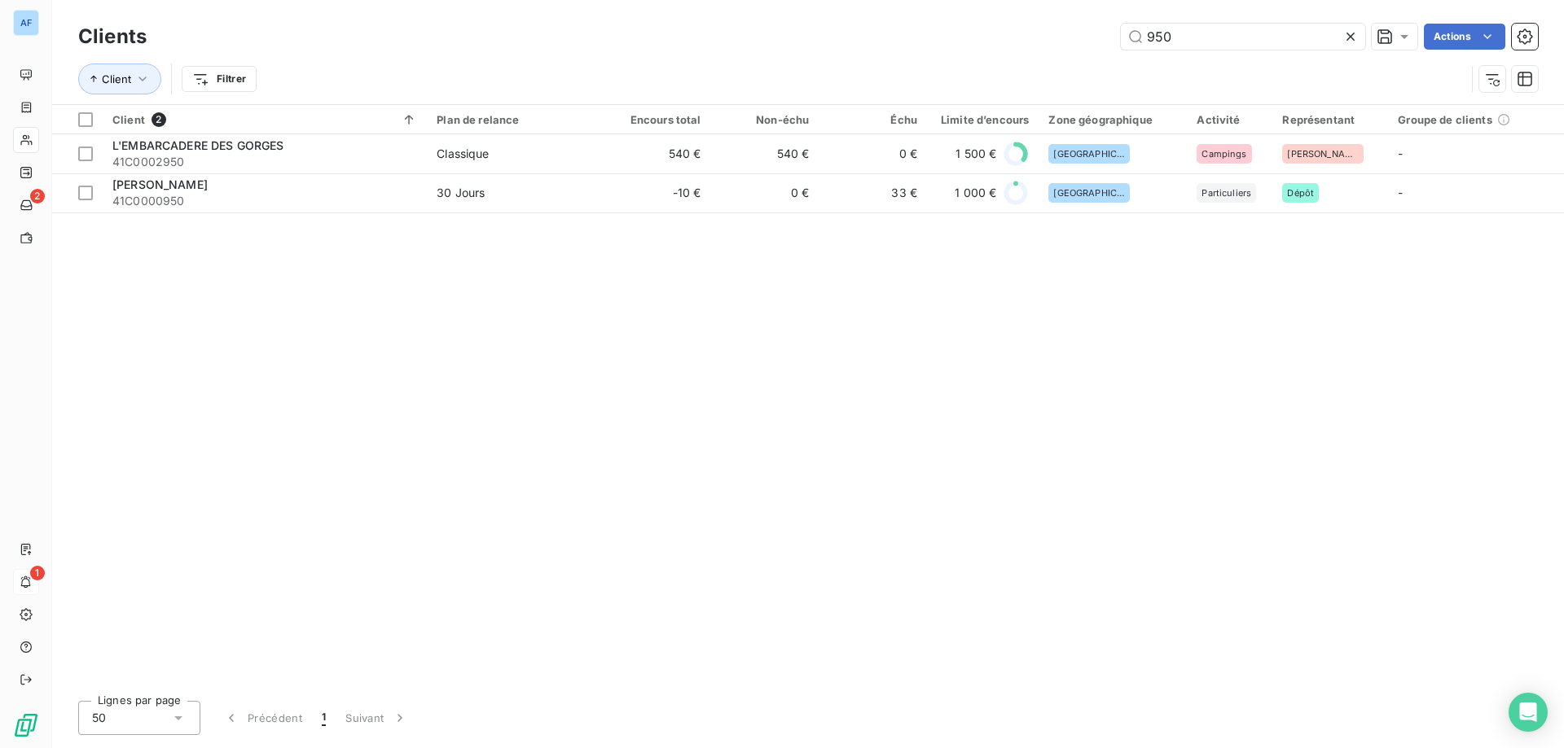
drag, startPoint x: 1125, startPoint y: 38, endPoint x: 423, endPoint y: 37, distance: 702.8
click at [471, 46] on div "950 Actions" at bounding box center [851, 37] width 1371 height 26
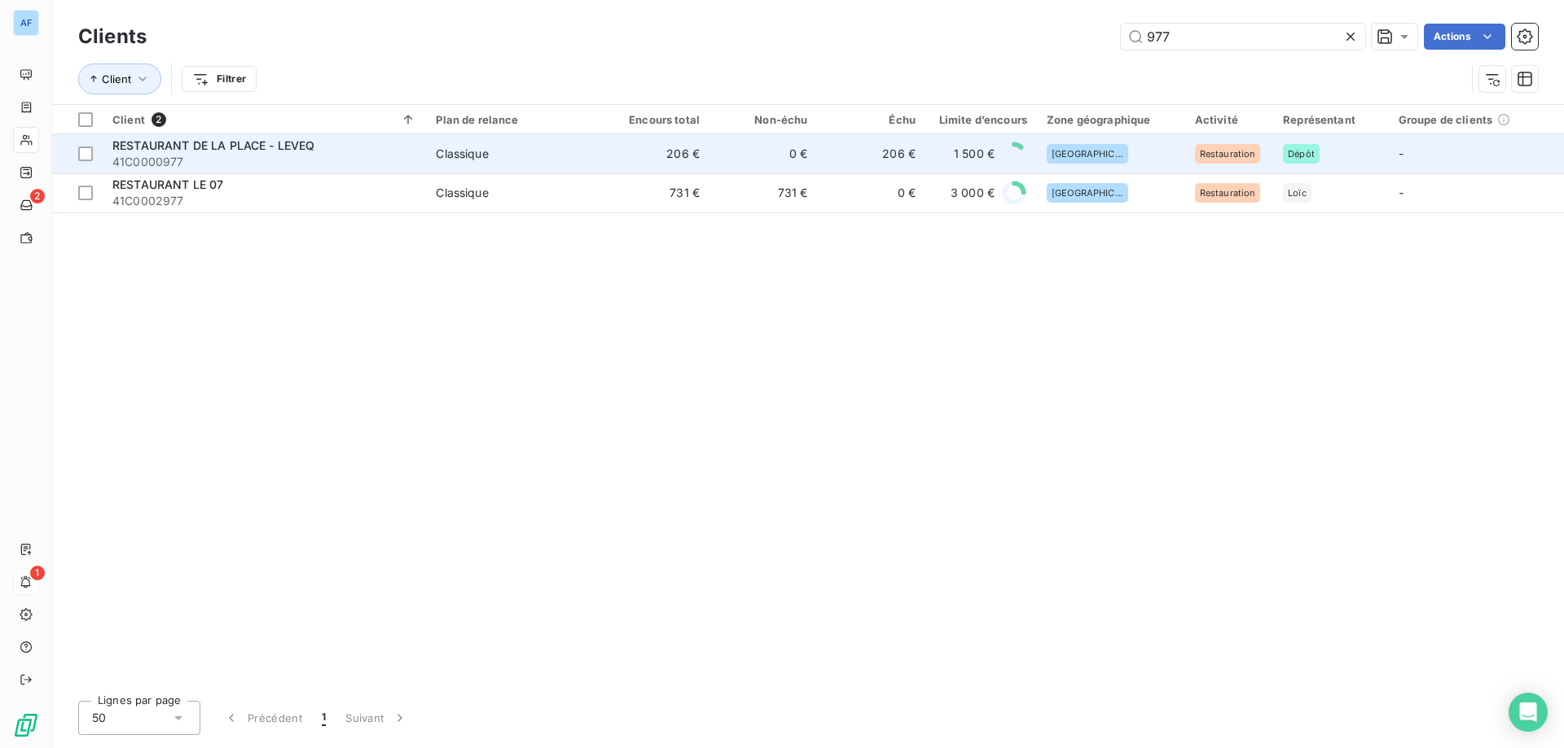
type input "977"
click at [409, 154] on span "41C0000977" at bounding box center [264, 162] width 304 height 16
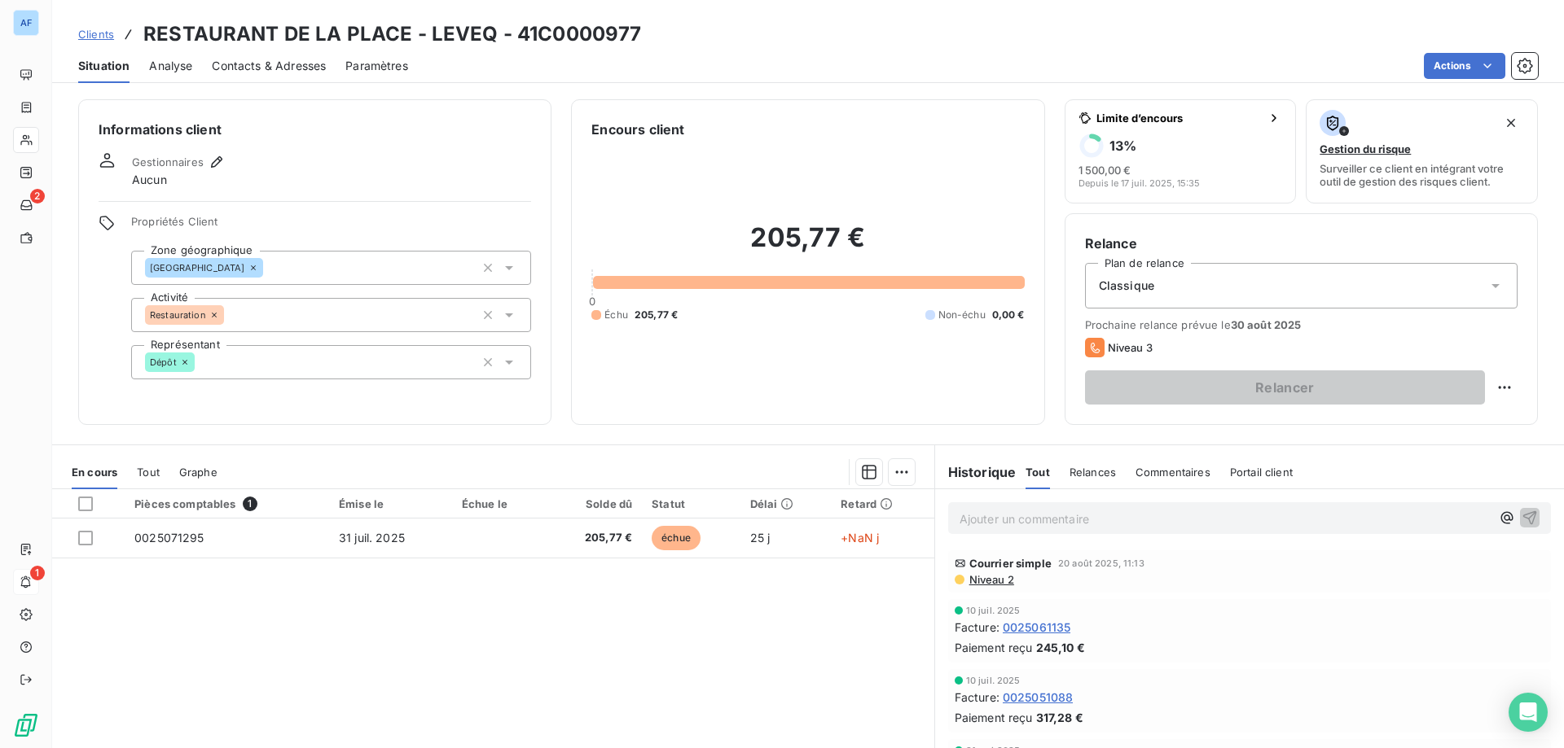
click at [92, 36] on span "Clients" at bounding box center [96, 34] width 36 height 13
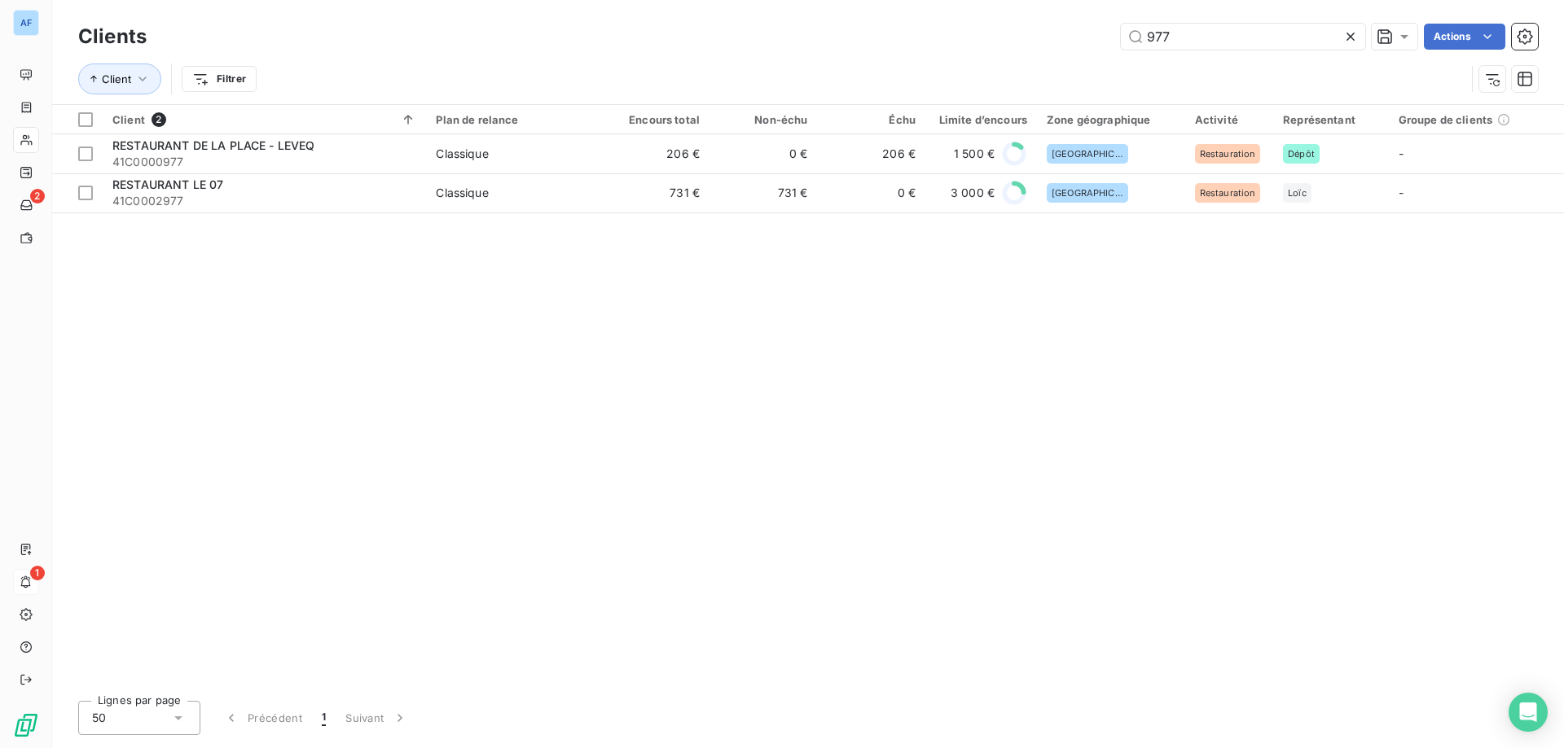
drag, startPoint x: 1242, startPoint y: 44, endPoint x: 833, endPoint y: 35, distance: 408.9
click at [836, 35] on div "977 Actions" at bounding box center [851, 37] width 1371 height 26
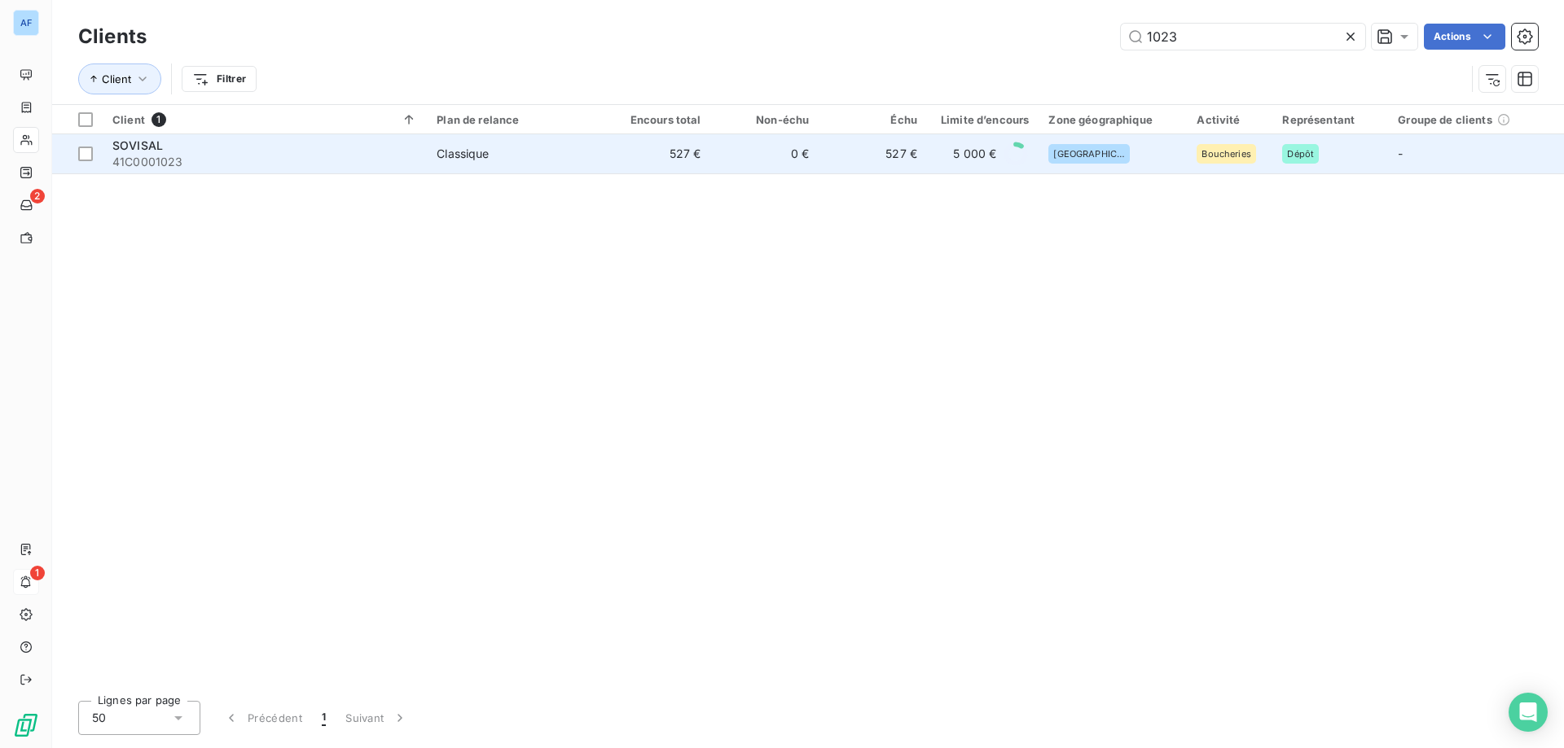
type input "1023"
click at [662, 170] on td "527 €" at bounding box center [657, 153] width 108 height 39
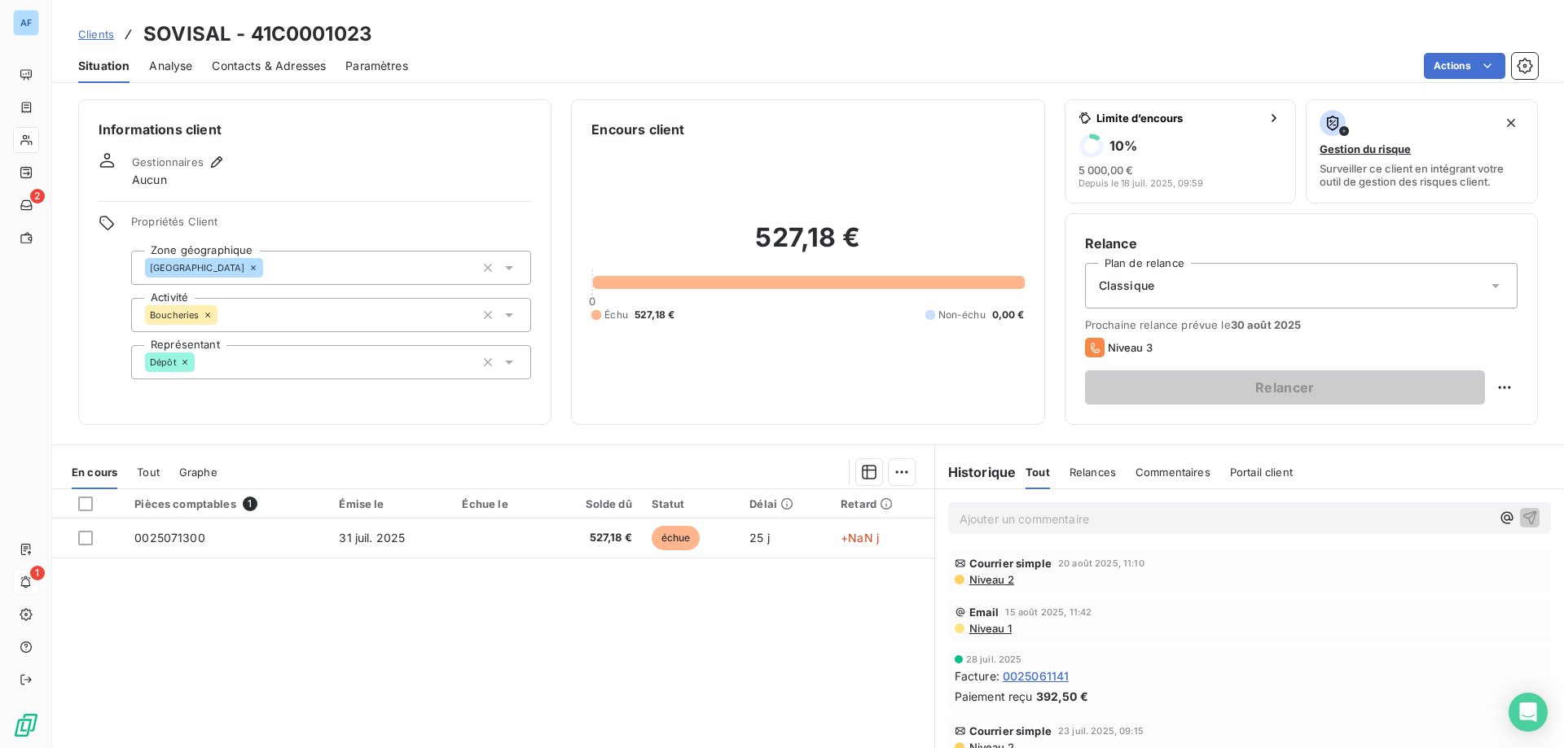
click at [97, 32] on span "Clients" at bounding box center [96, 34] width 36 height 13
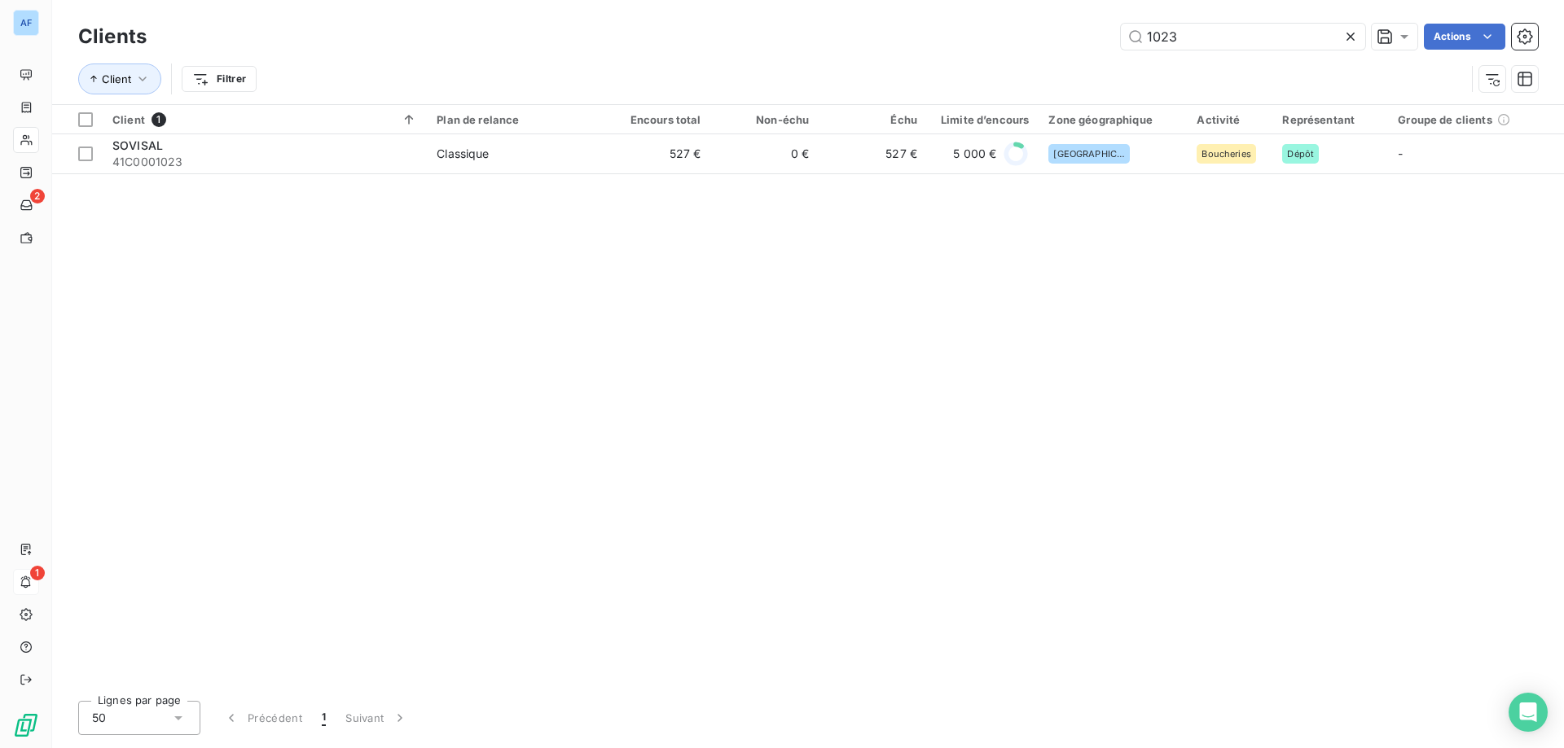
drag, startPoint x: 1168, startPoint y: 36, endPoint x: 676, endPoint y: 12, distance: 492.4
click at [678, 11] on div "Clients 1023 Actions Client Filtrer" at bounding box center [807, 52] width 1511 height 104
type input "1541"
click at [681, 183] on div "Client 1 Plan de relance Encours total Non-échu Échu Limite d’encours Zone géog…" at bounding box center [807, 396] width 1511 height 583
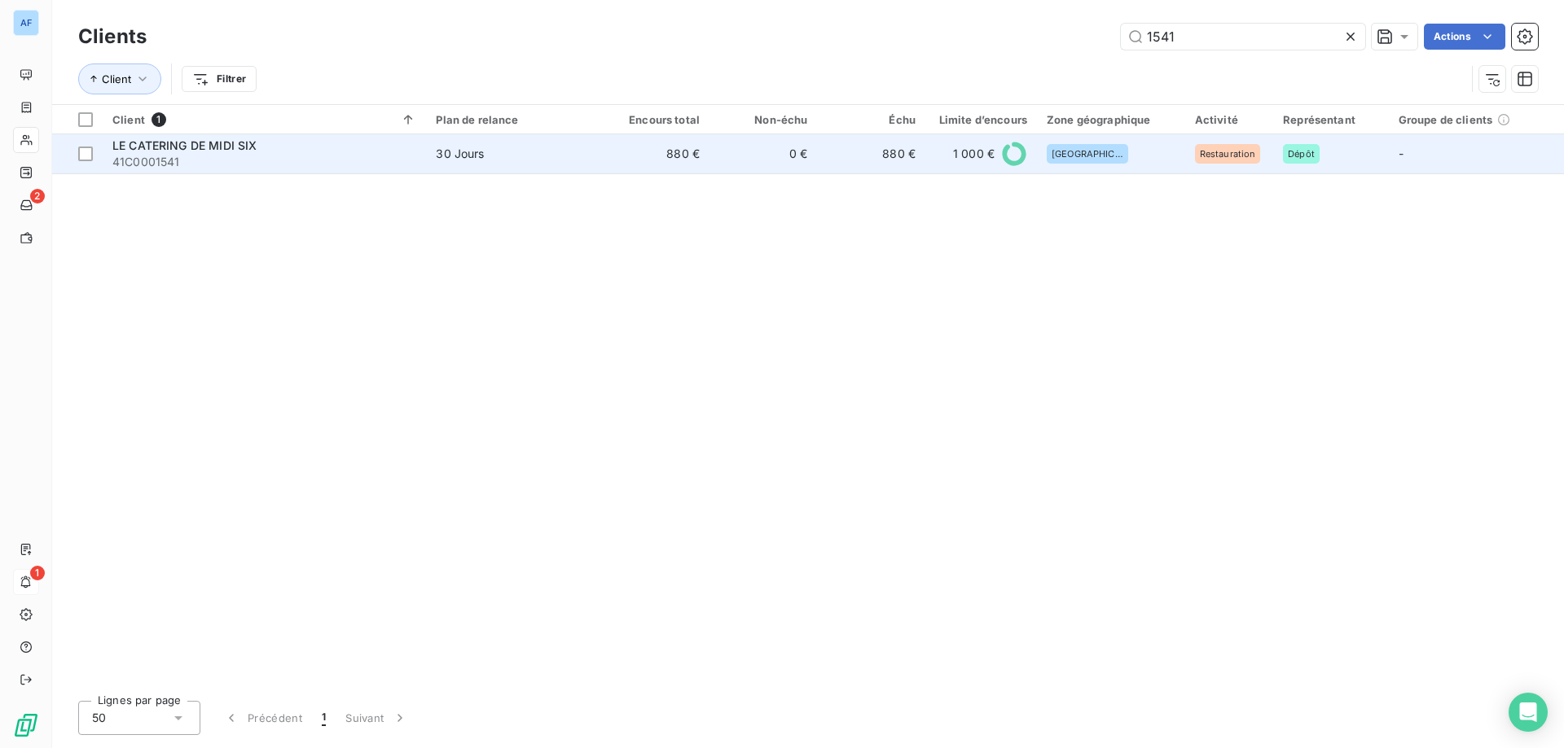
click at [683, 169] on td "880 €" at bounding box center [655, 153] width 107 height 39
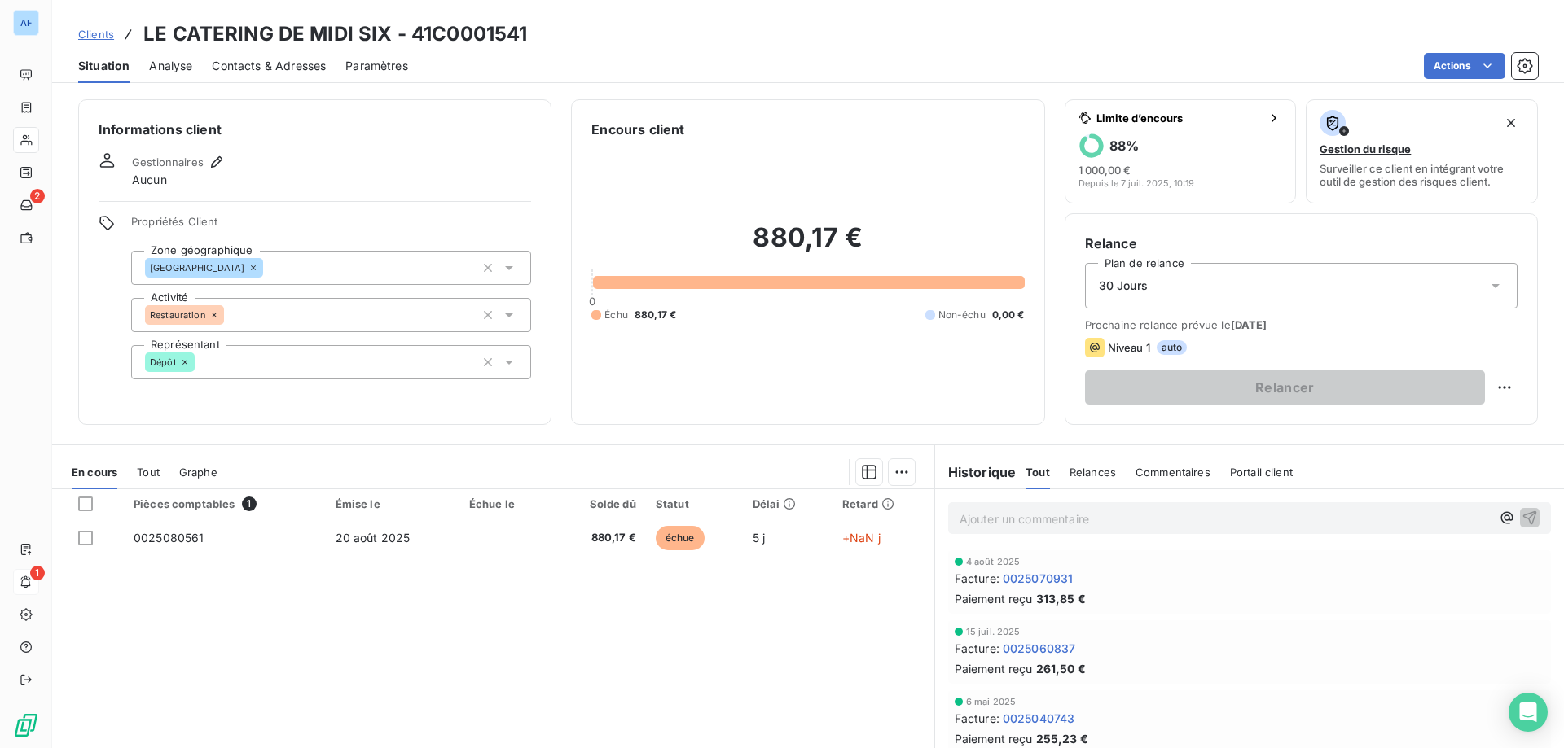
click at [93, 34] on span "Clients" at bounding box center [96, 34] width 36 height 13
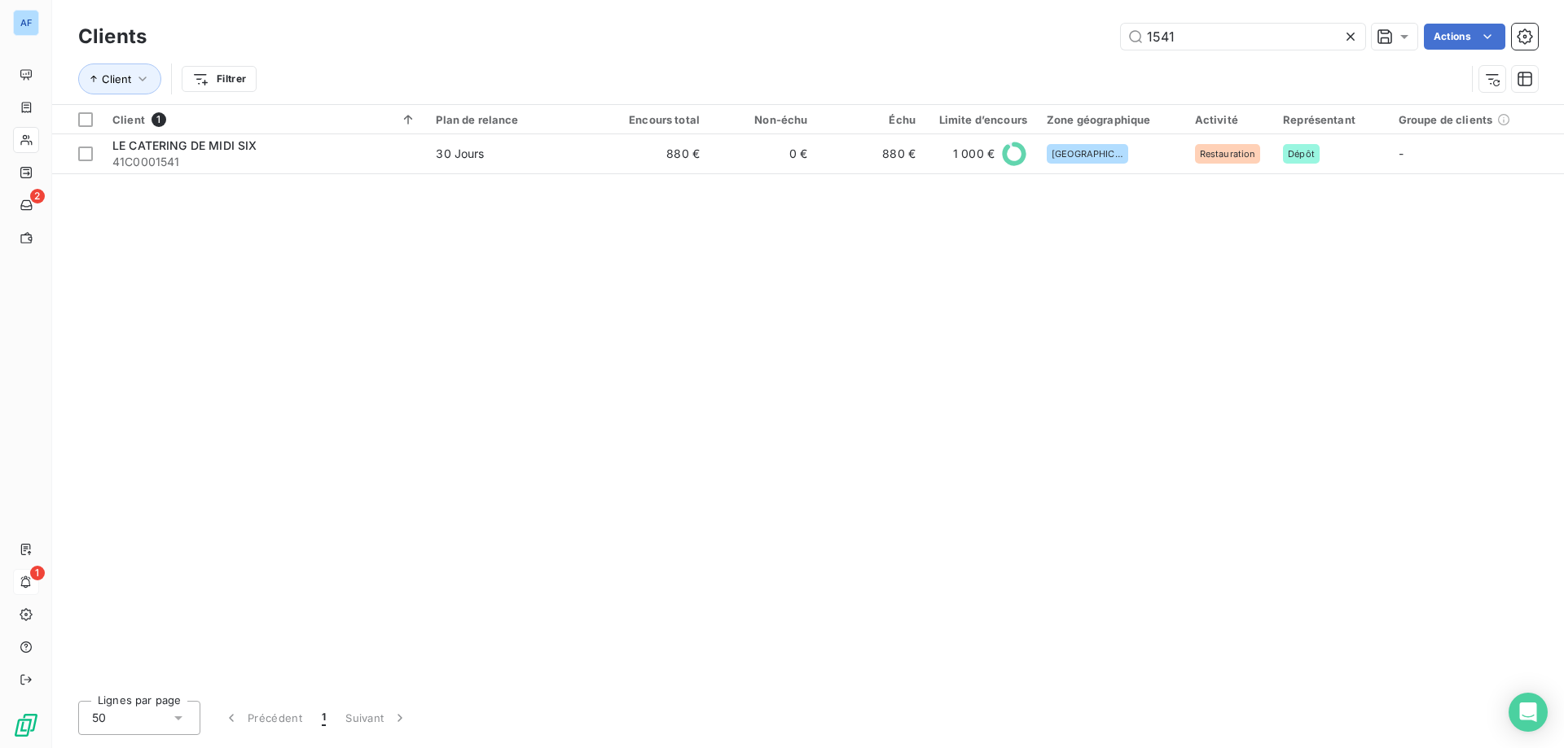
drag, startPoint x: 1193, startPoint y: 39, endPoint x: 757, endPoint y: 31, distance: 435.7
click at [771, 29] on div "1541 Actions" at bounding box center [851, 37] width 1371 height 26
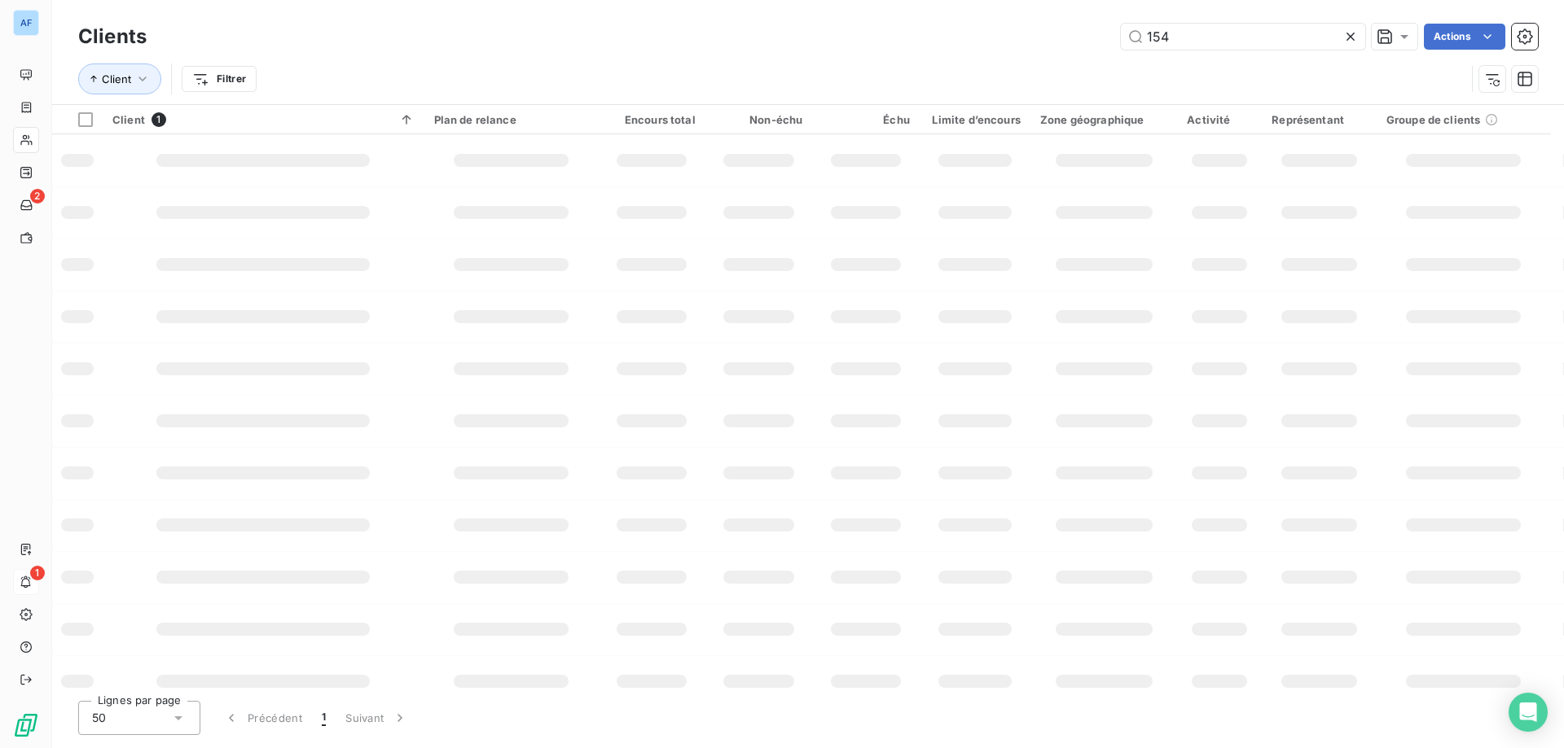
type input "1548"
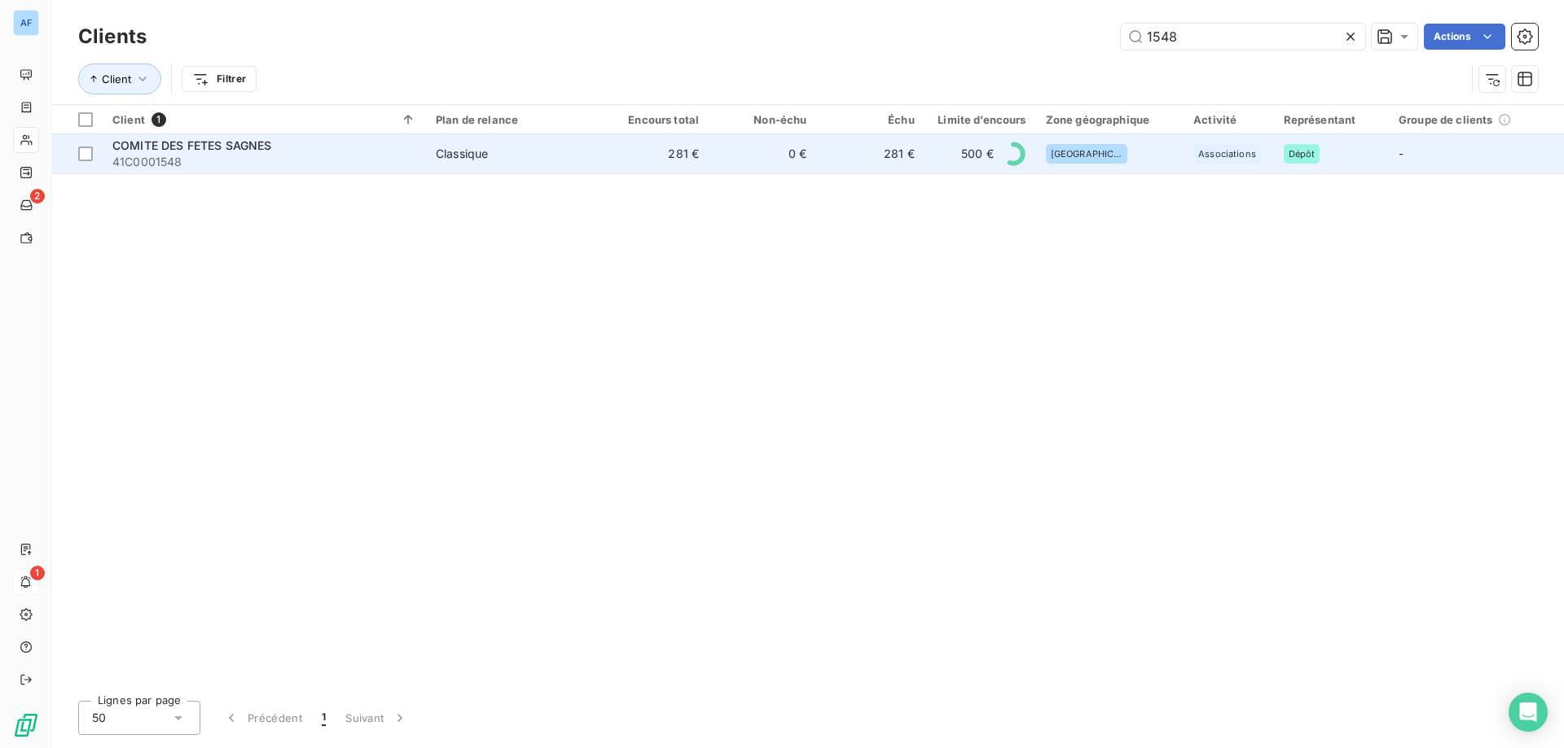
click at [828, 157] on td "281 €" at bounding box center [870, 153] width 107 height 39
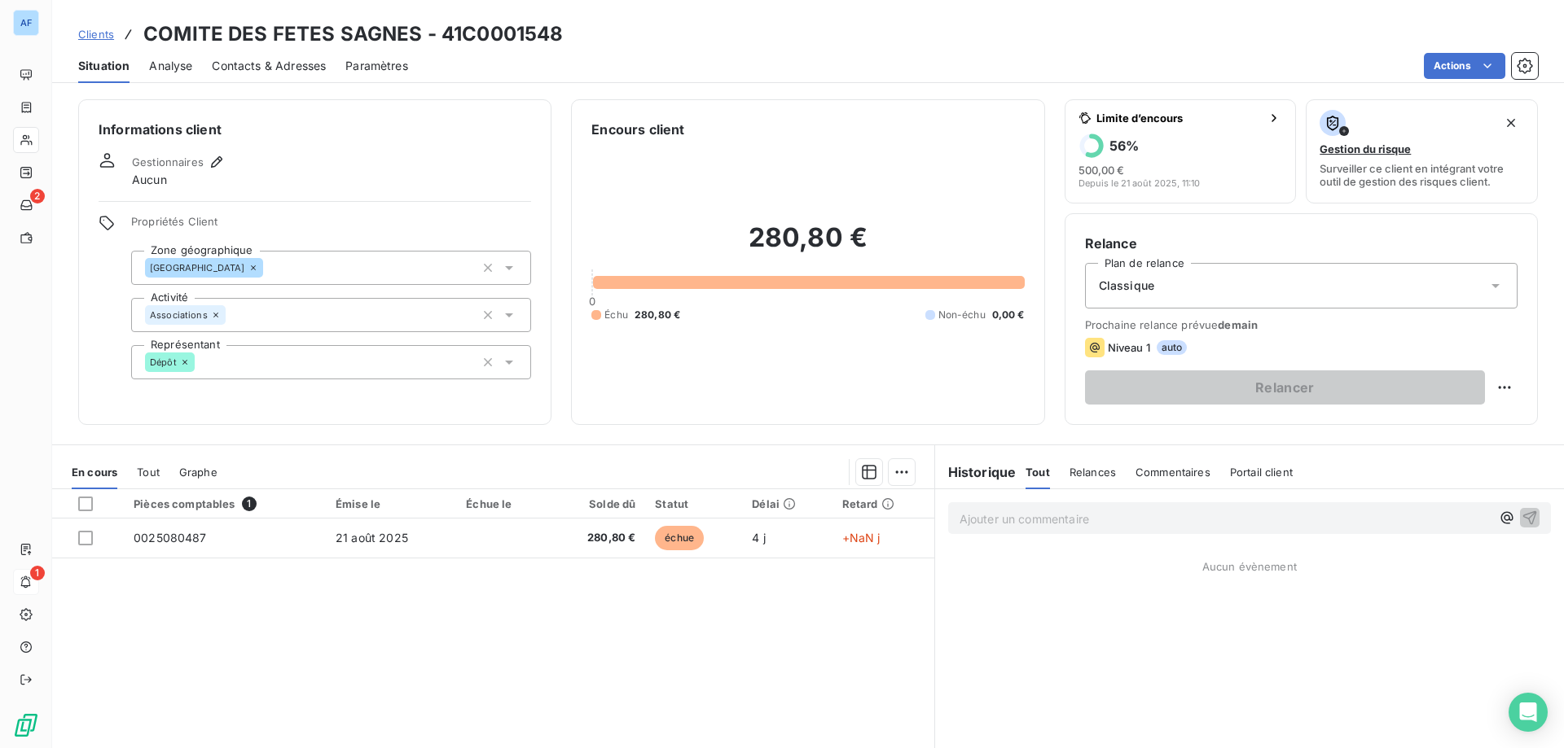
click at [86, 33] on span "Clients" at bounding box center [96, 34] width 36 height 13
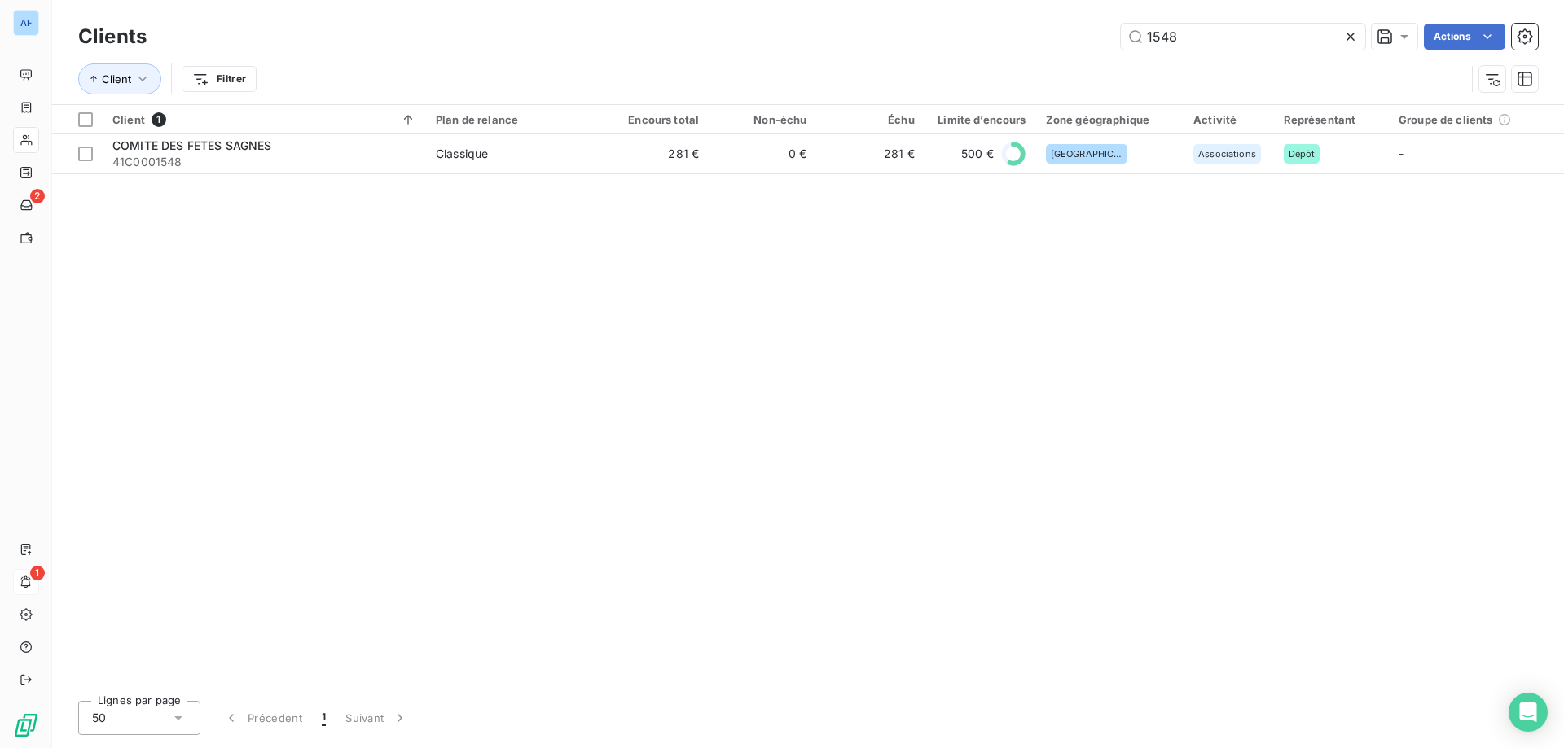
drag, startPoint x: 1160, startPoint y: 39, endPoint x: 660, endPoint y: 65, distance: 500.7
click at [660, 65] on div "Clients 1548 Actions Client Filtrer" at bounding box center [807, 62] width 1459 height 85
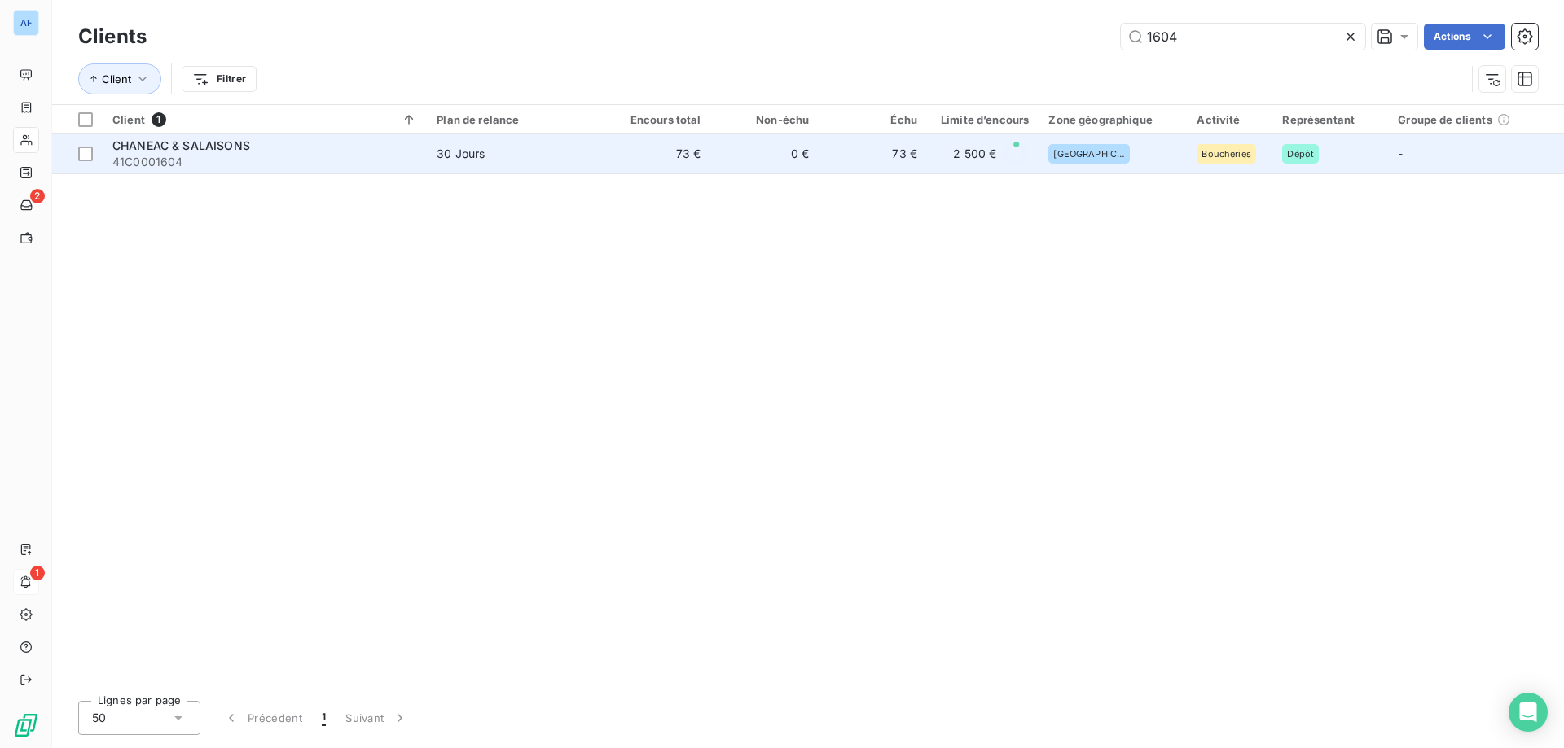
type input "1604"
click at [691, 161] on td "73 €" at bounding box center [657, 153] width 108 height 39
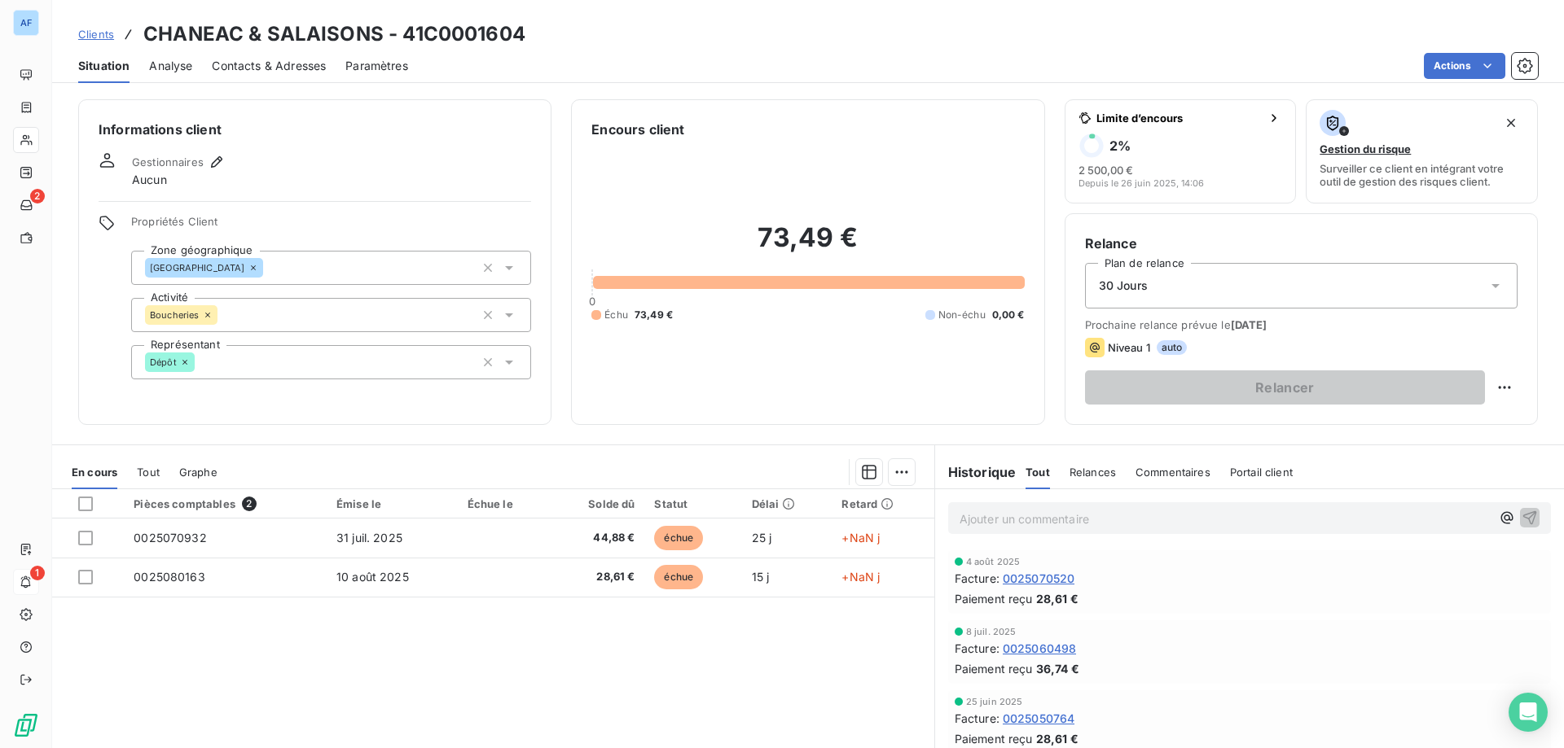
click at [99, 36] on span "Clients" at bounding box center [96, 34] width 36 height 13
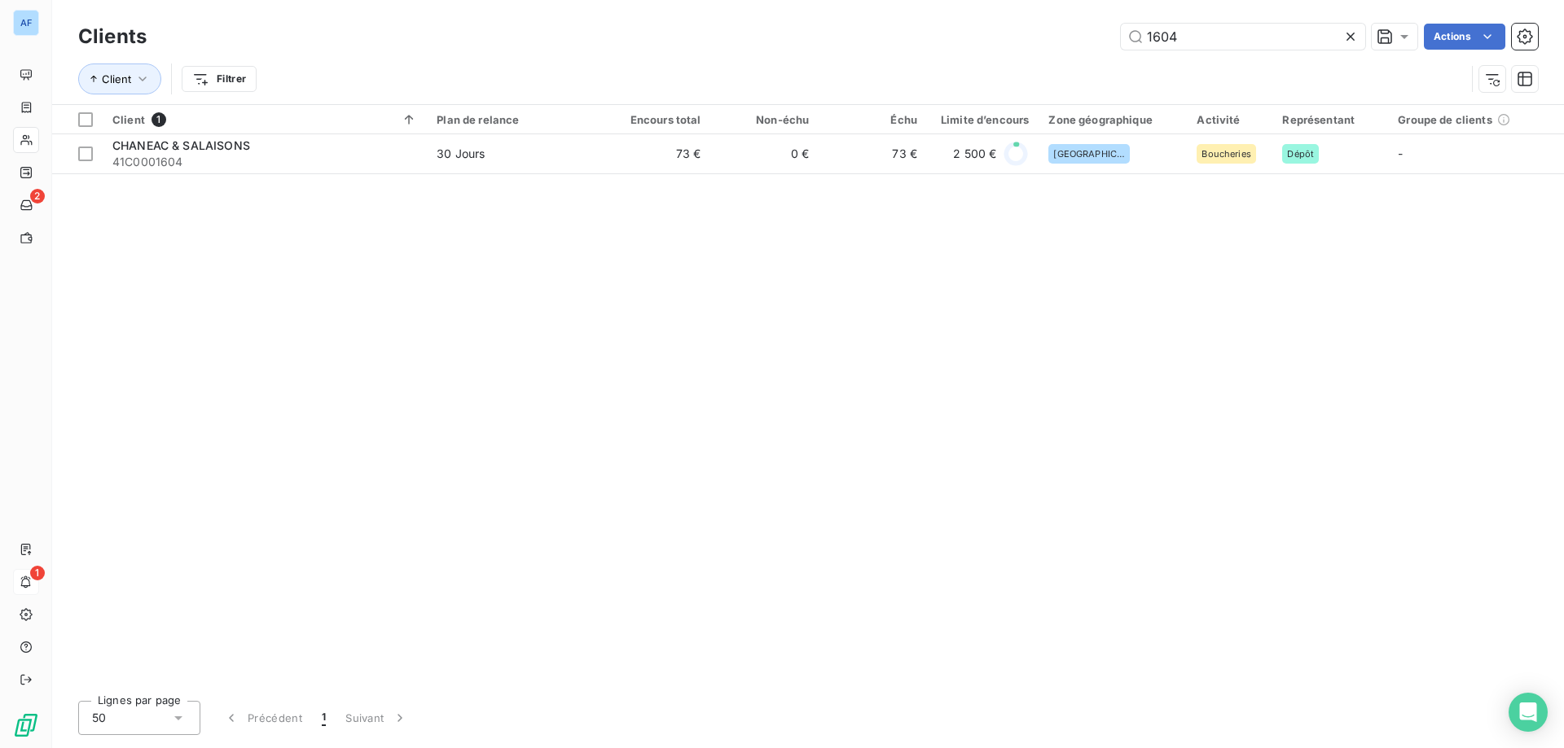
drag, startPoint x: 1220, startPoint y: 37, endPoint x: 560, endPoint y: 7, distance: 660.3
click at [586, 9] on div "Clients 1604 Actions Client Filtrer" at bounding box center [807, 52] width 1511 height 104
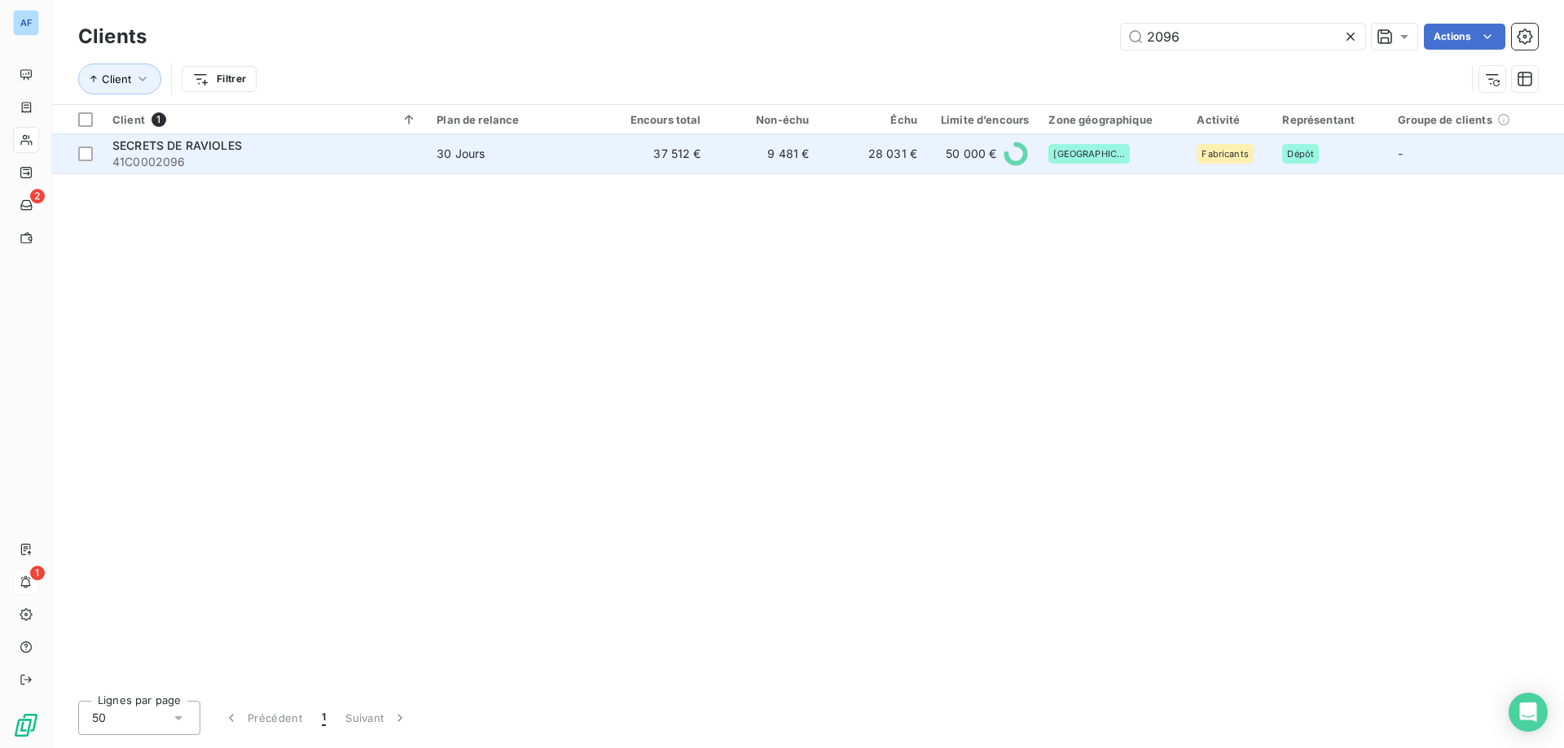
type input "2096"
click at [619, 169] on td "37 512 €" at bounding box center [657, 153] width 108 height 39
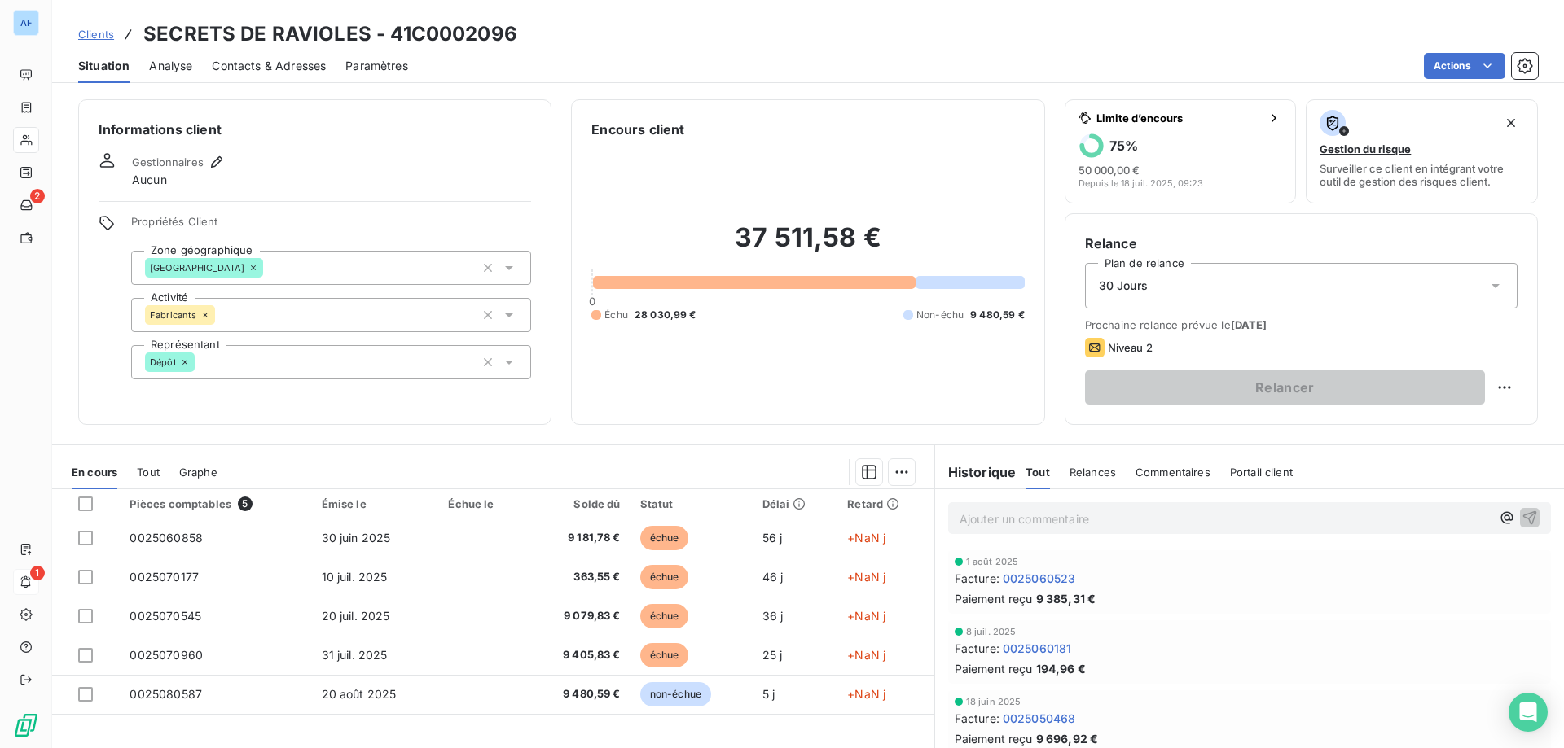
click at [99, 33] on span "Clients" at bounding box center [96, 34] width 36 height 13
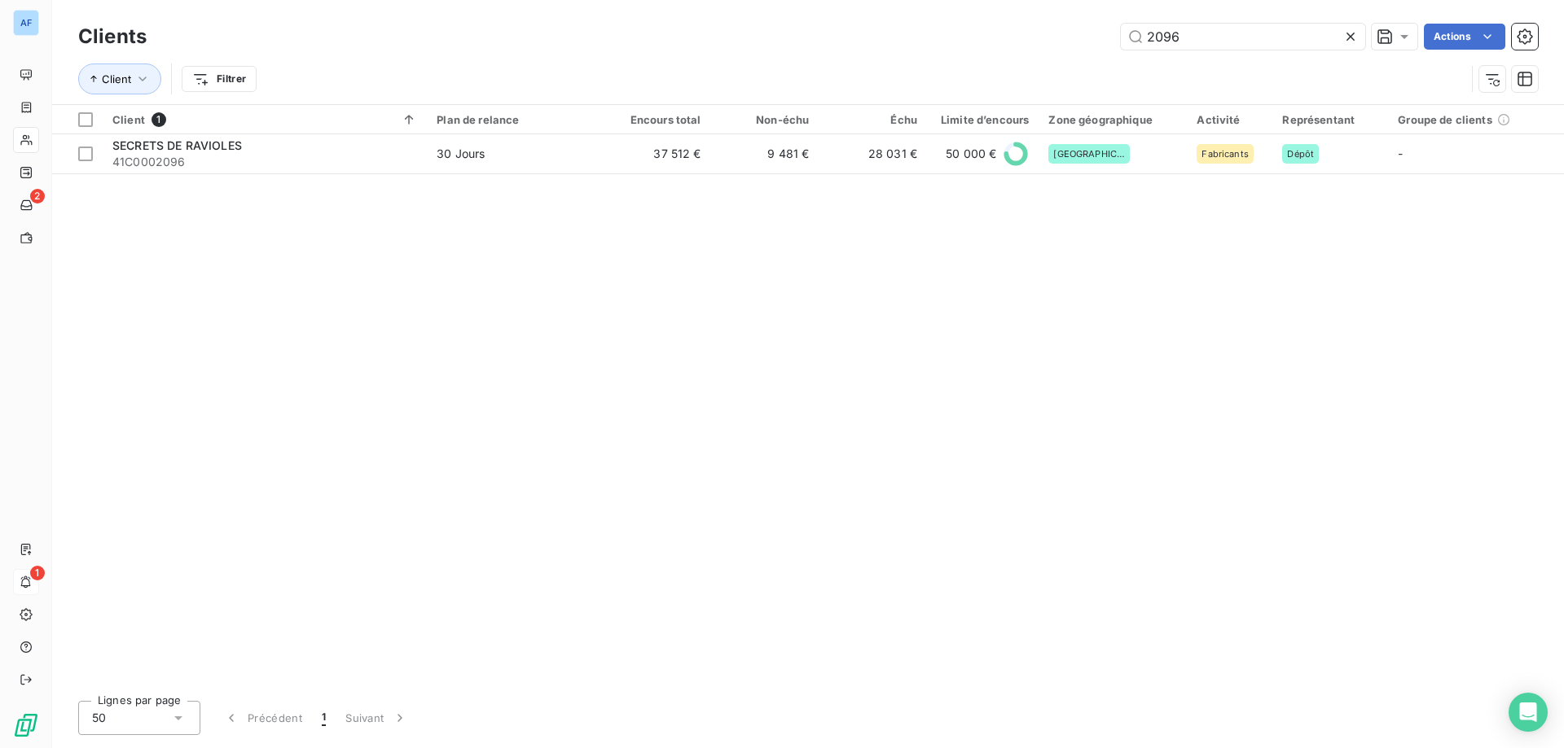
drag, startPoint x: 1189, startPoint y: 37, endPoint x: 735, endPoint y: 49, distance: 453.7
click at [756, 49] on div "2096 Actions" at bounding box center [851, 37] width 1371 height 26
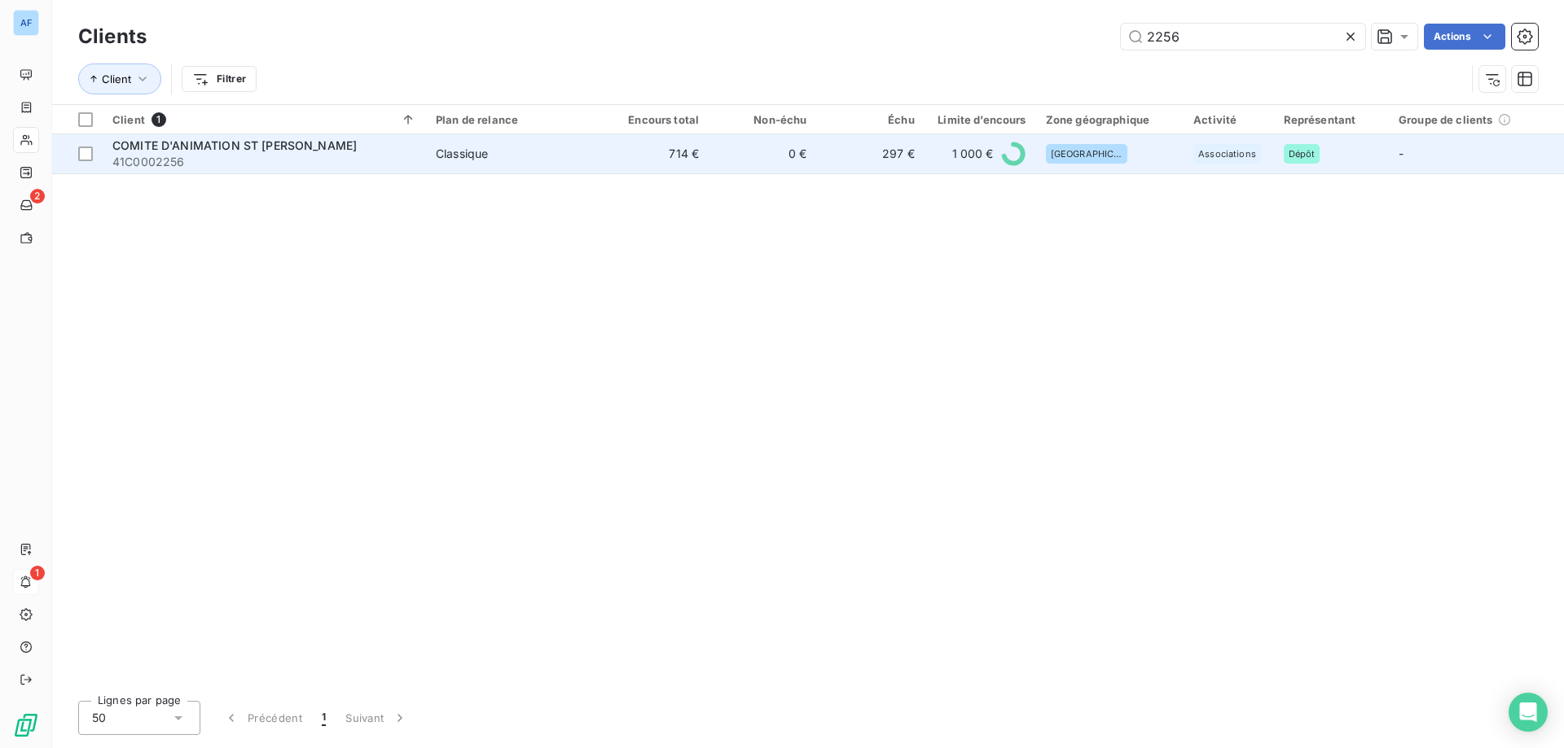
type input "2256"
click at [750, 151] on td "0 €" at bounding box center [761, 153] width 107 height 39
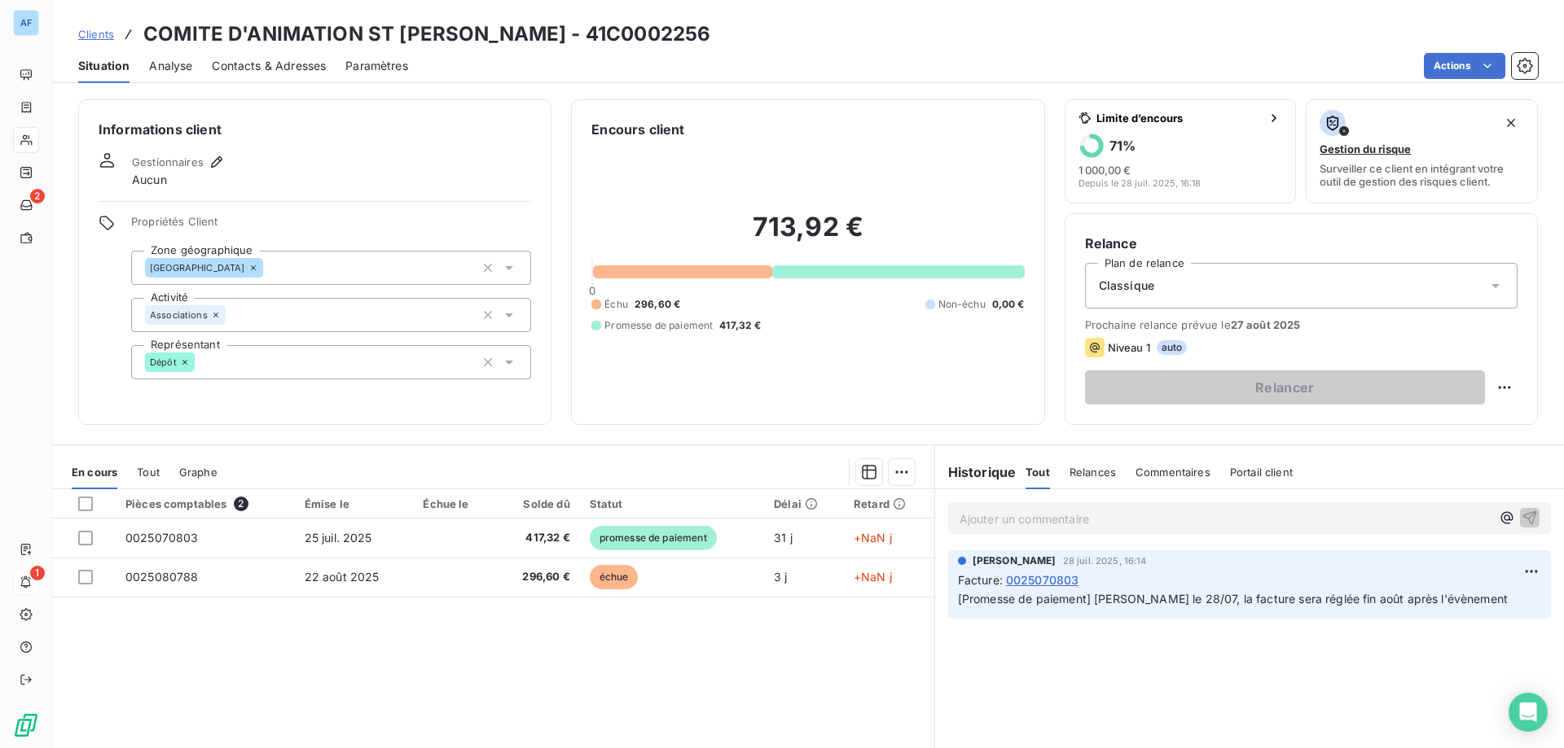
click at [72, 38] on div "Clients COMITE D'ANIMATION ST GENEST - 41C0002256" at bounding box center [807, 34] width 1511 height 29
click at [98, 38] on span "Clients" at bounding box center [96, 34] width 36 height 13
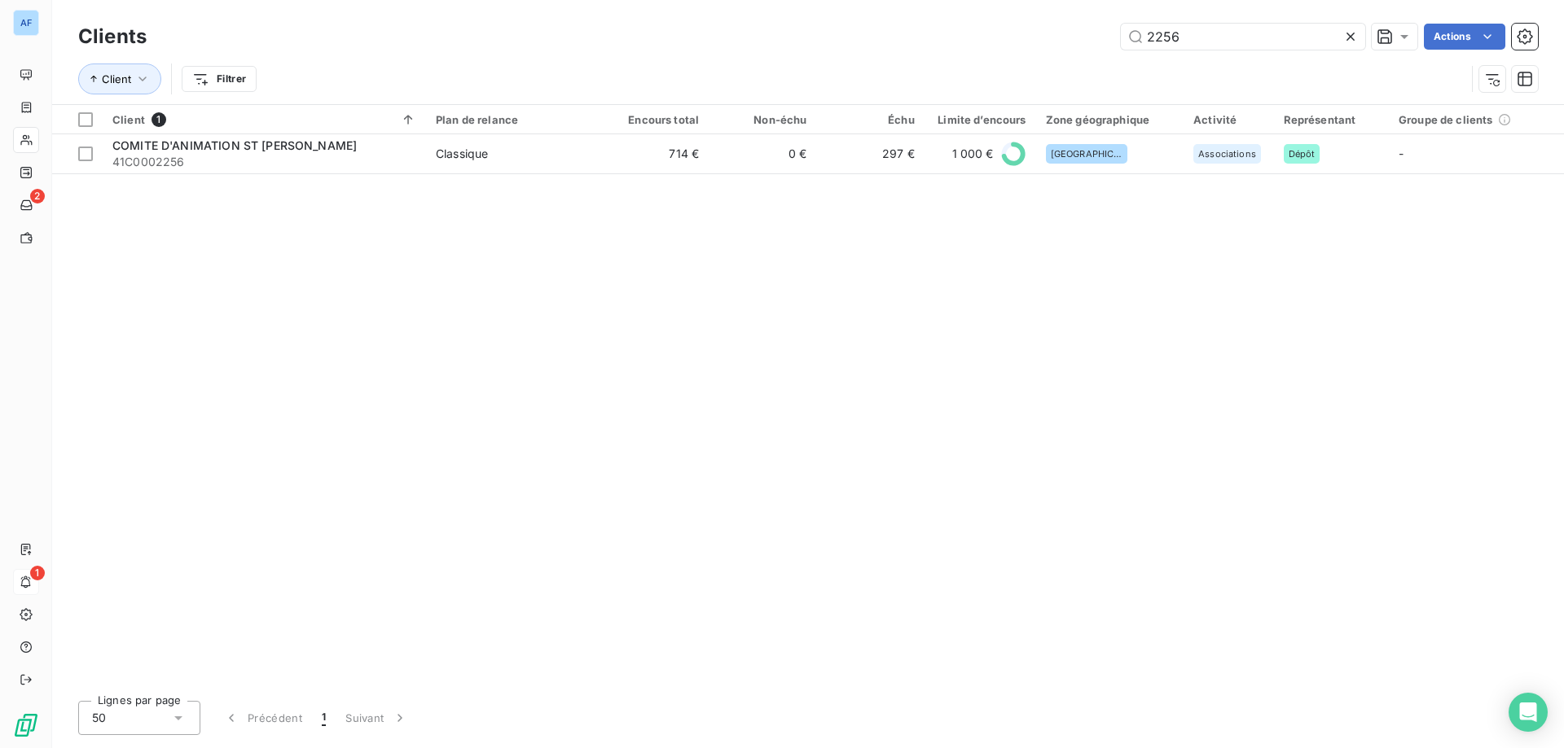
drag, startPoint x: 1047, startPoint y: 36, endPoint x: 517, endPoint y: 47, distance: 530.3
click at [517, 47] on div "2256 Actions" at bounding box center [851, 37] width 1371 height 26
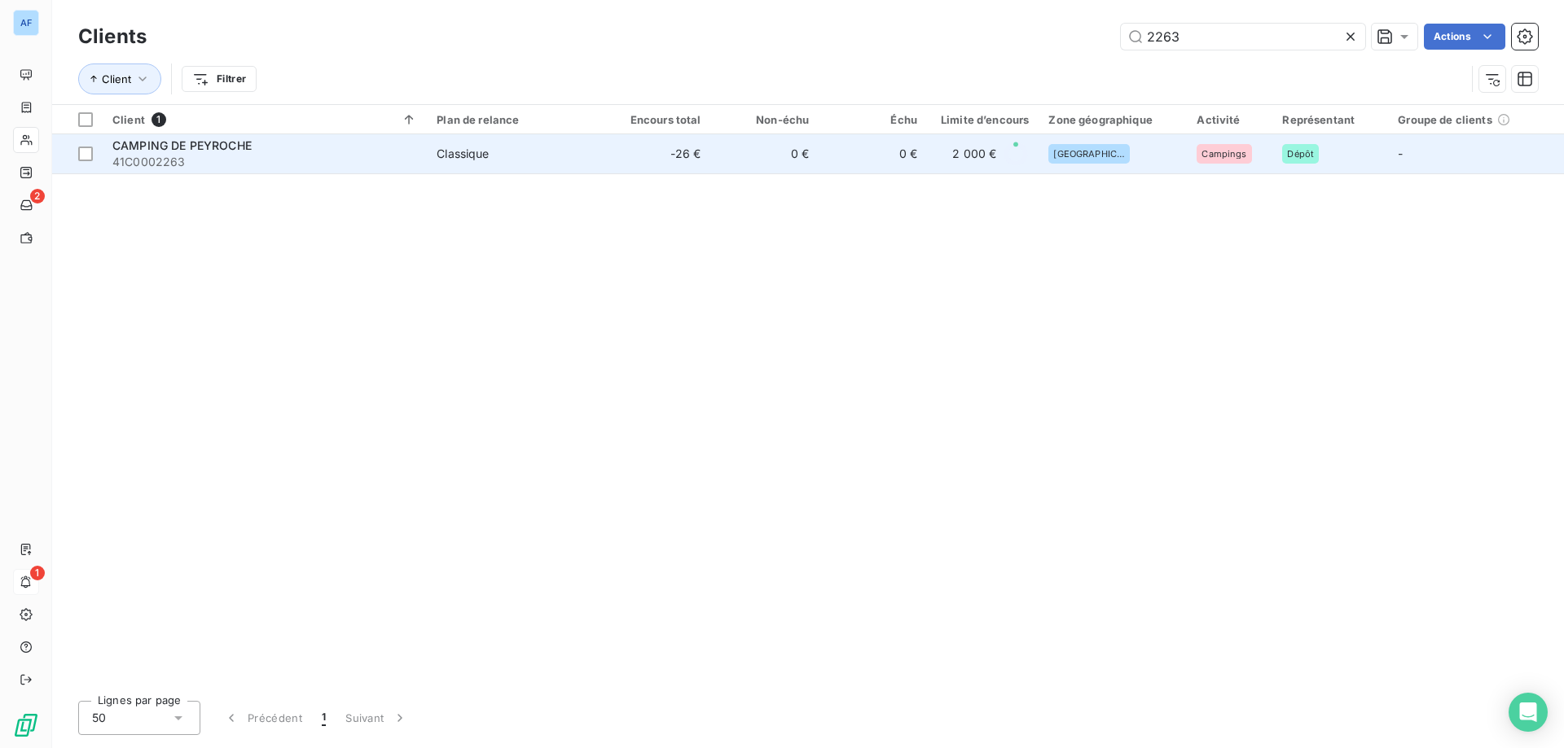
type input "2263"
click at [485, 155] on div "Classique" at bounding box center [462, 154] width 52 height 16
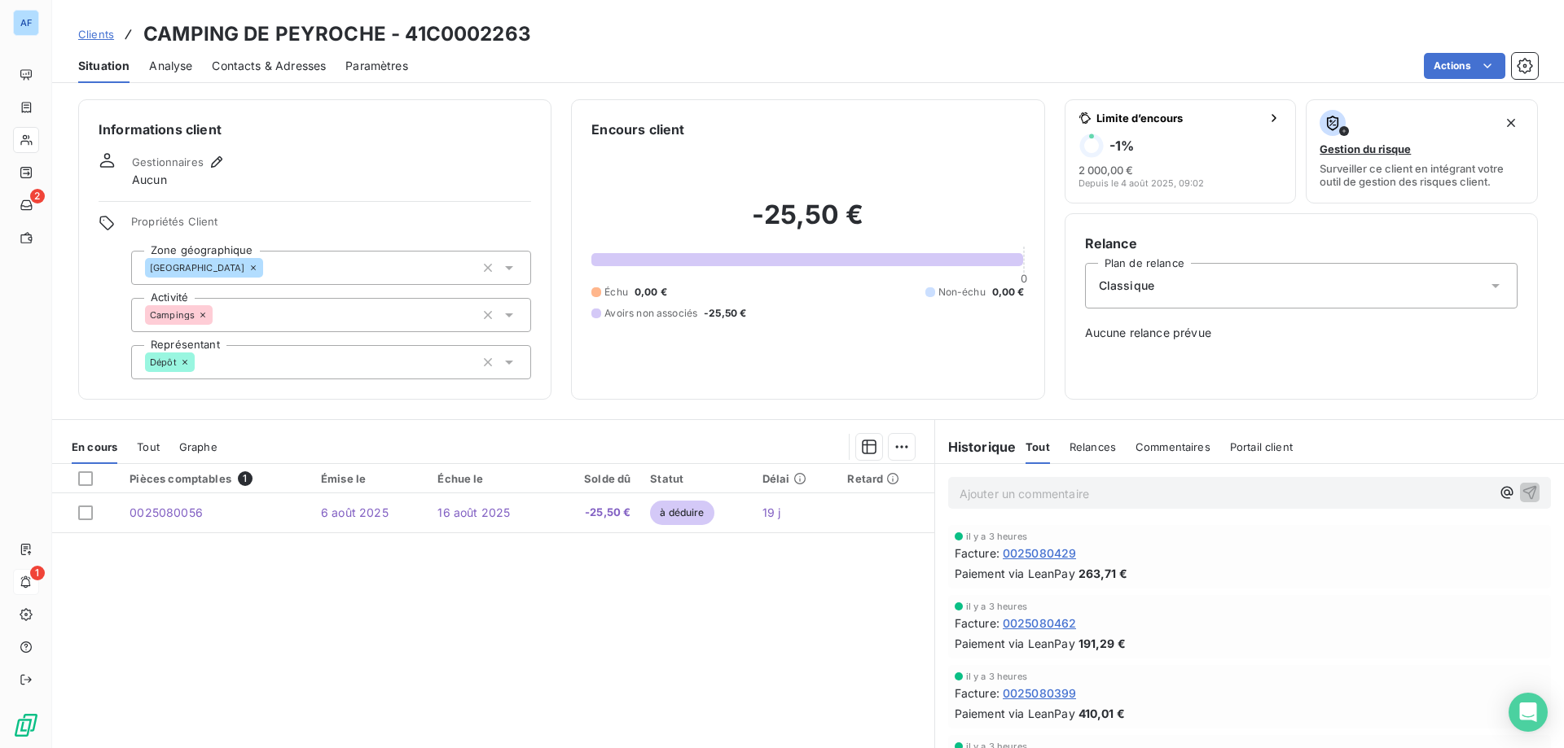
click at [97, 33] on span "Clients" at bounding box center [96, 34] width 36 height 13
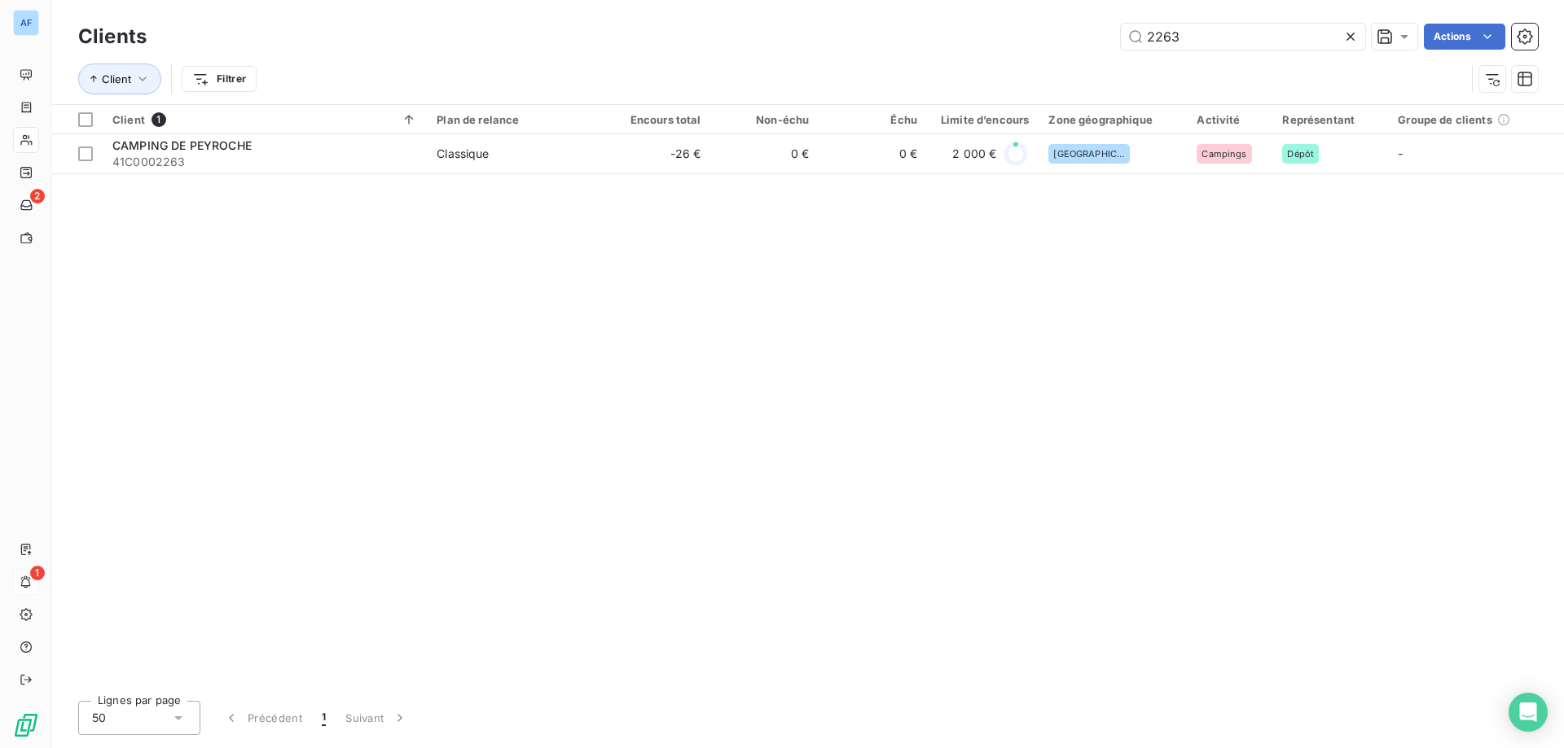
drag, startPoint x: 1217, startPoint y: 37, endPoint x: 625, endPoint y: 60, distance: 592.5
click at [621, 60] on div "Clients 2263 Actions Client Filtrer" at bounding box center [807, 62] width 1459 height 85
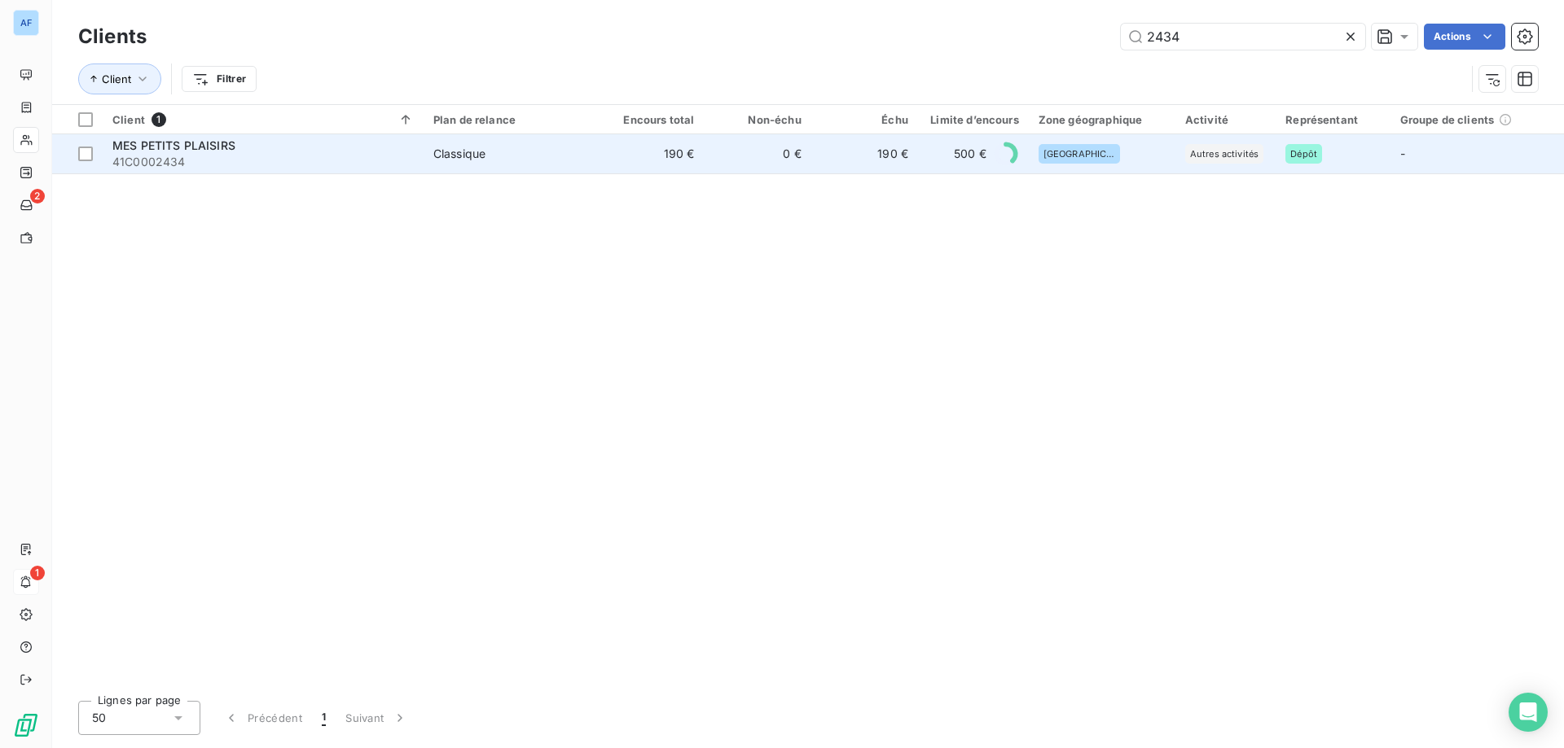
type input "2434"
click at [683, 163] on td "190 €" at bounding box center [650, 153] width 107 height 39
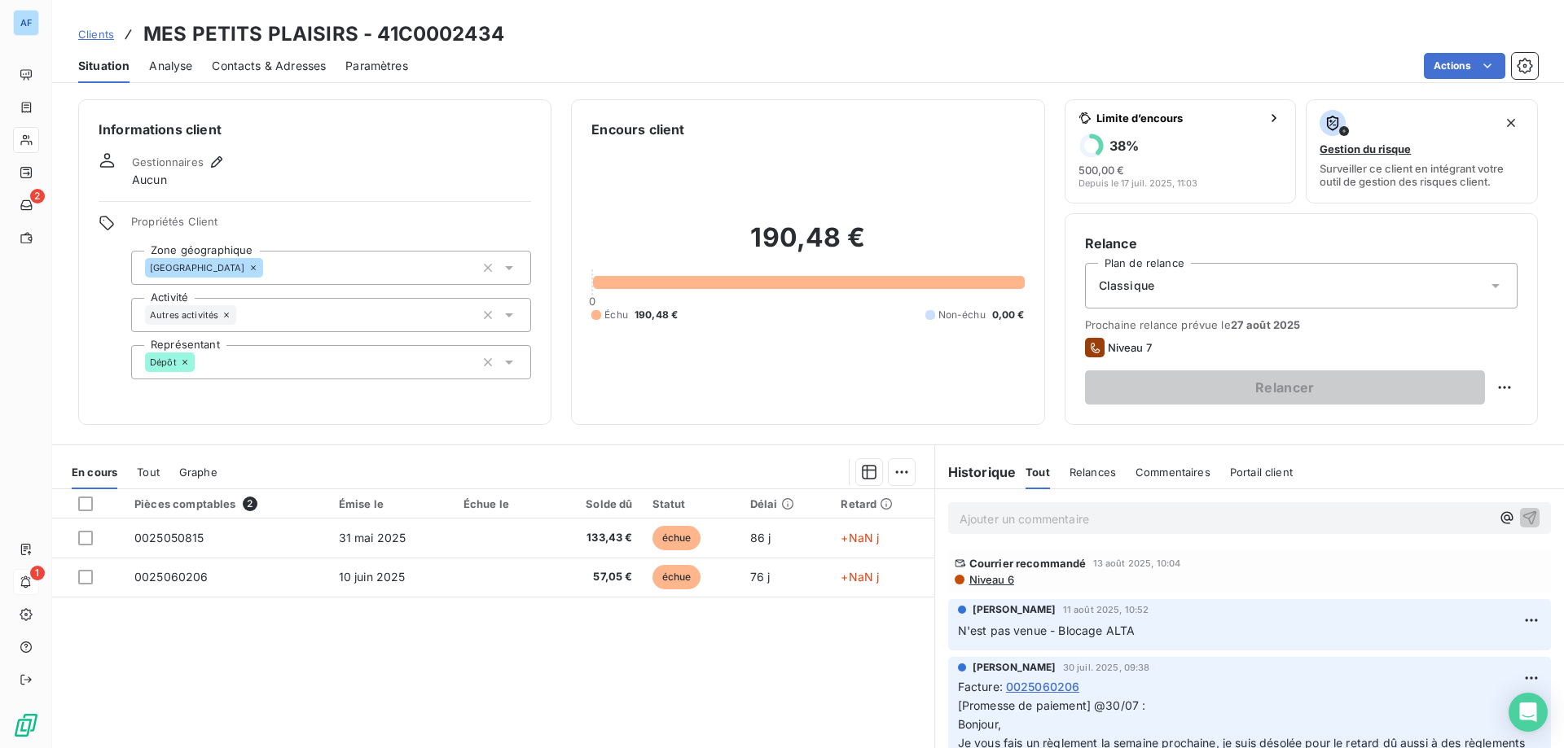
click at [92, 42] on div "Clients MES PETITS PLAISIRS - 41C0002434" at bounding box center [291, 34] width 426 height 29
click at [95, 35] on span "Clients" at bounding box center [96, 34] width 36 height 13
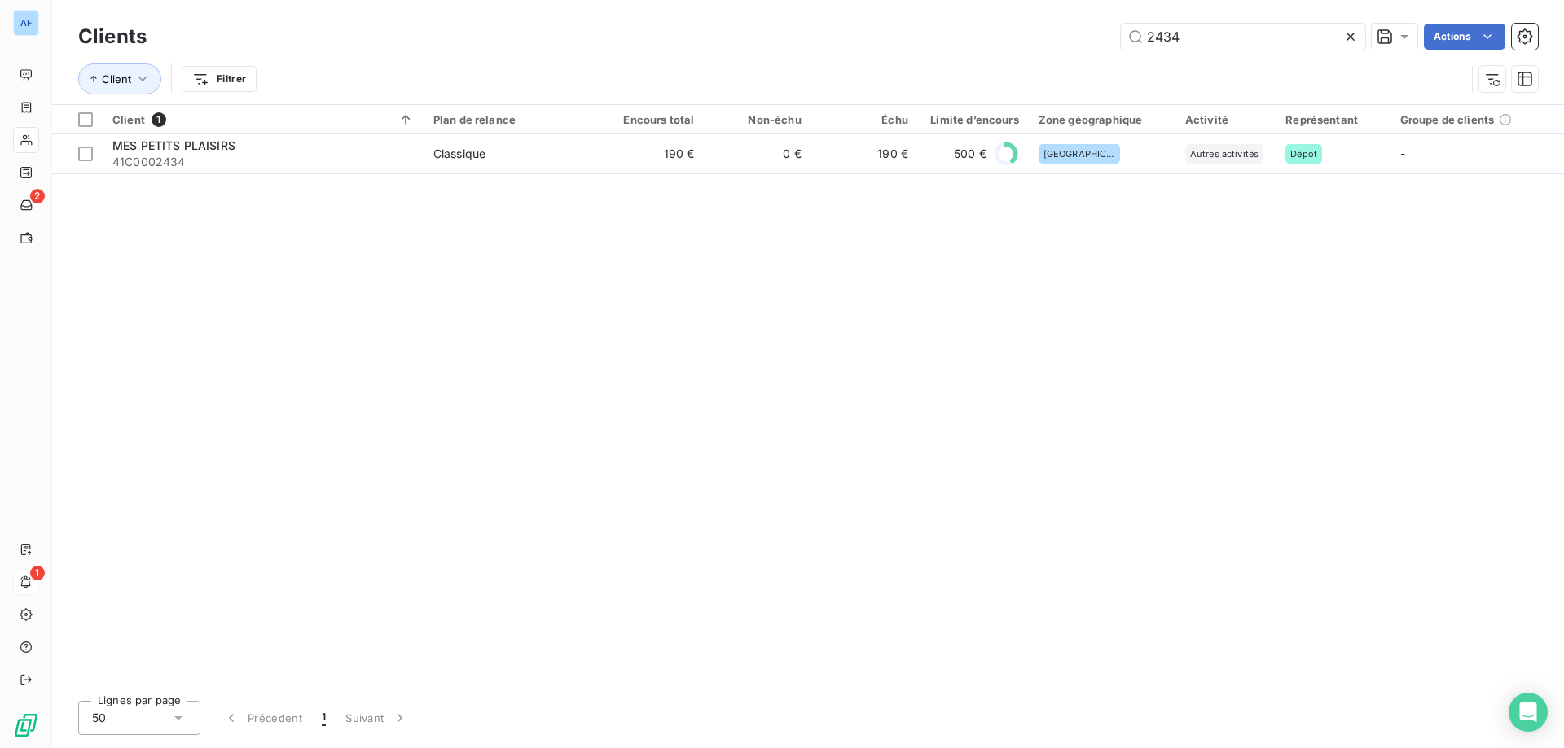
drag, startPoint x: 1185, startPoint y: 40, endPoint x: 569, endPoint y: 49, distance: 615.7
click at [684, 44] on div "2434 Actions" at bounding box center [851, 37] width 1371 height 26
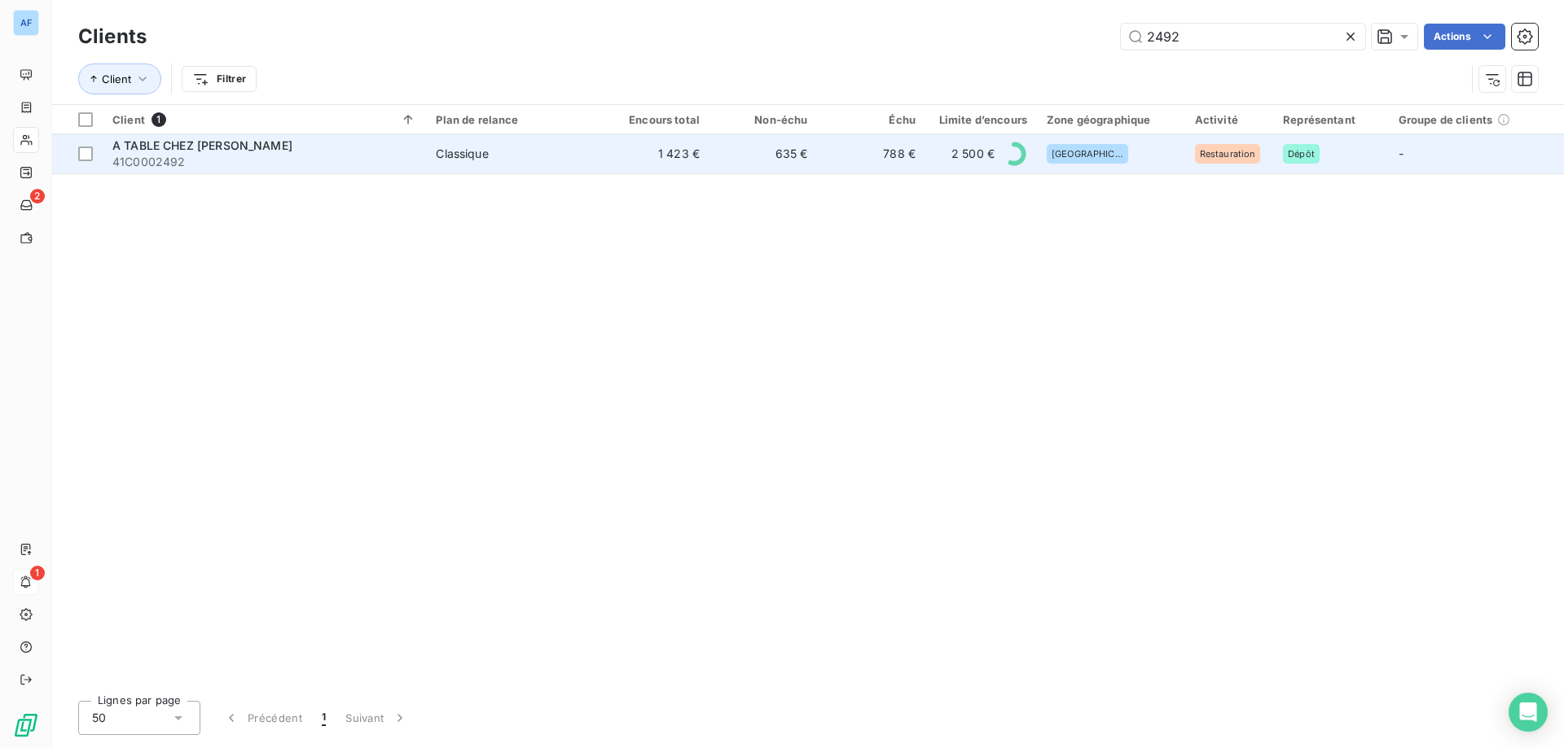
type input "2492"
click at [587, 144] on td "Classique" at bounding box center [513, 153] width 175 height 39
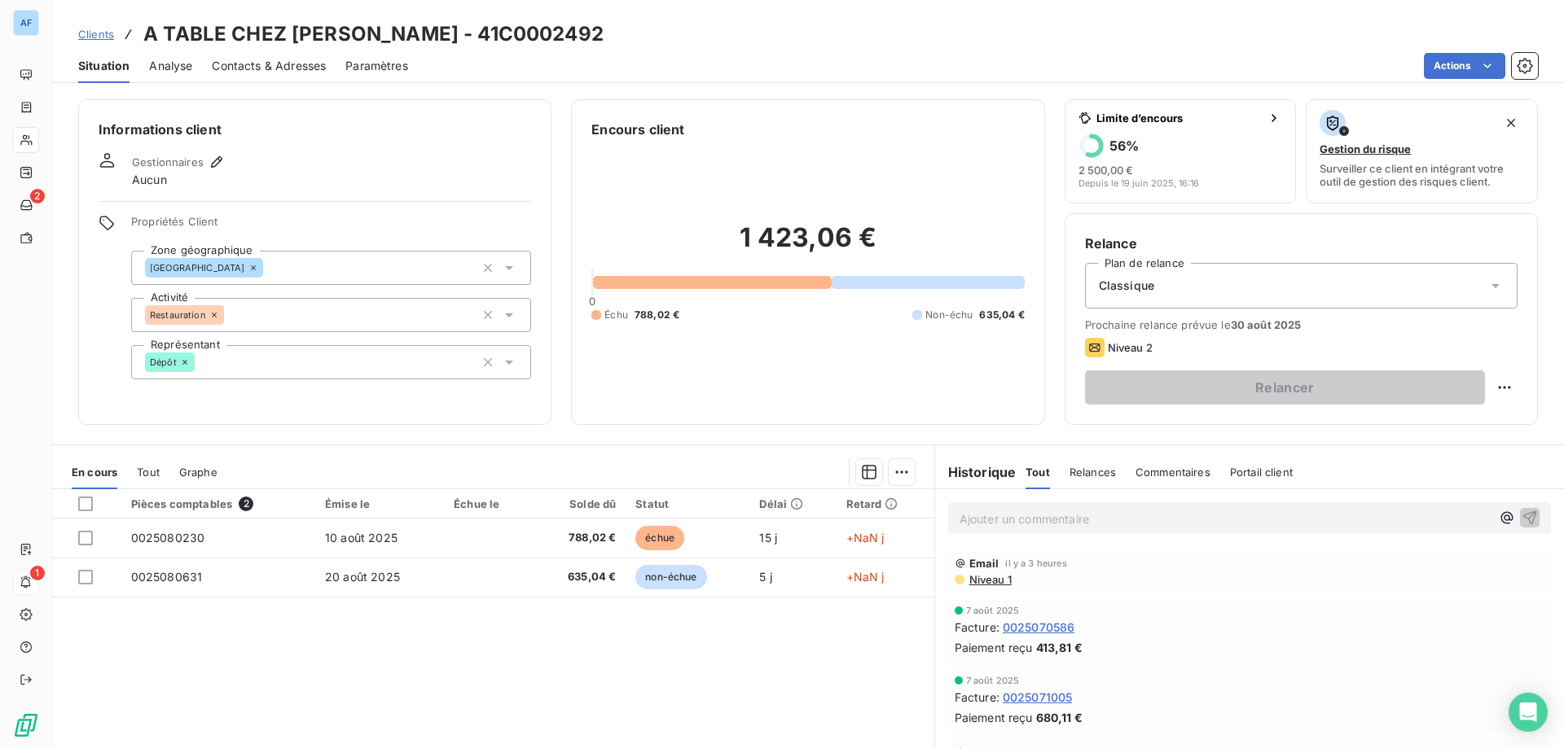
click at [111, 39] on span "Clients" at bounding box center [96, 34] width 36 height 13
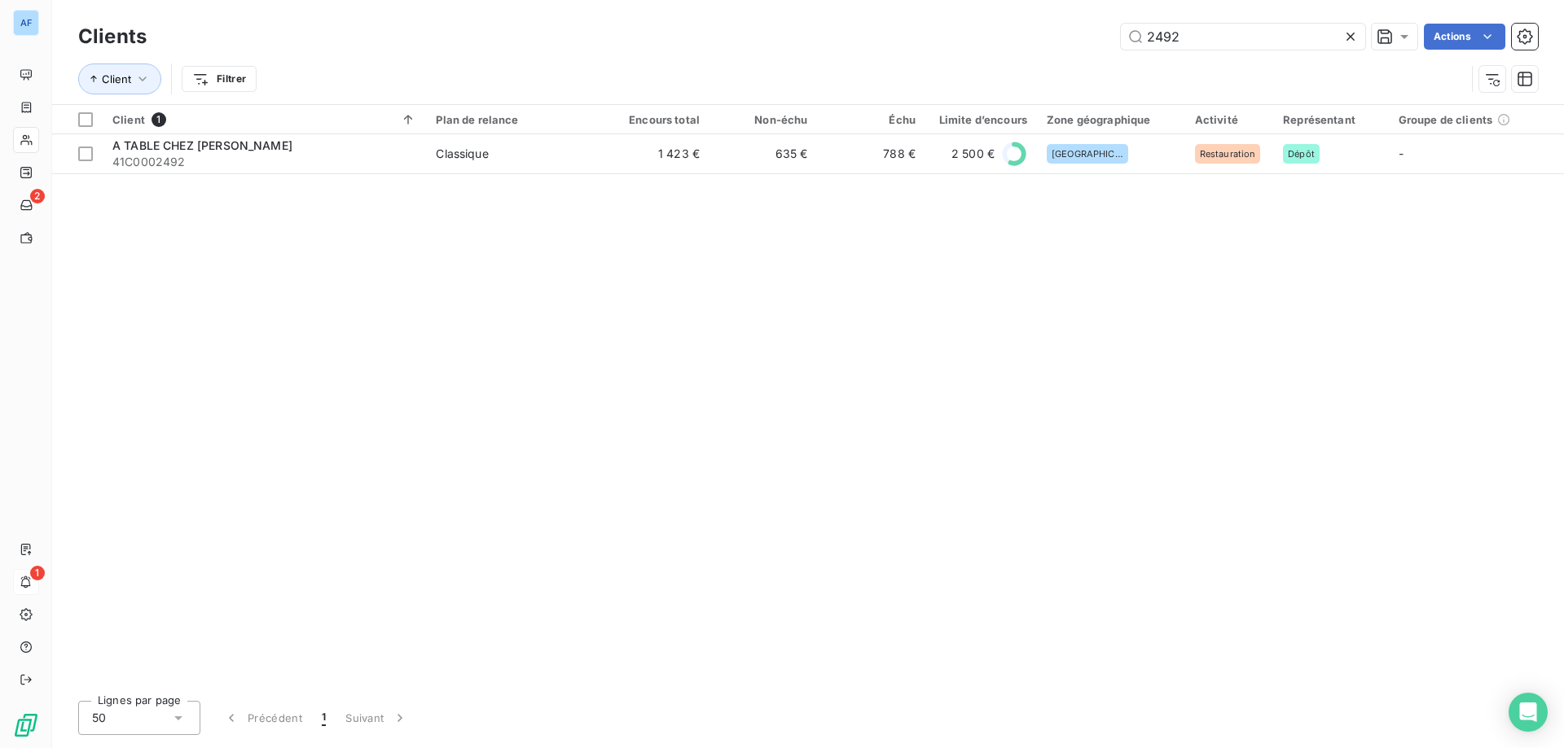
drag, startPoint x: 1193, startPoint y: 37, endPoint x: 385, endPoint y: 45, distance: 807.9
click at [460, 33] on div "2492 Actions" at bounding box center [851, 37] width 1371 height 26
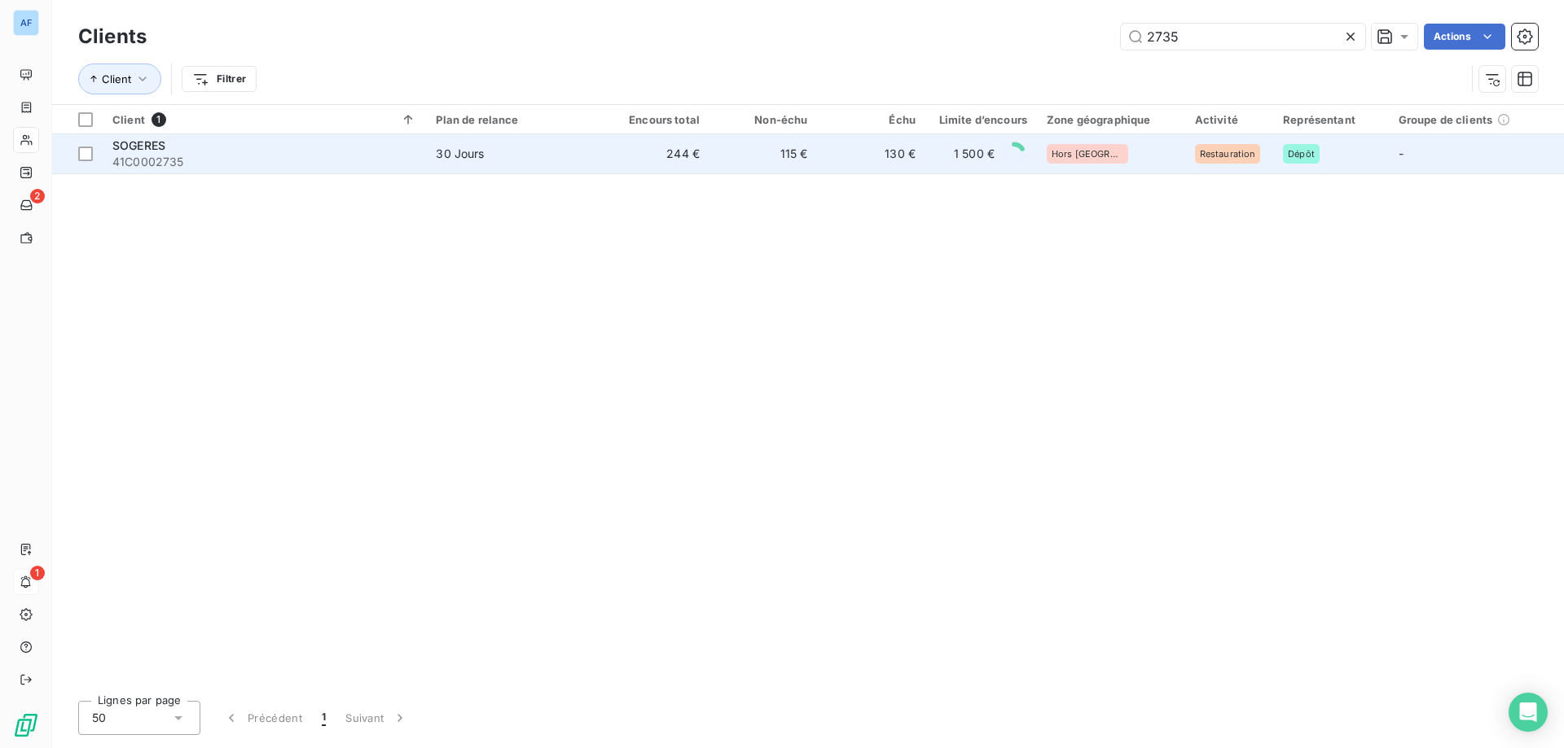
type input "2735"
click at [594, 156] on td "30 Jours" at bounding box center [513, 153] width 175 height 39
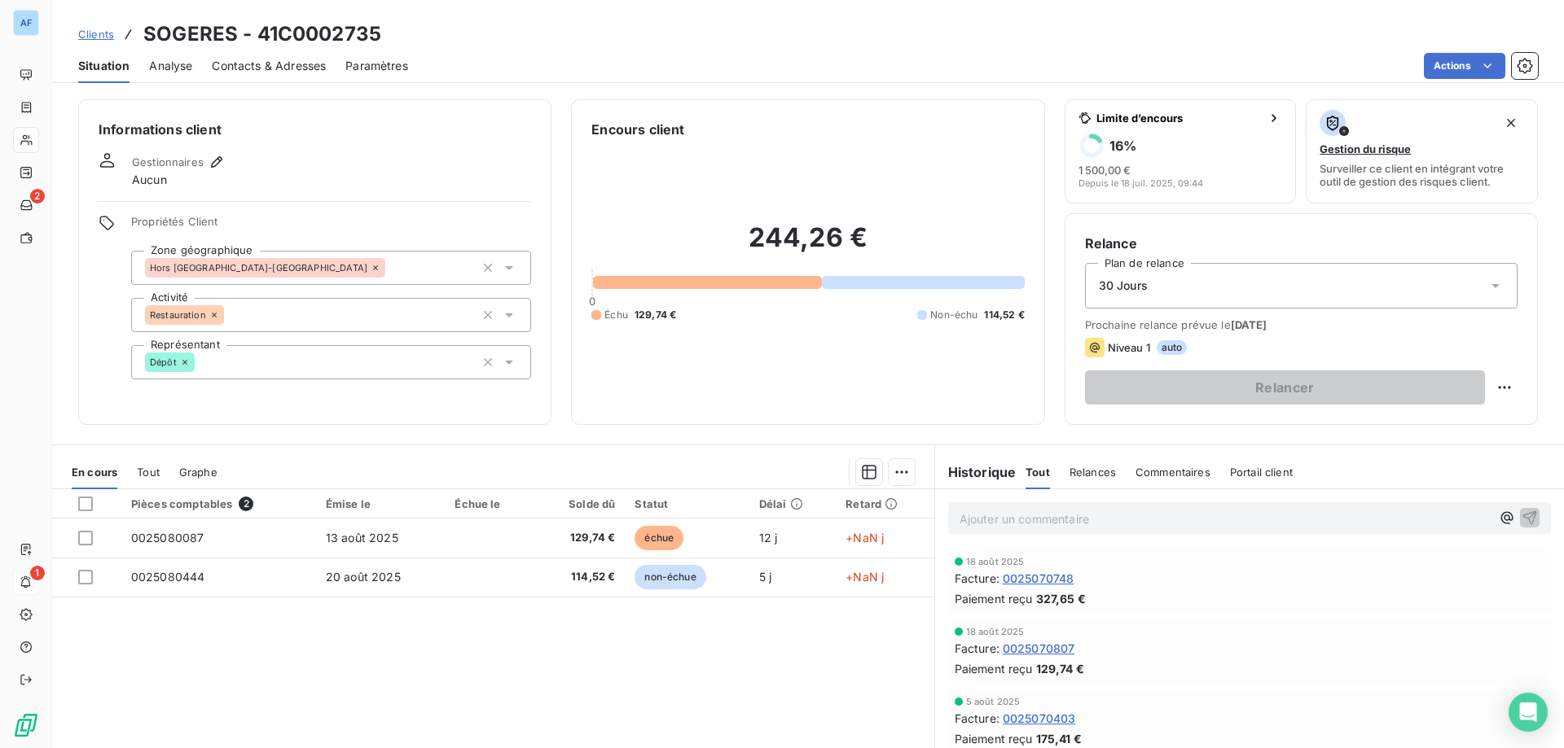
click at [94, 35] on span "Clients" at bounding box center [96, 34] width 36 height 13
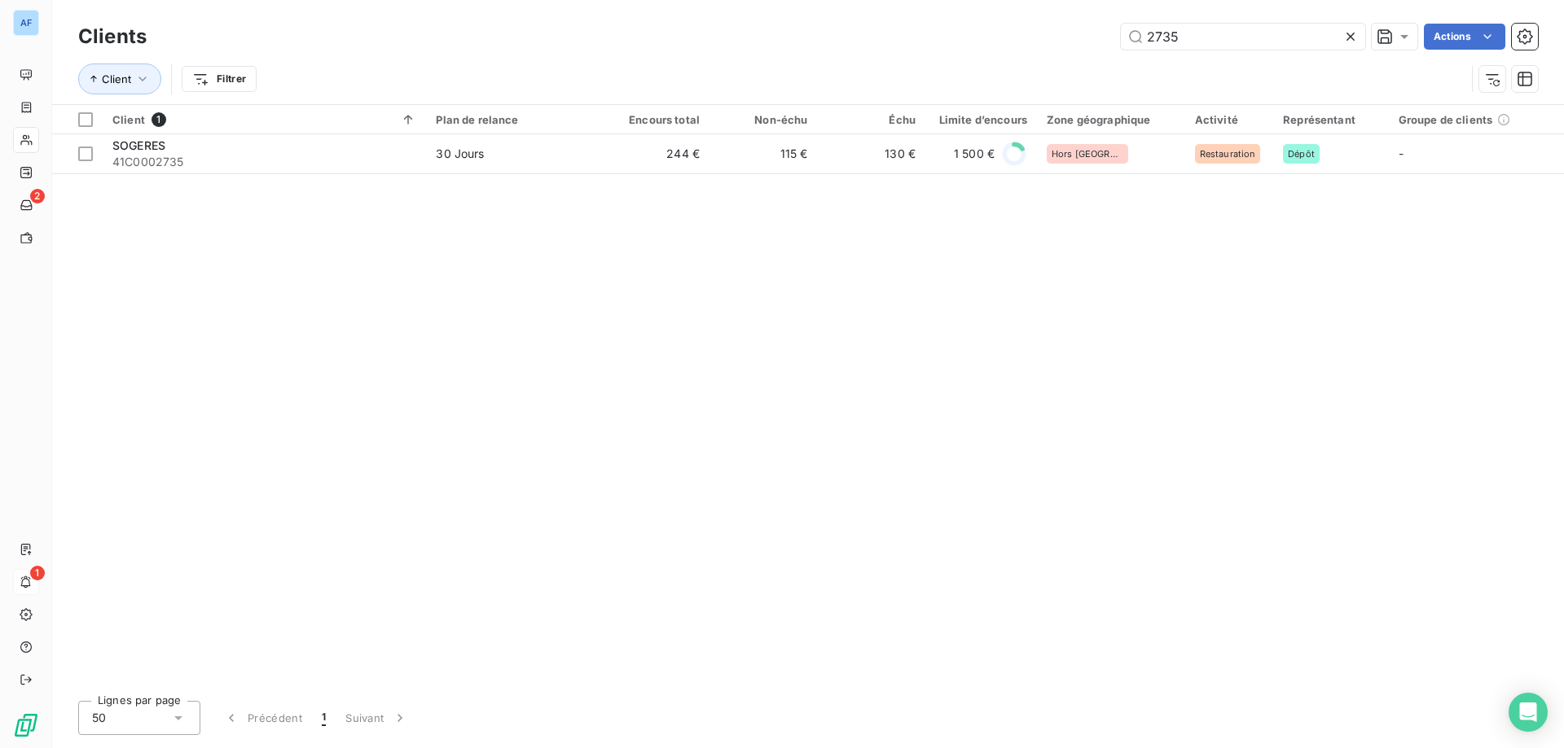
drag, startPoint x: 1233, startPoint y: 25, endPoint x: 543, endPoint y: 52, distance: 690.3
click at [543, 52] on div "Clients 2735 Actions" at bounding box center [807, 37] width 1459 height 34
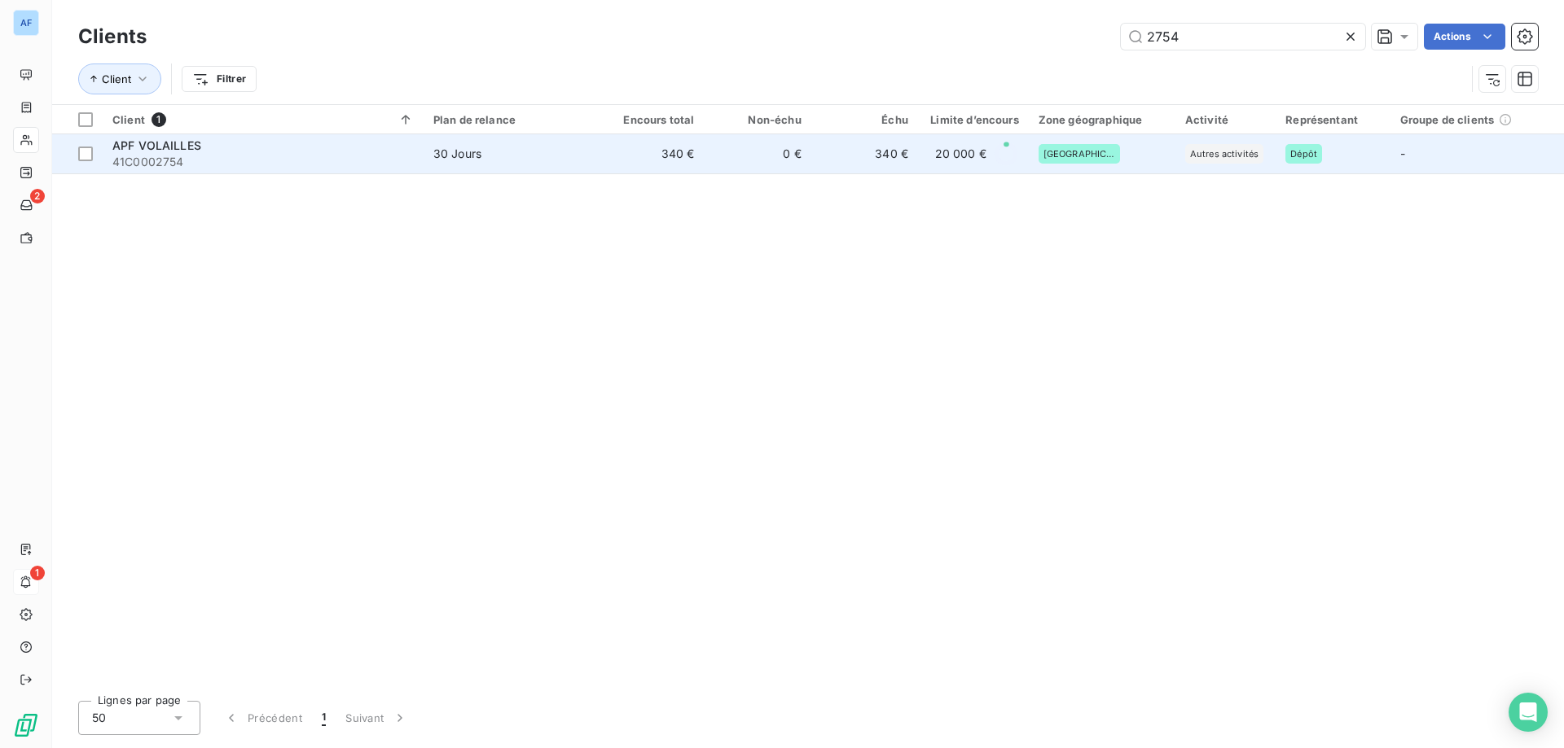
type input "2754"
click at [910, 165] on td "340 €" at bounding box center [864, 153] width 107 height 39
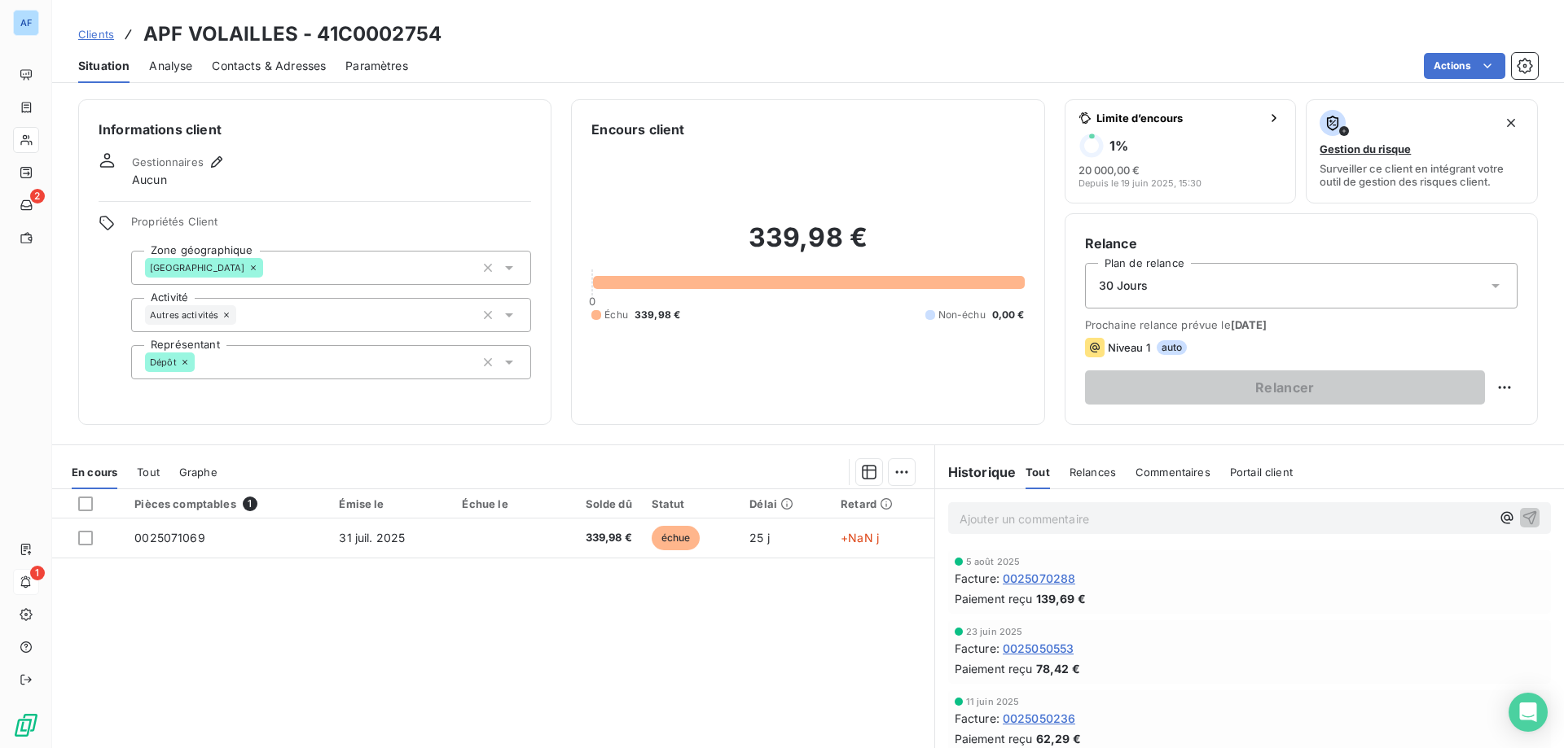
click at [98, 37] on span "Clients" at bounding box center [96, 34] width 36 height 13
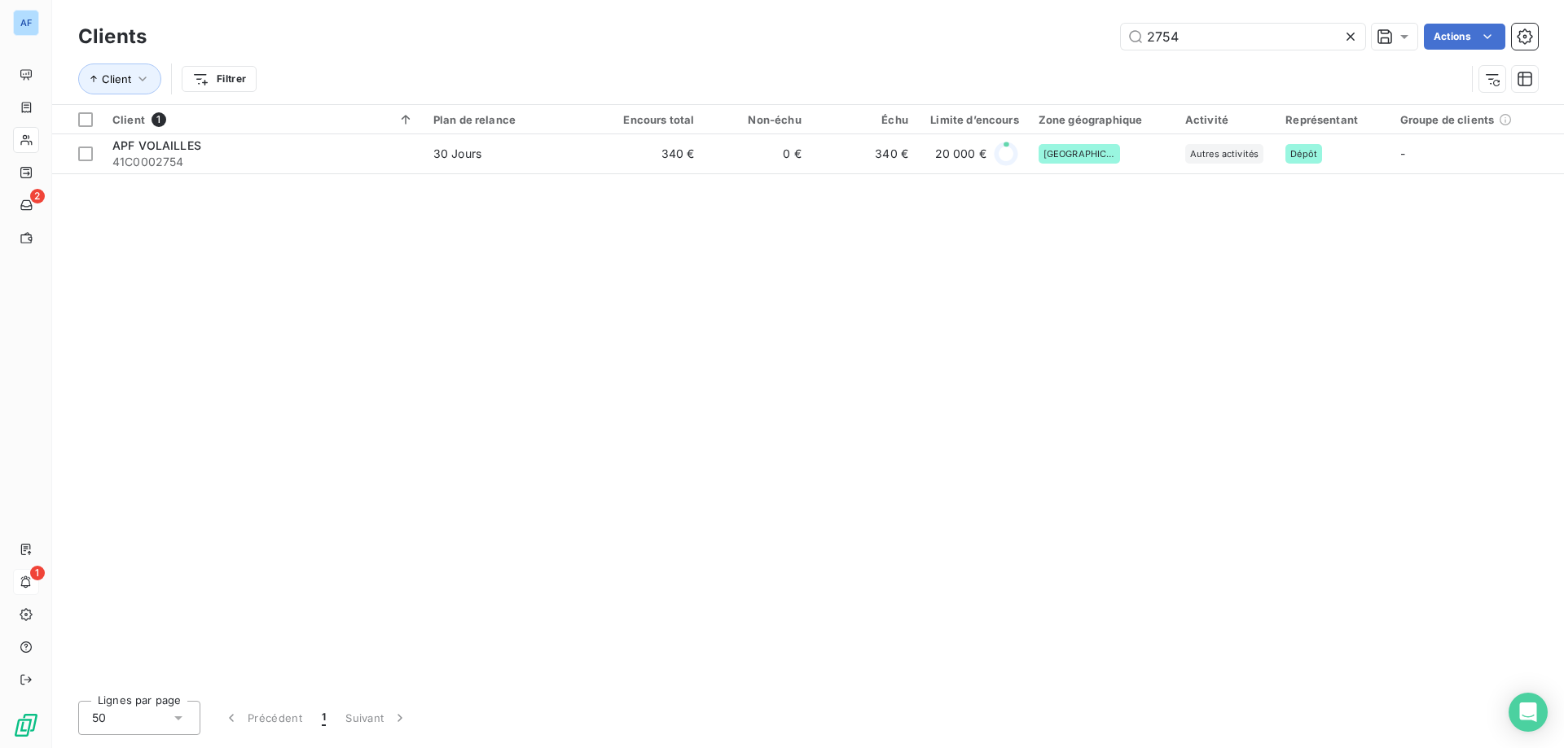
drag, startPoint x: 1205, startPoint y: 42, endPoint x: 672, endPoint y: 72, distance: 534.3
click at [690, 71] on div "Clients 2754 Actions Client Filtrer" at bounding box center [807, 62] width 1459 height 85
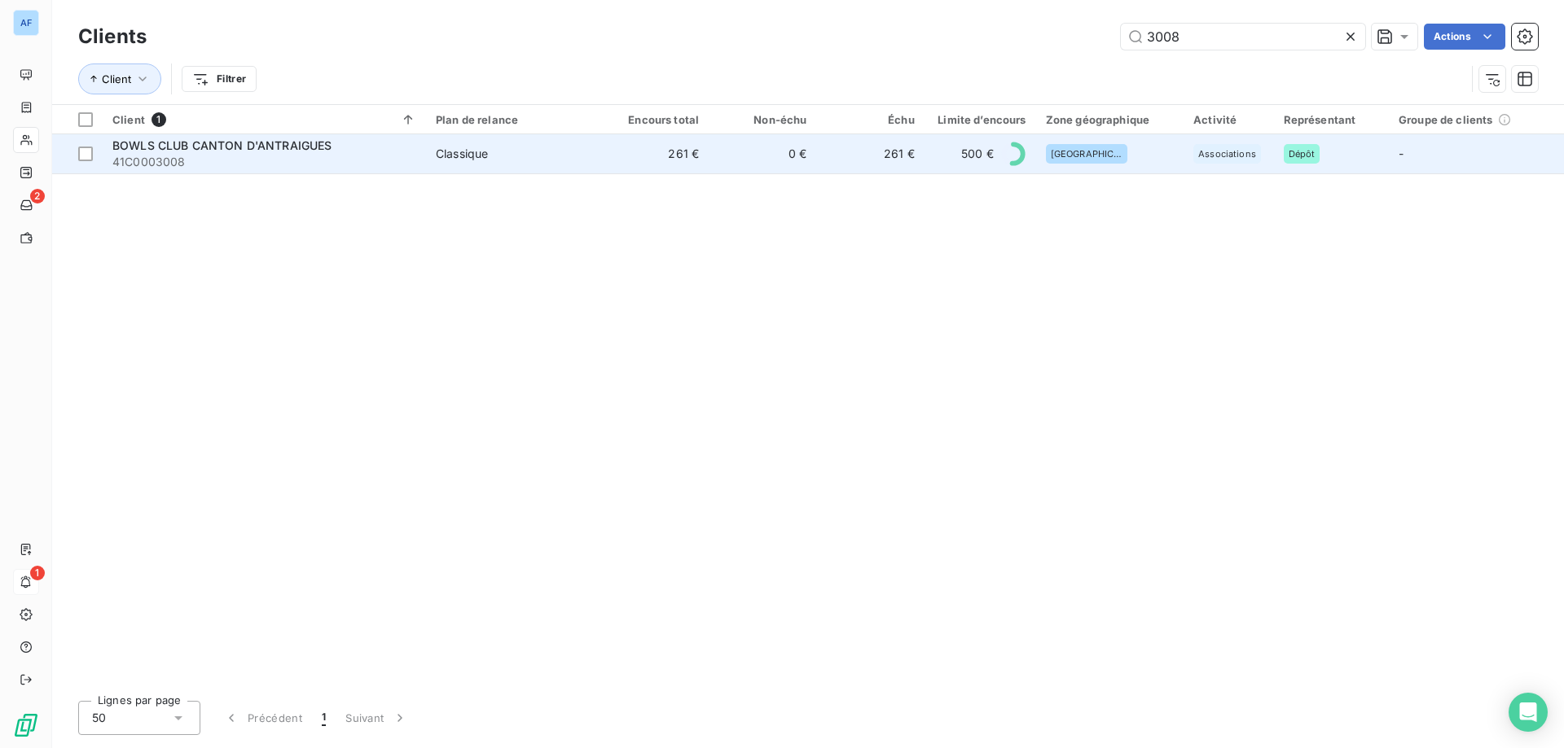
type input "3008"
click at [689, 164] on td "261 €" at bounding box center [654, 153] width 107 height 39
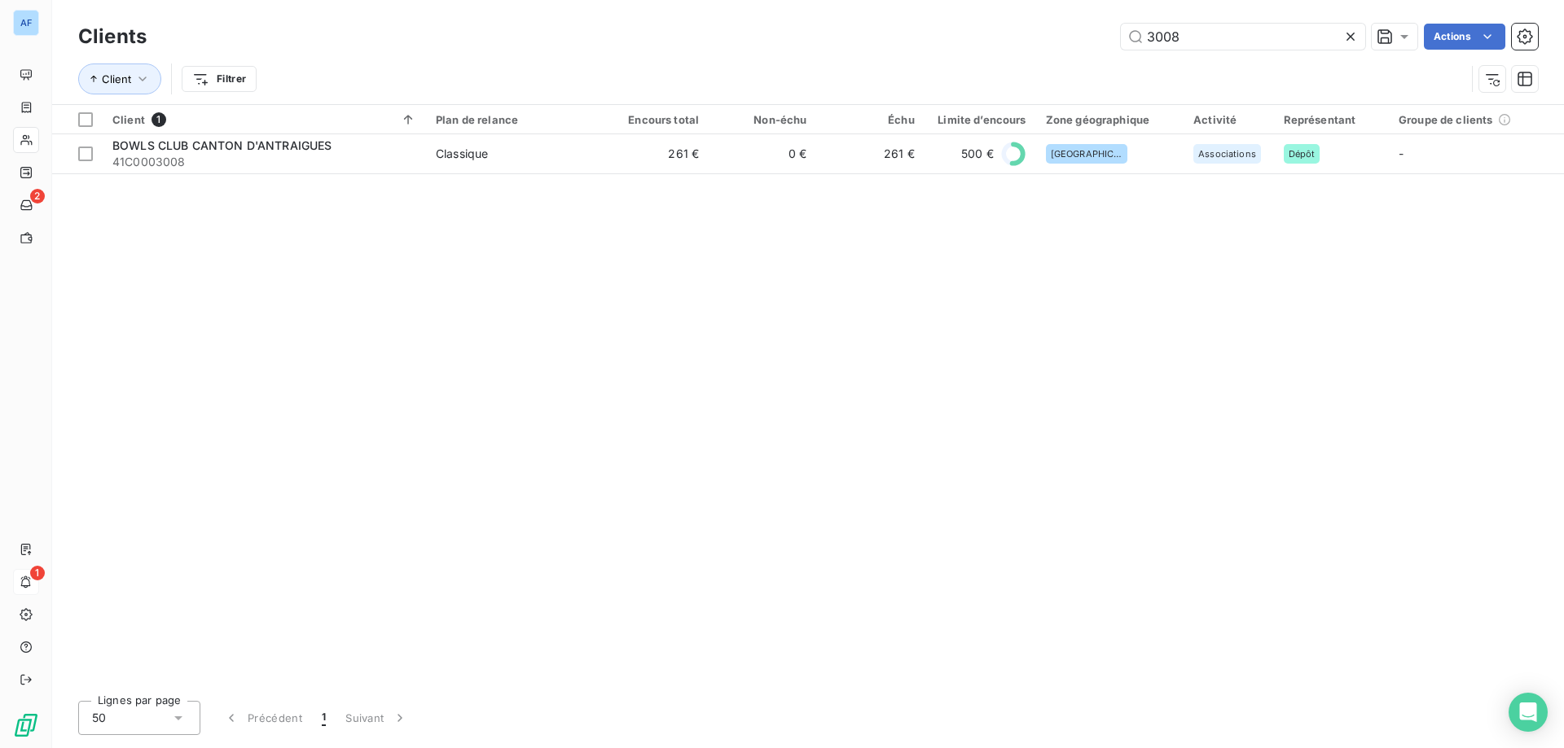
drag, startPoint x: 1233, startPoint y: 36, endPoint x: 375, endPoint y: 23, distance: 857.6
click at [406, 30] on div "3008 Actions" at bounding box center [851, 37] width 1371 height 26
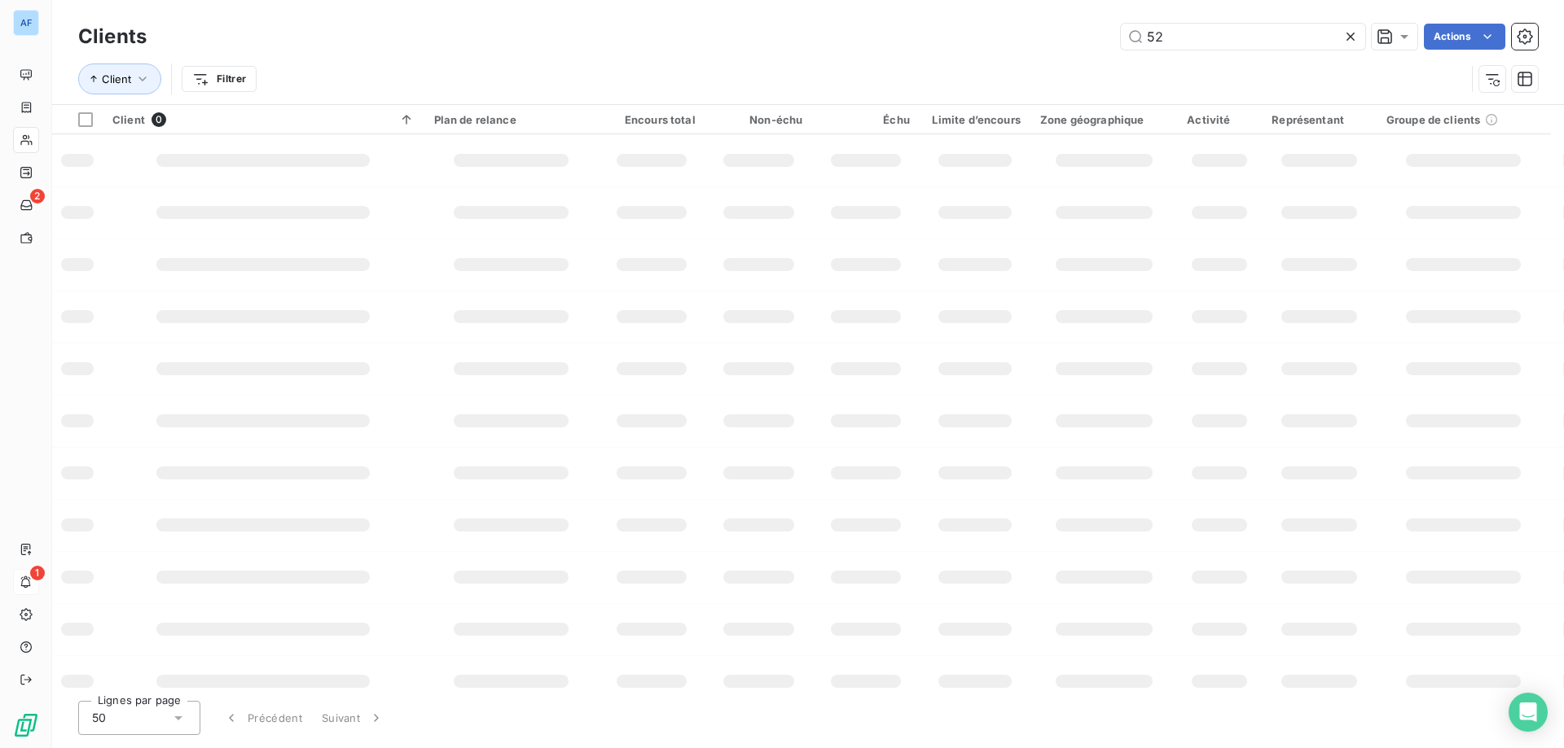
type input "5"
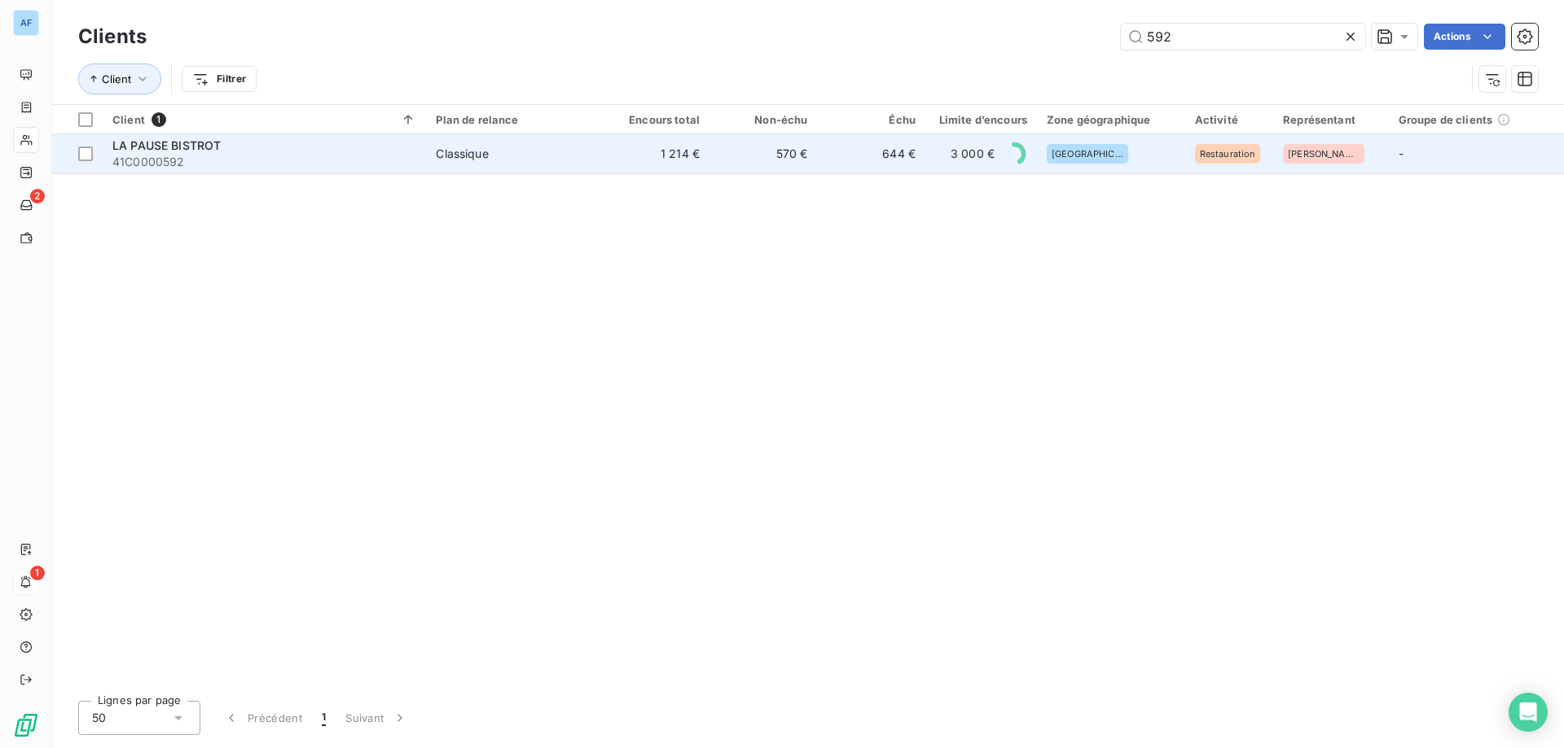
type input "592"
click at [402, 165] on span "41C0000592" at bounding box center [264, 162] width 304 height 16
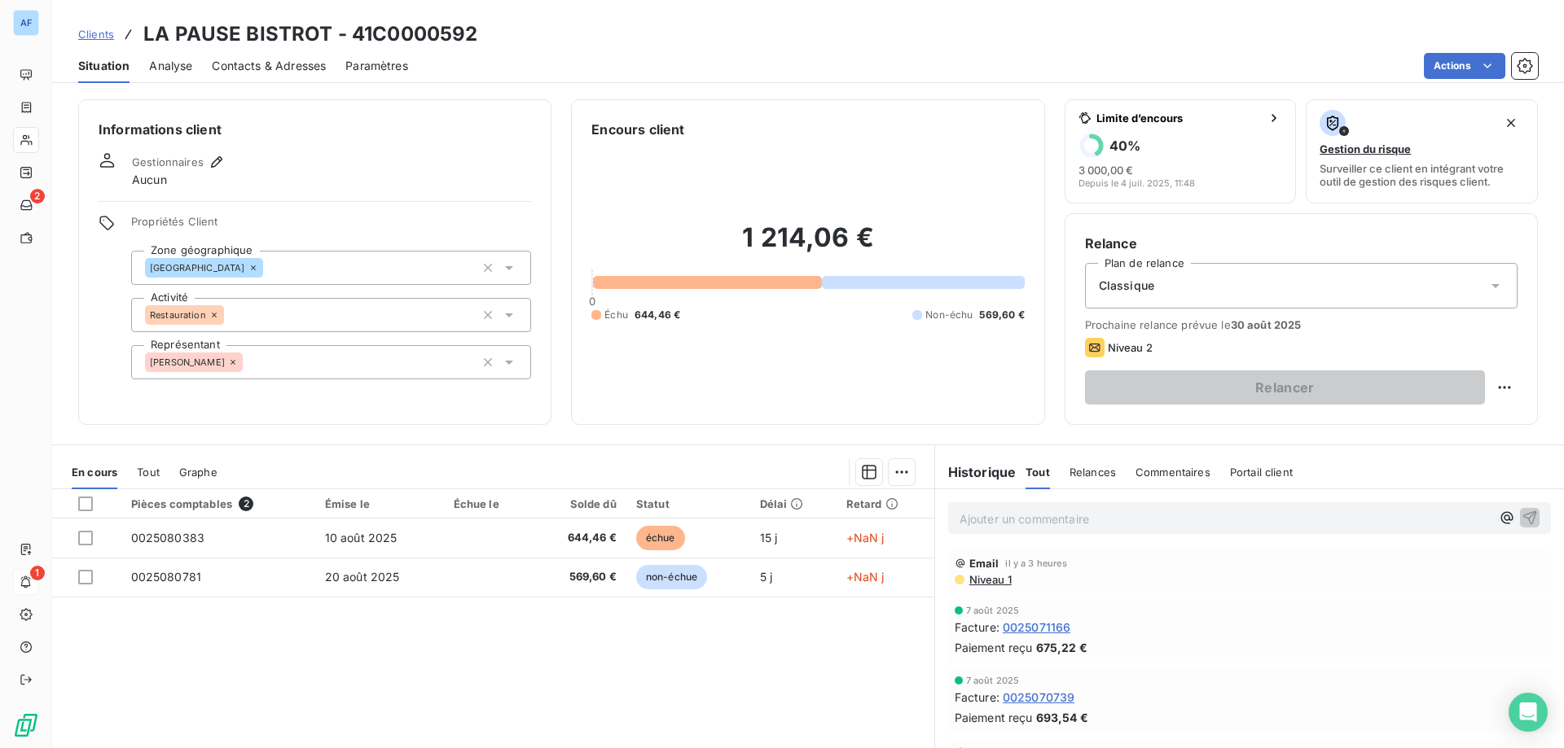
click at [96, 36] on span "Clients" at bounding box center [96, 34] width 36 height 13
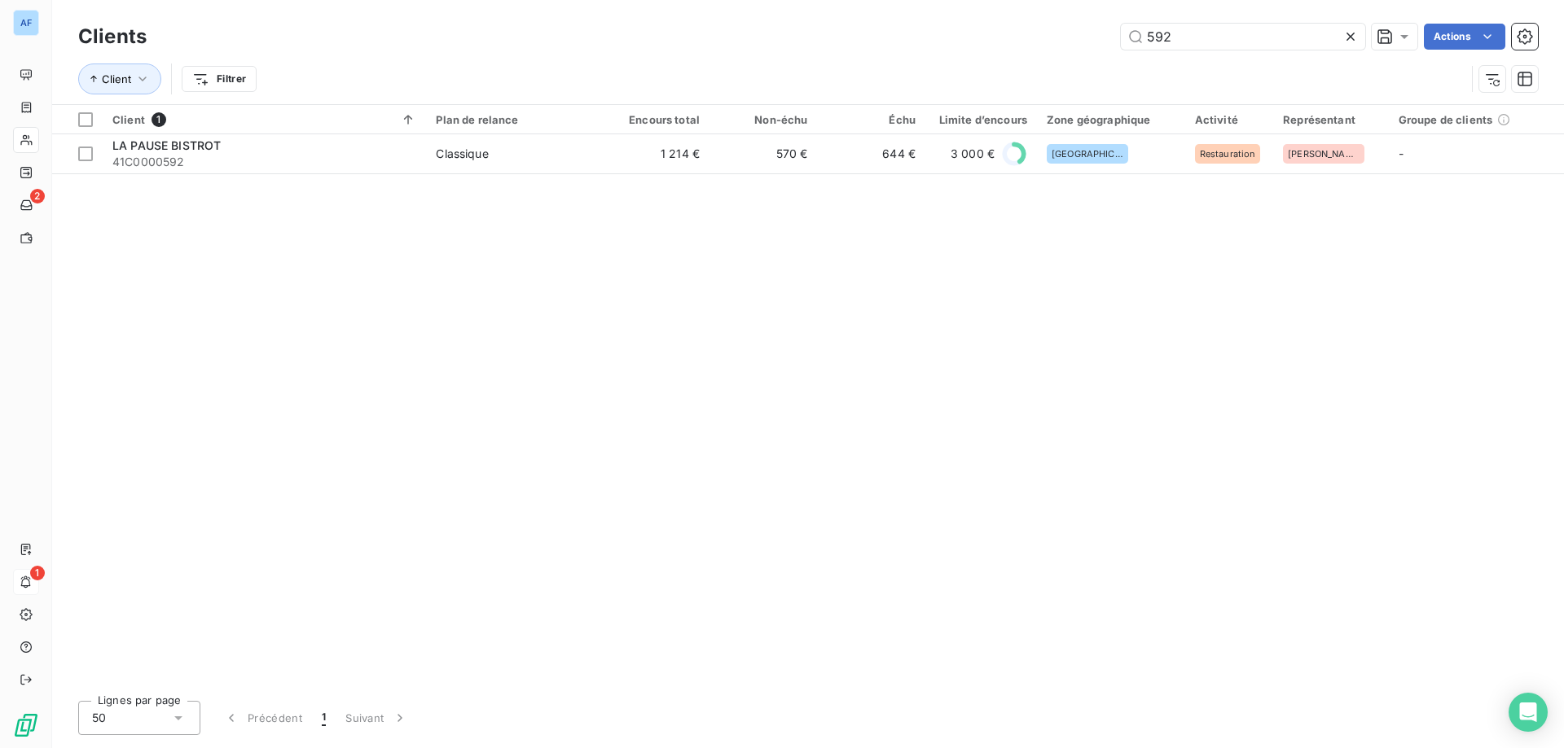
drag, startPoint x: 1231, startPoint y: 35, endPoint x: 340, endPoint y: 107, distance: 894.6
click at [457, 99] on div "Clients 592 Actions Client Filtrer" at bounding box center [807, 62] width 1459 height 85
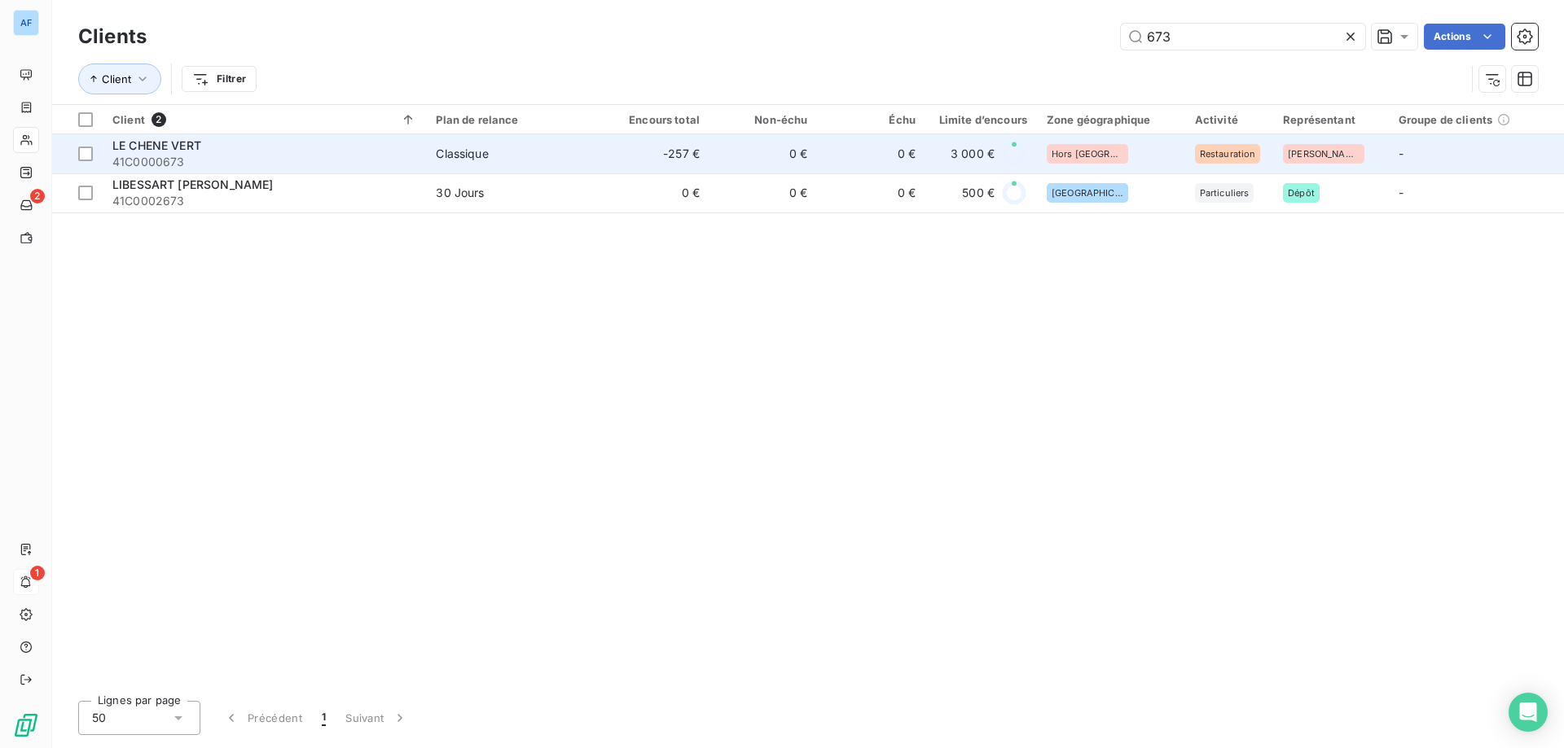
type input "673"
click at [445, 159] on div "Classique" at bounding box center [462, 154] width 52 height 16
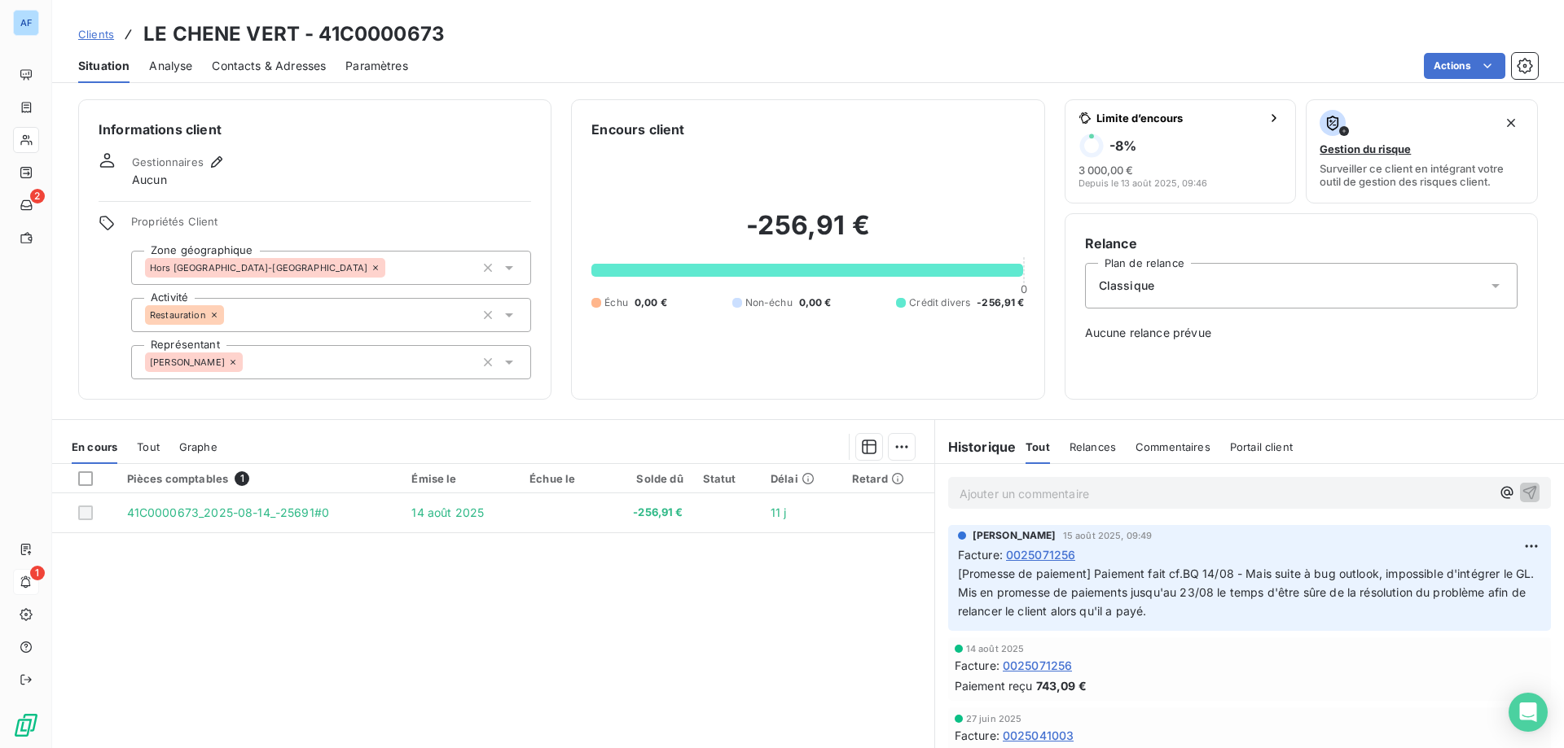
click at [94, 33] on span "Clients" at bounding box center [96, 34] width 36 height 13
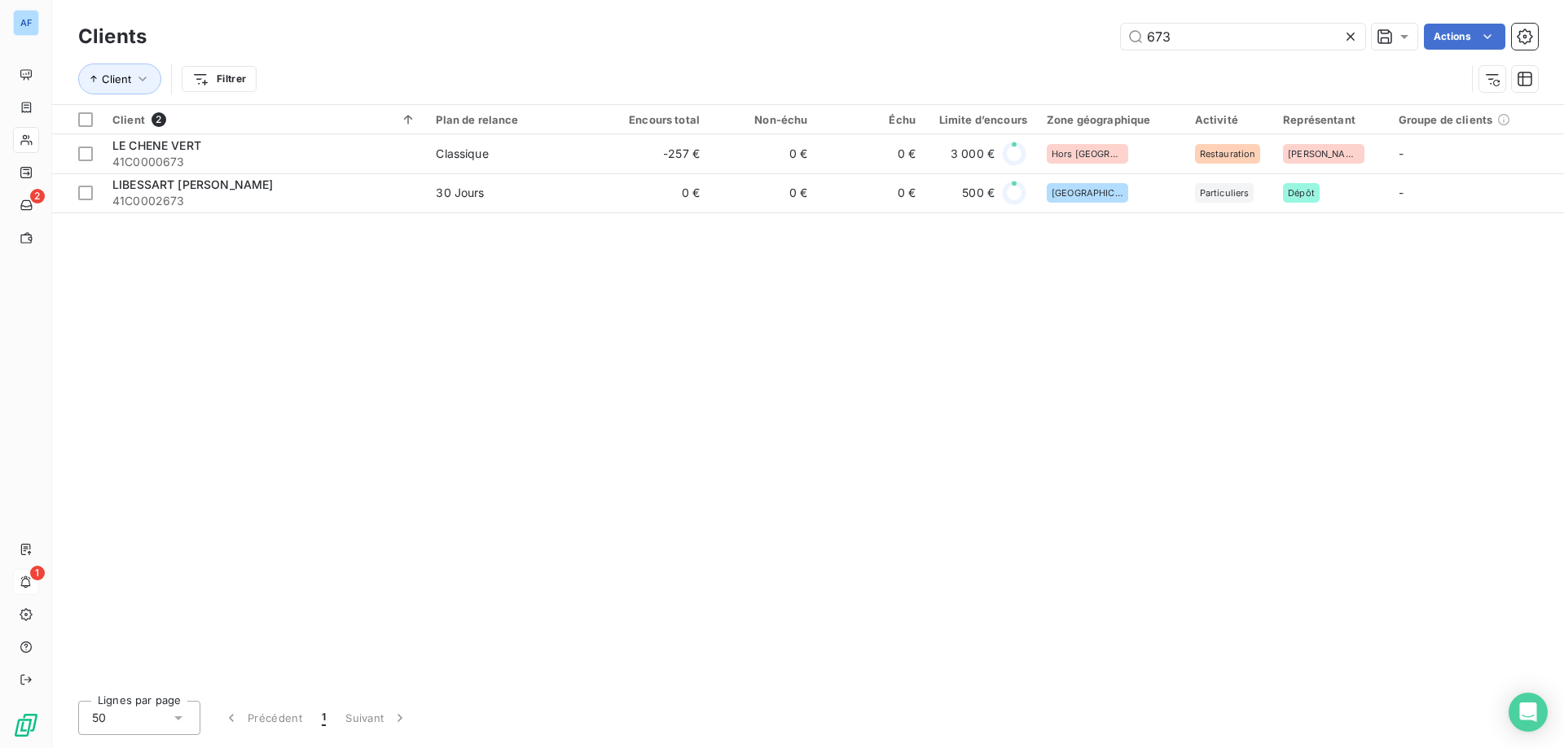
drag, startPoint x: 1080, startPoint y: 32, endPoint x: 702, endPoint y: 26, distance: 377.9
click at [711, 29] on div "673 Actions" at bounding box center [851, 37] width 1371 height 26
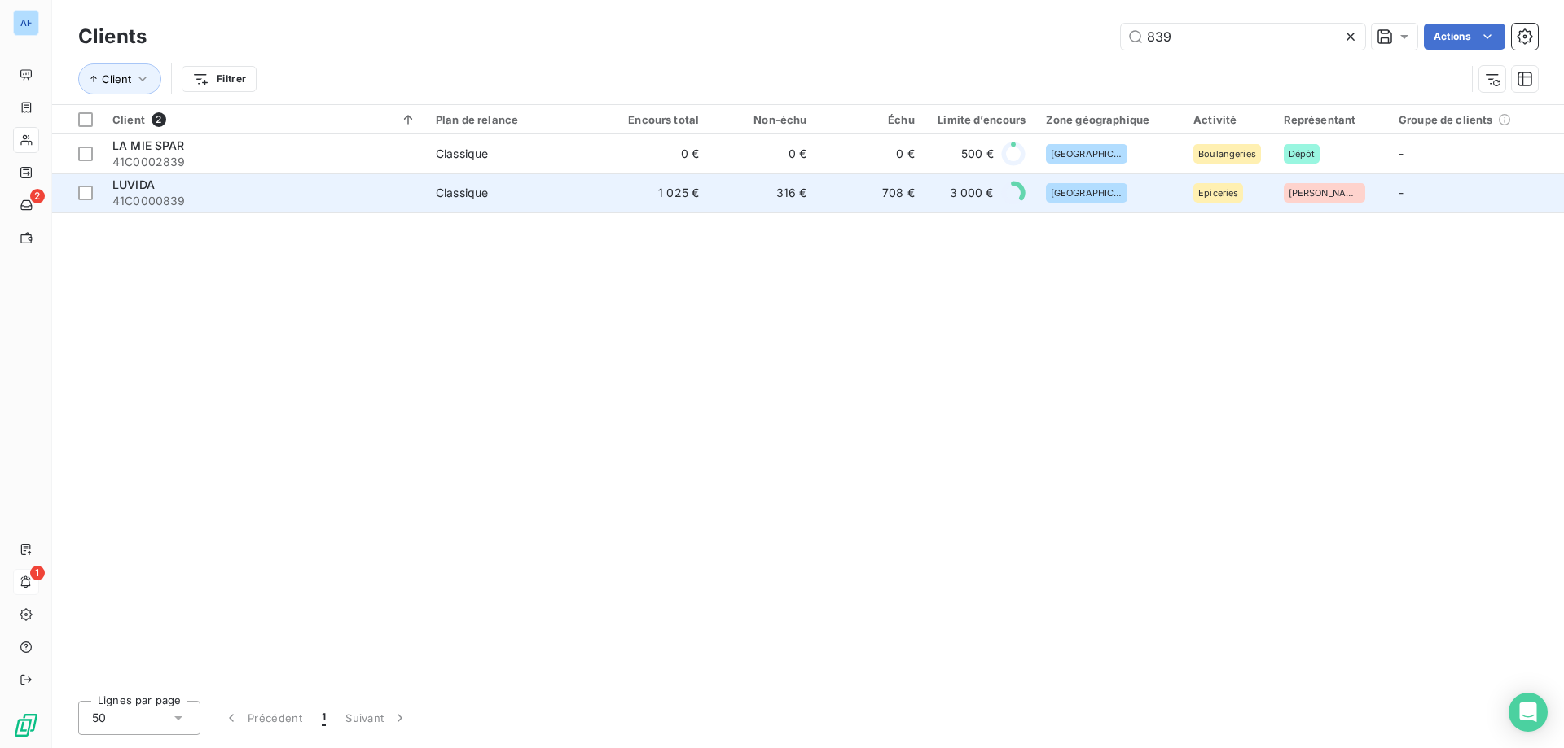
type input "839"
click at [670, 187] on td "1 025 €" at bounding box center [654, 192] width 107 height 39
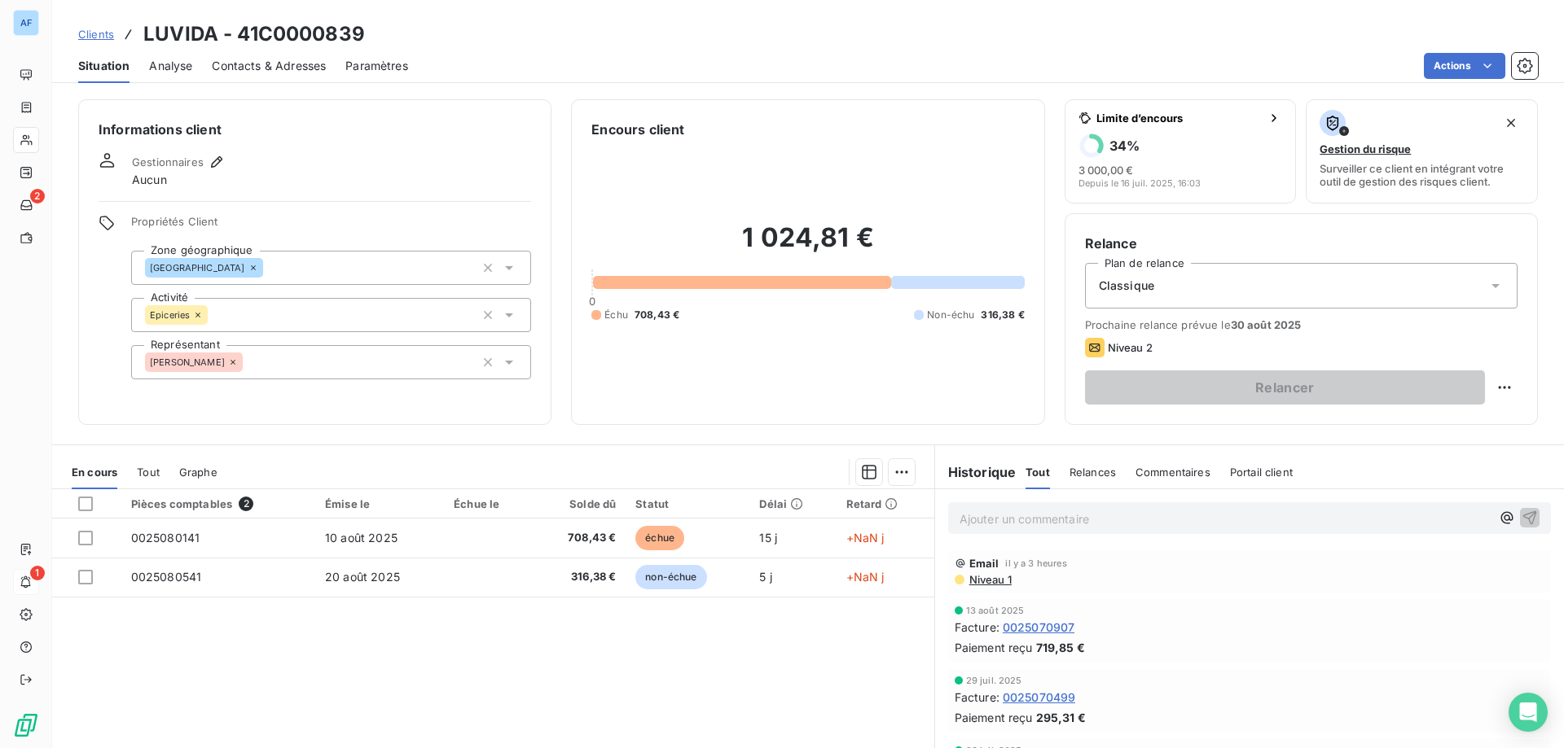
click at [94, 39] on span "Clients" at bounding box center [96, 34] width 36 height 13
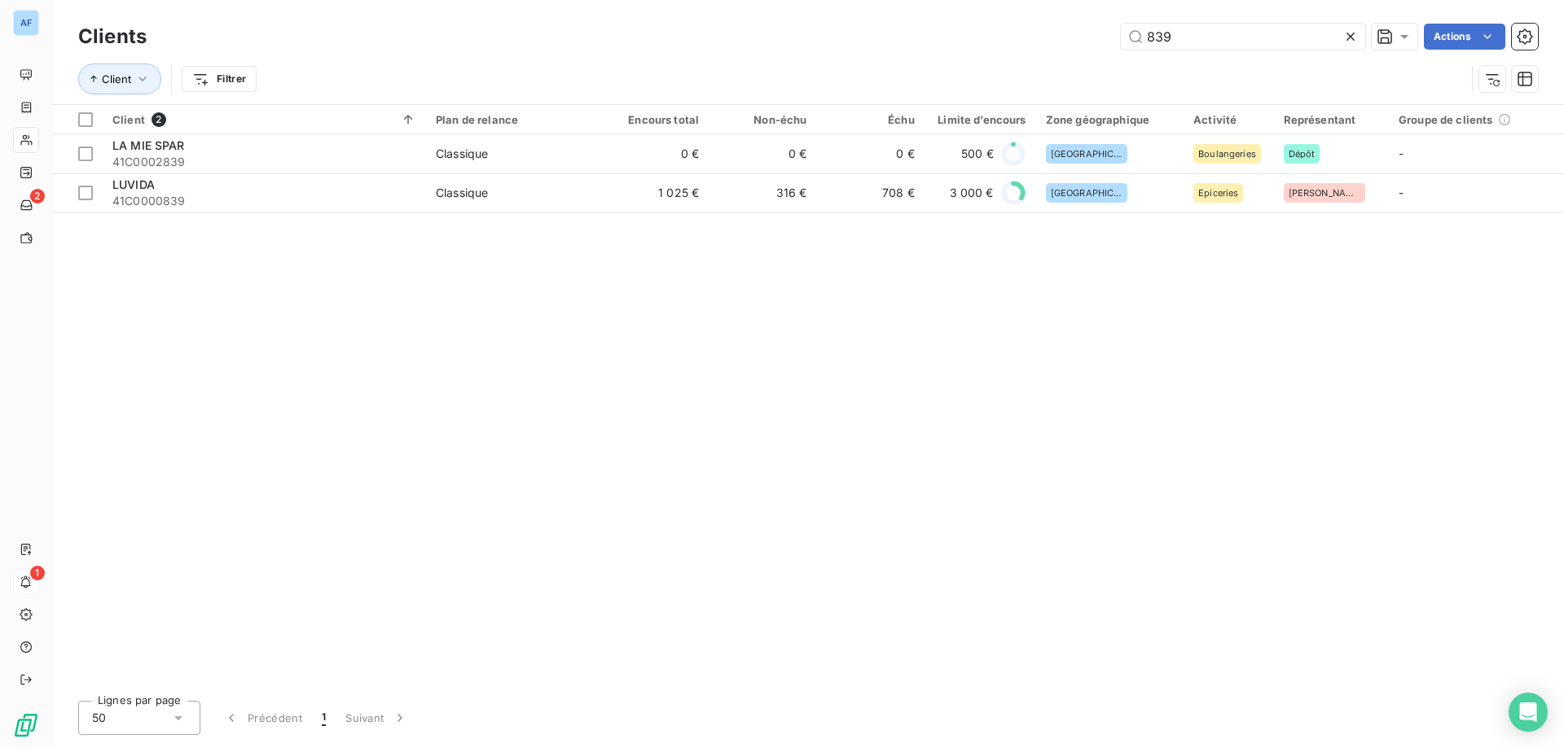
drag, startPoint x: 1077, startPoint y: 34, endPoint x: 715, endPoint y: 28, distance: 362.4
click at [783, 28] on div "839 Actions" at bounding box center [851, 37] width 1371 height 26
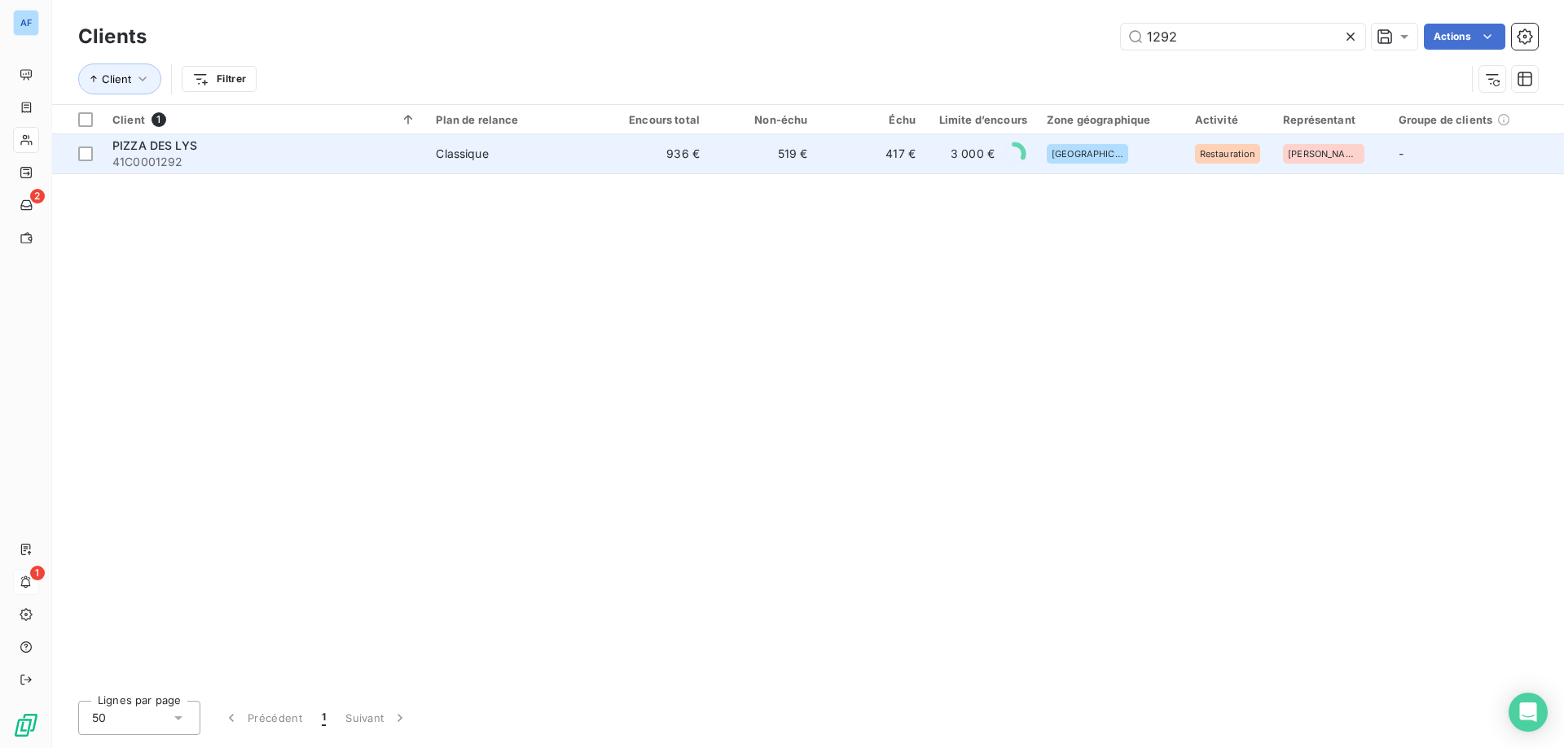
type input "1292"
click at [725, 156] on td "519 €" at bounding box center [762, 153] width 107 height 39
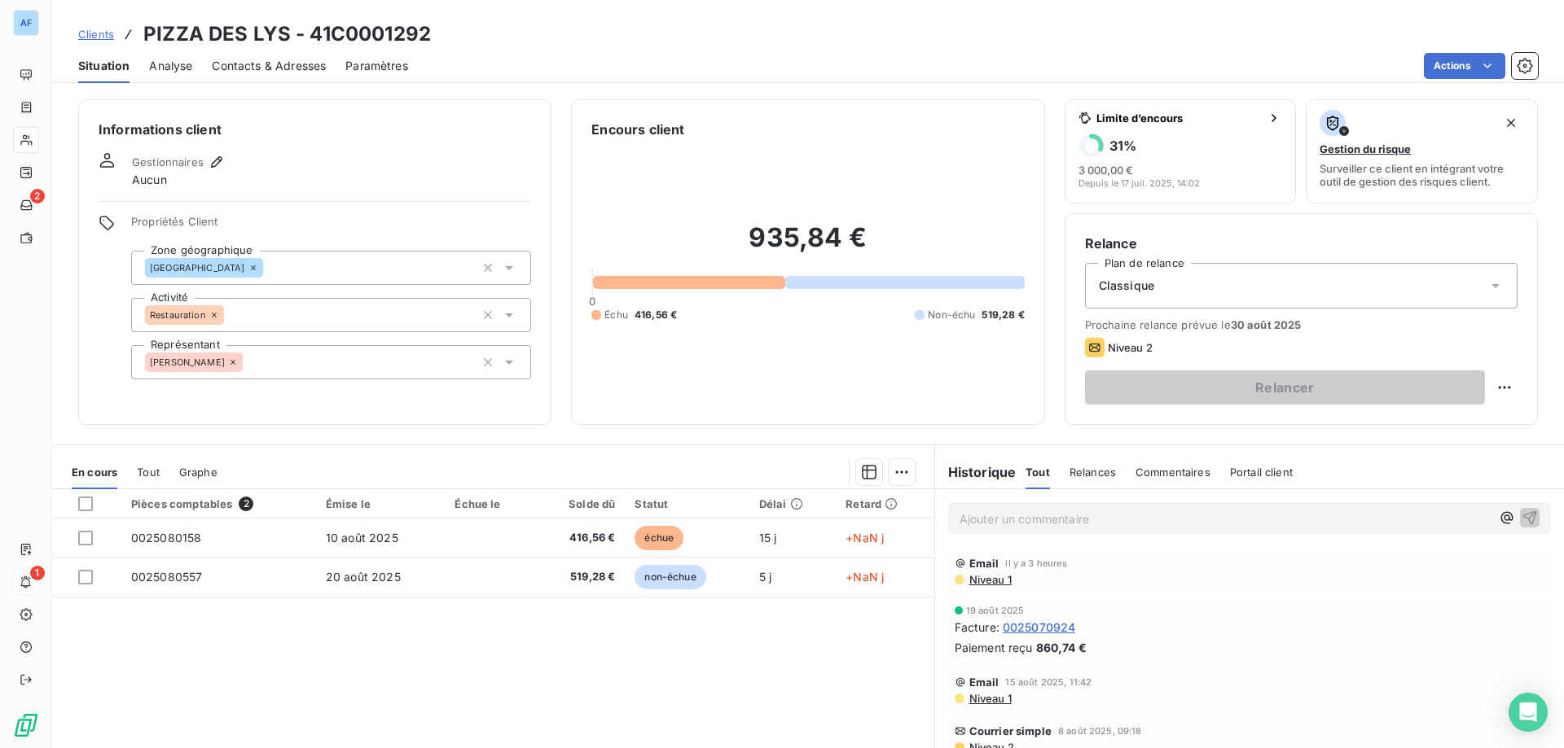
click at [104, 30] on span "Clients" at bounding box center [96, 34] width 36 height 13
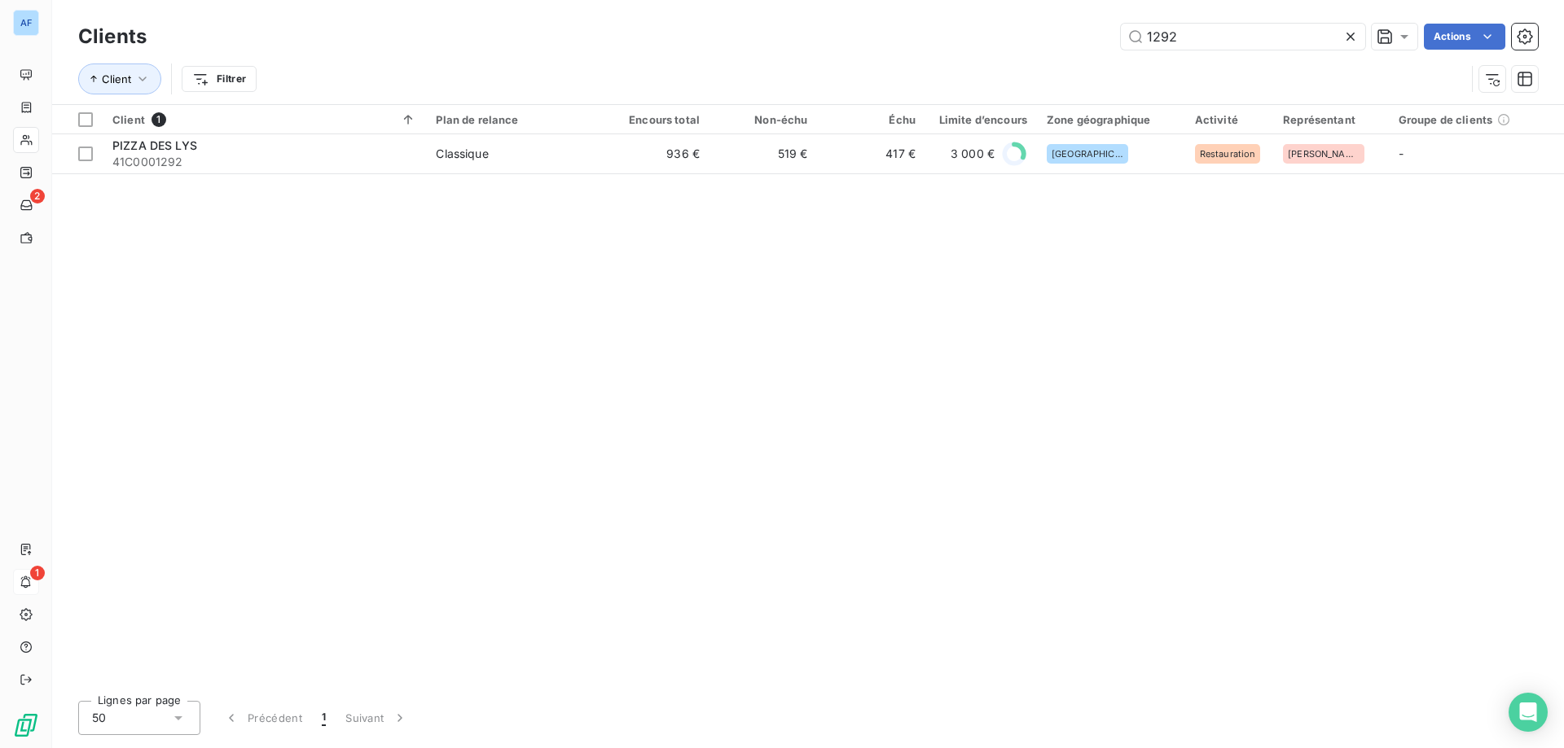
drag, startPoint x: 1198, startPoint y: 40, endPoint x: 765, endPoint y: -2, distance: 435.2
click at [765, 0] on html "AF 2 1 Clients 1292 Actions Client Filtrer Client 1 Plan de relance Encours tot…" at bounding box center [782, 374] width 1564 height 748
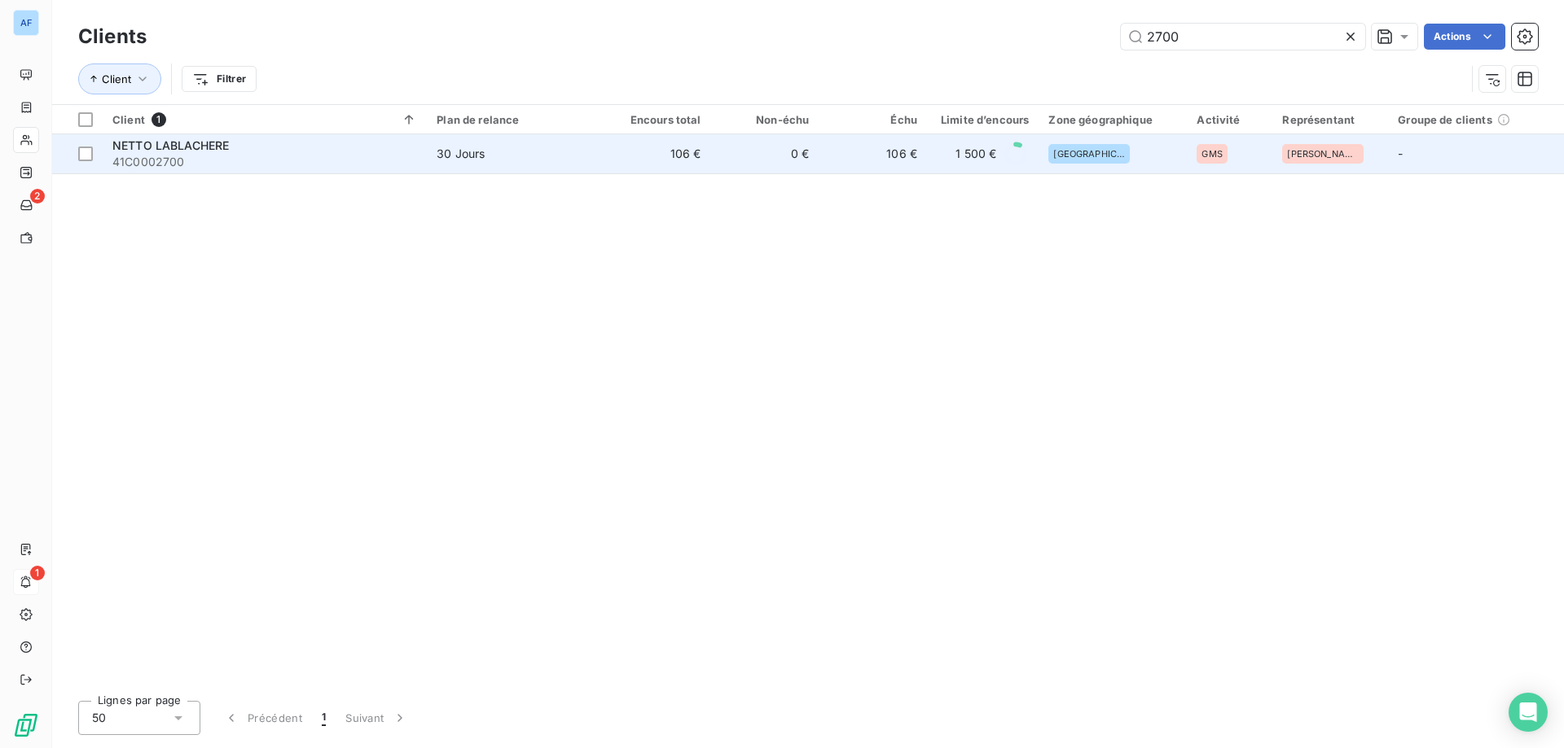
type input "2700"
click at [653, 166] on td "106 €" at bounding box center [657, 153] width 108 height 39
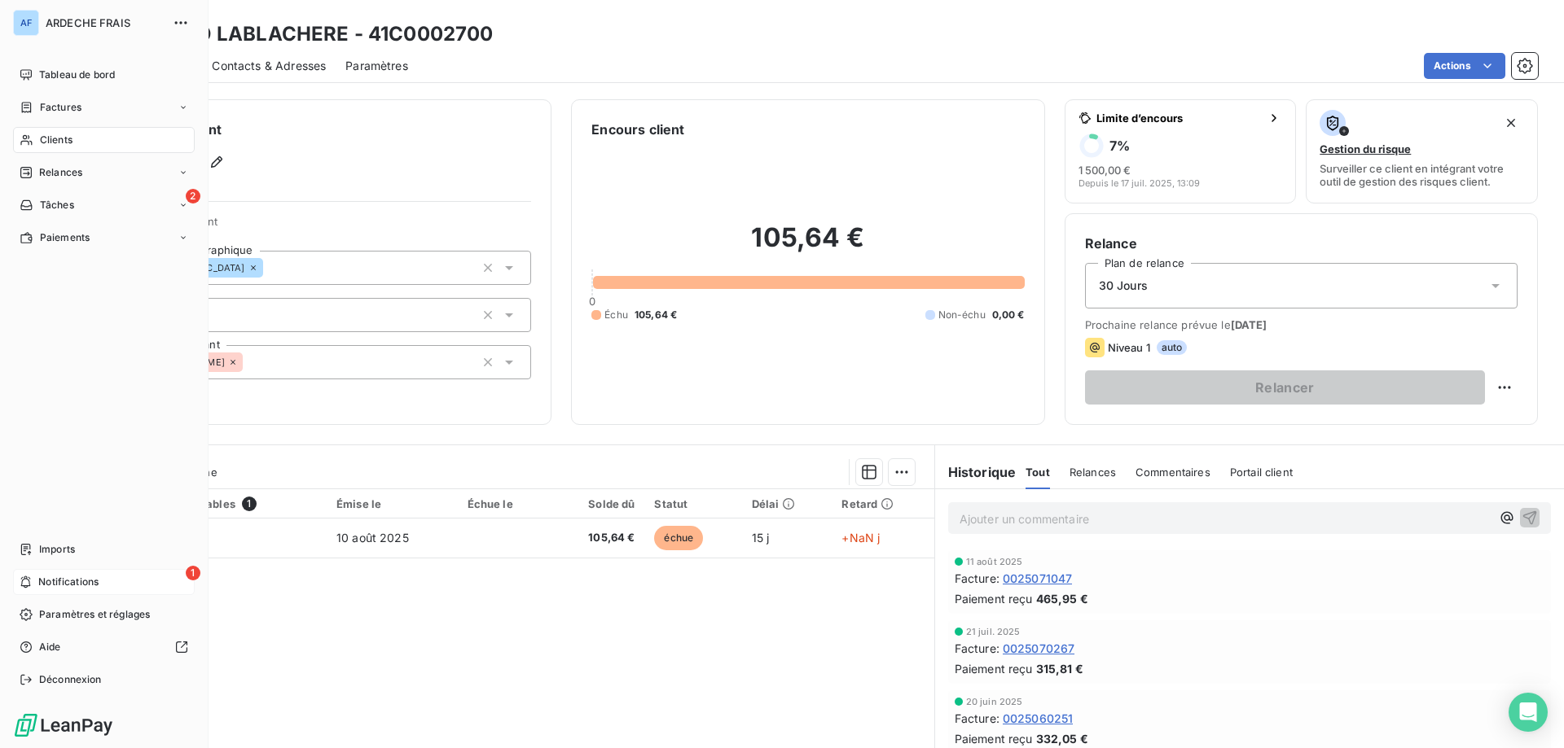
click at [40, 579] on span "Notifications" at bounding box center [68, 582] width 60 height 15
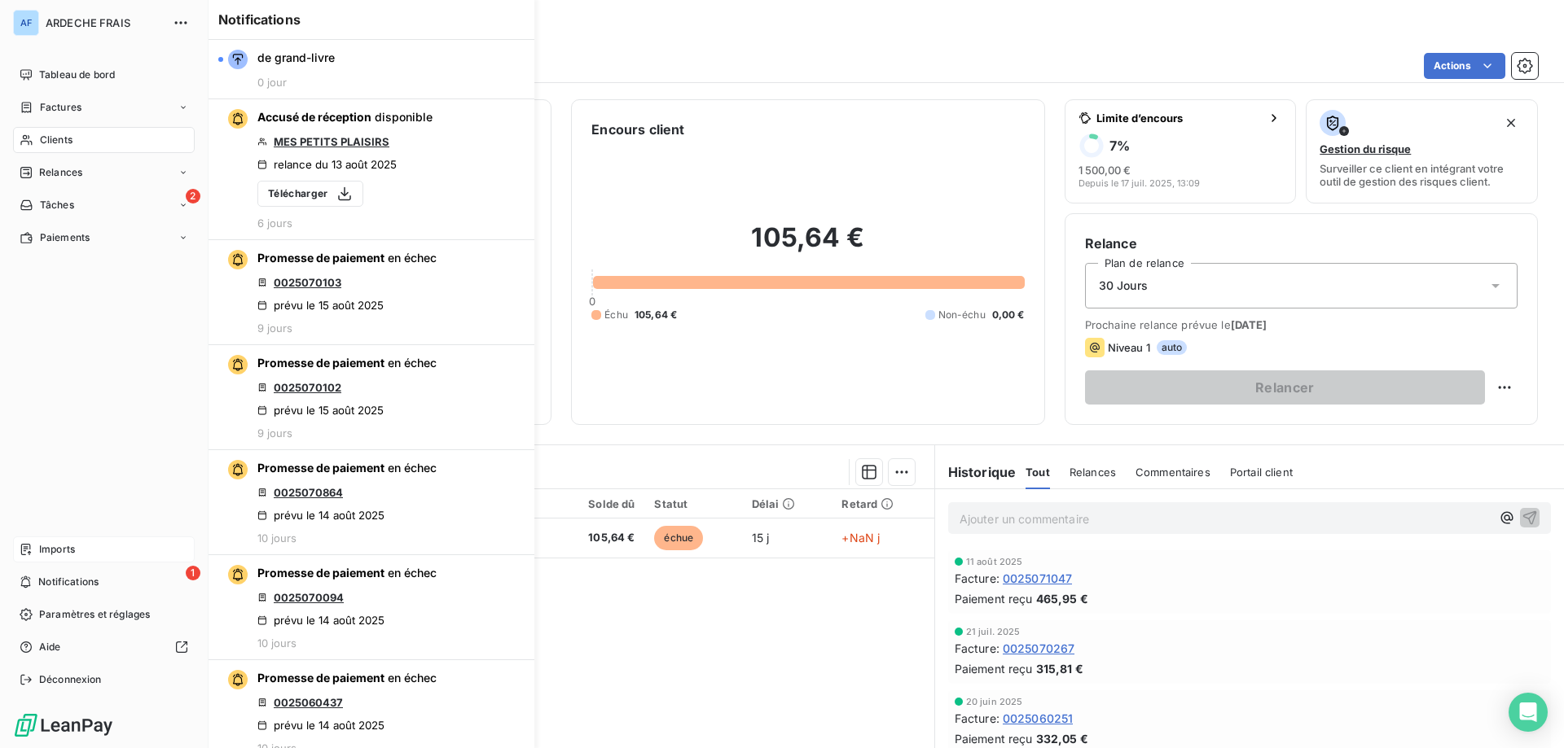
click at [62, 550] on span "Imports" at bounding box center [57, 549] width 36 height 15
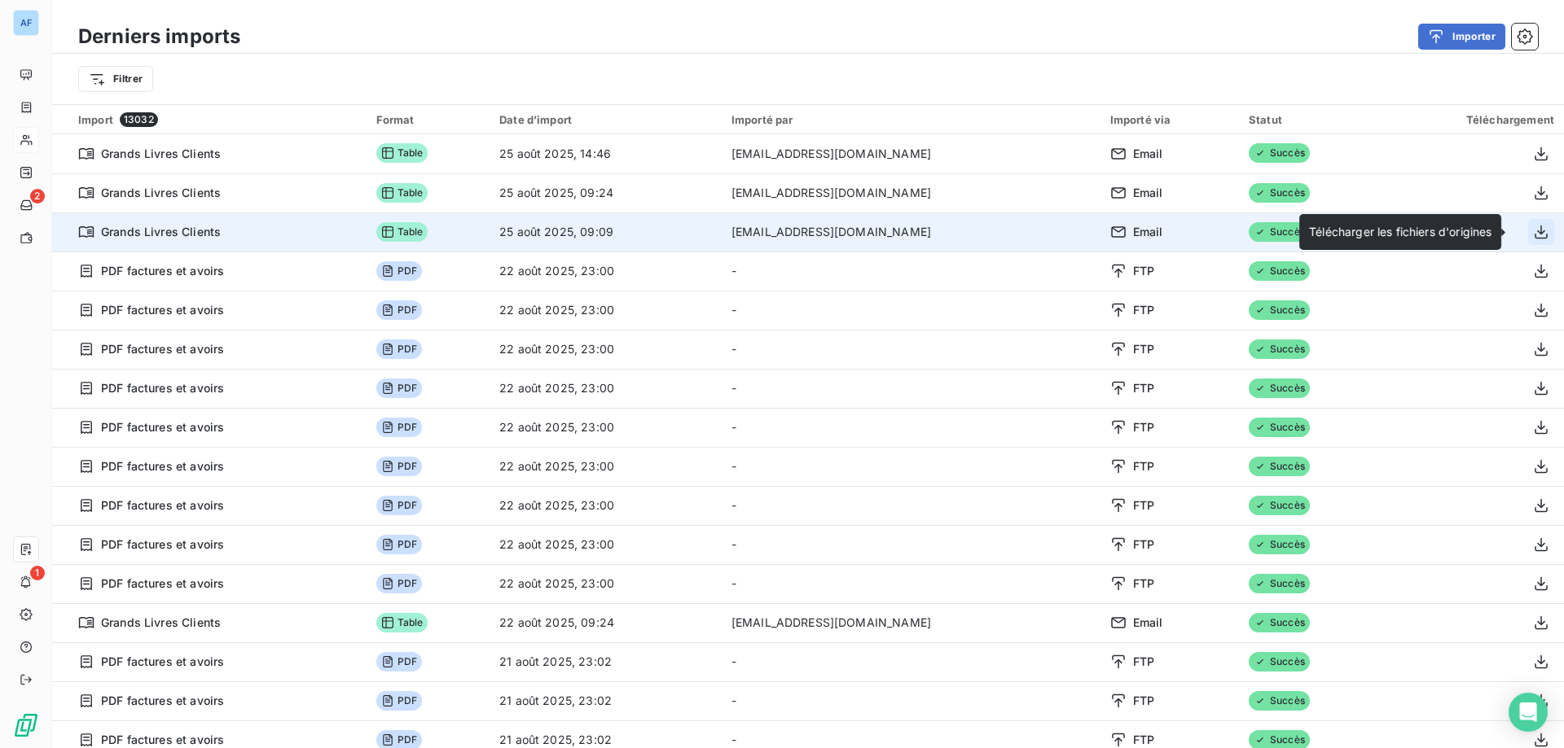
click at [1533, 228] on icon "button" at bounding box center [1541, 232] width 16 height 16
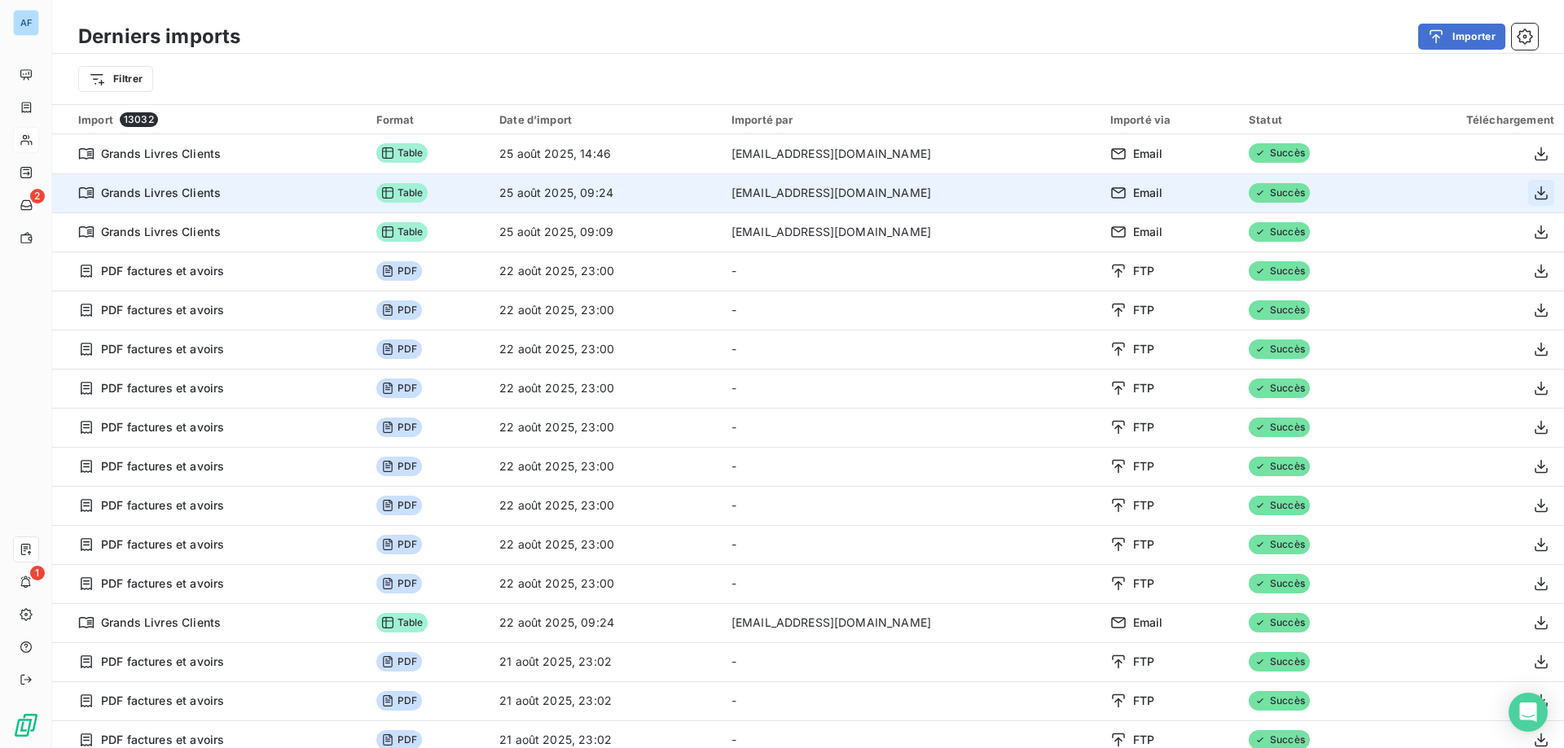
click at [1533, 186] on icon "button" at bounding box center [1541, 193] width 16 height 16
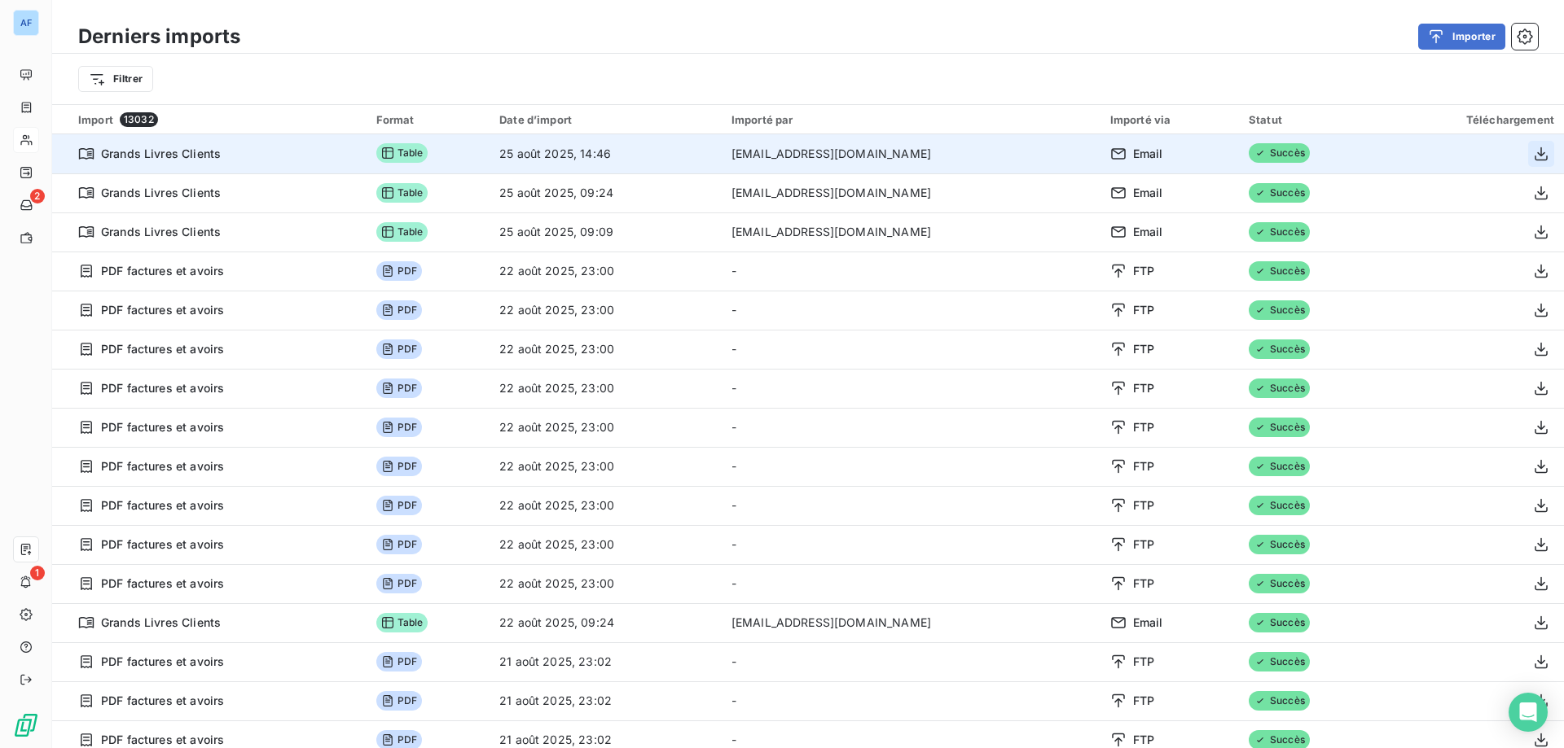
click at [1533, 152] on icon "button" at bounding box center [1541, 154] width 16 height 16
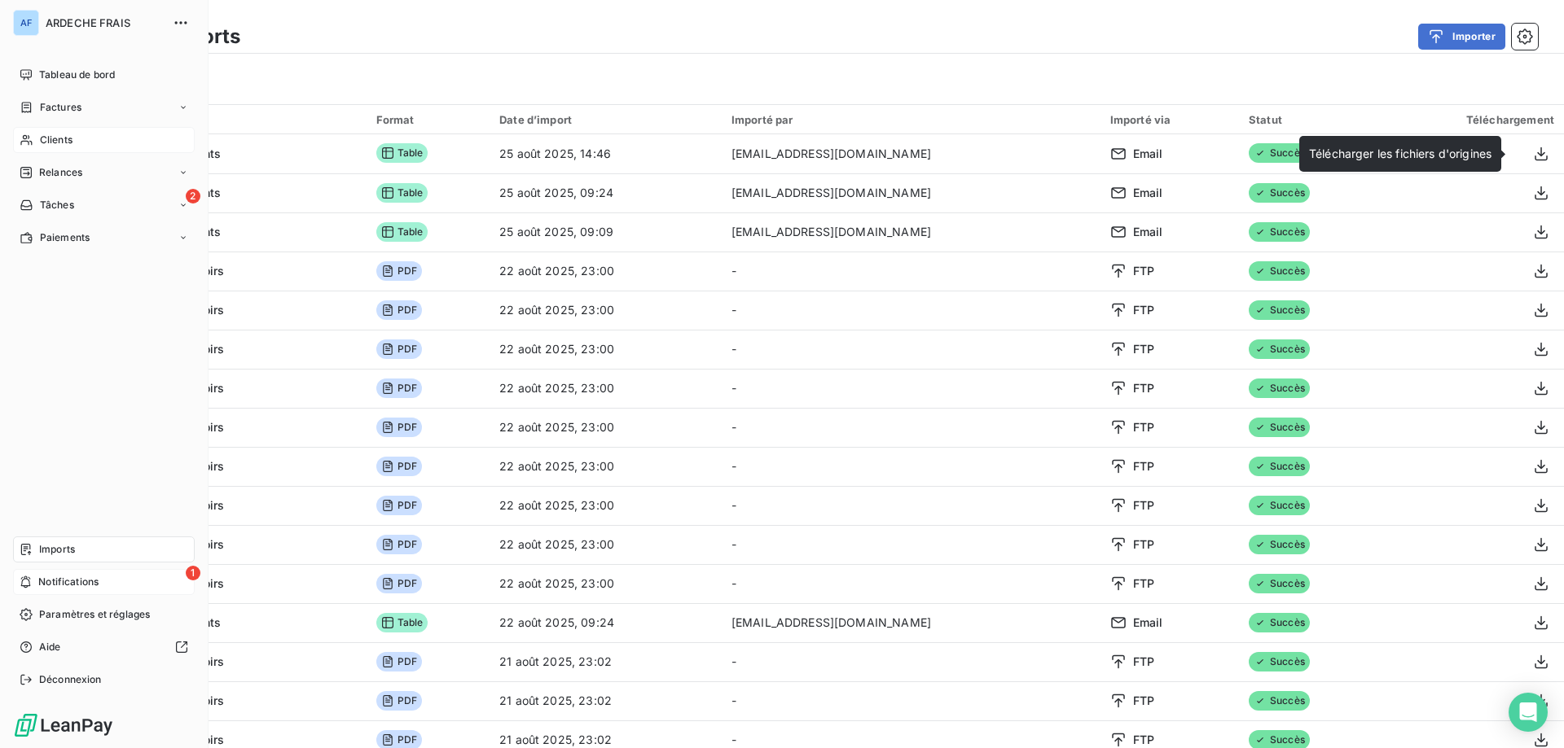
click at [86, 583] on span "Notifications" at bounding box center [68, 582] width 60 height 15
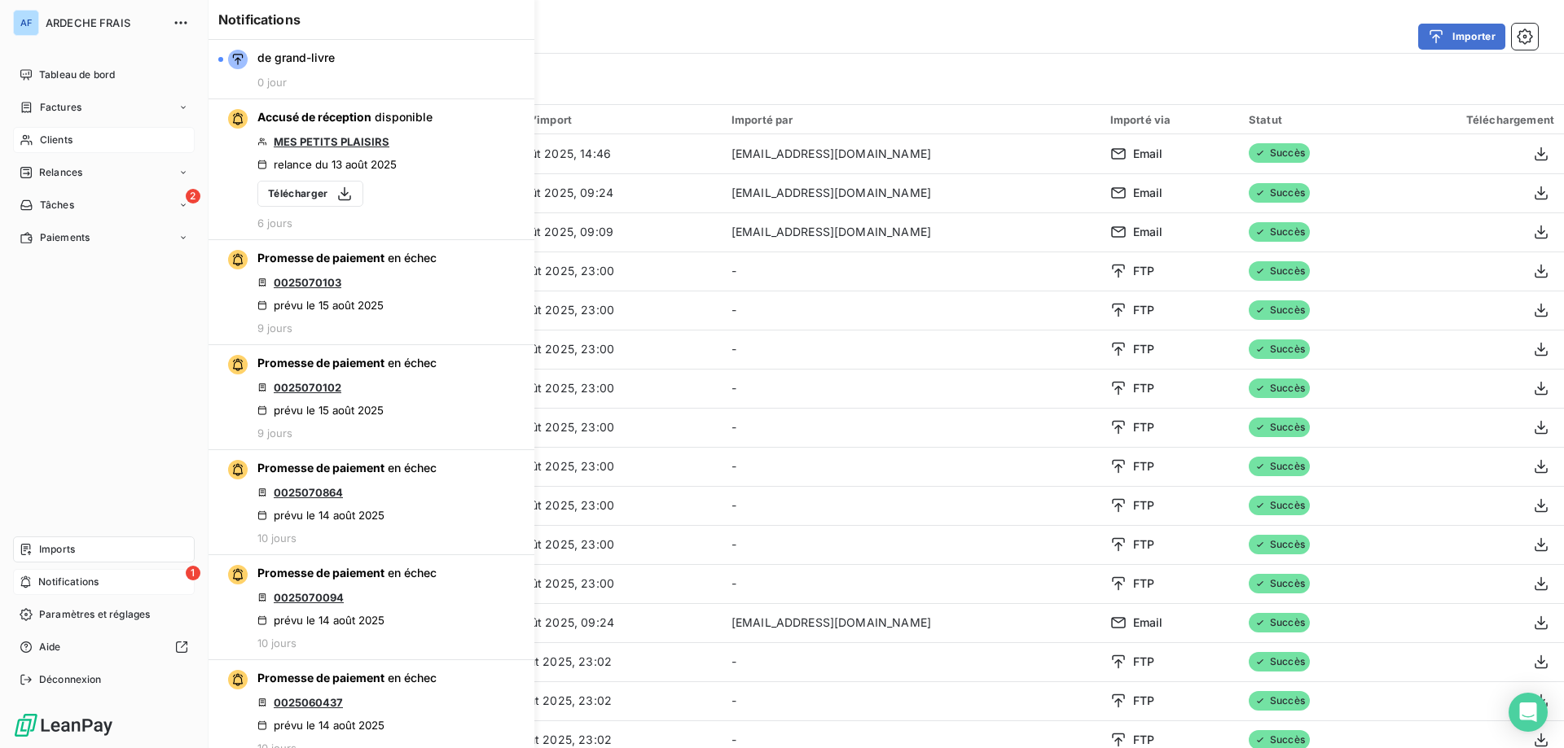
click at [51, 143] on span "Clients" at bounding box center [56, 140] width 33 height 15
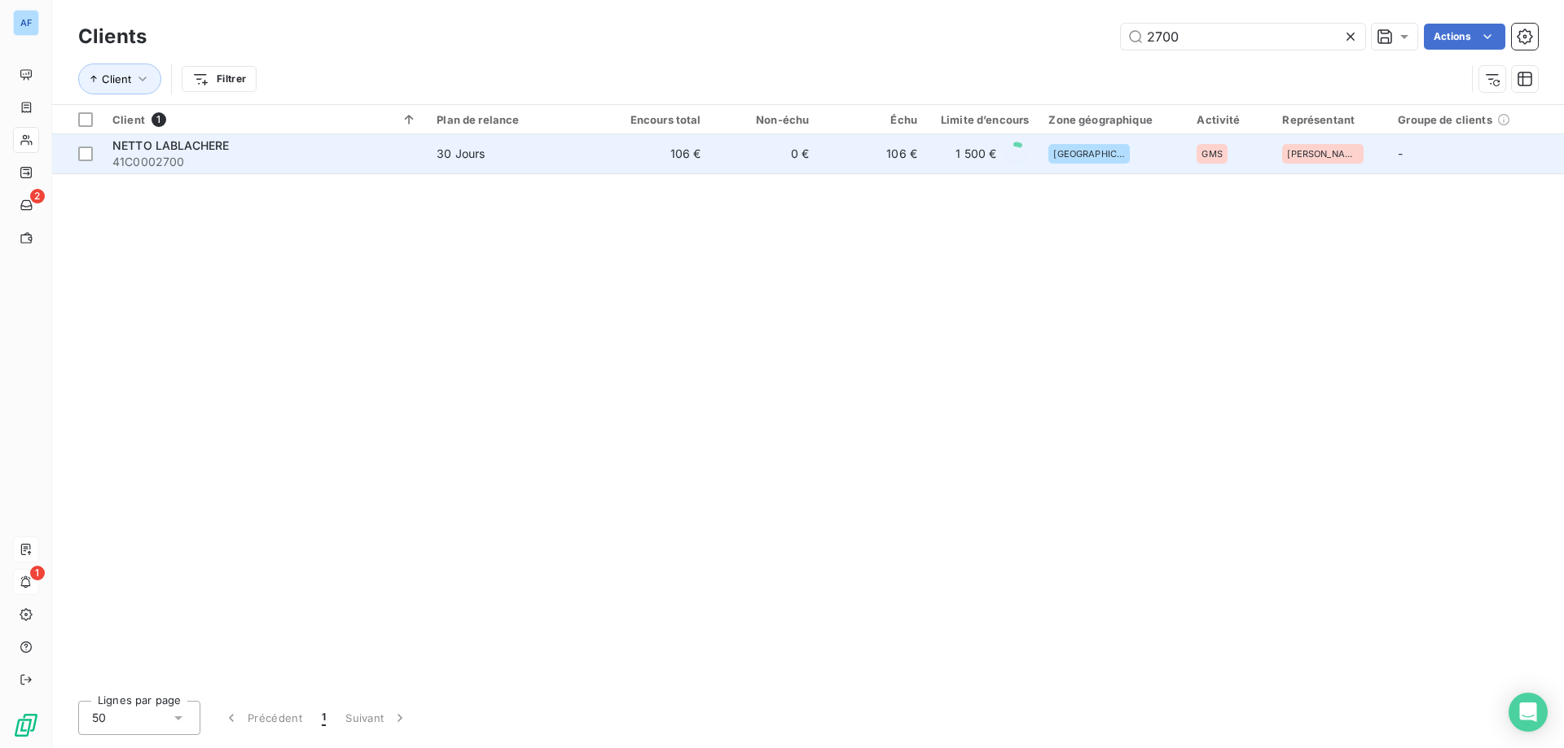
click at [903, 151] on td "106 €" at bounding box center [872, 153] width 108 height 39
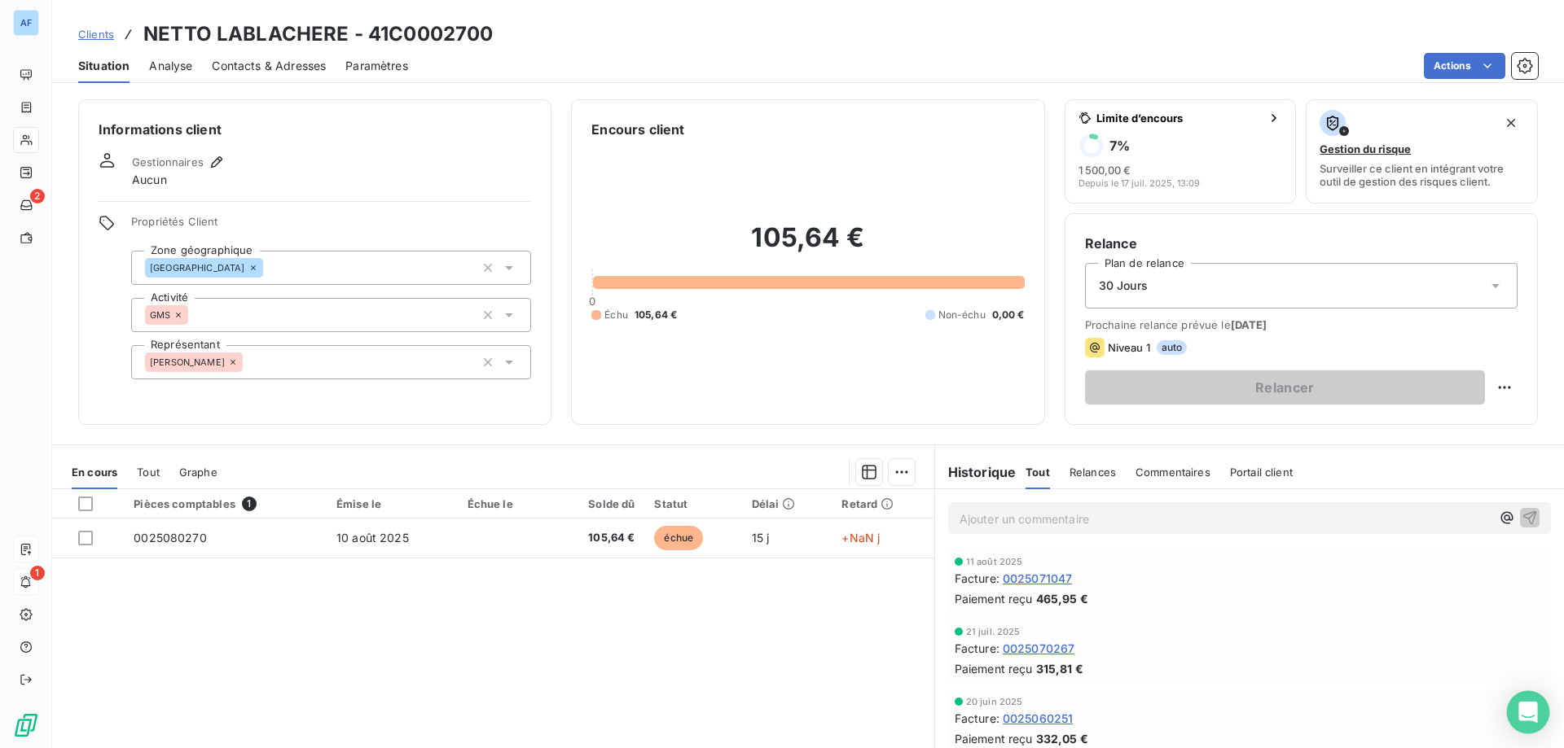
click at [1521, 710] on icon "Open Intercom Messenger" at bounding box center [1527, 712] width 19 height 21
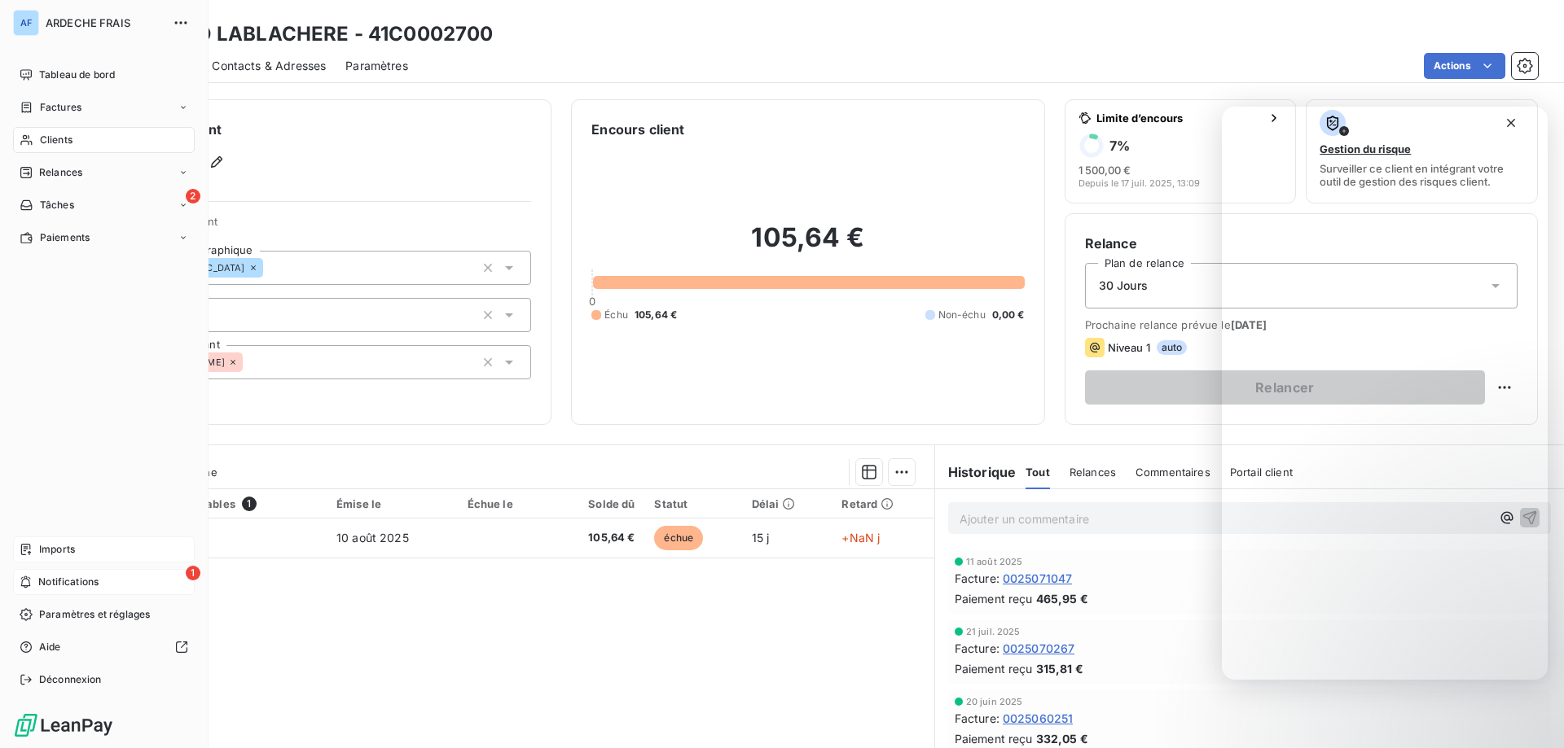
click at [78, 133] on div "Clients" at bounding box center [104, 140] width 182 height 26
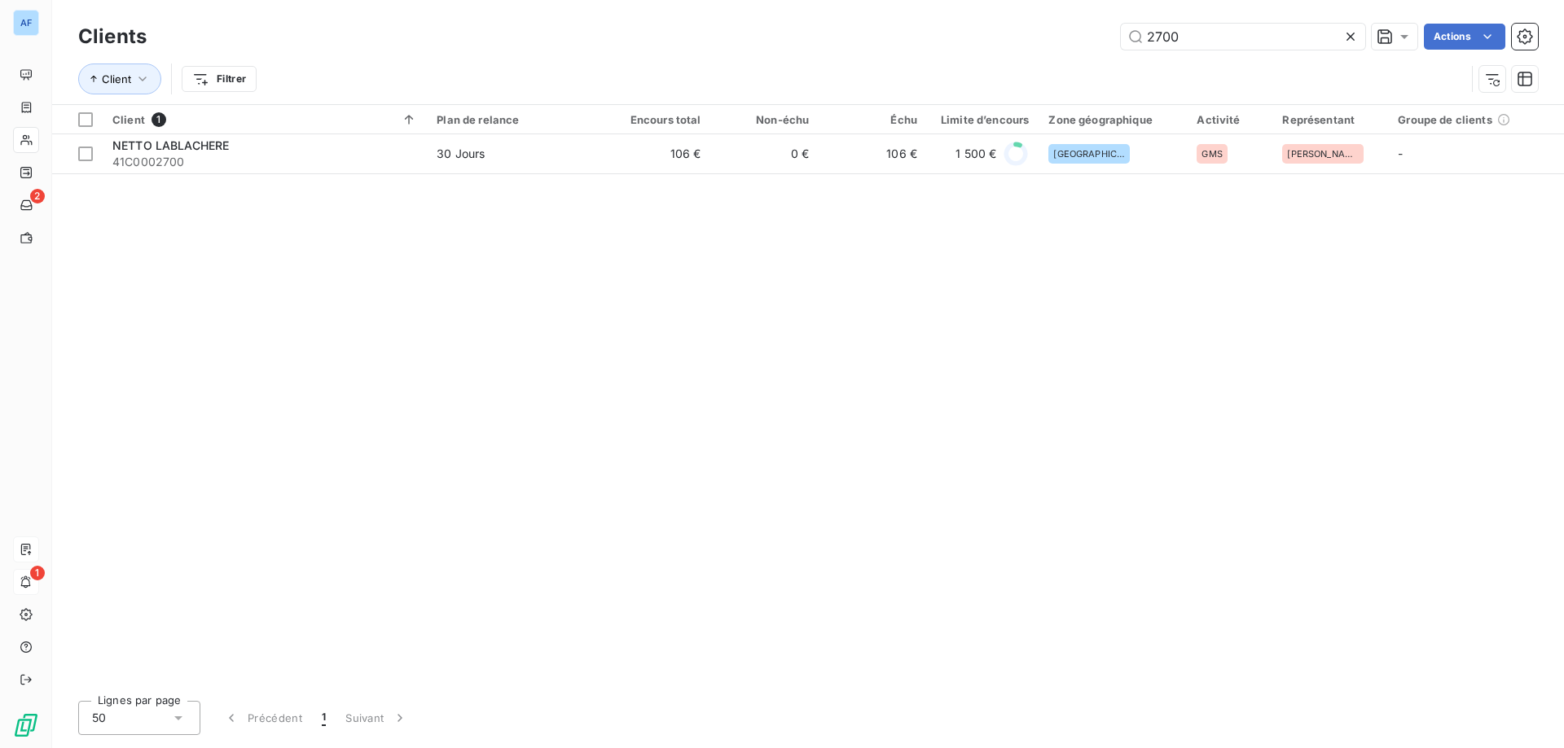
click at [1356, 42] on icon at bounding box center [1350, 37] width 16 height 16
